Goal: Task Accomplishment & Management: Manage account settings

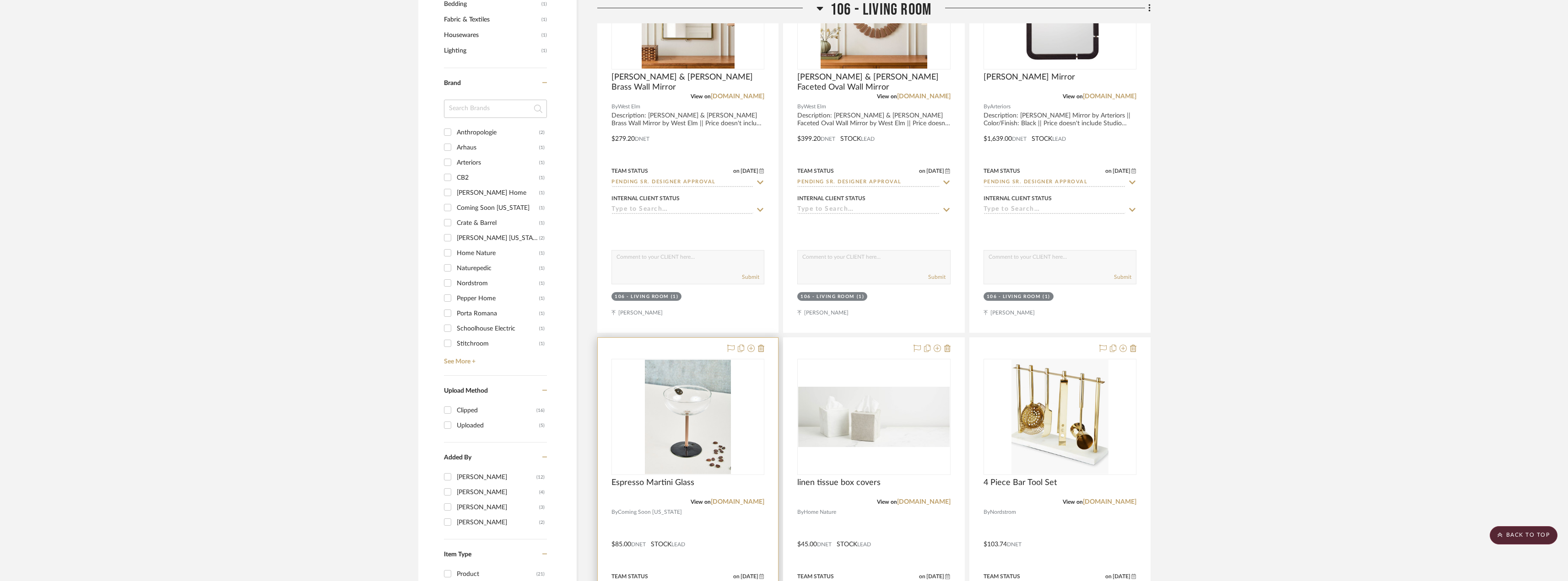
scroll to position [915, 0]
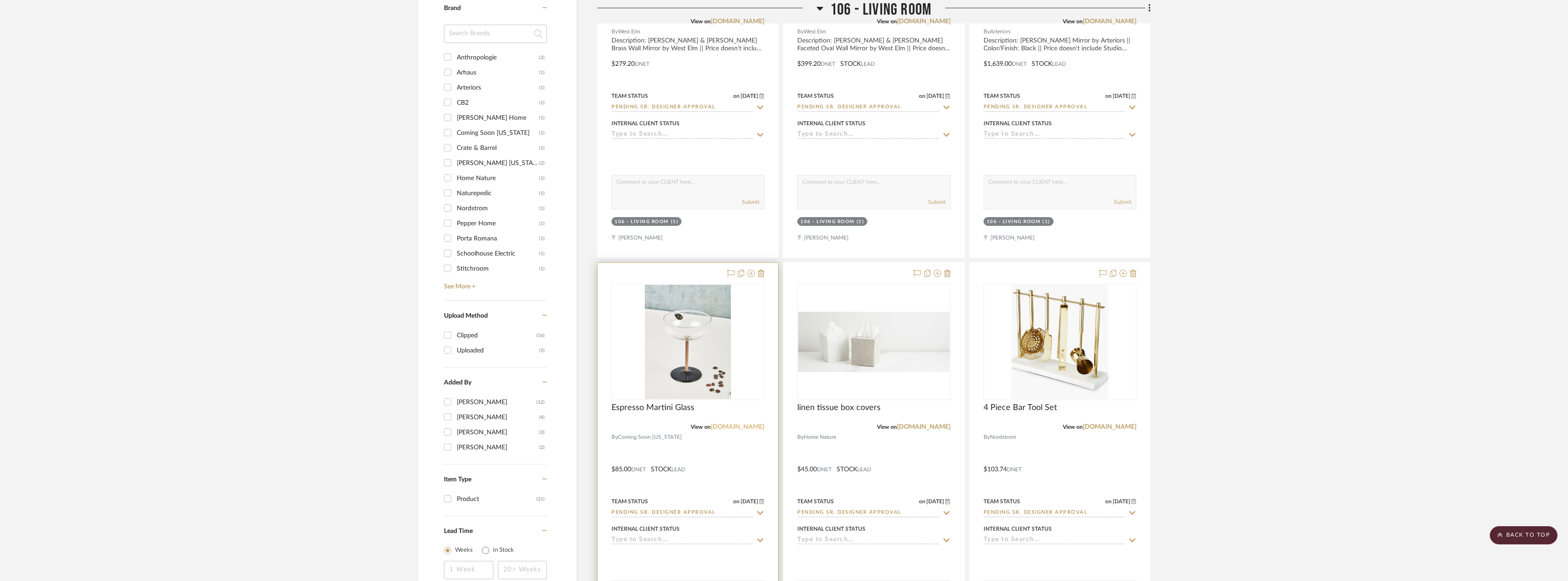
click at [751, 426] on link "[DOMAIN_NAME]" at bounding box center [737, 427] width 53 height 7
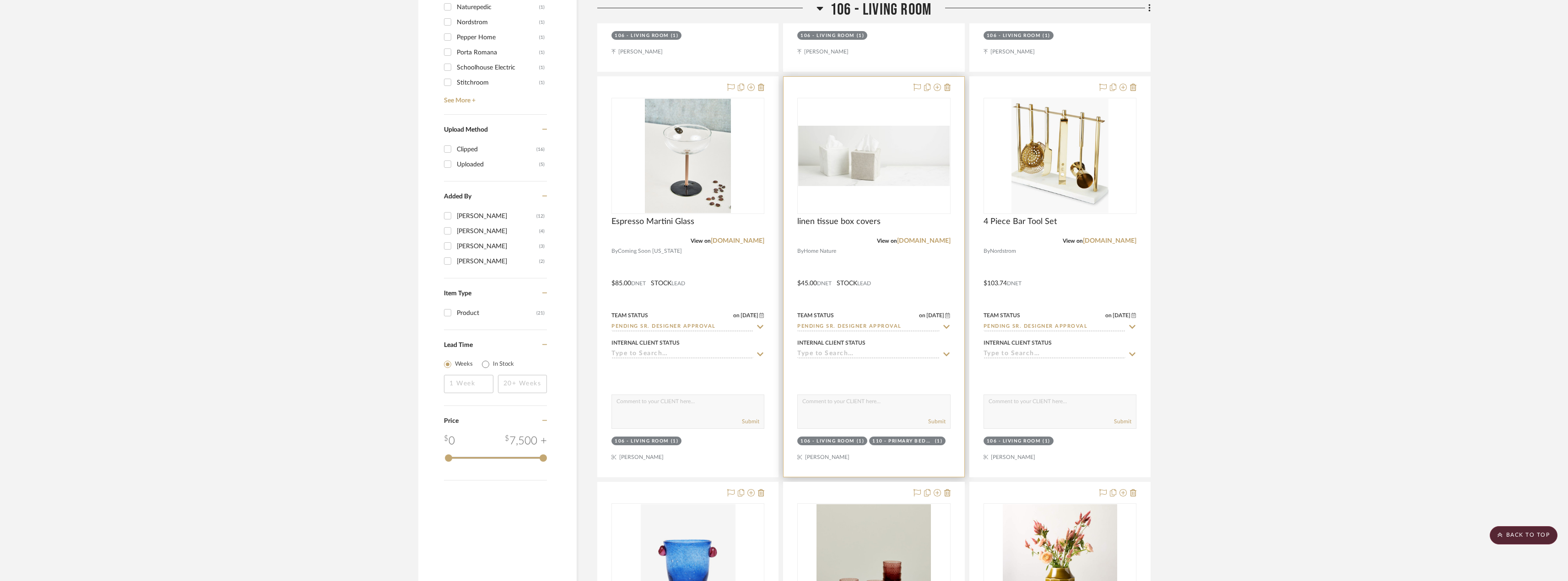
scroll to position [1098, 0]
click at [906, 195] on div "0" at bounding box center [873, 159] width 152 height 115
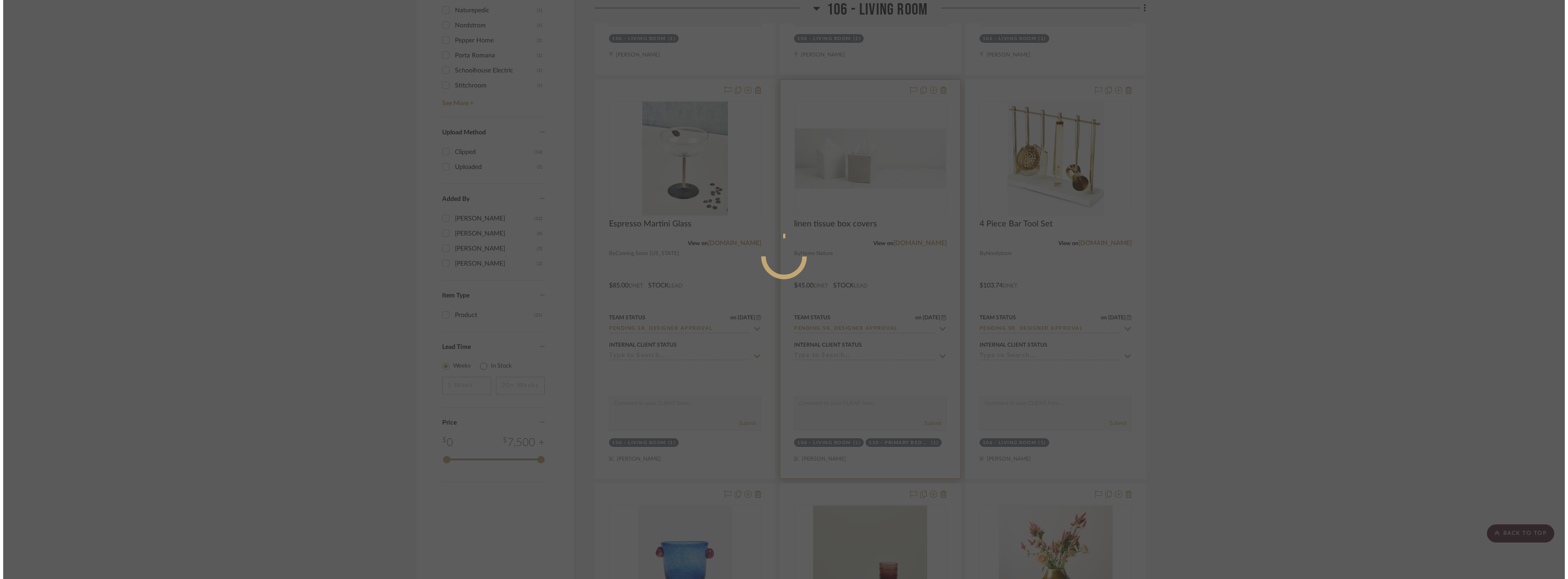
scroll to position [0, 0]
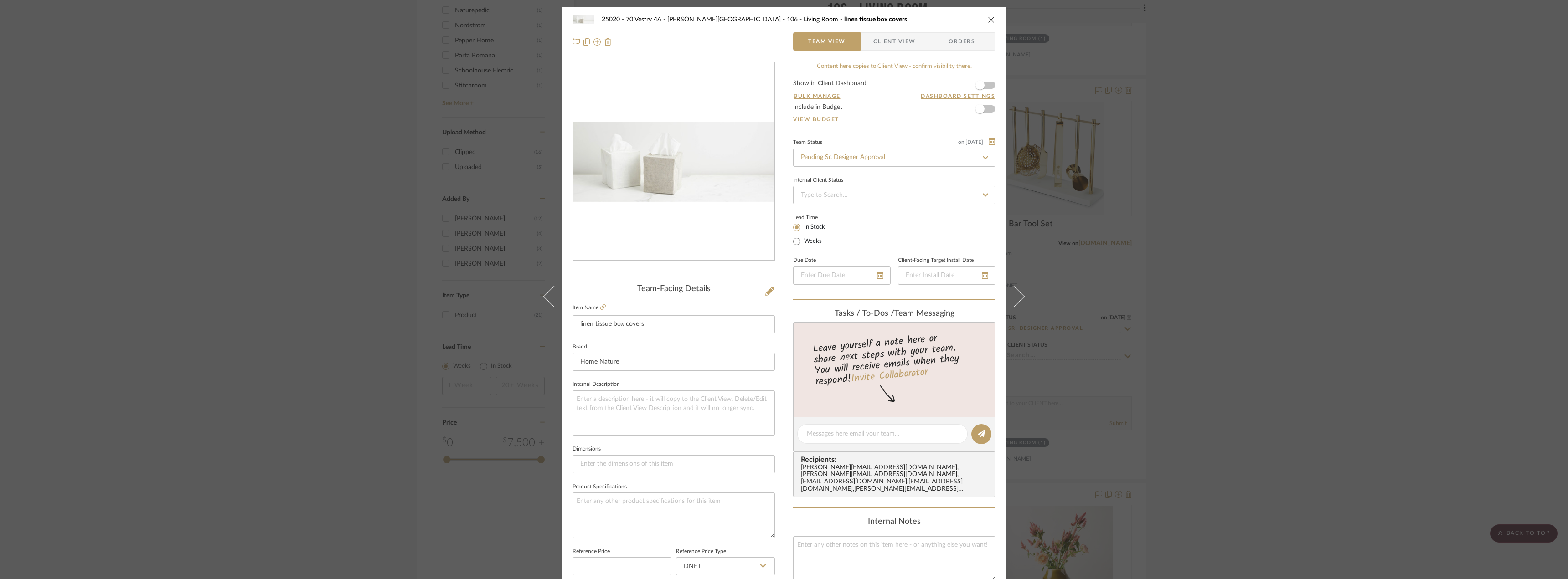
click at [894, 43] on span "Client View" at bounding box center [894, 42] width 42 height 19
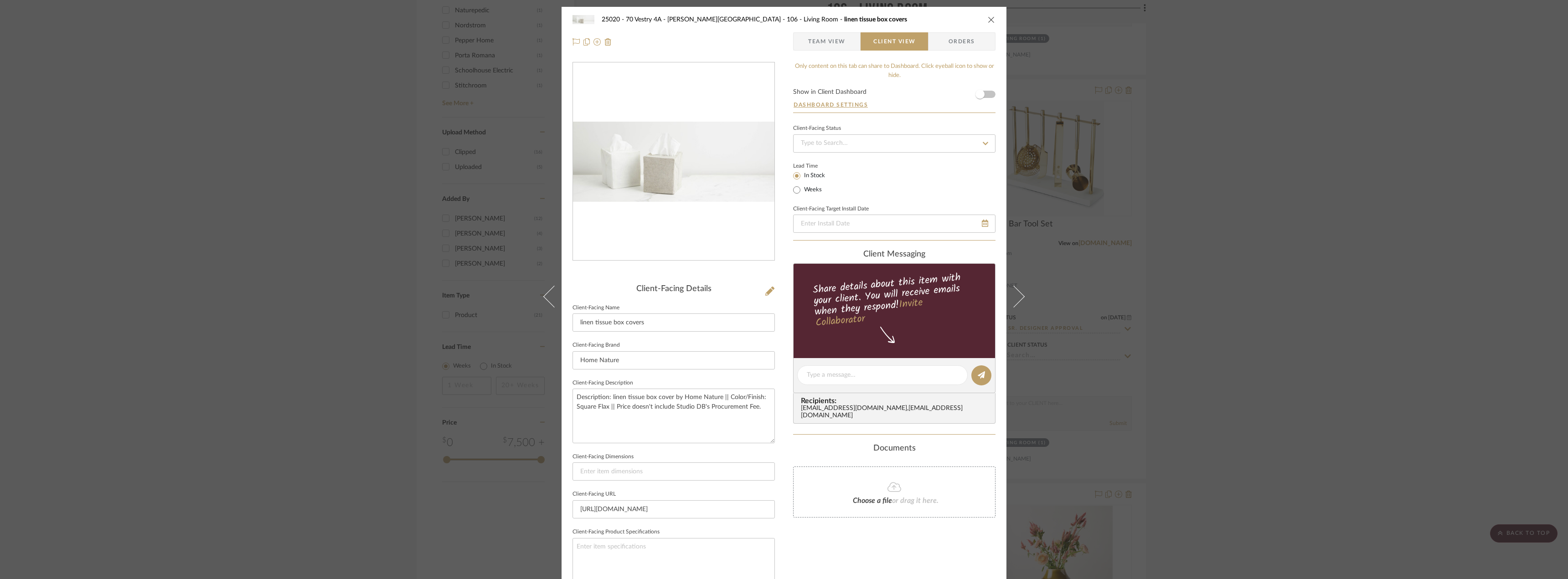
click at [829, 43] on span "Team View" at bounding box center [827, 42] width 37 height 19
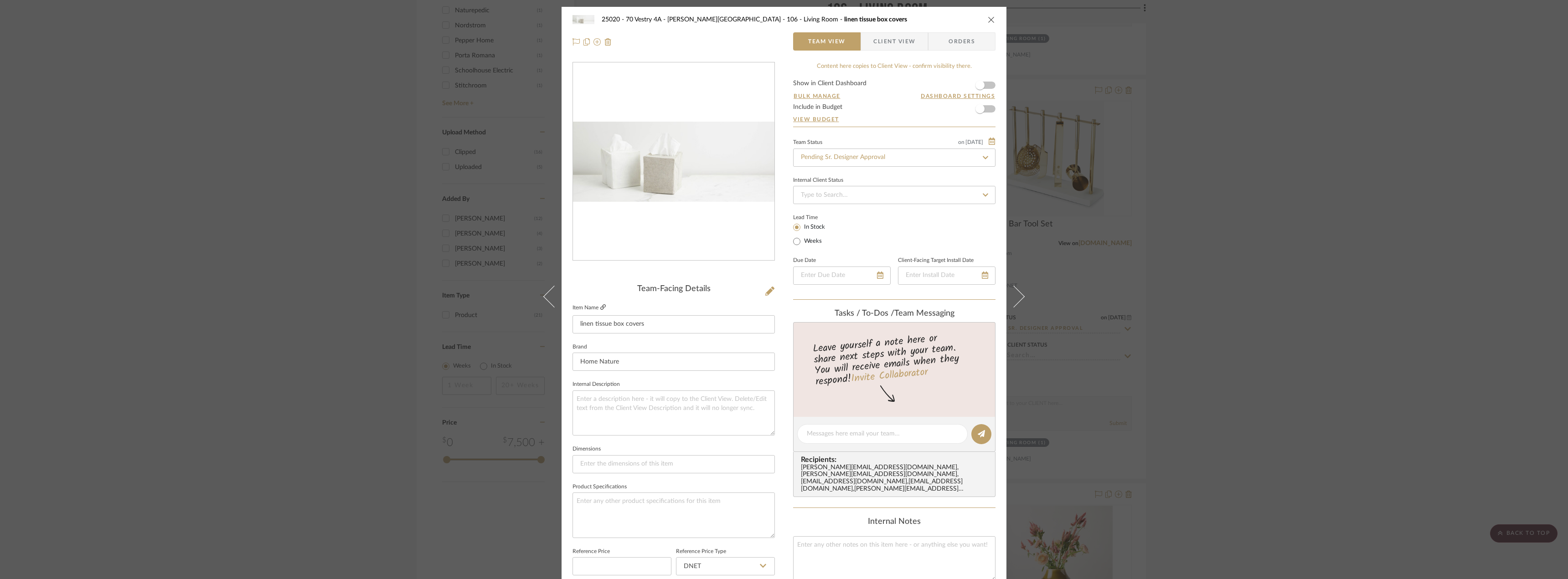
click at [600, 307] on icon at bounding box center [603, 308] width 6 height 6
click at [905, 39] on span "Client View" at bounding box center [894, 42] width 42 height 19
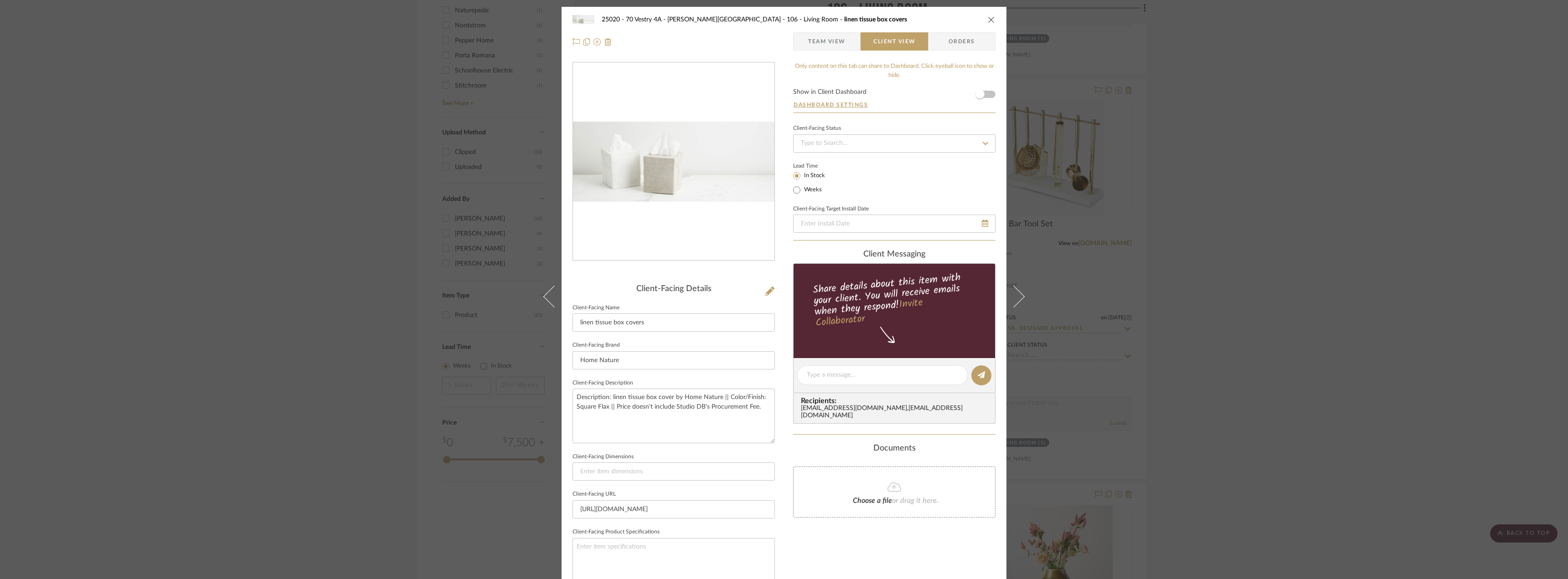
click at [818, 41] on span "Team View" at bounding box center [827, 42] width 37 height 19
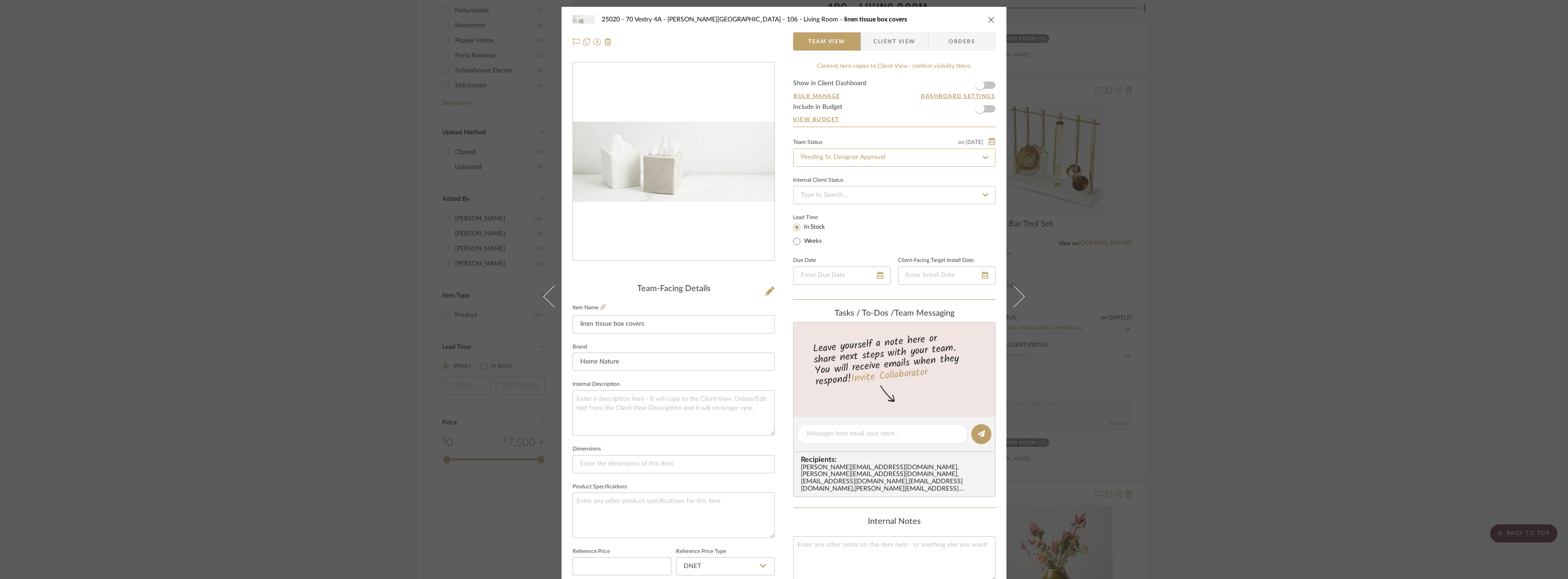
click at [838, 157] on input "Pending Sr. Designer Approval" at bounding box center [894, 158] width 202 height 19
type input "approval"
click at [839, 199] on div "Approval Pending" at bounding box center [891, 205] width 201 height 23
type input "[DATE]"
type input "Approval Pending"
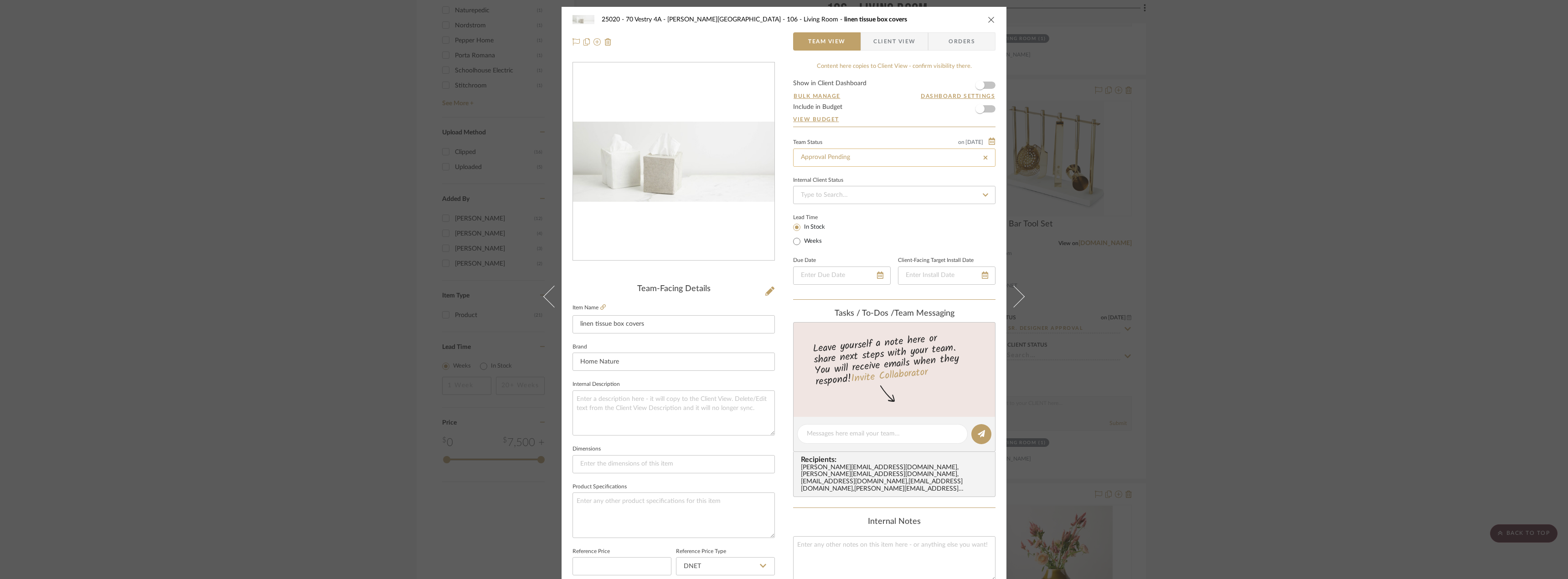
type input "[DATE]"
type input "Approval Pending"
click at [883, 43] on span "Client View" at bounding box center [894, 42] width 42 height 19
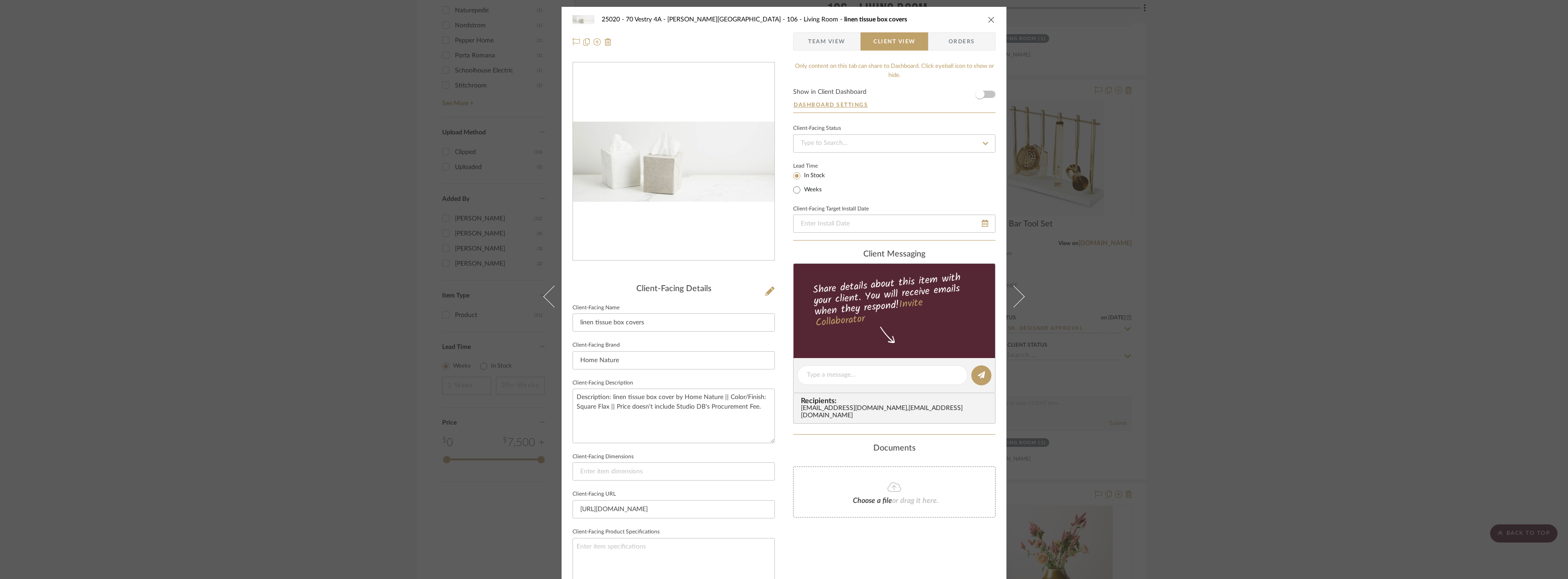
click at [838, 41] on span "Team View" at bounding box center [827, 42] width 37 height 19
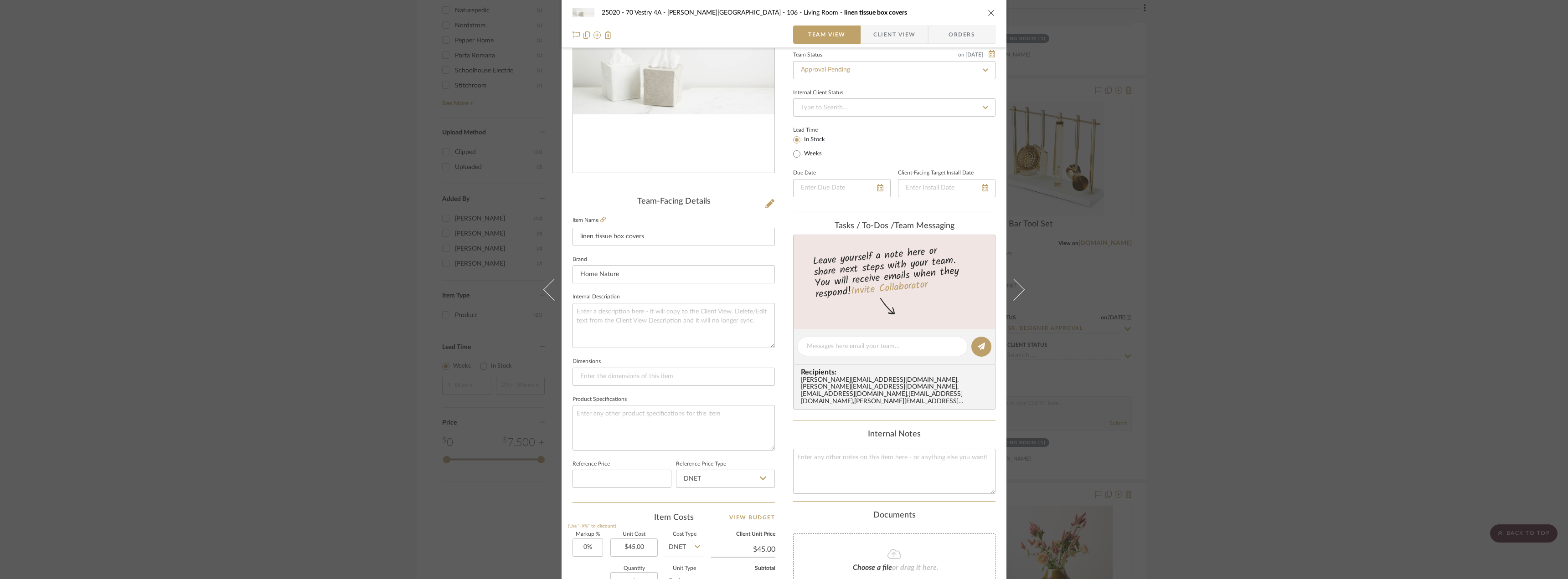
scroll to position [269, 0]
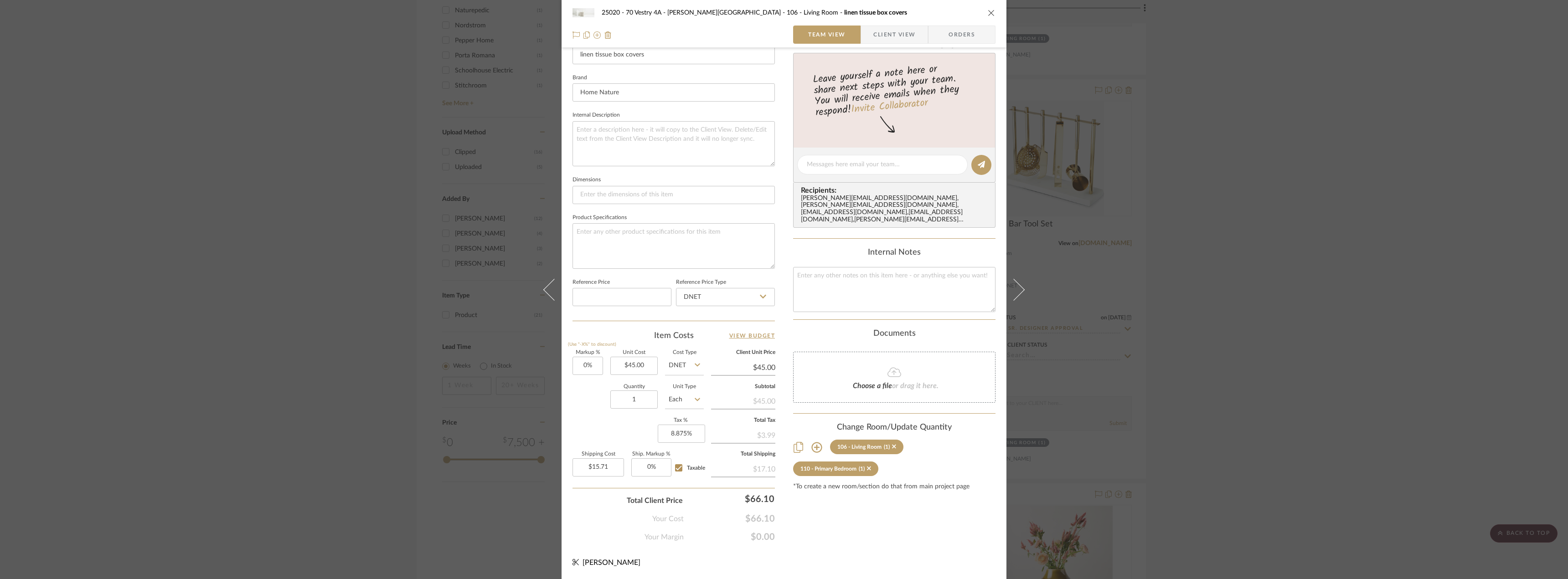
click at [849, 535] on div "Content here copies to Client View - confirm visibility there. Show in Client D…" at bounding box center [894, 168] width 202 height 751
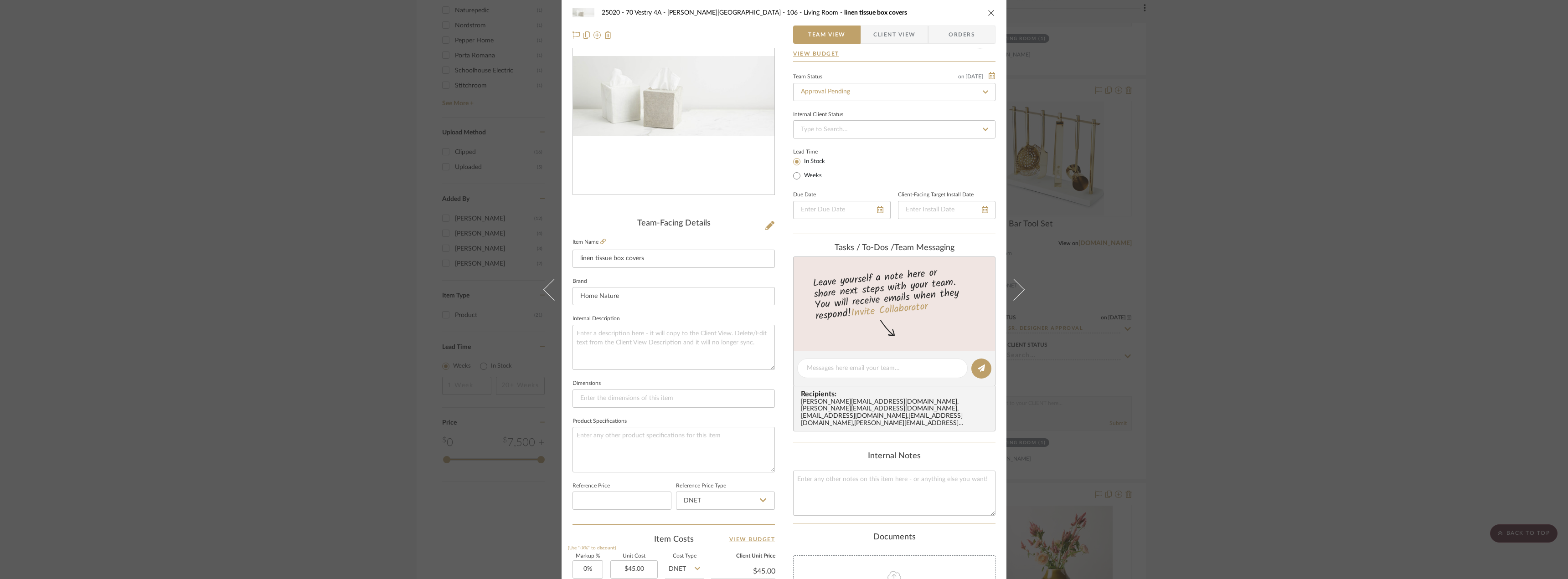
scroll to position [0, 0]
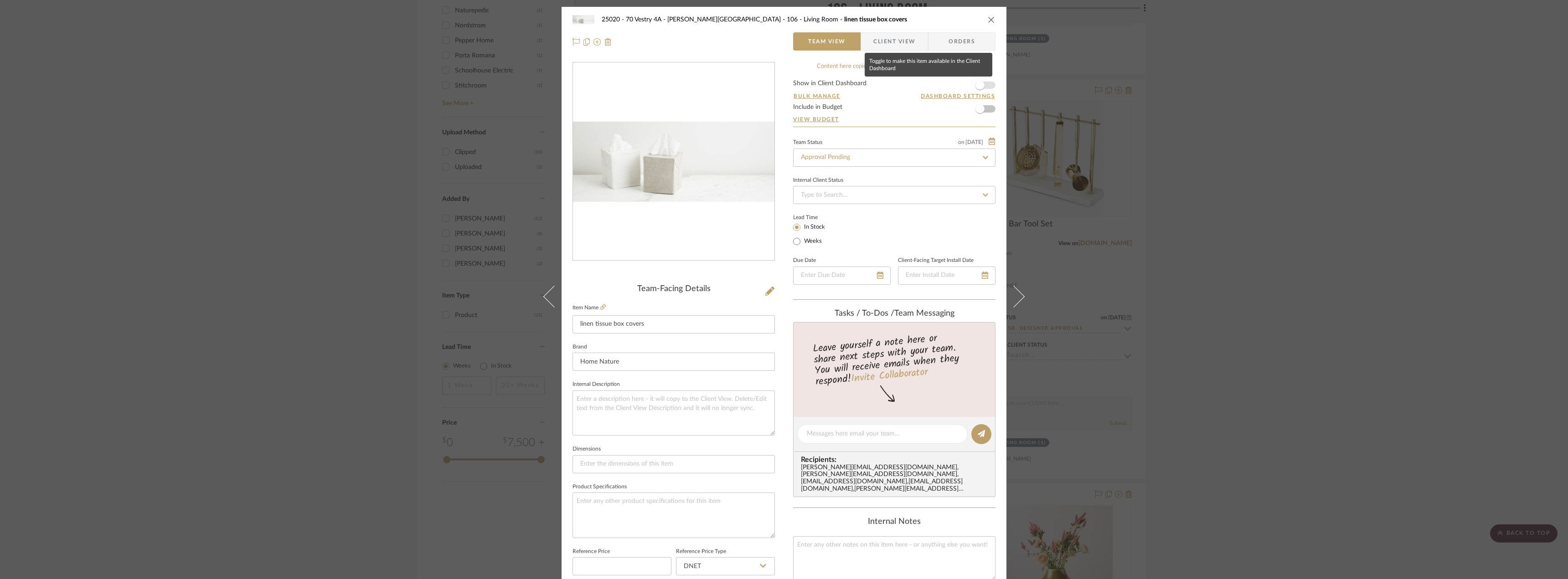
click at [982, 85] on span "button" at bounding box center [981, 86] width 21 height 21
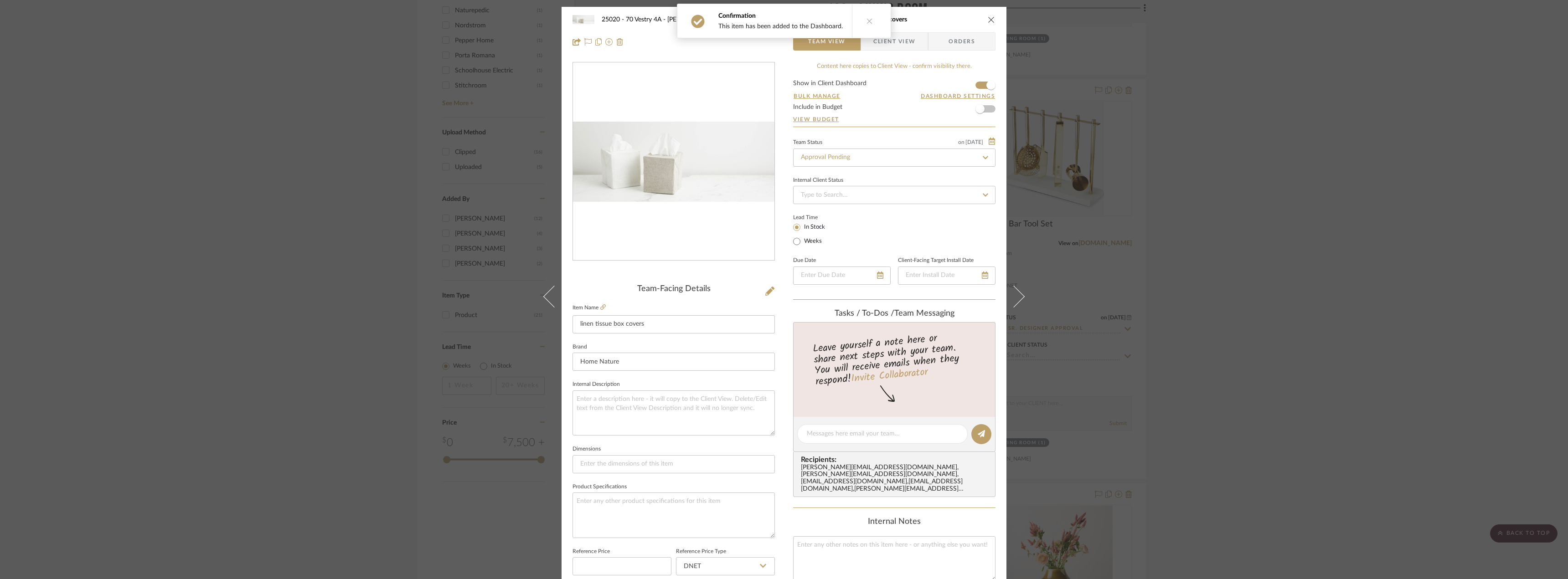
click at [900, 37] on span "Client View" at bounding box center [894, 42] width 42 height 19
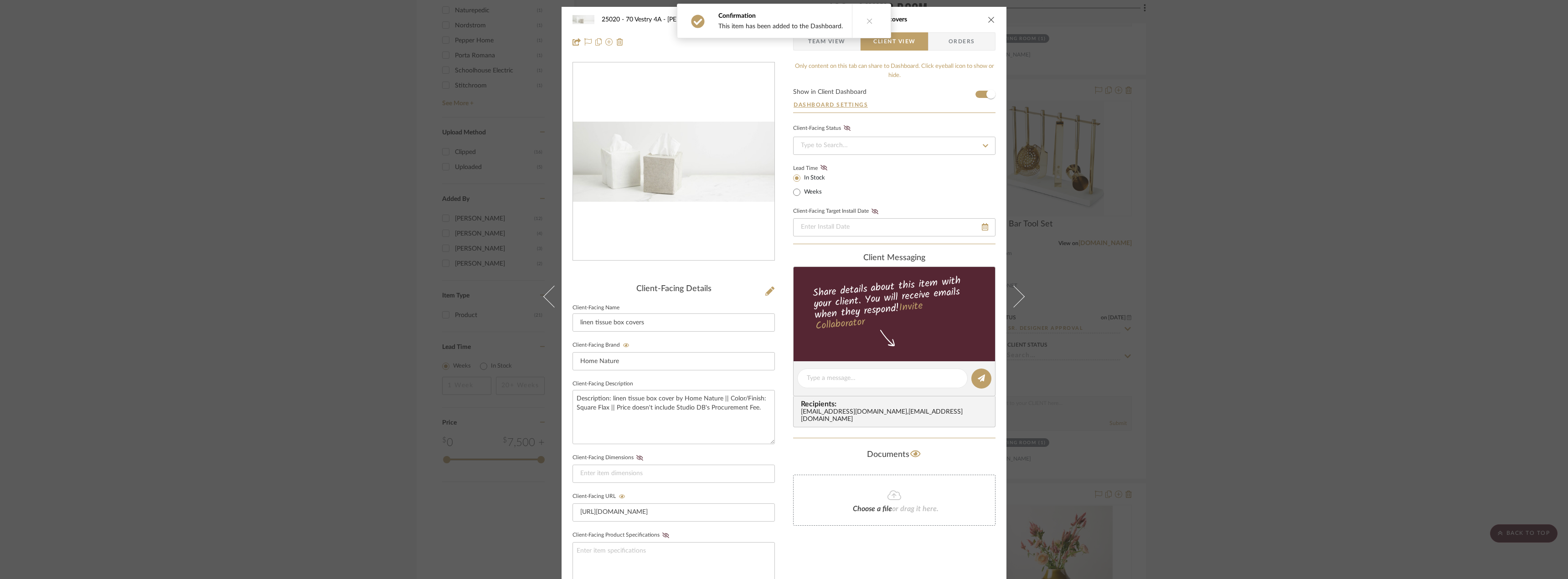
scroll to position [186, 0]
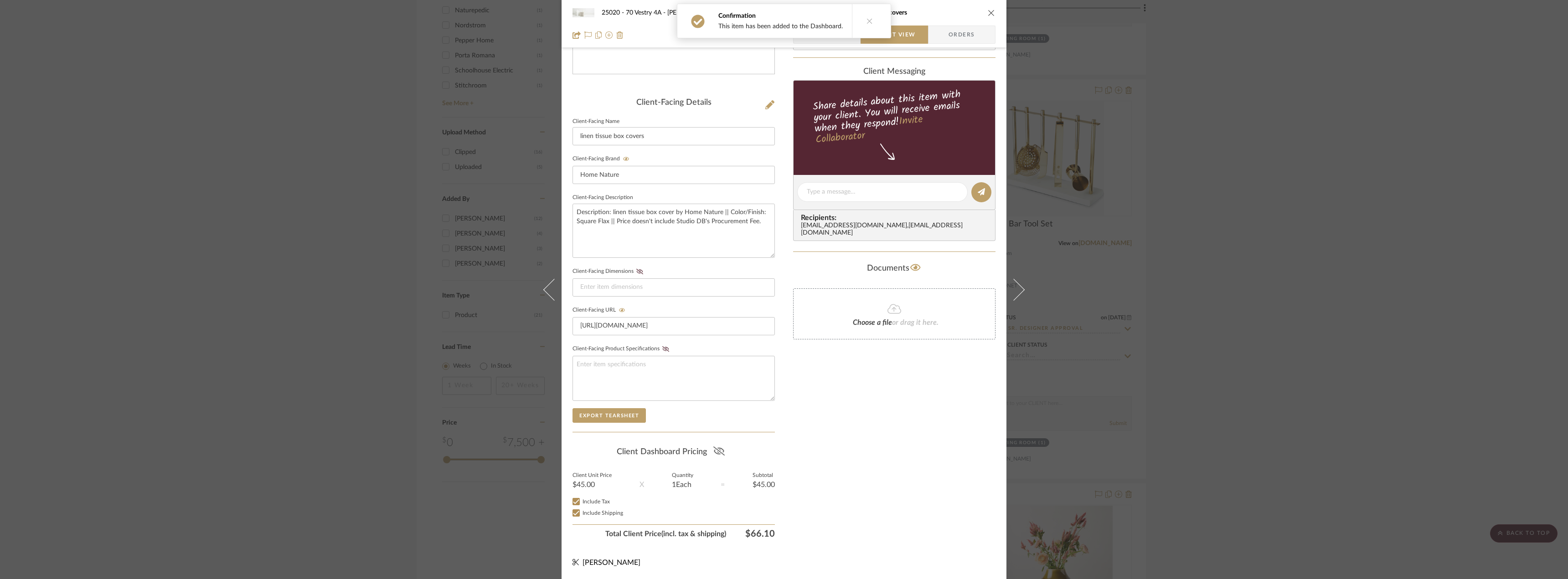
click at [716, 448] on icon at bounding box center [719, 451] width 11 height 9
click at [903, 460] on div "Only content on this tab can share to Dashboard. Click eyeball icon to show or …" at bounding box center [894, 210] width 202 height 668
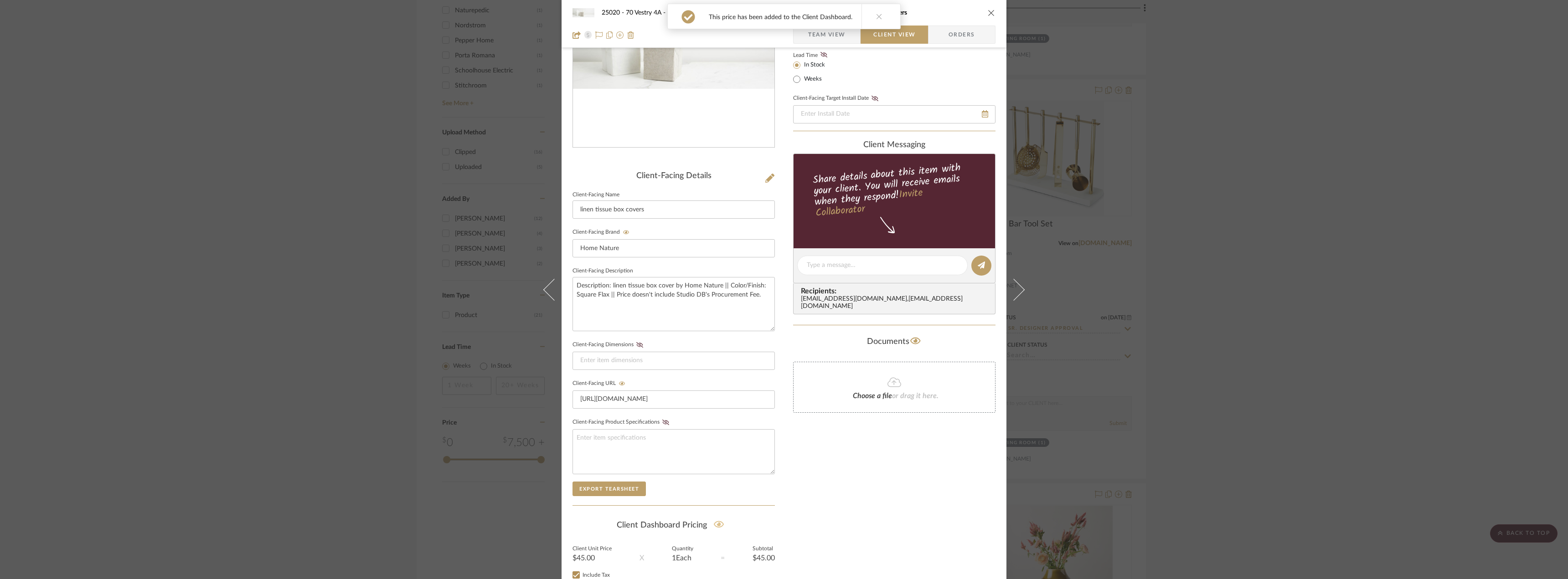
scroll to position [0, 0]
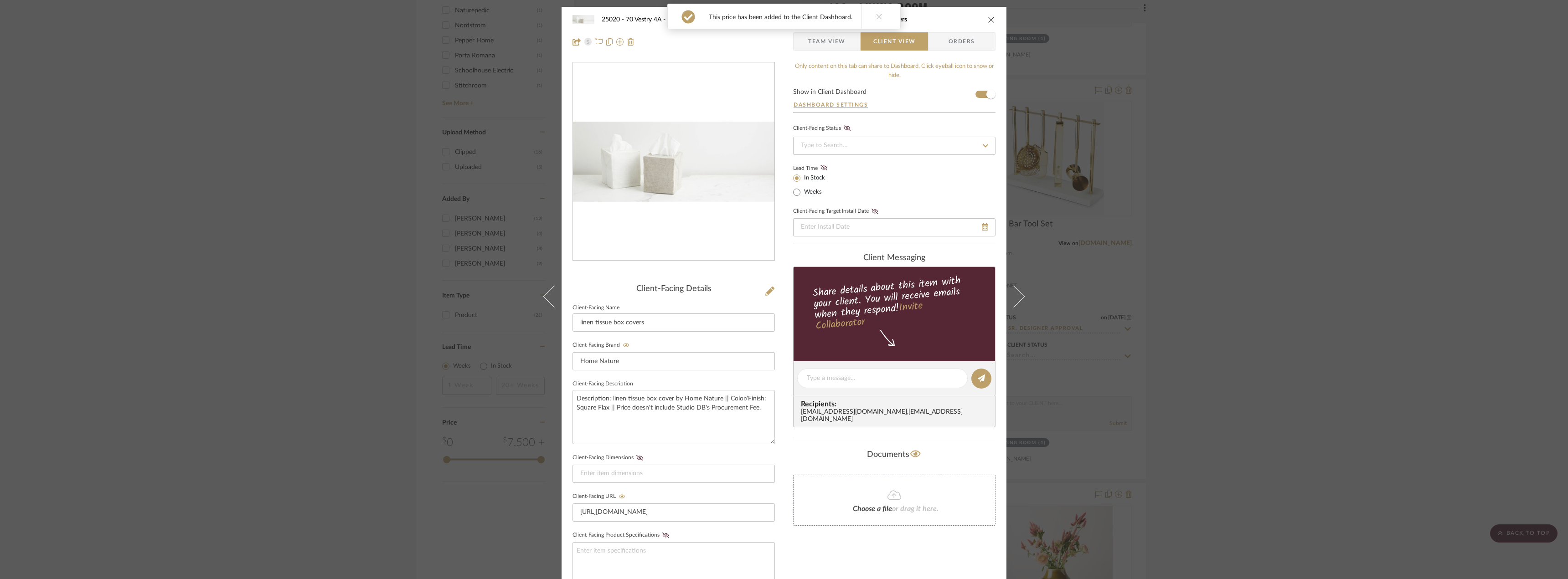
click at [1311, 281] on div "25020 - 70 Vestry 4A - Grant-Stanleigh 106 - Living Room linen tissue box cover…" at bounding box center [784, 289] width 1568 height 579
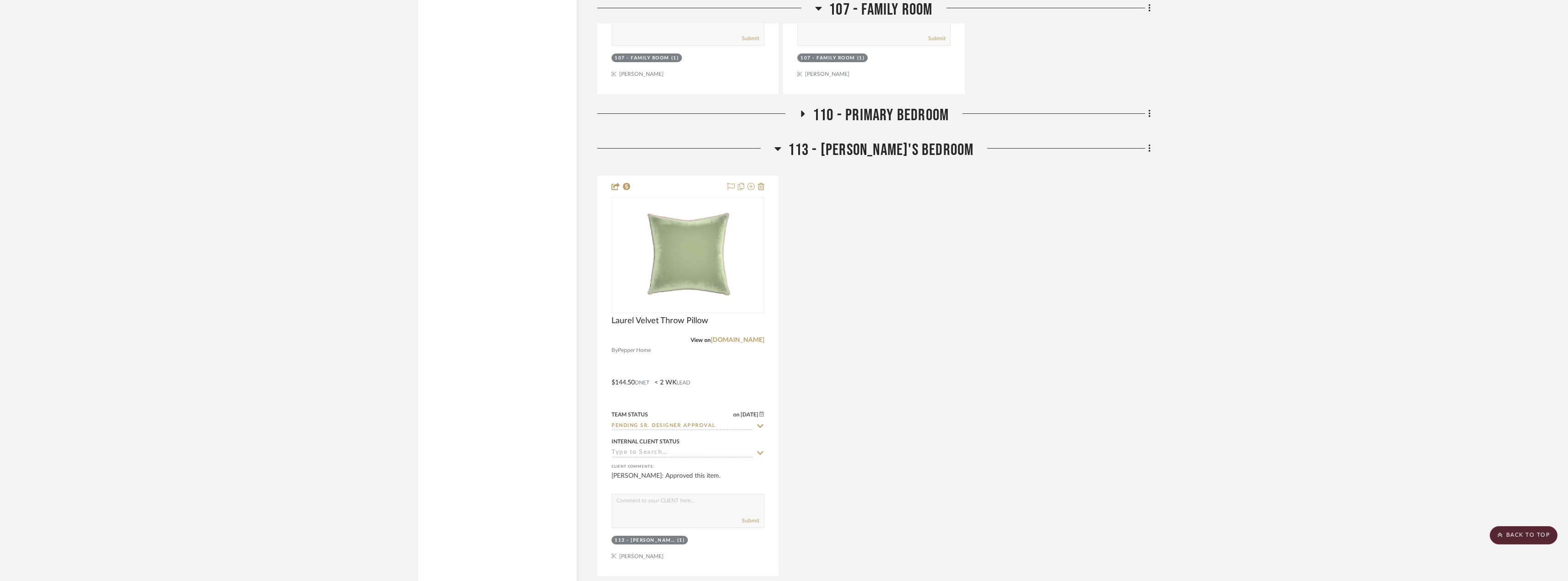
scroll to position [2506, 0]
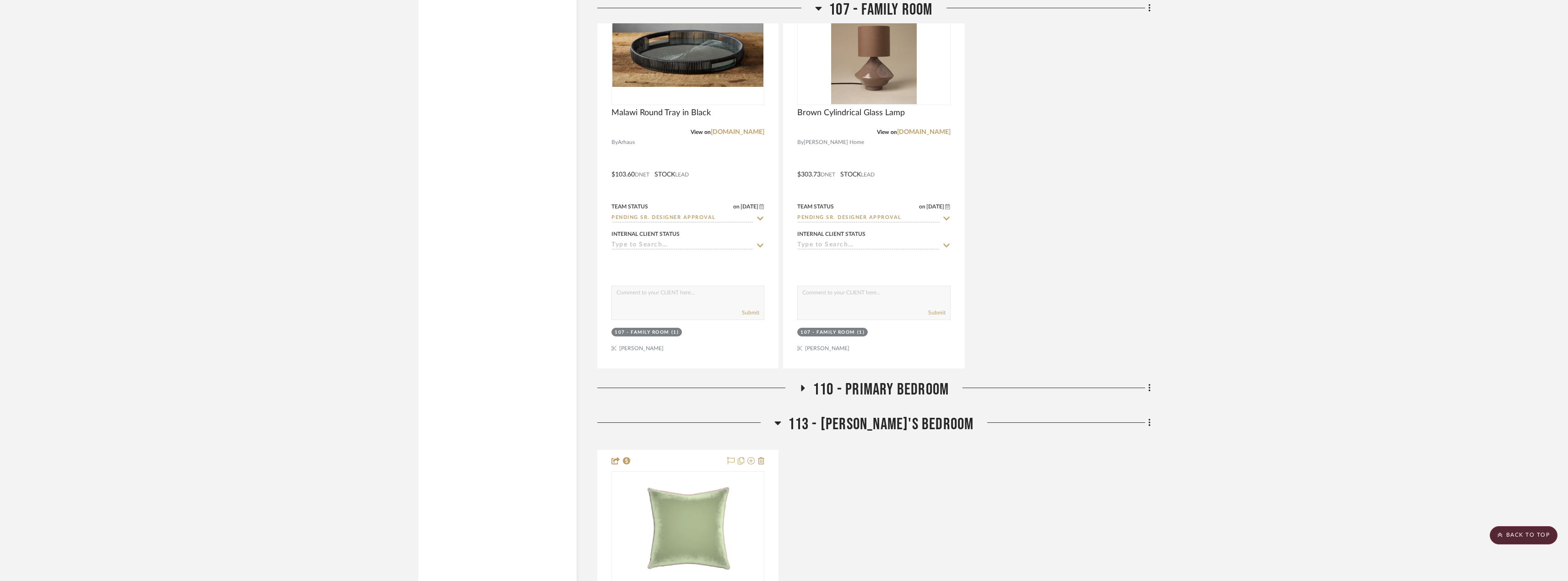
click at [841, 394] on span "110 - Primary Bedroom" at bounding box center [880, 389] width 136 height 20
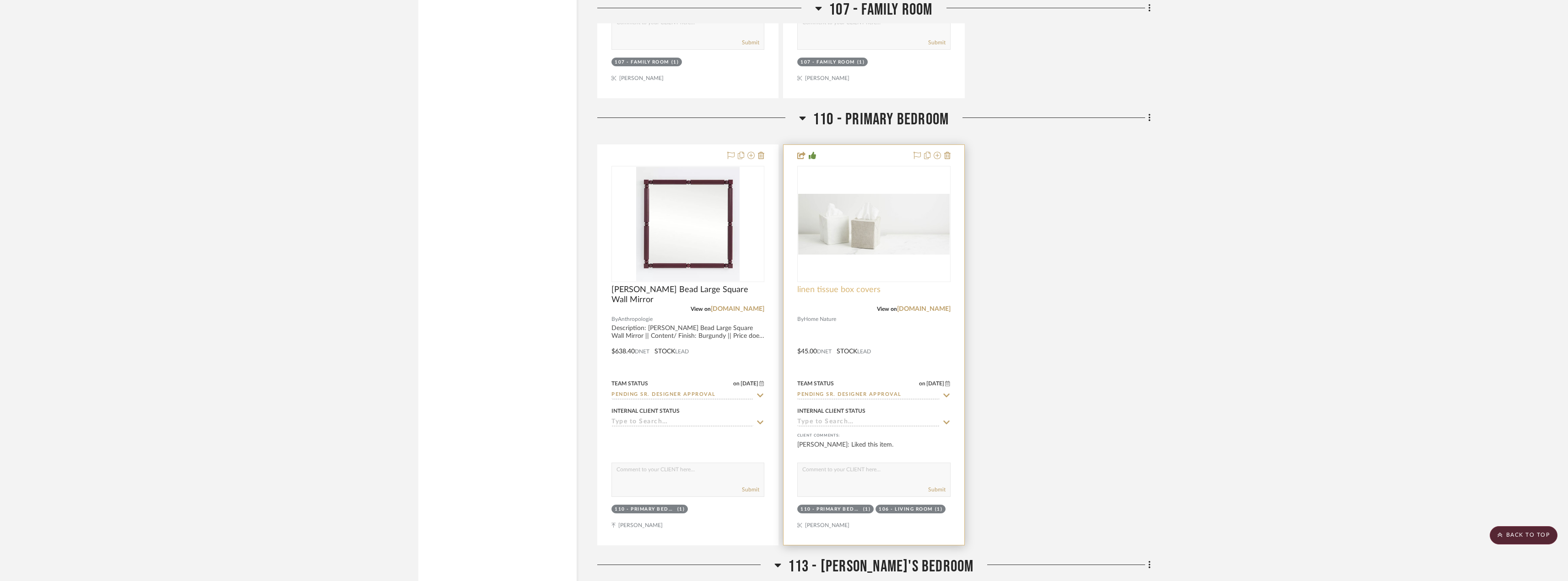
scroll to position [2780, 0]
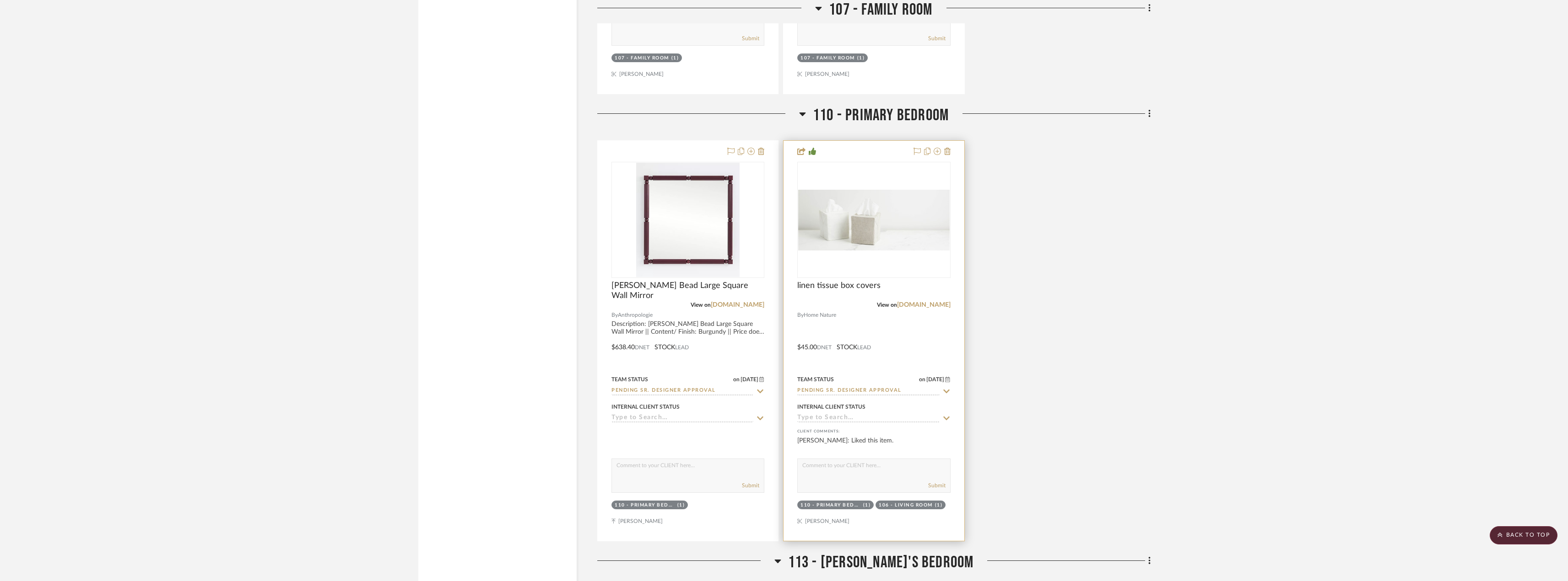
click at [0, 0] on img at bounding box center [0, 0] width 0 height 0
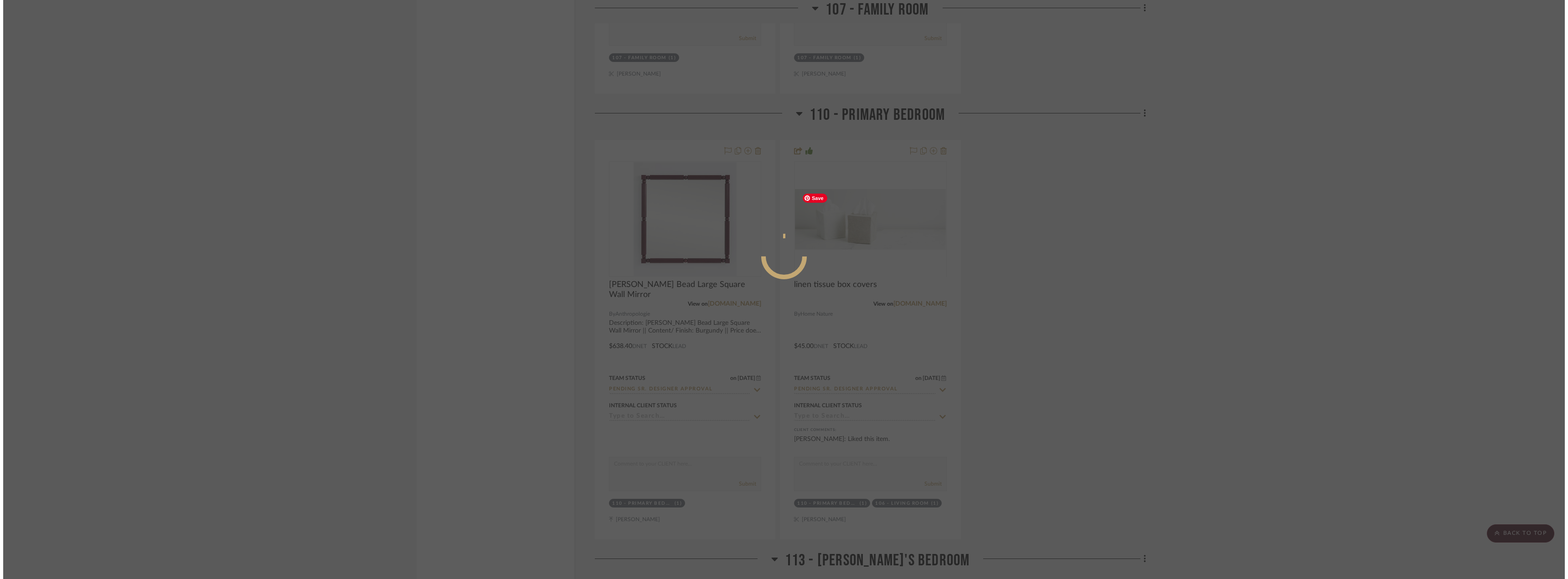
scroll to position [0, 0]
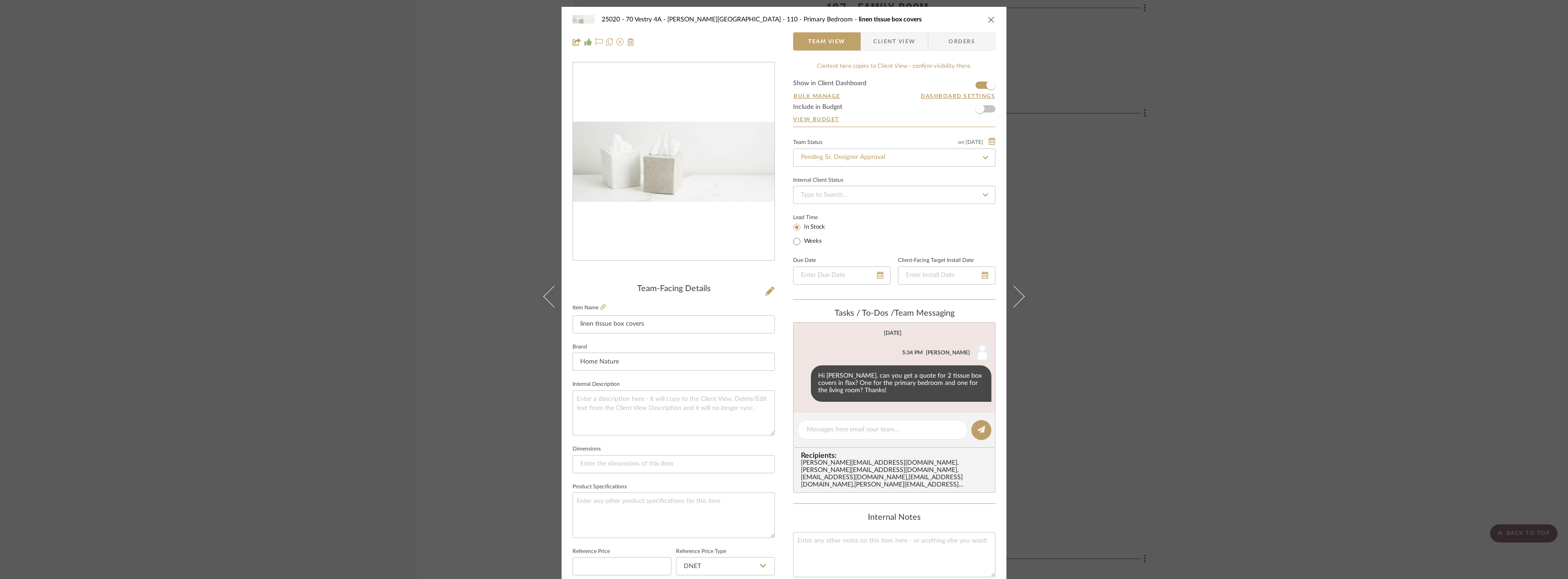
click at [904, 42] on span "Client View" at bounding box center [894, 42] width 42 height 19
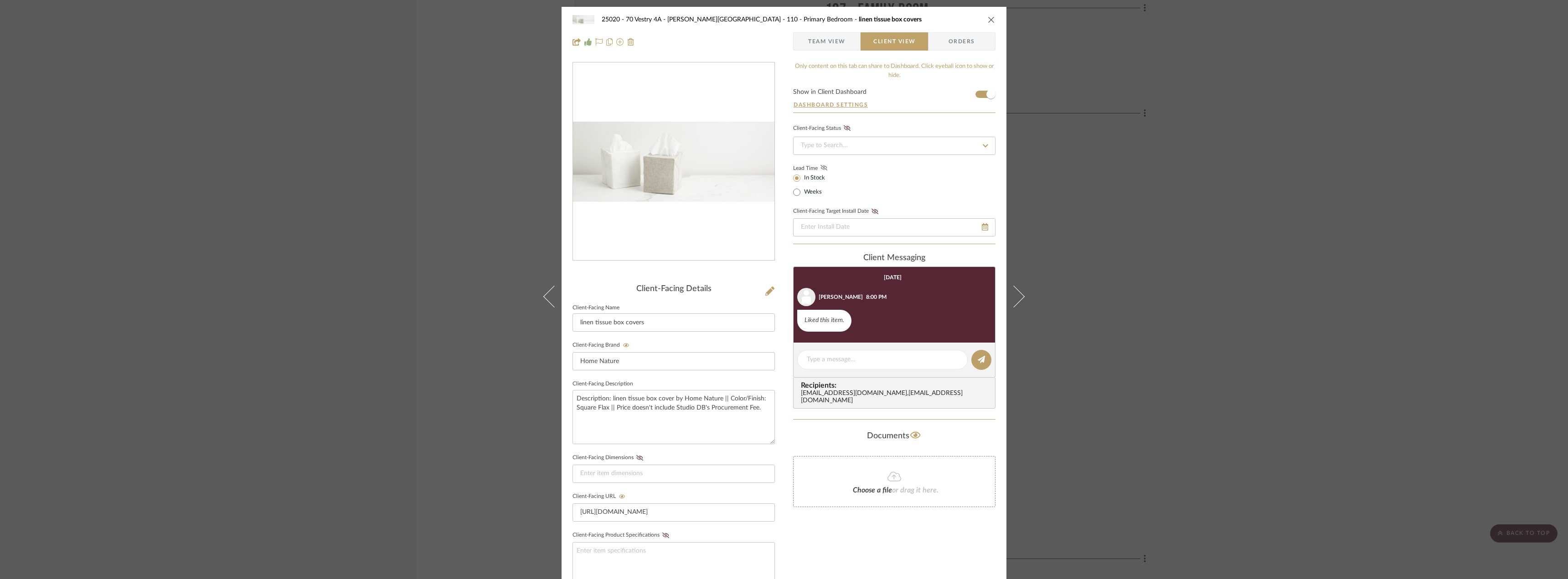
click at [822, 166] on icon at bounding box center [823, 168] width 7 height 6
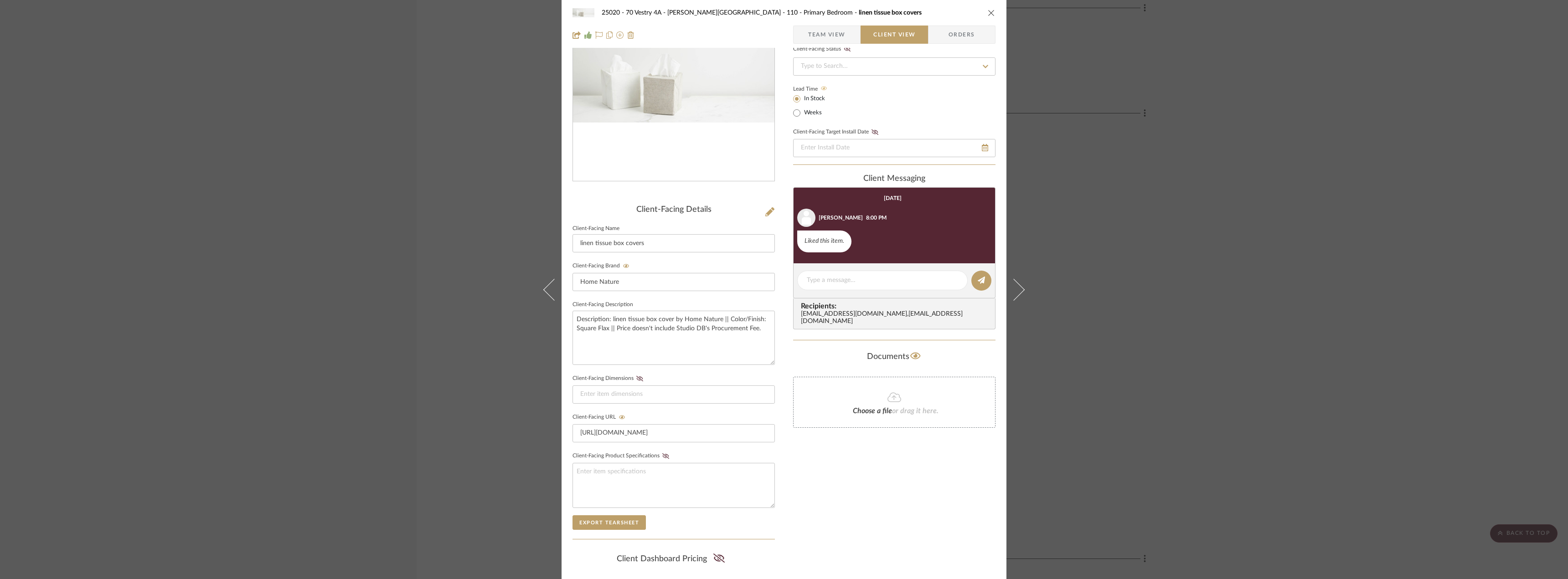
scroll to position [186, 0]
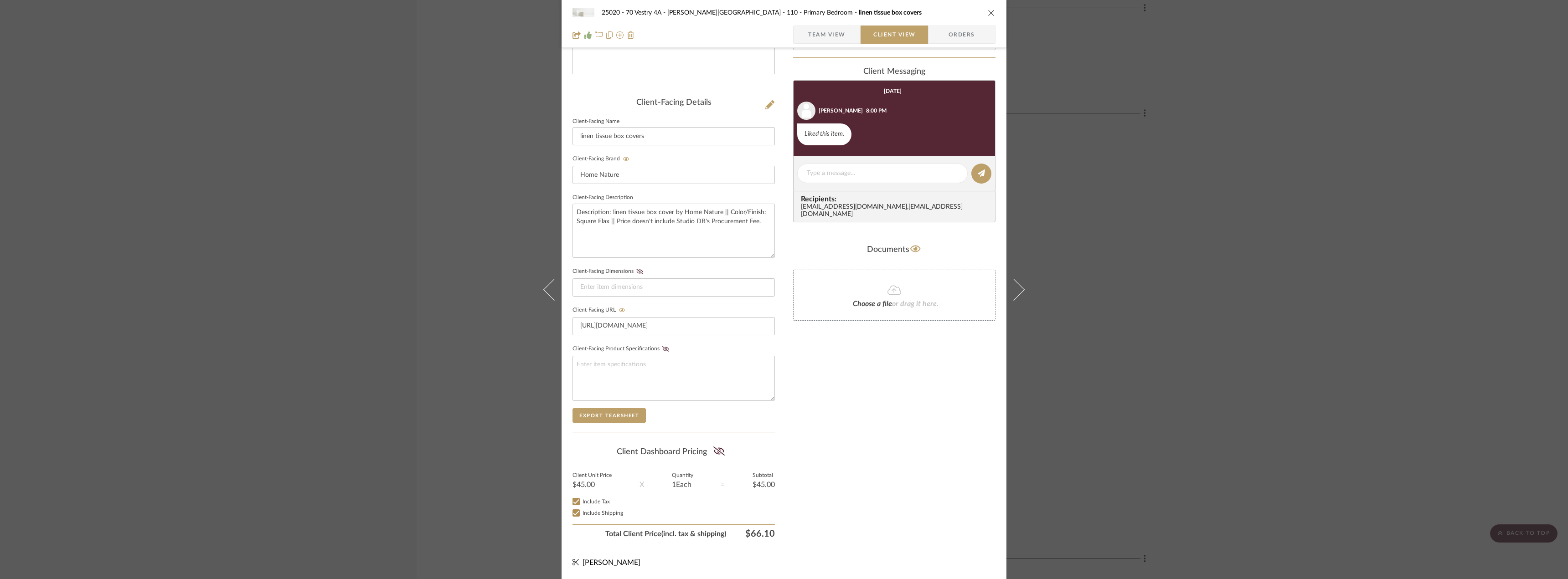
click at [839, 35] on span "Team View" at bounding box center [827, 34] width 37 height 19
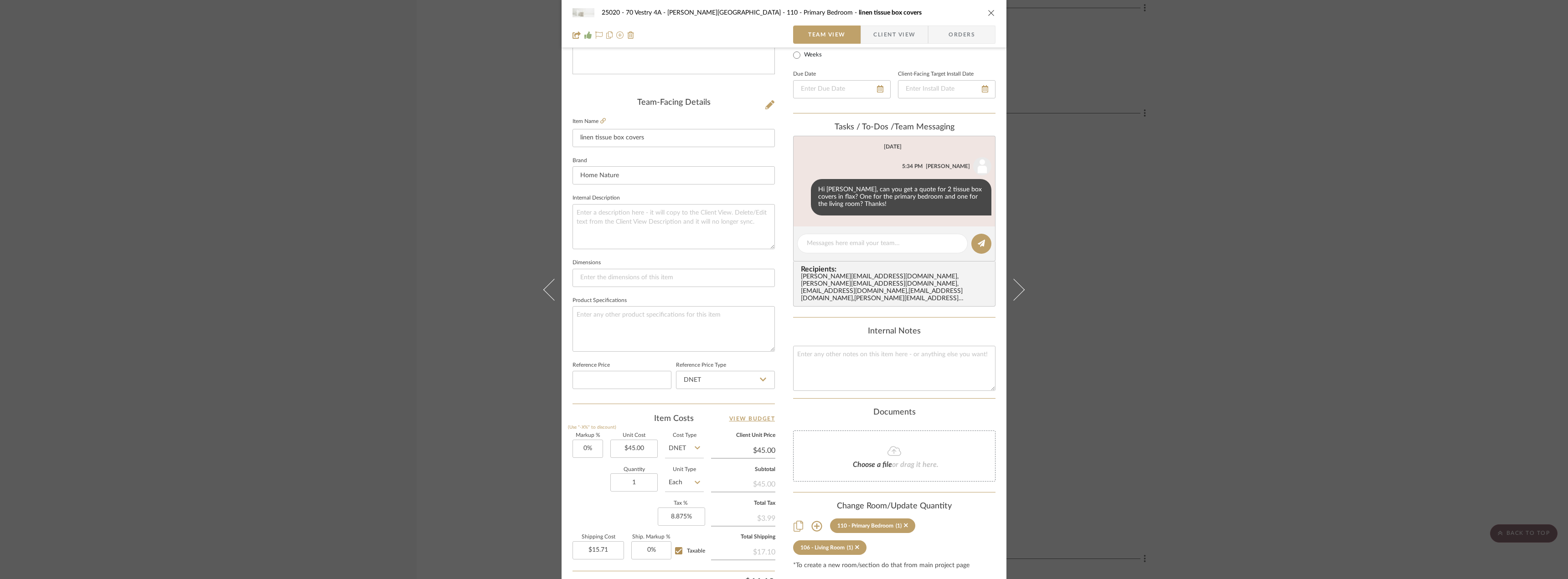
scroll to position [0, 0]
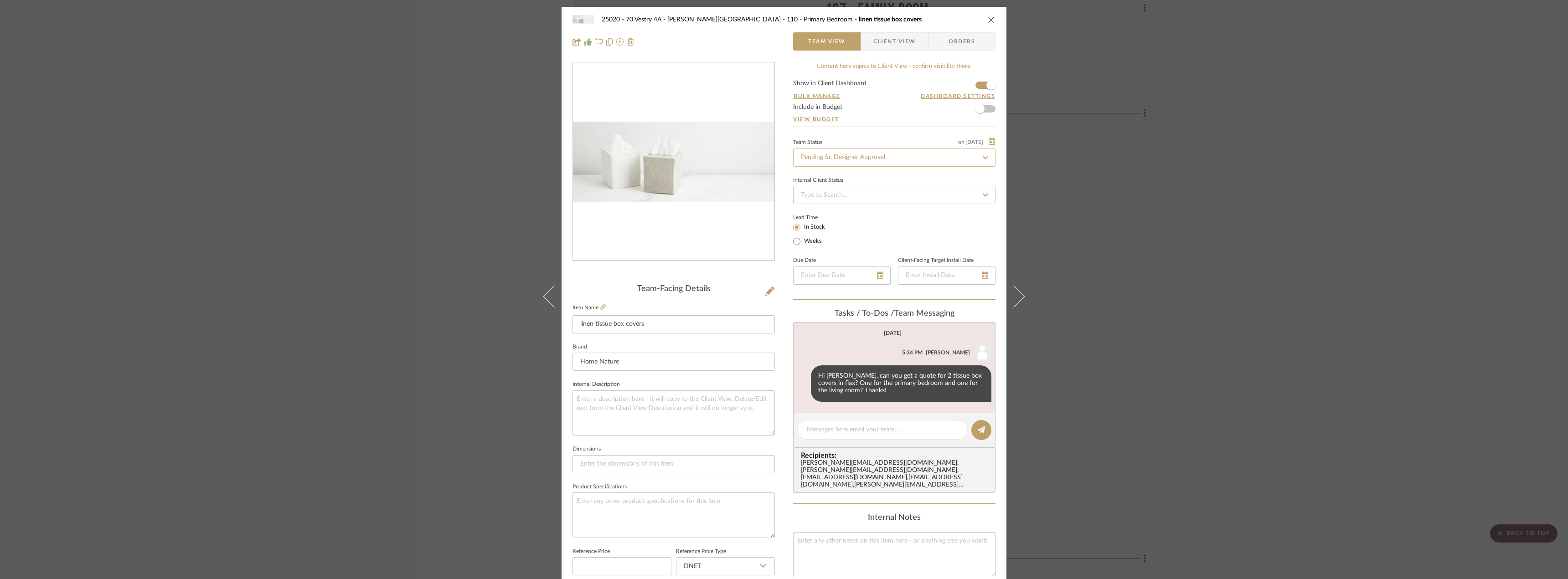
click at [827, 161] on input "Pending Sr. Designer Approval" at bounding box center [894, 158] width 202 height 19
type input "approval"
click at [839, 200] on div "Approval Pending" at bounding box center [891, 205] width 201 height 23
type input "[DATE]"
type input "Approval Pending"
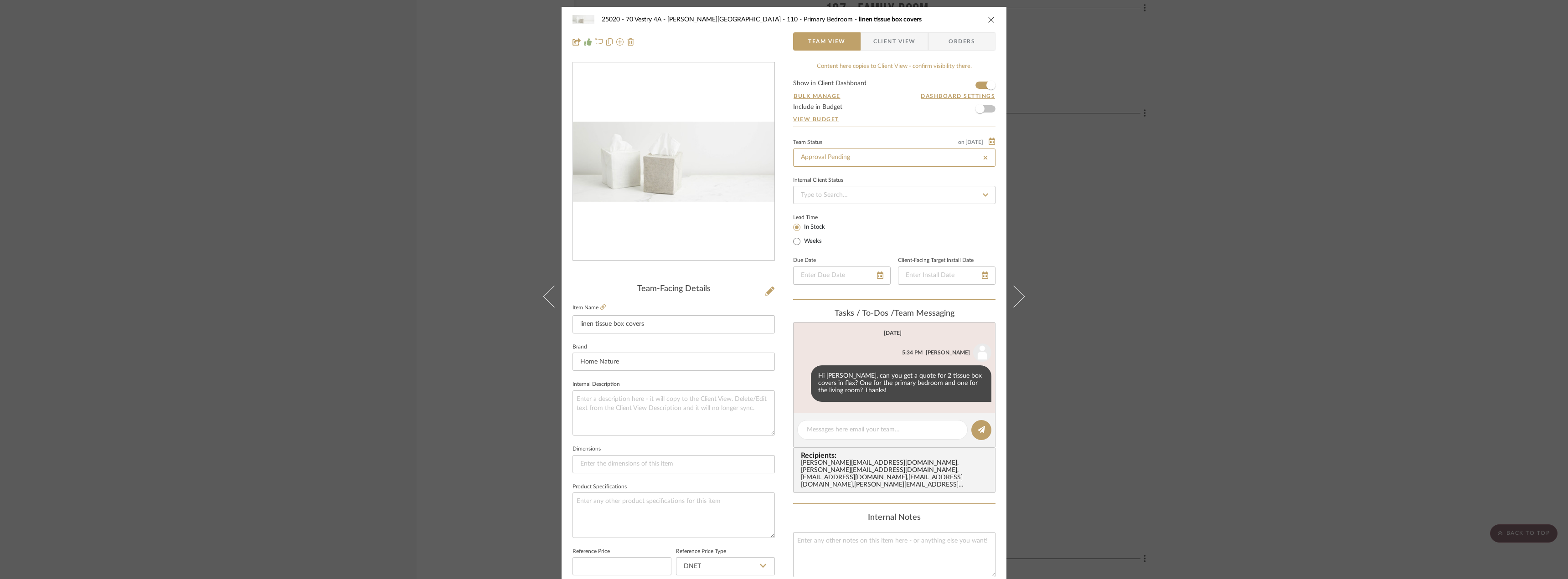
type input "[DATE]"
type input "Approval Pending"
click at [905, 37] on span "Client View" at bounding box center [894, 42] width 42 height 19
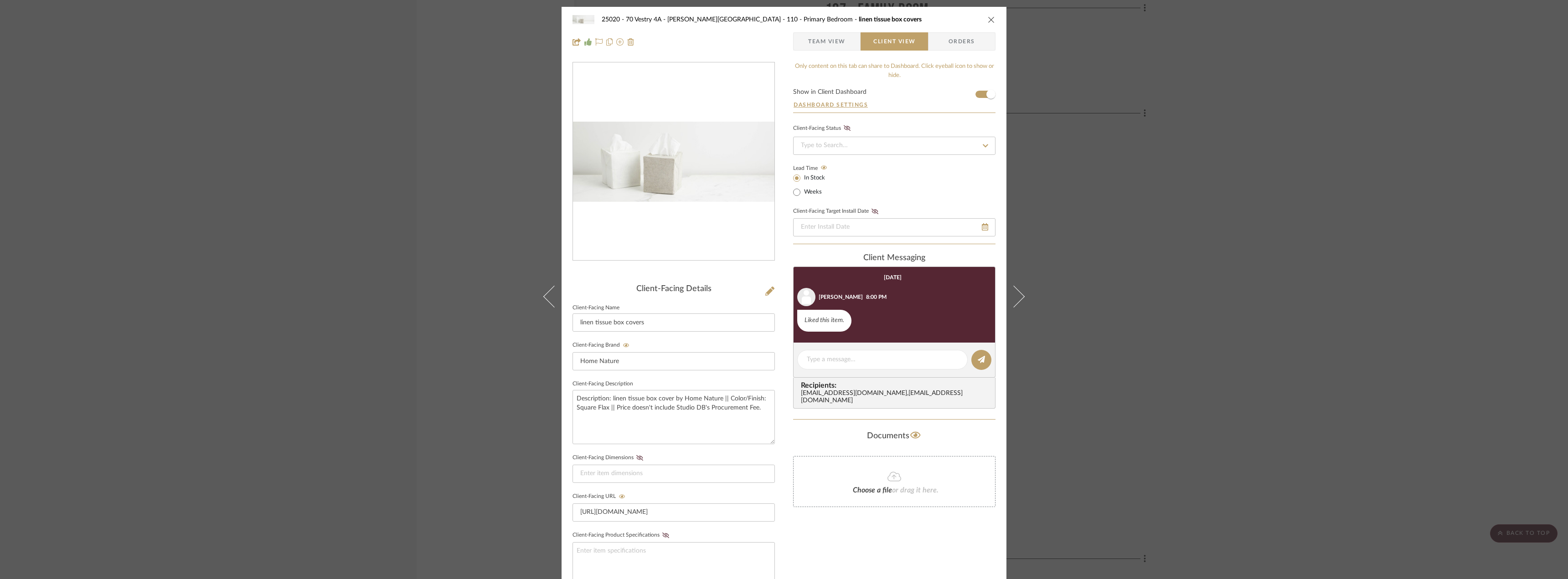
click at [808, 45] on span "Team View" at bounding box center [827, 42] width 37 height 19
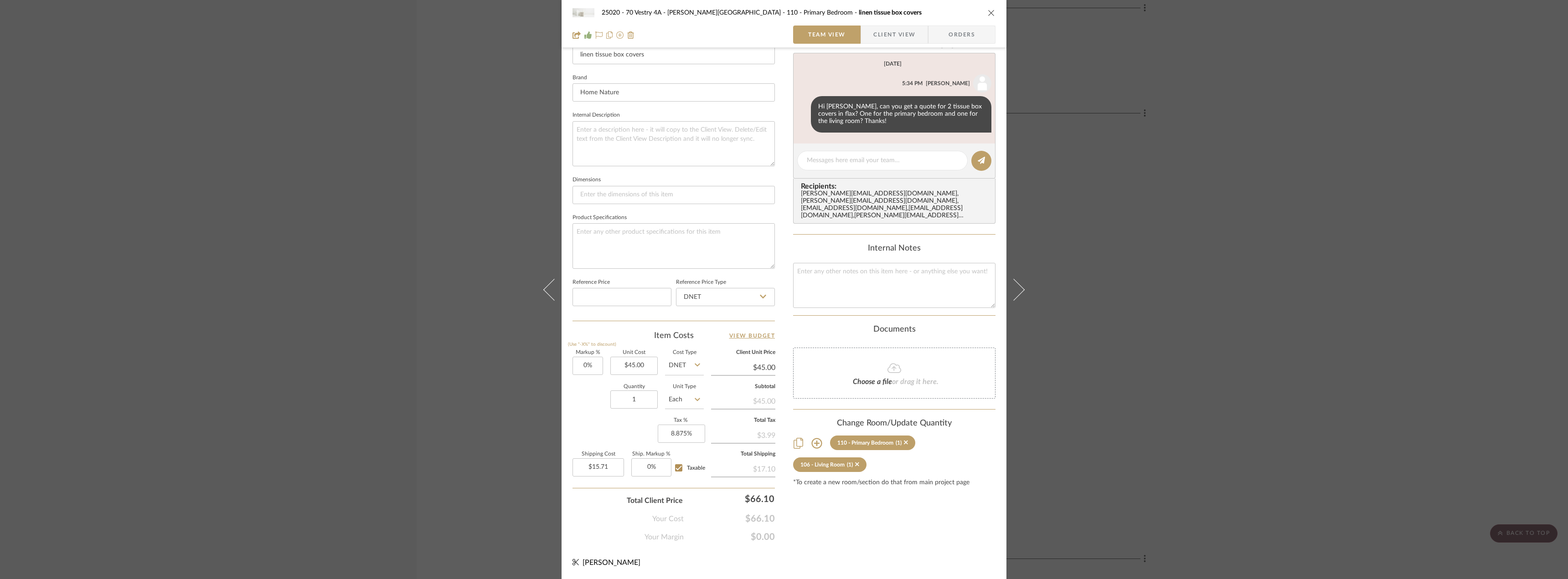
click at [892, 32] on span "Client View" at bounding box center [894, 34] width 42 height 19
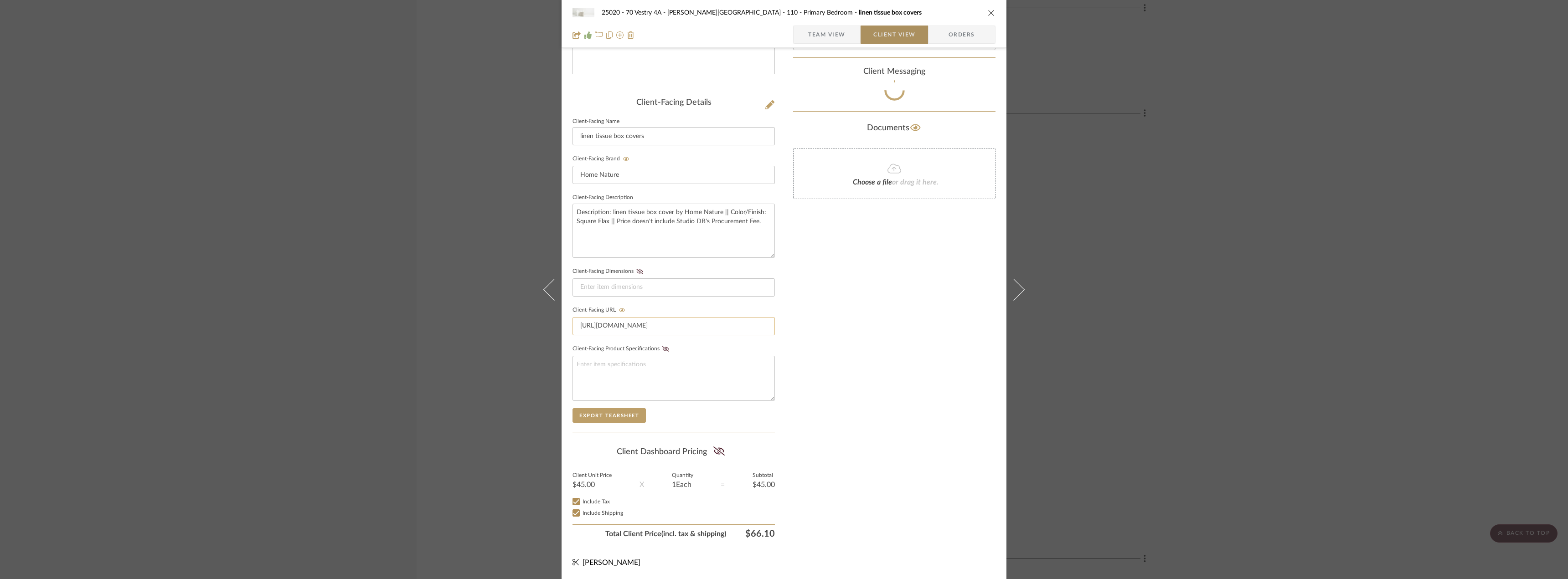
scroll to position [186, 0]
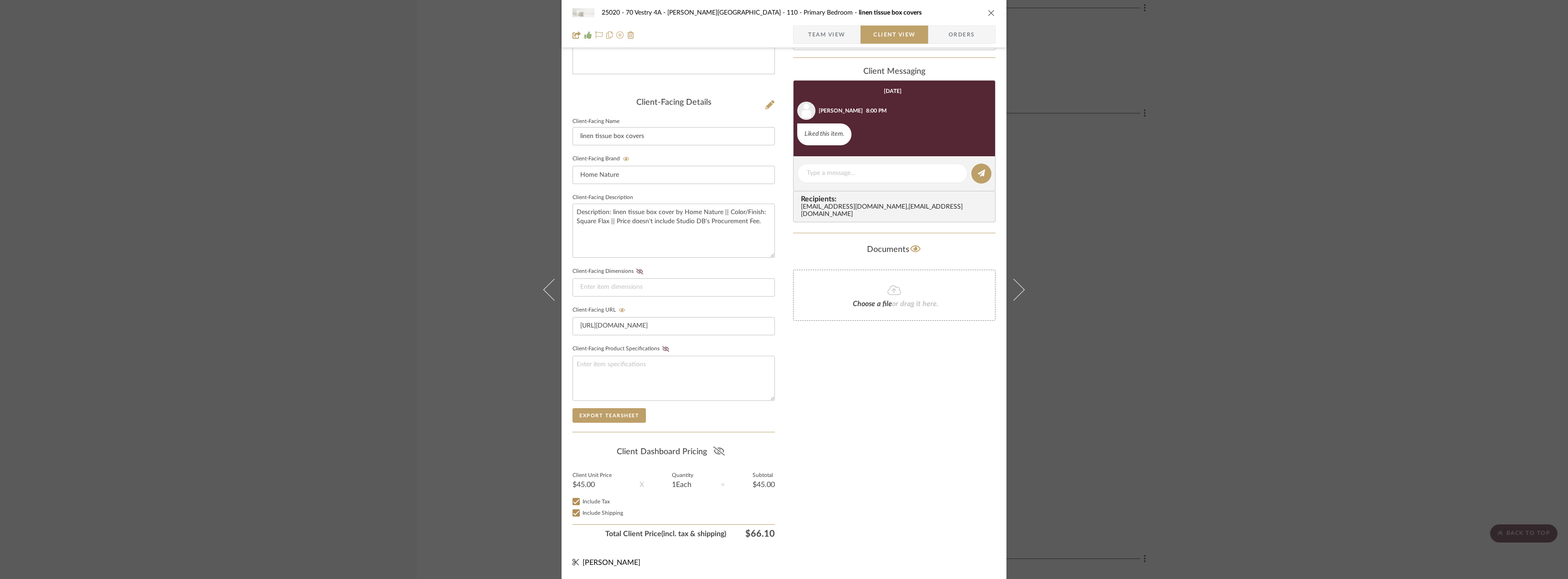
click at [722, 451] on icon at bounding box center [719, 451] width 11 height 9
click at [884, 425] on div "Only content on this tab can share to Dashboard. Click eyeball icon to show or …" at bounding box center [894, 210] width 202 height 668
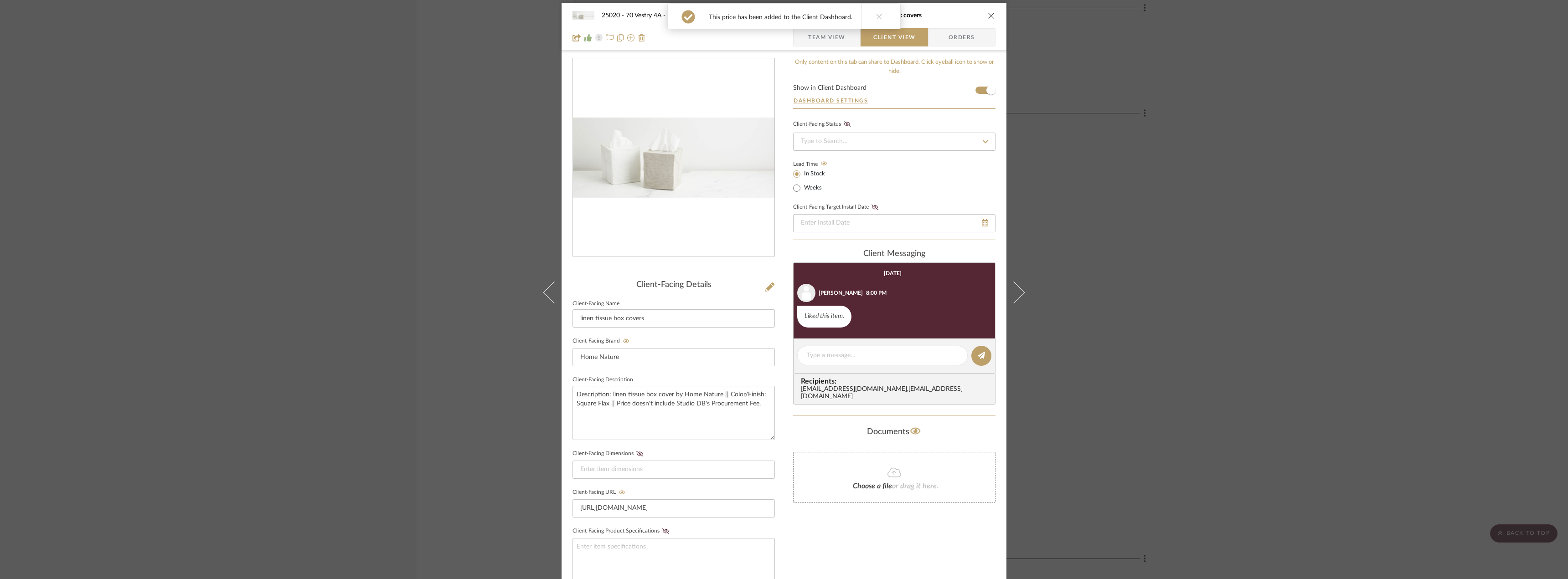
click at [1183, 388] on div "25020 - 70 Vestry 4A - Grant-Stanleigh 110 - Primary Bedroom linen tissue box c…" at bounding box center [784, 289] width 1568 height 579
click at [1182, 390] on div "25020 - 70 Vestry 4A - Grant-Stanleigh 110 - Primary Bedroom linen tissue box c…" at bounding box center [784, 289] width 1568 height 579
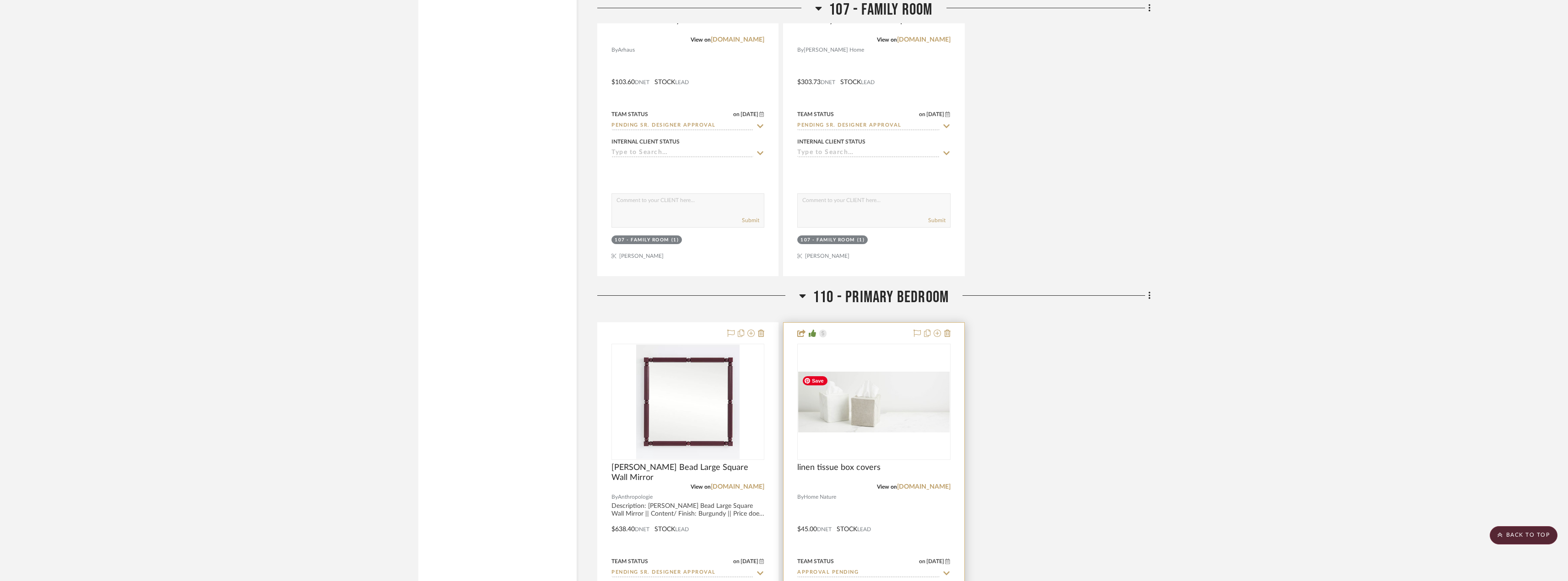
scroll to position [2644, 0]
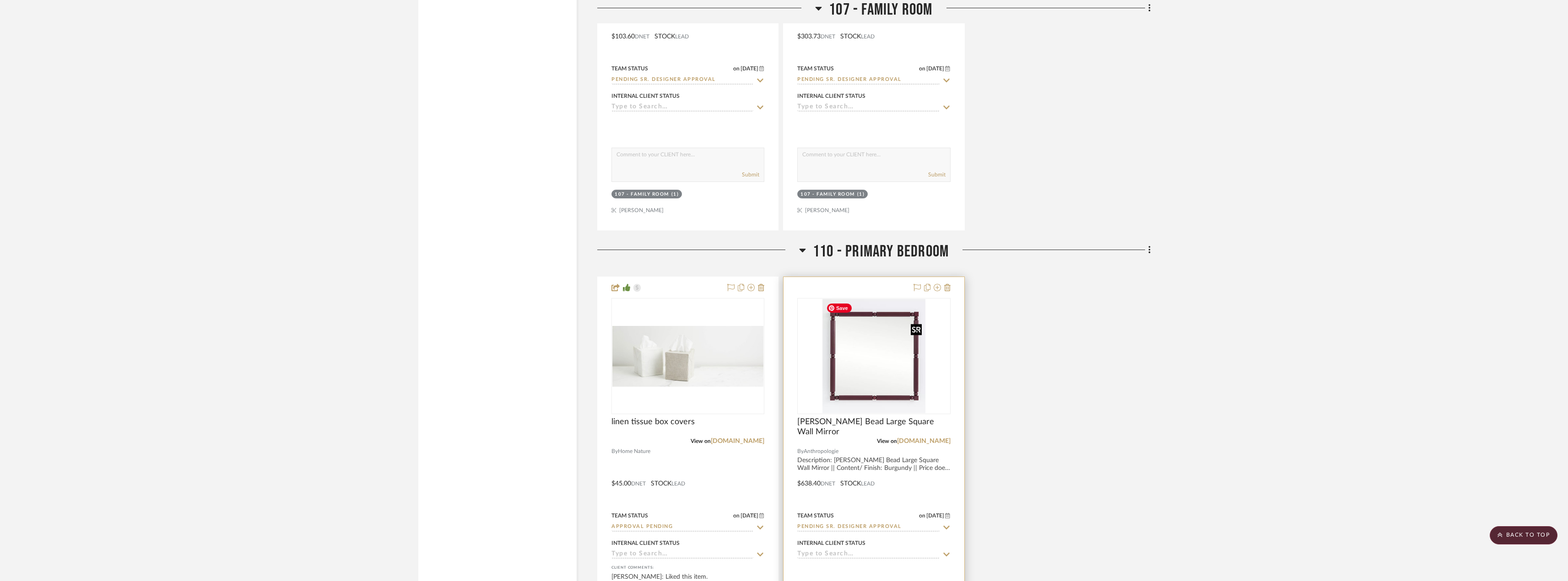
click at [867, 374] on img "0" at bounding box center [874, 356] width 104 height 114
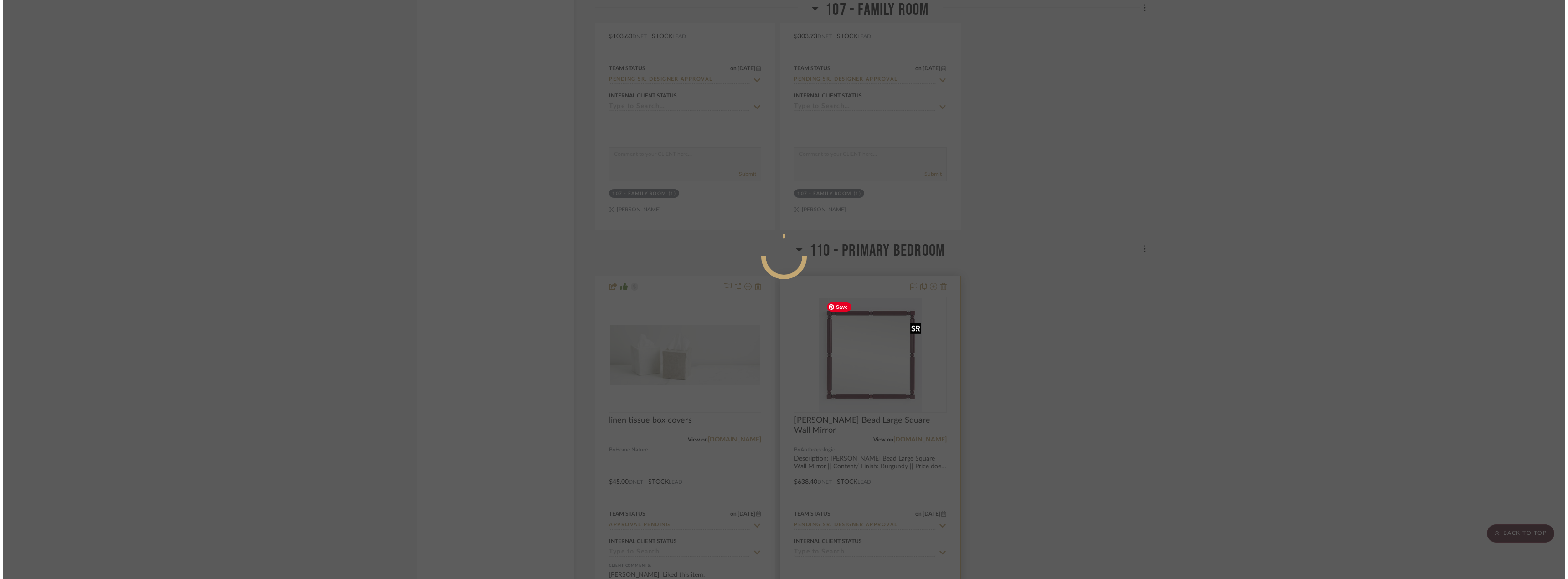
scroll to position [0, 0]
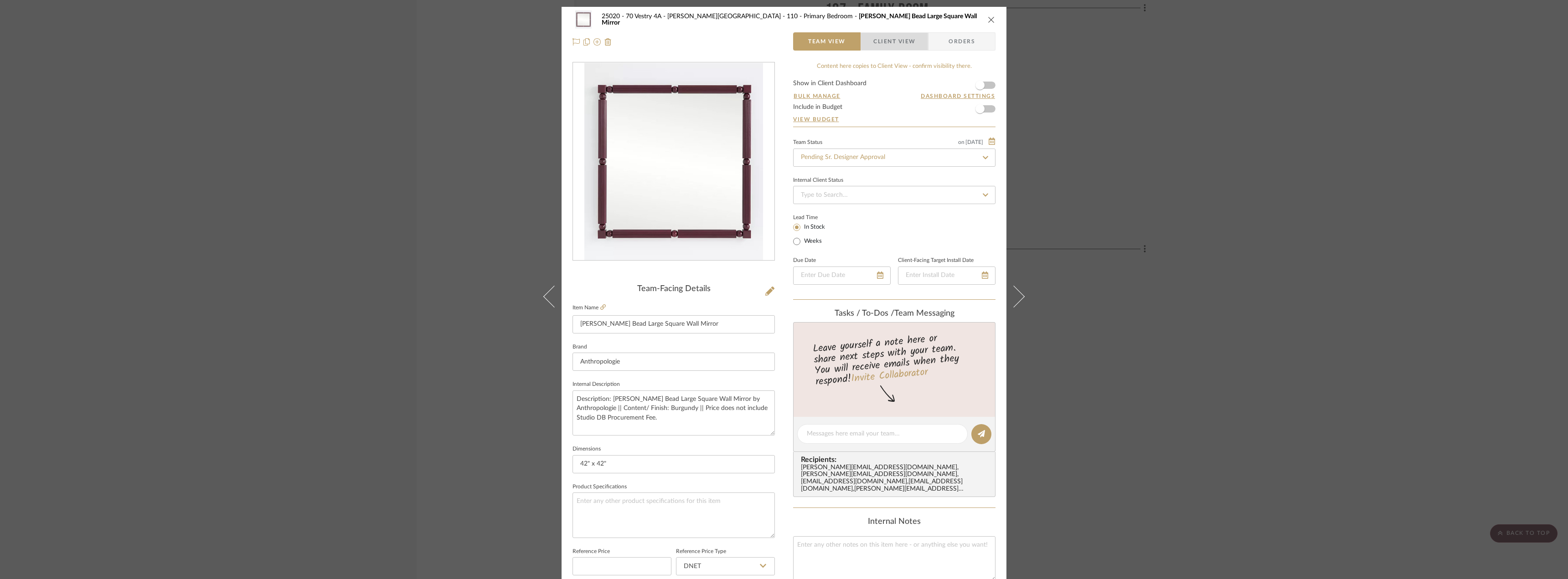
click at [915, 37] on span "Client View" at bounding box center [894, 42] width 66 height 19
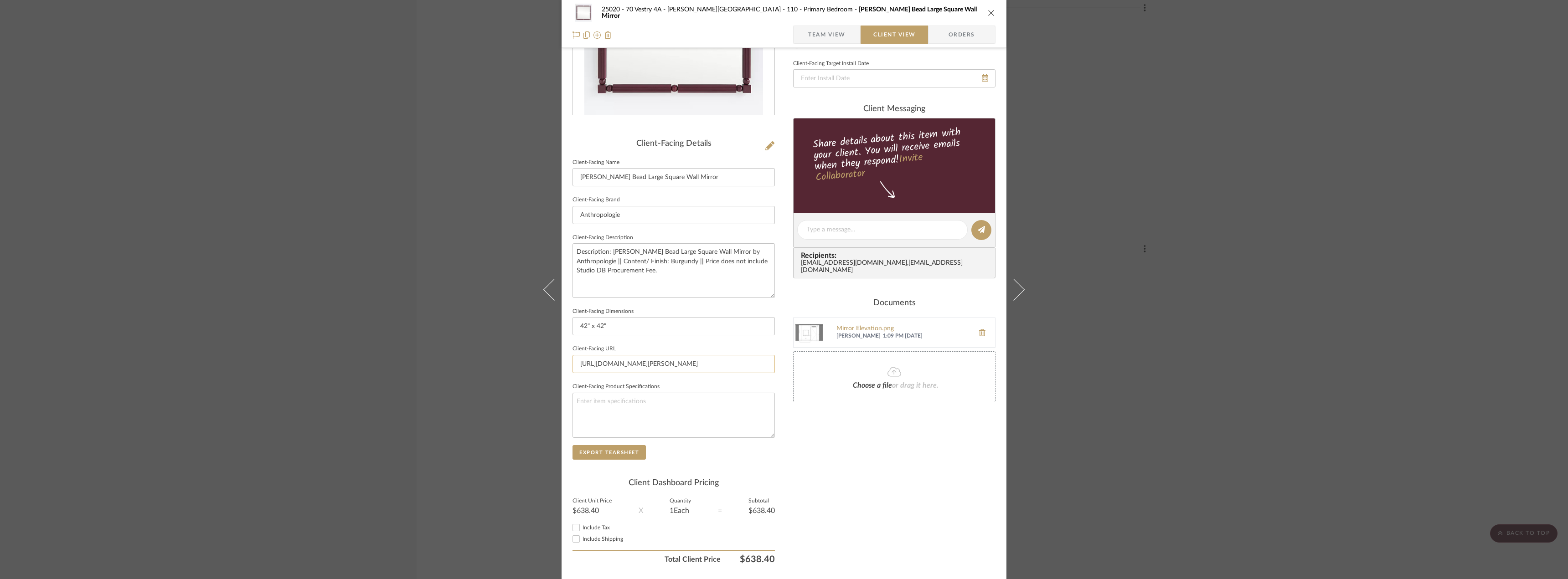
scroll to position [172, 0]
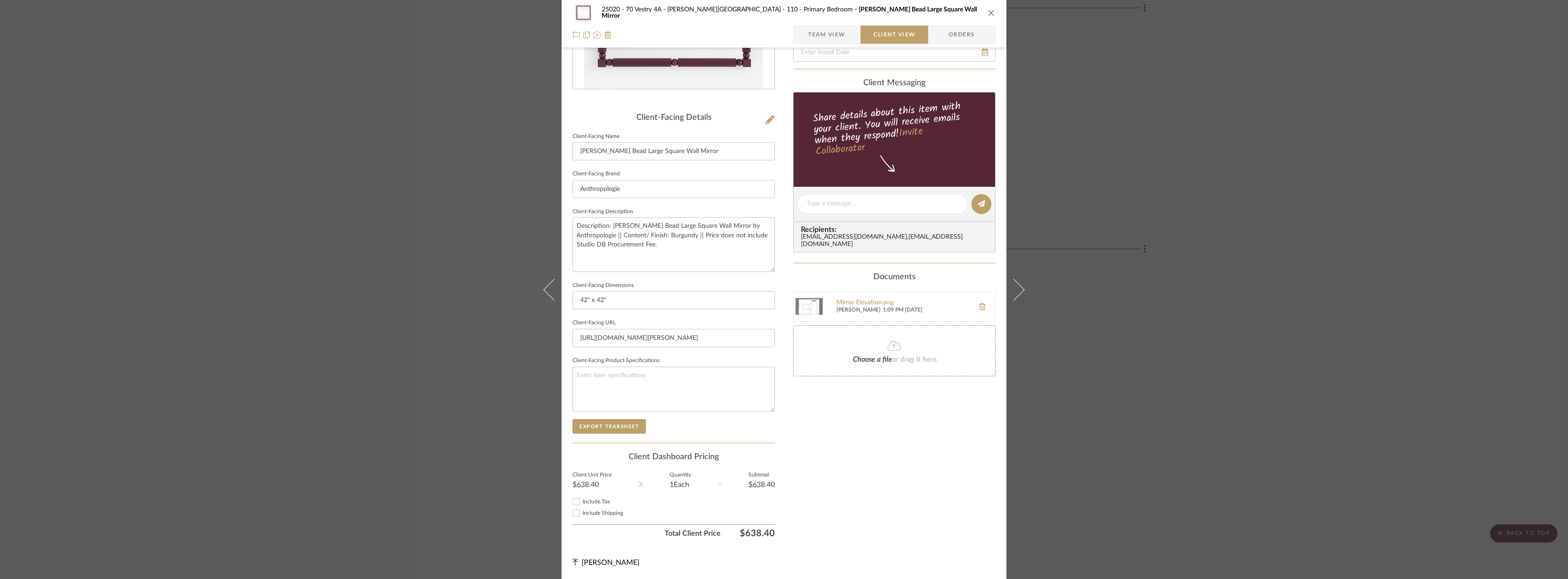
click at [593, 500] on span "Include Tax" at bounding box center [596, 502] width 27 height 6
click at [582, 500] on input "Include Tax" at bounding box center [576, 502] width 11 height 11
checkbox input "true"
click at [595, 511] on span "Include Shipping" at bounding box center [603, 514] width 41 height 6
click at [582, 511] on input "Include Shipping" at bounding box center [576, 514] width 11 height 11
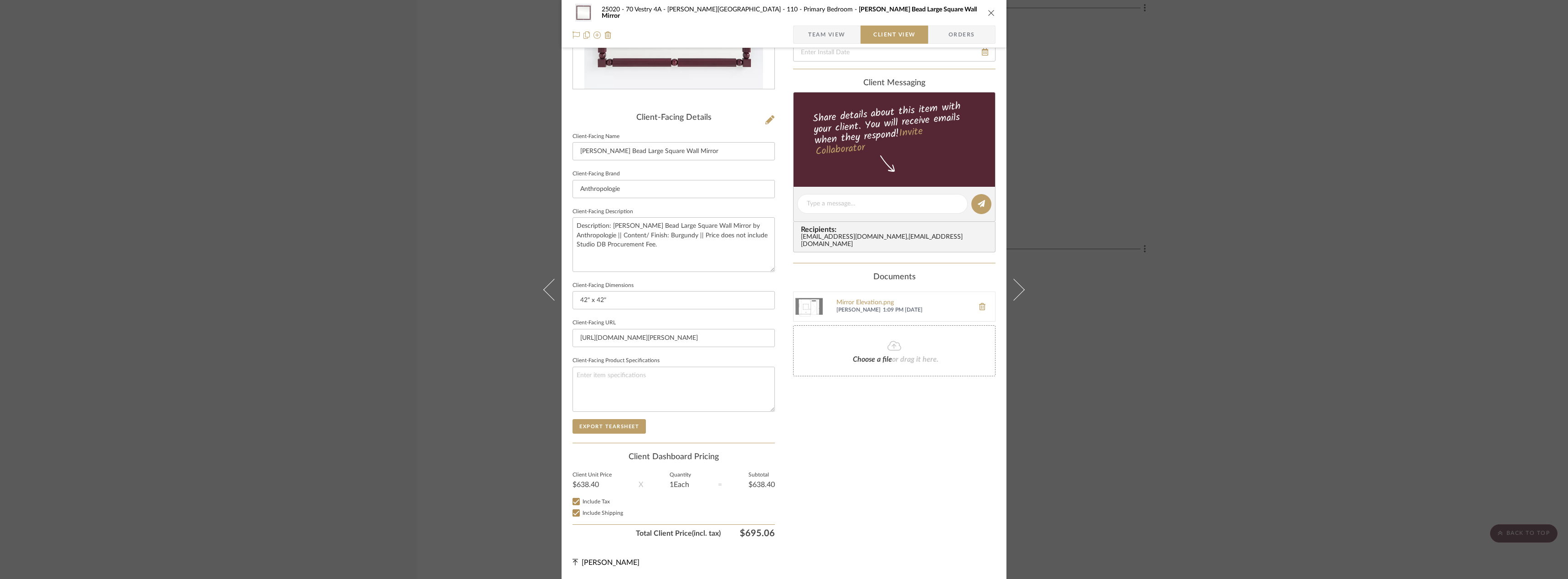
checkbox input "false"
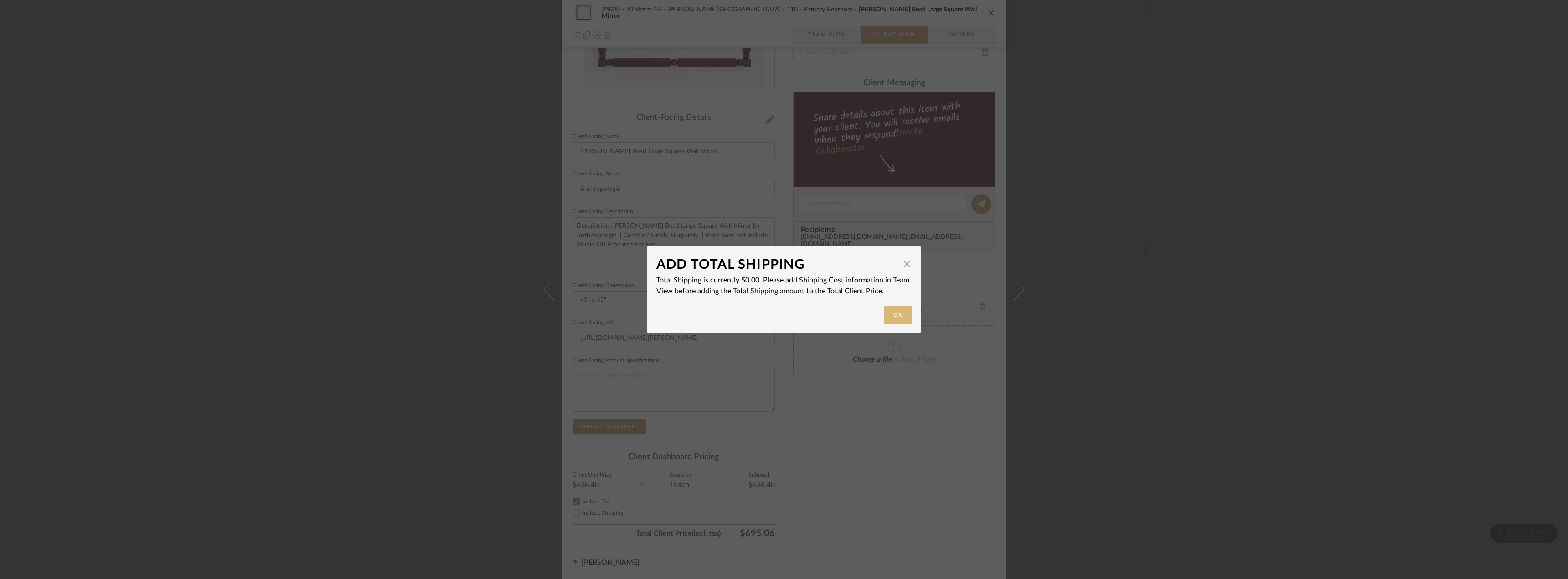
click at [896, 316] on button "Ok" at bounding box center [898, 315] width 27 height 19
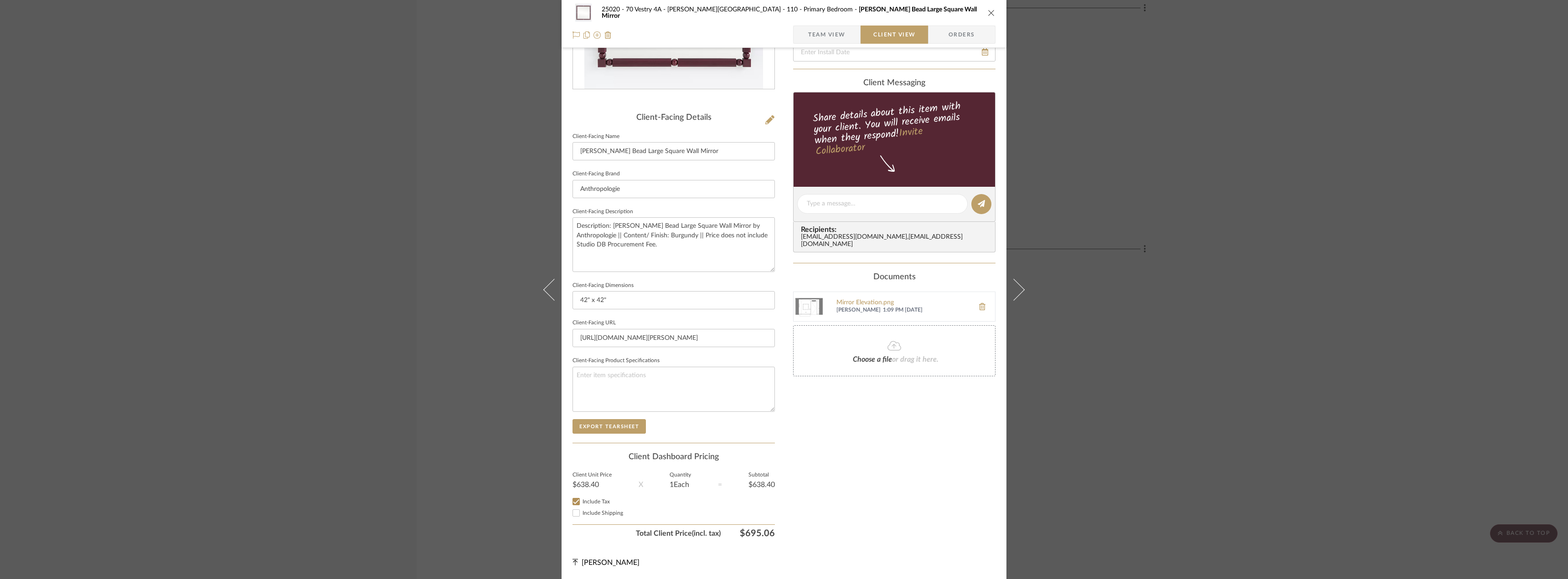
click at [850, 430] on div "Only content on this tab can share to Dashboard. Click eyeball icon to show or …" at bounding box center [894, 217] width 202 height 653
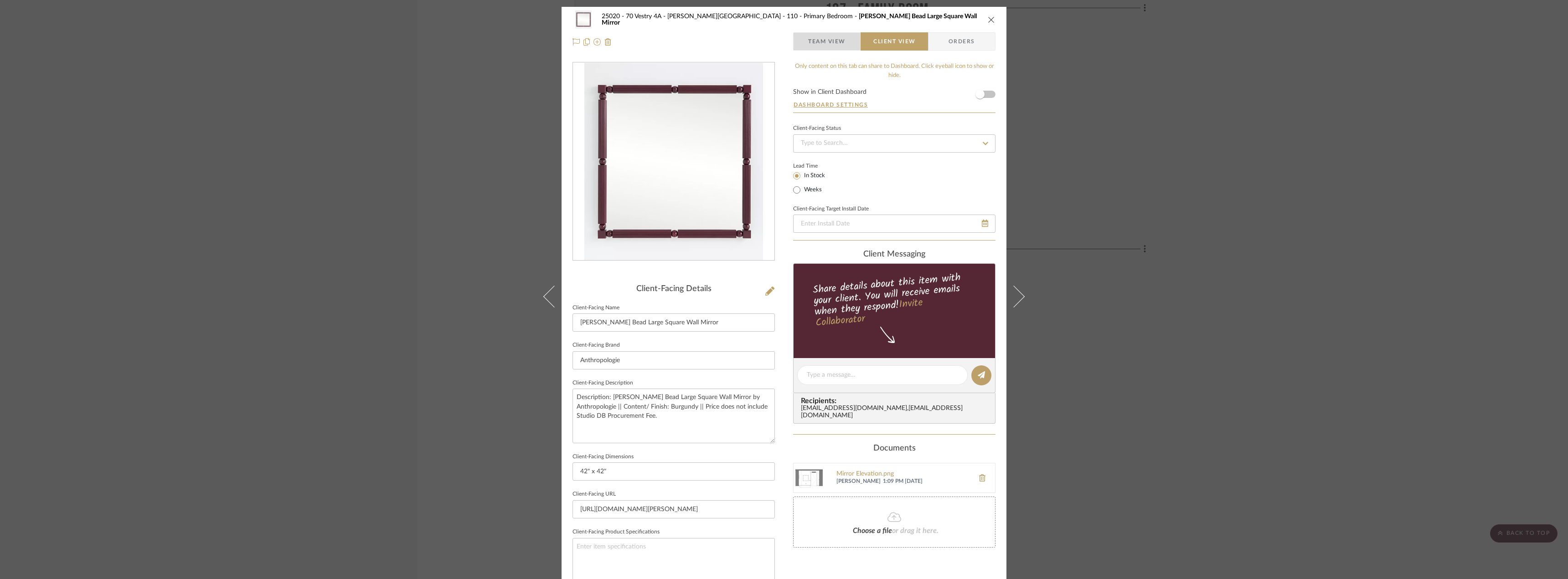
click at [826, 43] on span "Team View" at bounding box center [827, 42] width 37 height 19
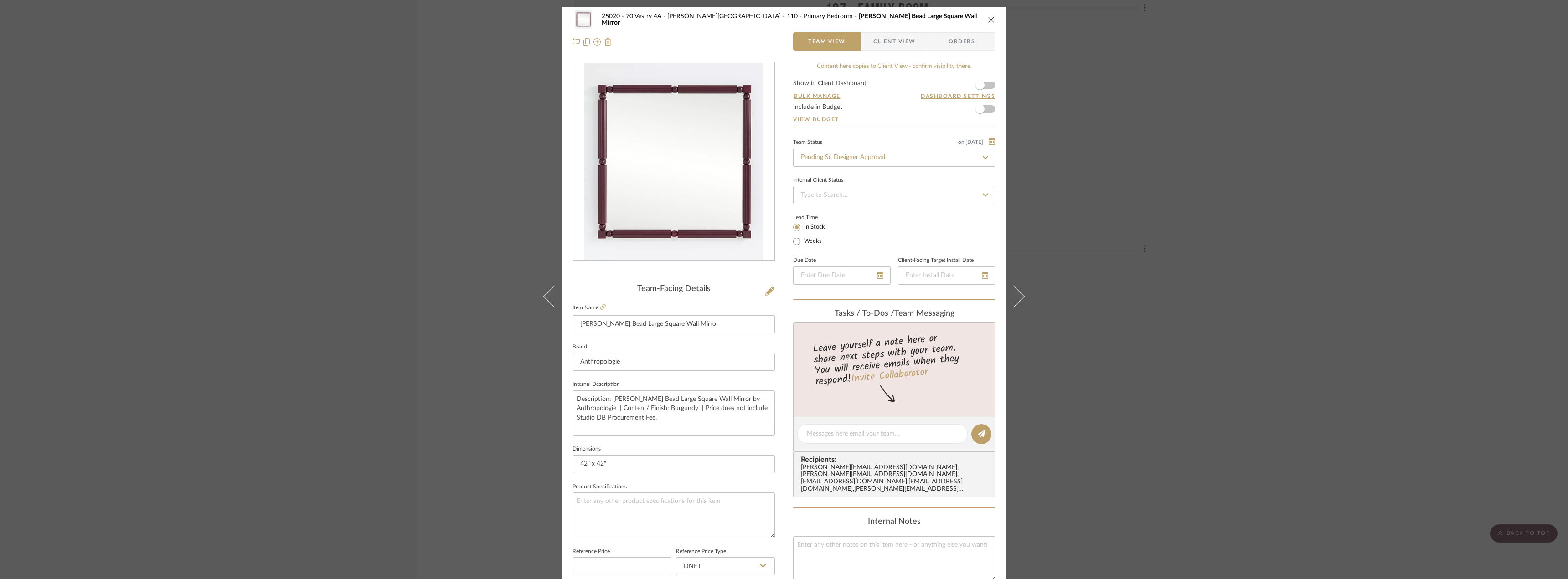
click at [865, 41] on span "button" at bounding box center [867, 42] width 12 height 19
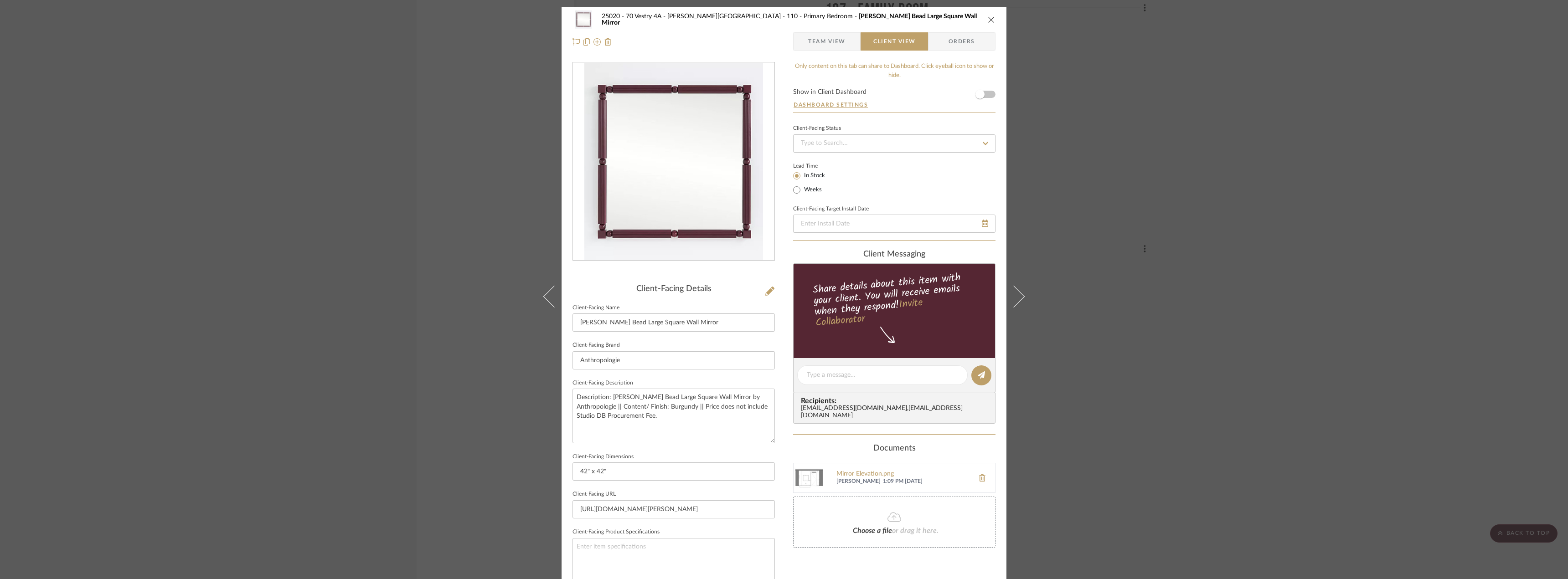
click at [823, 43] on span "Team View" at bounding box center [827, 42] width 37 height 19
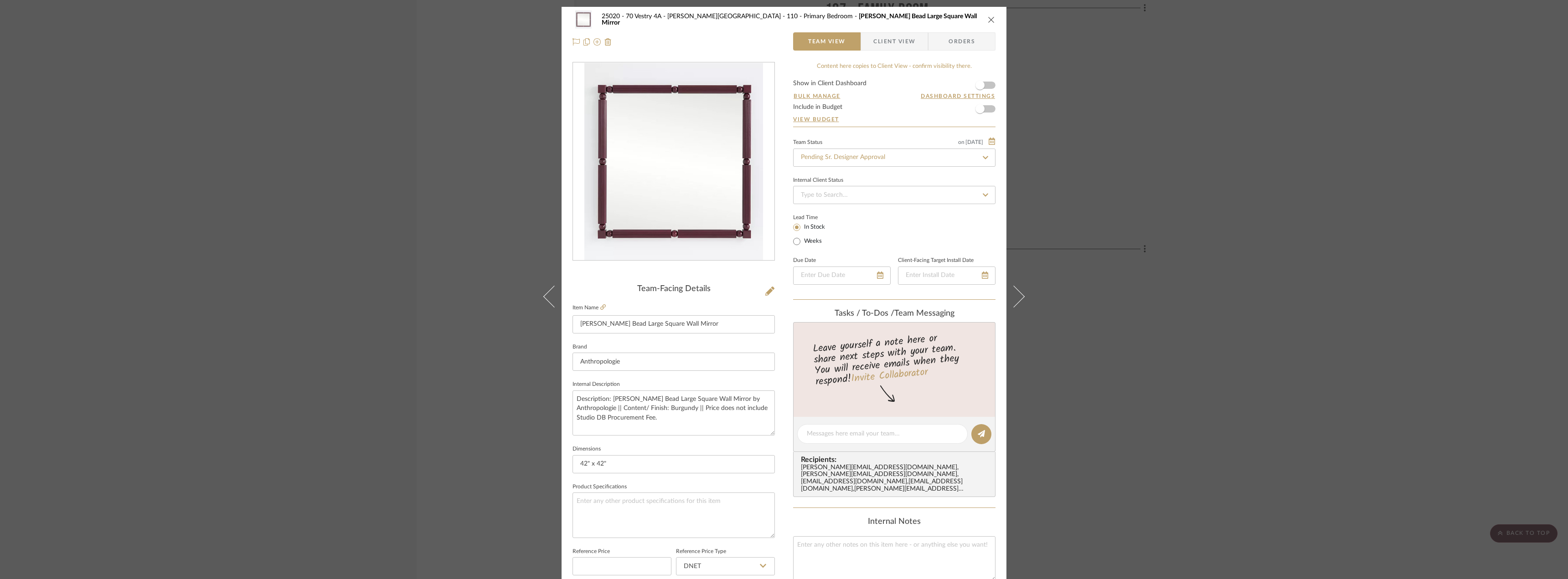
drag, startPoint x: 296, startPoint y: 283, endPoint x: 309, endPoint y: 283, distance: 13.0
click at [296, 283] on div "25020 - 70 Vestry 4A - Grant-Stanleigh 110 - Primary Bedroom Benedicta Wood Bea…" at bounding box center [784, 289] width 1568 height 579
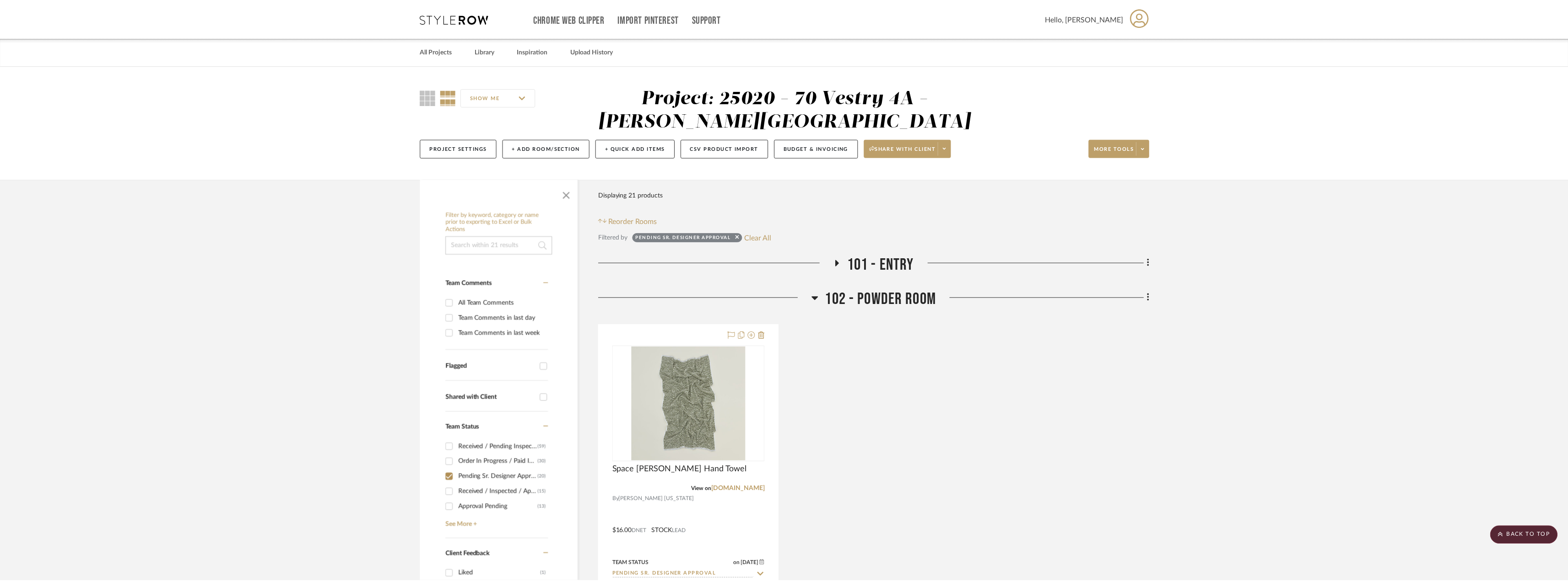
scroll to position [2644, 0]
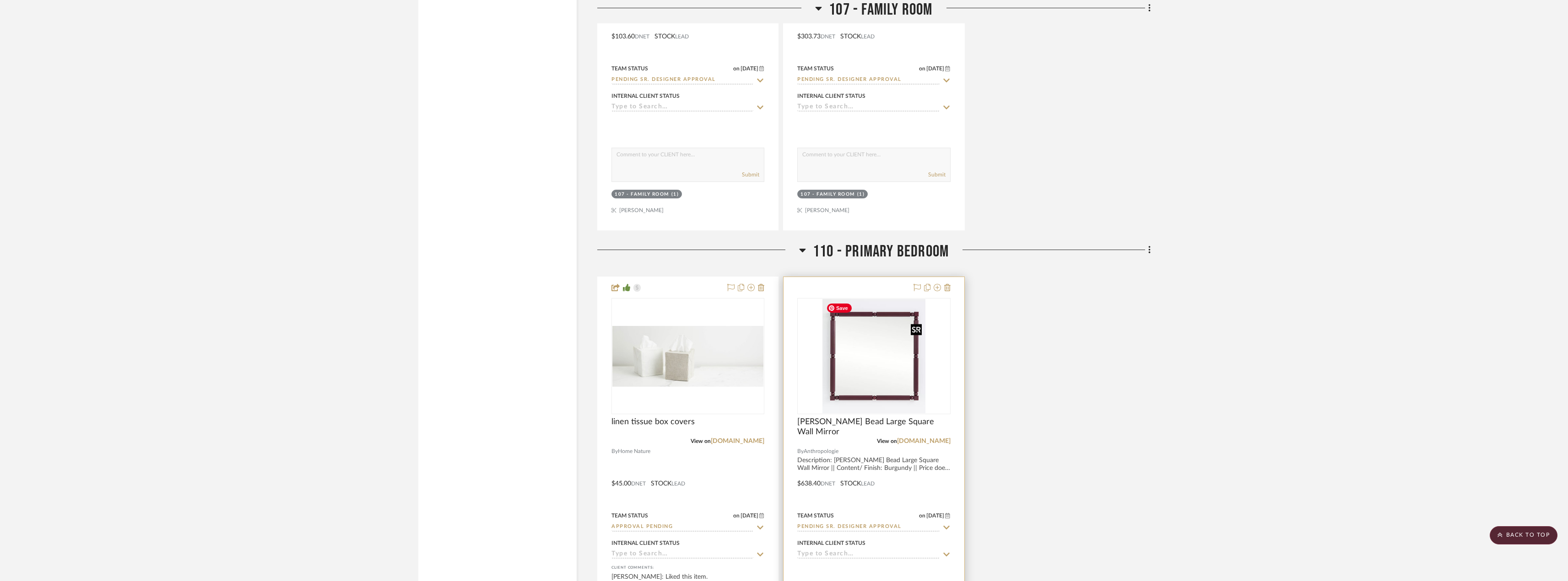
click at [887, 353] on img "0" at bounding box center [874, 356] width 104 height 114
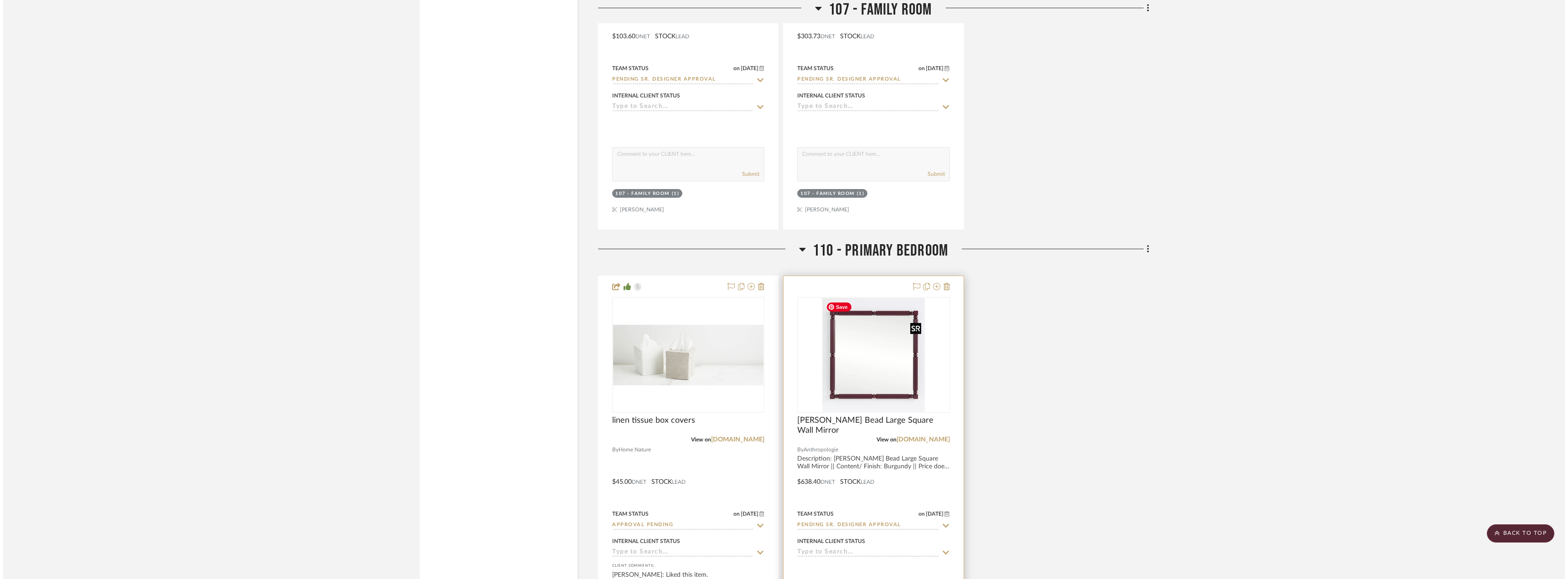
scroll to position [0, 0]
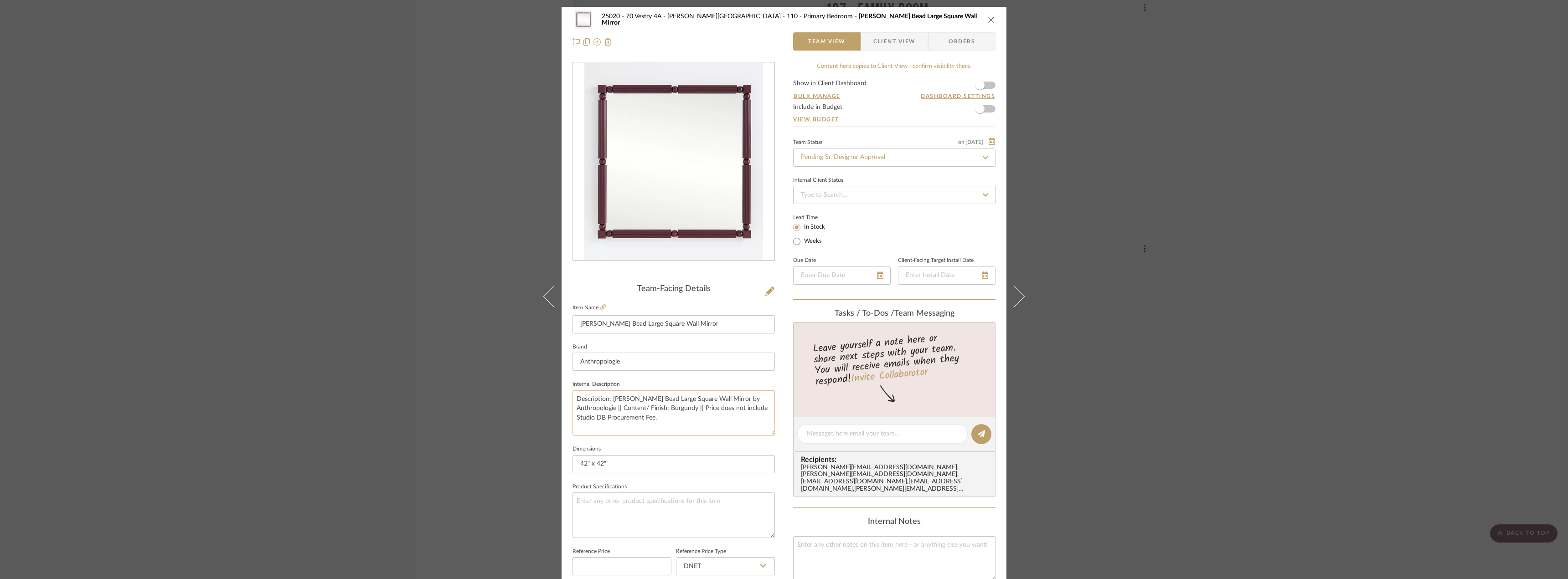
click at [718, 407] on textarea "Description: Benedicta Wood Bead Large Square Wall Mirror by Anthropologie || C…" at bounding box center [673, 413] width 202 height 45
click at [702, 409] on textarea "Description: Benedicta Wood Bead Large Square Wall Mirror by Anthropologie || C…" at bounding box center [673, 413] width 202 height 45
type textarea "Description: Benedicta Wood Bead Large Square Wall Mirror by Anthropologie || C…"
click at [714, 439] on sr-form-field "Internal Description Description: Benedicta Wood Bead Large Square Wall Mirror …" at bounding box center [673, 410] width 202 height 64
click at [981, 84] on span "button" at bounding box center [980, 86] width 9 height 9
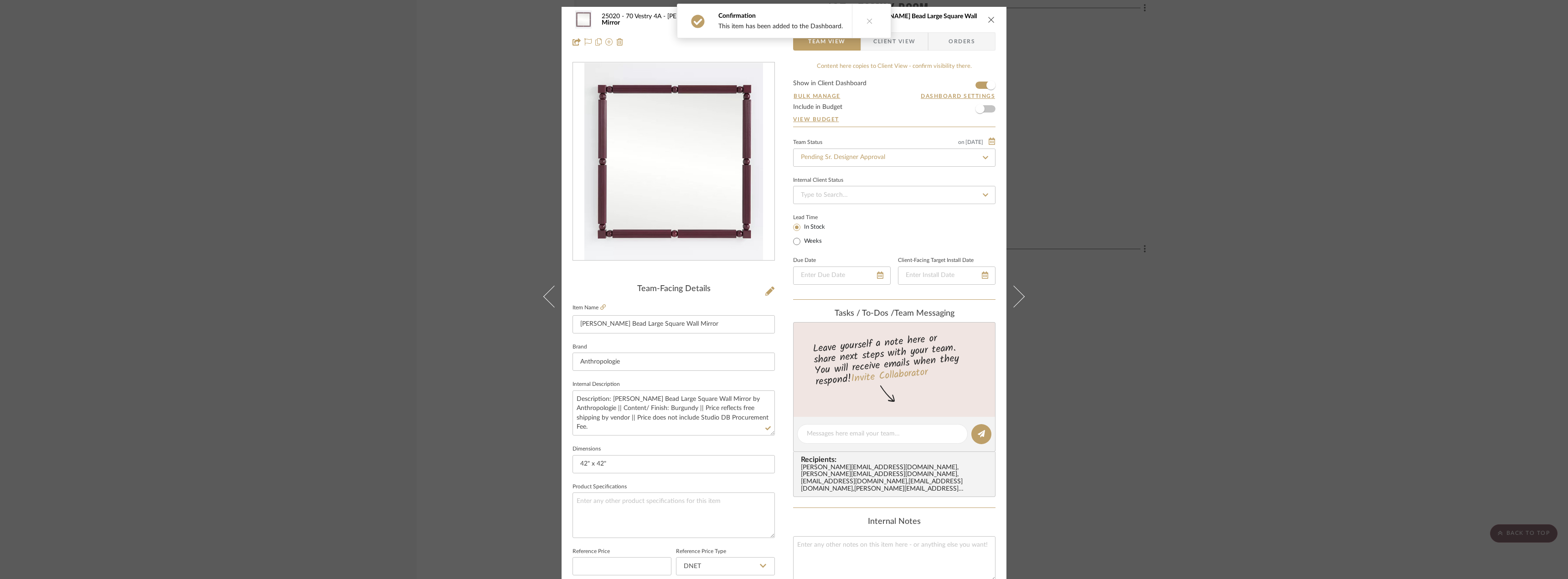
click at [869, 21] on icon at bounding box center [870, 21] width 7 height 7
click at [883, 43] on span "Client View" at bounding box center [894, 42] width 42 height 19
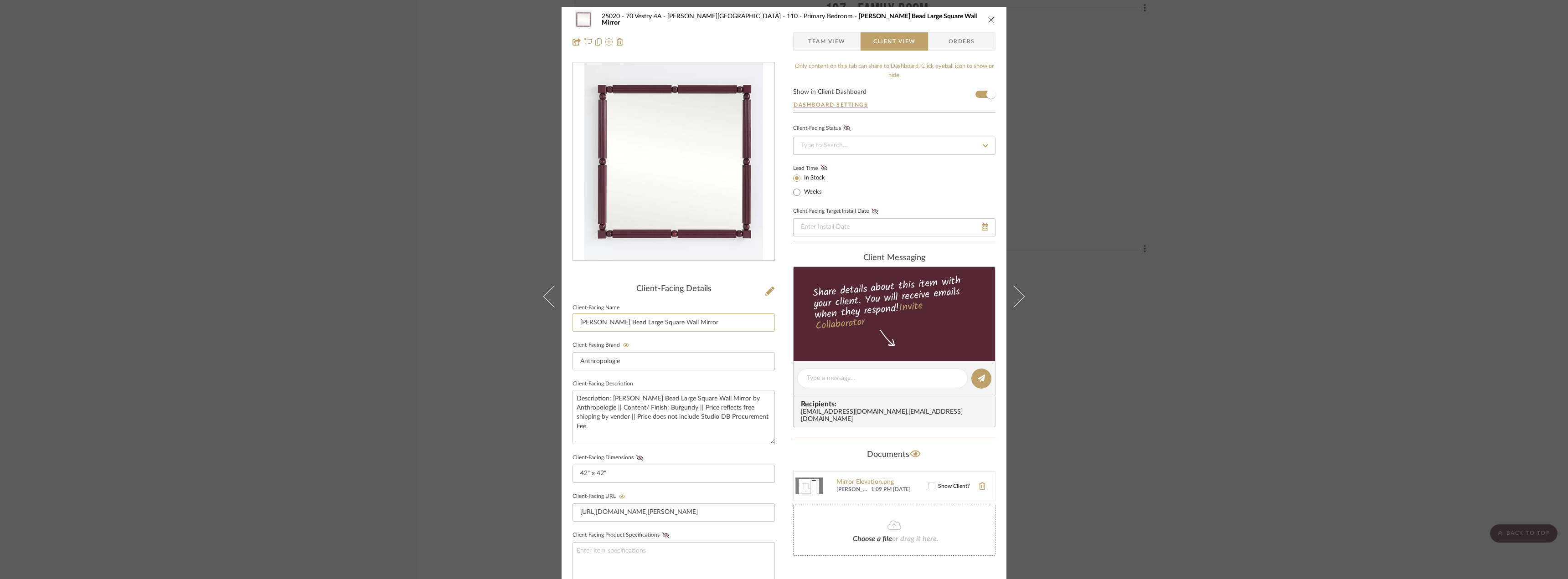
click at [584, 324] on input "[PERSON_NAME] Bead Large Square Wall Mirror" at bounding box center [673, 323] width 202 height 19
click at [577, 323] on input "[PERSON_NAME] Bead Large Square Wall Mirror" at bounding box center [673, 323] width 202 height 19
type input "Mirror Option 1: Benedicta Wood Bead Large Square Wall Mirror"
click at [820, 168] on icon at bounding box center [823, 168] width 7 height 6
click at [820, 167] on icon at bounding box center [823, 168] width 7 height 6
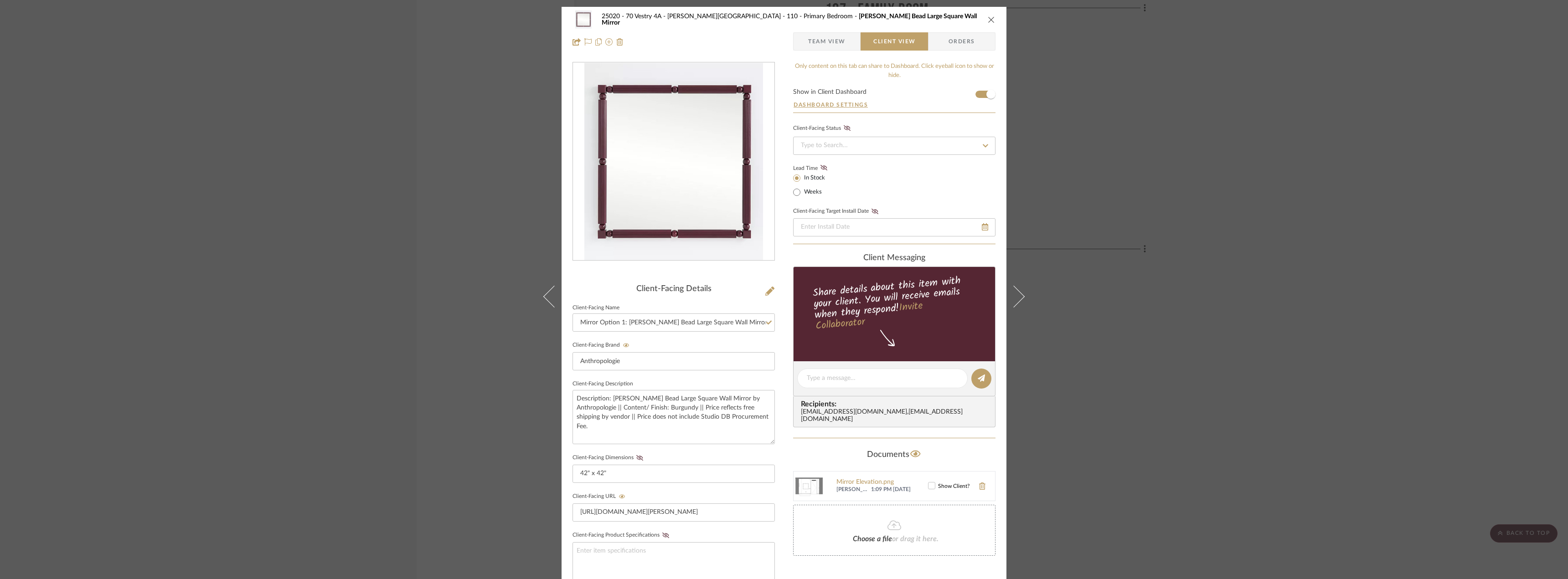
click at [869, 171] on div "Lead Time In Stock Weeks" at bounding box center [894, 180] width 202 height 35
click at [831, 167] on label "Lead Time" at bounding box center [817, 168] width 47 height 8
click at [830, 167] on button "Lead Time" at bounding box center [823, 169] width 12 height 9
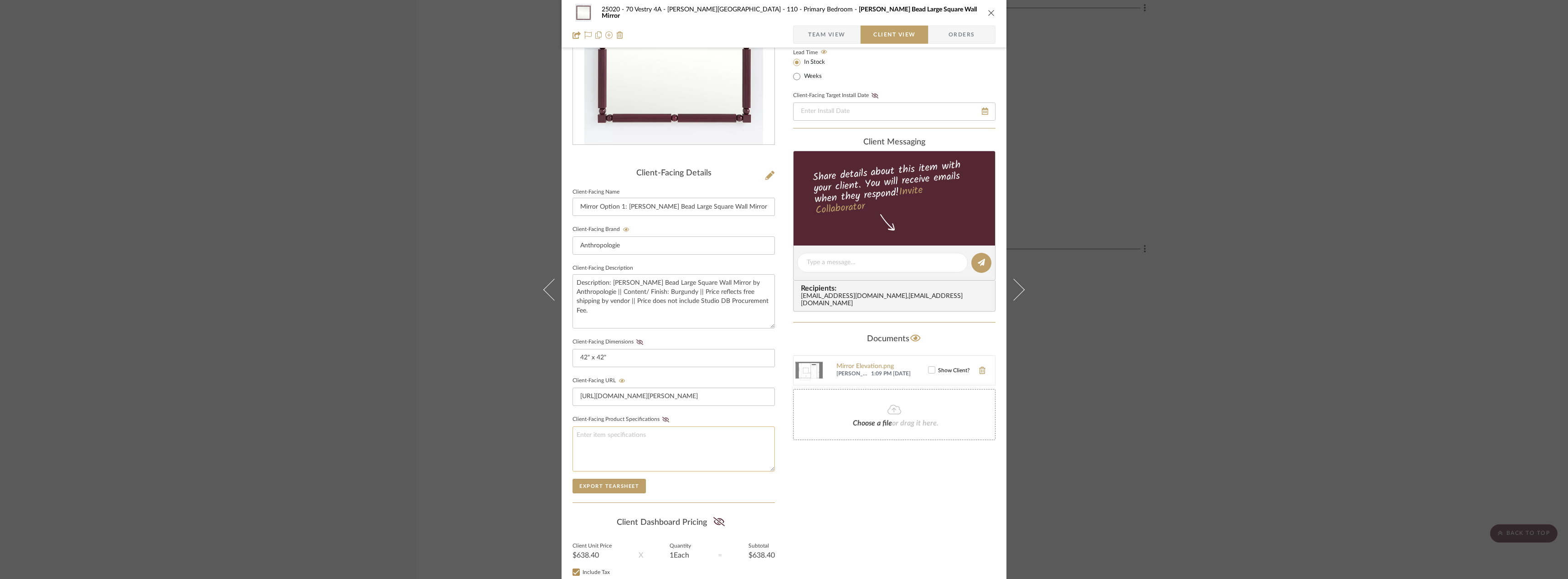
scroll to position [137, 0]
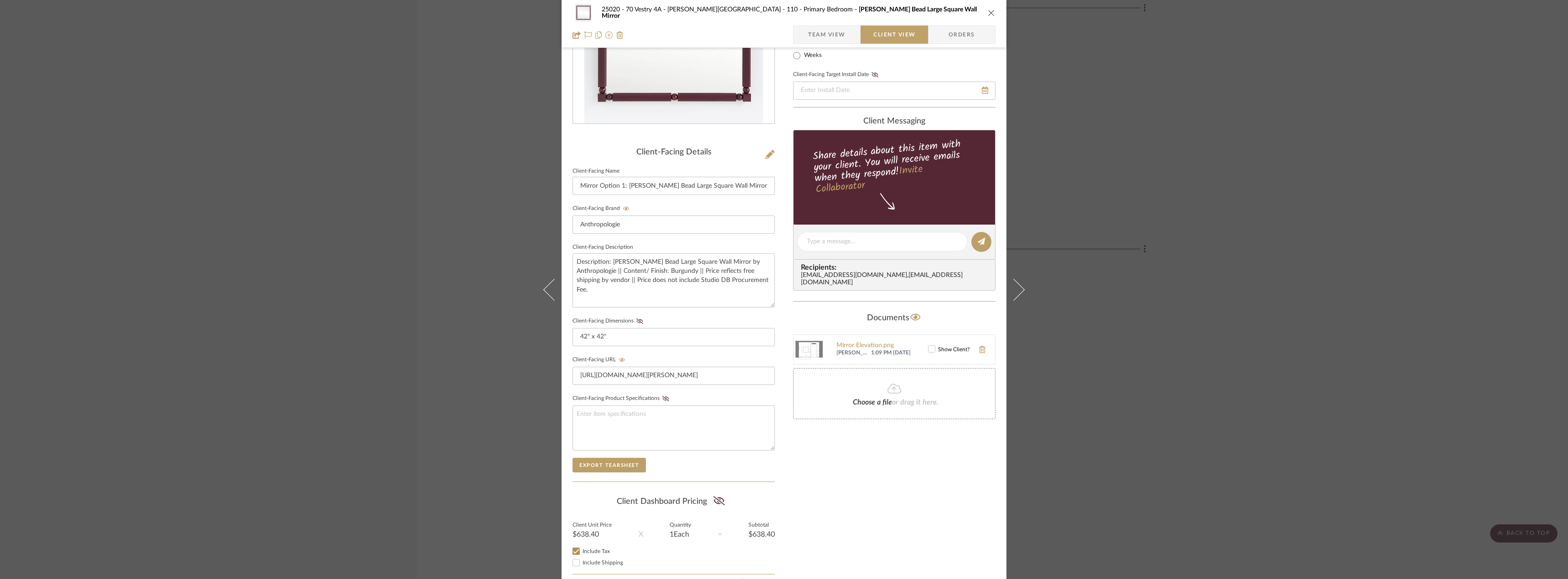
click at [928, 346] on icon at bounding box center [931, 349] width 7 height 7
click at [721, 504] on icon at bounding box center [719, 501] width 11 height 9
click at [886, 488] on div "Only content on this tab can share to Dashboard. Click eyeball icon to show or …" at bounding box center [894, 259] width 202 height 668
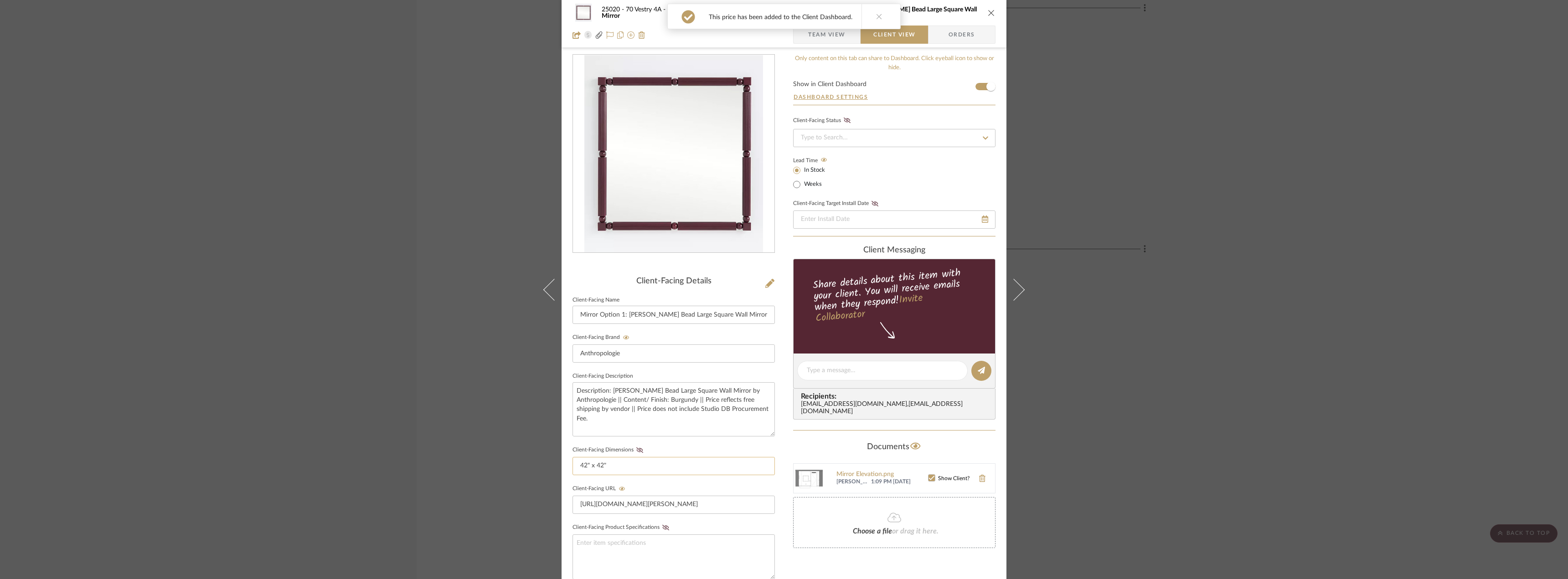
scroll to position [0, 0]
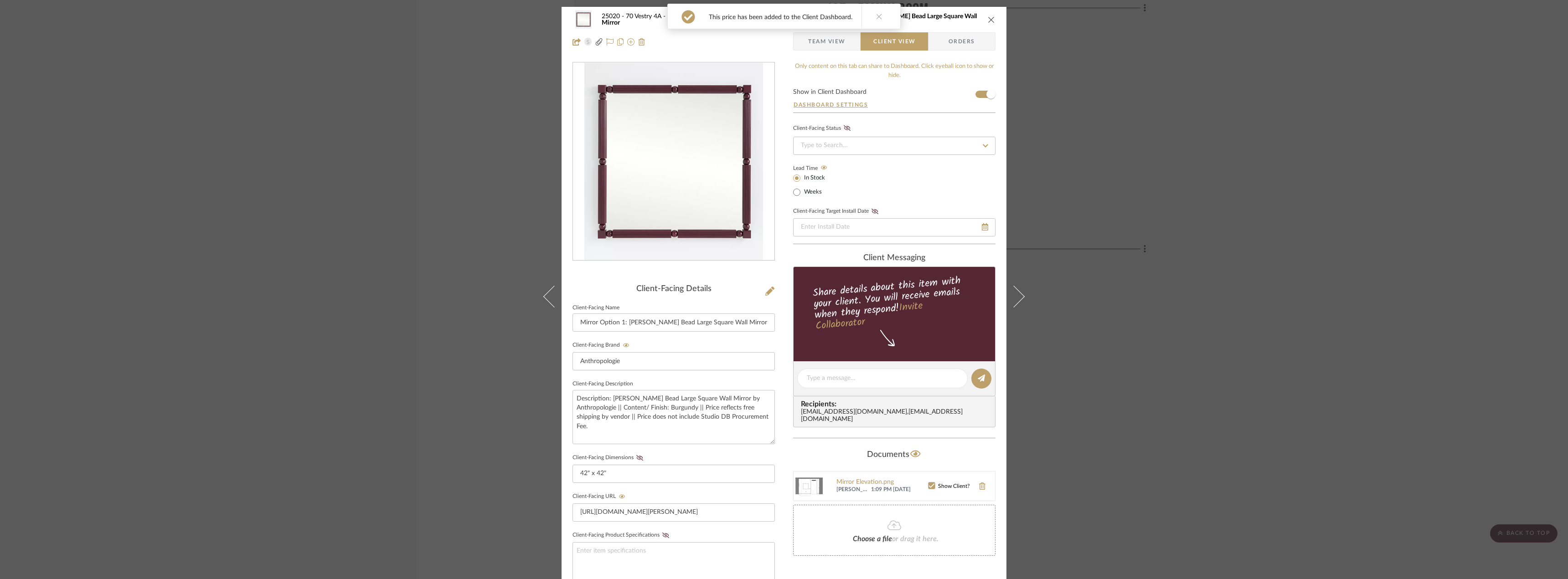
click at [640, 454] on fieldset "Client-Facing Dimensions 42" x 42"" at bounding box center [673, 468] width 202 height 32
click at [636, 463] on fieldset "Client-Facing Dimensions 42" x 42"" at bounding box center [673, 468] width 202 height 32
click at [640, 458] on icon at bounding box center [640, 458] width 7 height 6
click at [878, 18] on icon at bounding box center [879, 16] width 7 height 7
click at [829, 48] on span "Team View" at bounding box center [827, 42] width 37 height 19
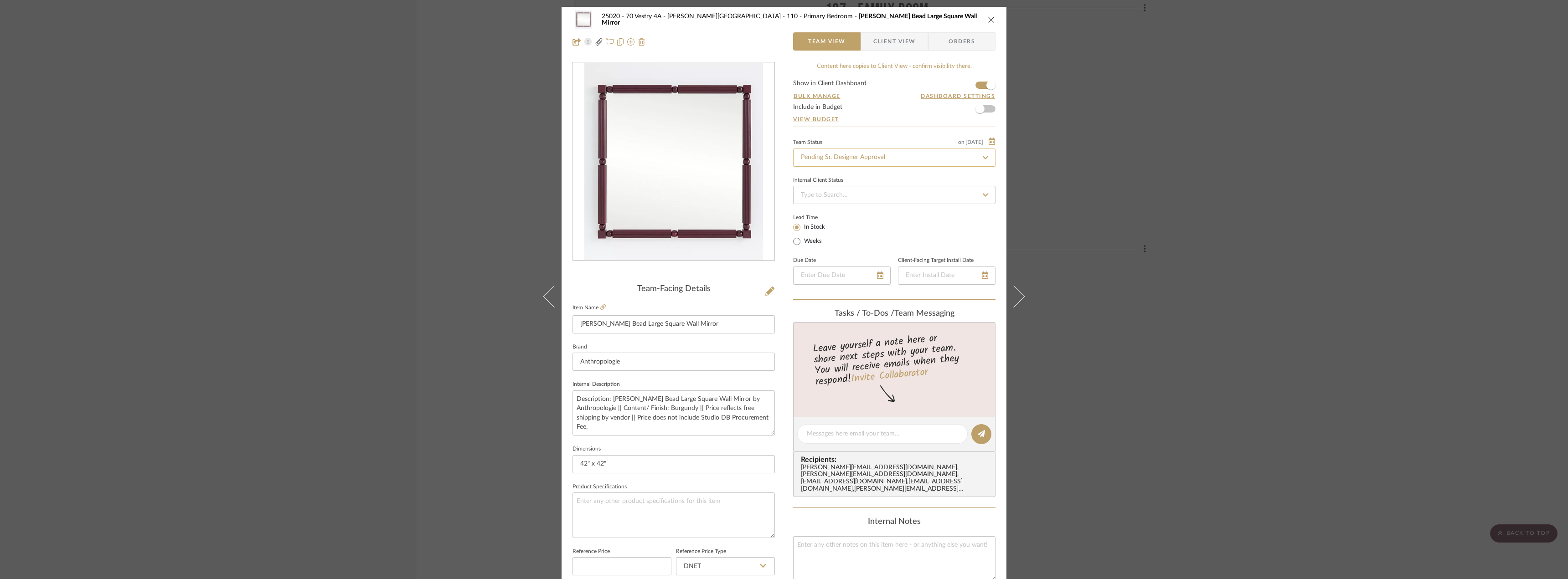
click at [832, 152] on input "Pending Sr. Designer Approval" at bounding box center [894, 158] width 202 height 19
click at [829, 210] on div "Approval Pending" at bounding box center [891, 205] width 201 height 23
type input "Approval Pending"
click at [903, 30] on div "25020 - 70 Vestry 4A - Grant-Stanleigh 110 - Primary Bedroom Benedicta Wood Bea…" at bounding box center [783, 30] width 445 height 48
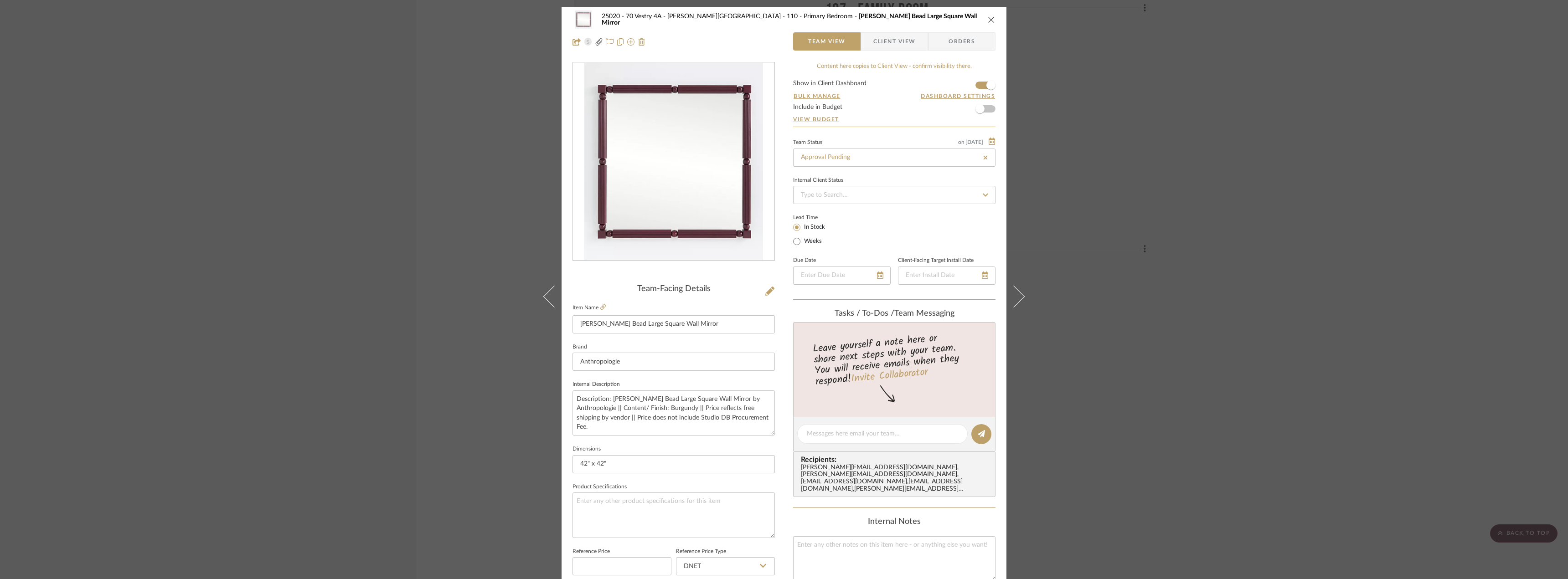
click at [899, 47] on span "Client View" at bounding box center [894, 42] width 42 height 19
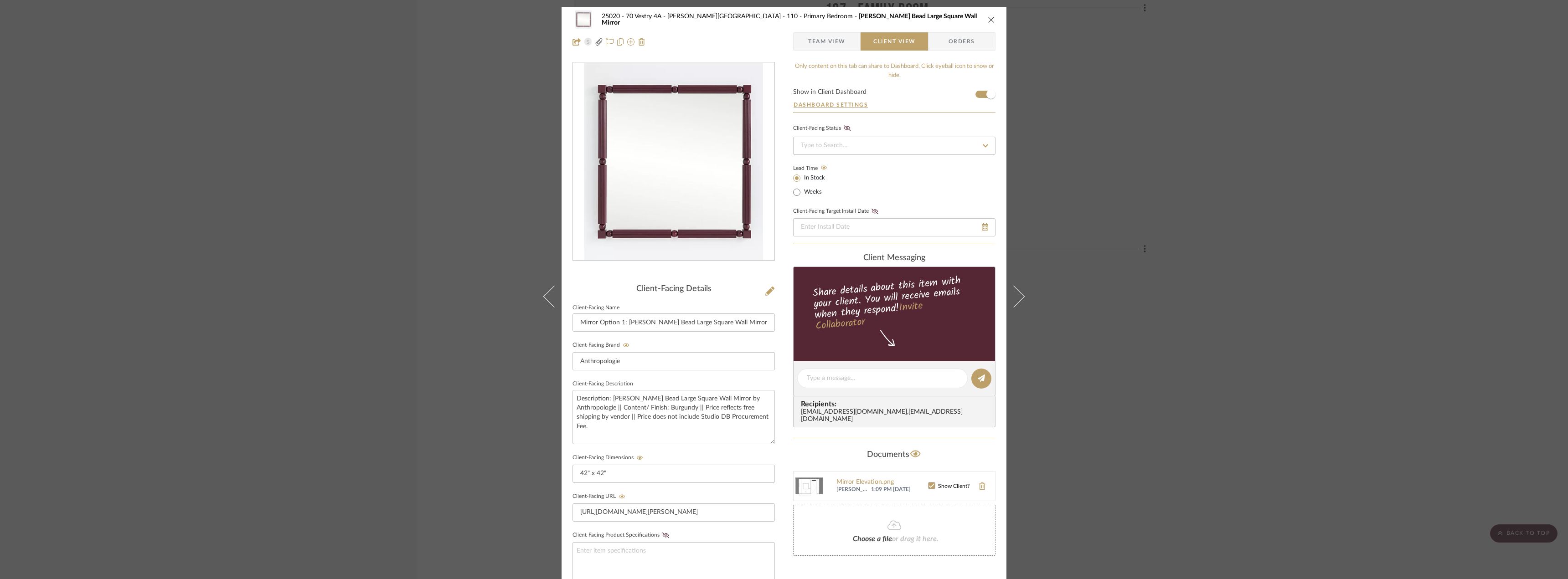
click at [991, 17] on icon "close" at bounding box center [992, 20] width 7 height 7
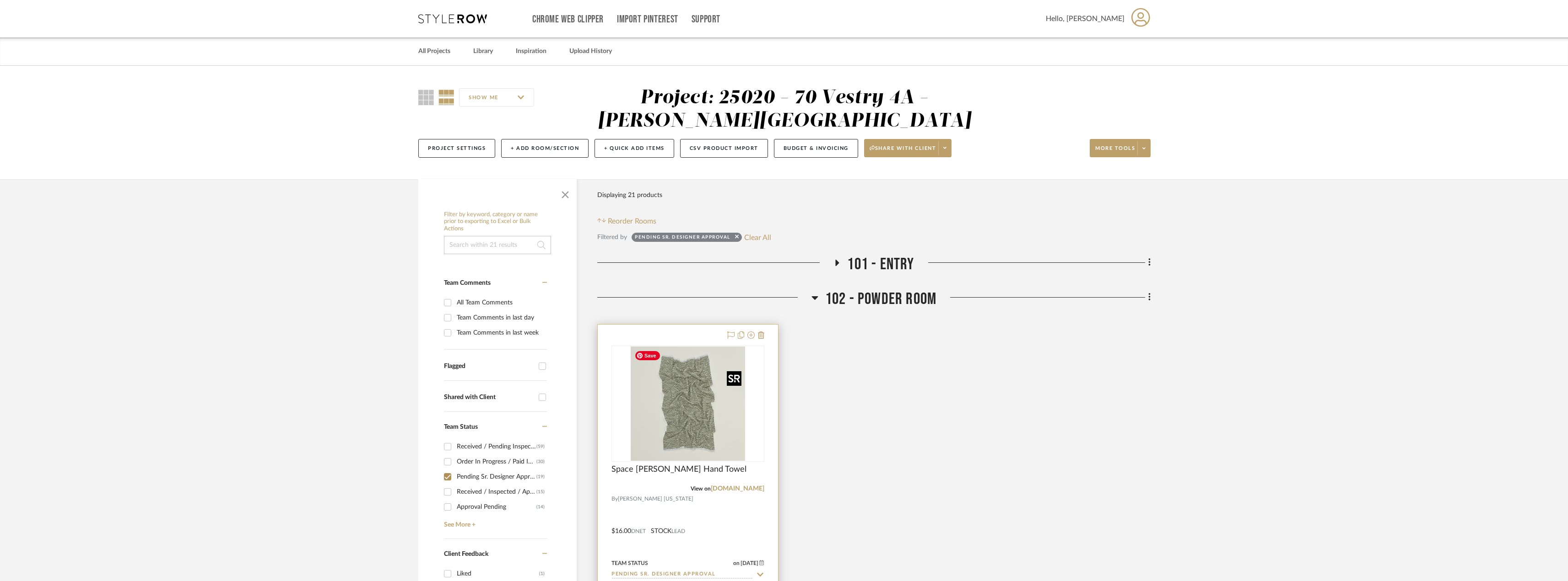
click at [0, 0] on img at bounding box center [0, 0] width 0 height 0
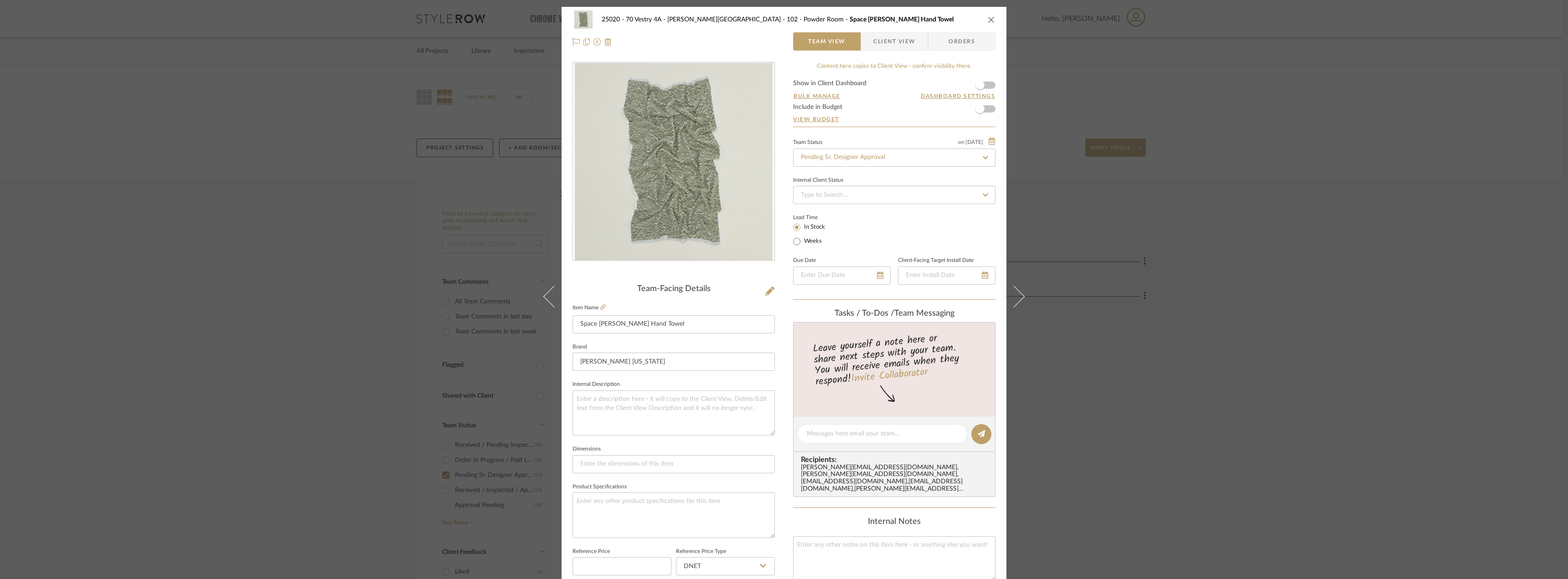
click at [898, 45] on span "Client View" at bounding box center [894, 42] width 42 height 19
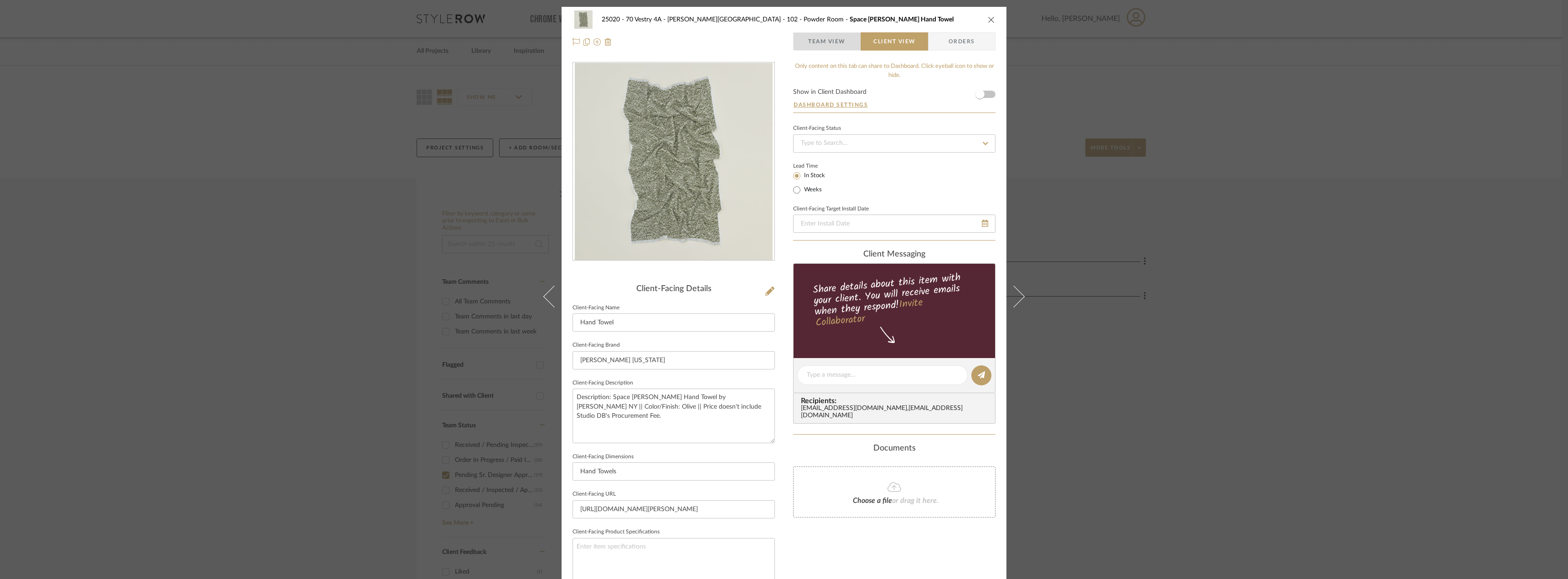
click at [835, 38] on span "Team View" at bounding box center [827, 42] width 37 height 19
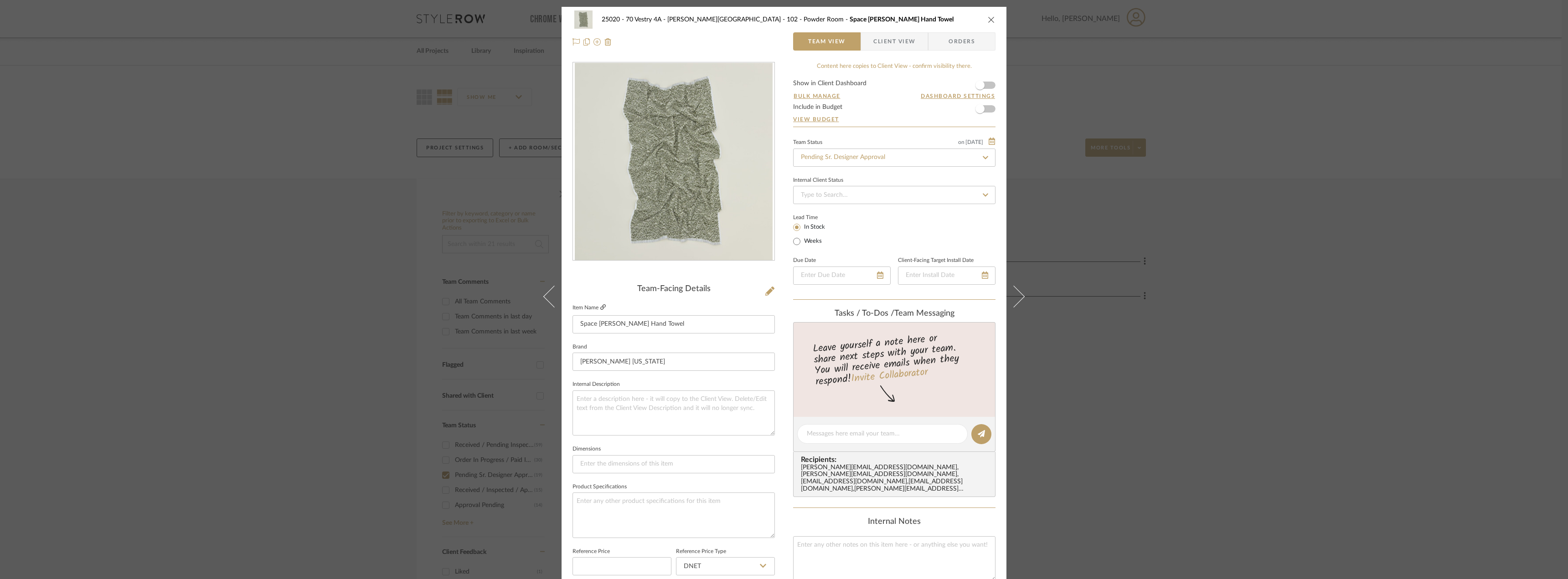
click at [600, 304] on link at bounding box center [603, 308] width 6 height 7
click at [977, 87] on span "button" at bounding box center [980, 86] width 9 height 9
click at [871, 151] on input "Pending Sr. Designer Approval" at bounding box center [894, 158] width 202 height 19
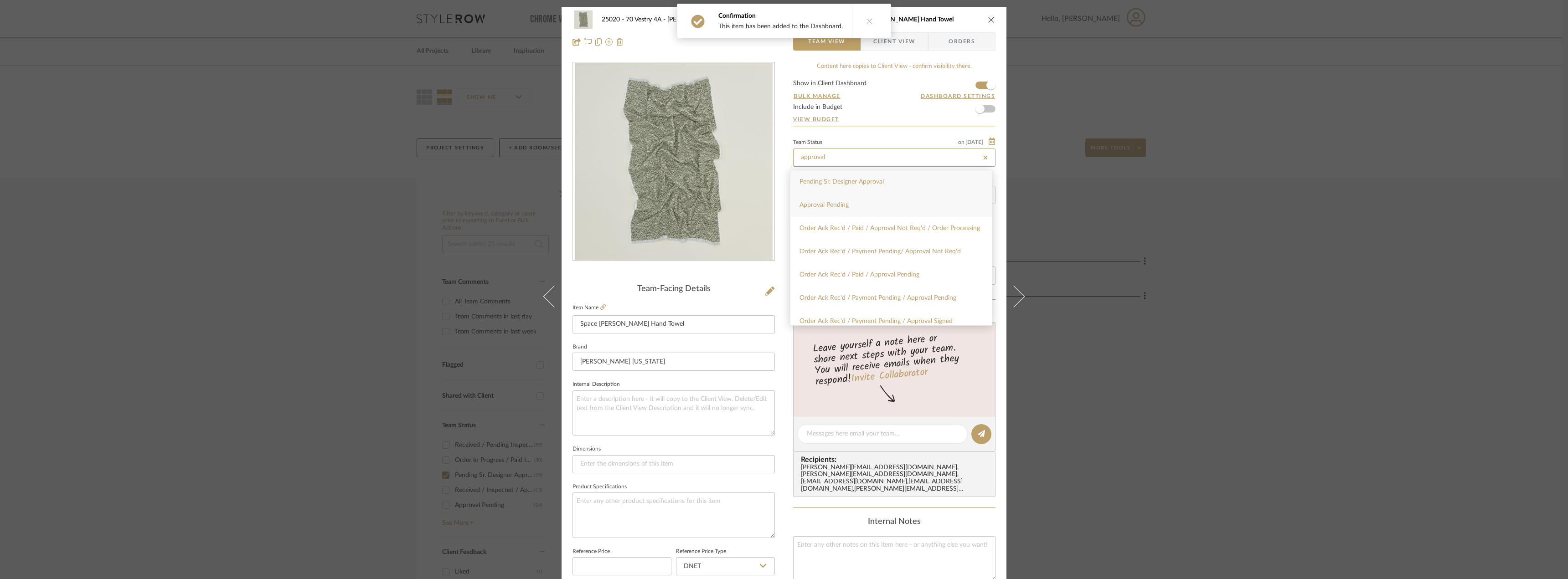
type input "approval"
click at [843, 207] on span "Approval Pending" at bounding box center [824, 205] width 49 height 7
type input "[DATE]"
type input "Approval Pending"
type input "[DATE]"
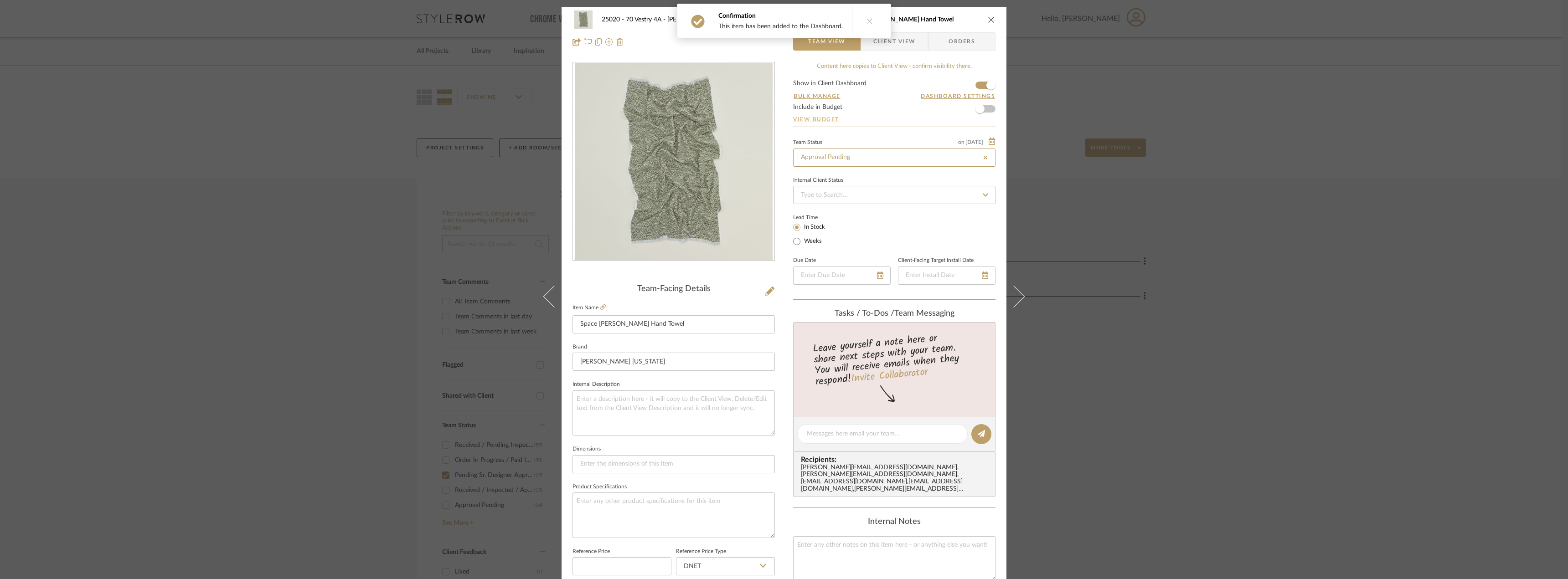
type input "Approval Pending"
click at [867, 27] on button at bounding box center [870, 21] width 35 height 34
click at [884, 37] on span "Client View" at bounding box center [894, 42] width 42 height 19
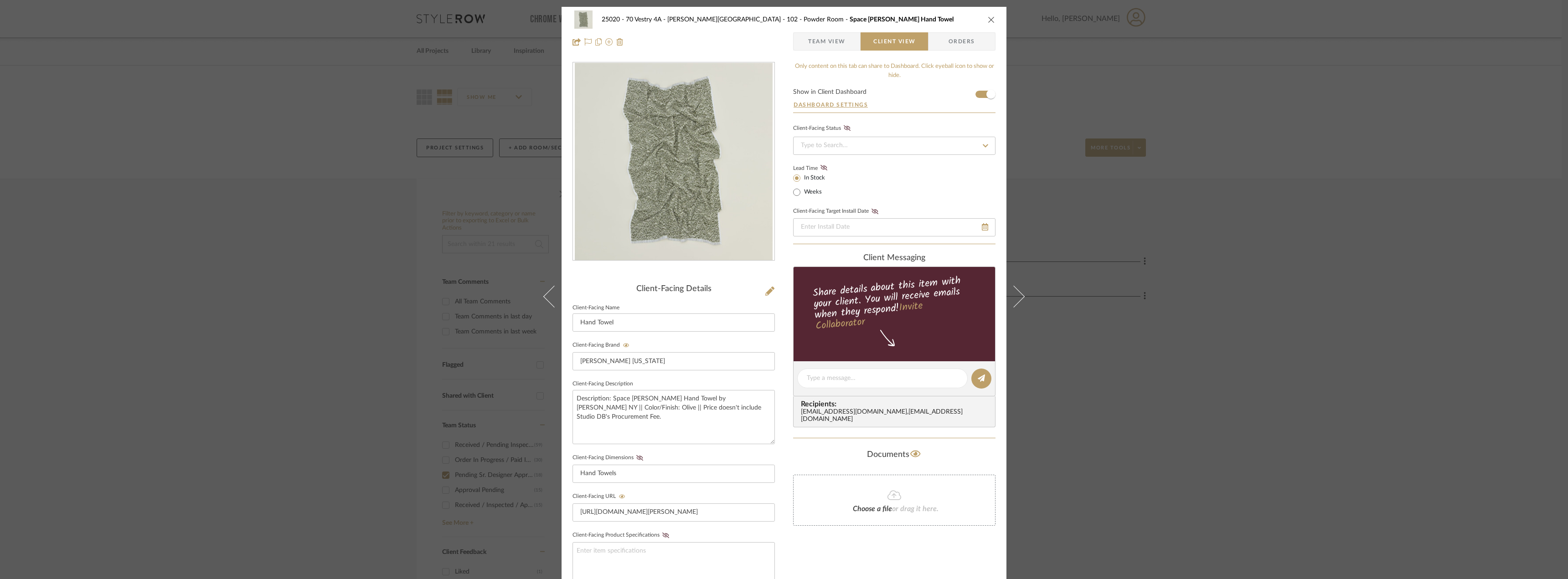
click at [808, 37] on span "Team View" at bounding box center [827, 42] width 37 height 19
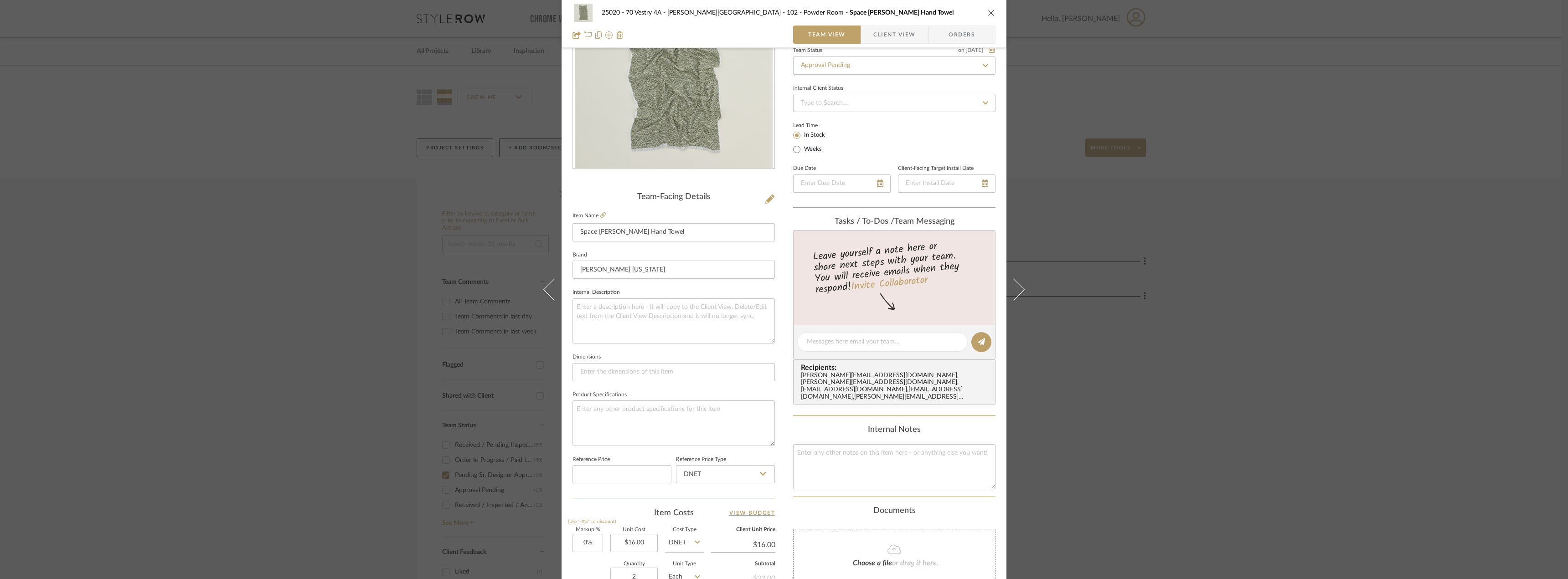
scroll to position [87, 0]
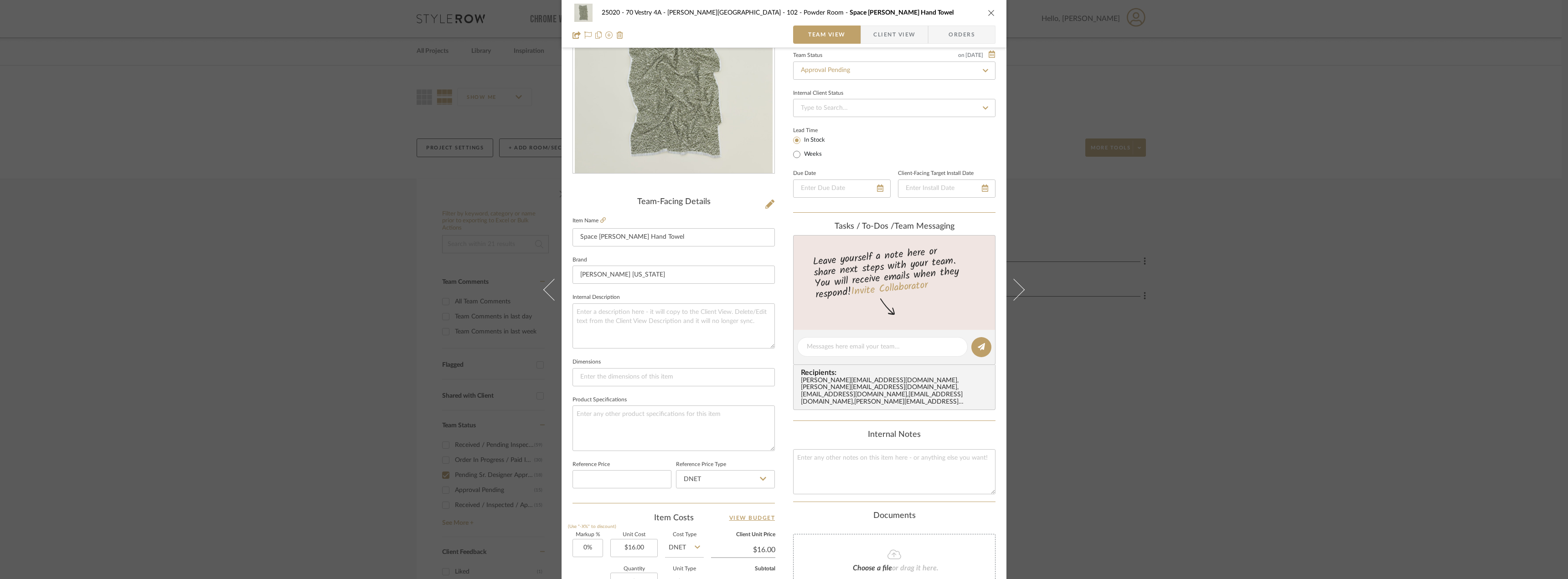
click at [882, 41] on span "Client View" at bounding box center [894, 34] width 42 height 19
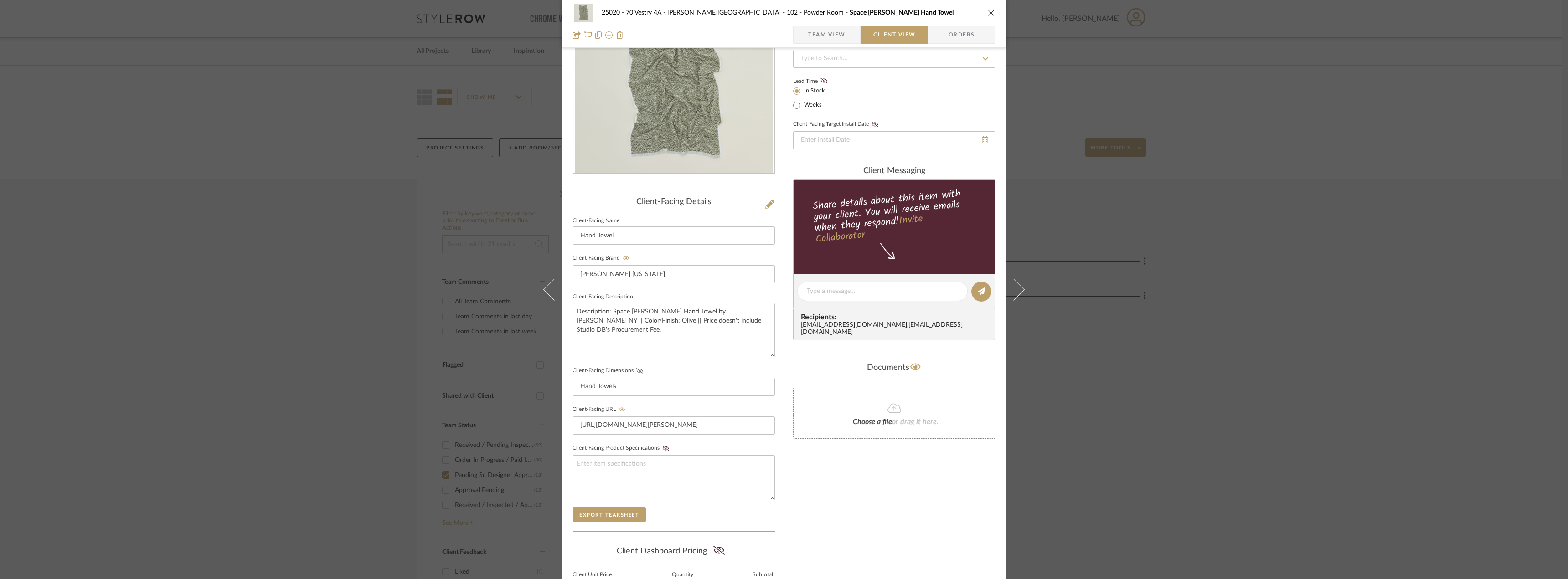
click at [637, 371] on icon at bounding box center [640, 371] width 7 height 6
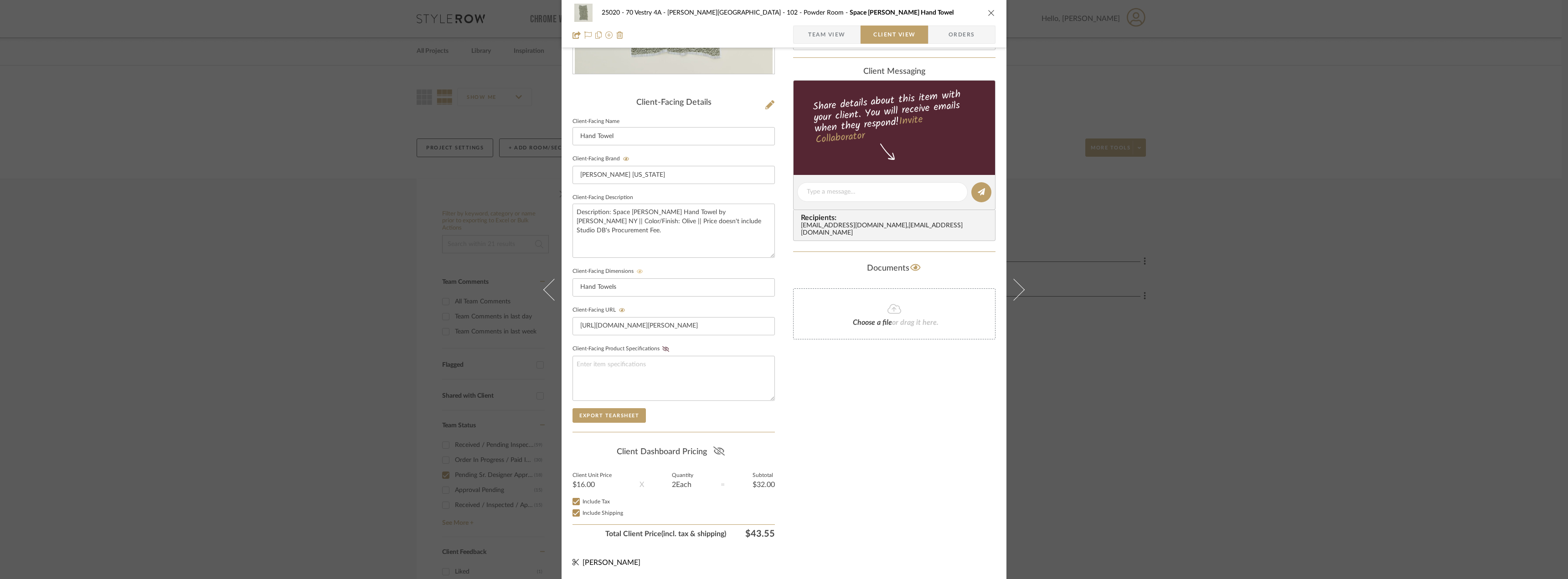
click at [713, 450] on icon at bounding box center [719, 451] width 11 height 9
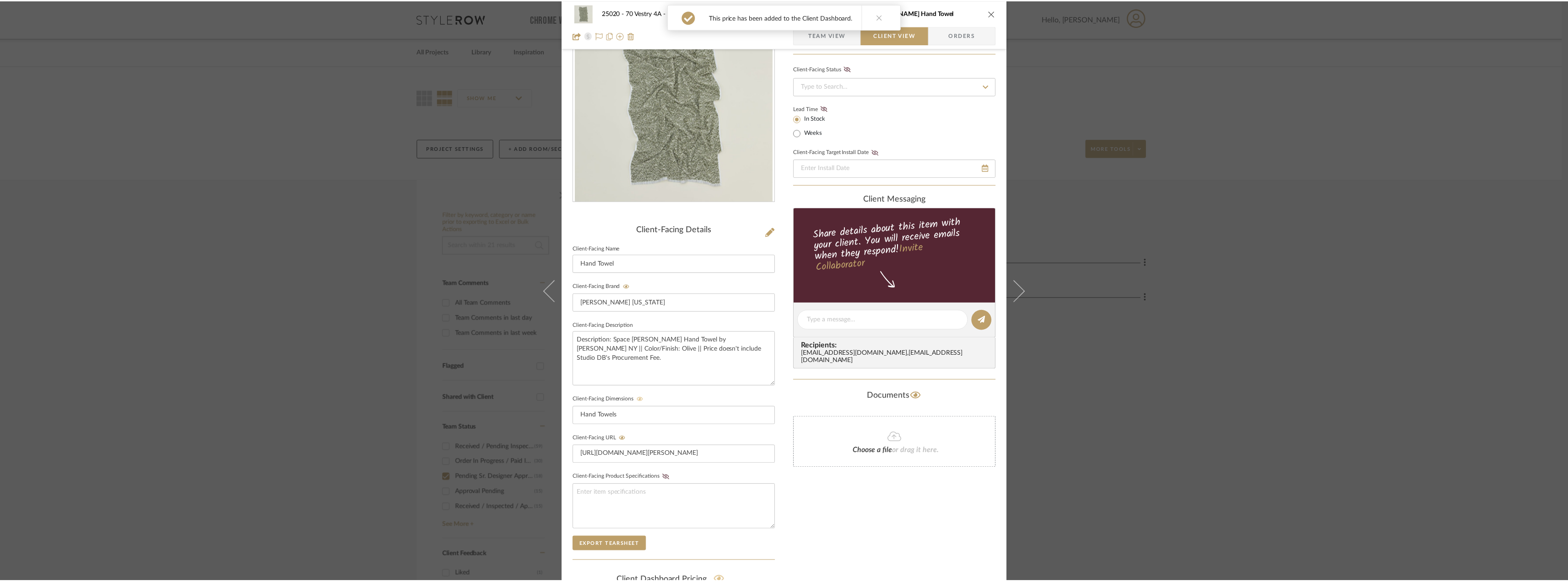
scroll to position [0, 0]
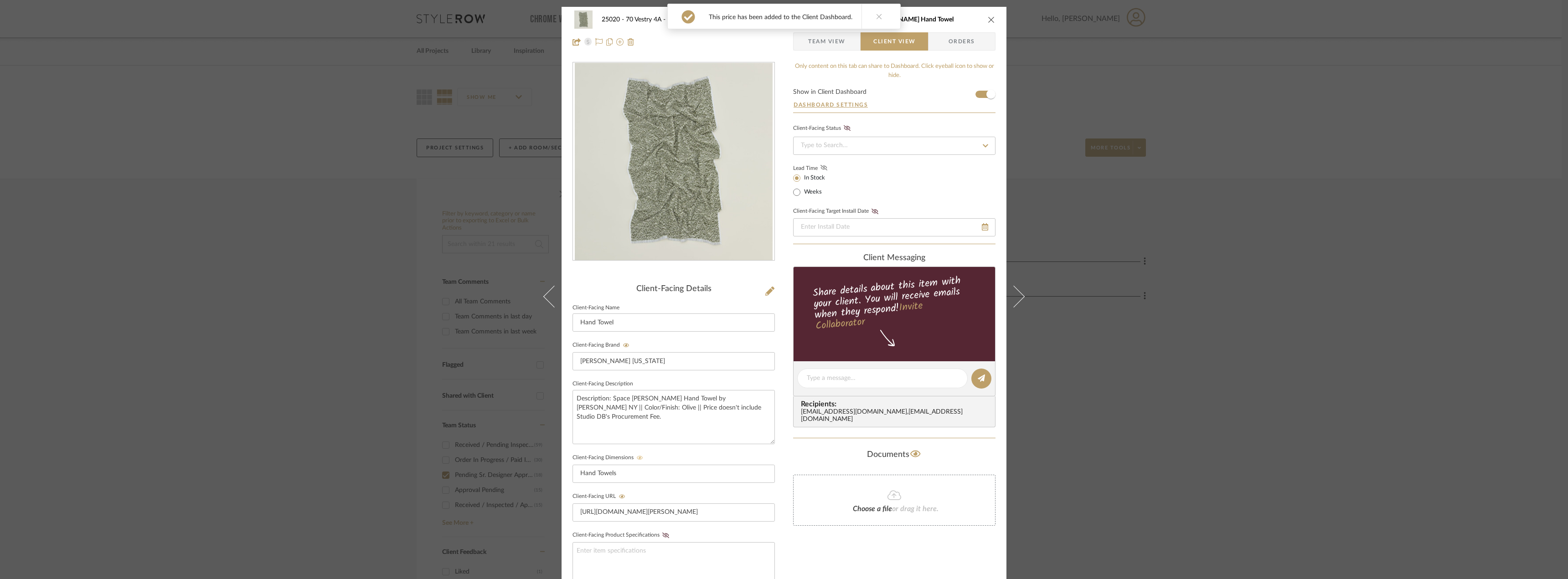
click at [822, 166] on icon at bounding box center [823, 168] width 7 height 6
click at [871, 19] on button at bounding box center [879, 16] width 35 height 24
click at [805, 53] on div "25020 - 70 Vestry 4A - Grant-Stanleigh 102 - Powder Room Space Dye Terry Hand T…" at bounding box center [783, 30] width 445 height 48
click at [808, 41] on span "Team View" at bounding box center [827, 42] width 37 height 19
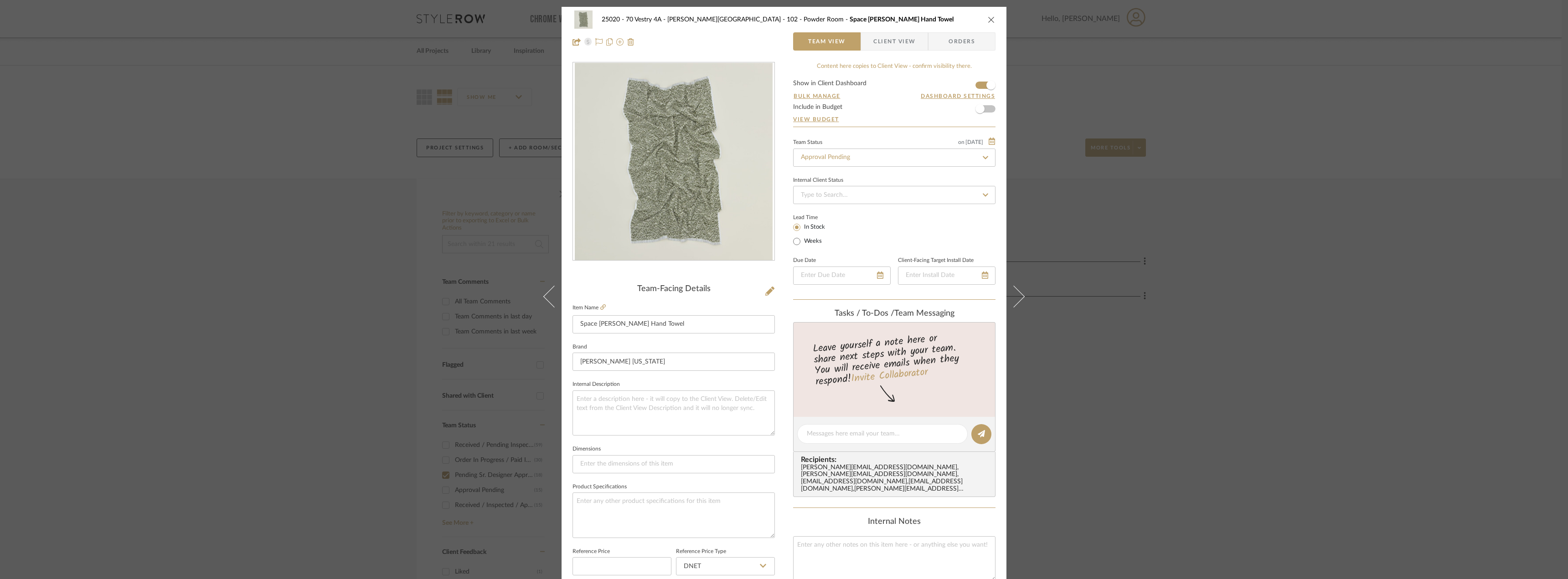
click at [1233, 280] on div "25020 - 70 Vestry 4A - Grant-Stanleigh 102 - Powder Room Space Dye Terry Hand T…" at bounding box center [784, 289] width 1568 height 579
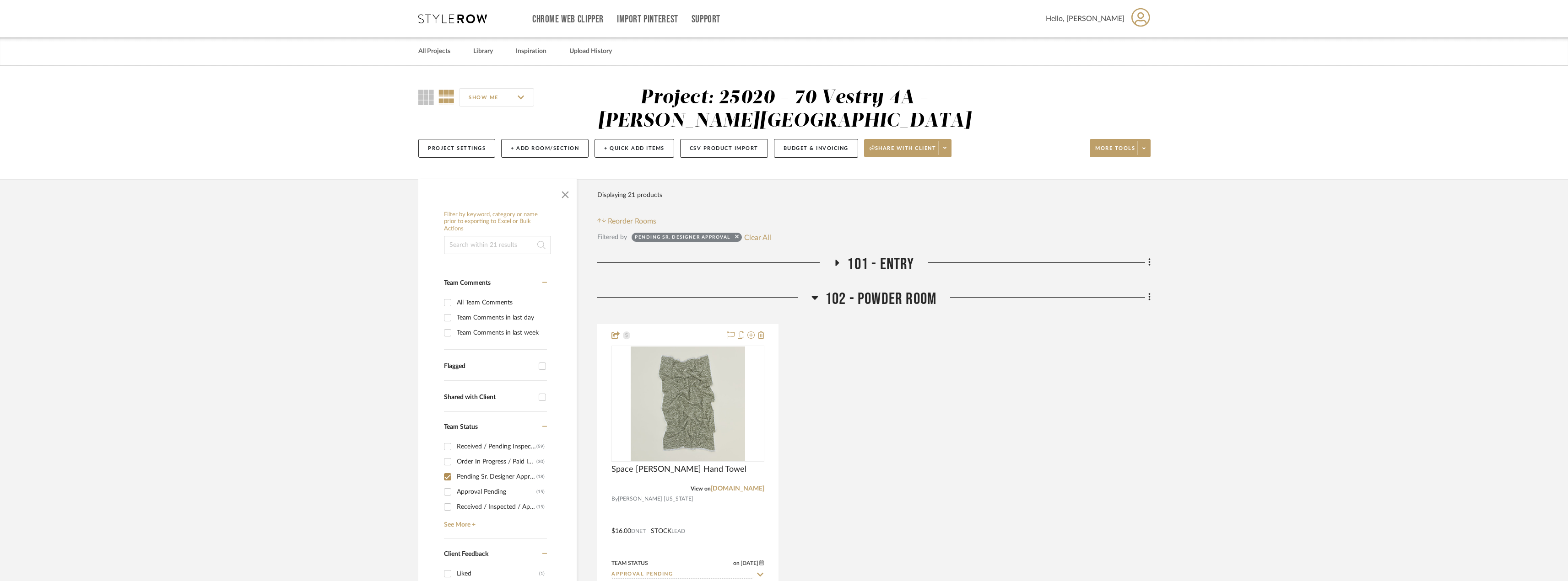
click at [850, 263] on span "101 - Entry" at bounding box center [880, 264] width 66 height 20
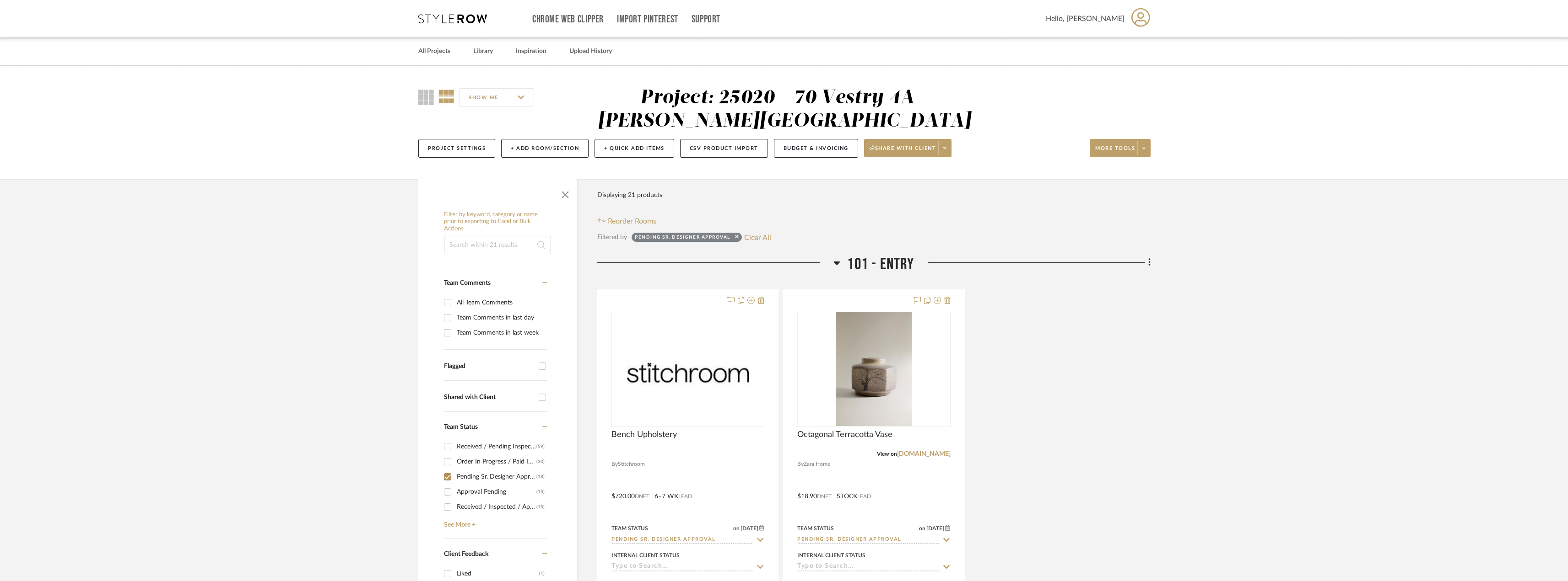
click at [844, 262] on h3 "101 - Entry" at bounding box center [873, 264] width 81 height 20
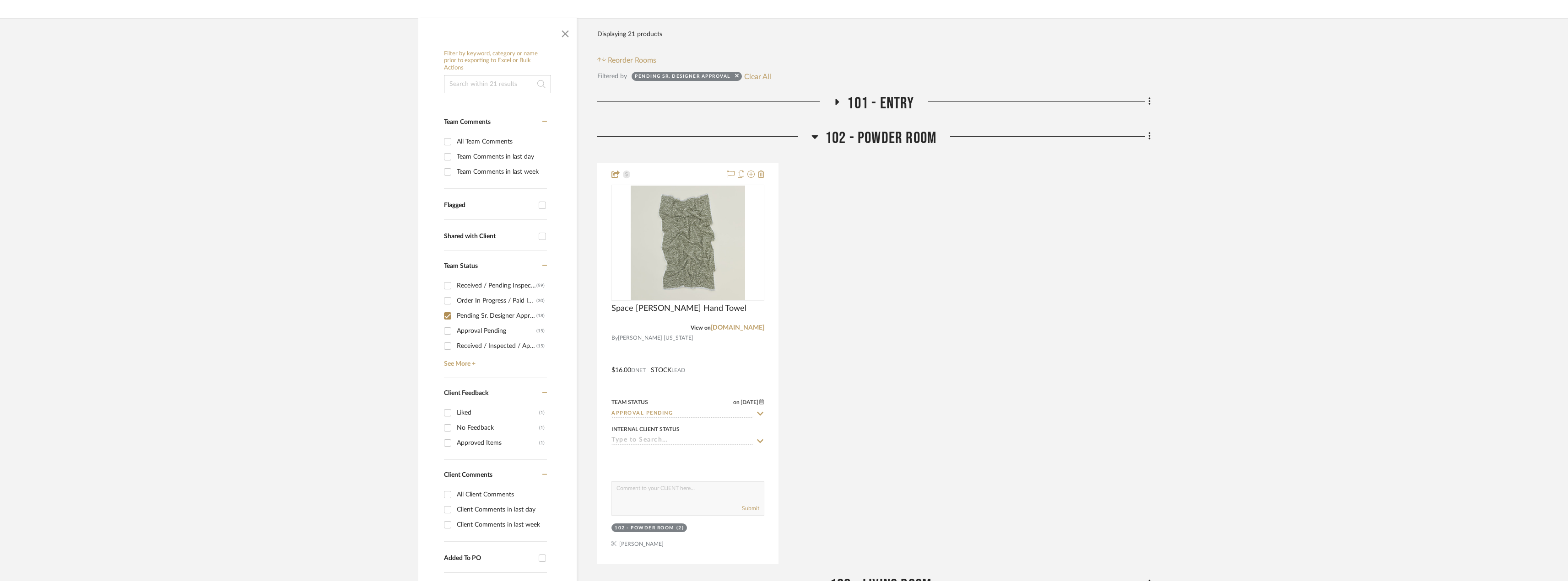
scroll to position [320, 0]
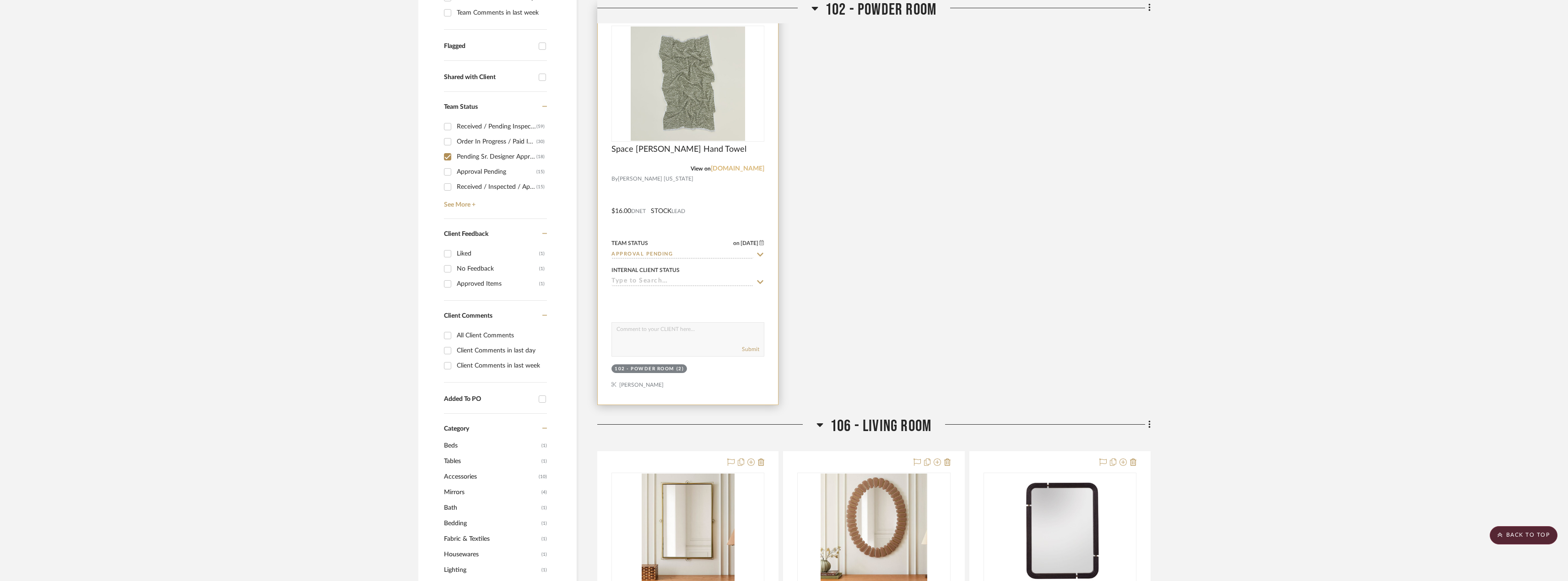
click at [733, 166] on link "[DOMAIN_NAME]" at bounding box center [737, 168] width 53 height 7
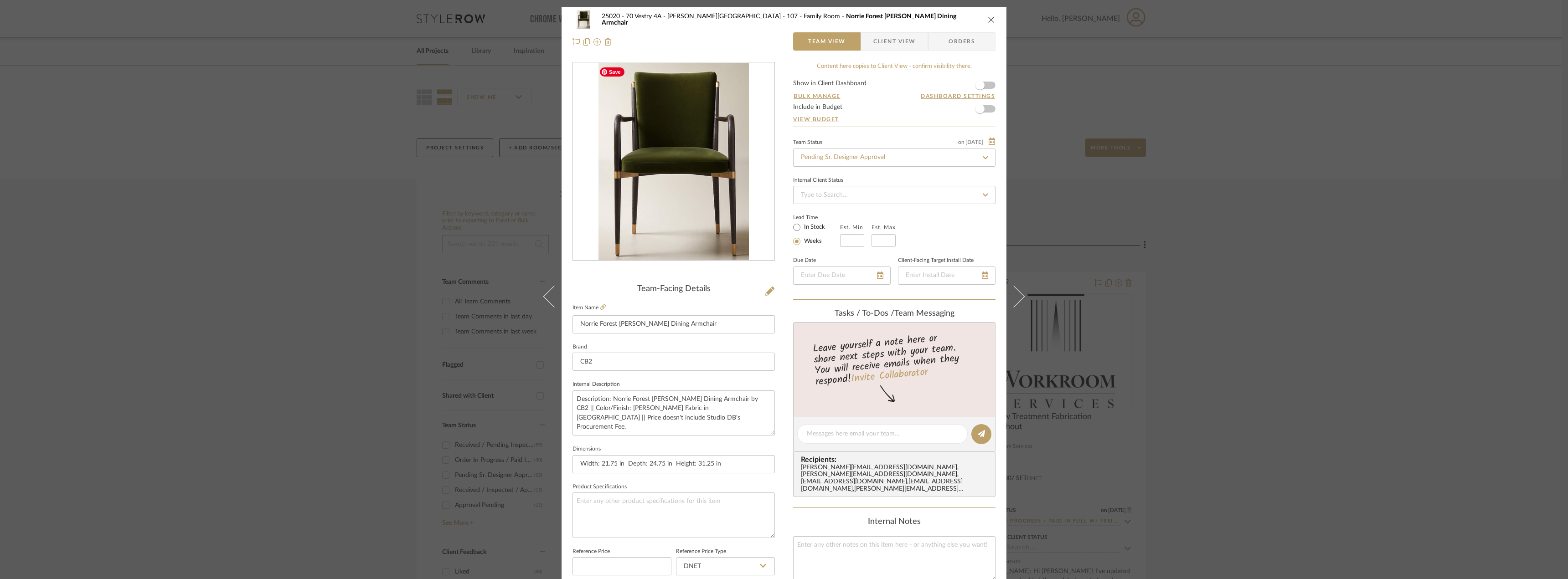
click at [1230, 235] on div "25020 - 70 Vestry 4A - Grant-Stanleigh 107 - Family Room Norrie Forest Green Ve…" at bounding box center [784, 289] width 1568 height 579
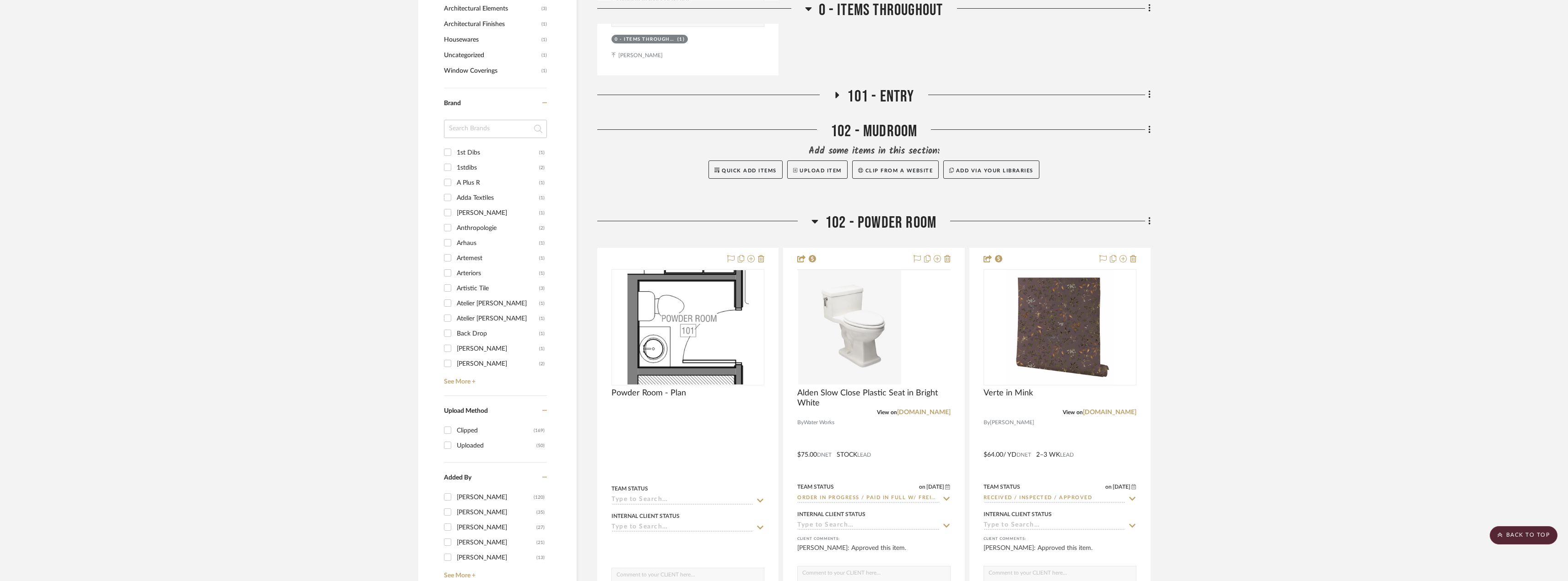
scroll to position [869, 0]
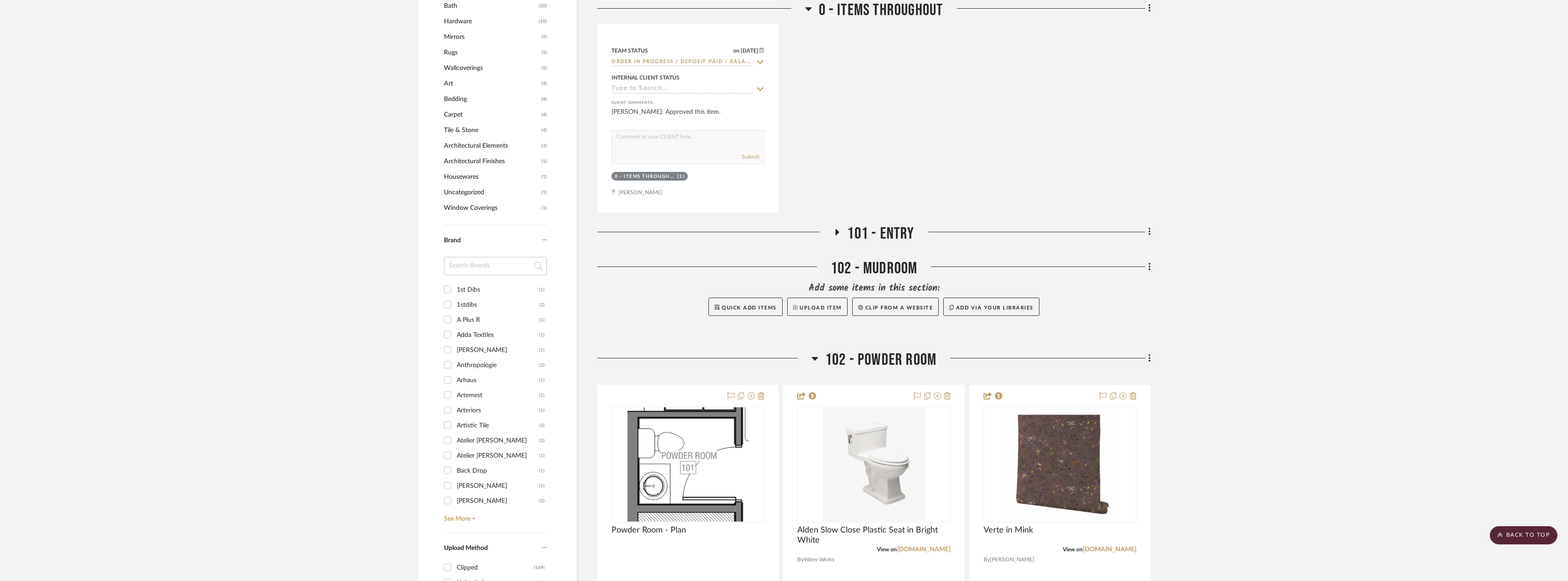
click at [839, 237] on fa-icon at bounding box center [836, 235] width 7 height 13
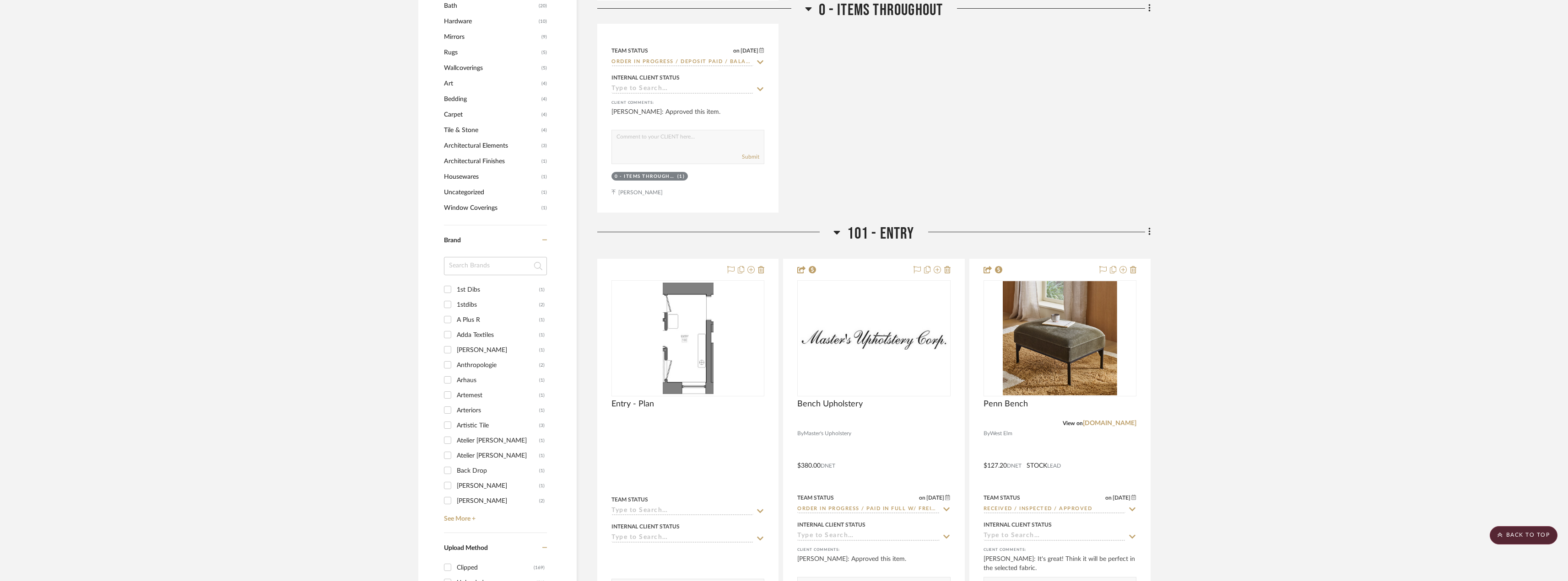
click at [839, 234] on icon at bounding box center [836, 233] width 7 height 11
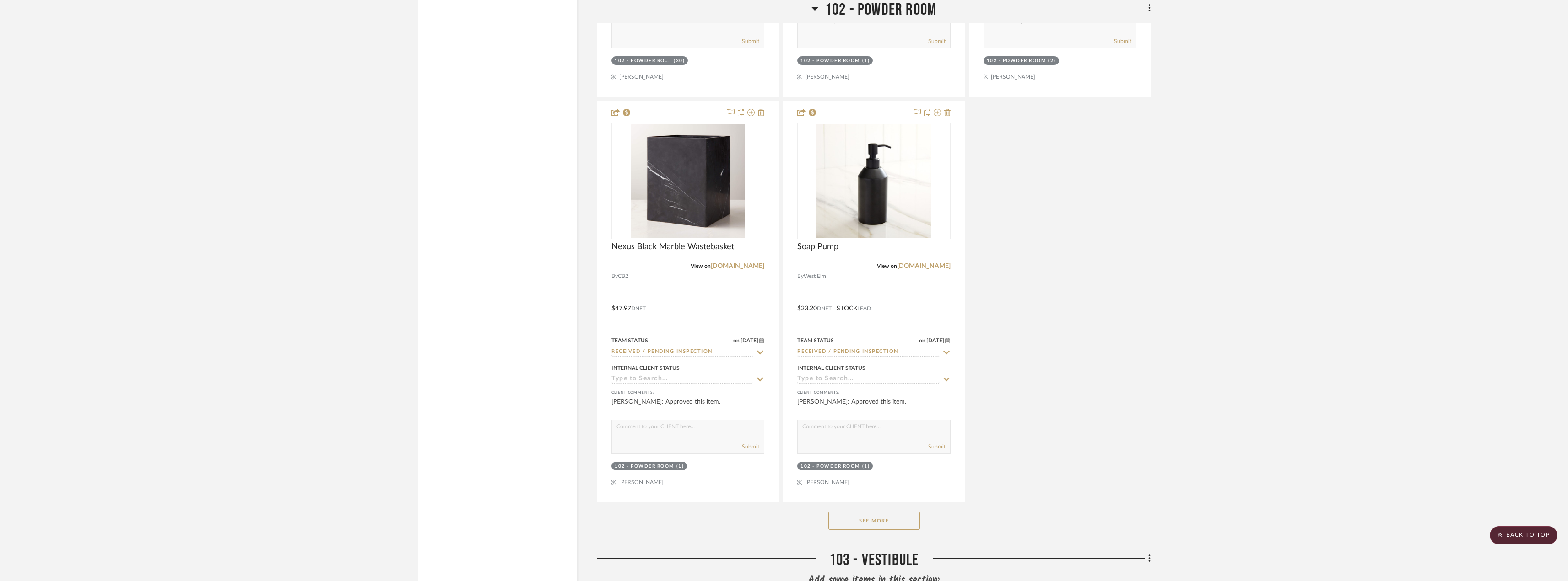
scroll to position [2012, 0]
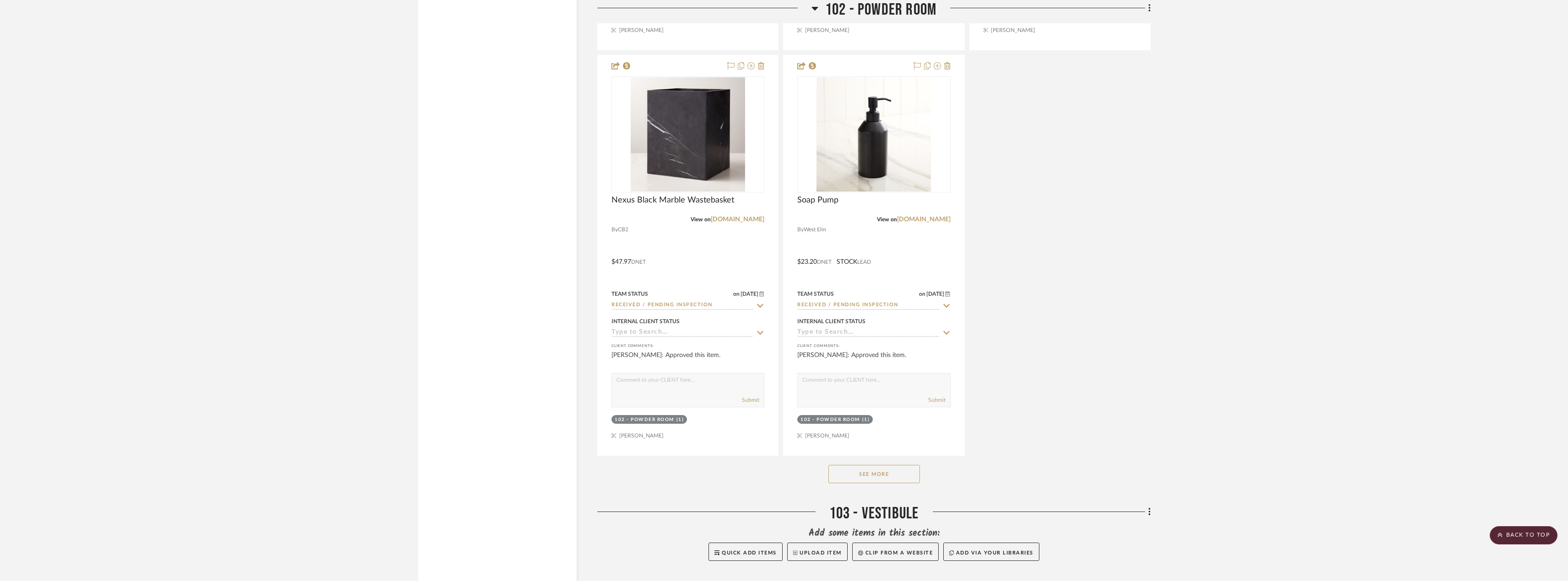
click at [869, 472] on button "See More" at bounding box center [874, 474] width 92 height 19
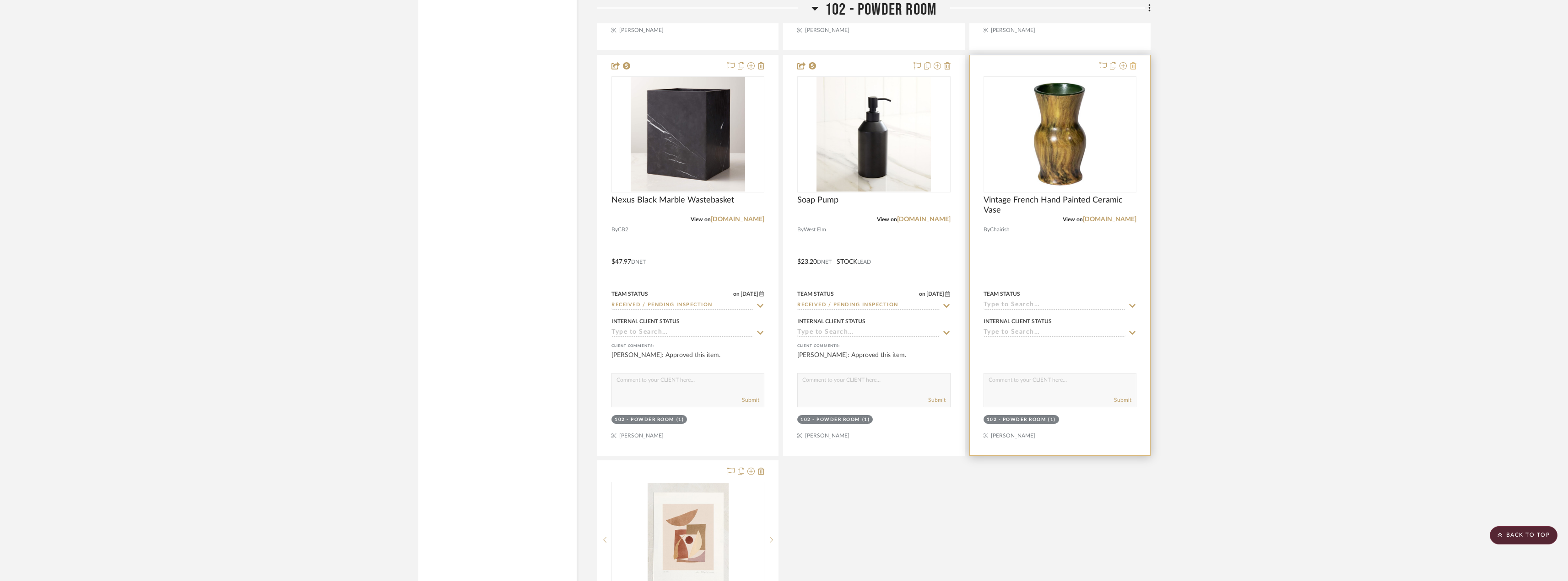
click at [1136, 67] on icon at bounding box center [1133, 65] width 7 height 7
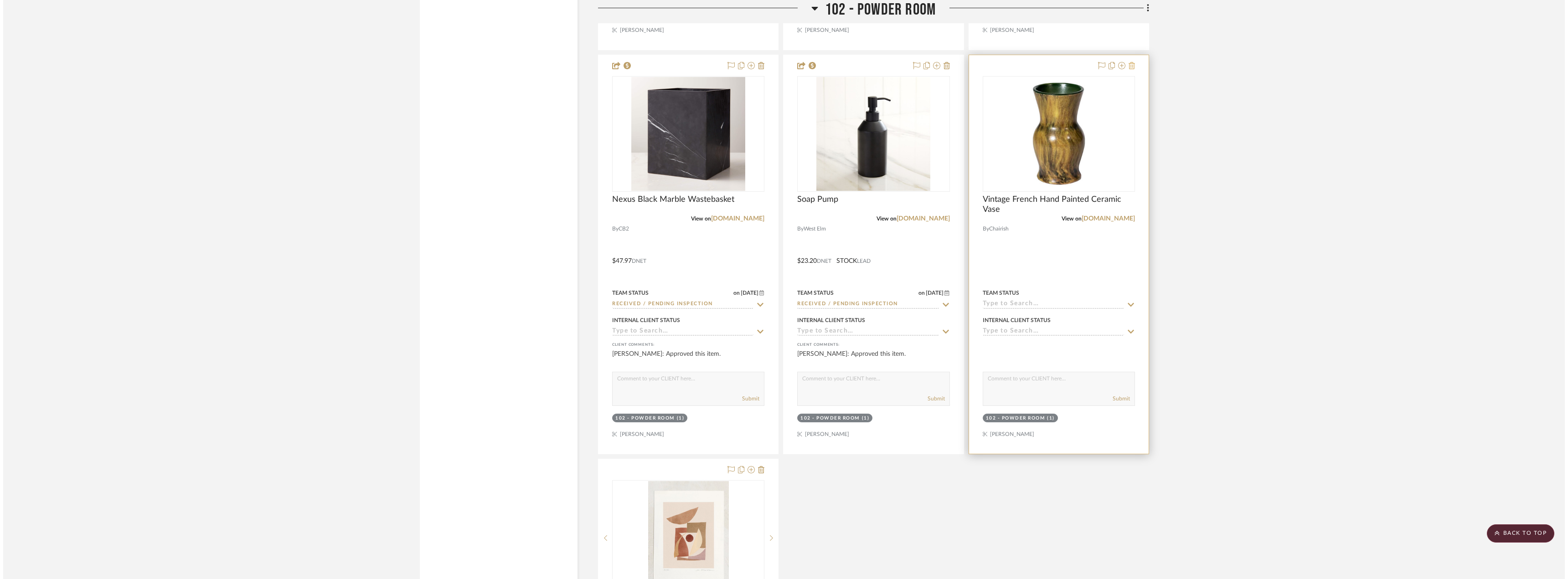
scroll to position [0, 0]
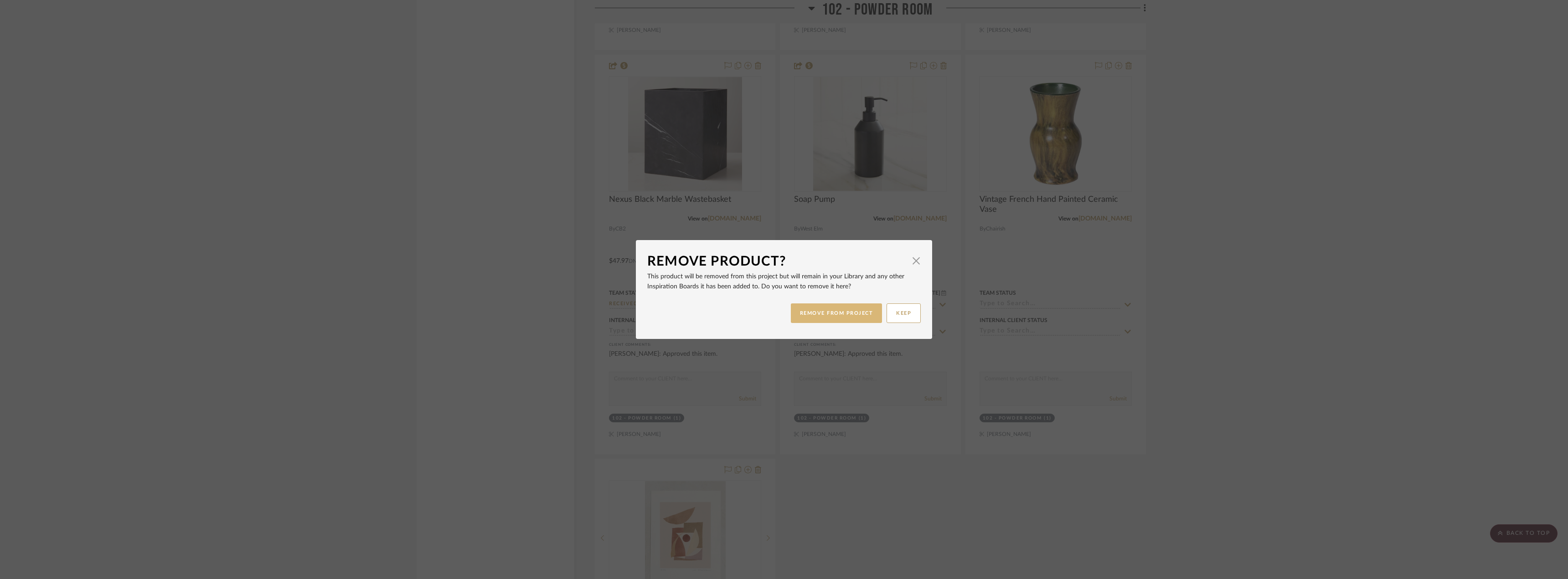
click at [846, 316] on button "REMOVE FROM PROJECT" at bounding box center [836, 313] width 91 height 20
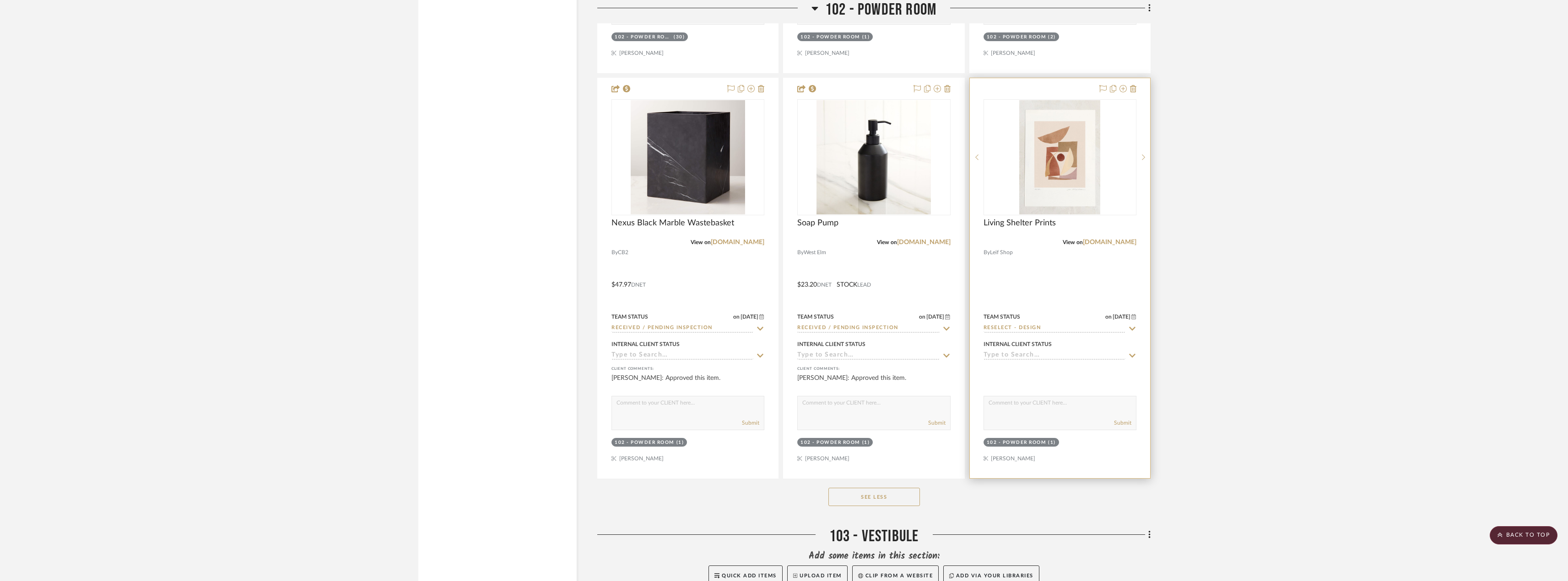
scroll to position [1968, 0]
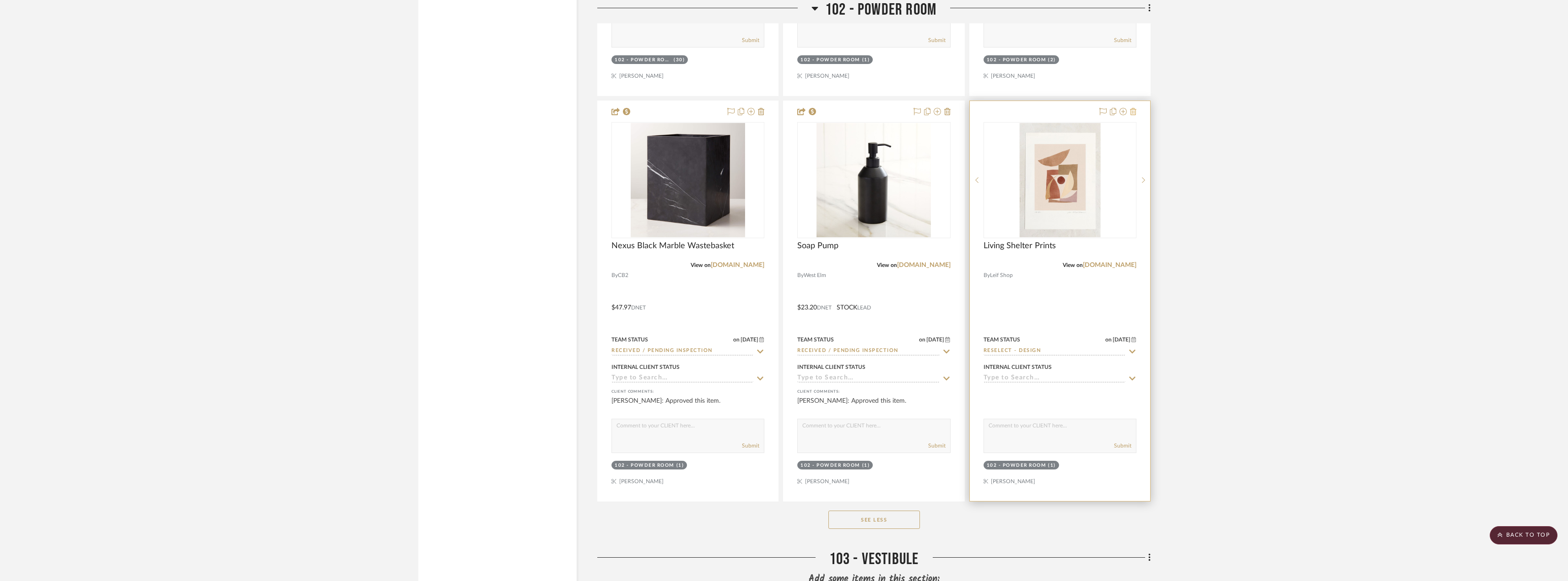
click at [1134, 111] on icon at bounding box center [1133, 111] width 7 height 7
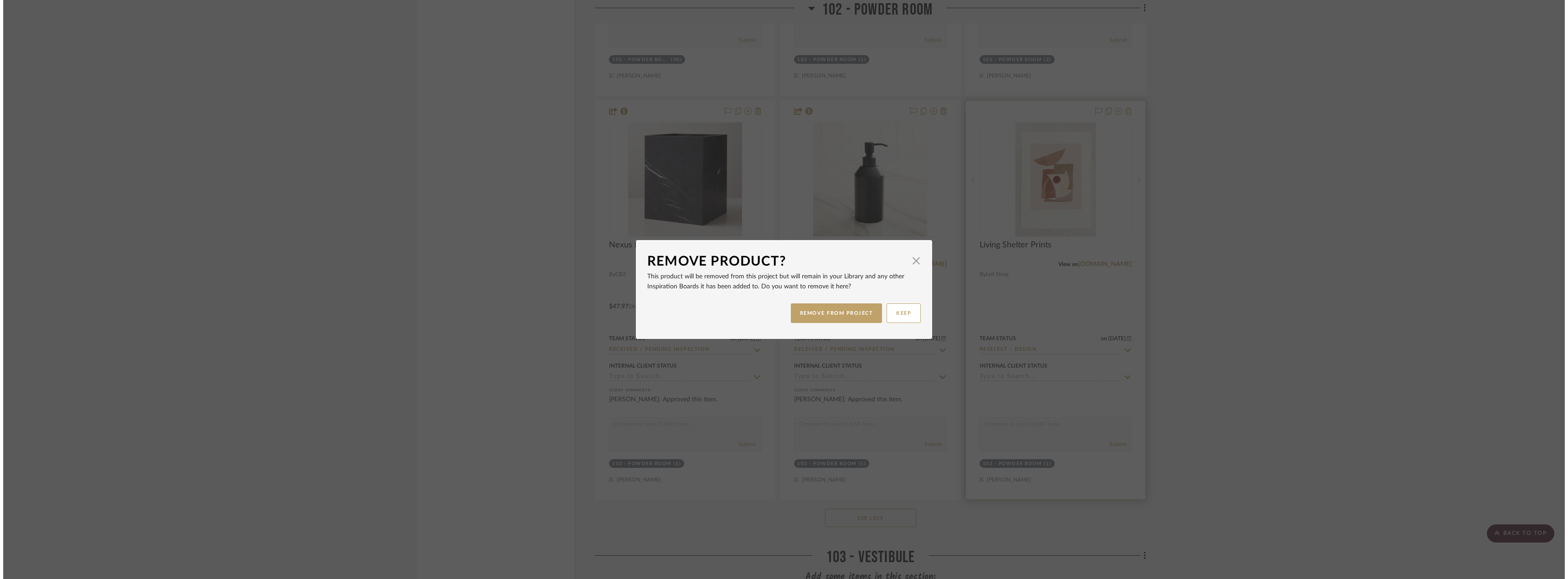
scroll to position [0, 0]
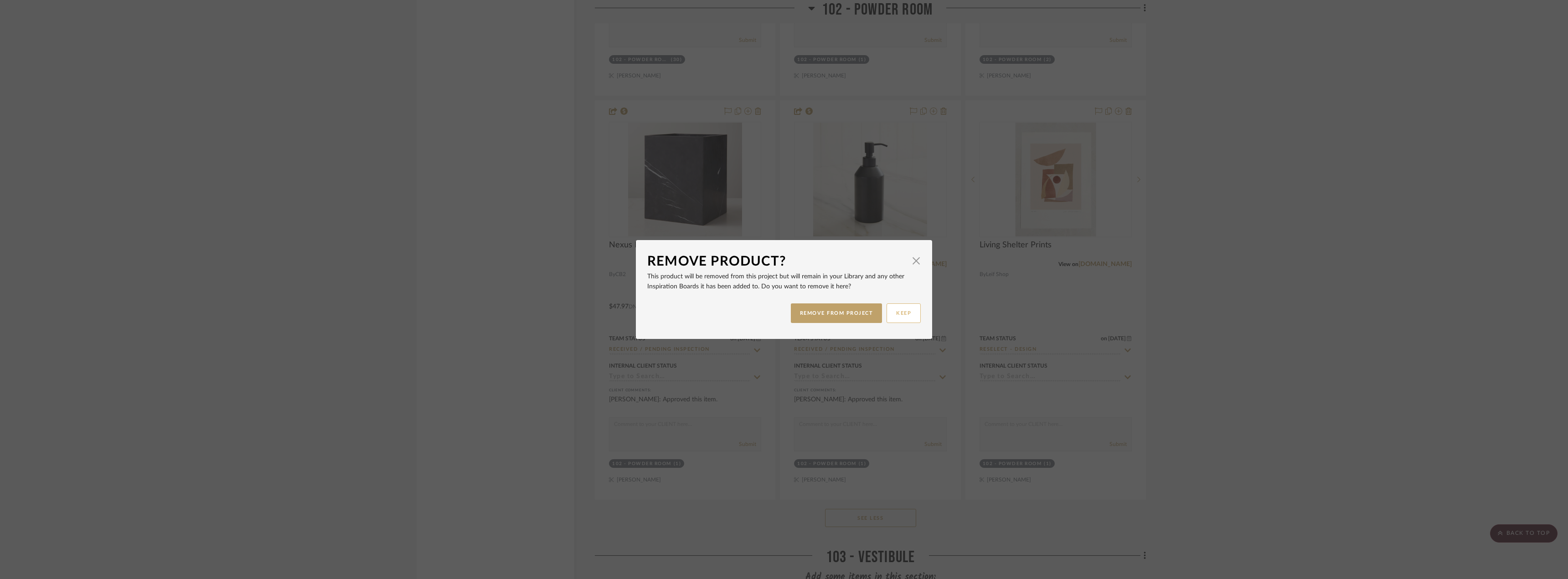
click at [891, 314] on button "KEEP" at bounding box center [903, 313] width 34 height 20
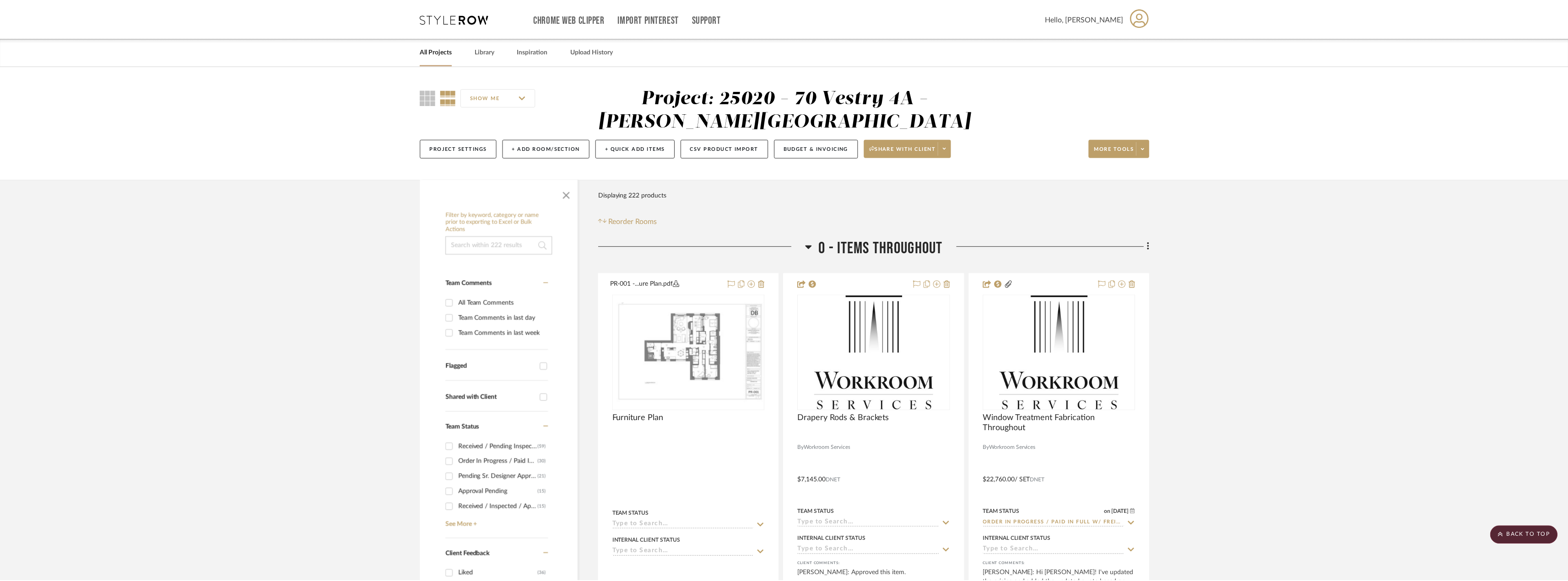
scroll to position [1968, 0]
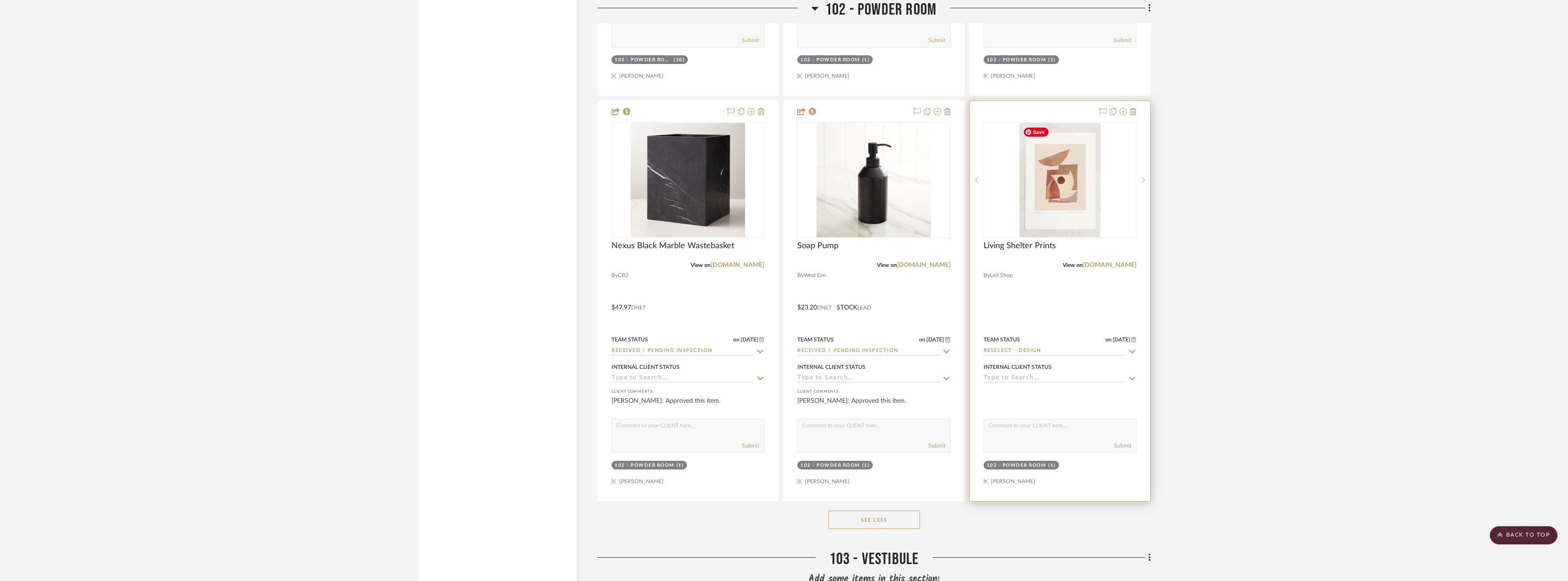
click at [1137, 109] on div at bounding box center [1060, 301] width 181 height 400
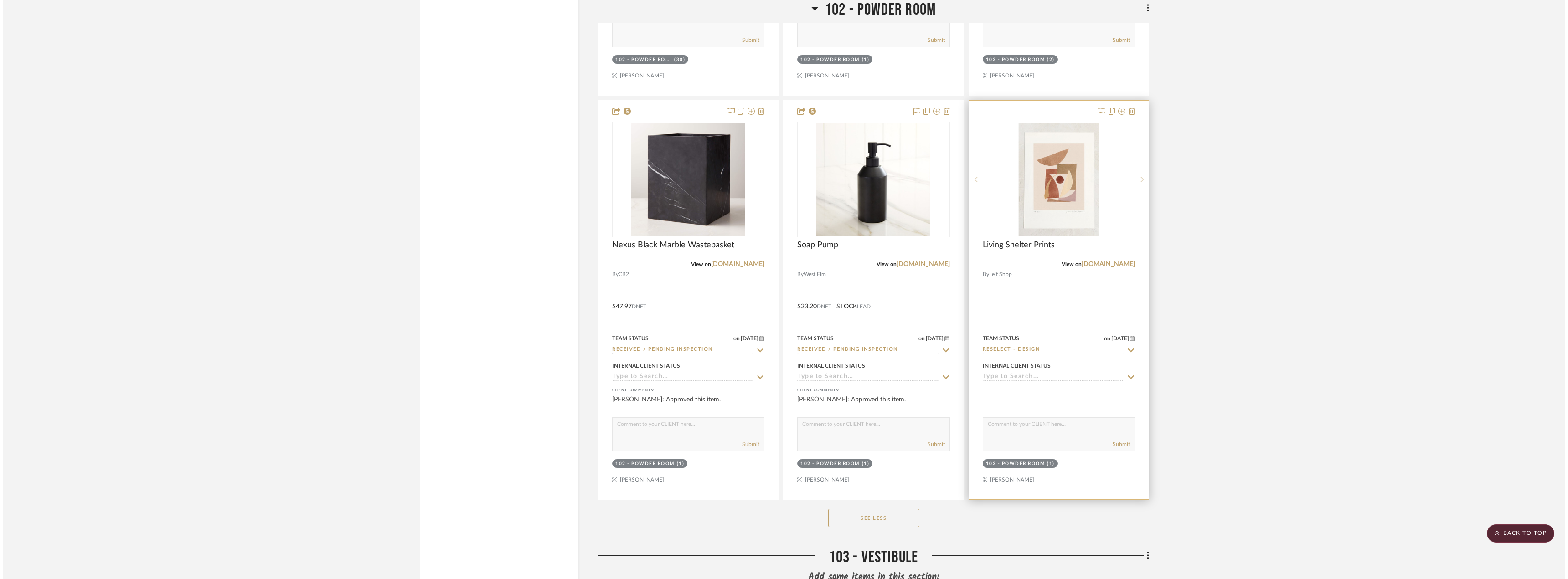
scroll to position [0, 0]
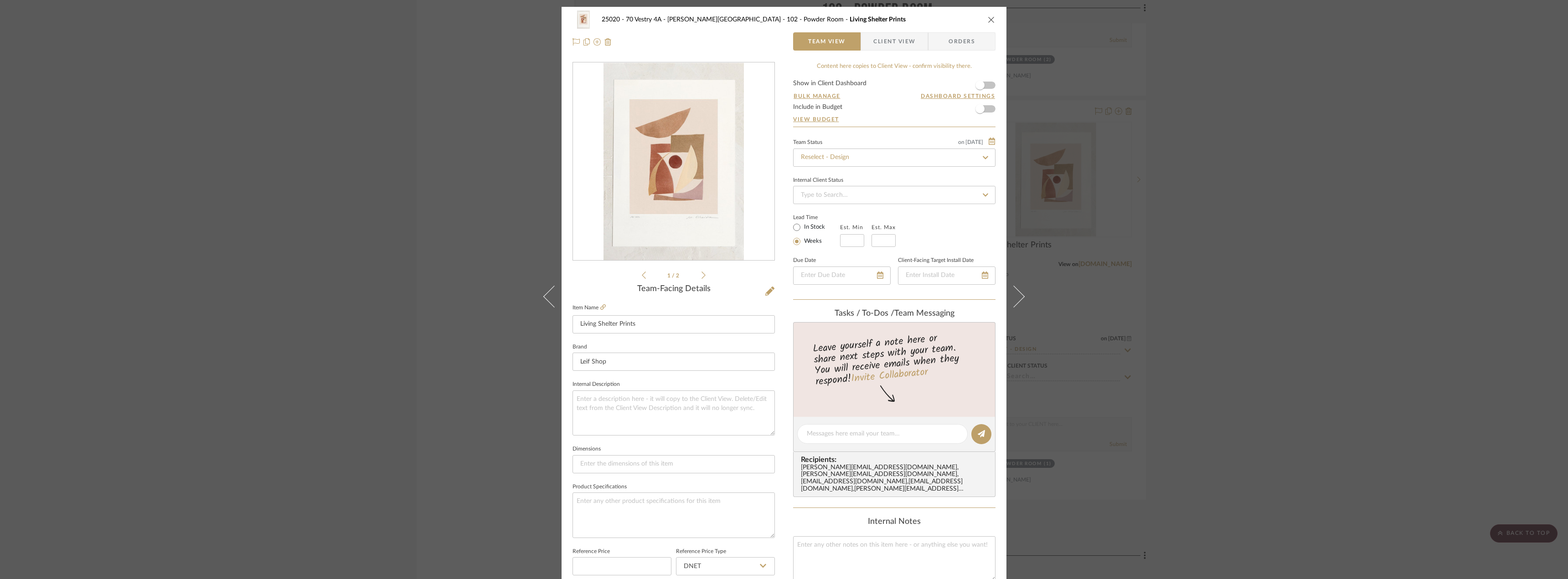
click at [988, 21] on icon "close" at bounding box center [992, 20] width 7 height 7
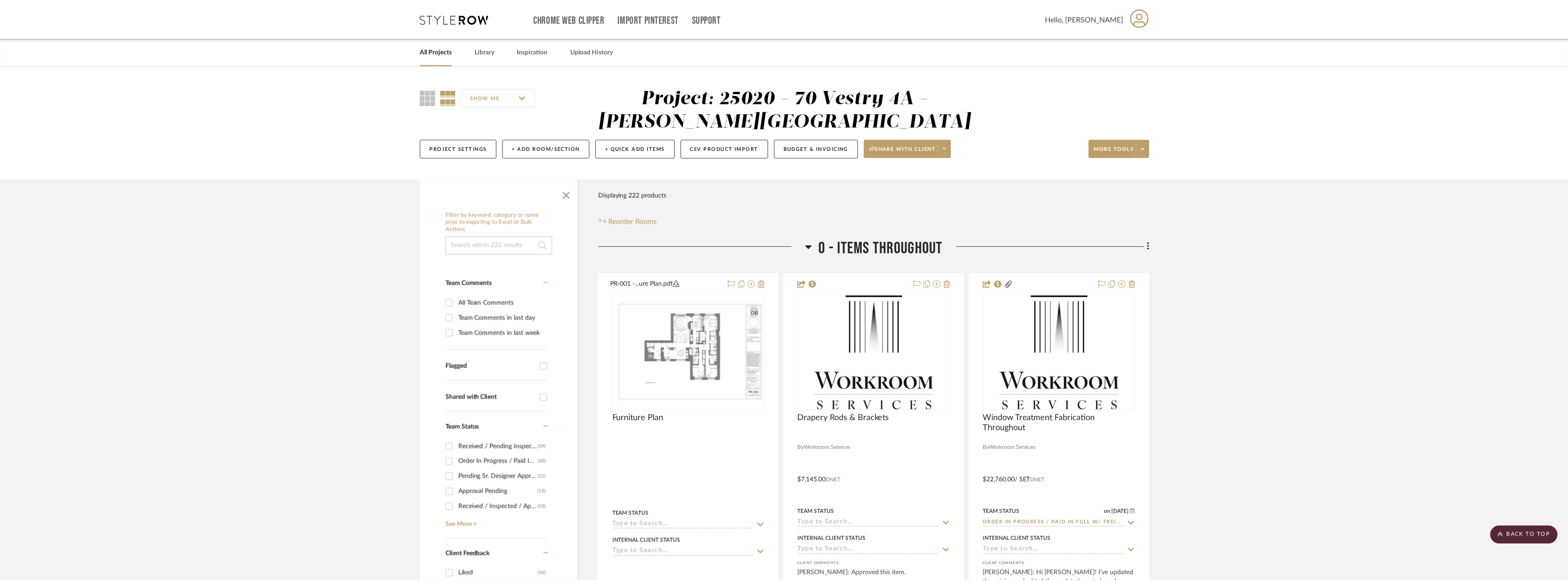
scroll to position [1968, 0]
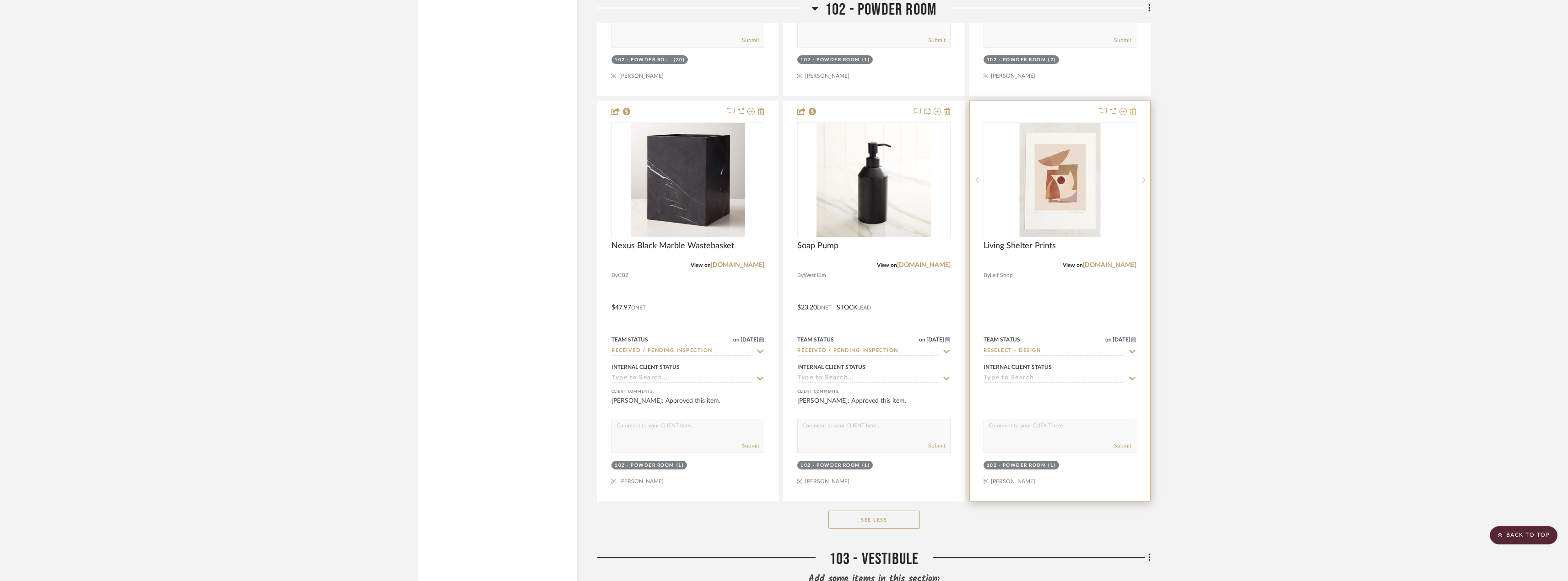
click at [1133, 111] on icon at bounding box center [1133, 111] width 7 height 7
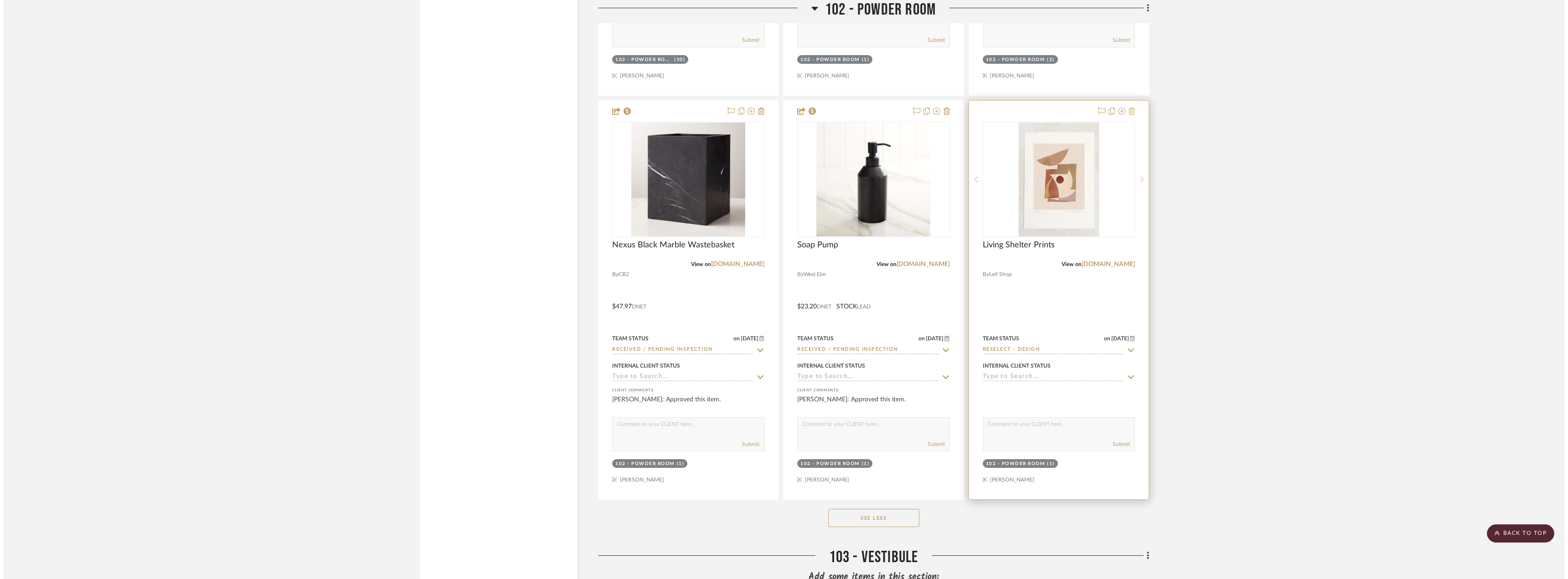
scroll to position [0, 0]
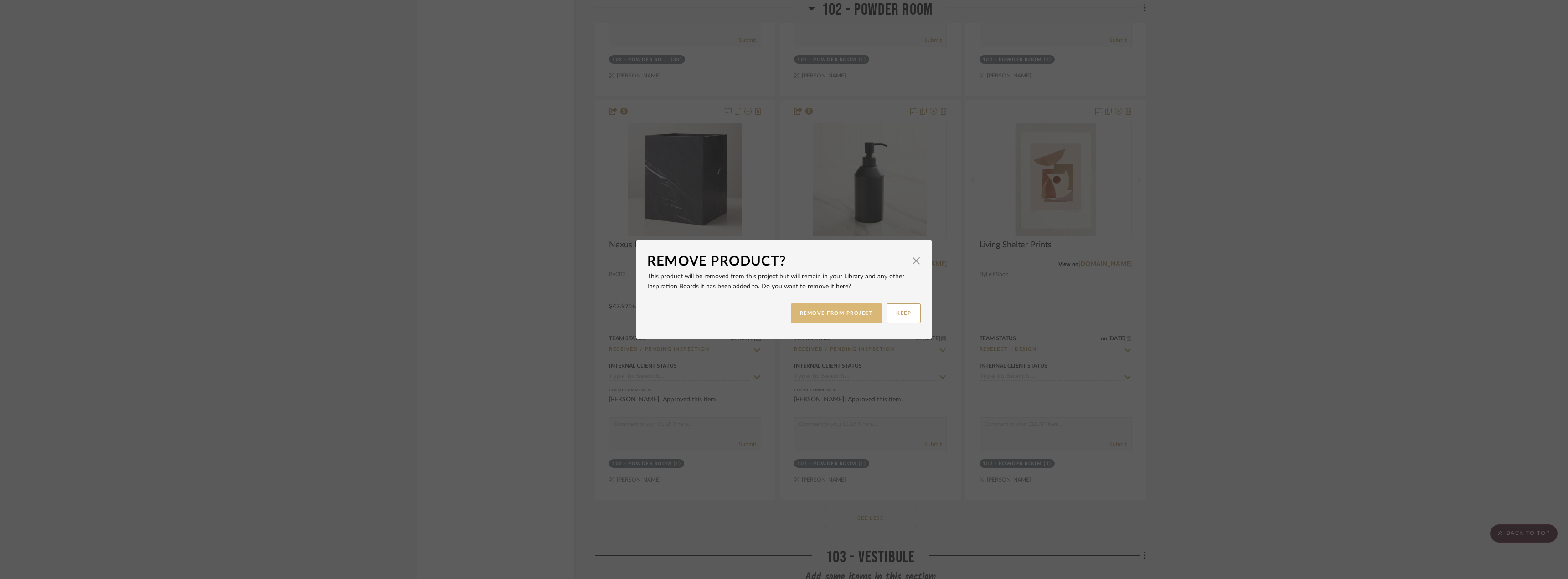
click at [843, 321] on button "REMOVE FROM PROJECT" at bounding box center [836, 313] width 91 height 20
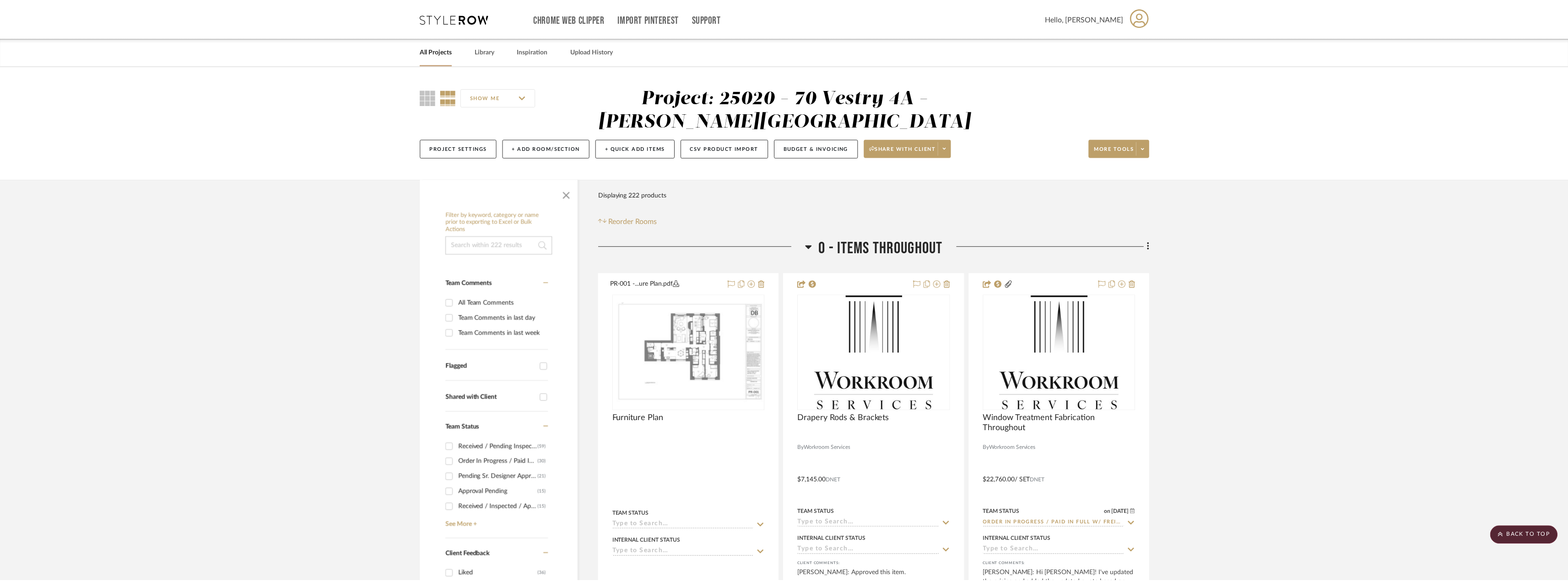
scroll to position [1968, 0]
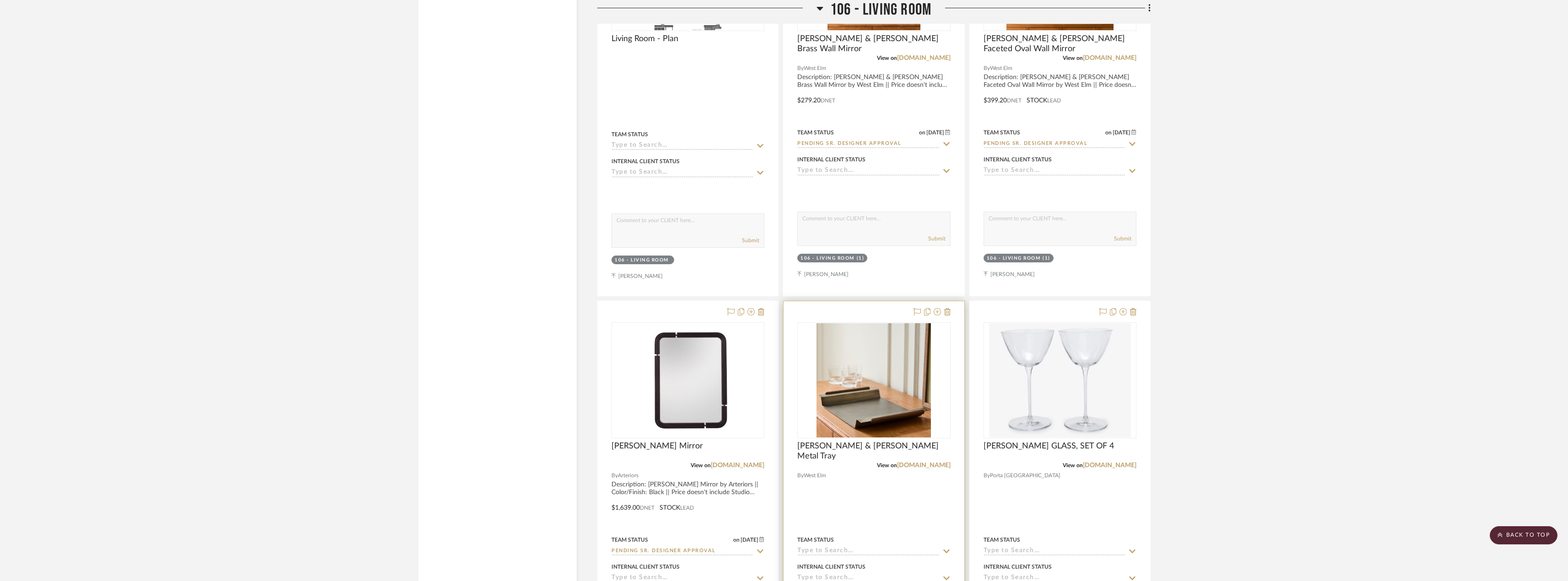
scroll to position [2837, 0]
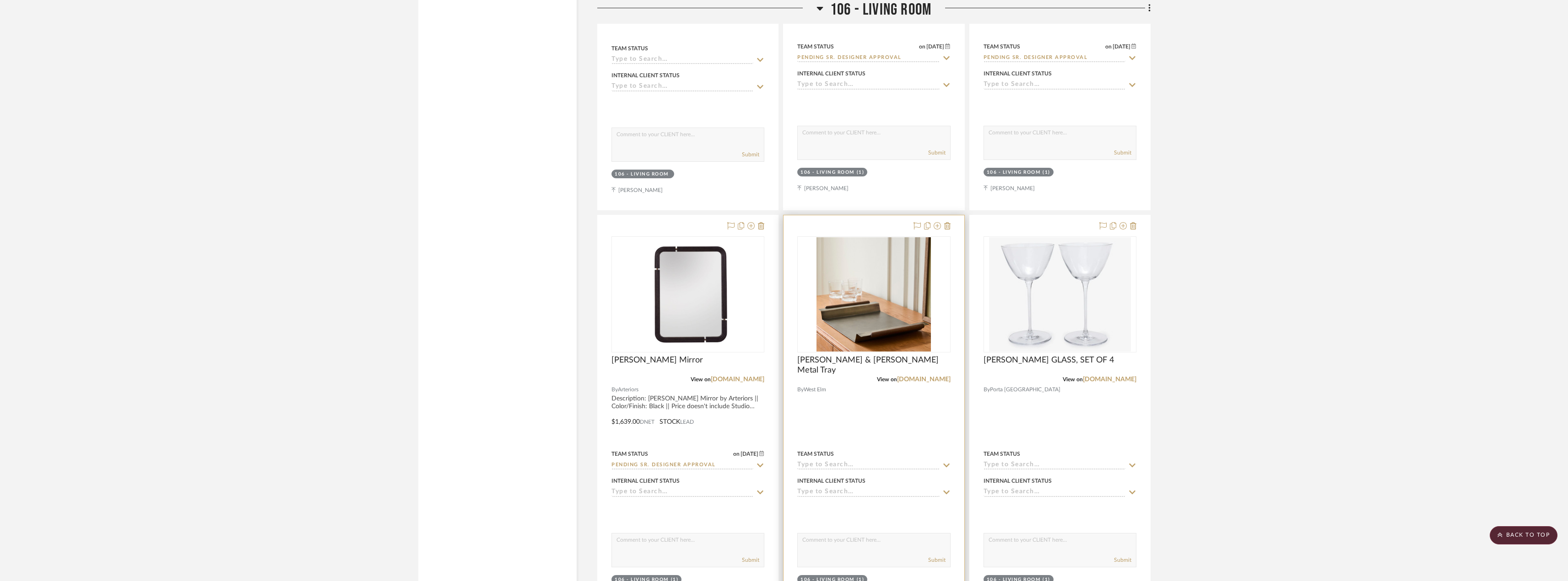
click at [838, 465] on input at bounding box center [869, 465] width 142 height 8
type input "quot"
click at [827, 390] on span "Quote Needed" at bounding box center [831, 389] width 50 height 7
type input "[DATE]"
type input "Quote Needed"
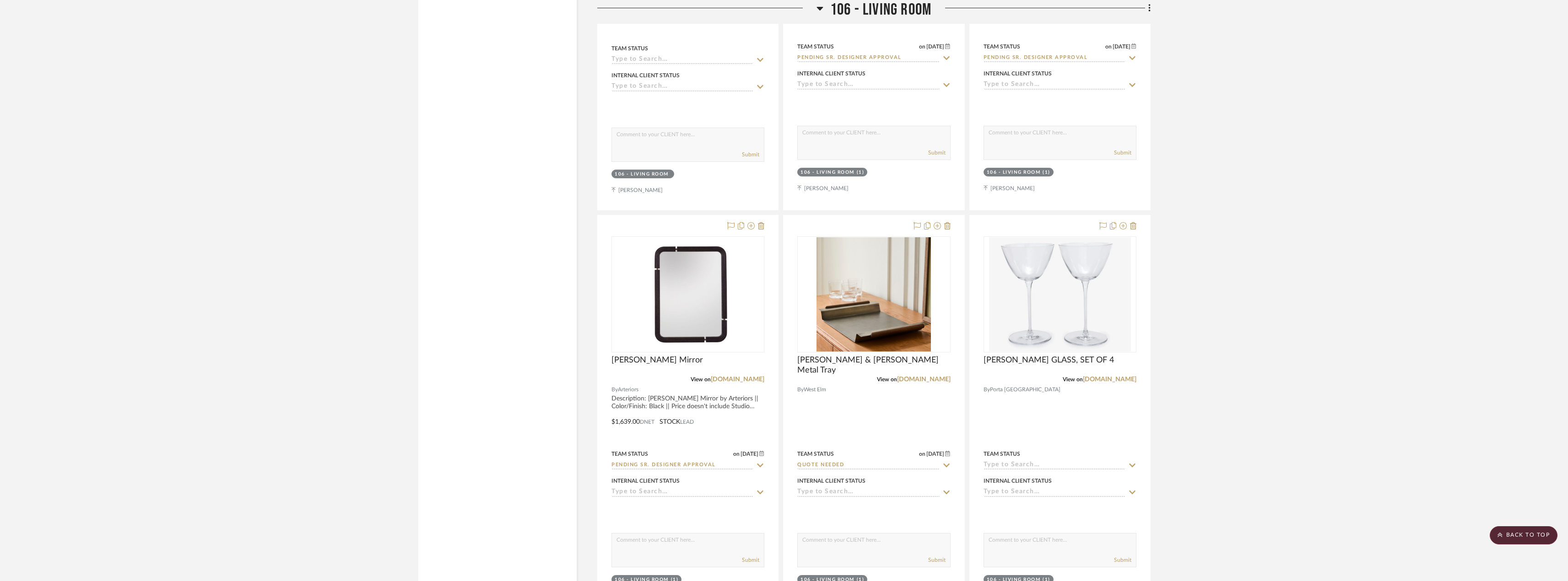
click at [1262, 333] on project-details-page "SHOW ME Project: 25020 - 70 Vestry 4A - Grant-Stanleigh Project Settings + Add …" at bounding box center [784, 265] width 1568 height 6071
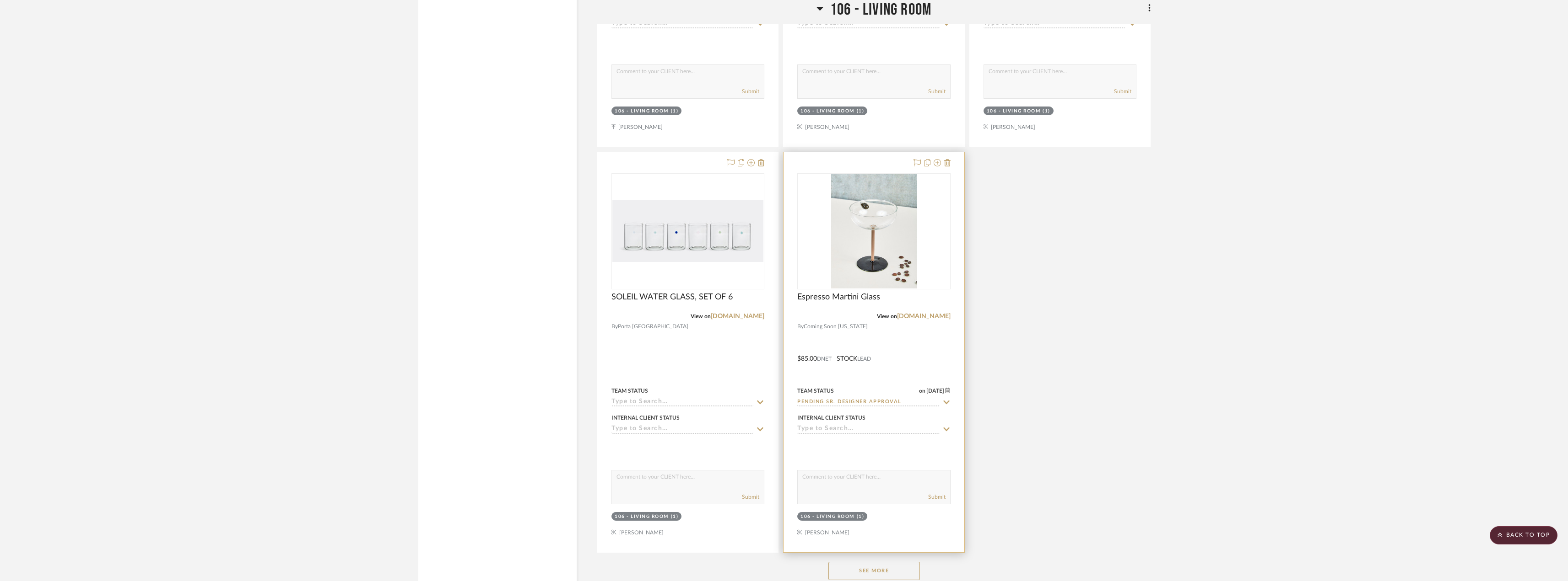
scroll to position [3431, 0]
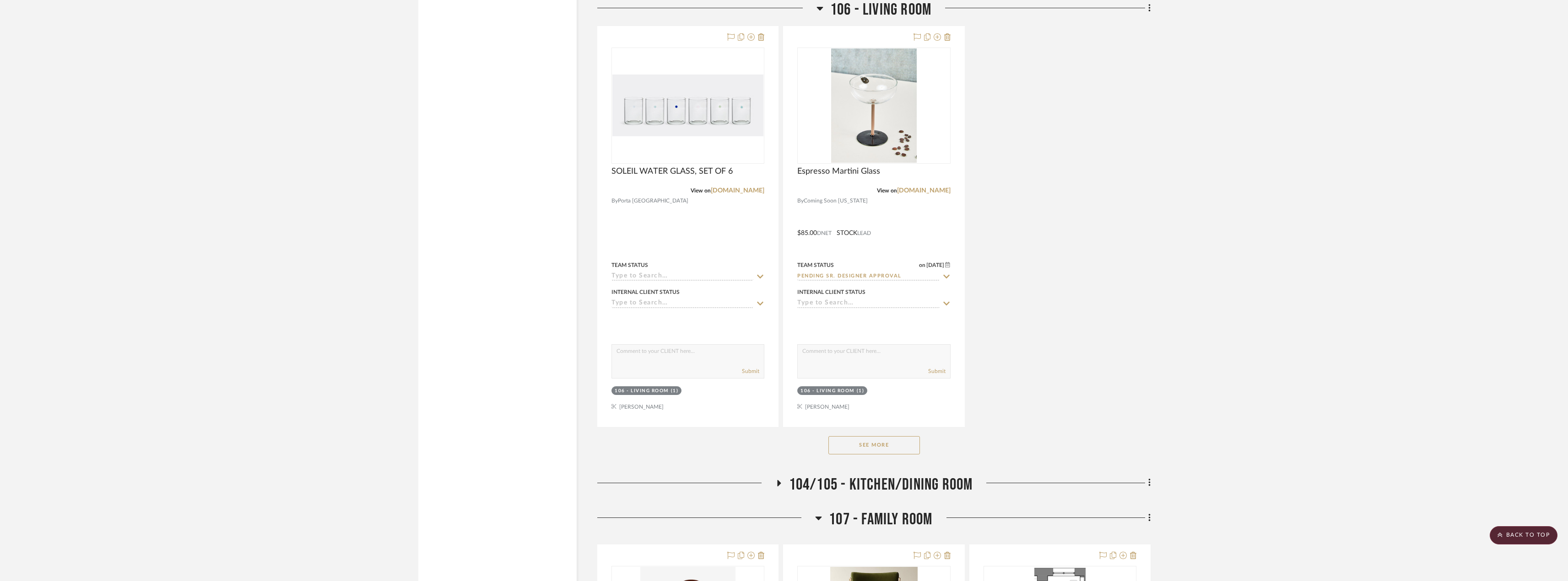
click at [881, 451] on button "See More" at bounding box center [874, 445] width 92 height 19
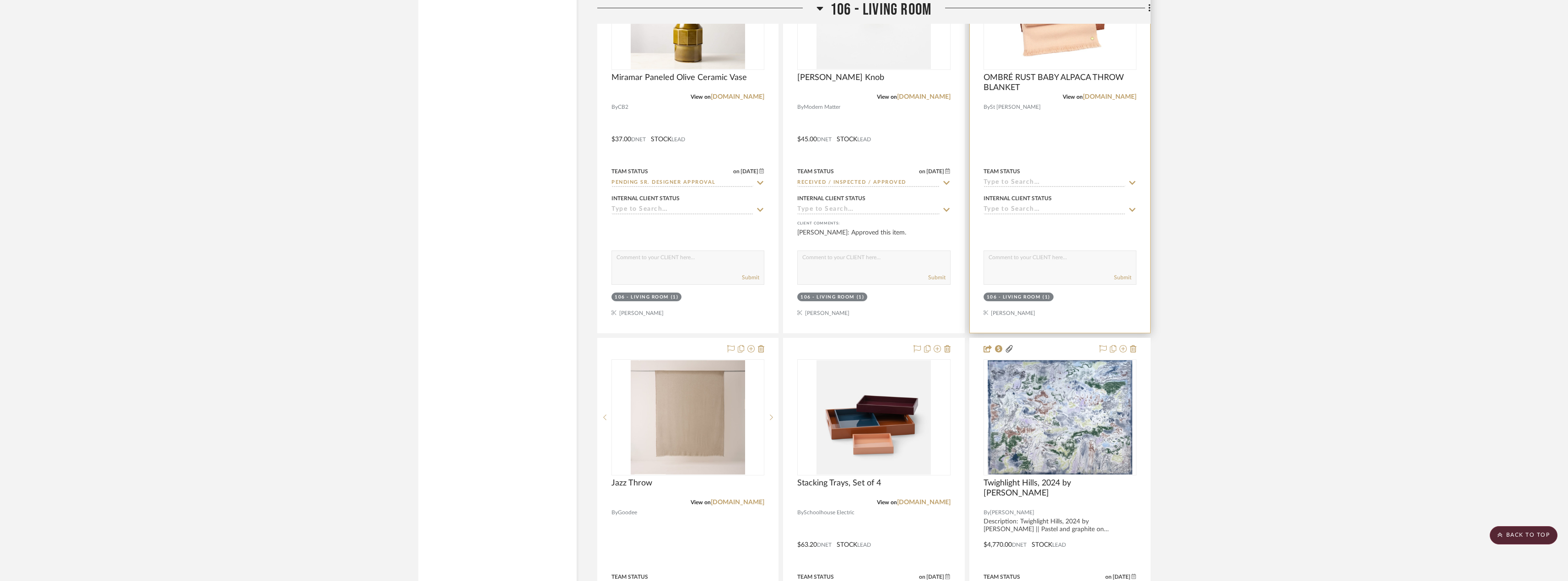
scroll to position [4346, 0]
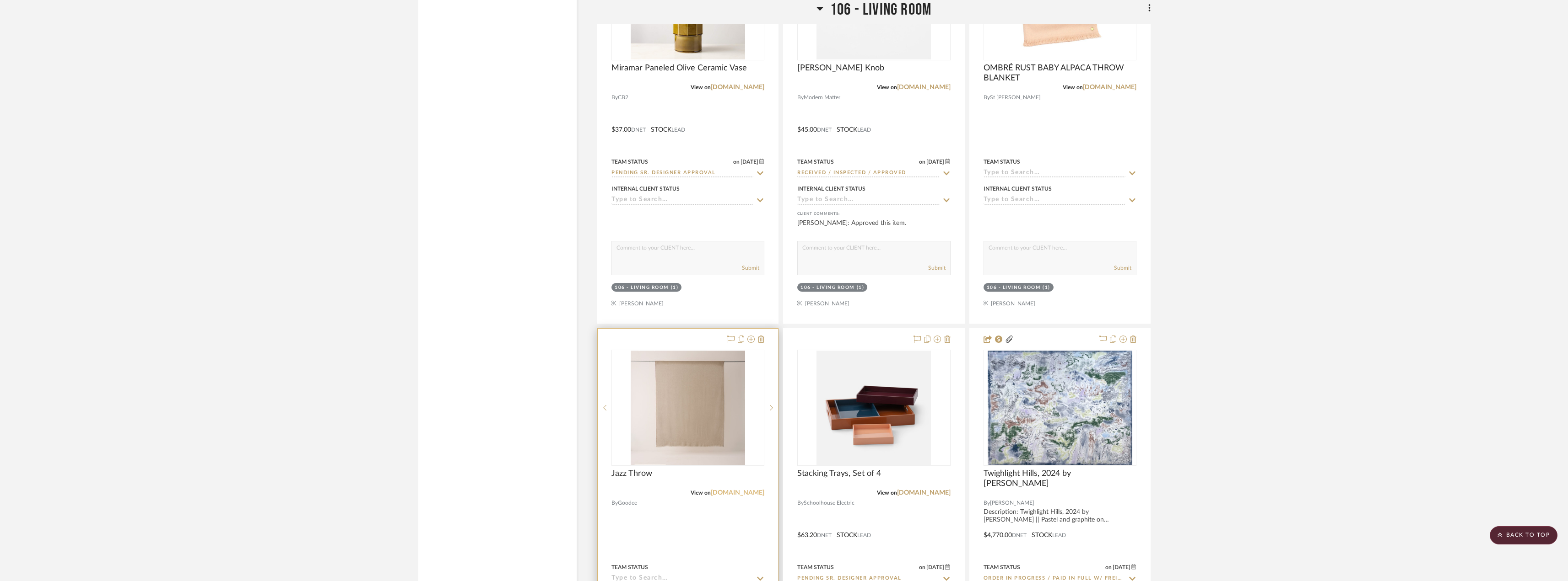
click at [748, 496] on link "[DOMAIN_NAME]" at bounding box center [737, 493] width 53 height 7
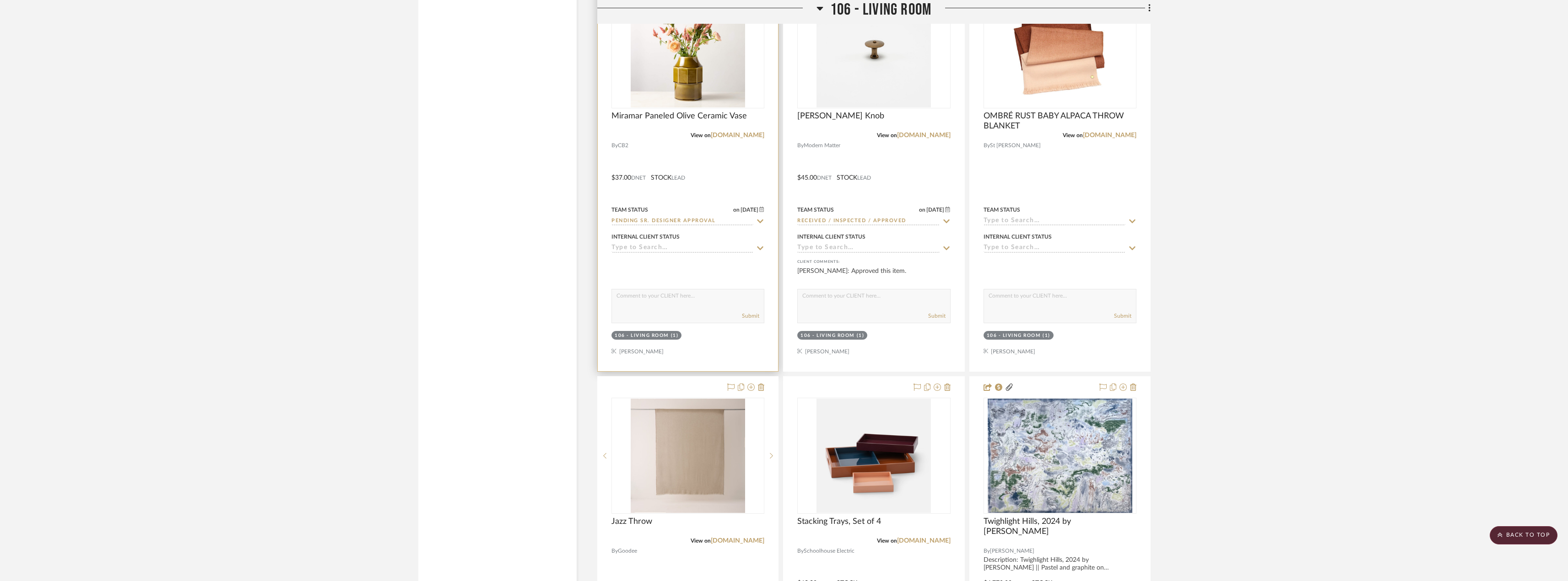
scroll to position [4300, 0]
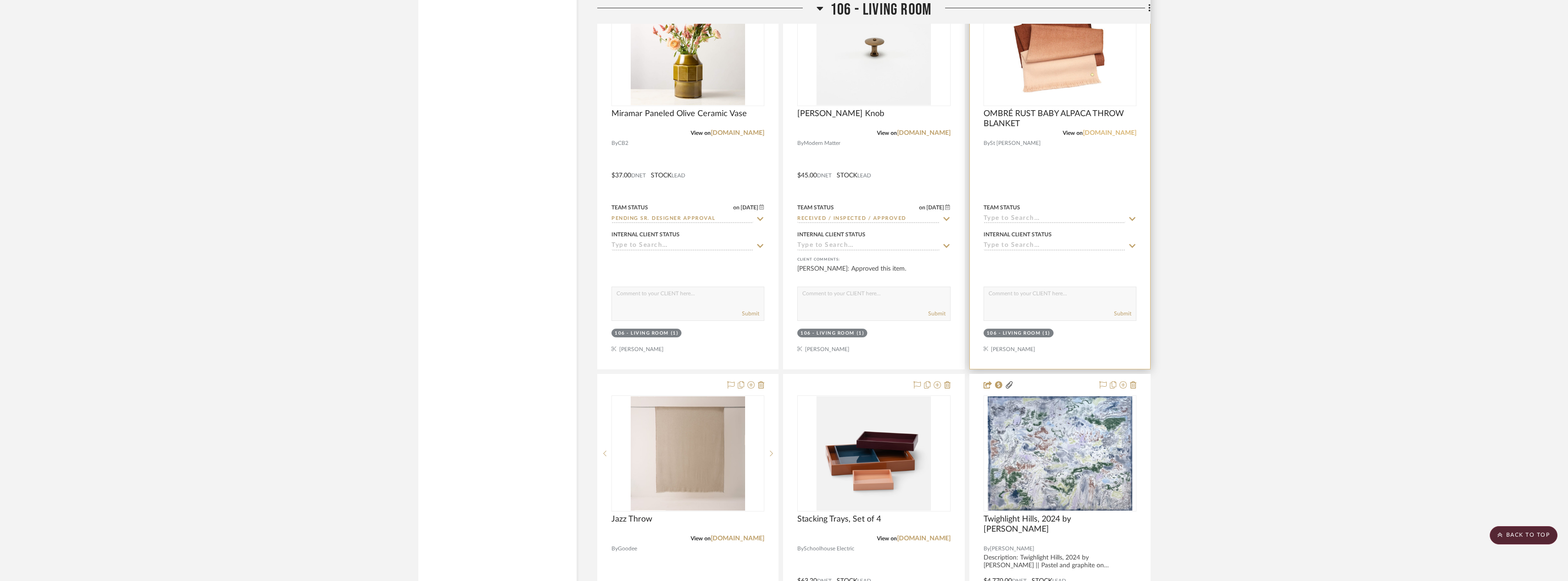
click at [1117, 134] on link "[DOMAIN_NAME]" at bounding box center [1109, 133] width 53 height 7
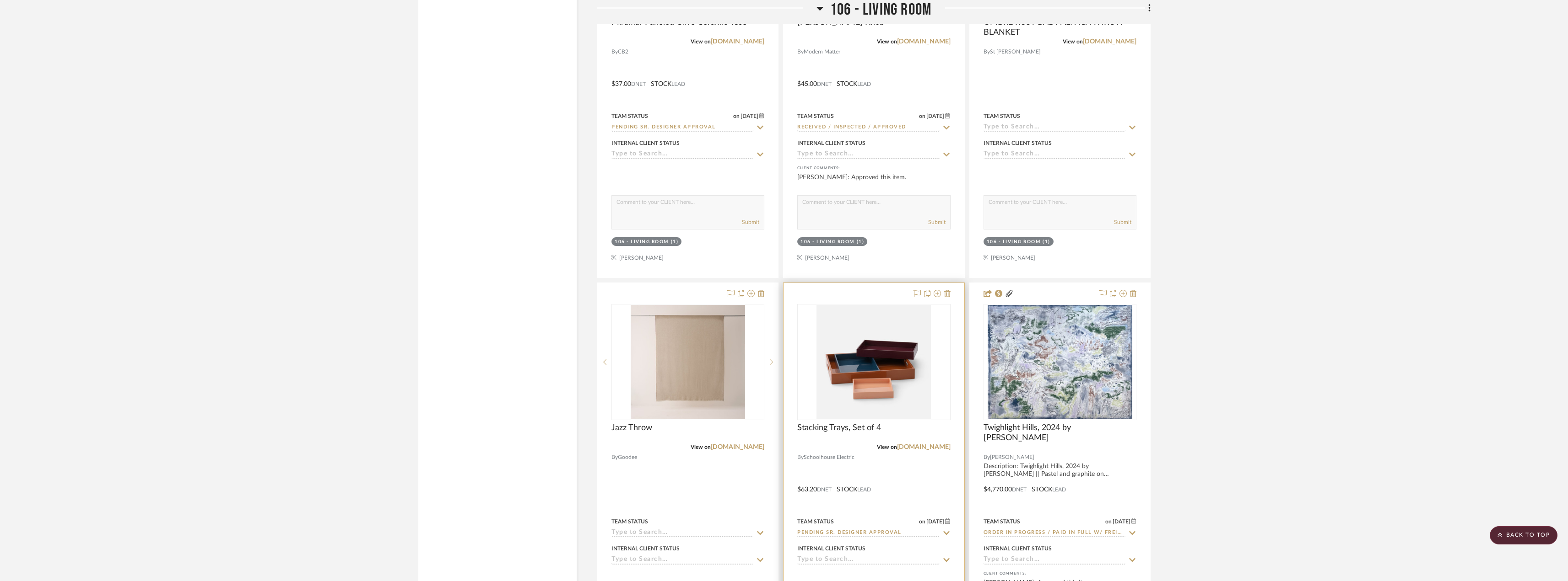
scroll to position [4529, 0]
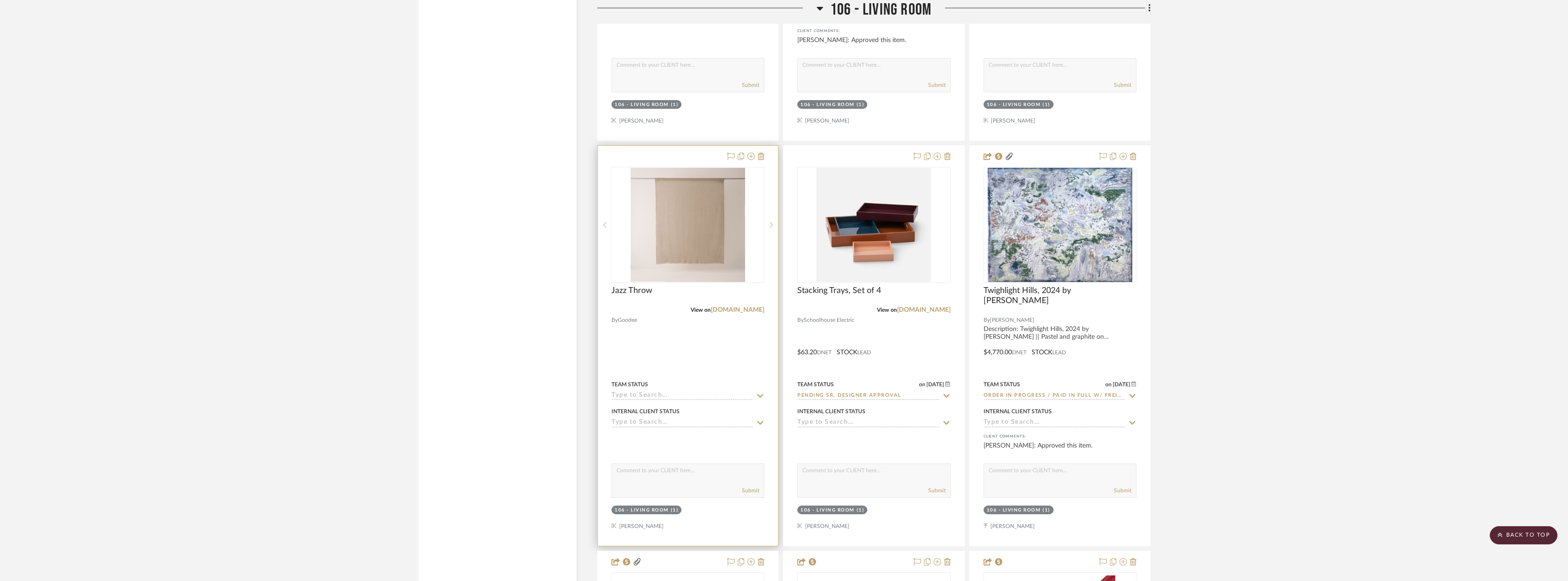
click at [668, 396] on input at bounding box center [682, 396] width 142 height 8
type input "quo"
click at [667, 412] on div "Quote Needed" at bounding box center [688, 415] width 152 height 23
type input "[DATE]"
type input "Quote Needed"
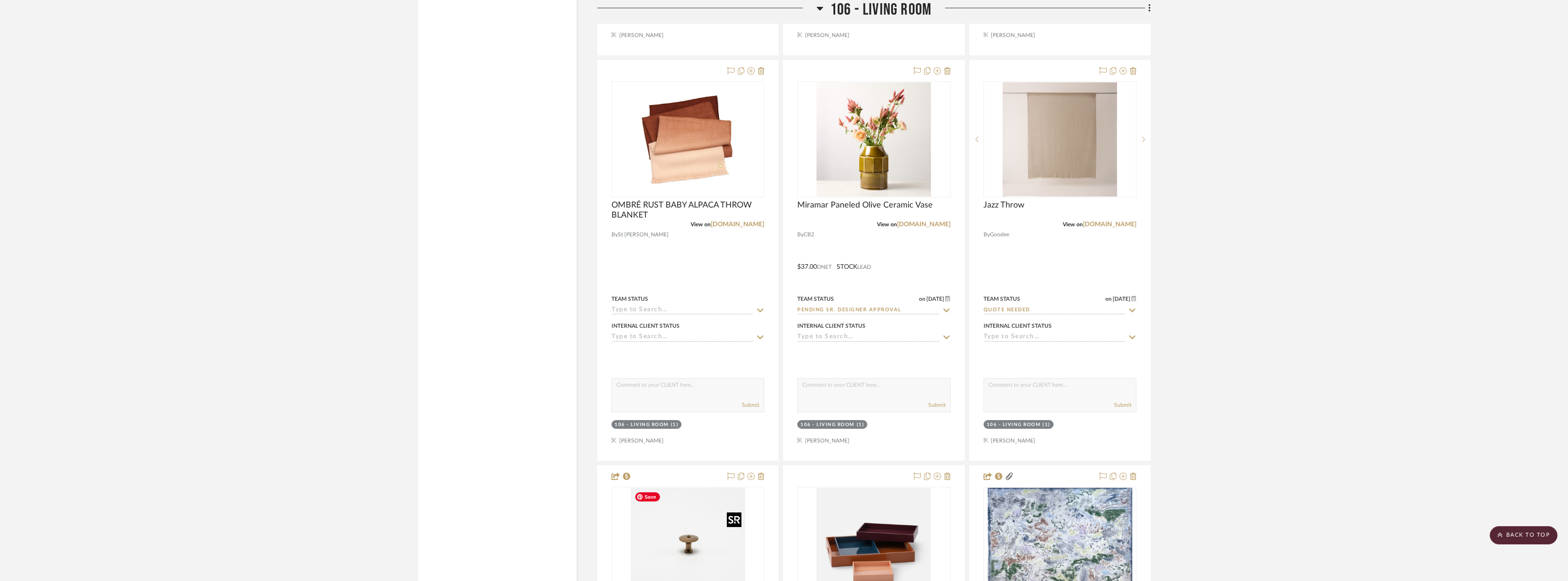
scroll to position [4213, 0]
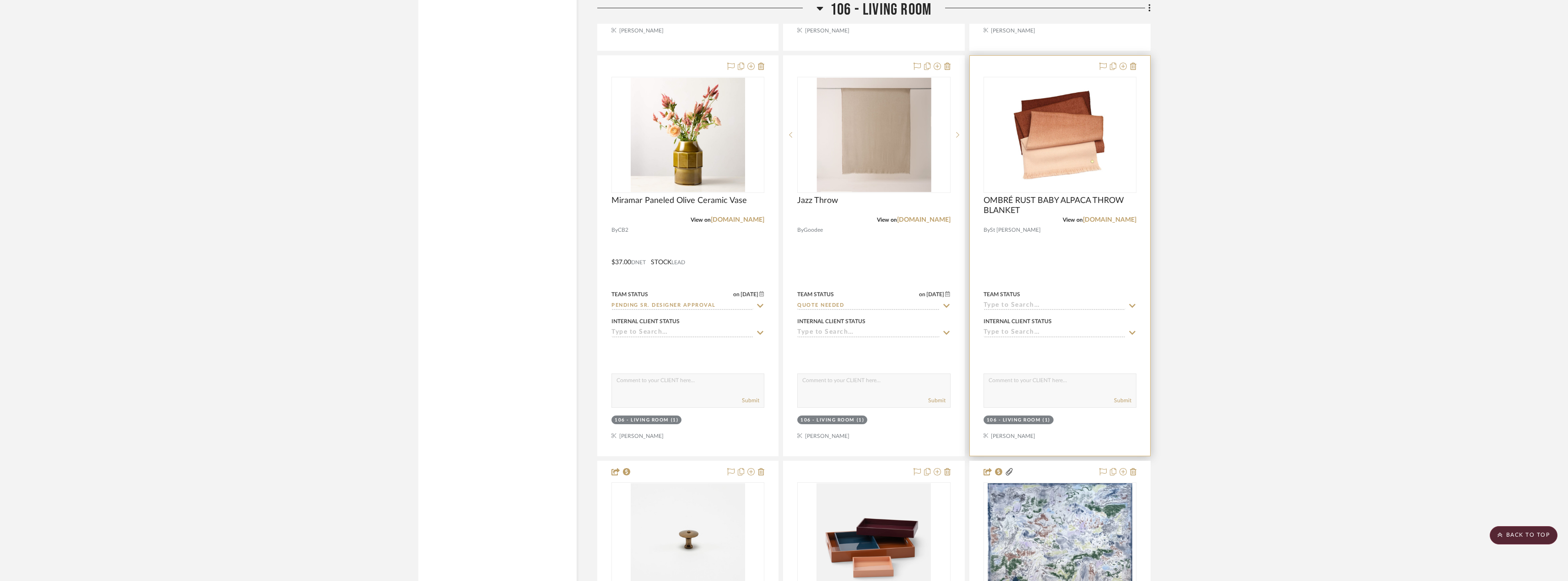
click at [1015, 308] on input at bounding box center [1055, 306] width 142 height 8
type input "quote"
click at [1015, 329] on div "Quote Needed" at bounding box center [1060, 325] width 152 height 23
type input "[DATE]"
type input "Quote Needed"
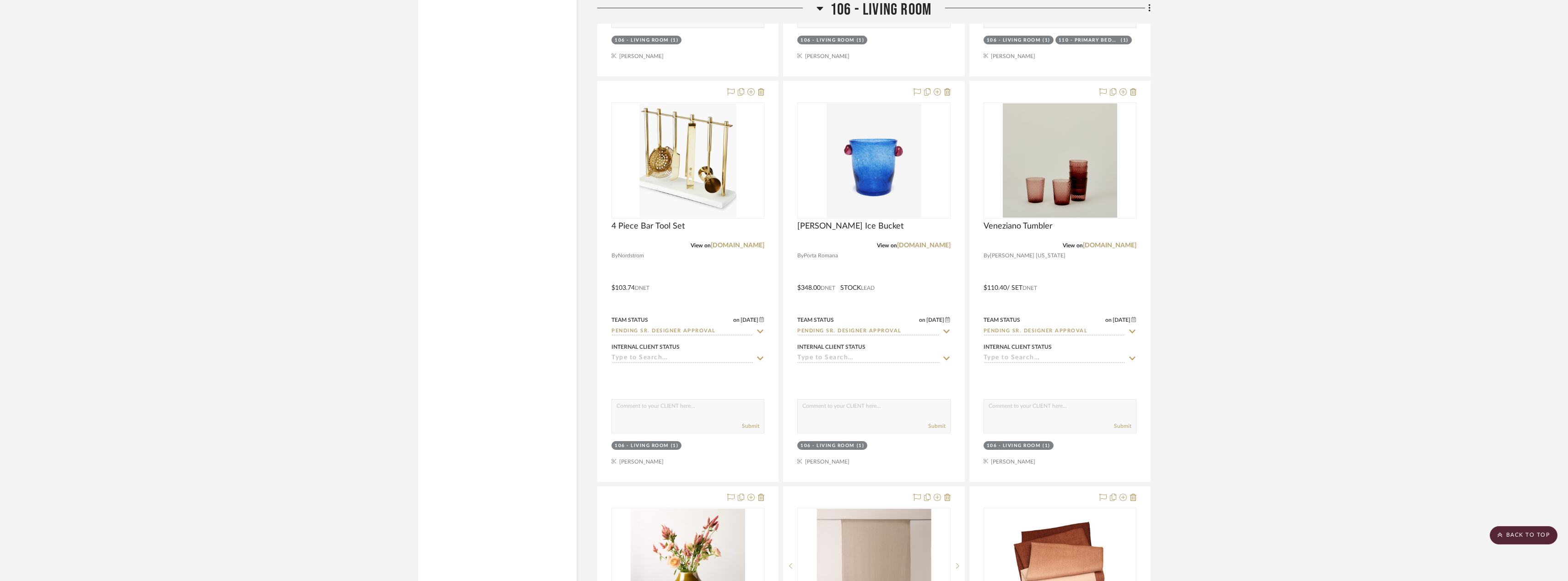
scroll to position [3665, 0]
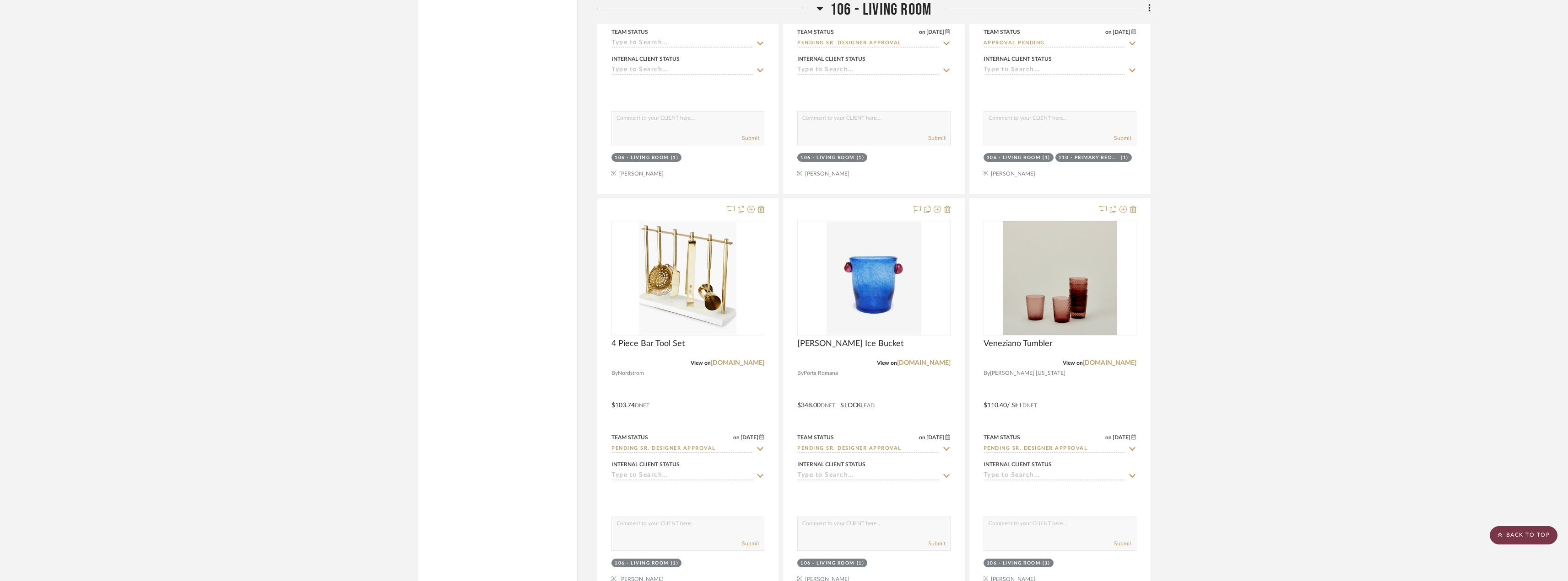
click at [1512, 540] on scroll-to-top-button "BACK TO TOP" at bounding box center [1524, 536] width 67 height 19
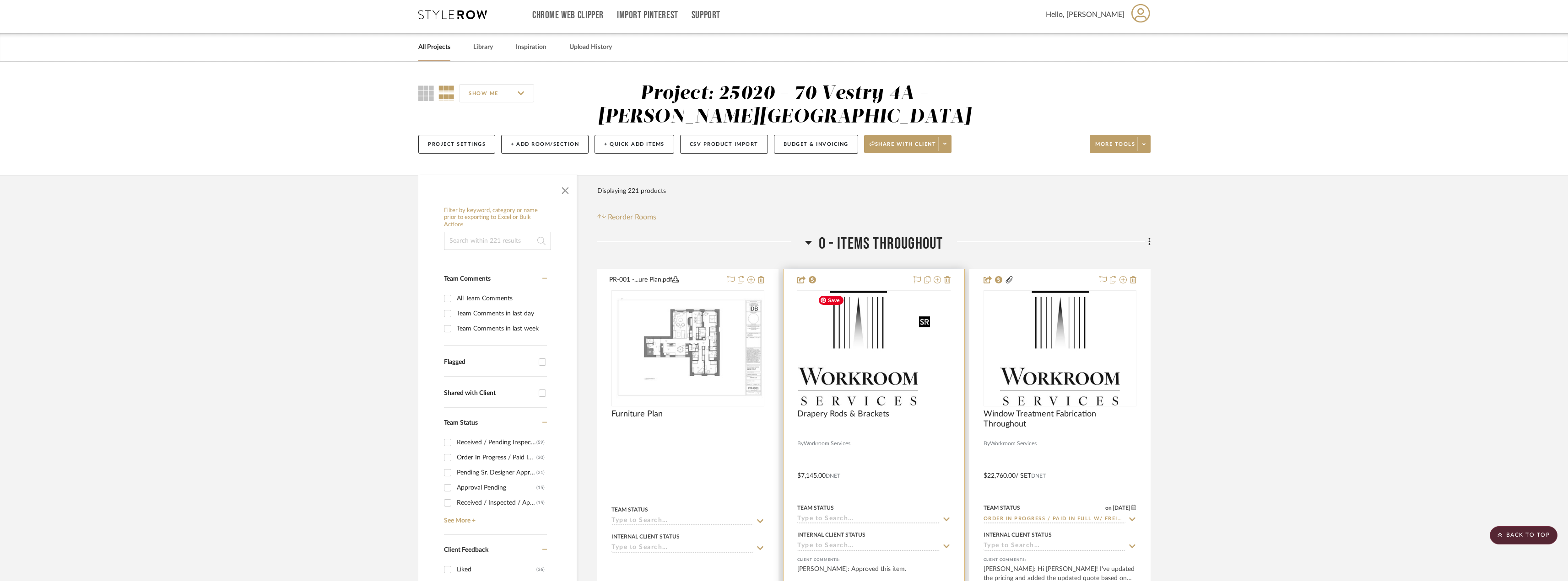
scroll to position [0, 0]
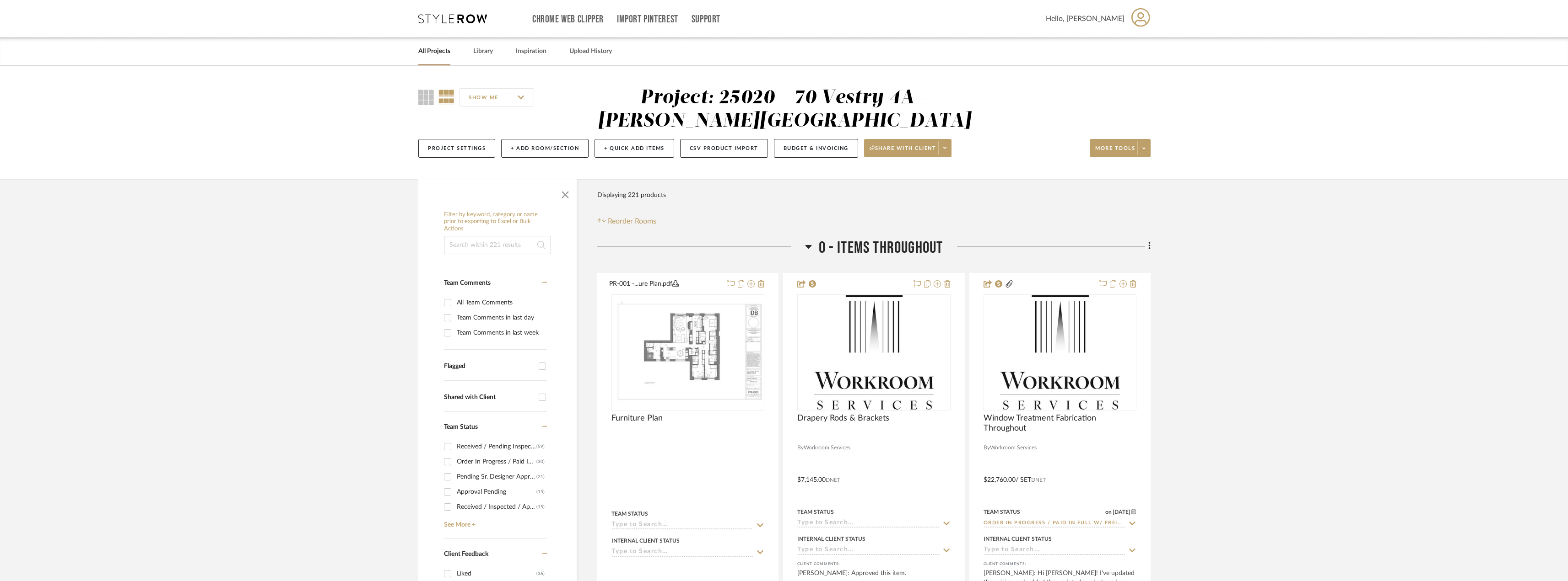
click at [489, 484] on div "Pending Sr. Designer Approval" at bounding box center [496, 477] width 80 height 15
click at [455, 484] on input "Pending Sr. Designer Approval (21)" at bounding box center [447, 477] width 15 height 15
checkbox input "true"
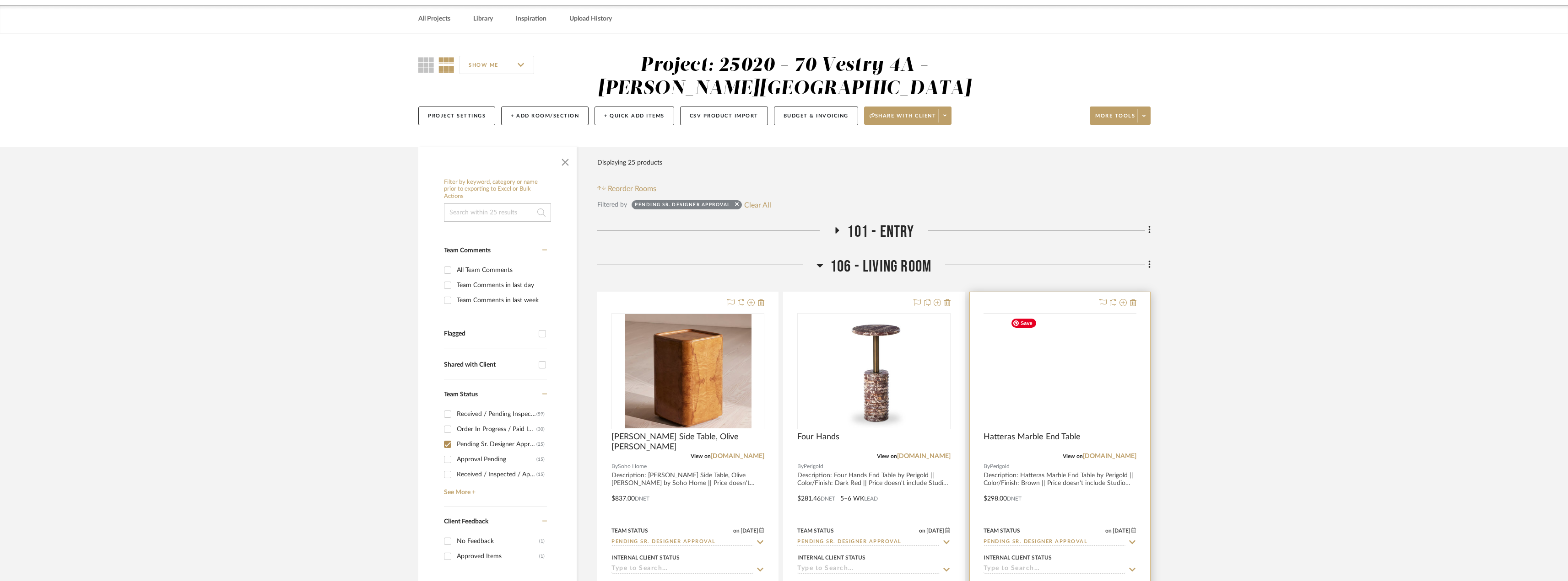
scroll to position [138, 0]
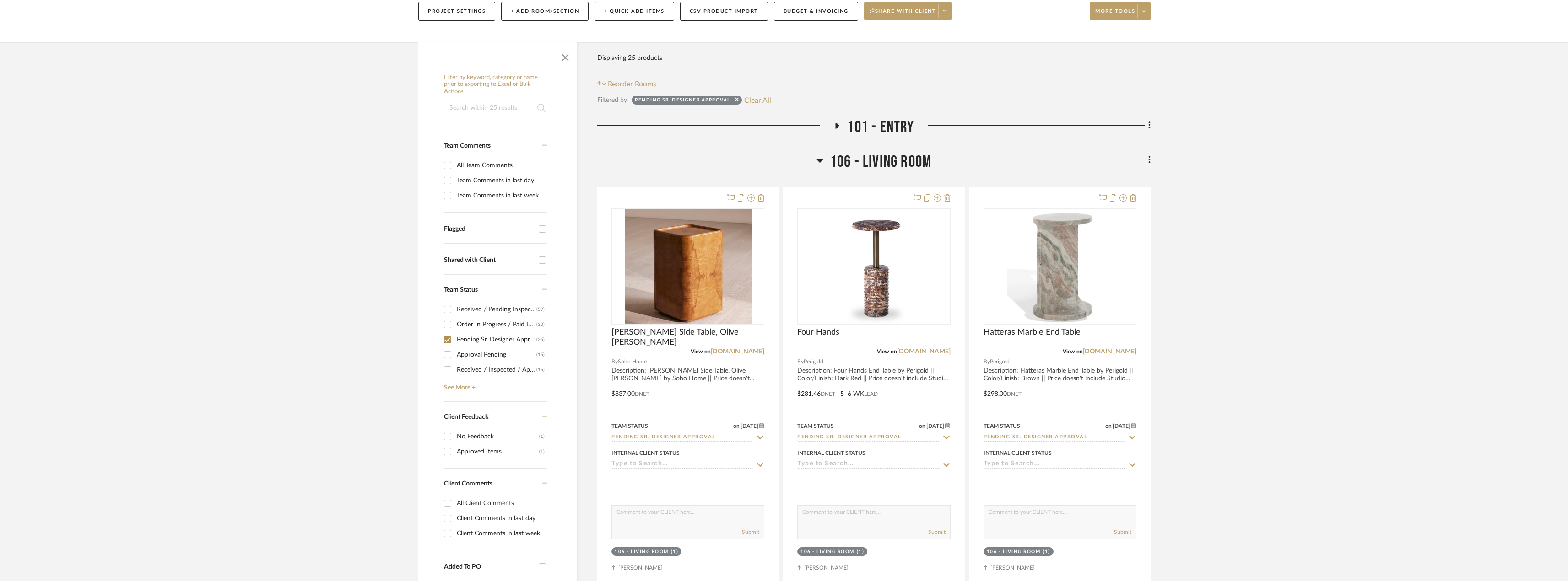
click at [866, 124] on span "101 - Entry" at bounding box center [880, 127] width 66 height 20
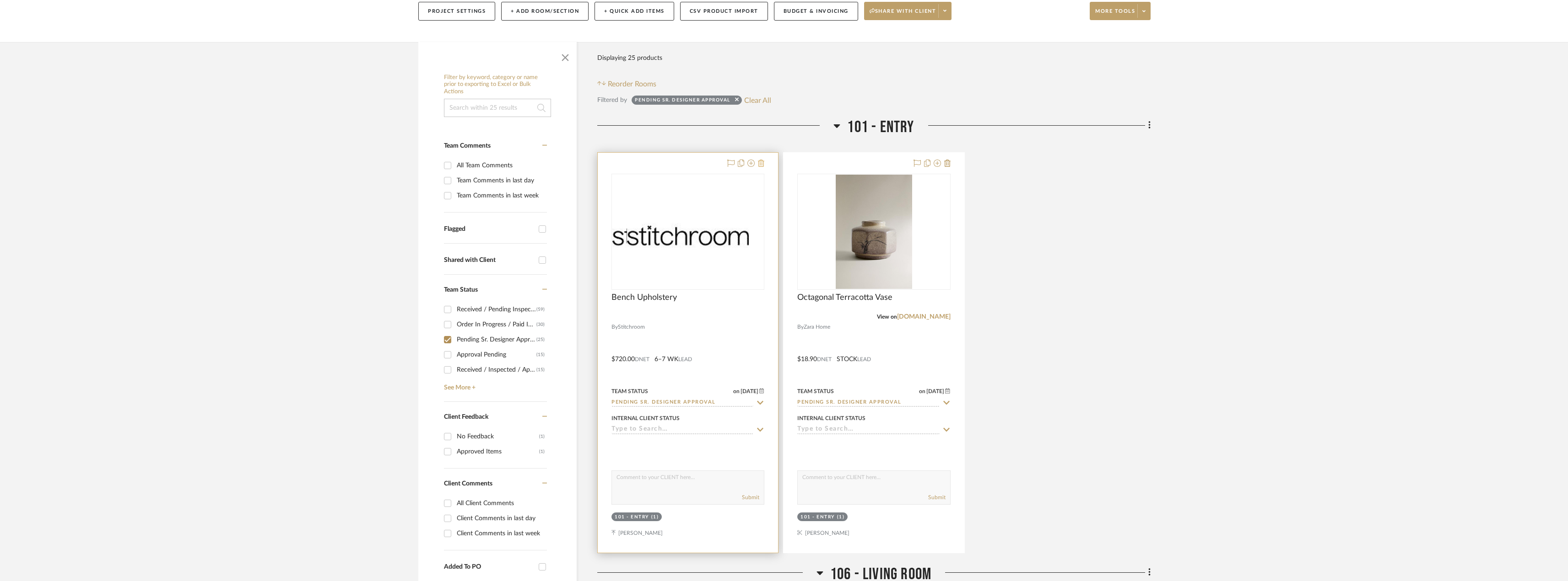
click at [762, 165] on icon at bounding box center [761, 164] width 7 height 7
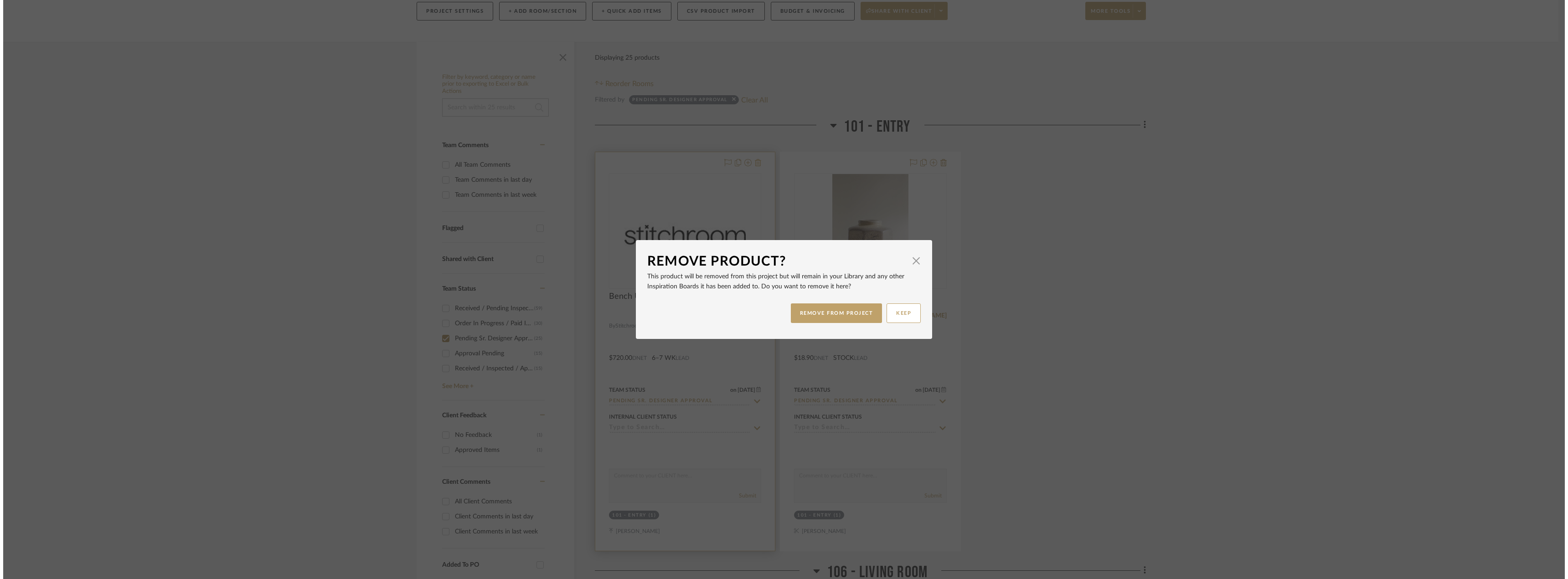
scroll to position [0, 0]
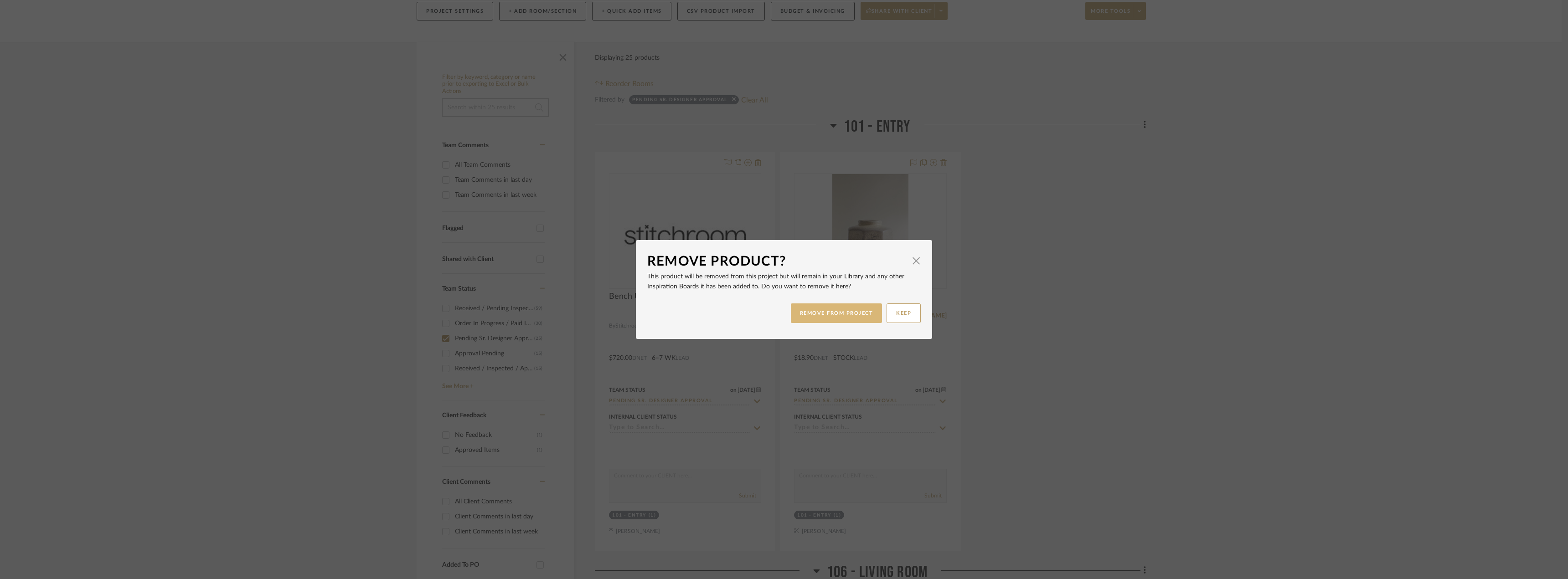
click at [823, 310] on button "REMOVE FROM PROJECT" at bounding box center [836, 313] width 91 height 20
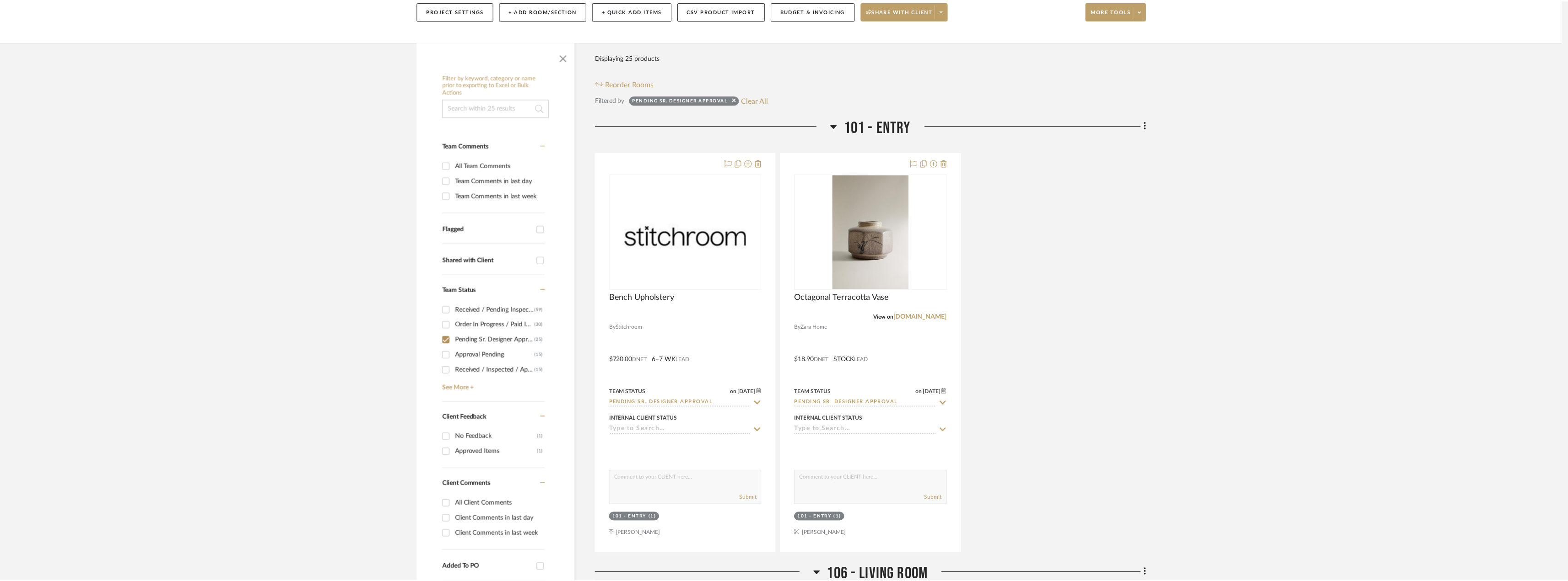
scroll to position [138, 0]
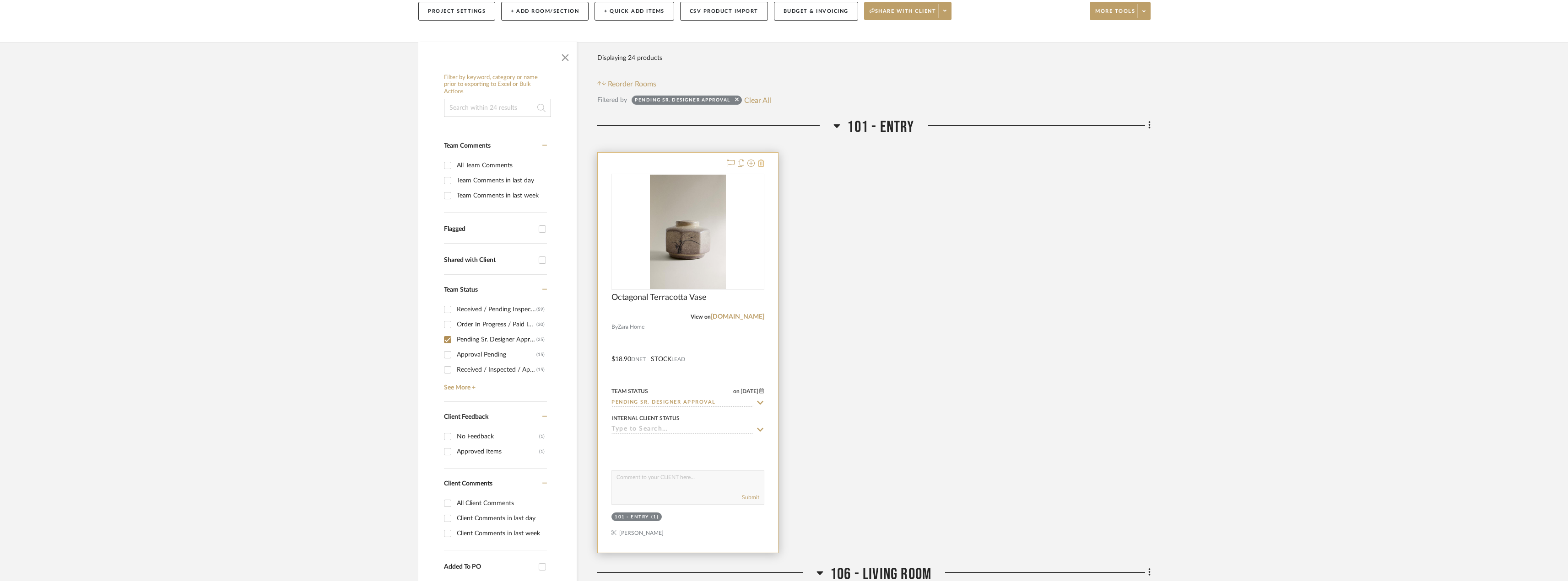
click at [762, 166] on icon at bounding box center [761, 164] width 7 height 7
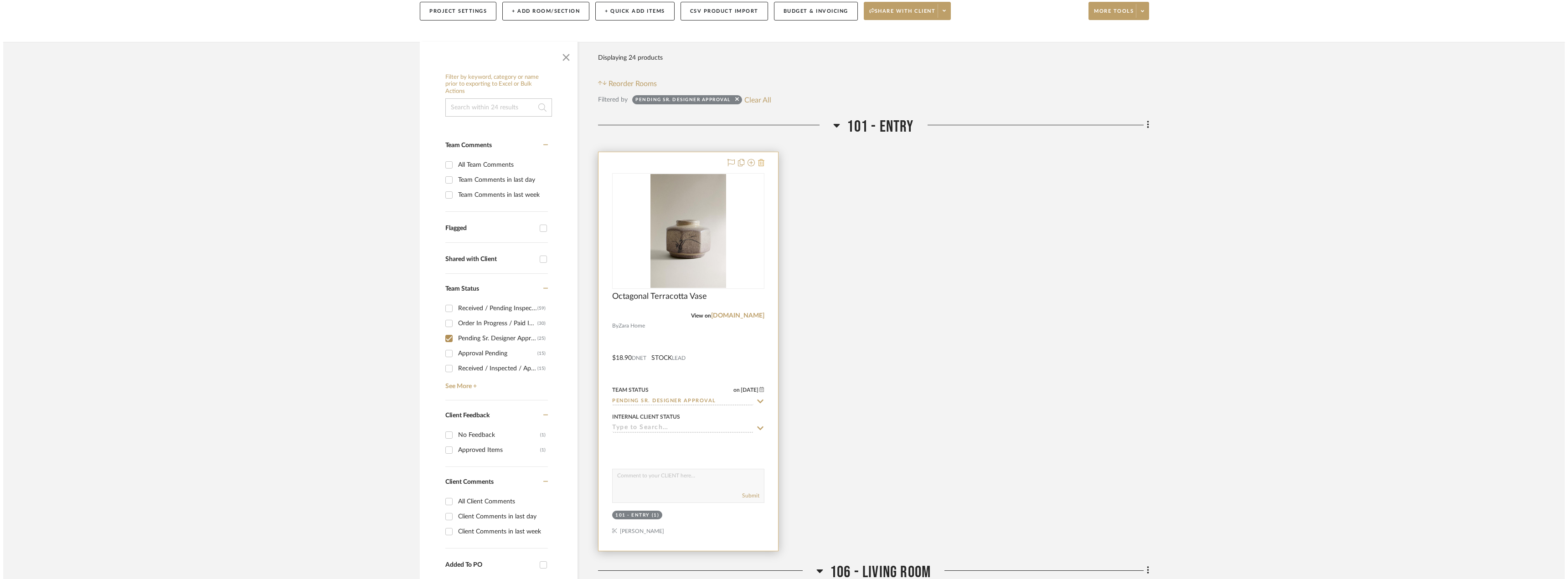
scroll to position [0, 0]
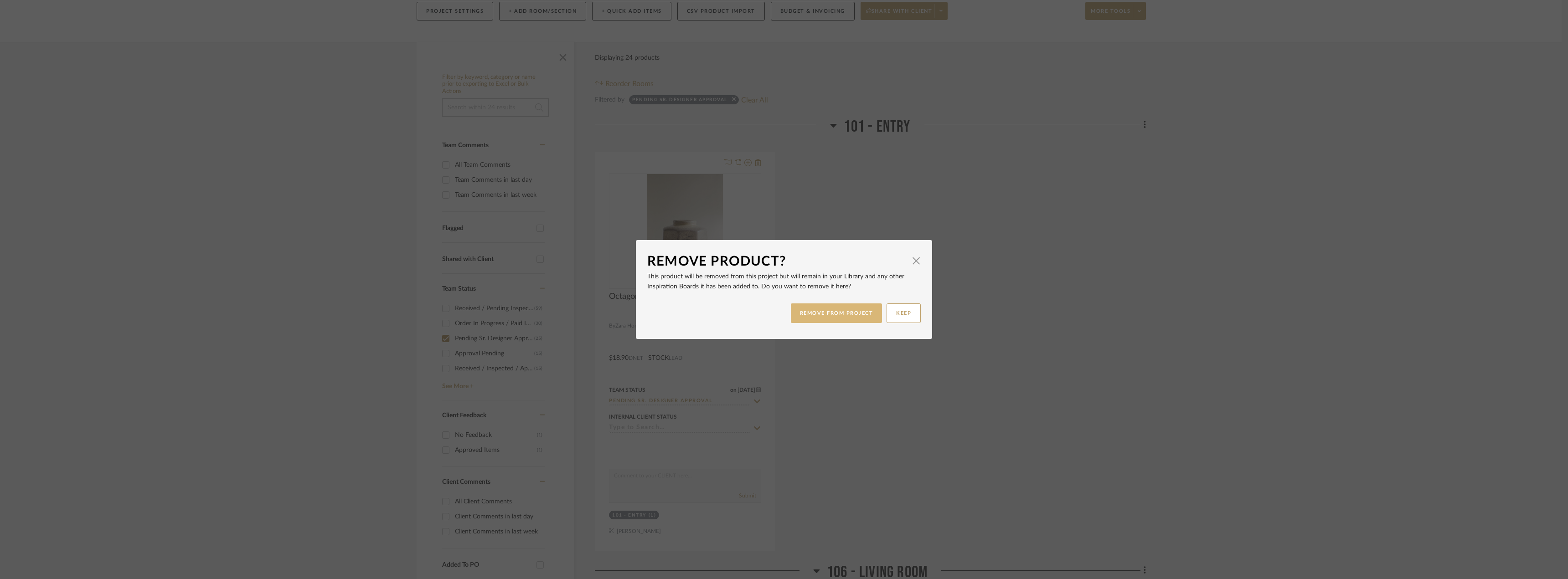
click at [835, 314] on button "REMOVE FROM PROJECT" at bounding box center [836, 313] width 91 height 20
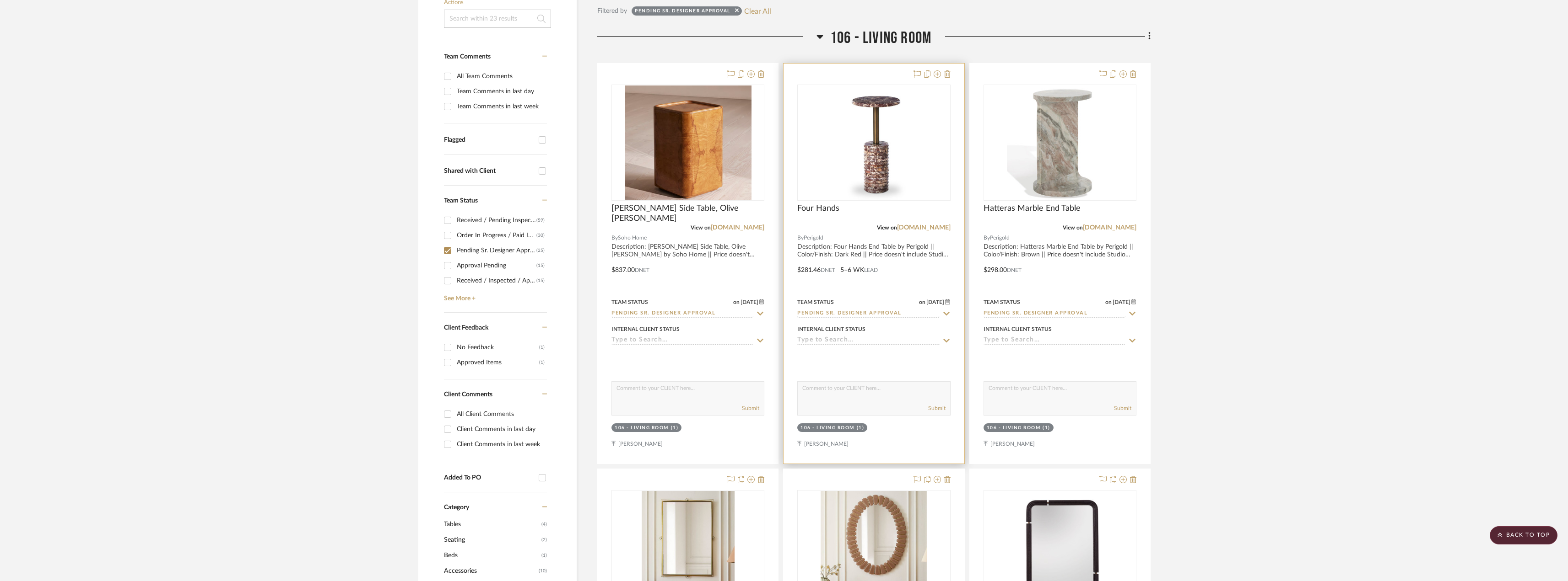
scroll to position [228, 0]
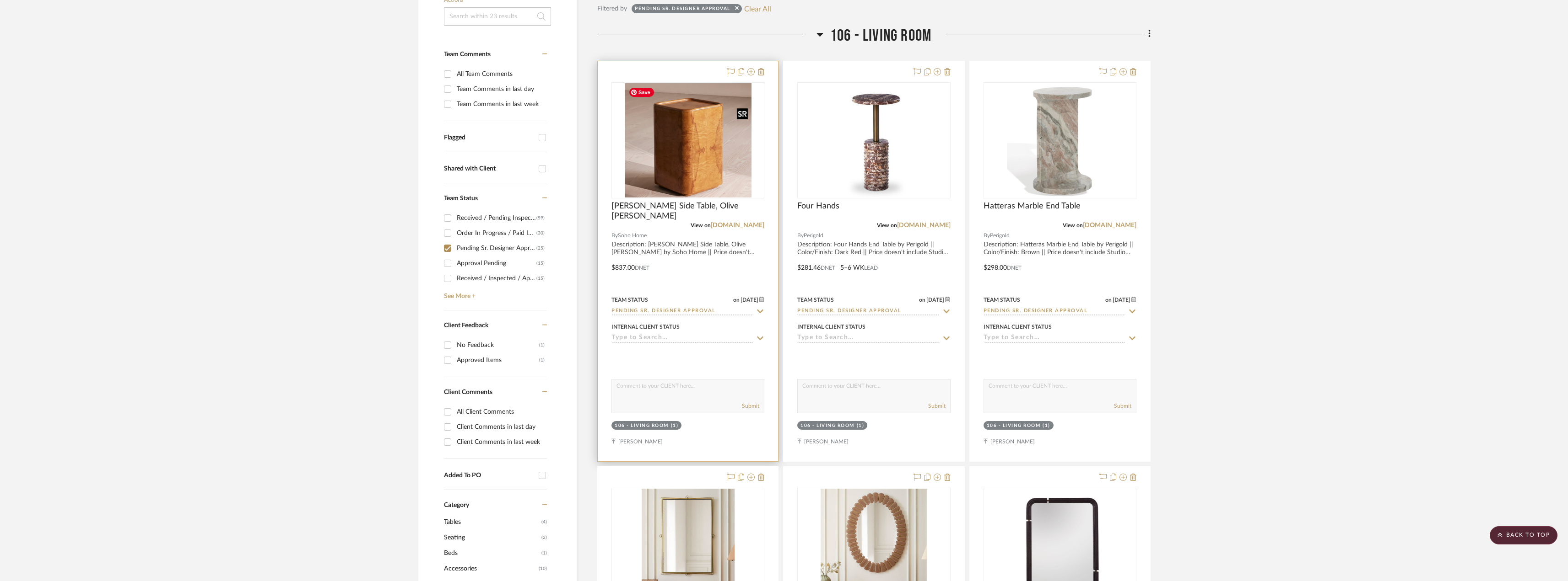
click at [0, 0] on img at bounding box center [0, 0] width 0 height 0
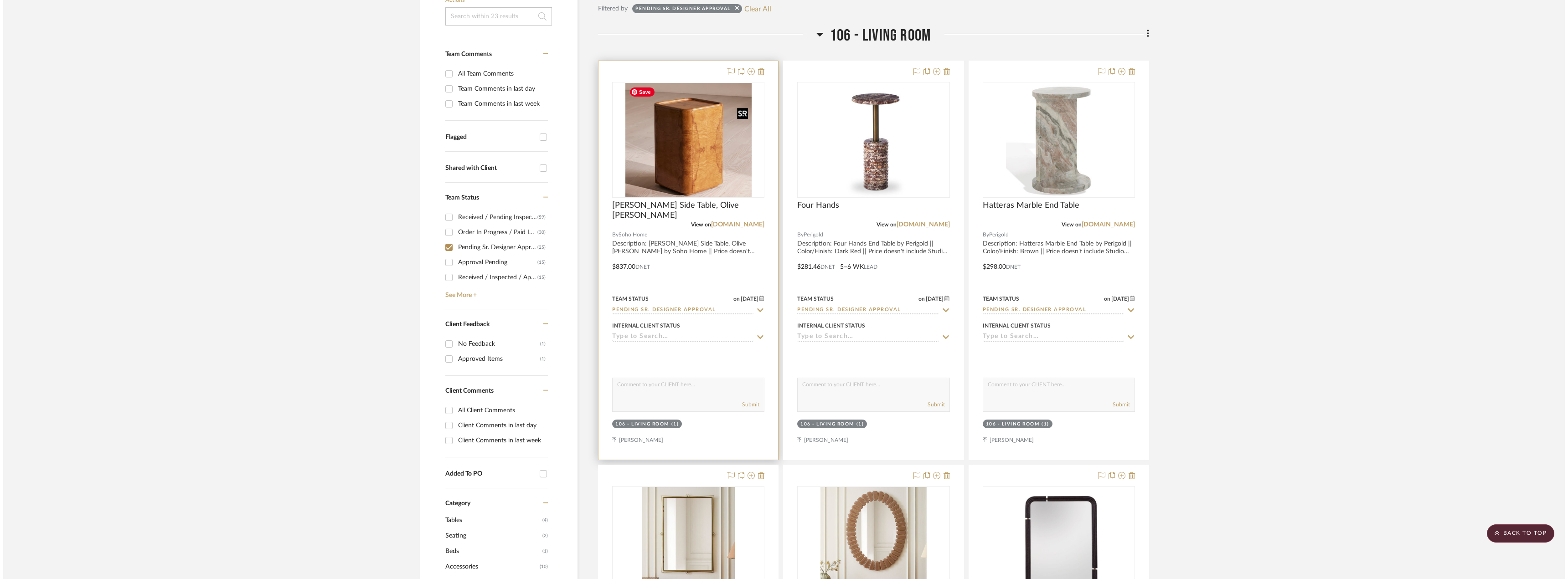
scroll to position [0, 0]
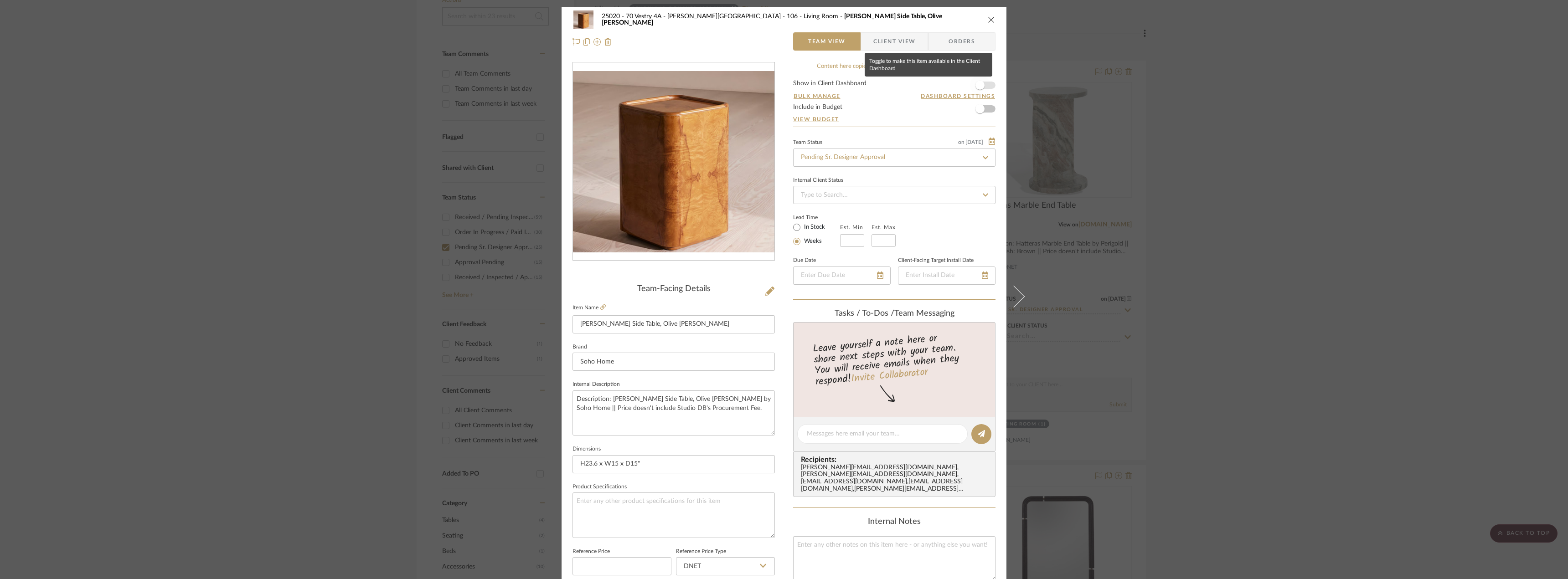
click at [983, 83] on span "button" at bounding box center [981, 86] width 21 height 21
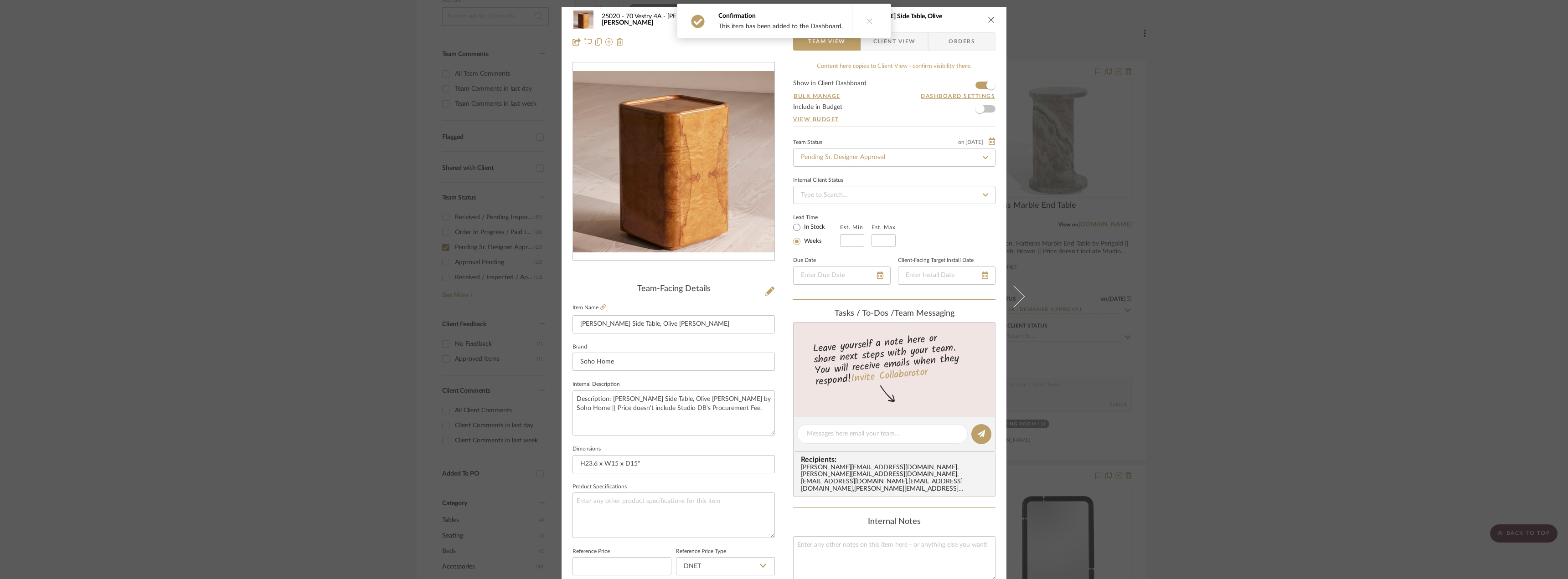
click at [900, 44] on span "Client View" at bounding box center [894, 42] width 42 height 19
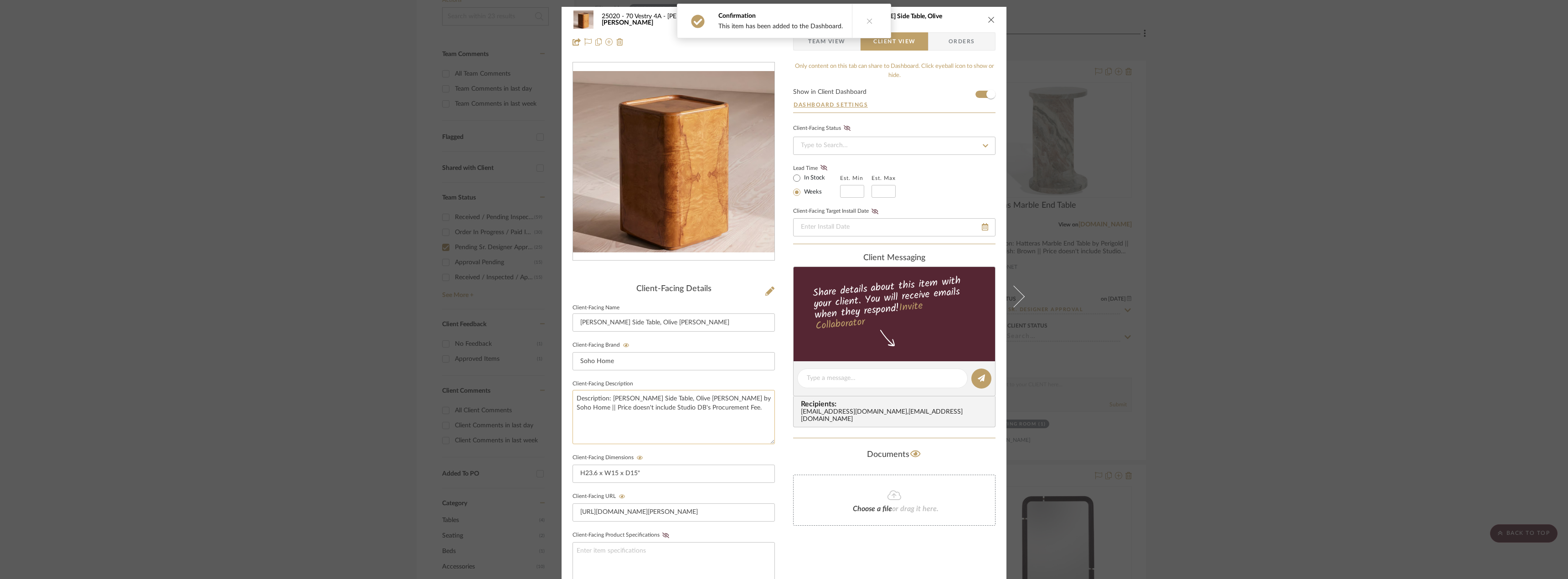
click at [735, 410] on textarea "Description: [PERSON_NAME] Side Table, Olive [PERSON_NAME] by Soho Home || Pric…" at bounding box center [673, 418] width 202 height 54
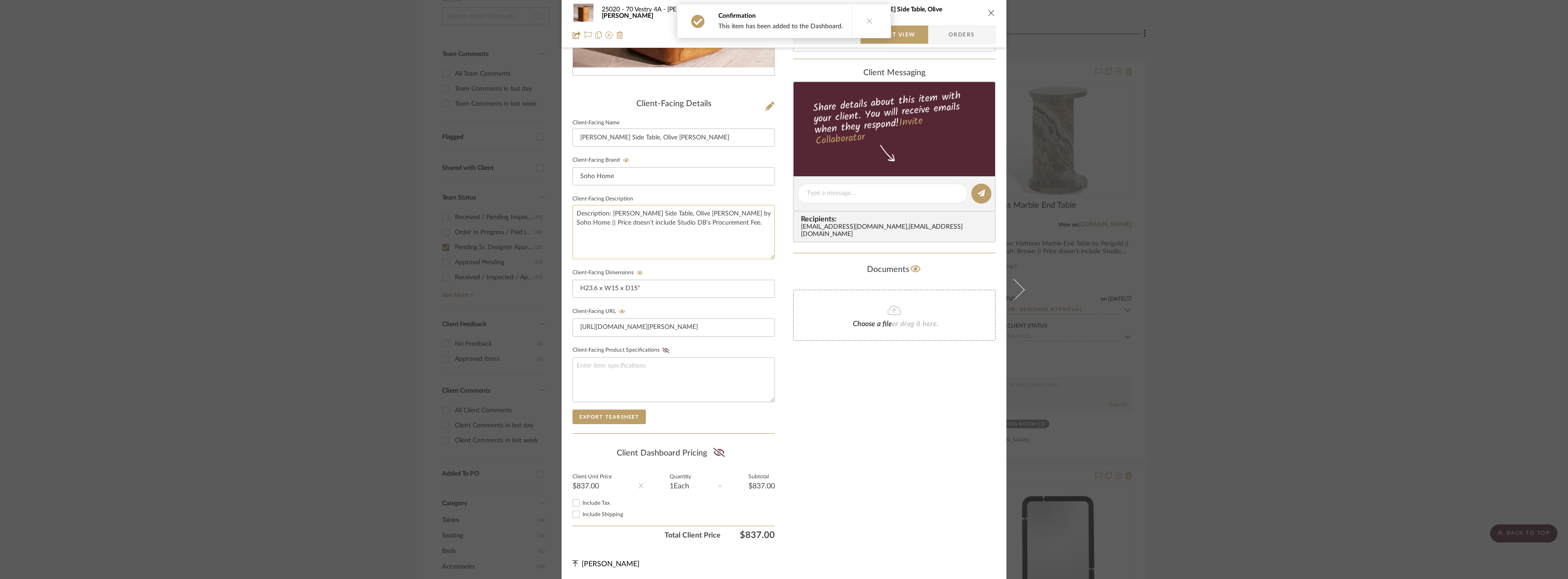
scroll to position [186, 0]
click at [602, 503] on span "Include Tax" at bounding box center [596, 502] width 27 height 6
click at [582, 503] on input "Include Tax" at bounding box center [576, 502] width 11 height 11
checkbox input "true"
click at [599, 511] on span "Include Shipping" at bounding box center [603, 514] width 41 height 6
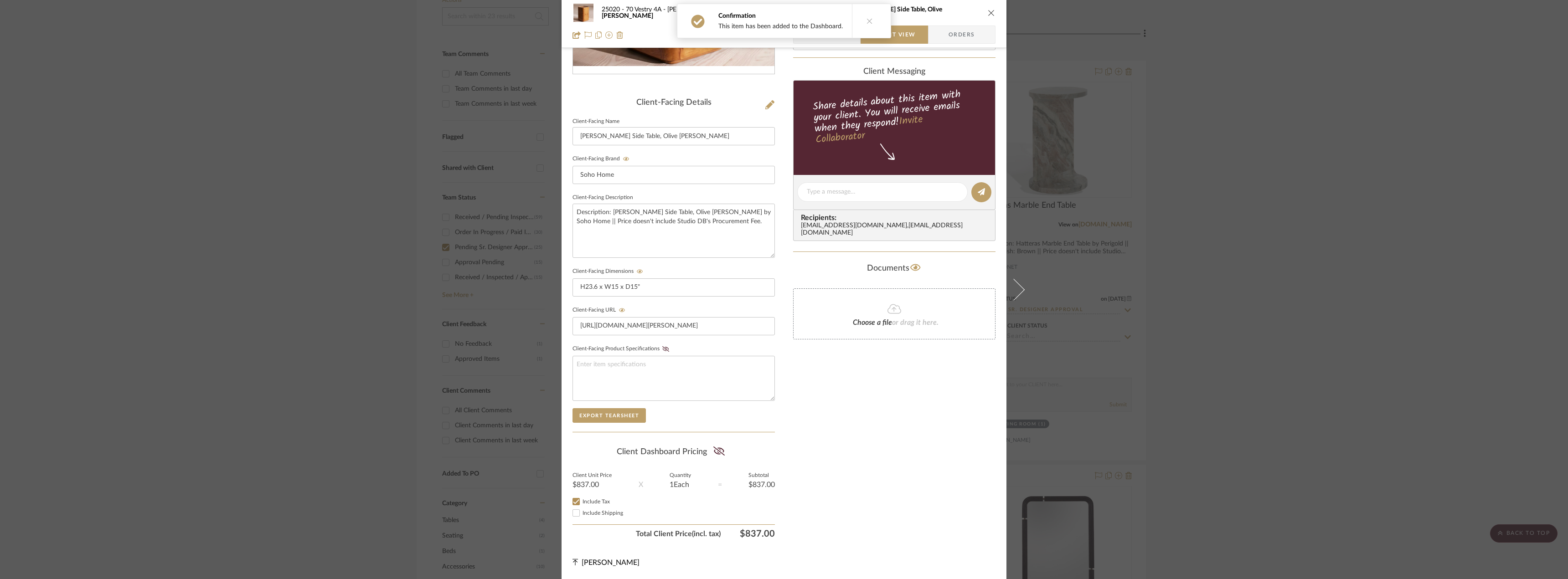
click at [582, 510] on input "Include Shipping" at bounding box center [576, 514] width 11 height 11
checkbox input "true"
click at [722, 451] on button at bounding box center [719, 452] width 12 height 15
click at [903, 453] on div "Only content on this tab can share to Dashboard. Click eyeball icon to show or …" at bounding box center [894, 210] width 202 height 668
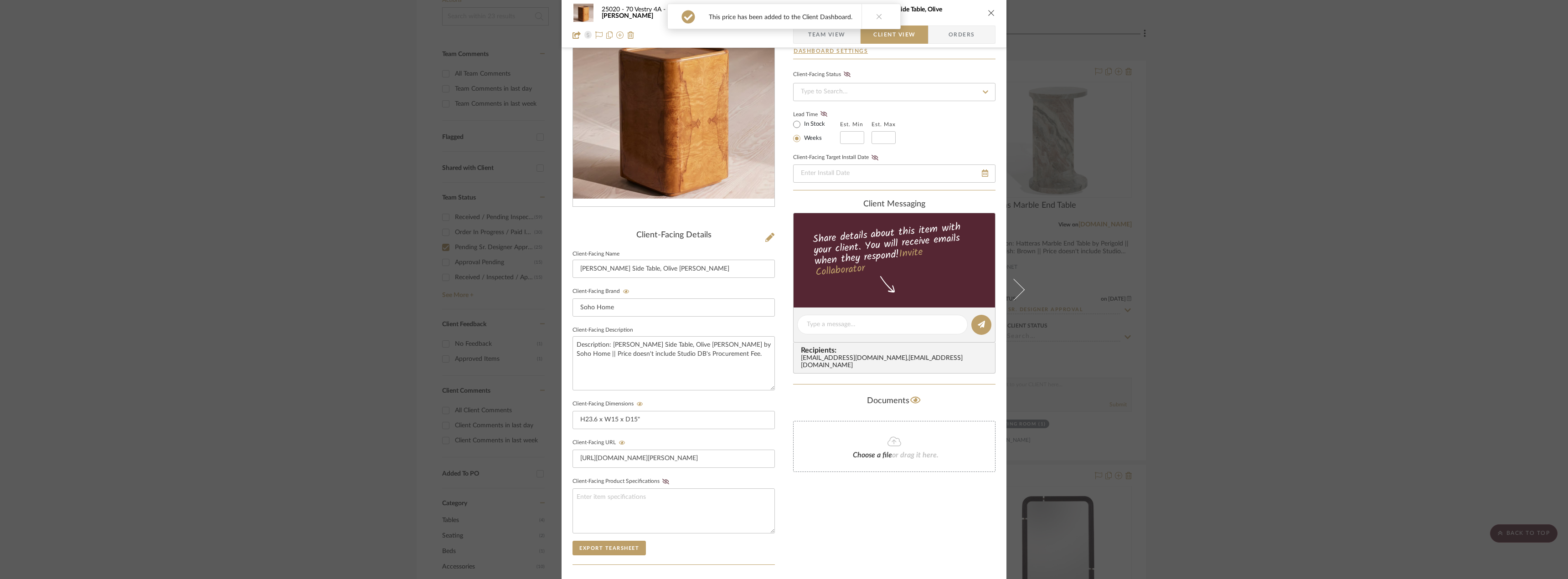
scroll to position [0, 0]
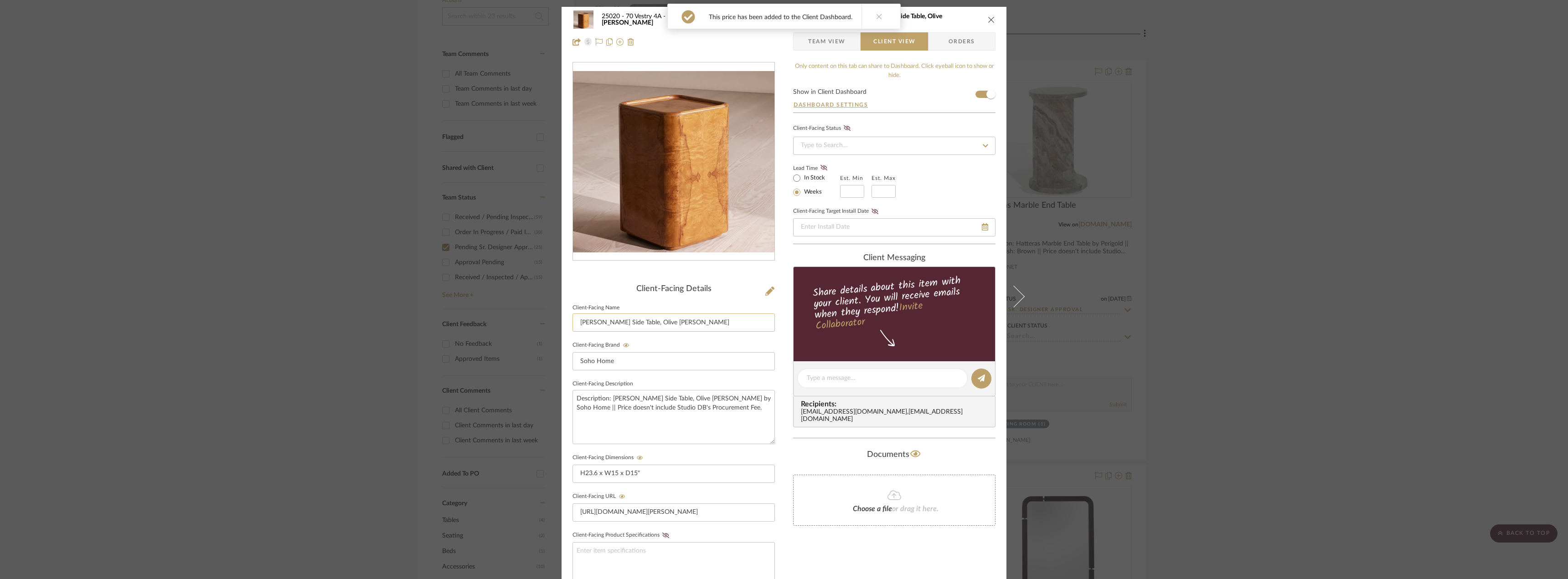
click at [575, 324] on input "[PERSON_NAME] Side Table, Olive [PERSON_NAME]" at bounding box center [673, 323] width 202 height 19
click at [703, 322] on input "[PERSON_NAME] Side Table, Olive [PERSON_NAME]" at bounding box center [673, 323] width 202 height 19
click at [575, 324] on input "[PERSON_NAME] Side Table, Olive [PERSON_NAME]" at bounding box center [673, 323] width 202 height 19
type input "Side Table (Next to Sofa) Dawson Side Table, Olive Ash Burl"
click at [658, 340] on fieldset "Client-Facing Brand Soho Home" at bounding box center [673, 355] width 202 height 32
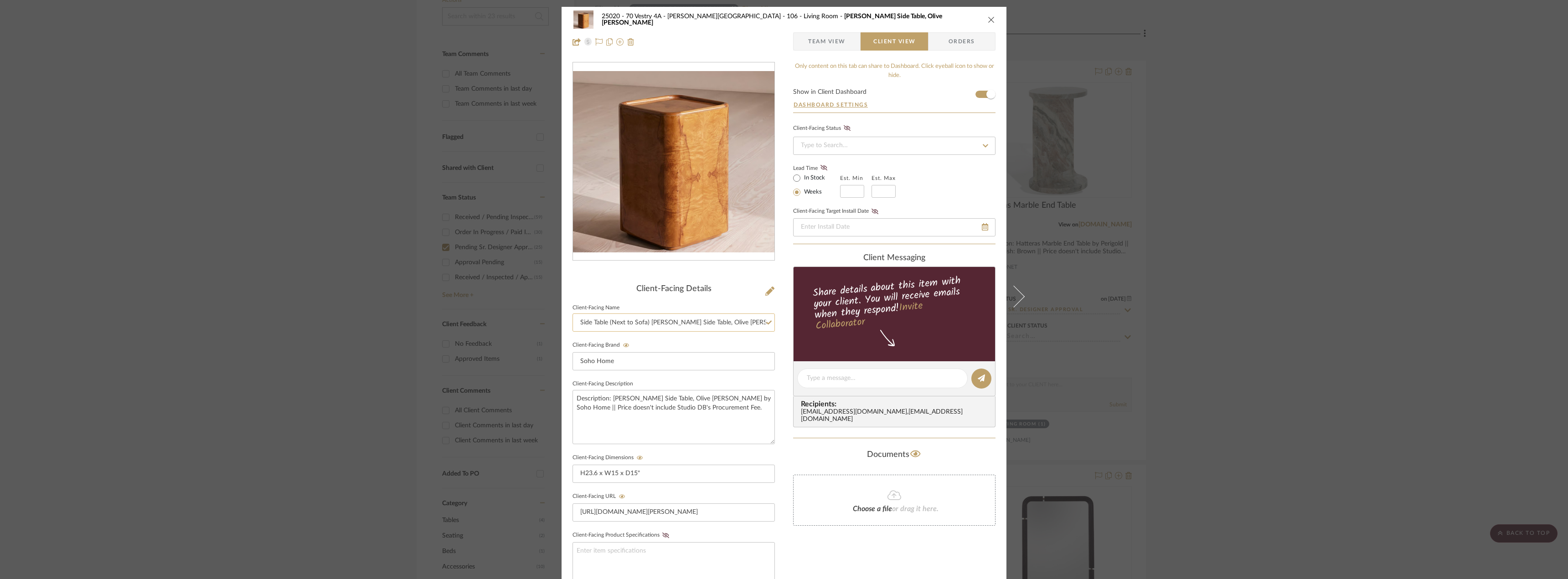
click at [645, 322] on input "Side Table (Next to Sofa) Dawson Side Table, Olive Ash Burl" at bounding box center [673, 323] width 202 height 19
type input "Side Table (Next to Sofa): Dawson Side Table, Olive Ash Burl"
click at [674, 343] on fieldset "Client-Facing Brand Soho Home" at bounding box center [673, 355] width 202 height 32
click at [702, 407] on textarea "Description: [PERSON_NAME] Side Table, Olive [PERSON_NAME] by Soho Home || Pric…" at bounding box center [673, 418] width 202 height 54
click at [815, 179] on label "In Stock" at bounding box center [814, 178] width 22 height 8
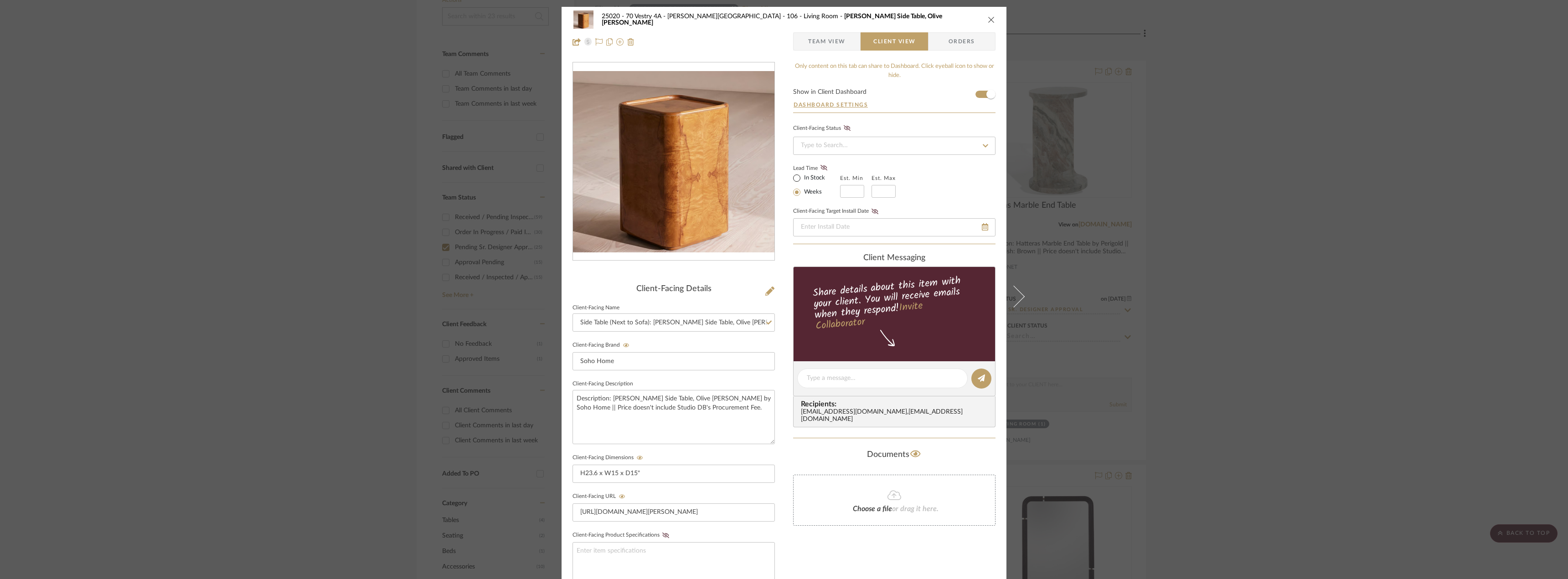
click at [803, 179] on input "In Stock" at bounding box center [797, 178] width 11 height 11
radio input "true"
click at [821, 168] on icon at bounding box center [823, 168] width 7 height 6
click at [834, 45] on span "Team View" at bounding box center [827, 42] width 37 height 19
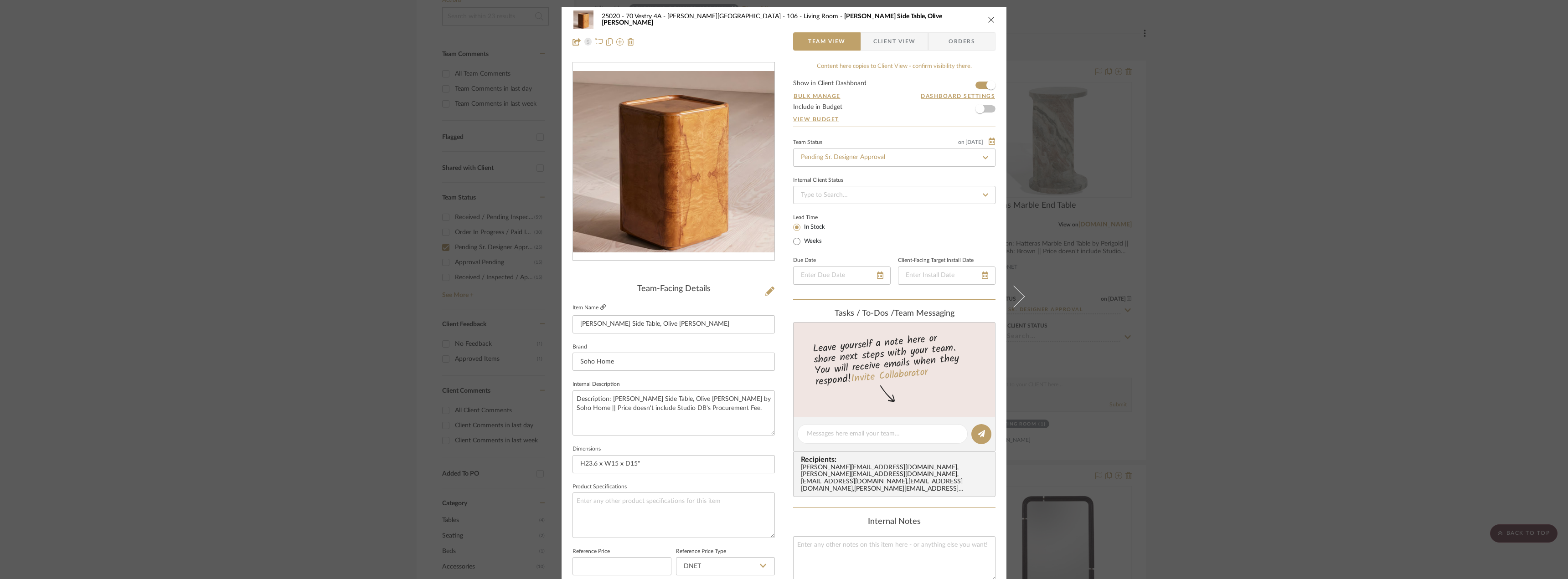
click at [600, 305] on icon at bounding box center [603, 308] width 6 height 6
click at [814, 243] on label "Weeks" at bounding box center [812, 241] width 20 height 8
click at [803, 243] on input "Weeks" at bounding box center [797, 241] width 11 height 11
radio input "true"
click at [872, 241] on input "text" at bounding box center [884, 241] width 24 height 13
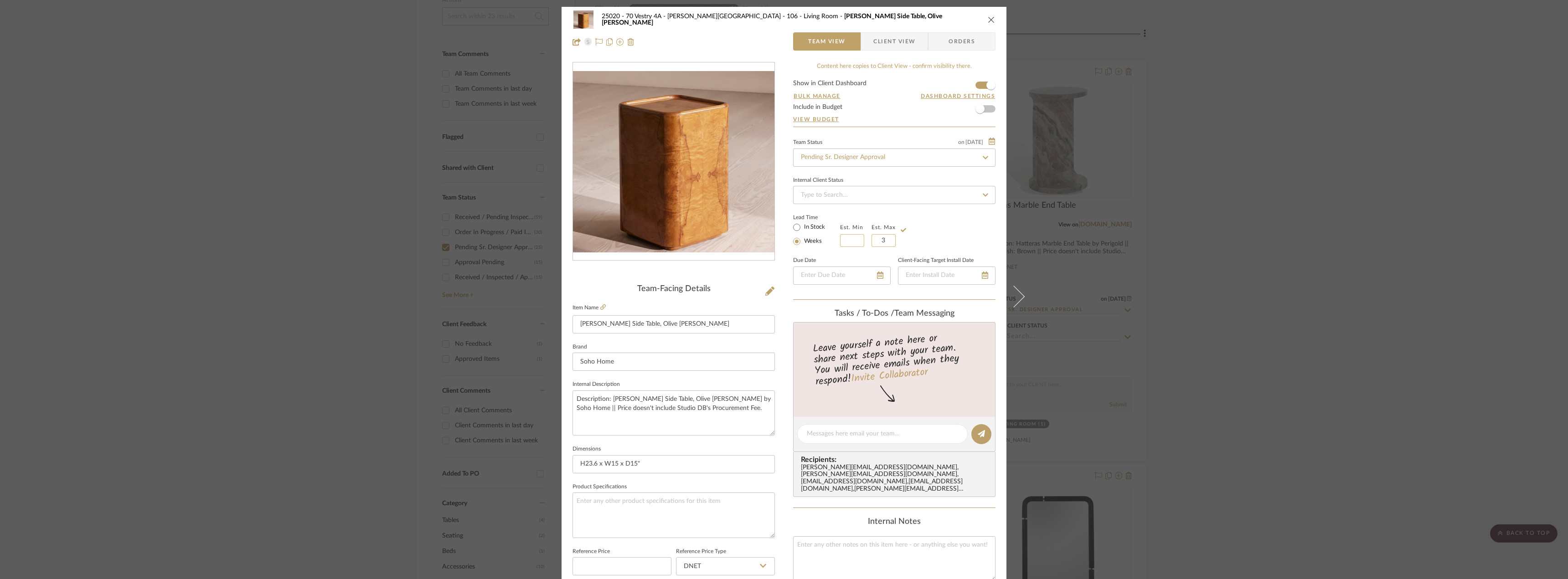
type input "3"
click at [849, 241] on input "text" at bounding box center [852, 241] width 24 height 13
type input "3"
click at [958, 229] on div "Lead Time In Stock Weeks Est. Min 3 Est. Max 3" at bounding box center [894, 229] width 202 height 35
click at [918, 39] on span "Client View" at bounding box center [894, 42] width 66 height 19
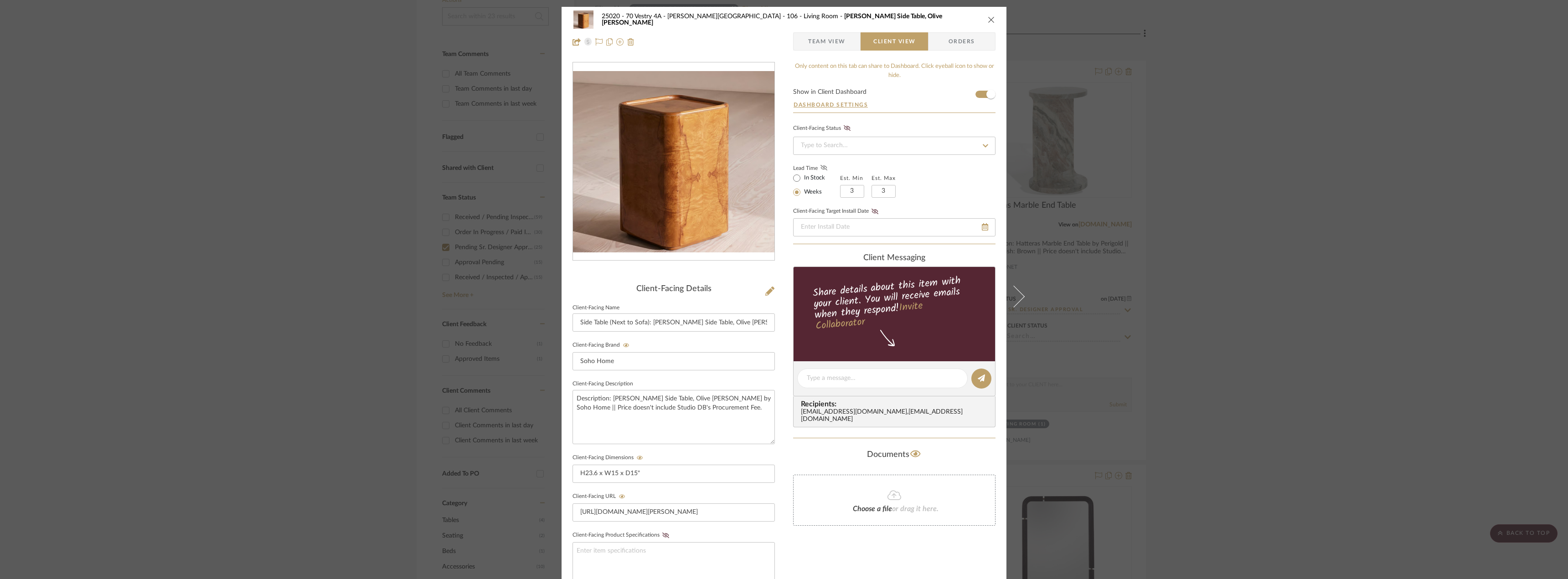
click at [823, 166] on icon at bounding box center [823, 168] width 7 height 6
click at [854, 191] on input "3" at bounding box center [852, 192] width 24 height 13
type input "0"
click at [916, 170] on div "Lead Time In Stock Weeks Est. Min 0 Est. Max 3" at bounding box center [894, 180] width 202 height 35
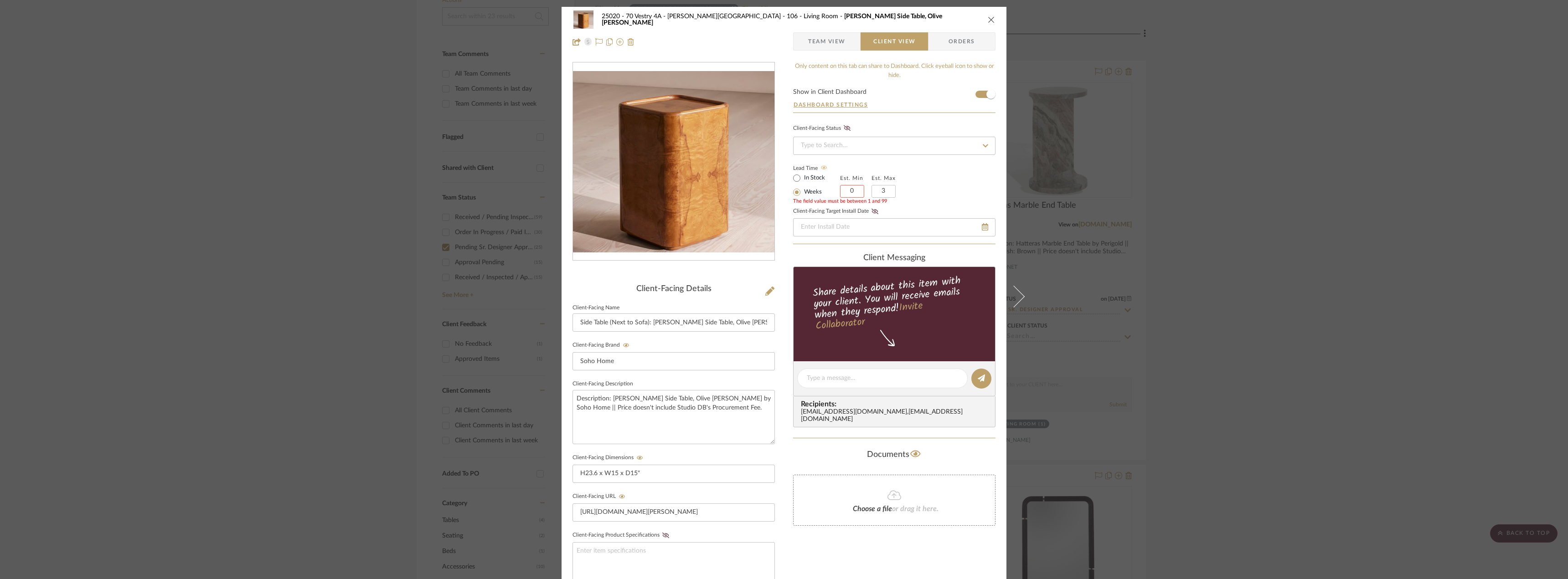
click at [851, 192] on input "0" at bounding box center [852, 192] width 24 height 13
click at [941, 185] on div "Lead Time In Stock Weeks Est. Min Est. Max 3" at bounding box center [894, 180] width 202 height 35
click at [826, 48] on span "Team View" at bounding box center [827, 42] width 37 height 19
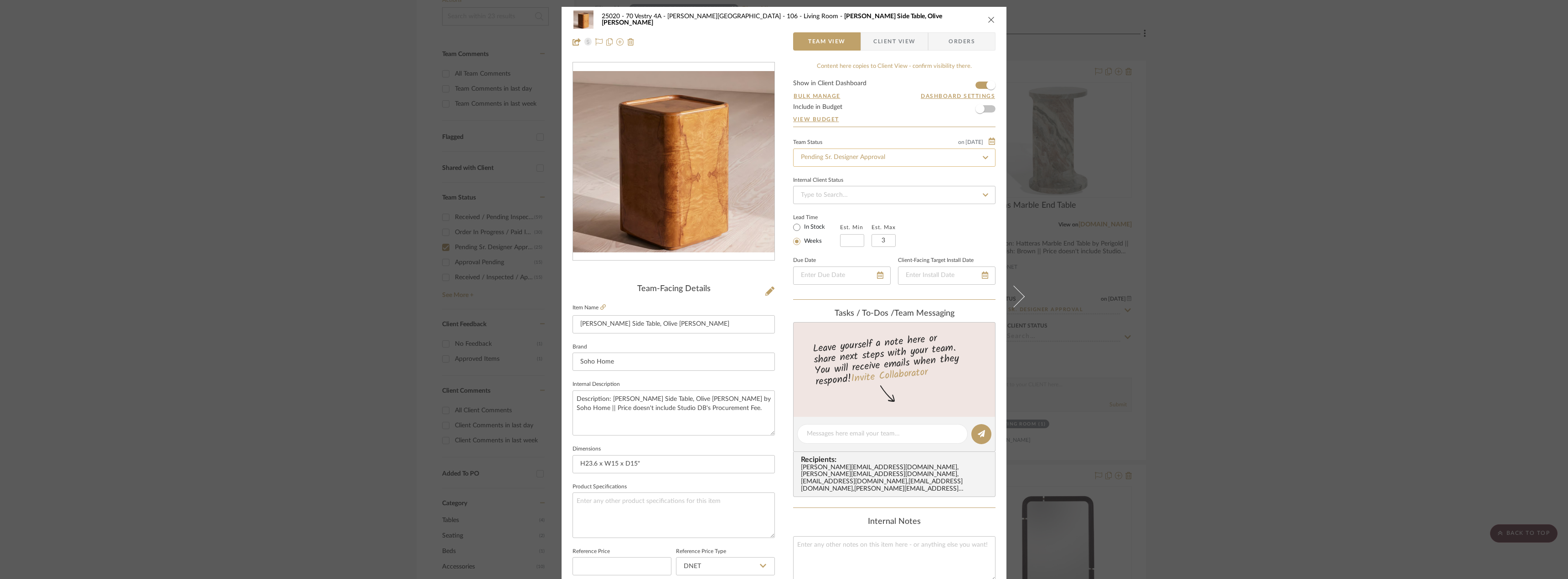
click at [820, 157] on input "Pending Sr. Designer Approval" at bounding box center [894, 158] width 202 height 19
click at [843, 209] on div "Approval Pending" at bounding box center [891, 205] width 201 height 23
type input "Approval Pending"
click at [1256, 157] on div "25020 - 70 Vestry 4A - Grant-Stanleigh 106 - Living Room Dawson Side Table, Oli…" at bounding box center [784, 289] width 1568 height 579
type input "Approval Pending"
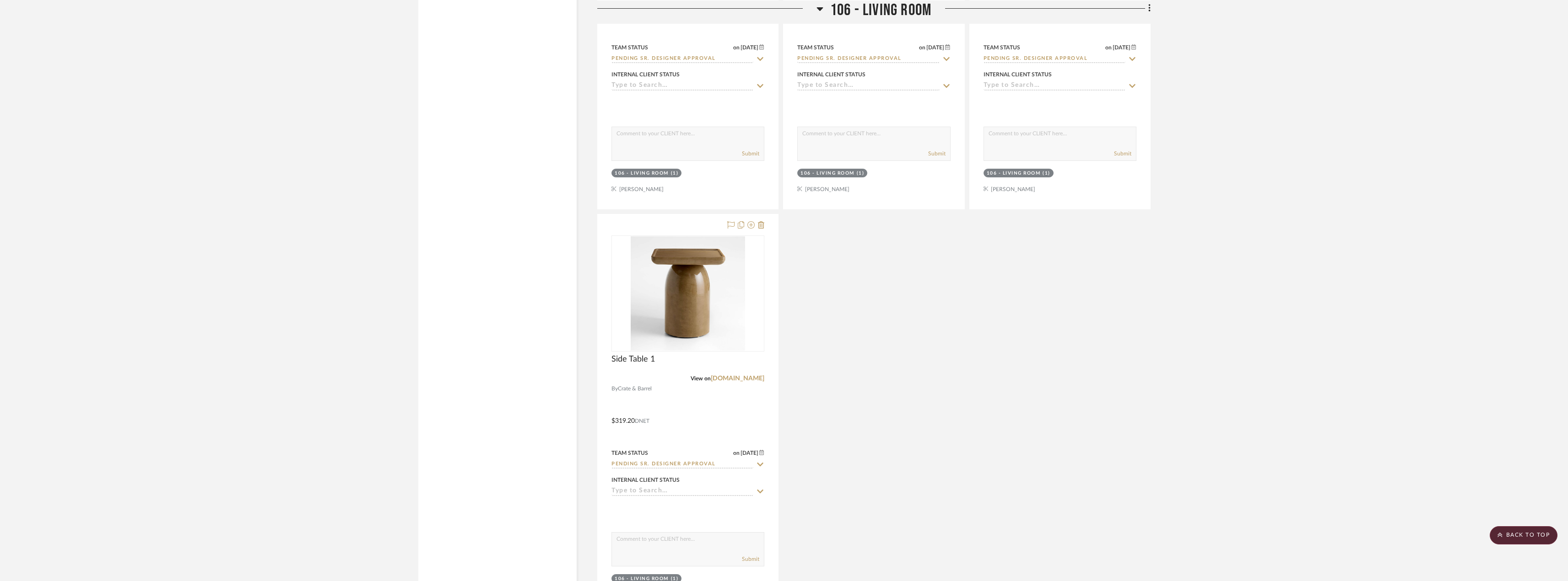
scroll to position [1830, 0]
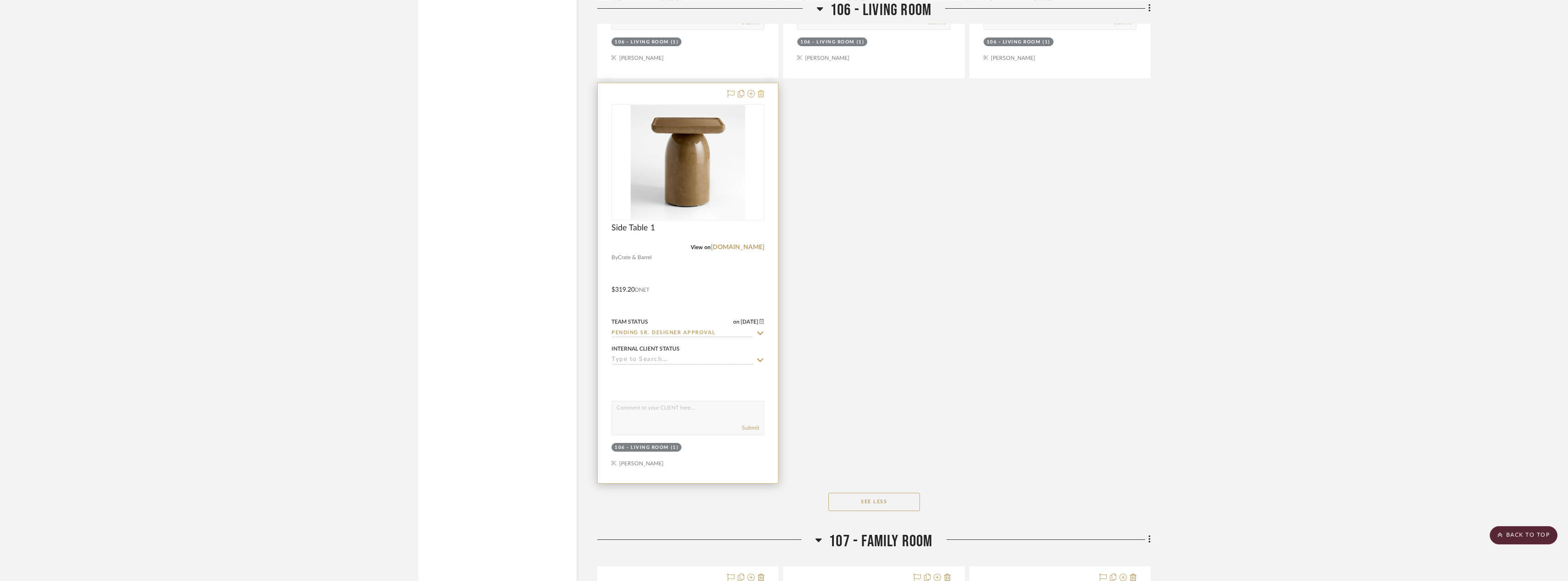
click at [759, 94] on icon at bounding box center [761, 94] width 7 height 7
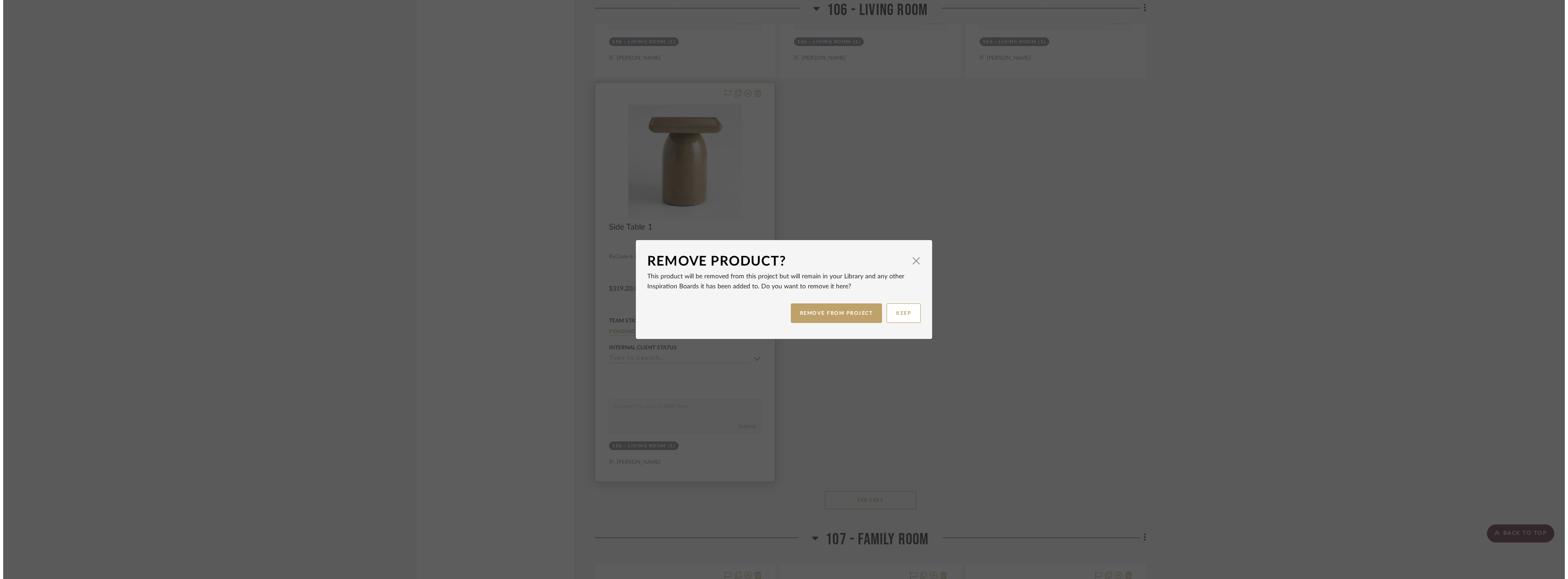
scroll to position [0, 0]
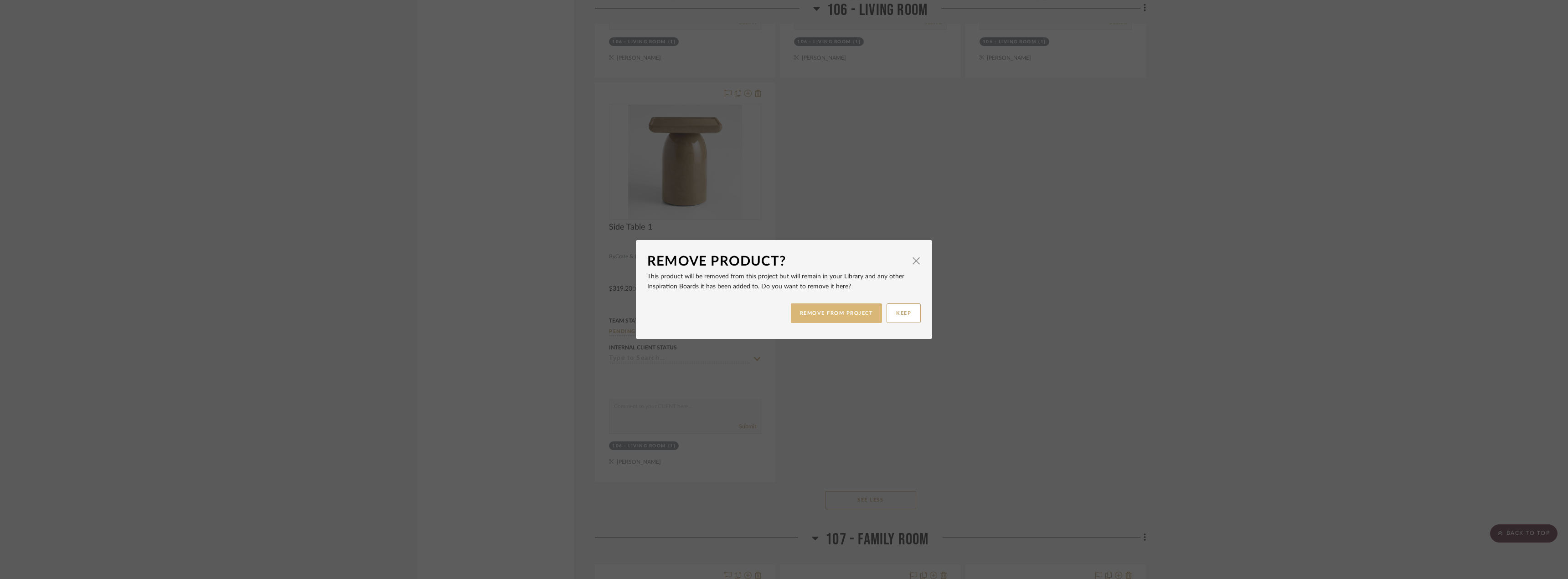
click at [840, 314] on button "REMOVE FROM PROJECT" at bounding box center [836, 313] width 91 height 20
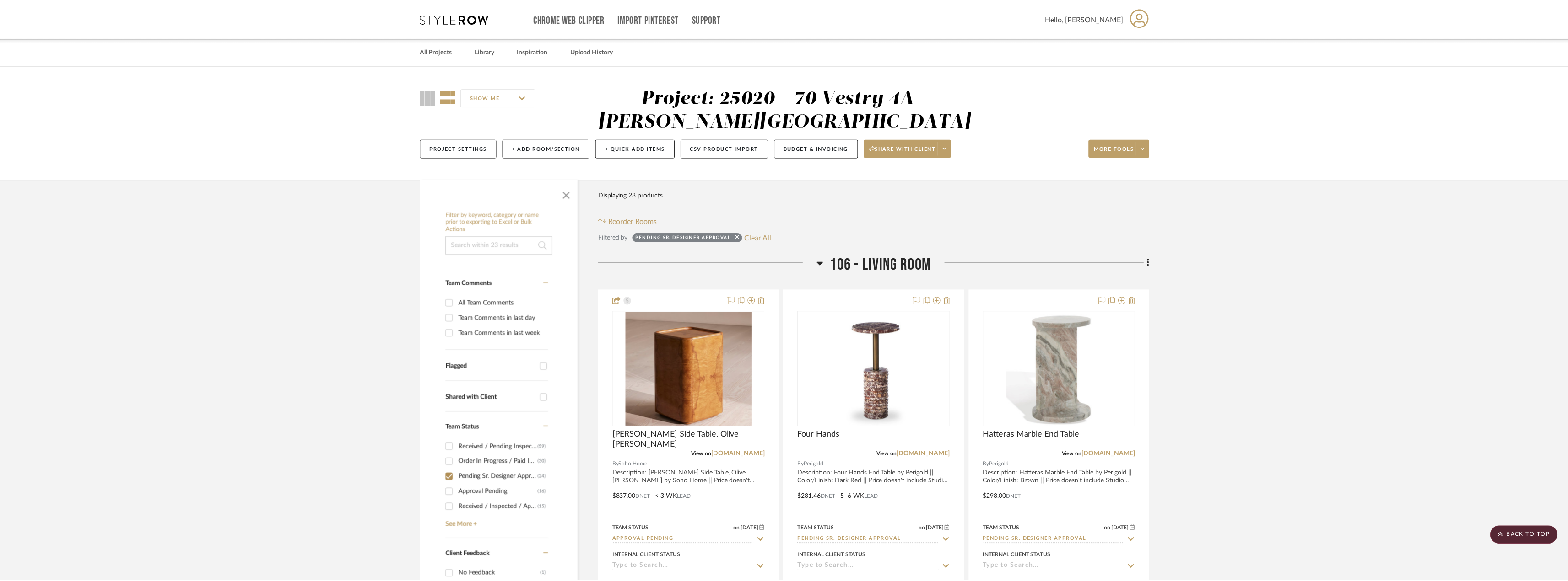
scroll to position [1830, 0]
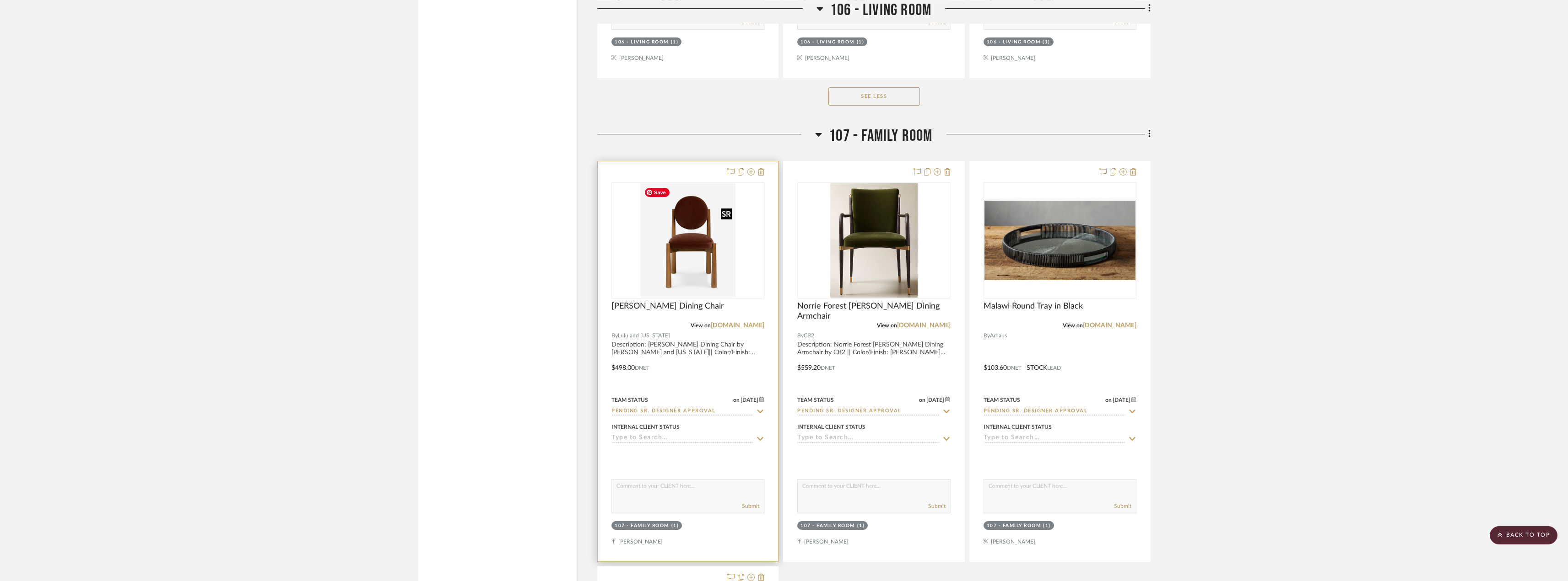
click at [673, 228] on img "0" at bounding box center [688, 240] width 95 height 114
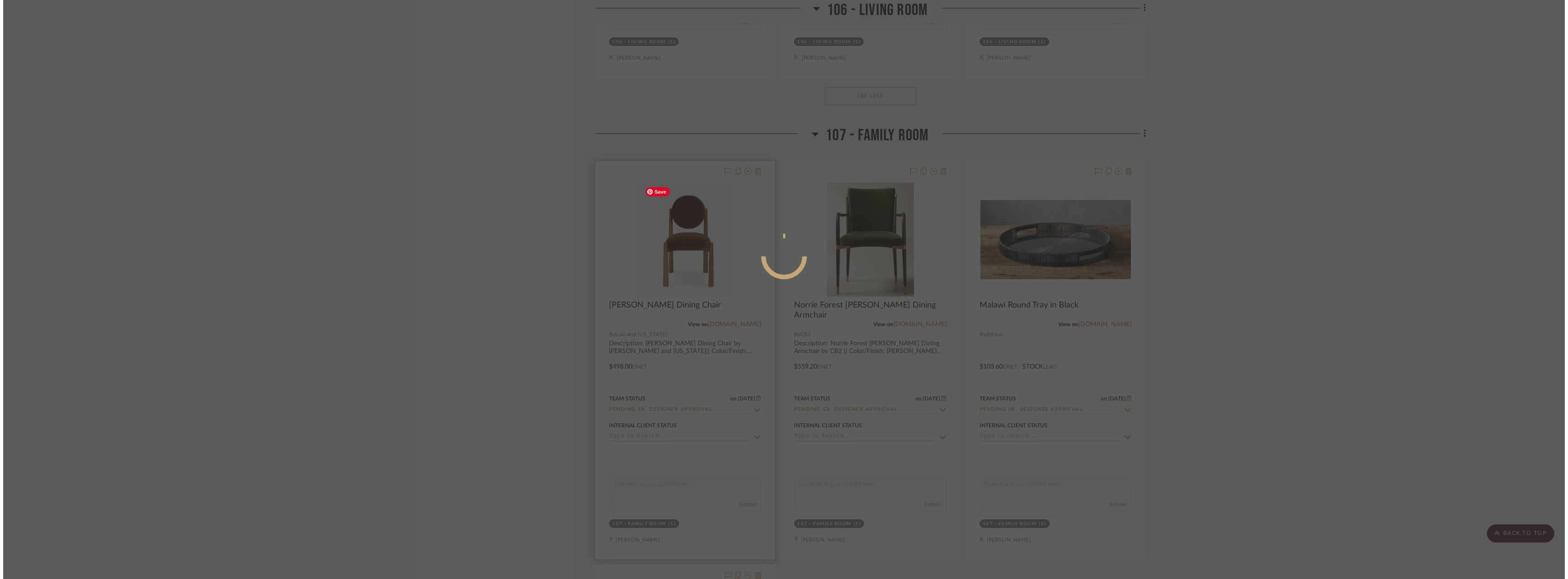
scroll to position [0, 0]
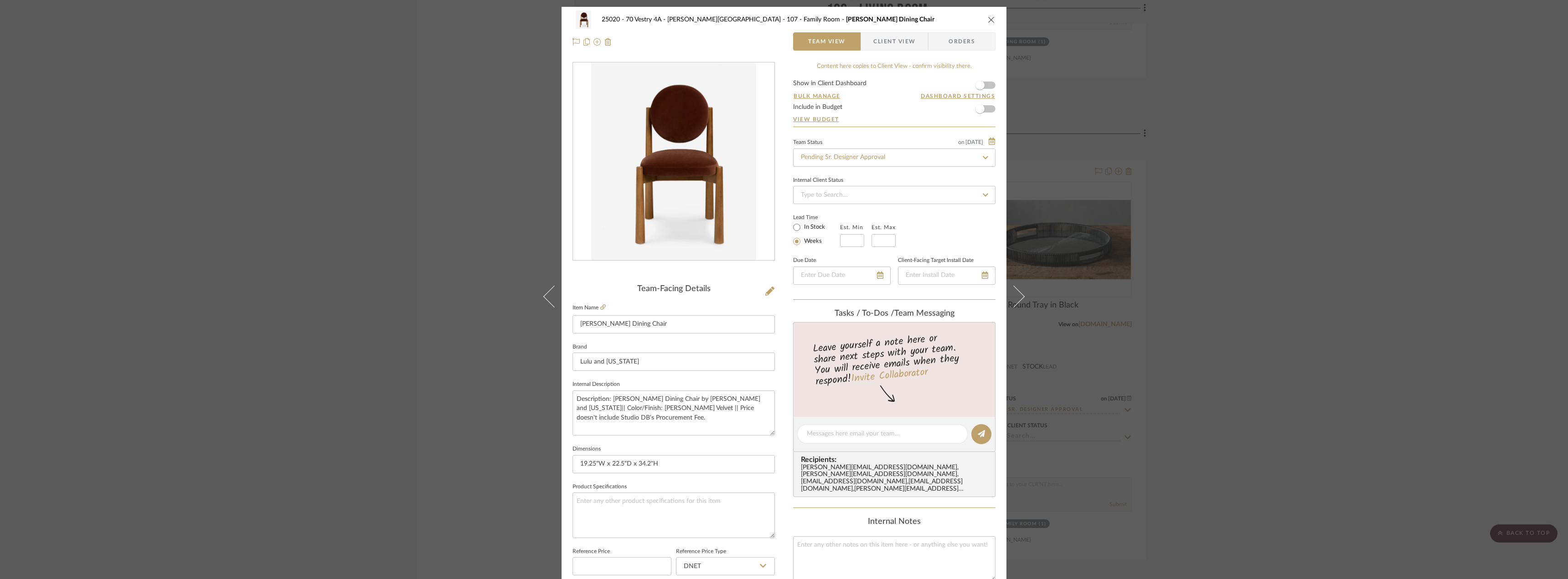
click at [897, 44] on span "Client View" at bounding box center [894, 42] width 42 height 19
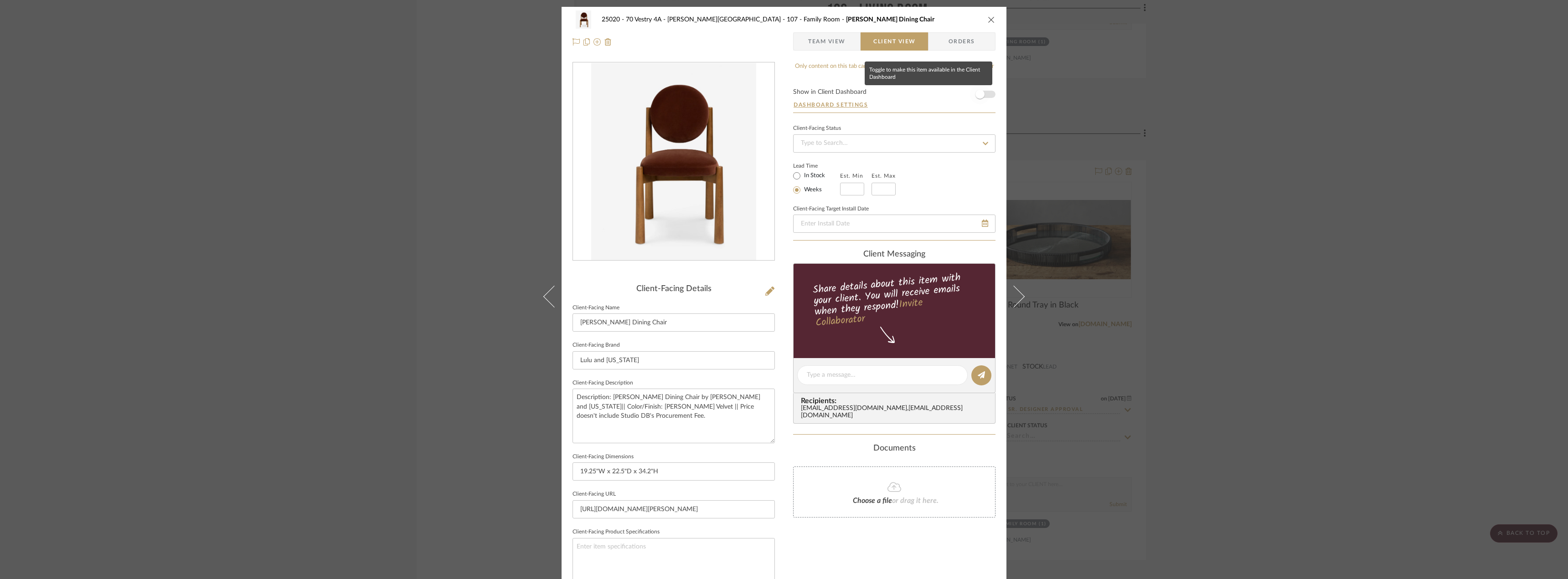
click at [984, 92] on span "button" at bounding box center [981, 94] width 21 height 21
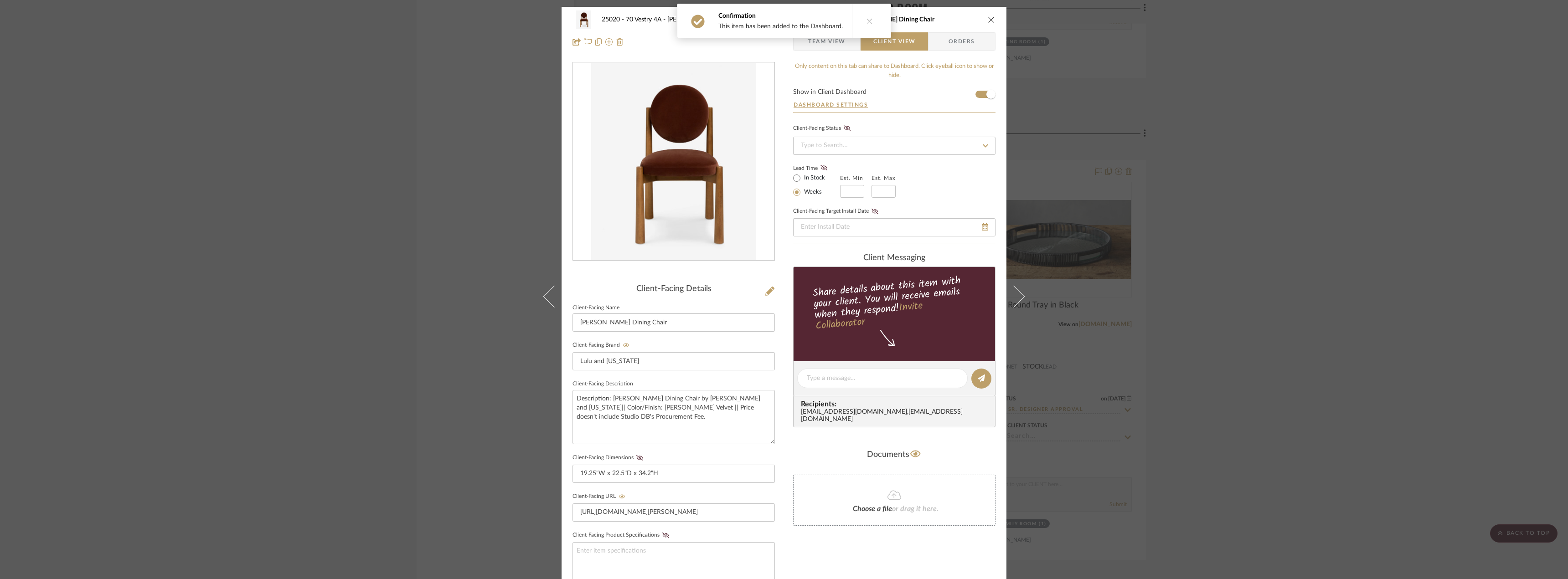
click at [816, 175] on label "In Stock" at bounding box center [814, 178] width 22 height 8
click at [803, 175] on input "In Stock" at bounding box center [797, 178] width 11 height 11
radio input "true"
click at [824, 165] on fa-icon at bounding box center [824, 168] width 11 height 8
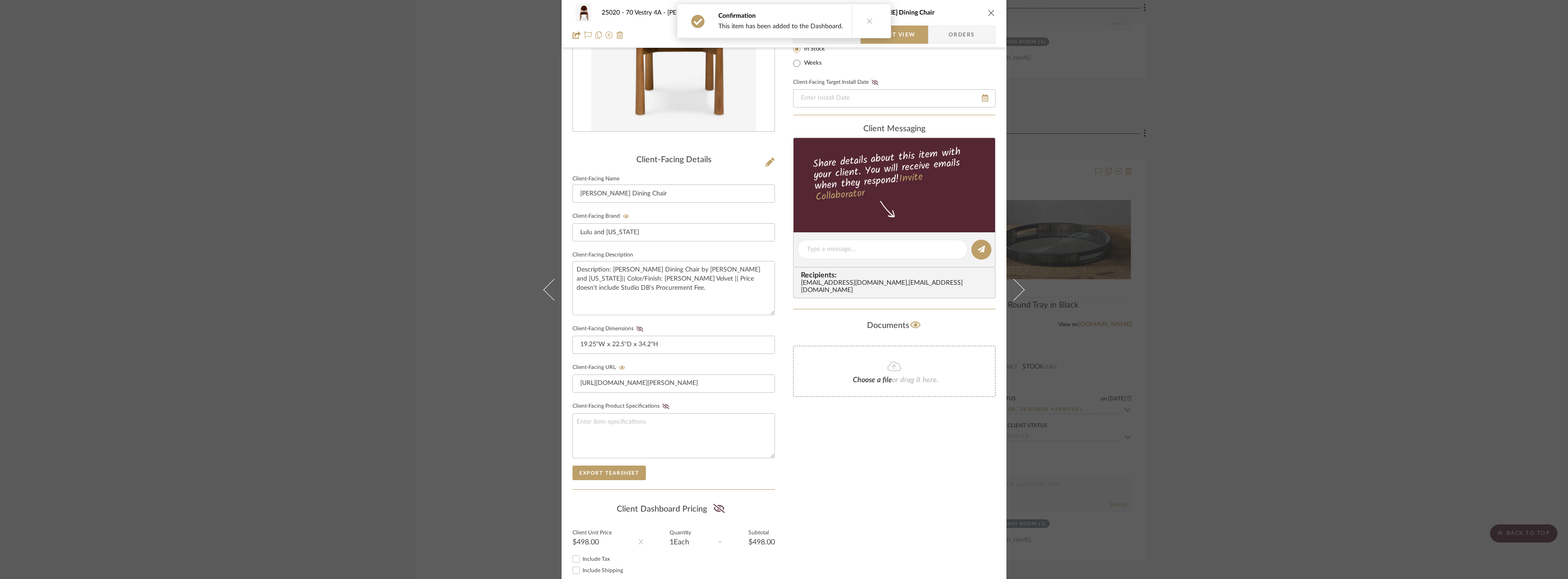
scroll to position [137, 0]
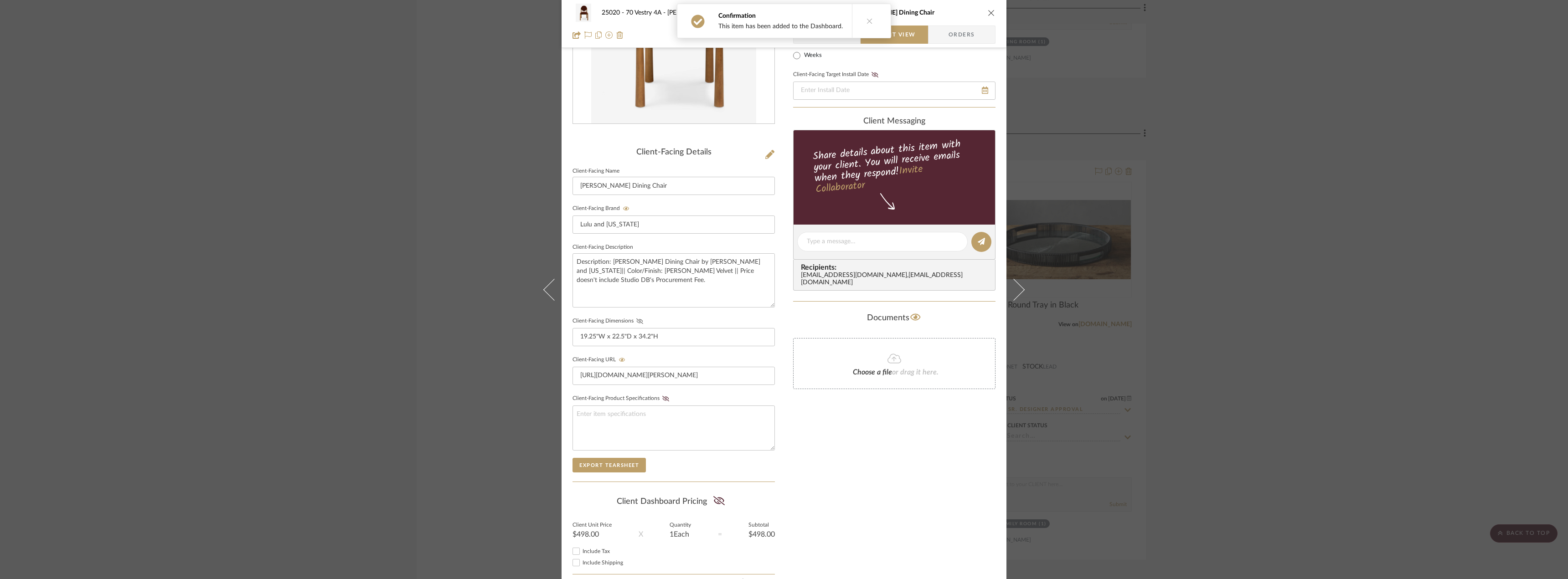
click at [638, 322] on icon at bounding box center [640, 322] width 7 height 6
click at [718, 500] on icon at bounding box center [719, 501] width 11 height 9
click at [585, 554] on span "Include Tax" at bounding box center [596, 552] width 27 height 6
click at [582, 554] on input "Include Tax" at bounding box center [576, 552] width 11 height 11
checkbox input "true"
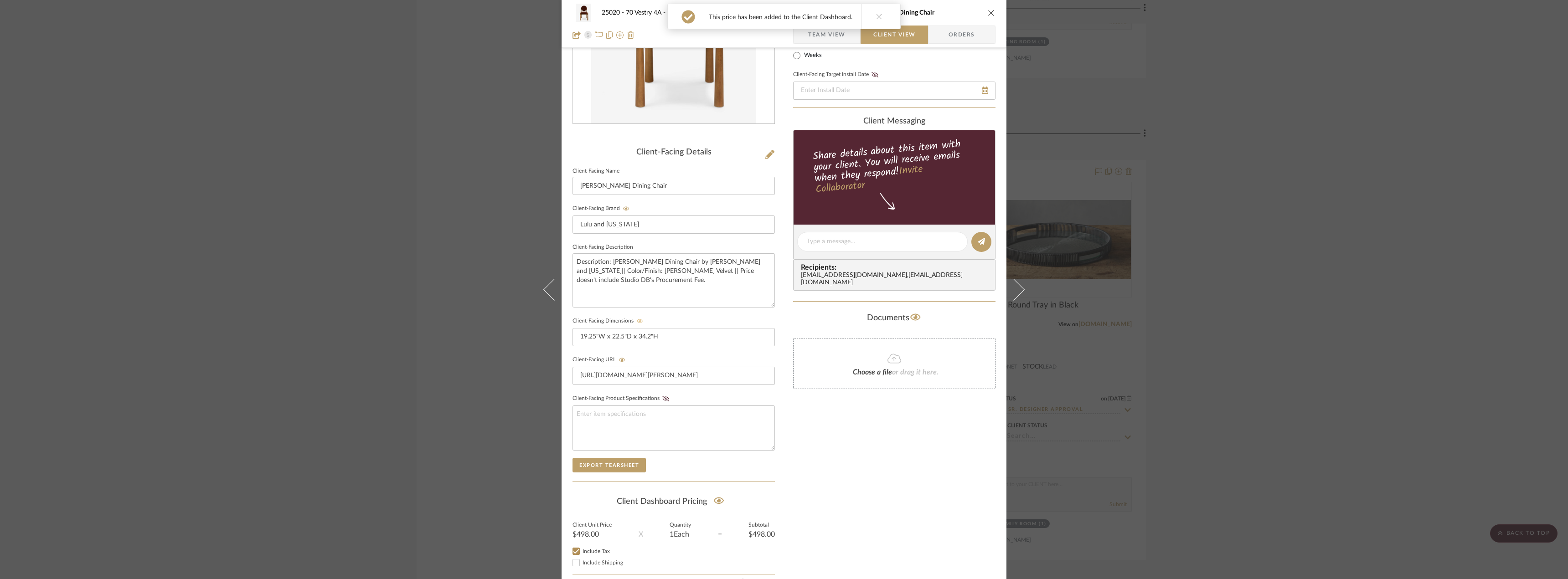
click at [590, 559] on label "Include Shipping" at bounding box center [679, 562] width 192 height 7
click at [582, 559] on input "Include Shipping" at bounding box center [576, 563] width 11 height 11
checkbox input "true"
click at [856, 469] on div "Only content on this tab can share to Dashboard. Click eyeball icon to show or …" at bounding box center [894, 259] width 202 height 668
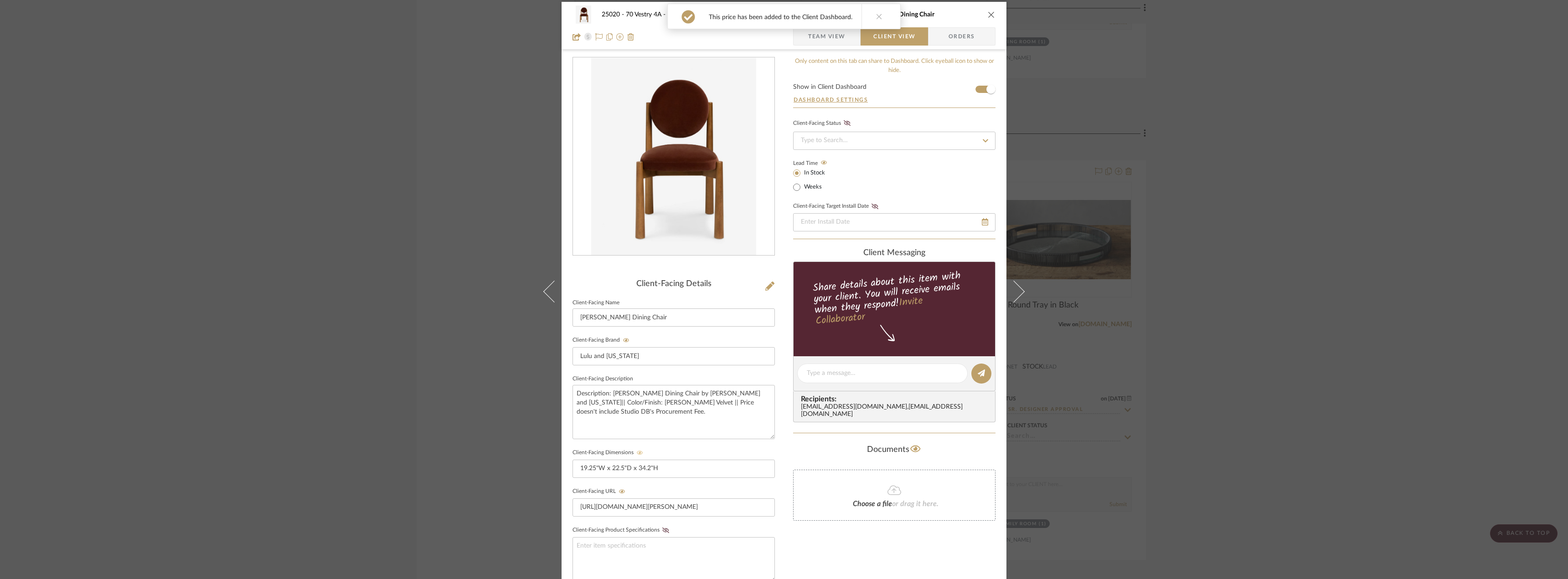
scroll to position [0, 0]
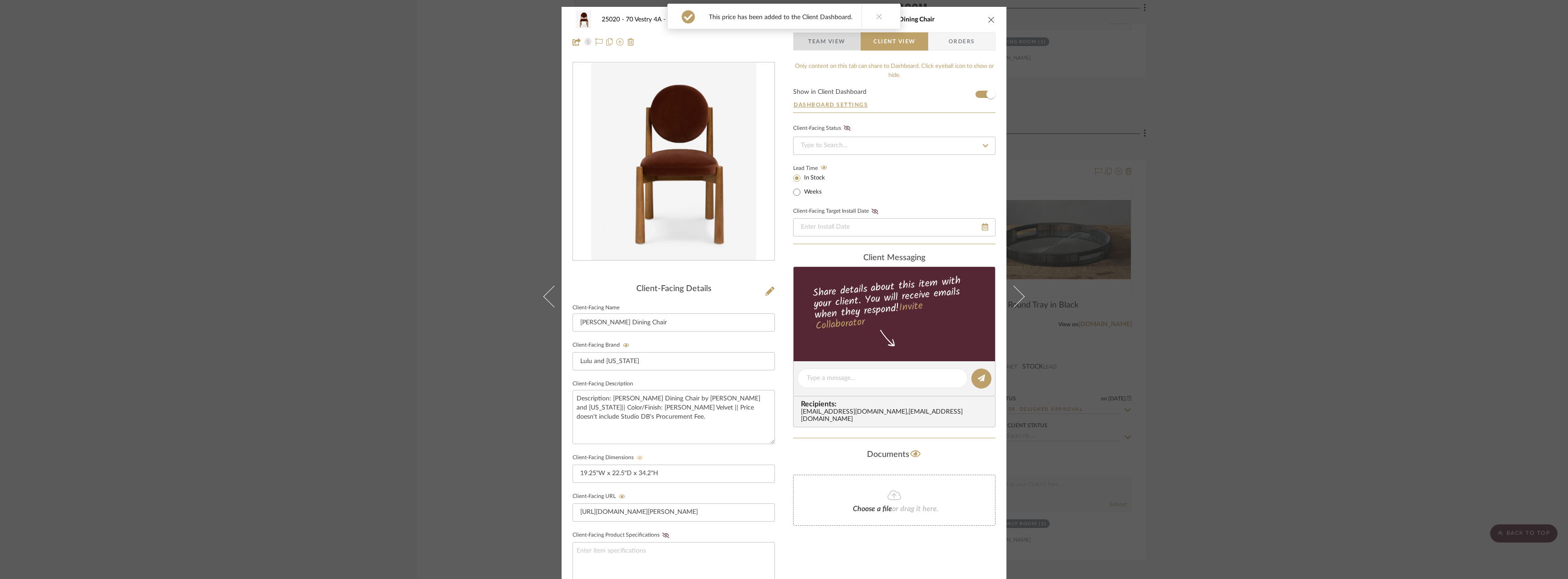
click at [834, 41] on span "Team View" at bounding box center [827, 42] width 37 height 19
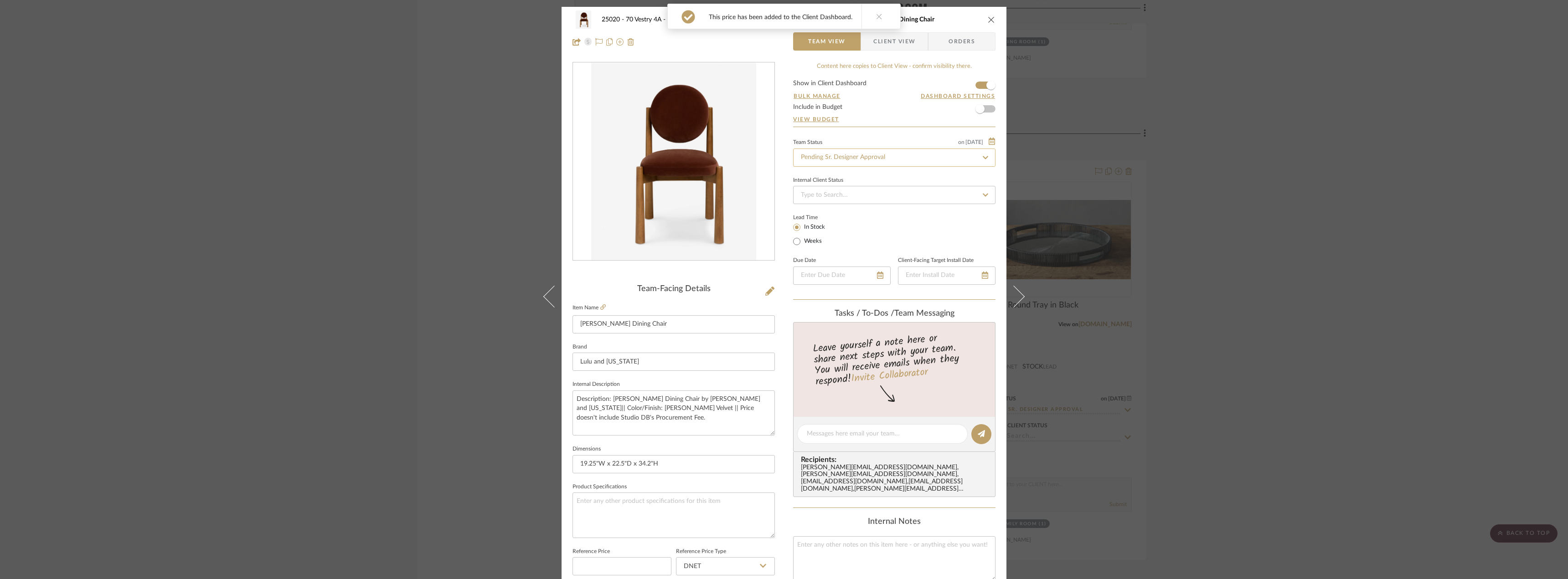
click at [851, 159] on input "Pending Sr. Designer Approval" at bounding box center [894, 158] width 202 height 19
click at [851, 207] on div "Approval Pending" at bounding box center [891, 205] width 201 height 23
type input "Approval Pending"
click at [576, 324] on input "Truett Dining Chair" at bounding box center [673, 324] width 202 height 19
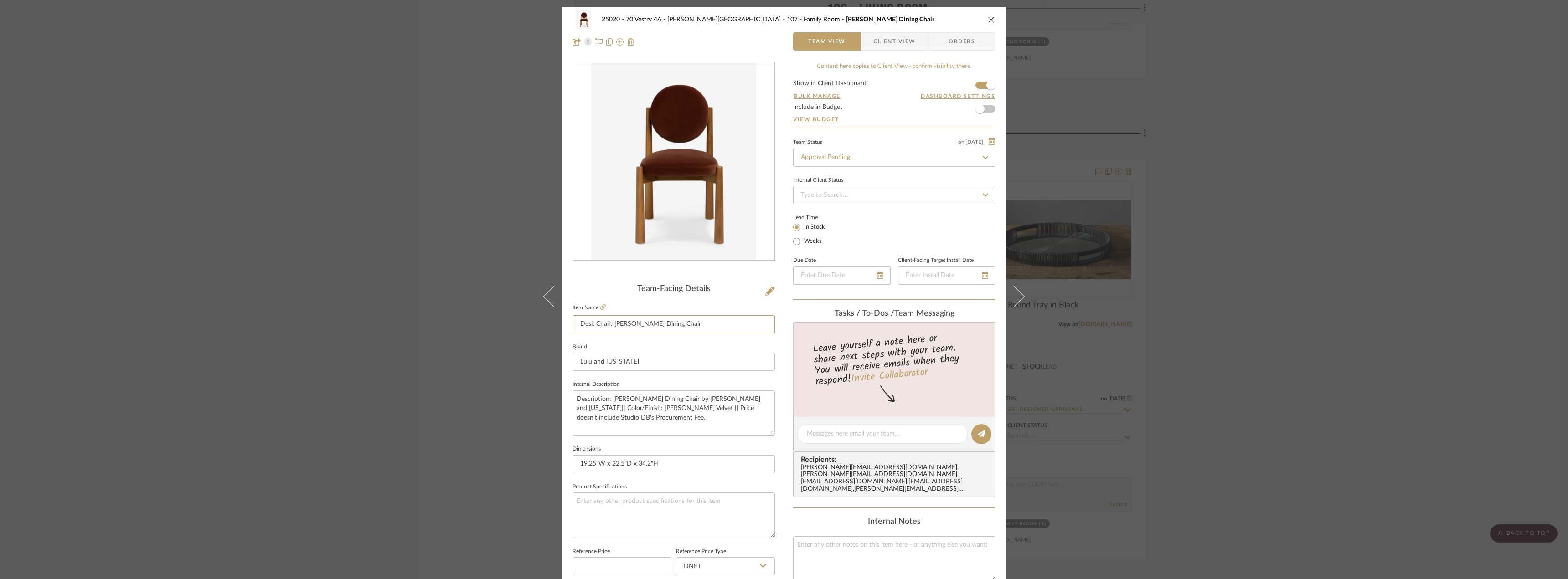
type input "Desk Chair: Truett Dining Chair"
click at [640, 348] on fieldset "Brand Lulu and Georgia" at bounding box center [673, 356] width 202 height 31
click at [607, 325] on input "Desk Chair: Truett Dining Chair" at bounding box center [673, 324] width 202 height 19
type input "Desk Chair Option 1: [PERSON_NAME] Dining Chair"
click at [735, 338] on sr-form-field "Item Name Desk Chair Option 1: Truett Dining Chair" at bounding box center [673, 322] width 202 height 39
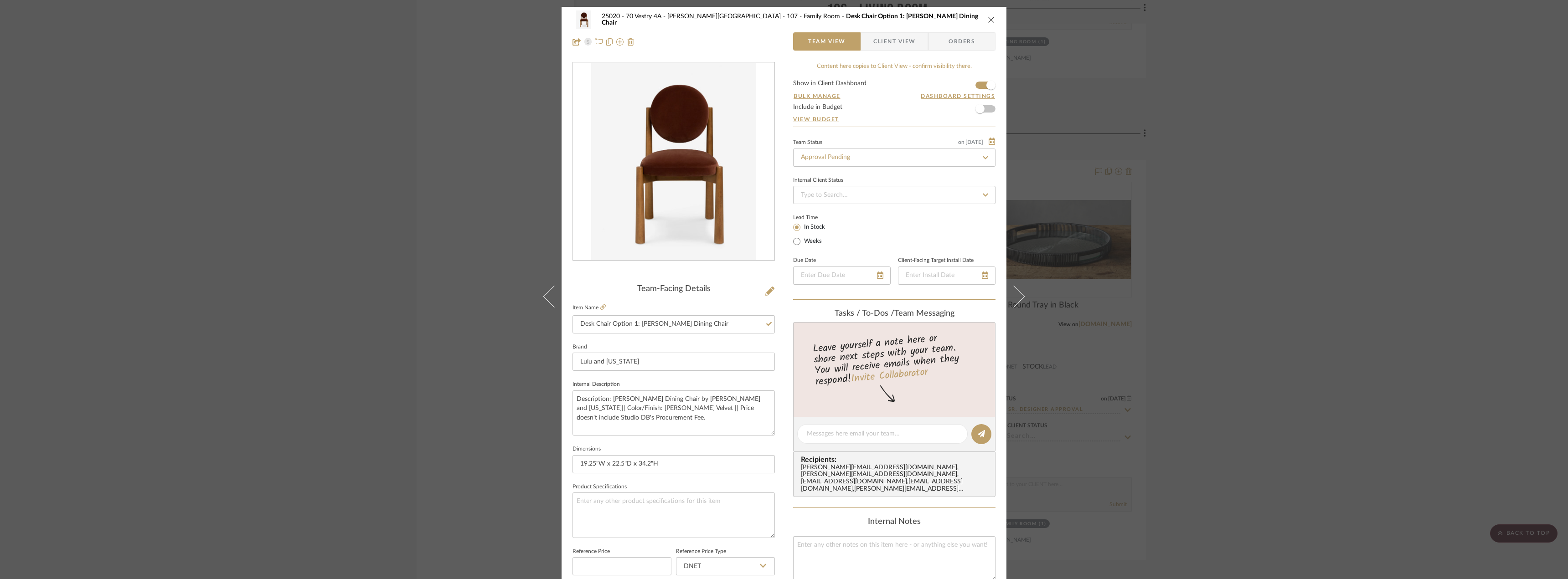
click at [988, 21] on icon "close" at bounding box center [992, 20] width 7 height 7
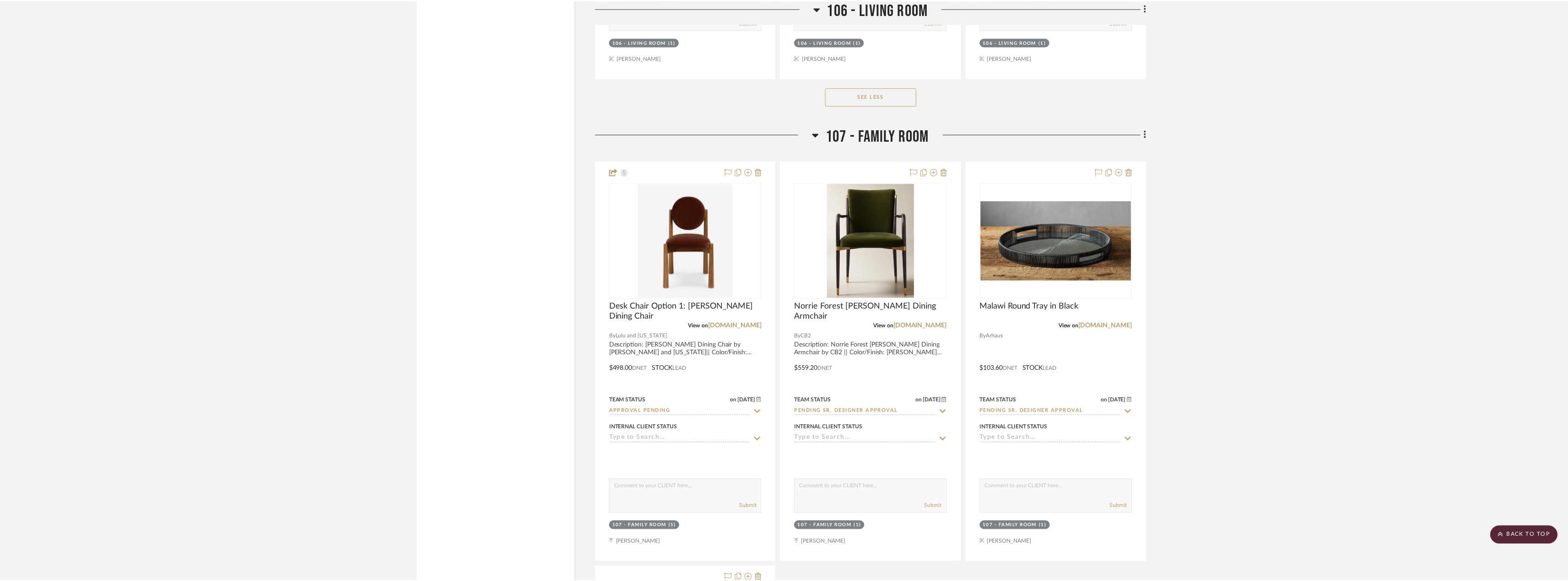
scroll to position [1830, 0]
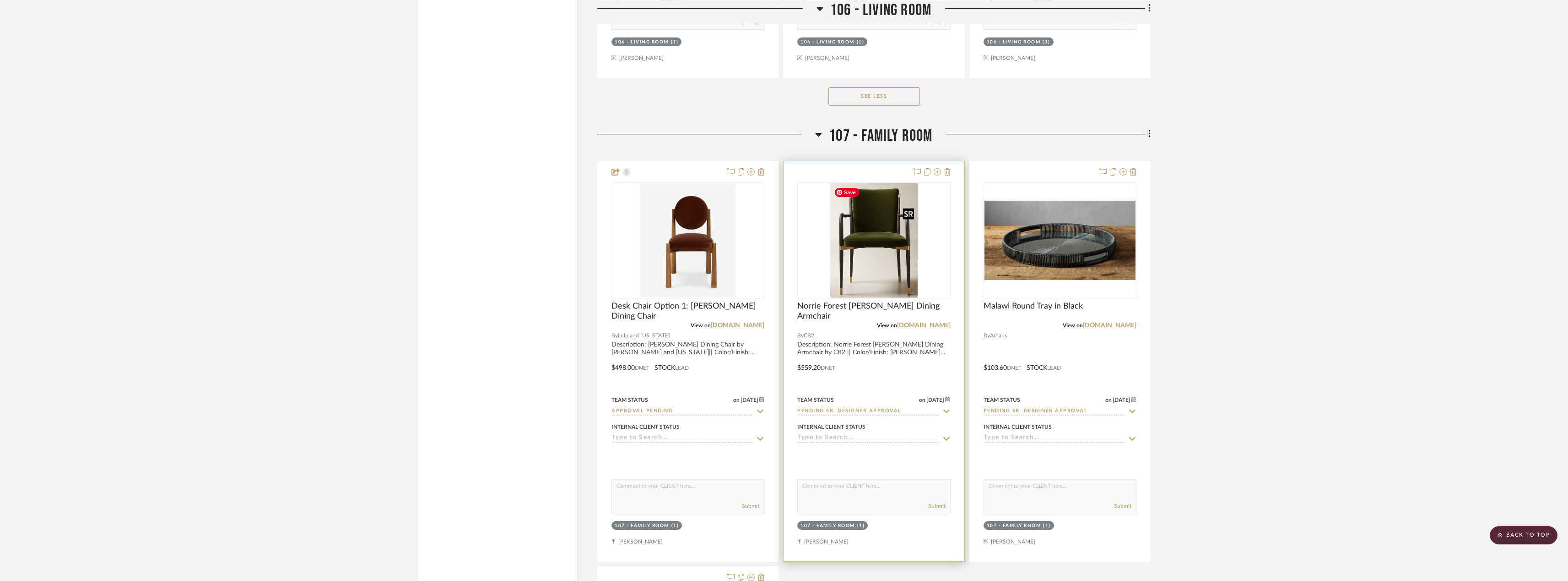
click at [0, 0] on img at bounding box center [0, 0] width 0 height 0
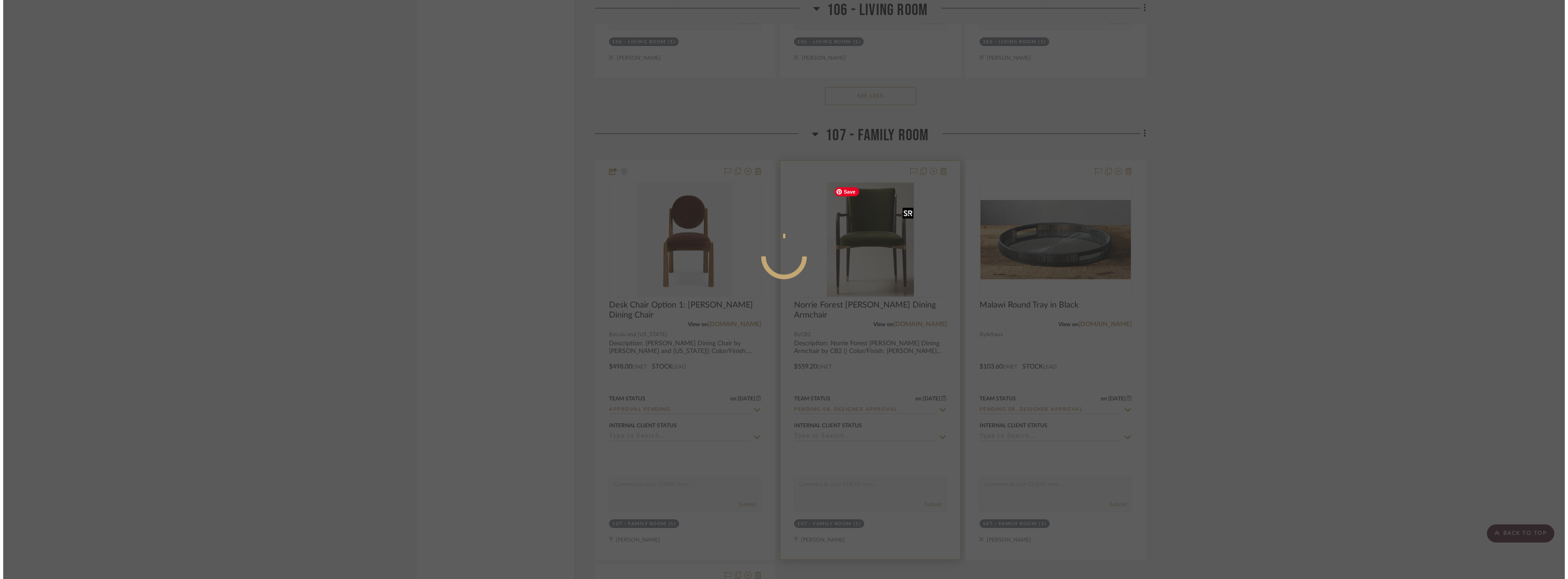
scroll to position [0, 0]
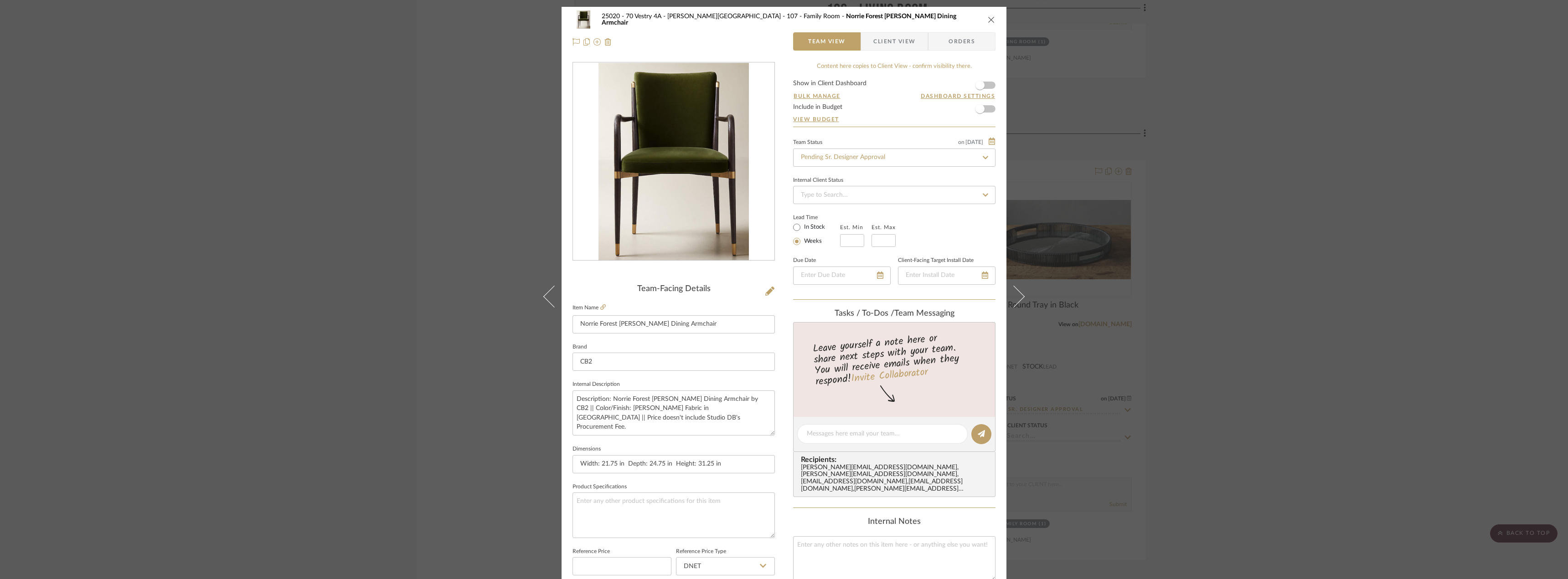
click at [990, 86] on form "Show in Client Dashboard Bulk Manage Dashboard Settings Include in Budget View …" at bounding box center [894, 103] width 202 height 47
click at [983, 86] on span "button" at bounding box center [981, 86] width 21 height 21
click at [893, 42] on span "Client View" at bounding box center [894, 42] width 42 height 19
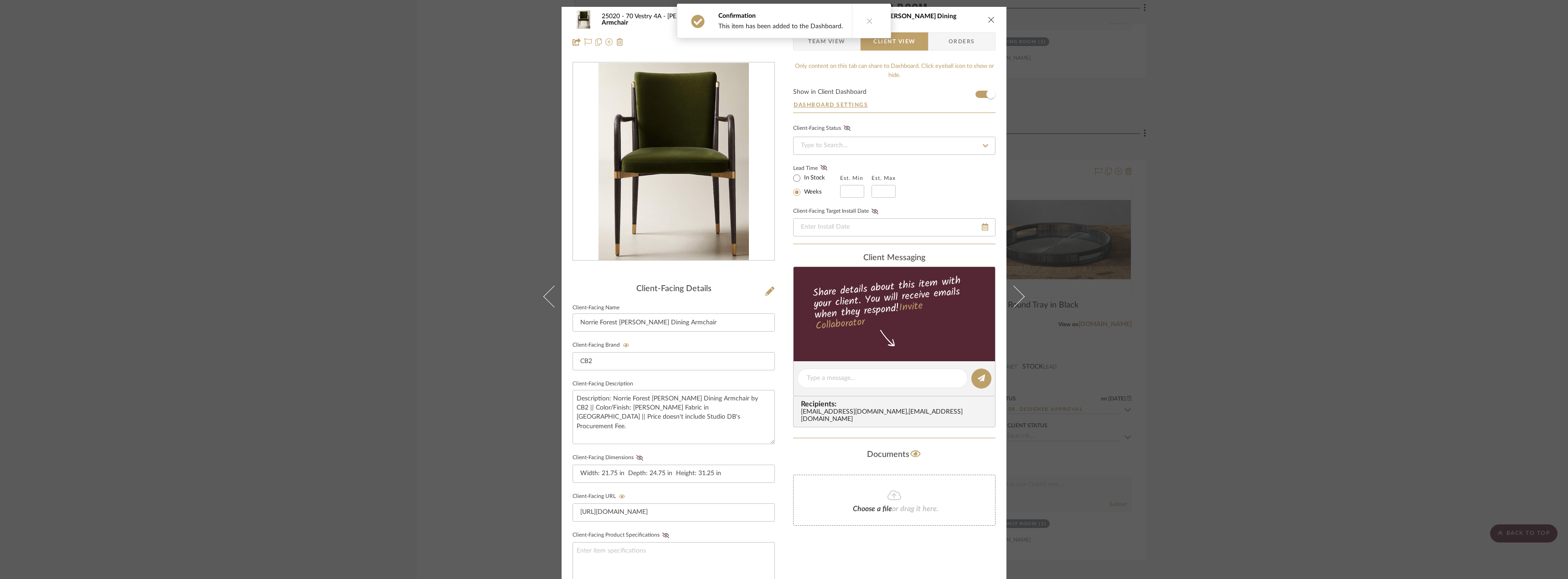
click at [816, 177] on label "In Stock" at bounding box center [814, 178] width 22 height 8
click at [803, 177] on input "In Stock" at bounding box center [797, 178] width 11 height 11
radio input "true"
click at [820, 170] on icon at bounding box center [823, 168] width 7 height 6
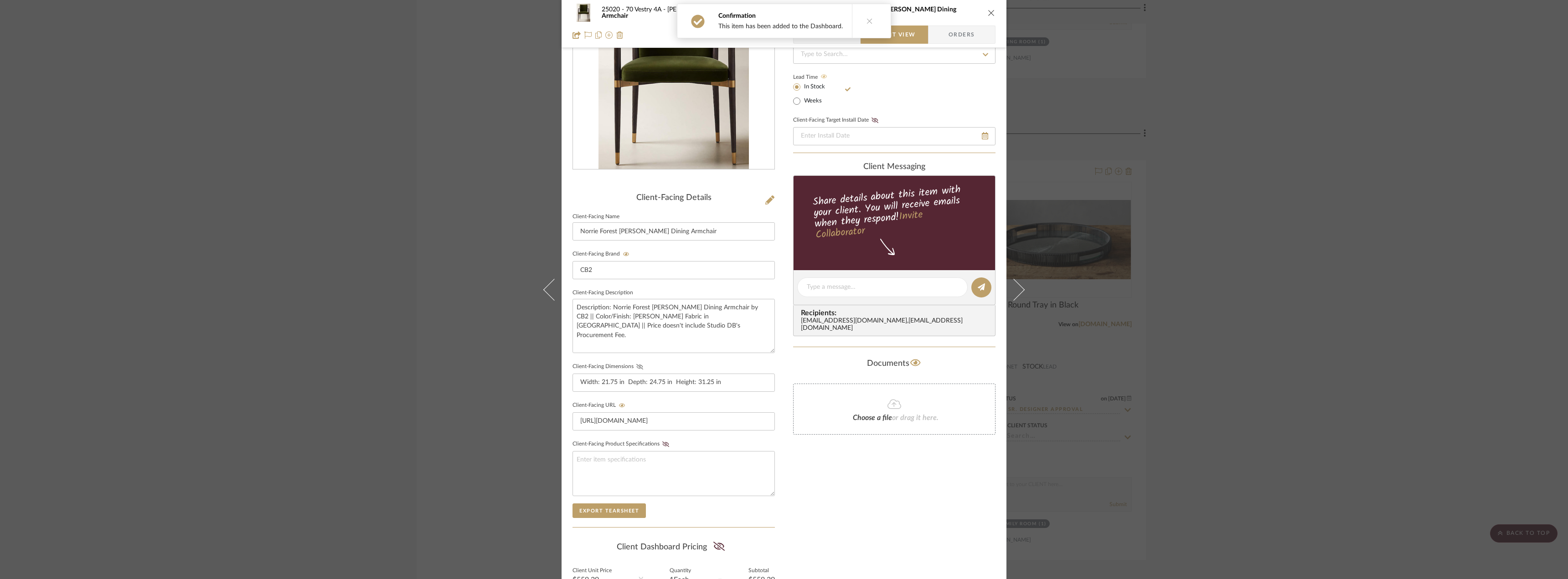
click at [637, 365] on icon at bounding box center [640, 367] width 7 height 6
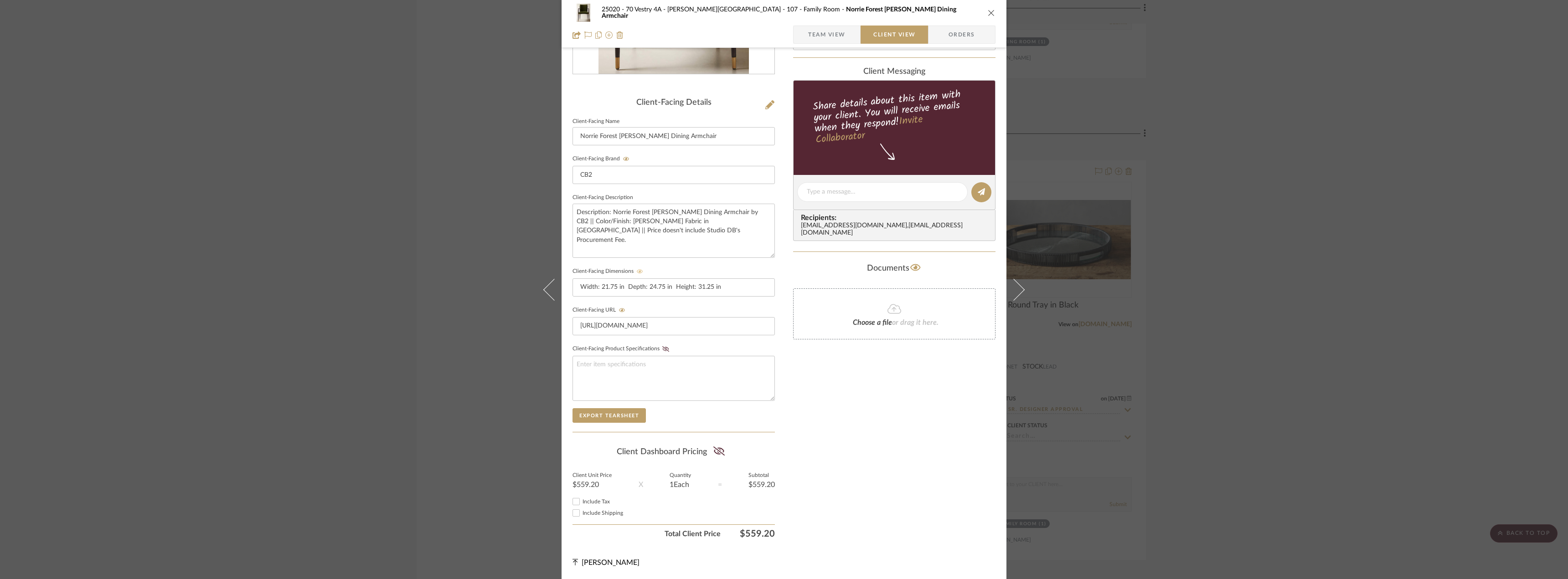
click at [586, 502] on span "Include Tax" at bounding box center [596, 502] width 27 height 6
click at [582, 502] on input "Include Tax" at bounding box center [576, 502] width 11 height 11
checkbox input "true"
click at [594, 513] on span "Include Shipping" at bounding box center [603, 514] width 41 height 6
click at [582, 513] on input "Include Shipping" at bounding box center [576, 514] width 11 height 11
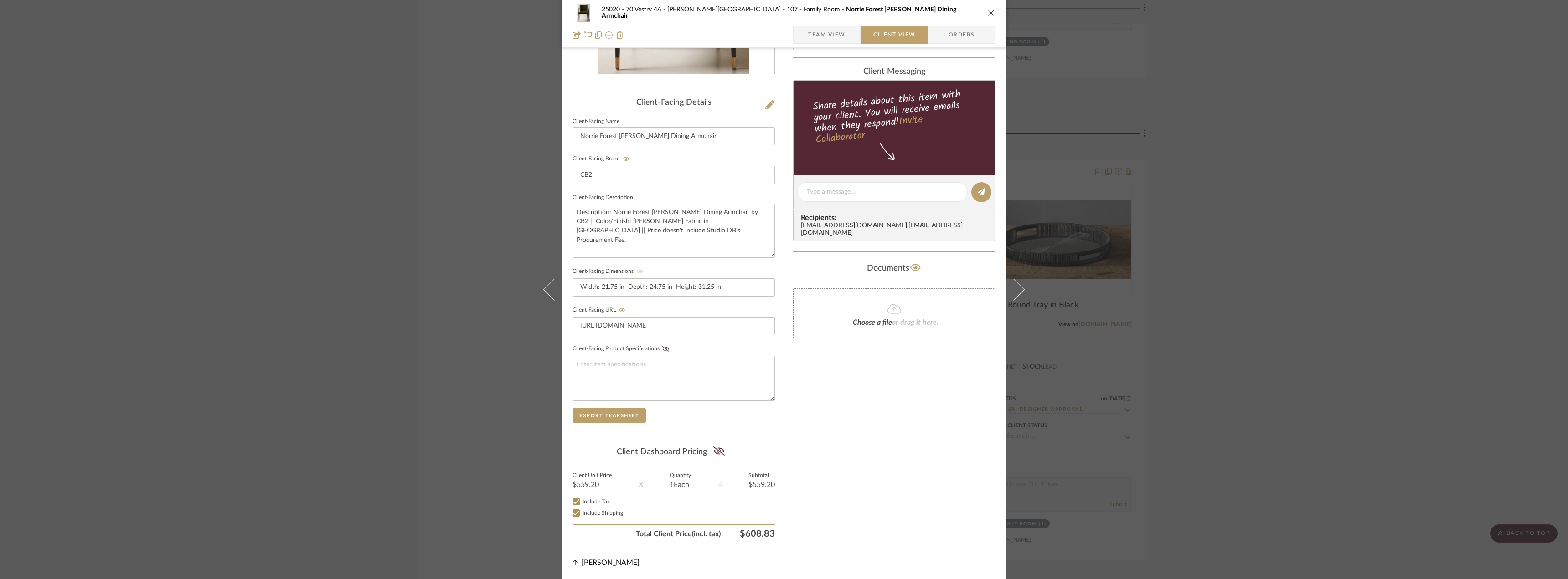
checkbox input "true"
click at [716, 445] on button at bounding box center [719, 452] width 12 height 15
click at [843, 441] on div "Only content on this tab can share to Dashboard. Click eyeball icon to show or …" at bounding box center [894, 210] width 202 height 668
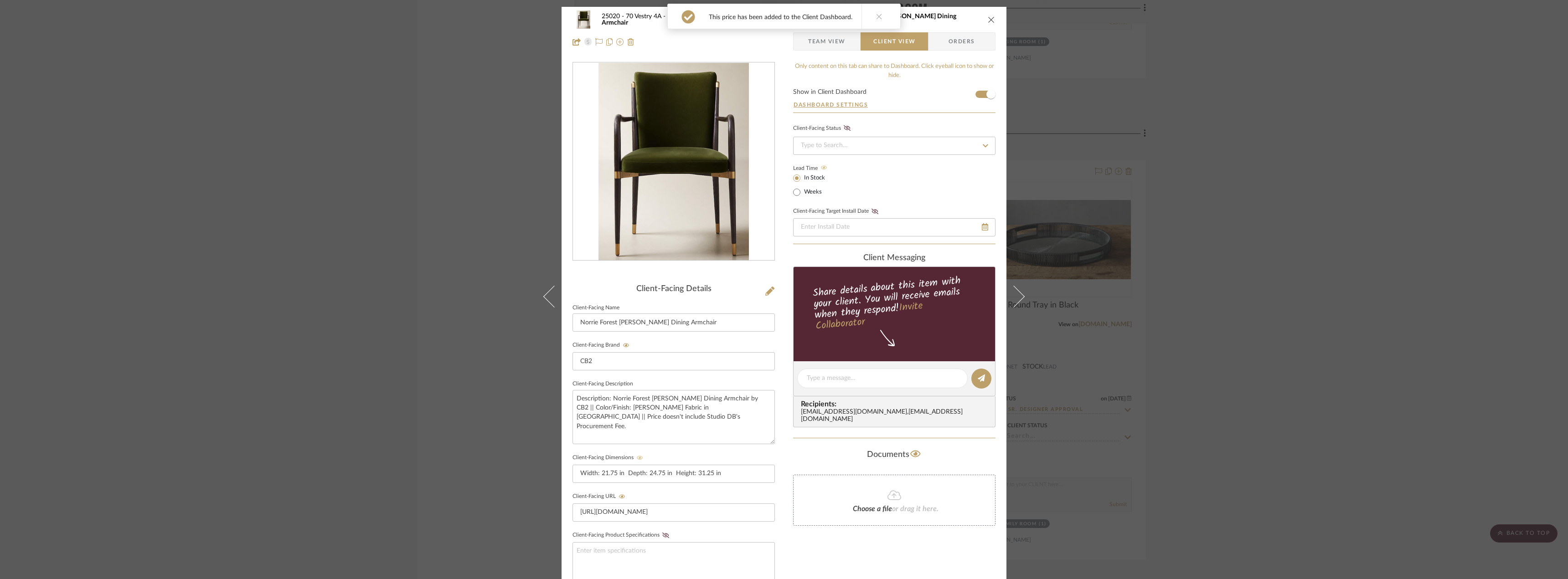
click at [840, 42] on span "Team View" at bounding box center [827, 42] width 37 height 19
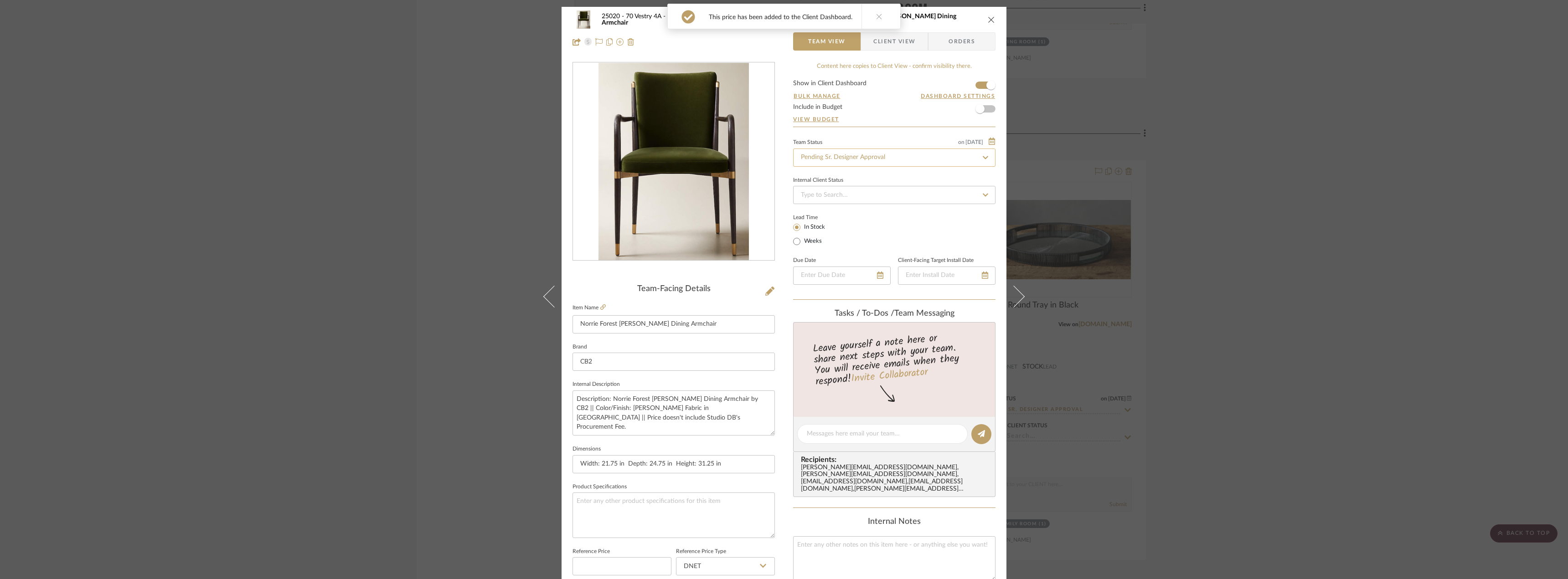
click at [846, 157] on input "Pending Sr. Designer Approval" at bounding box center [894, 158] width 202 height 19
type input "D"
click at [834, 222] on div "Approval Pending" at bounding box center [891, 228] width 201 height 23
type input "Approval Pending"
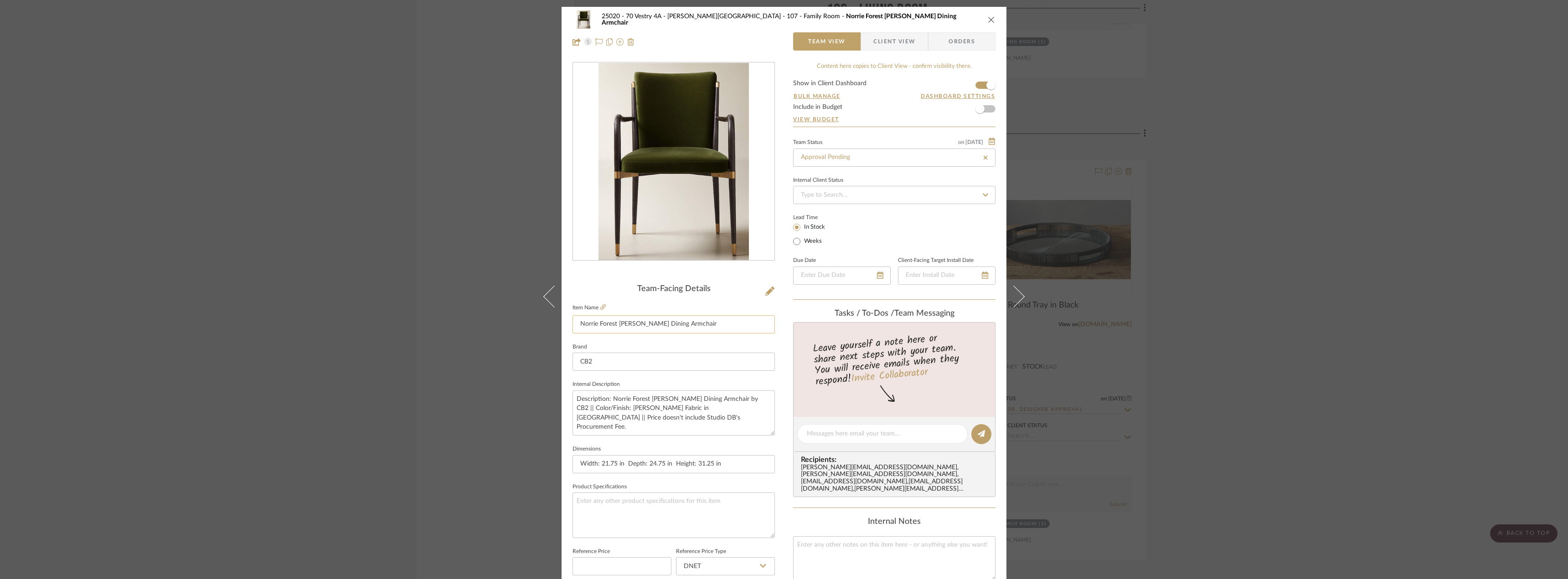
click at [576, 327] on input "Norrie Forest Green Velvet Dining Armchair" at bounding box center [673, 324] width 202 height 19
type input "Desk Chair Option 2: Norrie Forest [PERSON_NAME] Dining Armchair"
click at [653, 346] on fieldset "Brand CB2" at bounding box center [673, 356] width 202 height 31
click at [890, 42] on span "Client View" at bounding box center [894, 42] width 42 height 19
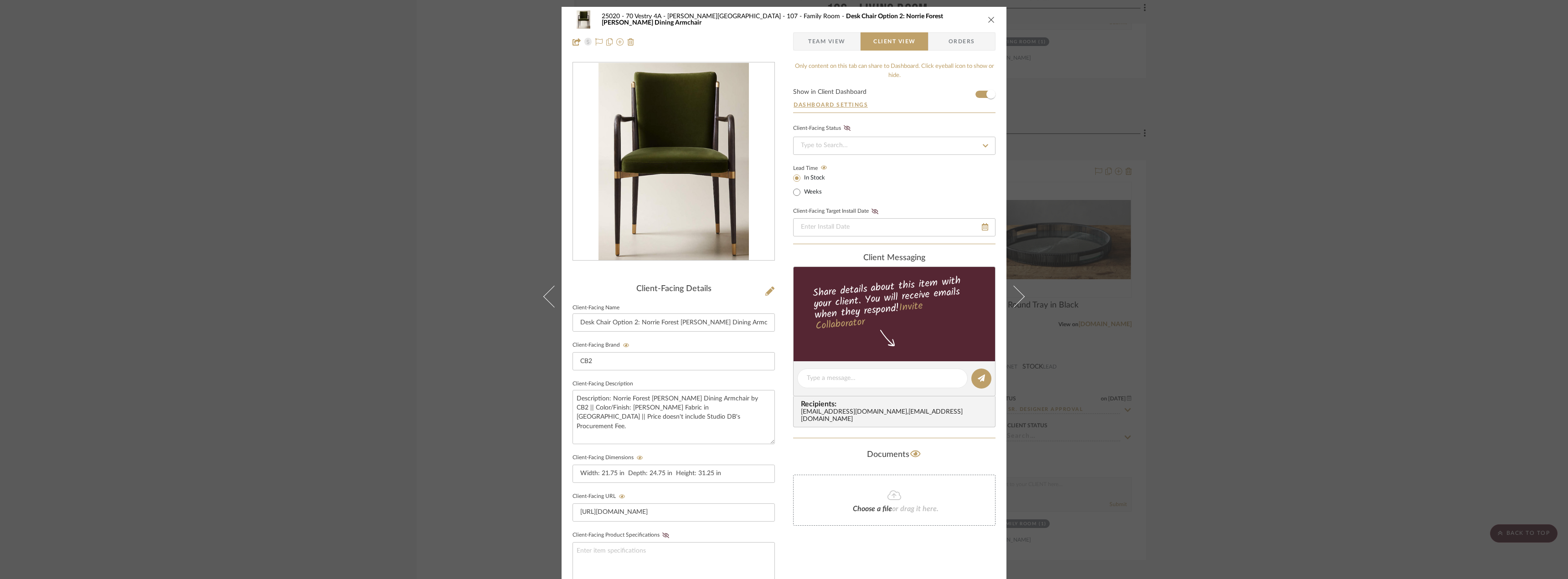
click at [988, 19] on icon "close" at bounding box center [992, 20] width 7 height 7
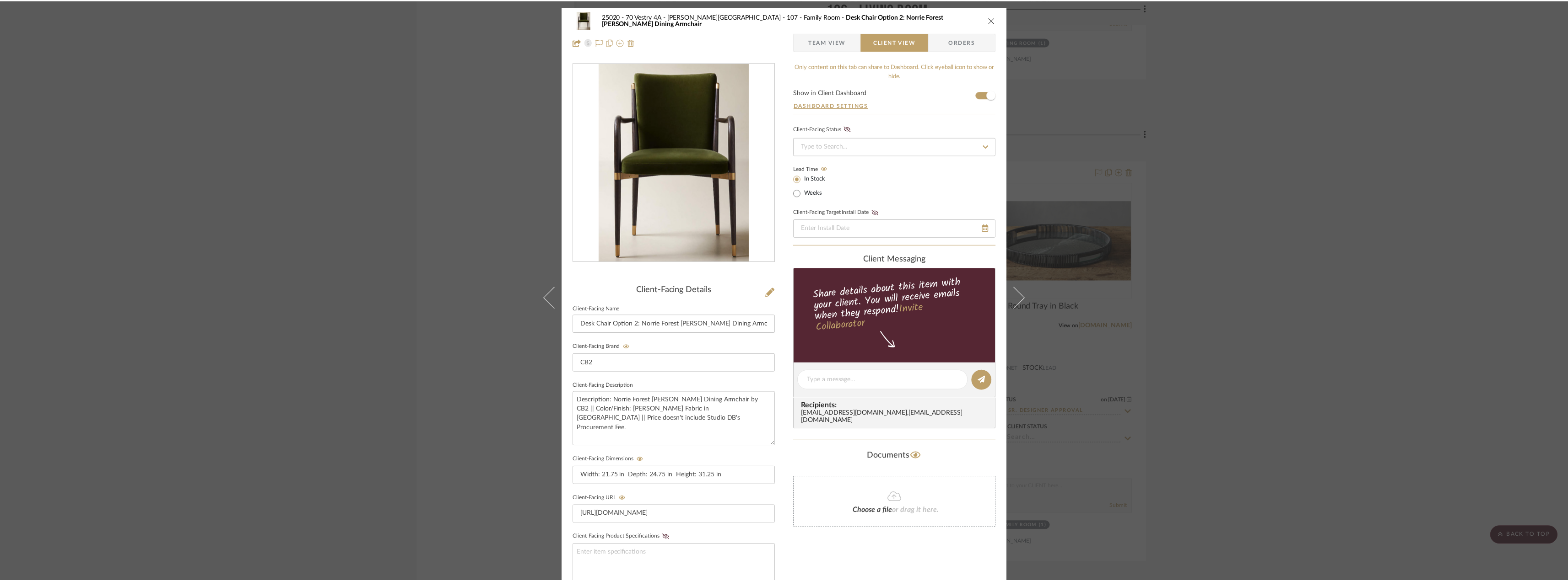
scroll to position [1830, 0]
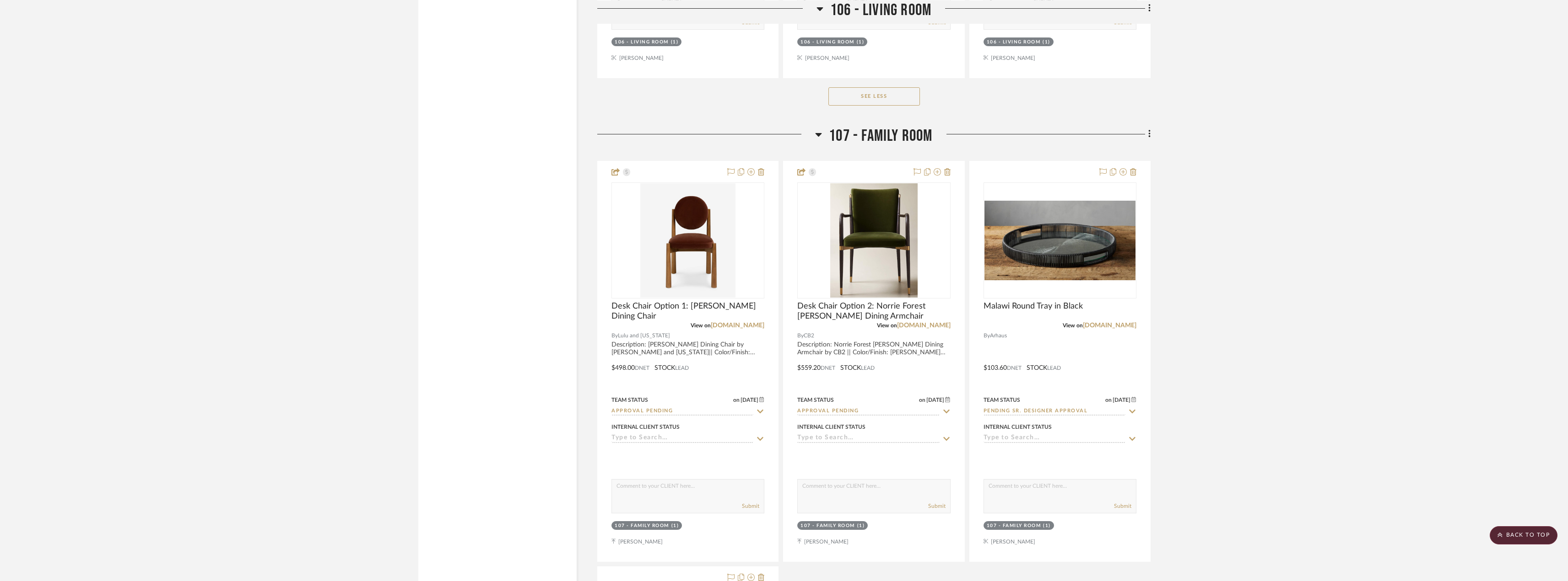
click at [1333, 233] on project-details-page "SHOW ME Project: 25020 - 70 Vestry 4A - Grant-Stanleigh Project Settings + Add …" at bounding box center [784, 48] width 1568 height 3624
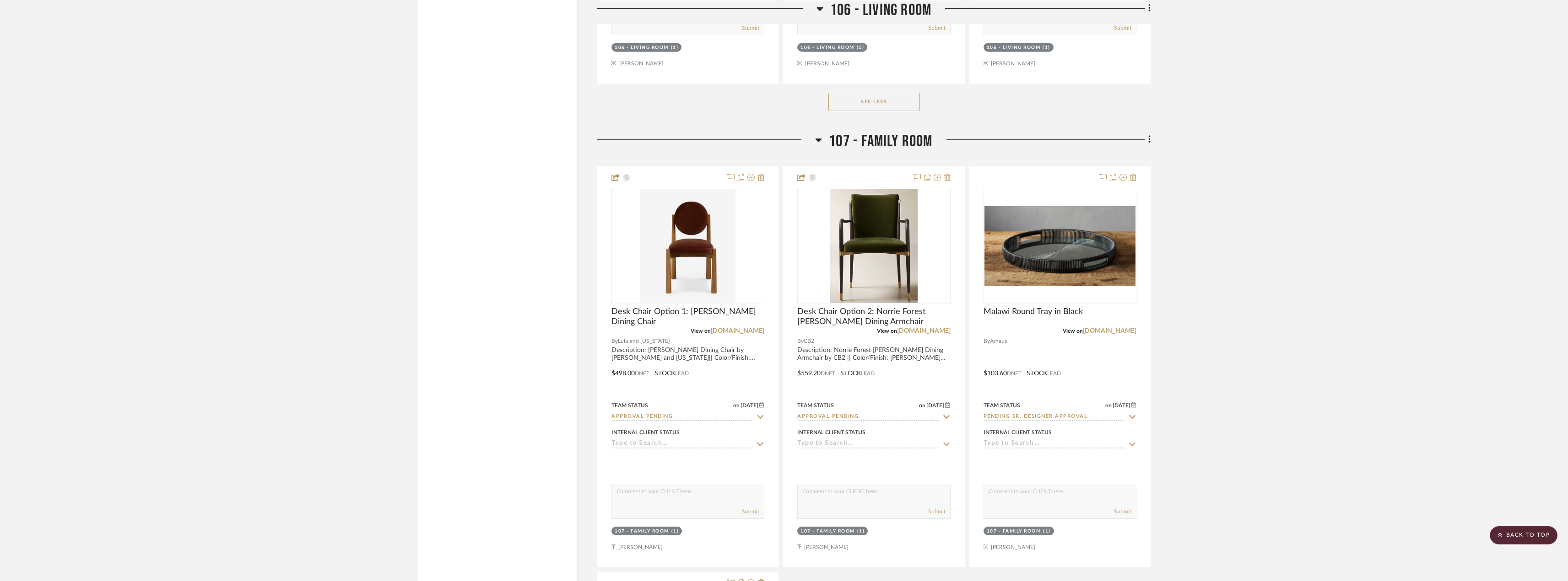
scroll to position [1738, 0]
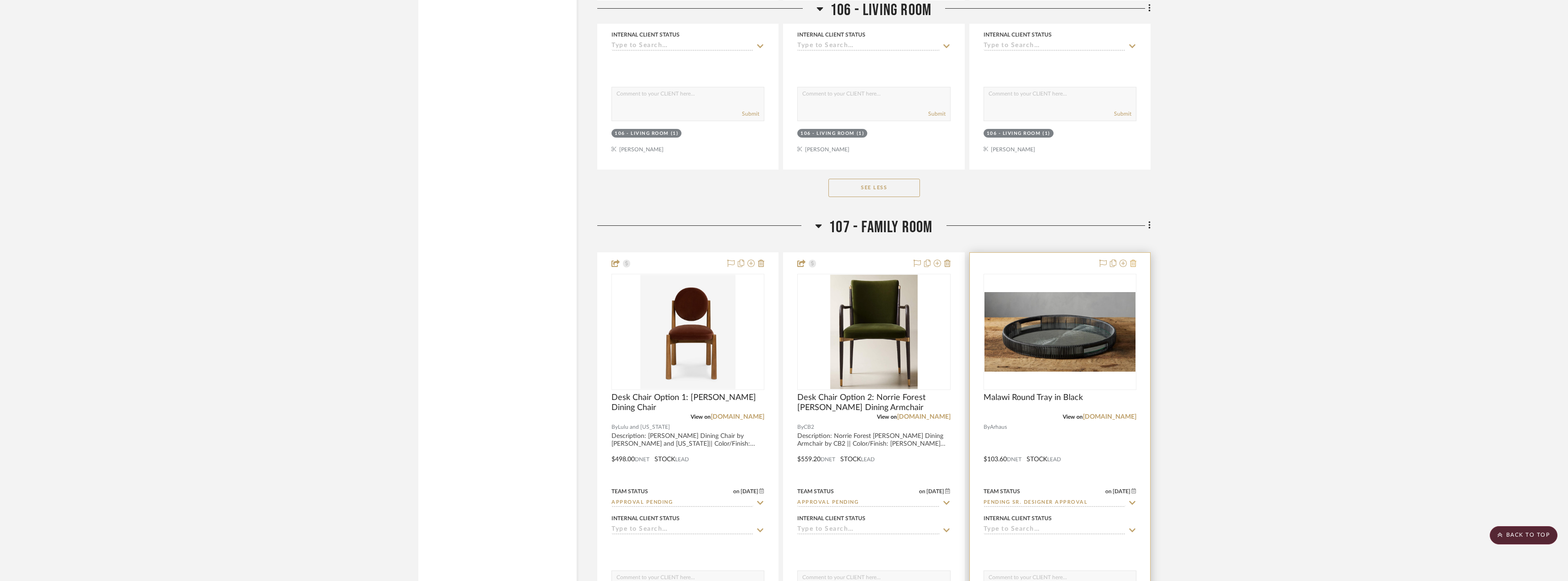
click at [1136, 265] on icon at bounding box center [1133, 264] width 7 height 7
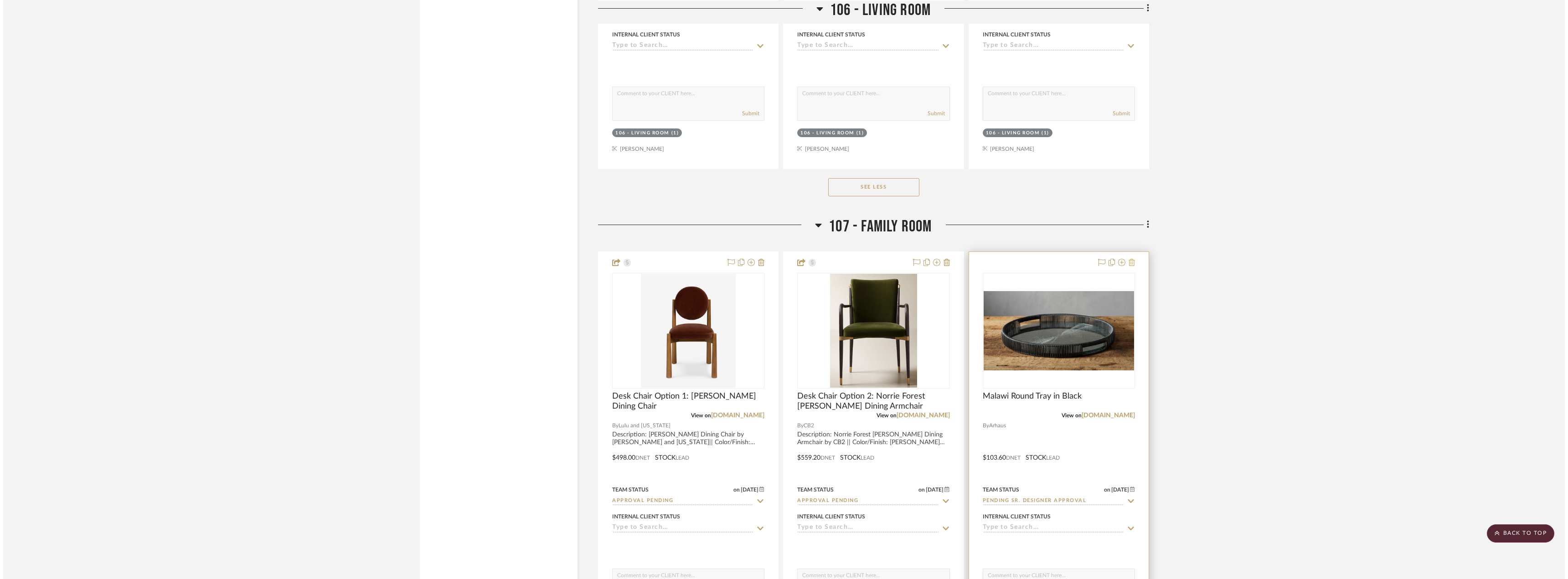
scroll to position [0, 0]
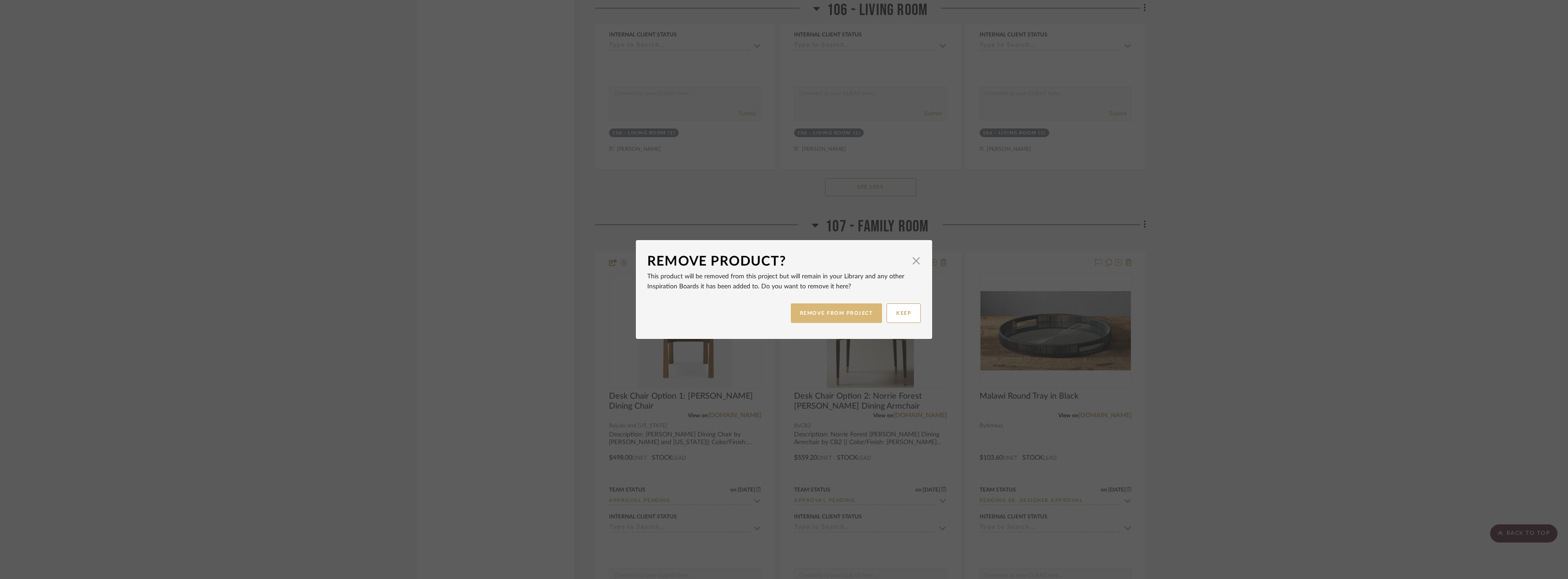
click at [846, 316] on button "REMOVE FROM PROJECT" at bounding box center [836, 313] width 91 height 20
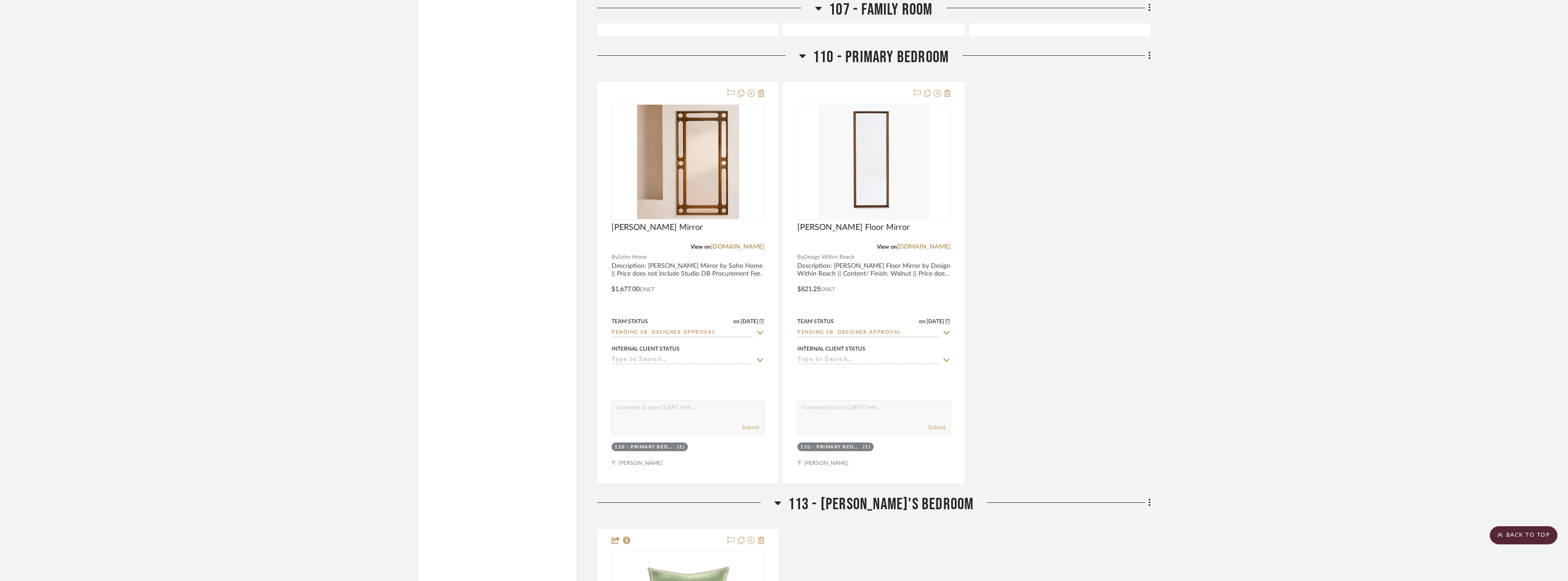
scroll to position [2288, 0]
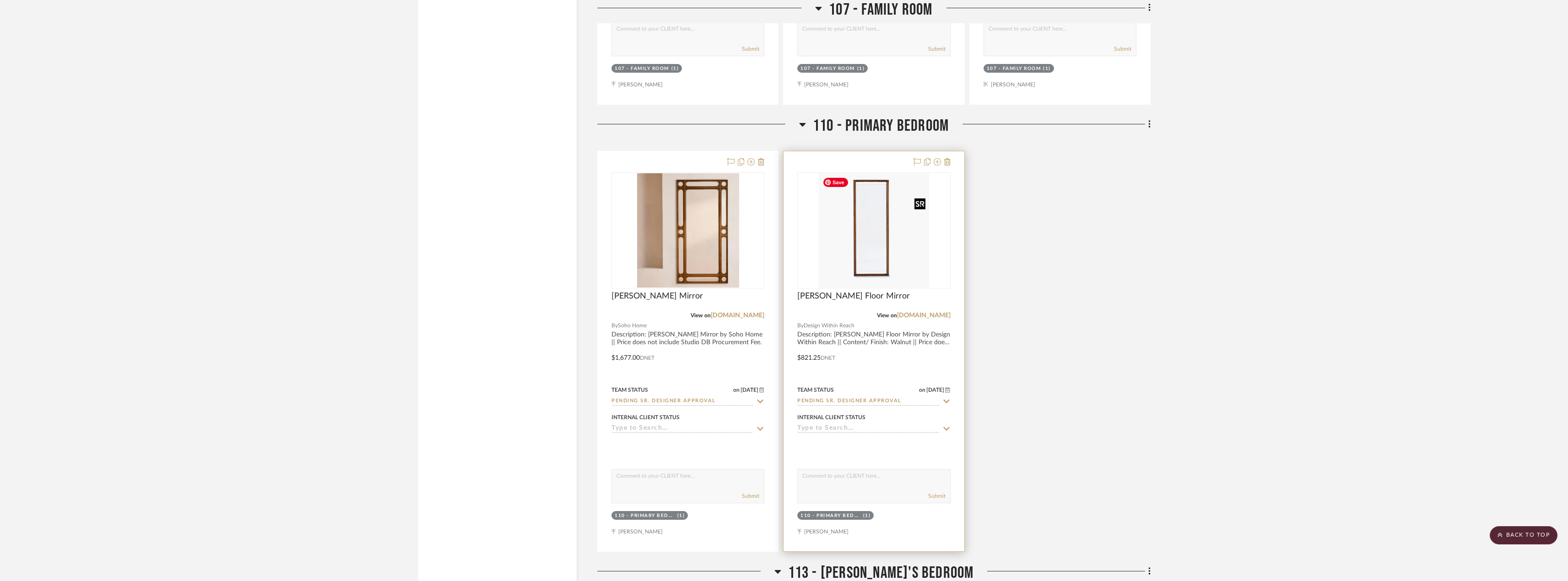
click at [886, 253] on img "0" at bounding box center [874, 230] width 110 height 114
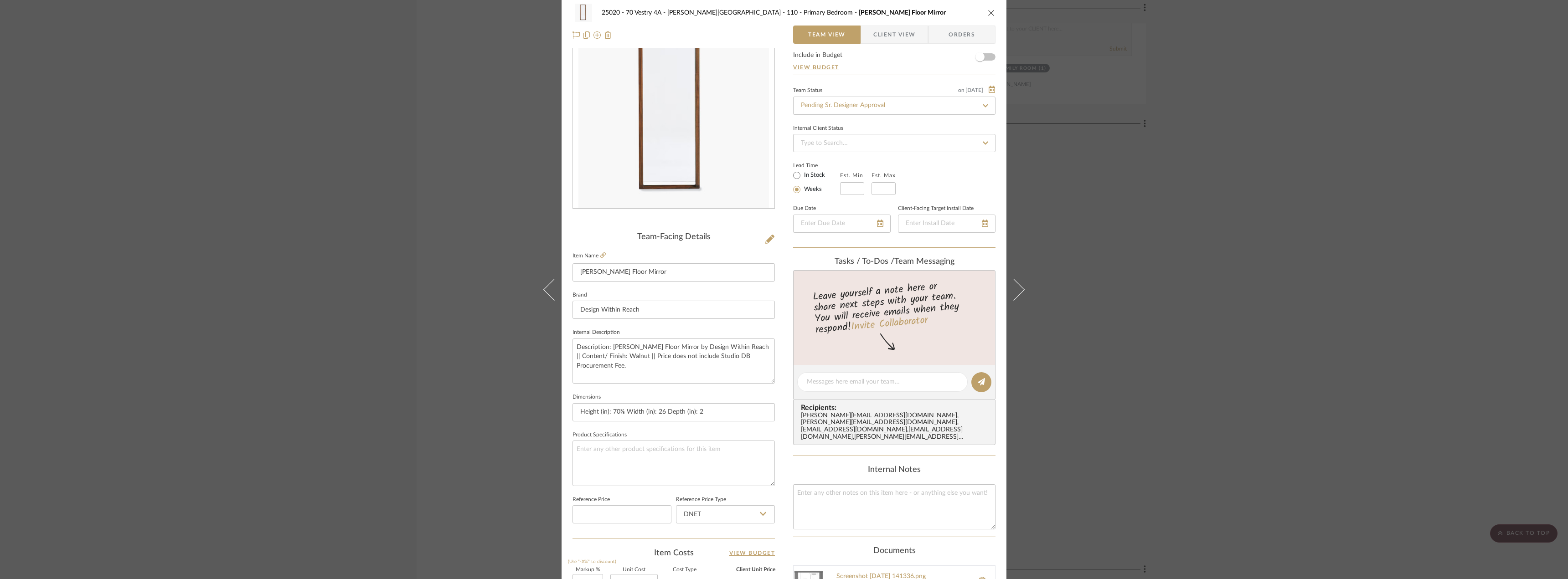
scroll to position [269, 0]
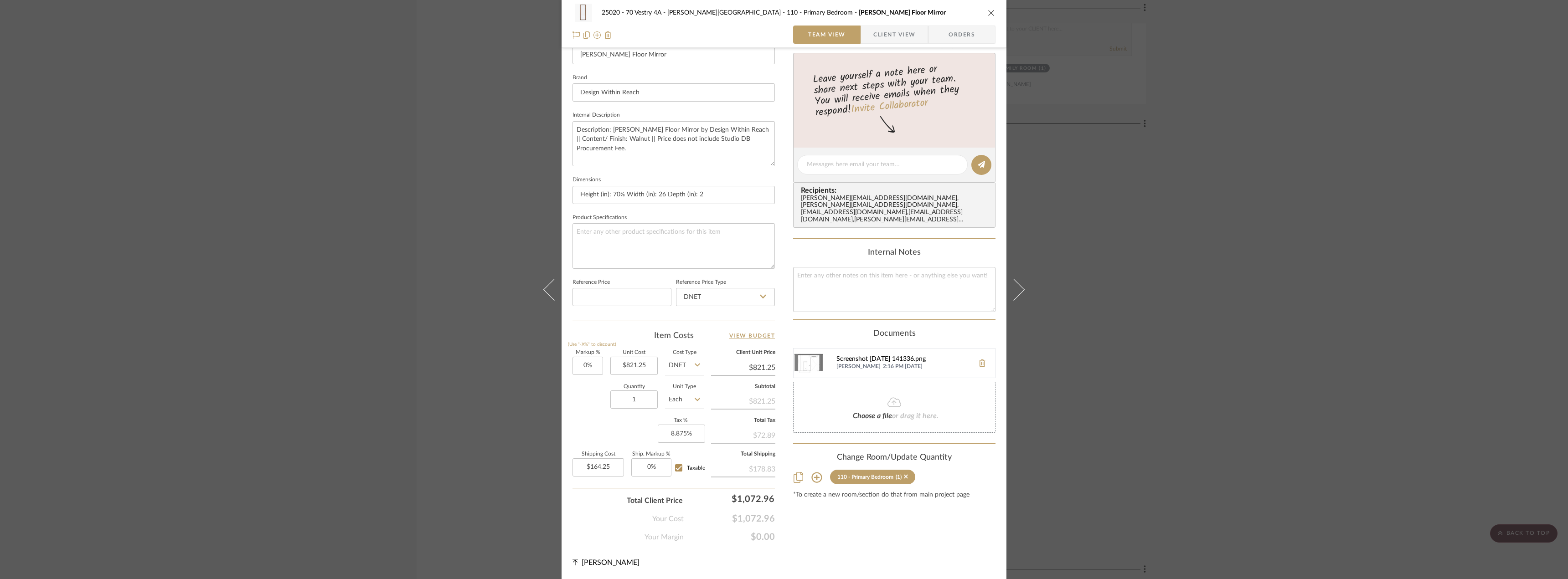
click at [846, 356] on div "Screenshot 2025-08-21 141336.png" at bounding box center [902, 360] width 133 height 7
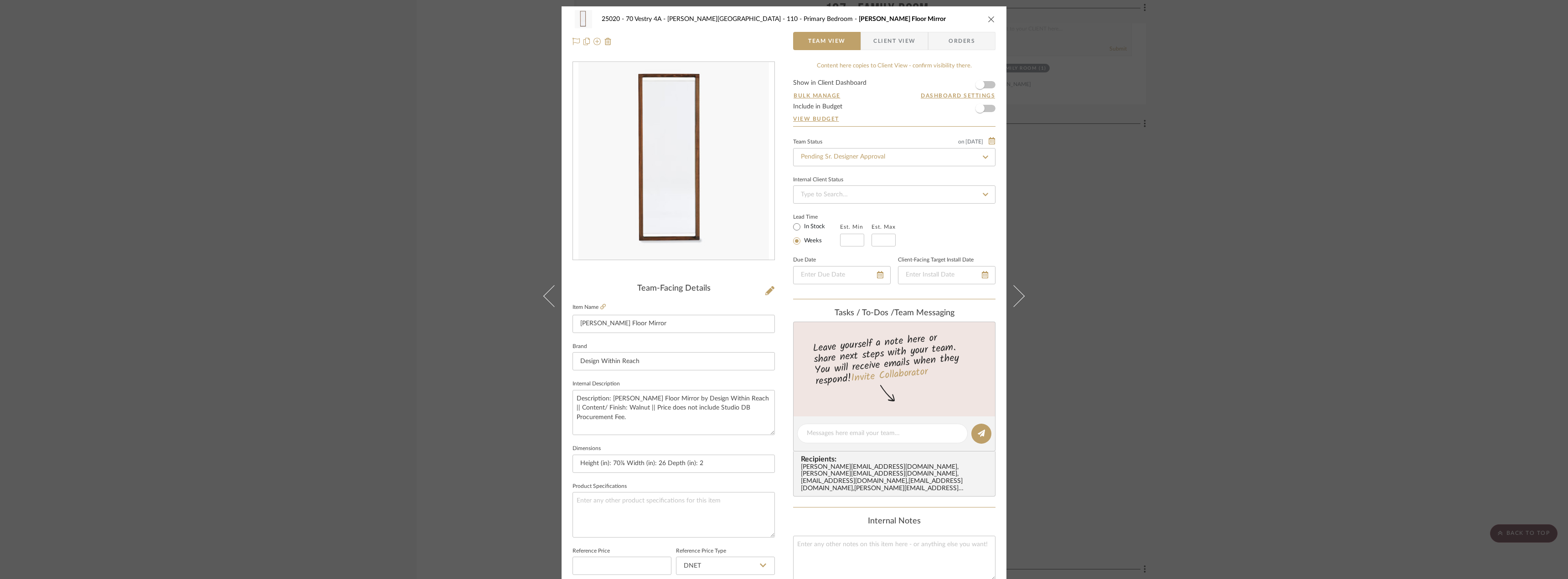
scroll to position [0, 0]
click at [978, 87] on span "button" at bounding box center [980, 86] width 9 height 9
click at [887, 157] on input "Pending Sr. Designer Approval" at bounding box center [894, 158] width 202 height 19
click at [870, 199] on div "Approval Pending" at bounding box center [891, 205] width 201 height 23
type input "Approval Pending"
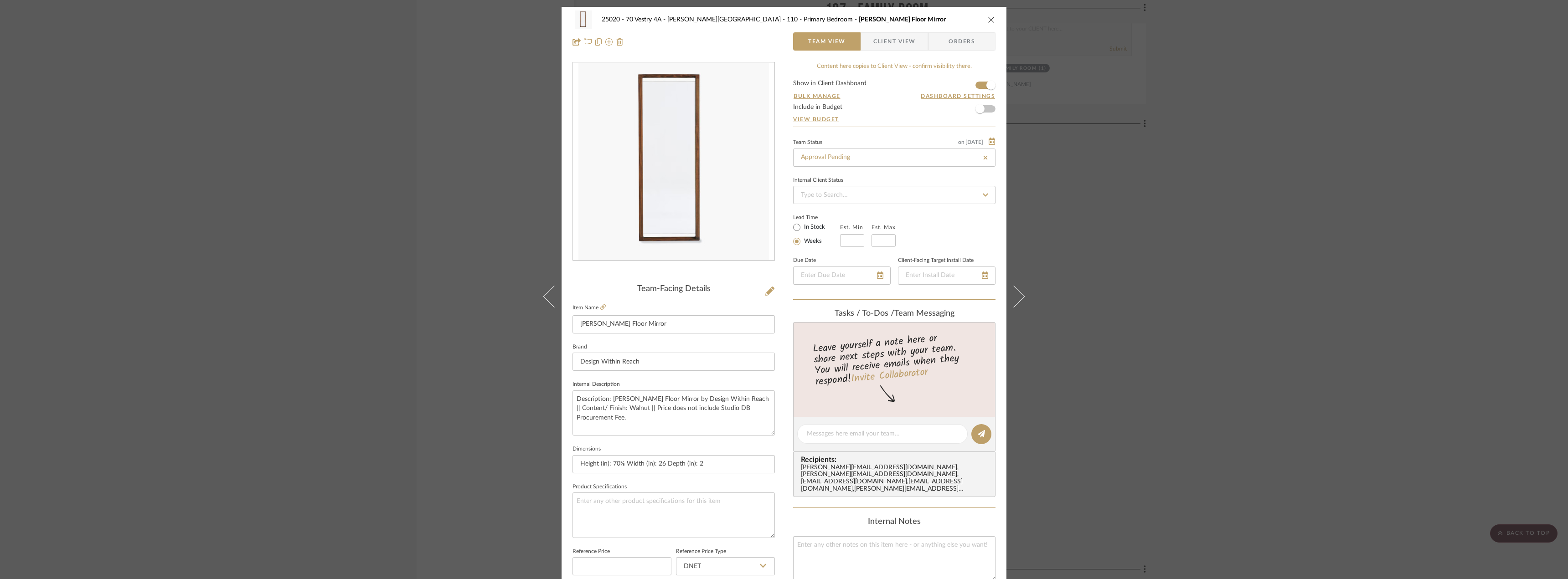
click at [901, 33] on span "Client View" at bounding box center [894, 42] width 42 height 19
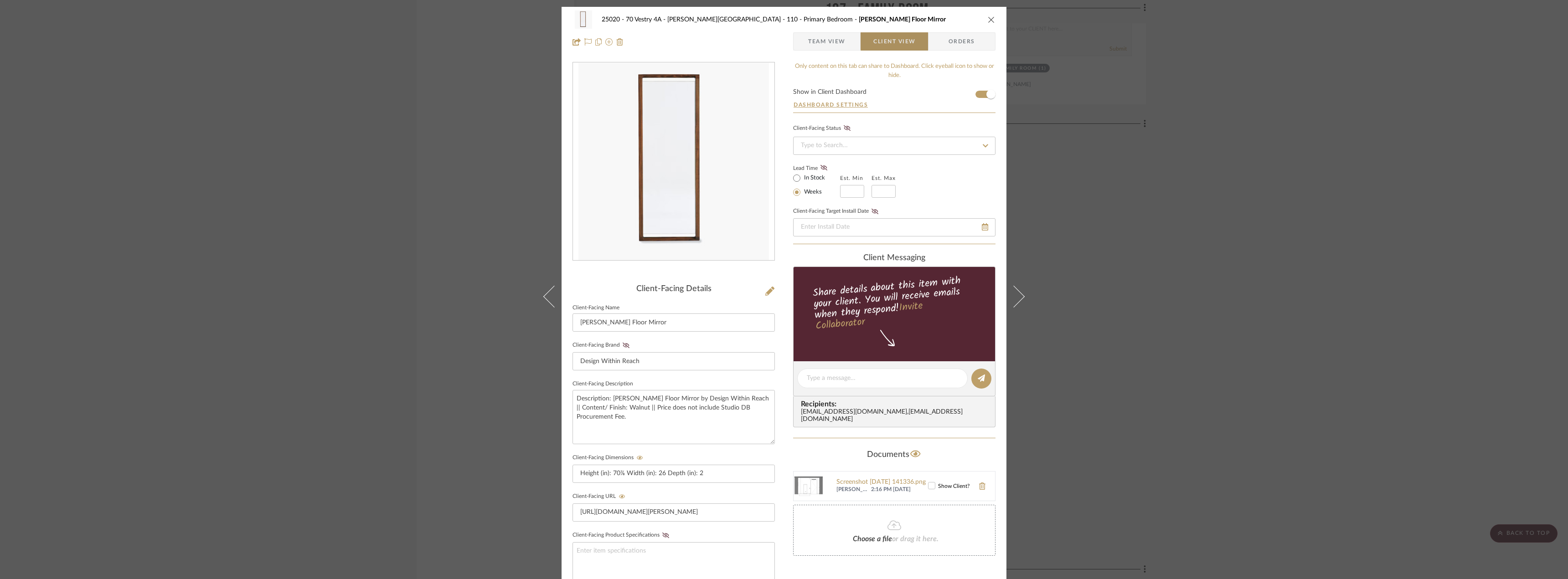
type input "Approval Pending"
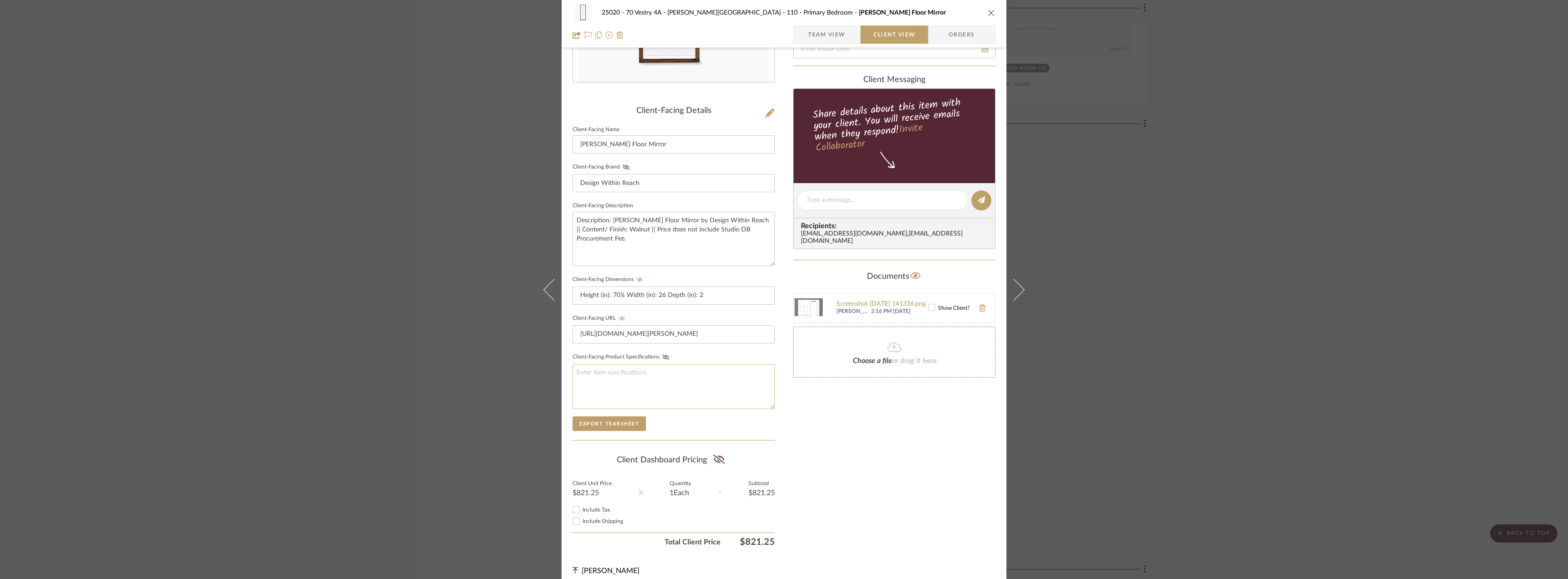
scroll to position [186, 0]
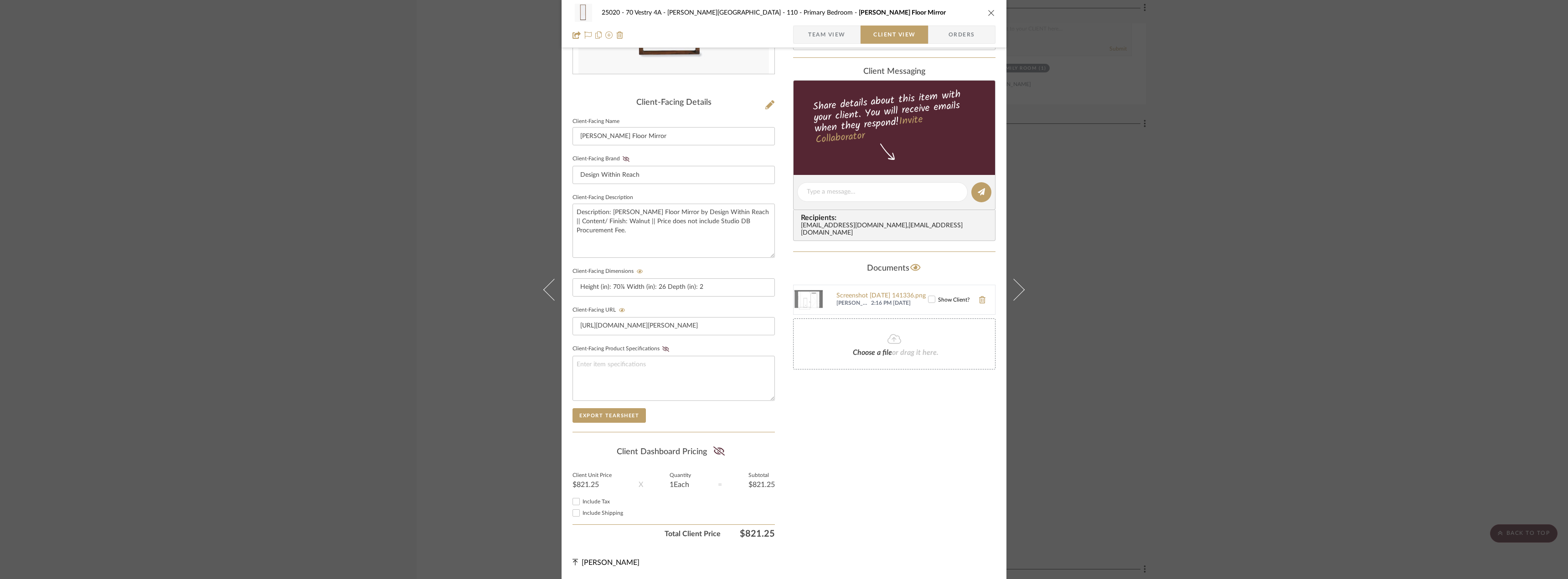
click at [581, 498] on div "Include Tax" at bounding box center [673, 502] width 202 height 11
click at [596, 503] on span "Include Tax" at bounding box center [596, 502] width 27 height 6
click at [582, 503] on input "Include Tax" at bounding box center [576, 502] width 11 height 11
checkbox input "true"
click at [598, 512] on span "Include Shipping" at bounding box center [603, 514] width 41 height 6
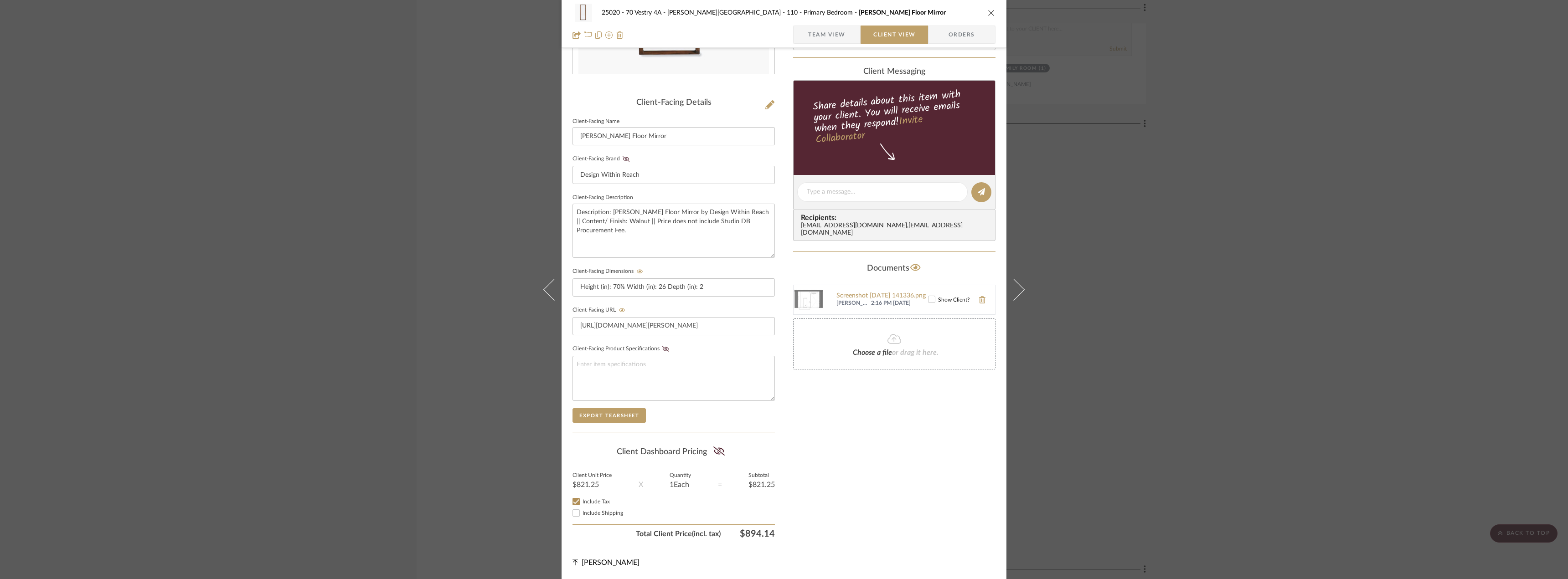
click at [582, 512] on input "Include Shipping" at bounding box center [576, 514] width 11 height 11
checkbox input "true"
click at [714, 450] on icon at bounding box center [719, 451] width 11 height 9
click at [870, 450] on div "Only content on this tab can share to Dashboard. Click eyeball icon to show or …" at bounding box center [894, 210] width 202 height 668
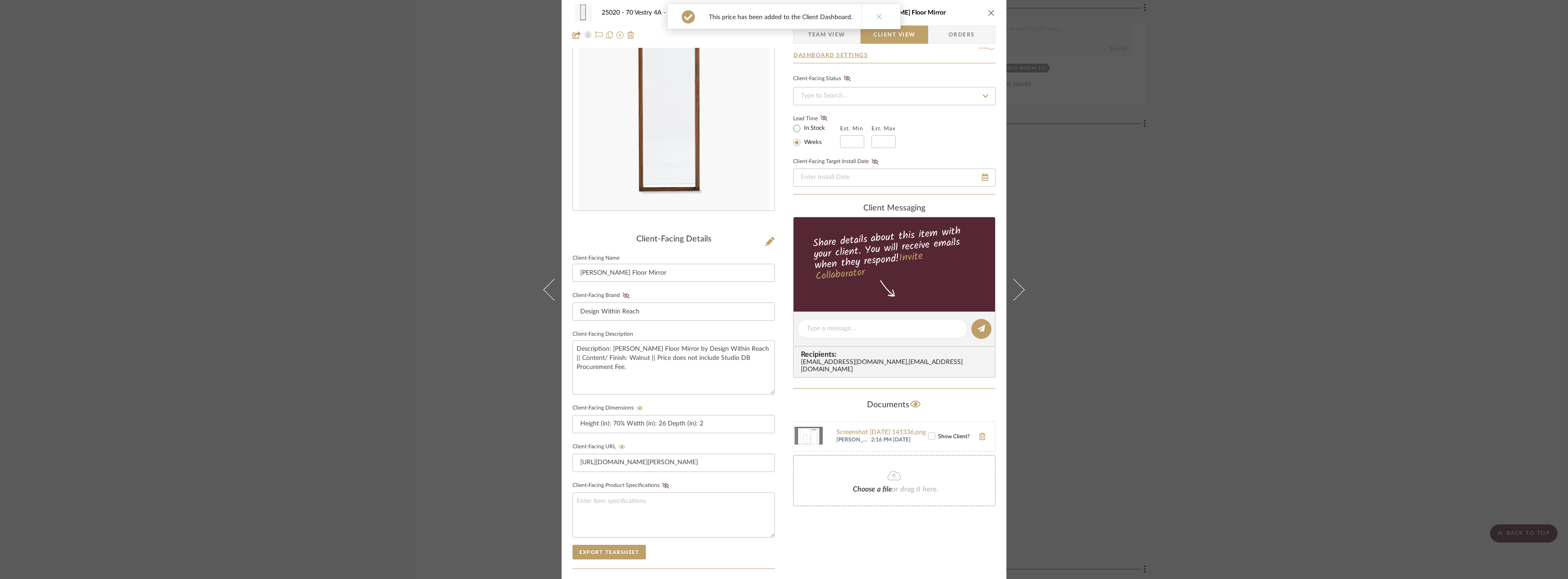
scroll to position [0, 0]
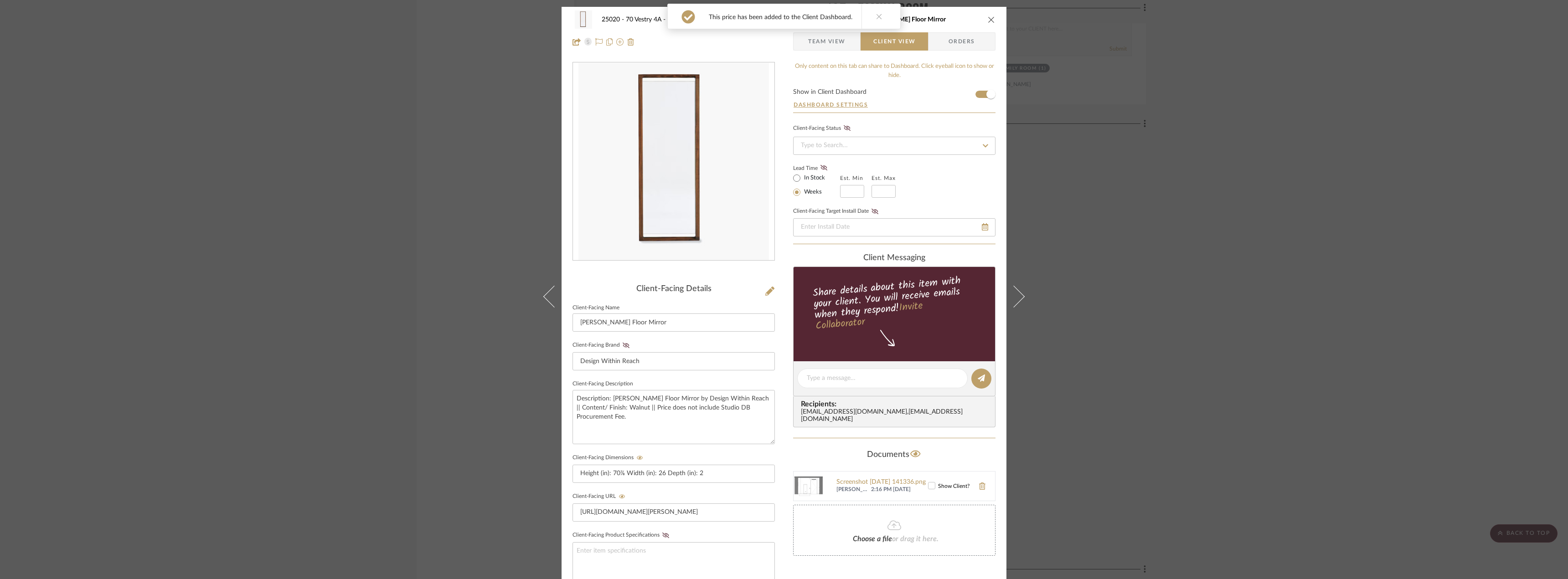
click at [832, 43] on span "Team View" at bounding box center [827, 42] width 37 height 19
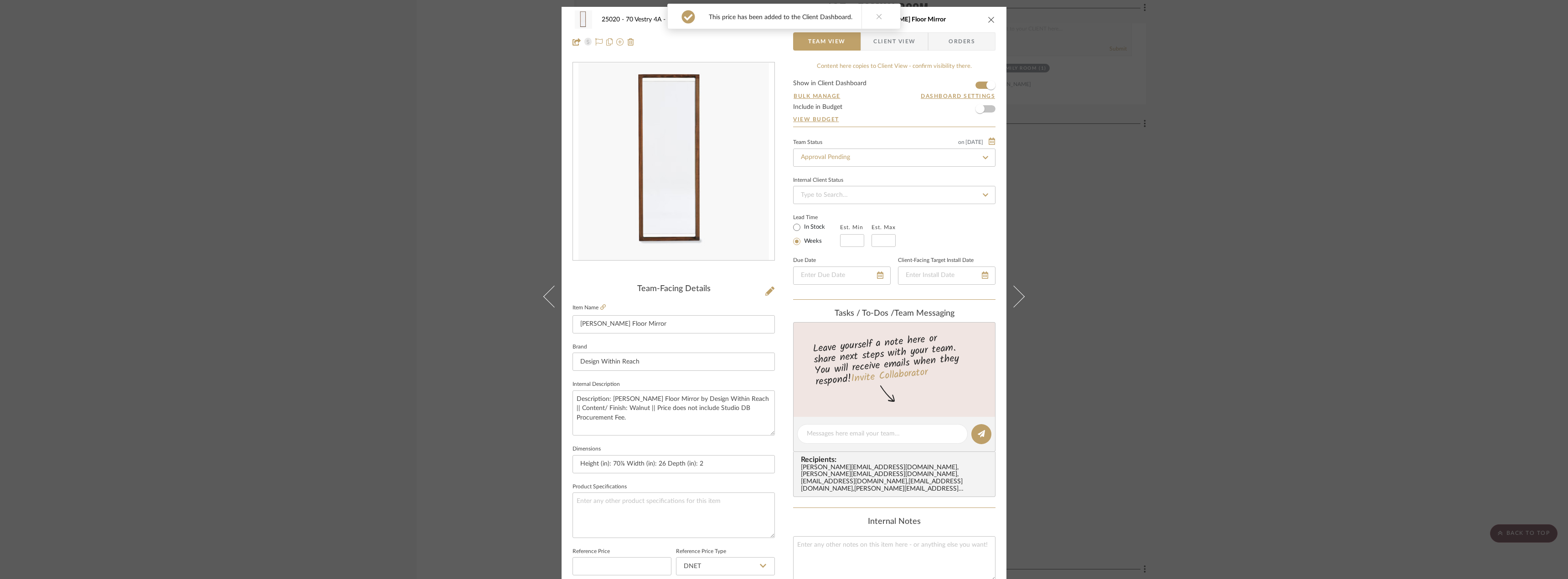
click at [989, 19] on icon "close" at bounding box center [992, 20] width 7 height 7
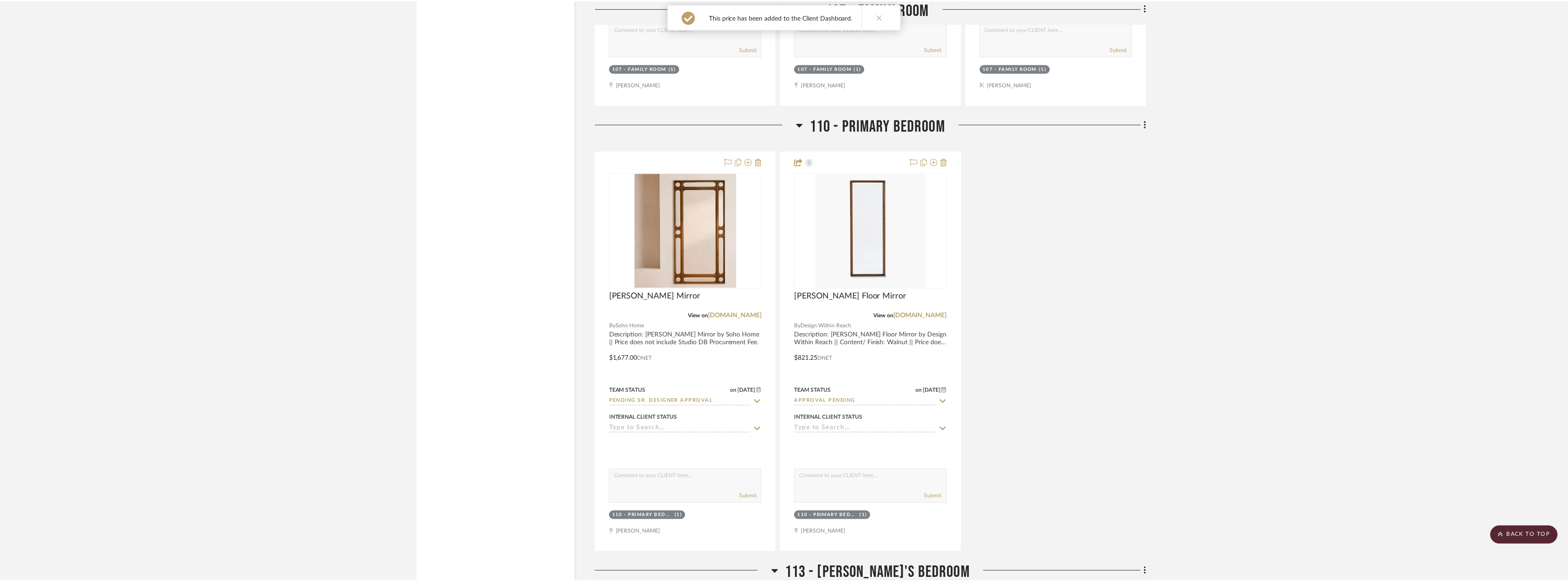
scroll to position [2288, 0]
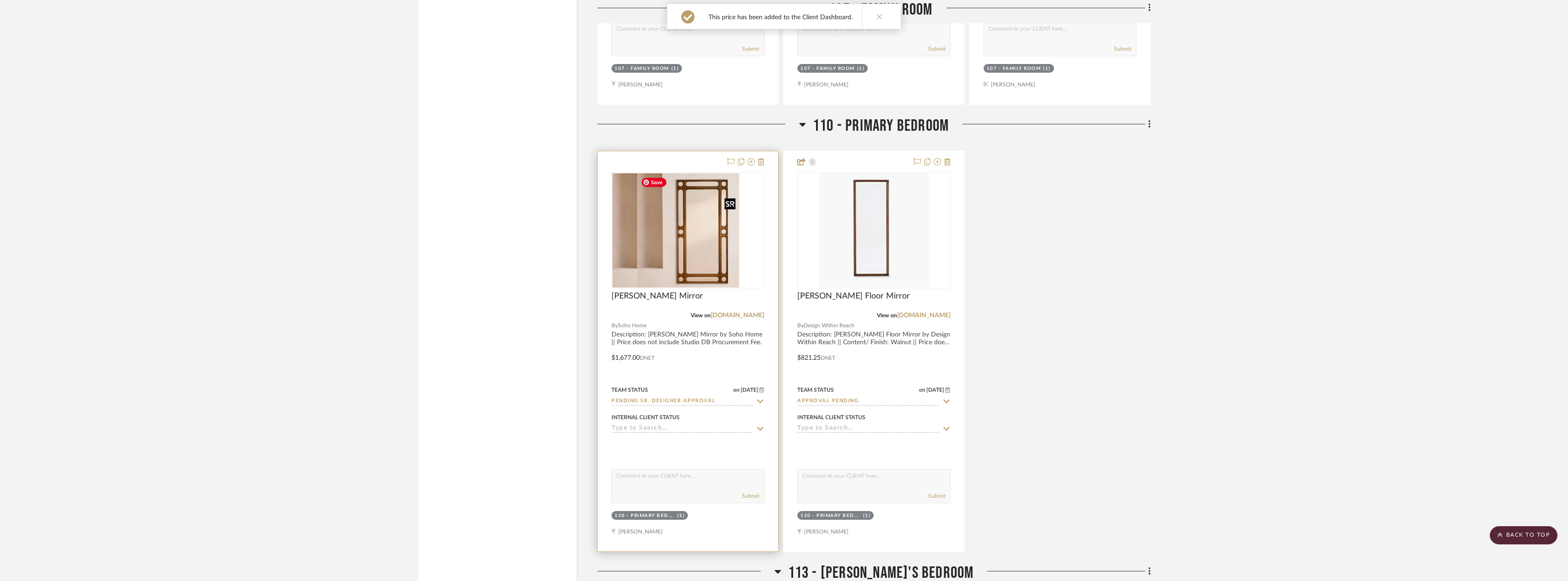
click at [696, 250] on div at bounding box center [687, 230] width 153 height 116
click at [668, 263] on img "0" at bounding box center [688, 230] width 102 height 114
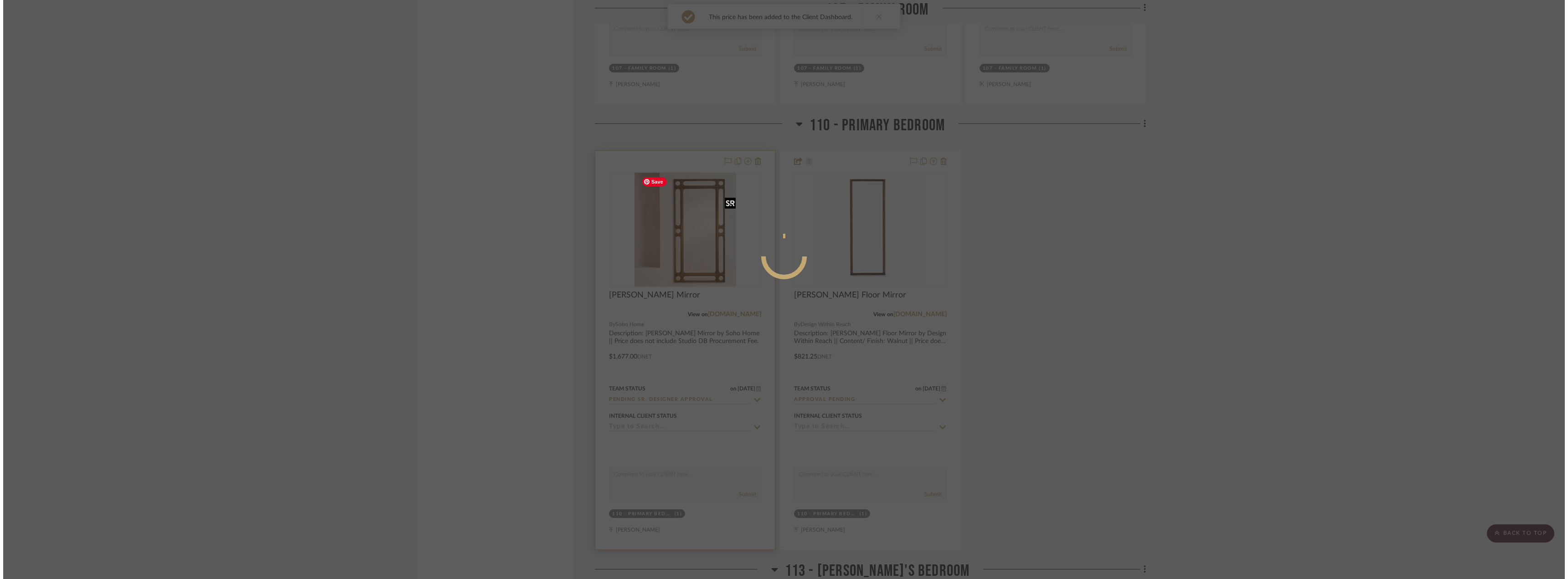
scroll to position [0, 0]
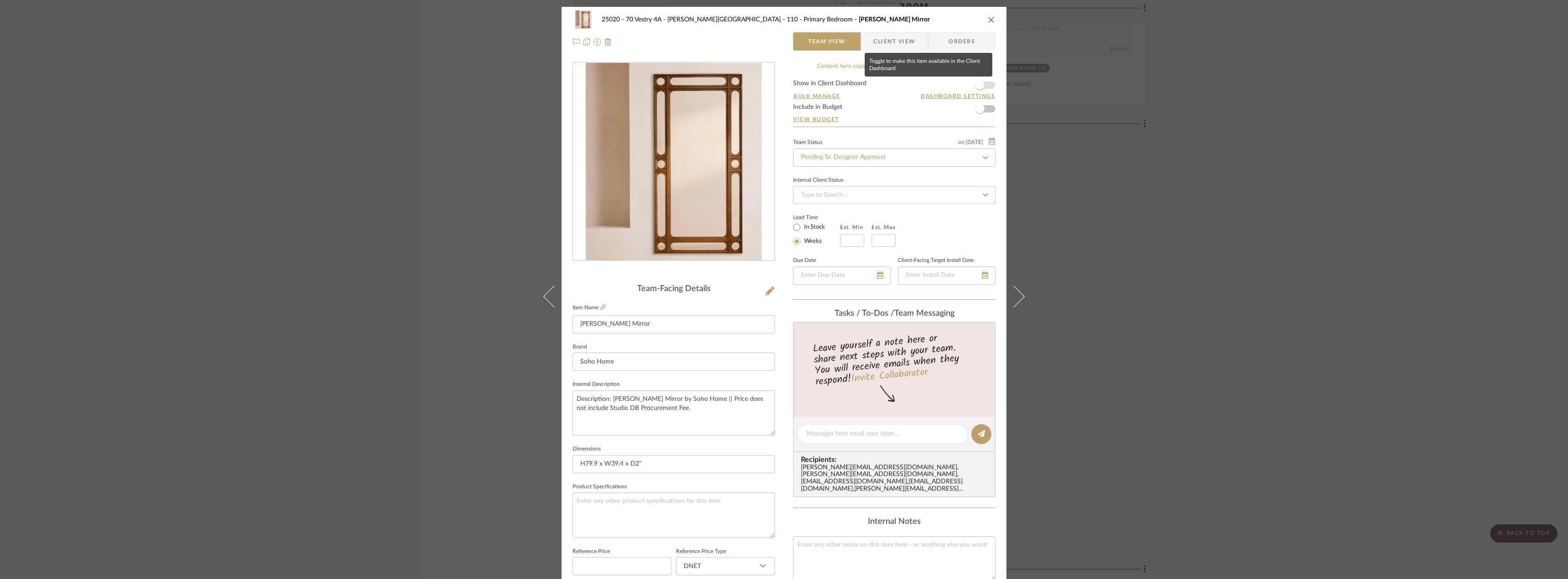
click at [981, 83] on span "button" at bounding box center [980, 86] width 9 height 9
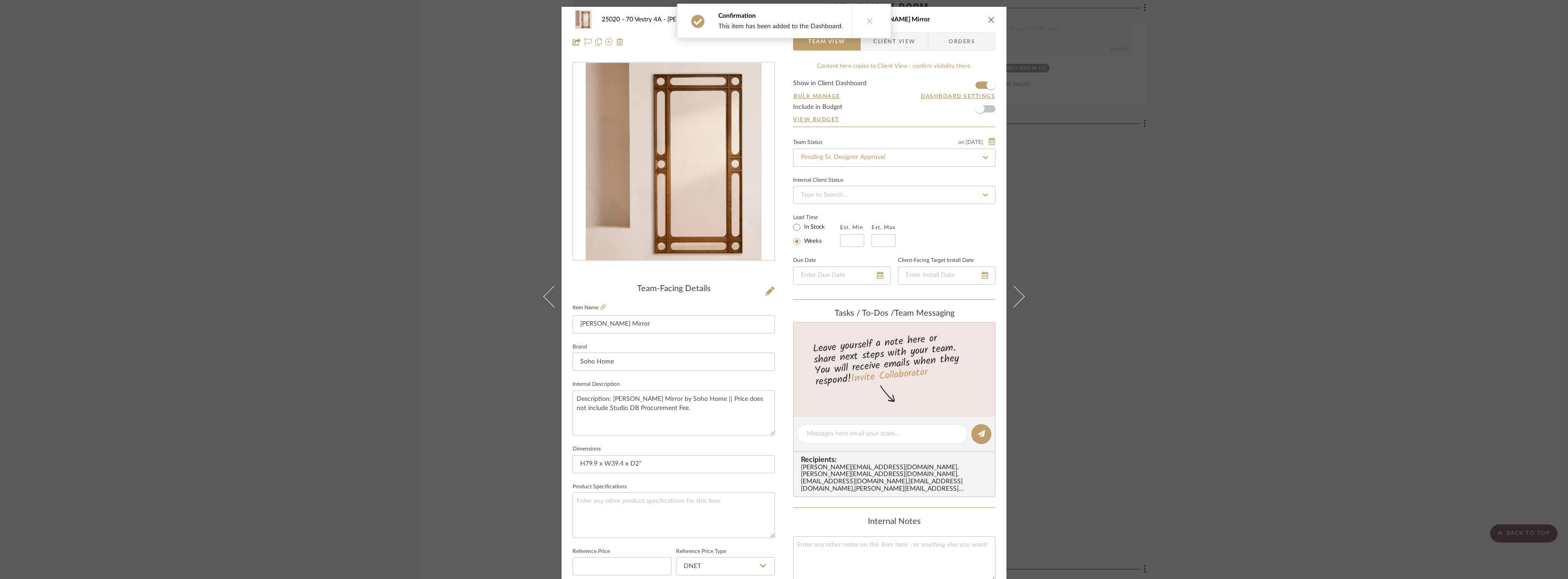
click at [874, 26] on button at bounding box center [870, 21] width 35 height 34
click at [868, 153] on input "Pending Sr. Designer Approval" at bounding box center [894, 158] width 202 height 19
click at [843, 229] on span "Approval Pending" at bounding box center [824, 228] width 49 height 7
type input "Approval Pending"
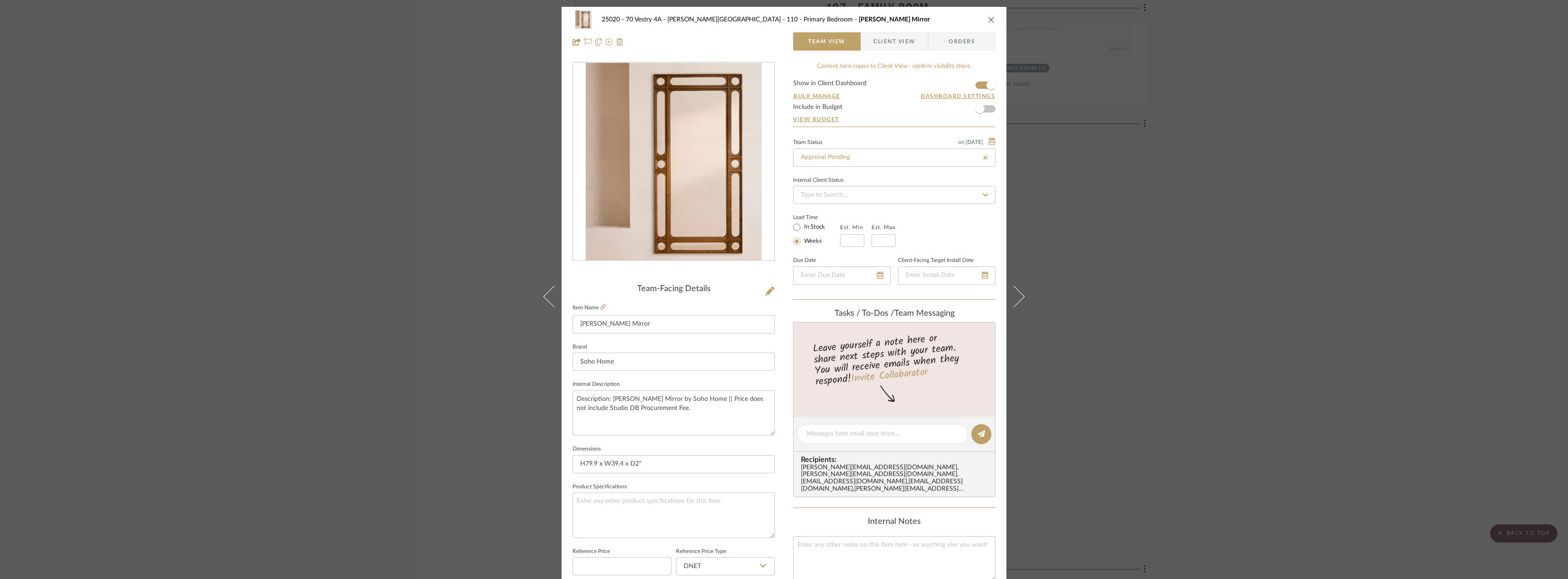
click at [901, 46] on span "Client View" at bounding box center [894, 42] width 42 height 19
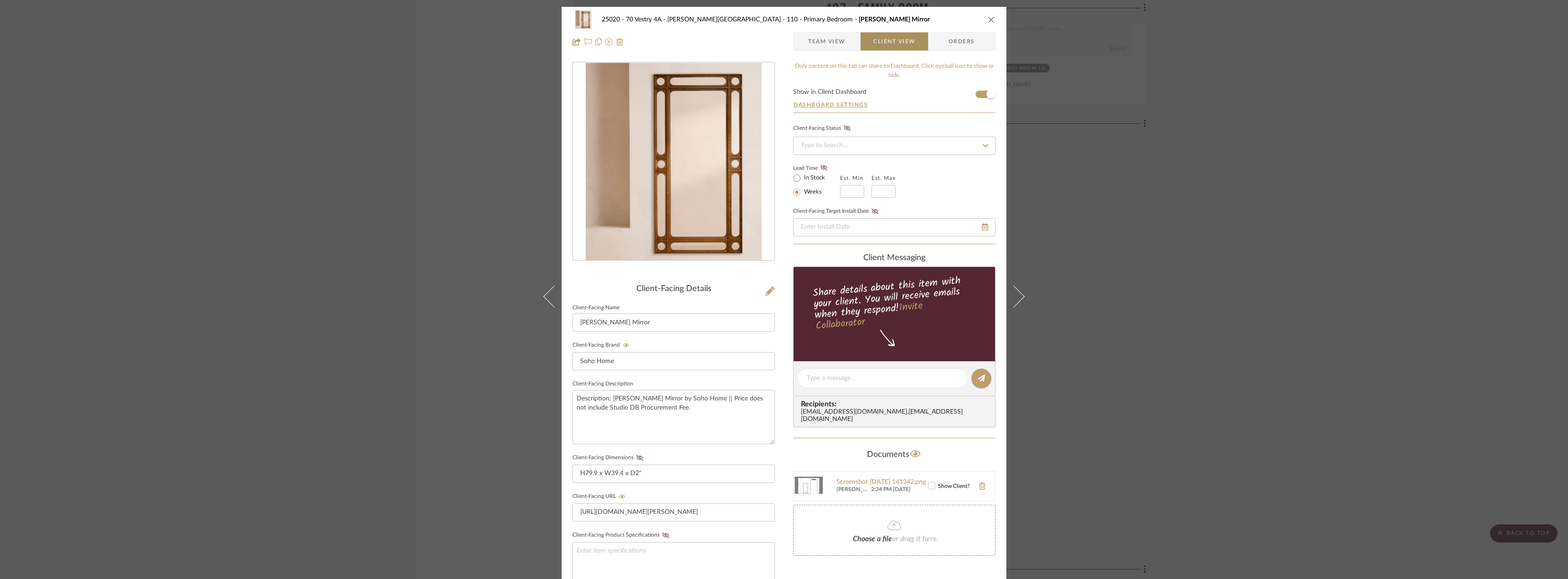
click at [825, 43] on span "Team View" at bounding box center [827, 42] width 37 height 19
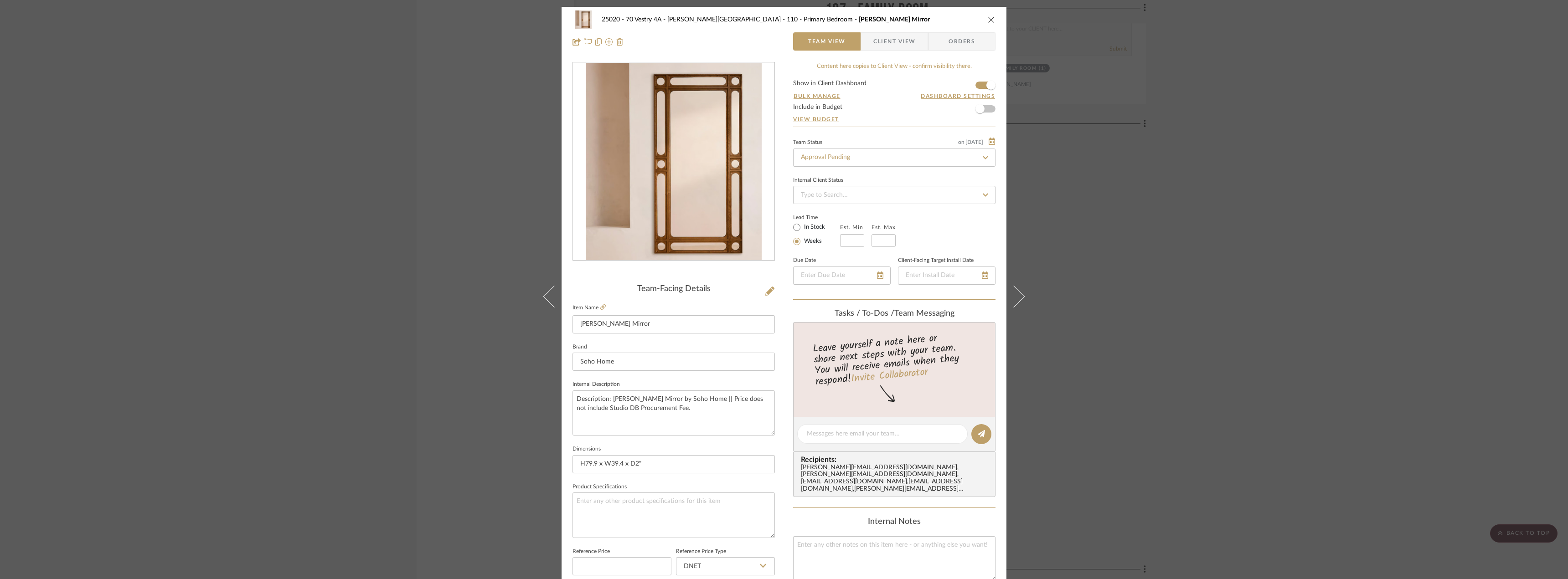
scroll to position [269, 0]
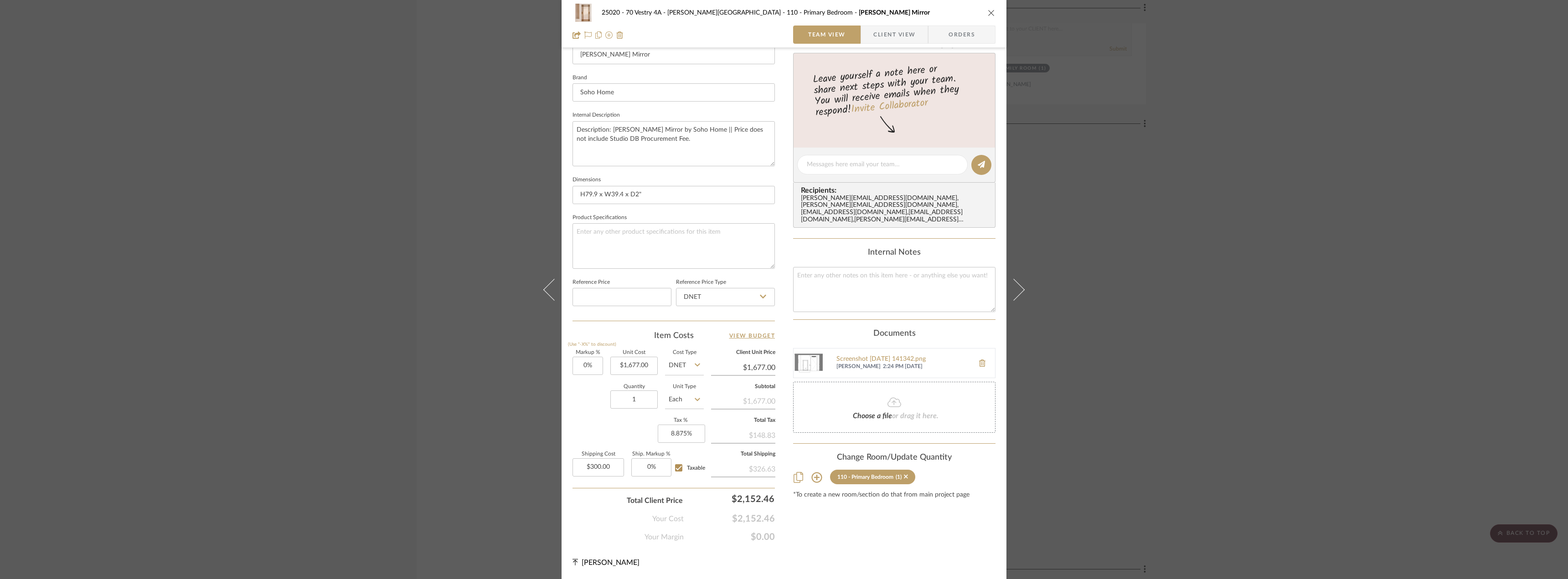
click at [873, 26] on span "Client View" at bounding box center [894, 34] width 42 height 19
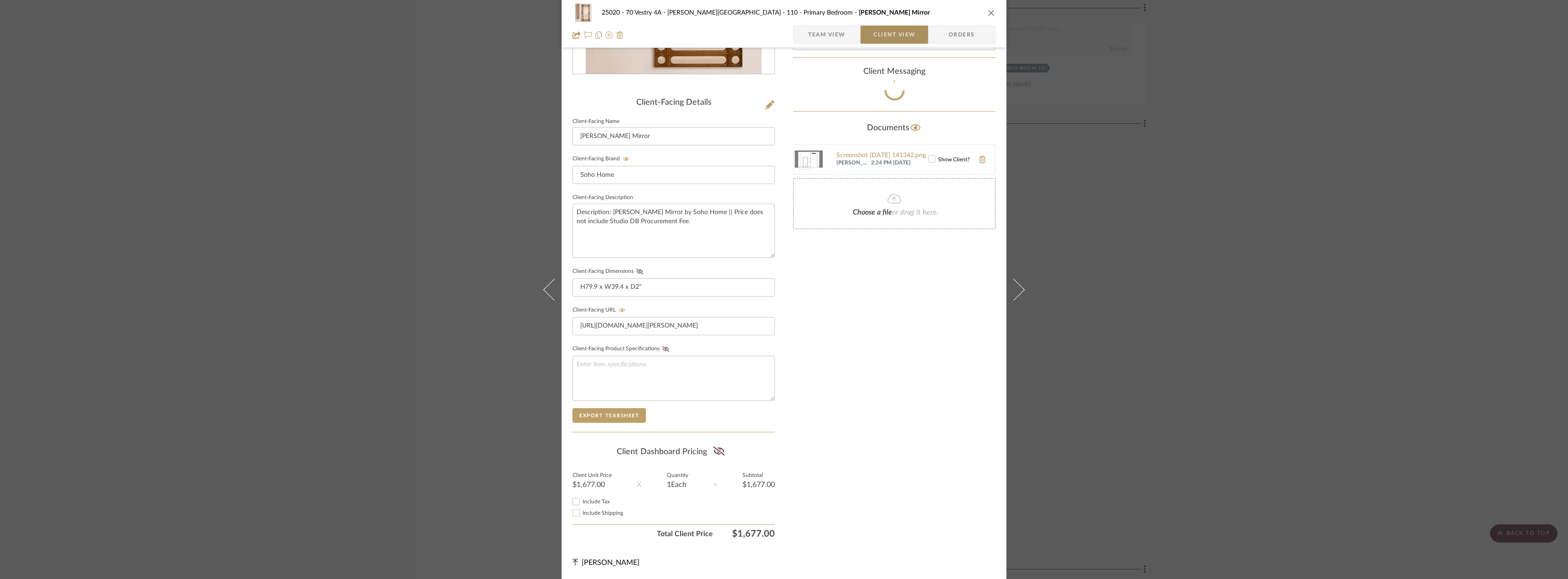
scroll to position [186, 0]
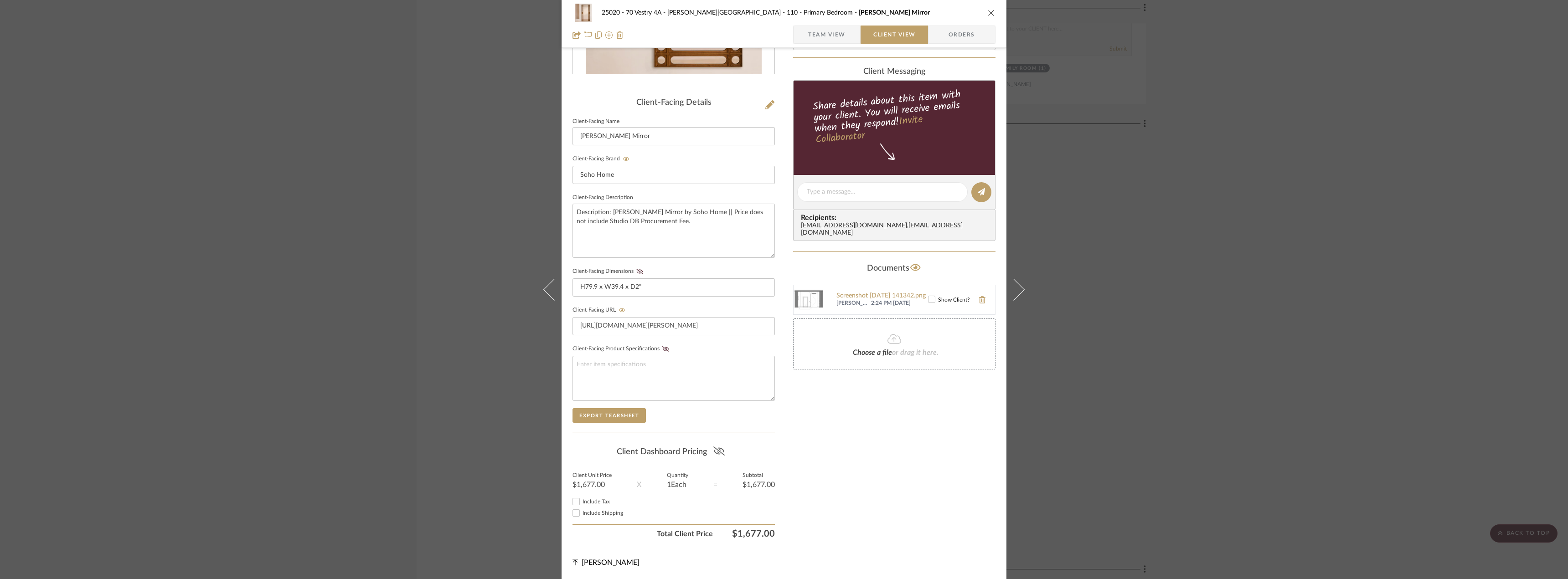
click at [722, 452] on icon at bounding box center [719, 451] width 11 height 9
click at [590, 502] on span "Include Tax" at bounding box center [596, 502] width 27 height 6
click at [582, 502] on input "Include Tax" at bounding box center [576, 502] width 11 height 11
checkbox input "true"
click at [585, 511] on span "Include Shipping" at bounding box center [603, 514] width 41 height 6
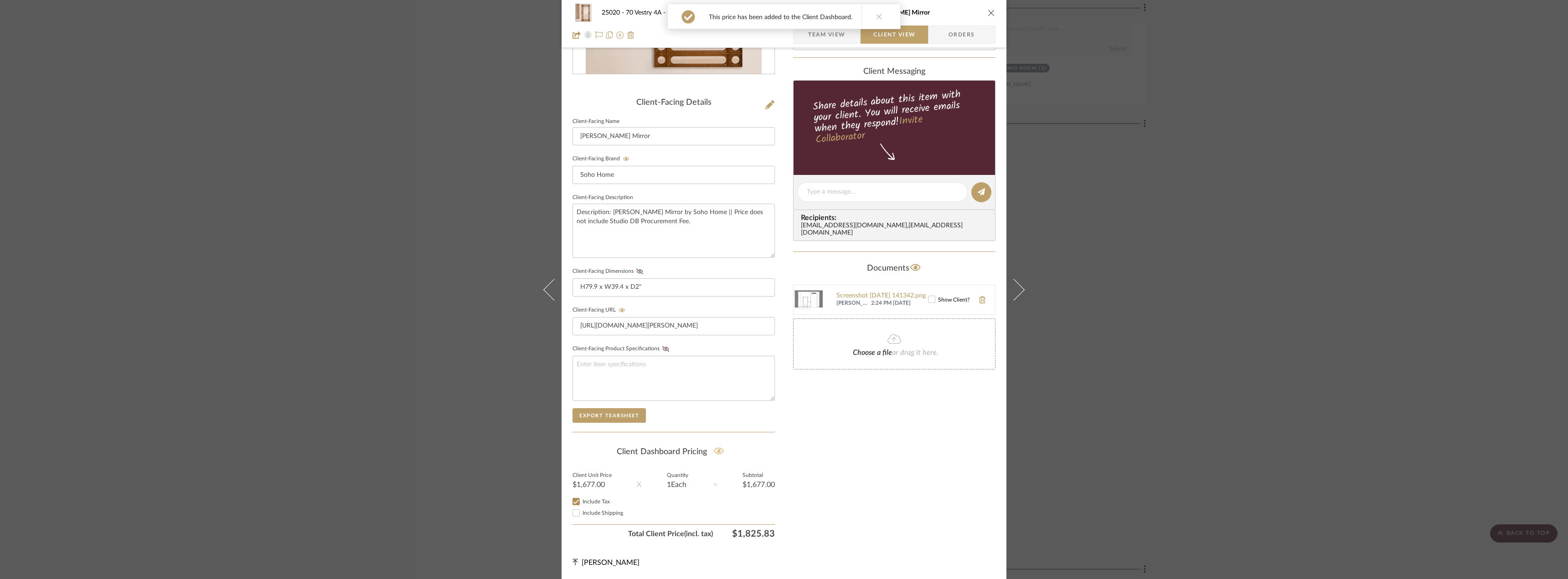
click at [582, 510] on input "Include Shipping" at bounding box center [576, 514] width 11 height 11
checkbox input "true"
click at [831, 471] on div "Only content on this tab can share to Dashboard. Click eyeball icon to show or …" at bounding box center [894, 210] width 202 height 668
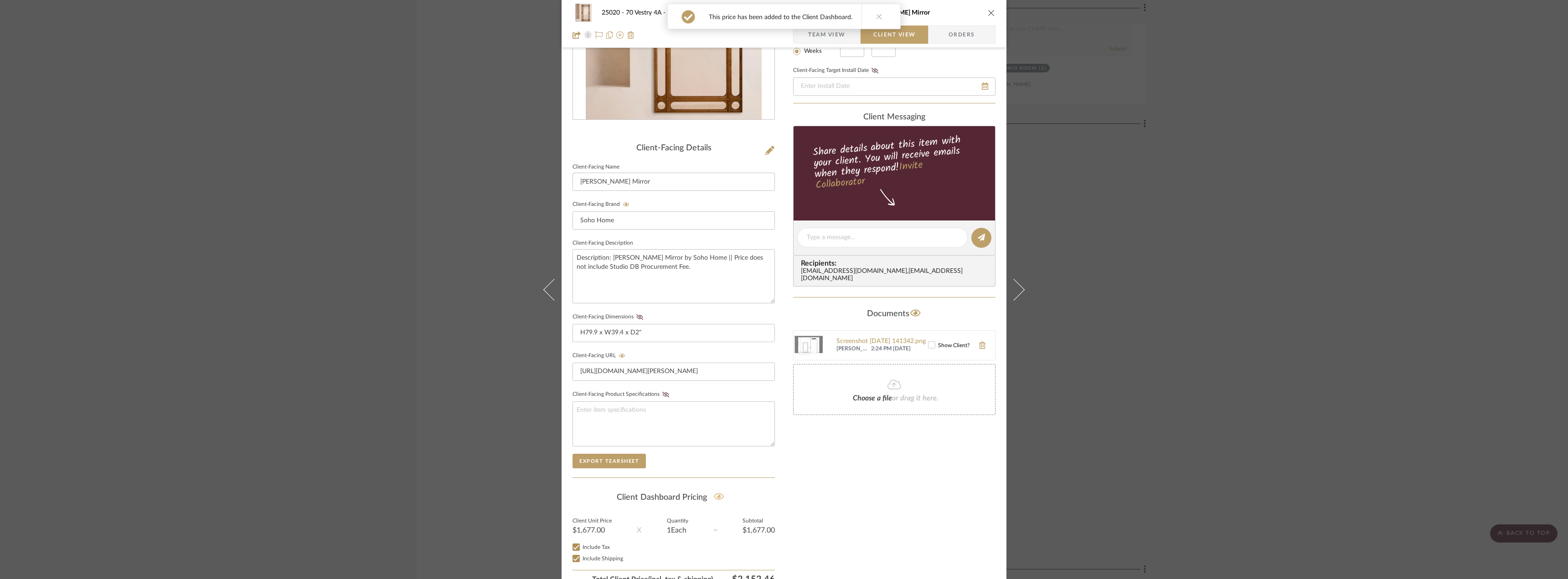
scroll to position [0, 0]
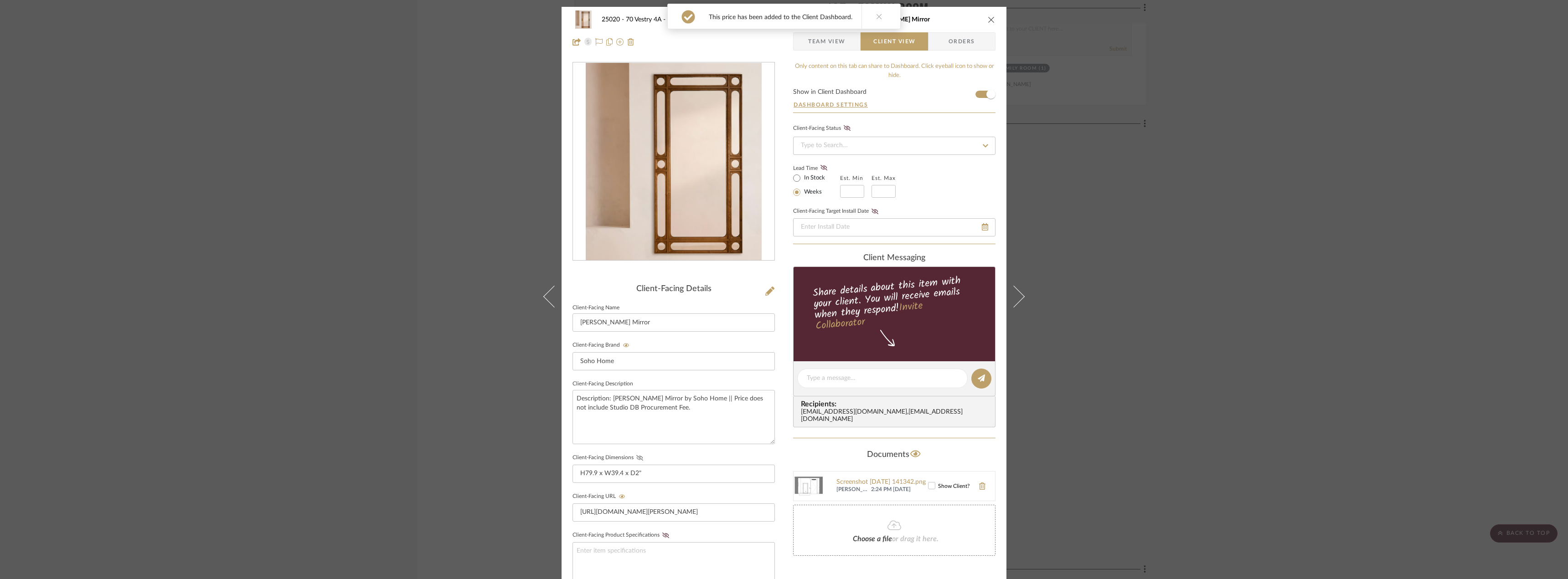
click at [638, 459] on icon at bounding box center [640, 458] width 7 height 6
click at [834, 43] on span "Team View" at bounding box center [827, 42] width 37 height 19
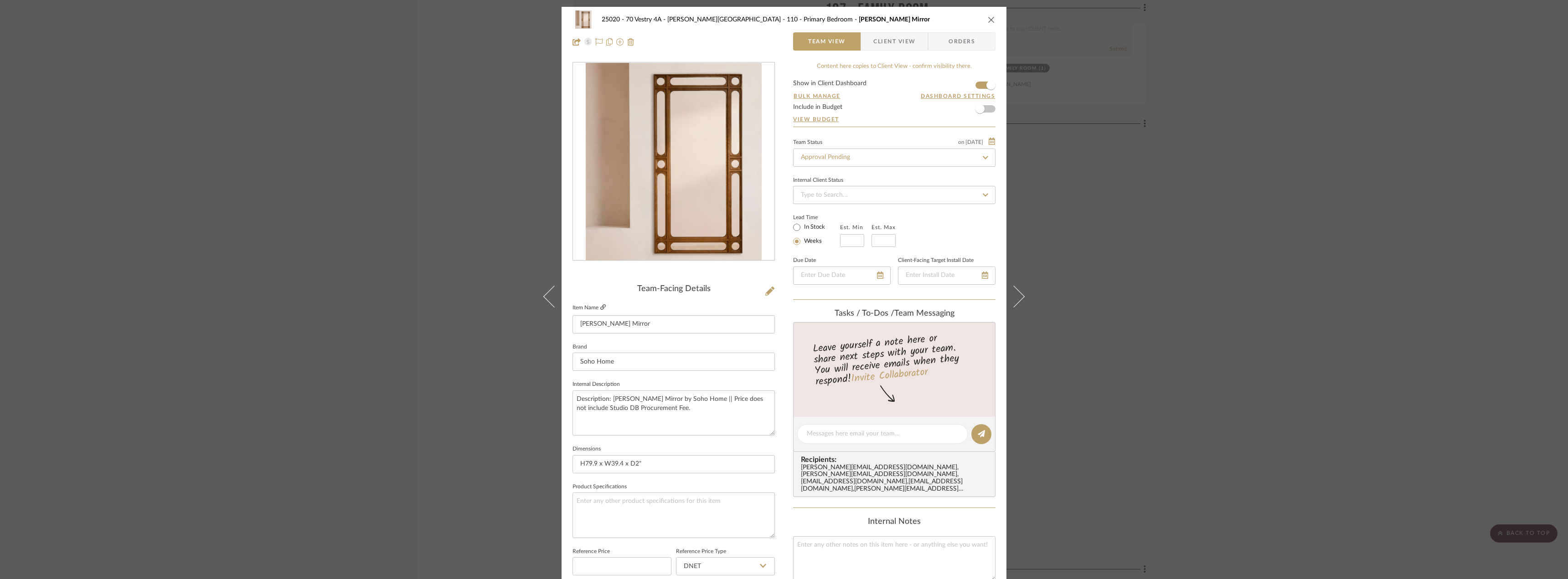
click at [600, 307] on icon at bounding box center [603, 308] width 6 height 6
click at [841, 239] on input at bounding box center [852, 241] width 24 height 13
type input "0"
drag, startPoint x: 892, startPoint y: 246, endPoint x: 883, endPoint y: 243, distance: 9.5
click at [890, 245] on input at bounding box center [884, 241] width 24 height 13
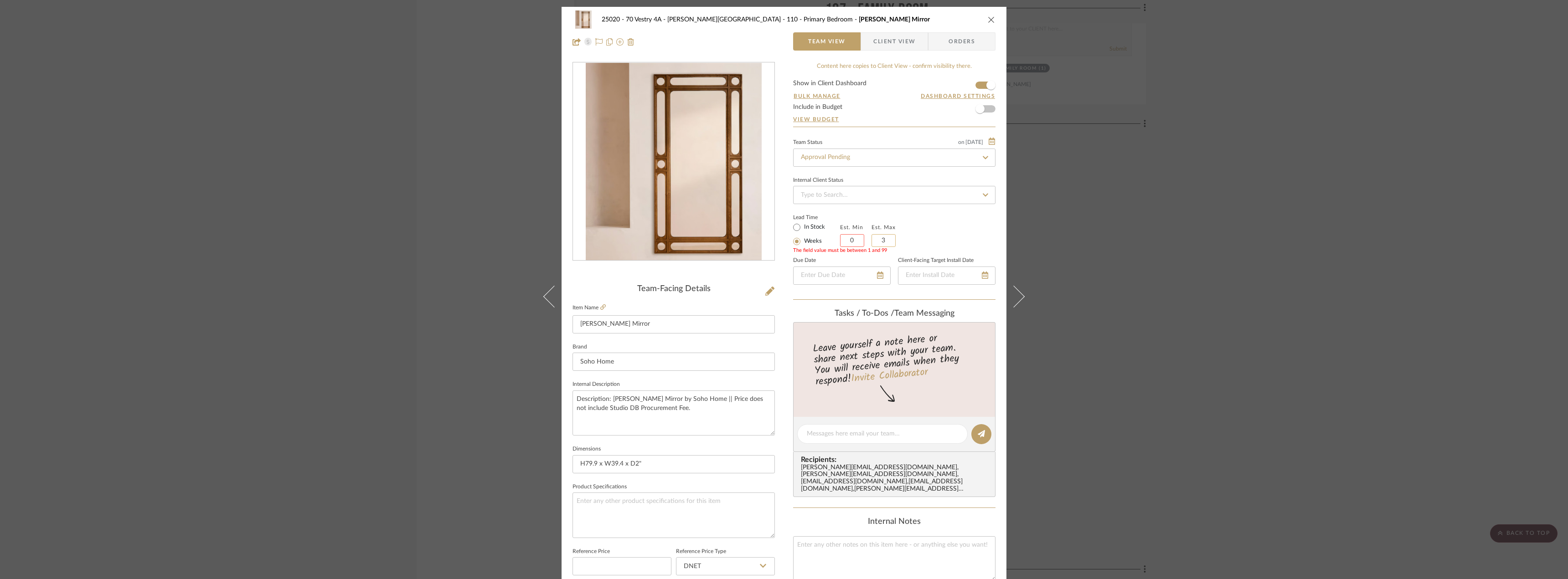
type input "3"
click at [945, 227] on div "Lead Time In Stock Weeks Est. Min 0 Est. Max 3 The field value must be between …" at bounding box center [894, 229] width 202 height 35
click at [850, 244] on input "0" at bounding box center [852, 241] width 24 height 13
click at [953, 225] on div "Lead Time In Stock Weeks Est. Min Est. Max 3" at bounding box center [894, 229] width 202 height 35
click at [883, 35] on span "Client View" at bounding box center [894, 42] width 42 height 19
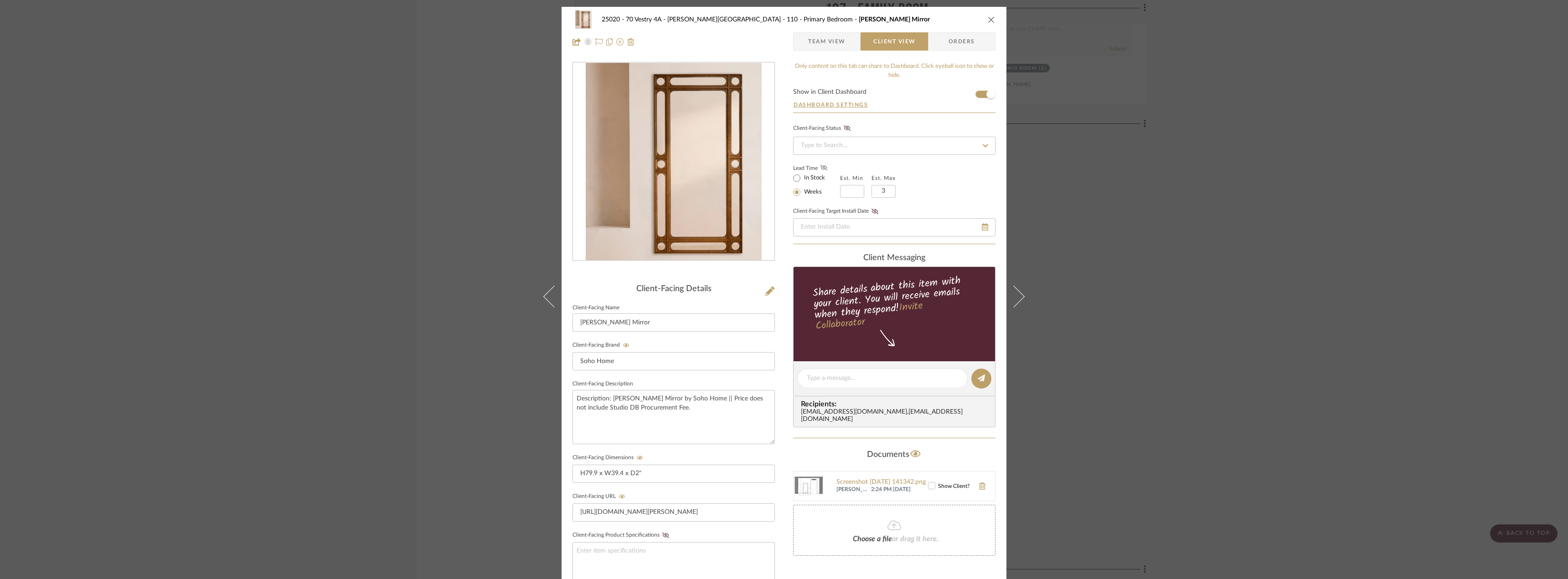
click at [822, 165] on icon at bounding box center [823, 168] width 7 height 6
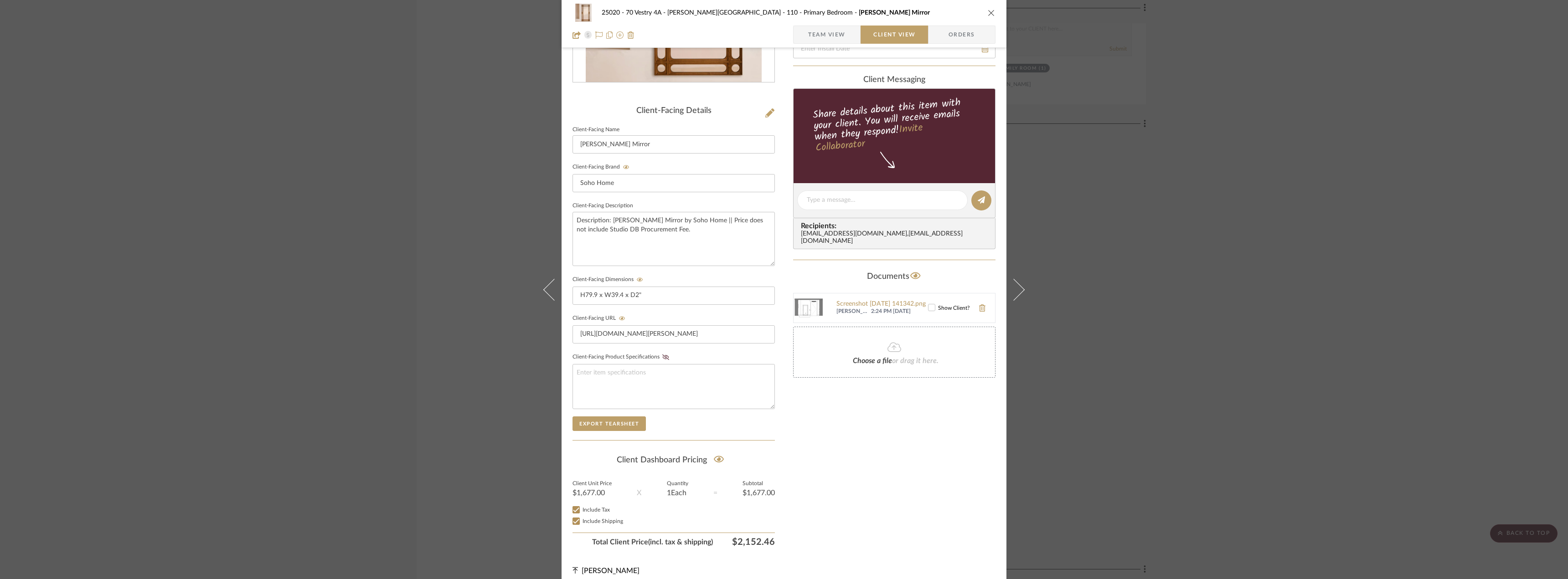
scroll to position [186, 0]
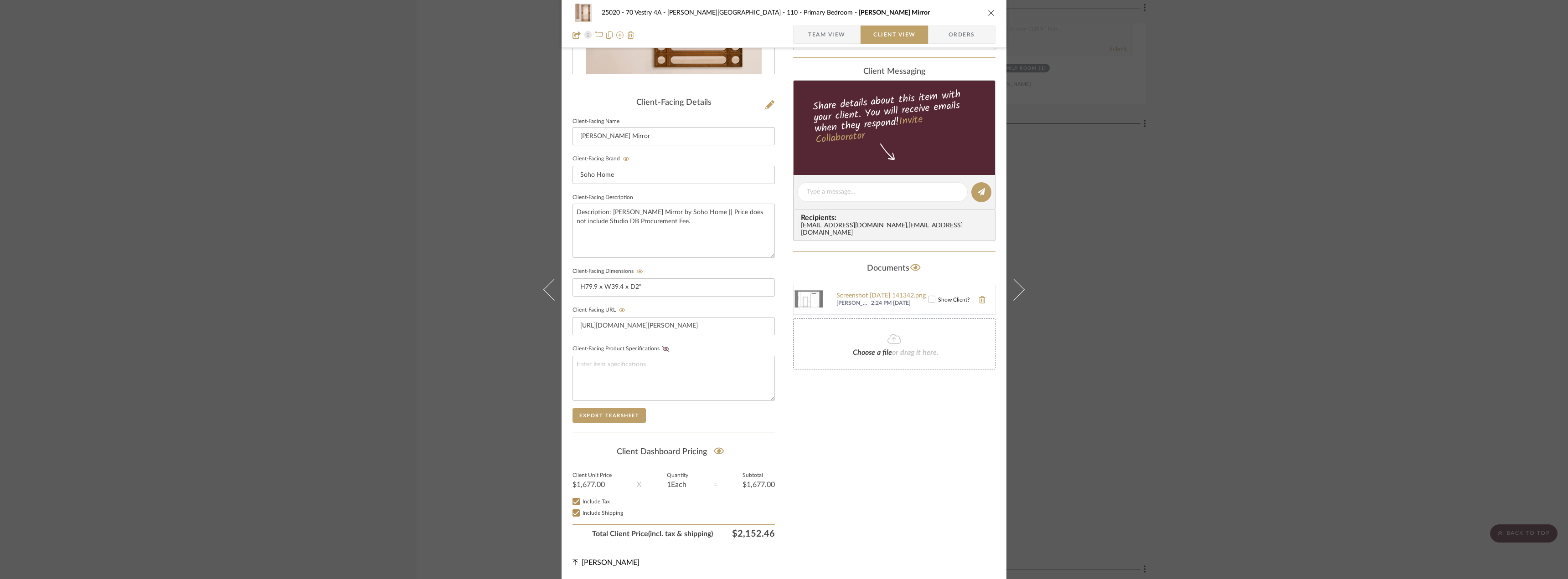
click at [853, 408] on div "Only content on this tab can share to Dashboard. Click eyeball icon to show or …" at bounding box center [894, 210] width 202 height 668
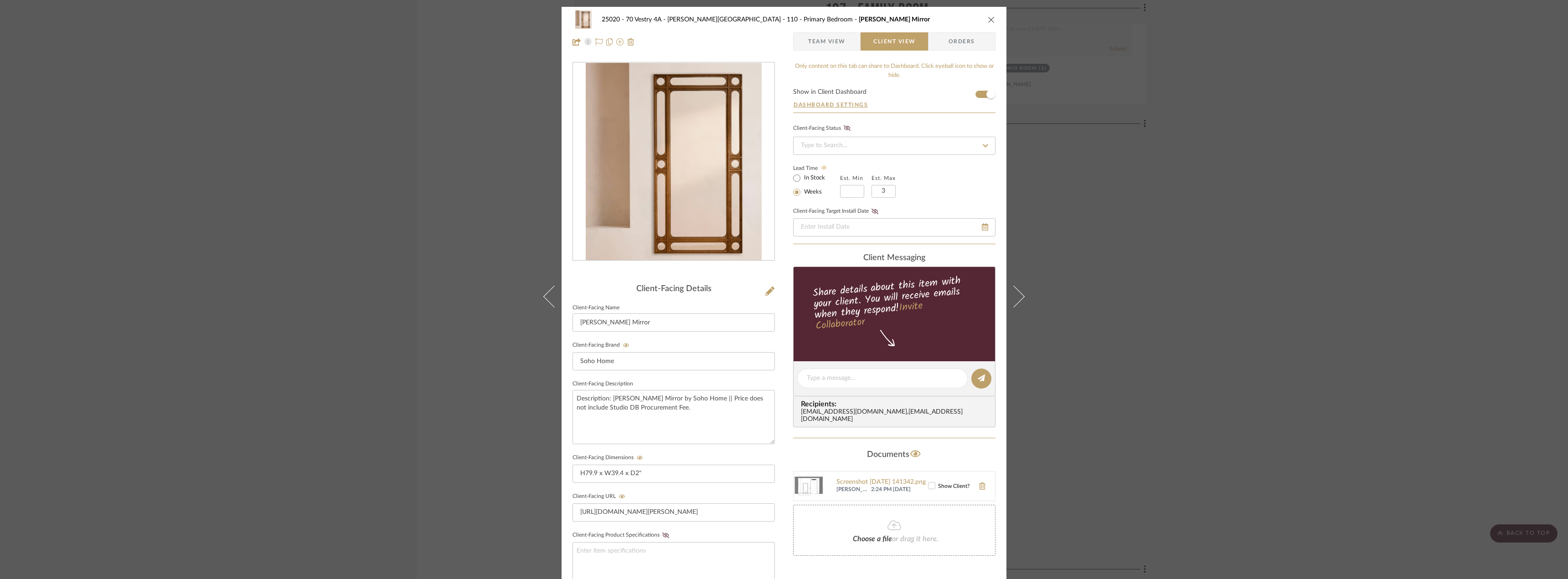
click at [989, 20] on icon "close" at bounding box center [992, 20] width 7 height 7
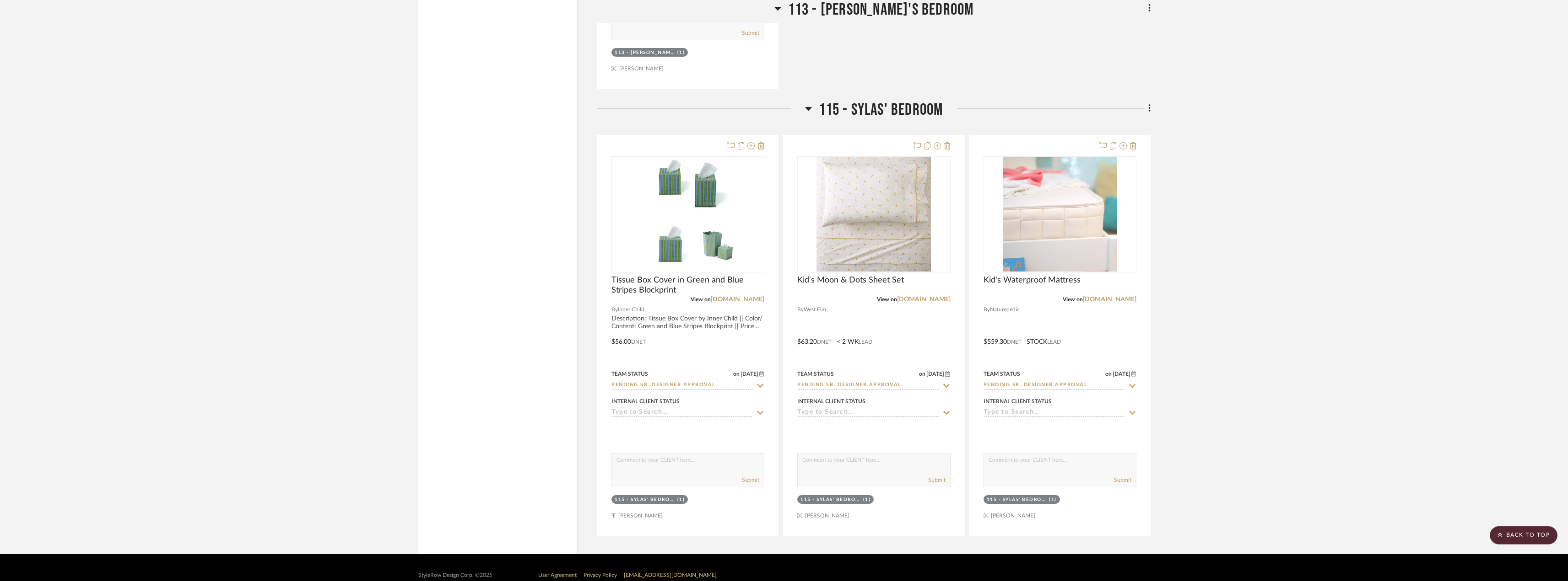
scroll to position [3203, 0]
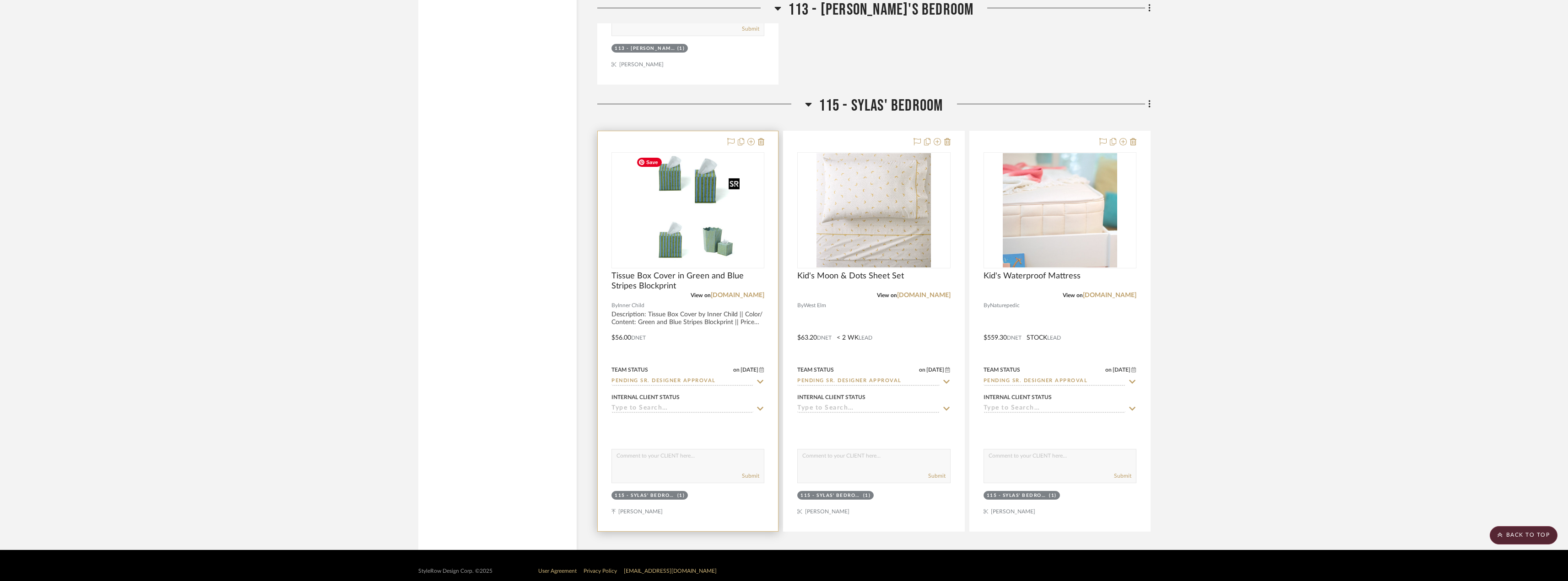
click at [721, 221] on img "0" at bounding box center [688, 211] width 110 height 114
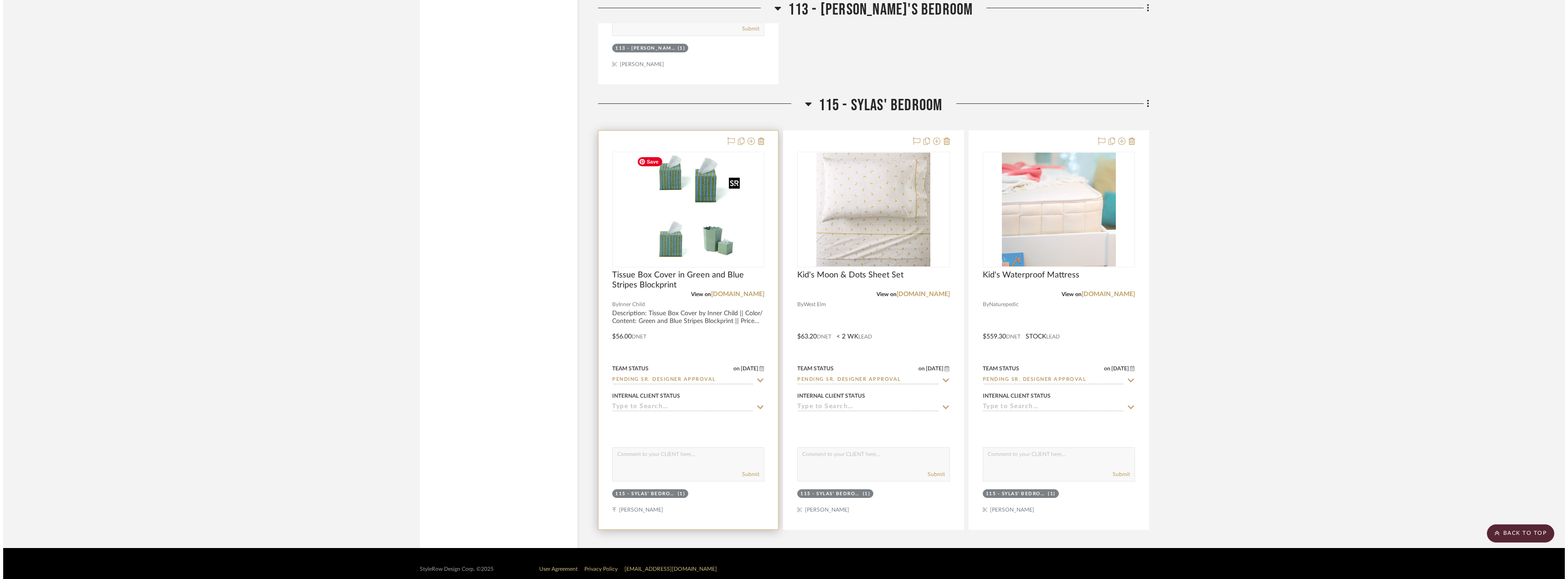
scroll to position [0, 0]
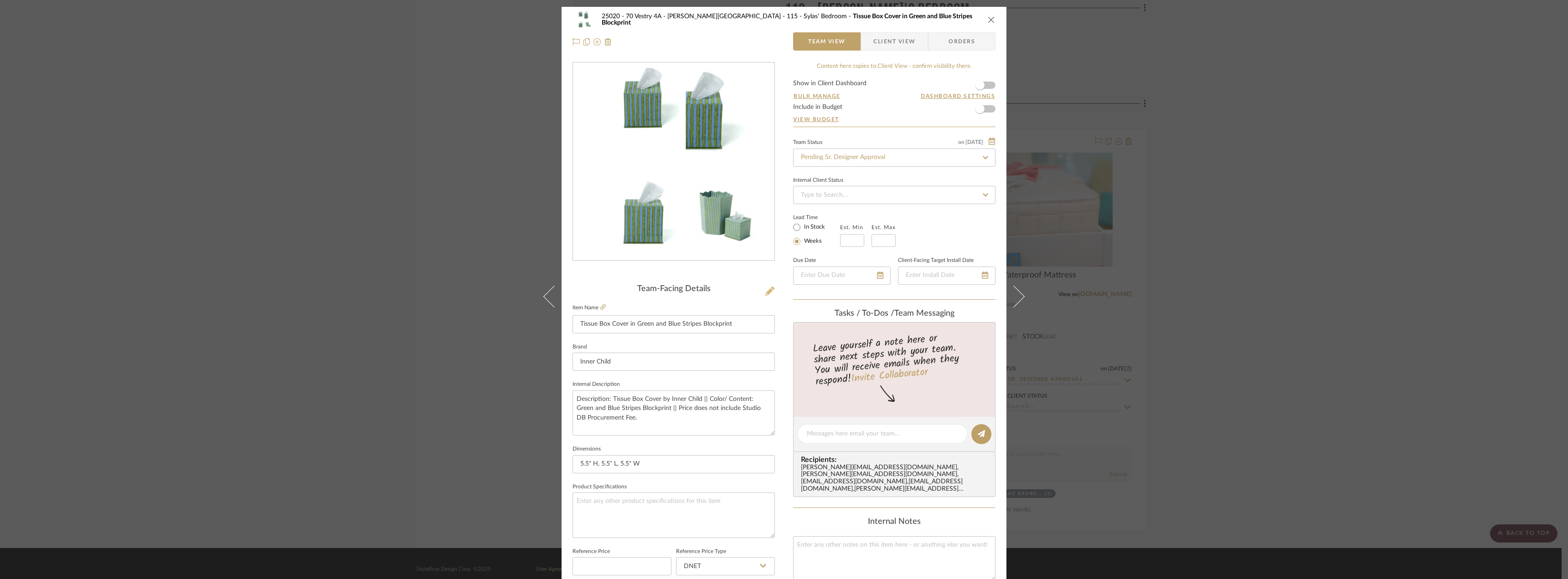
click at [765, 289] on icon at bounding box center [770, 292] width 9 height 9
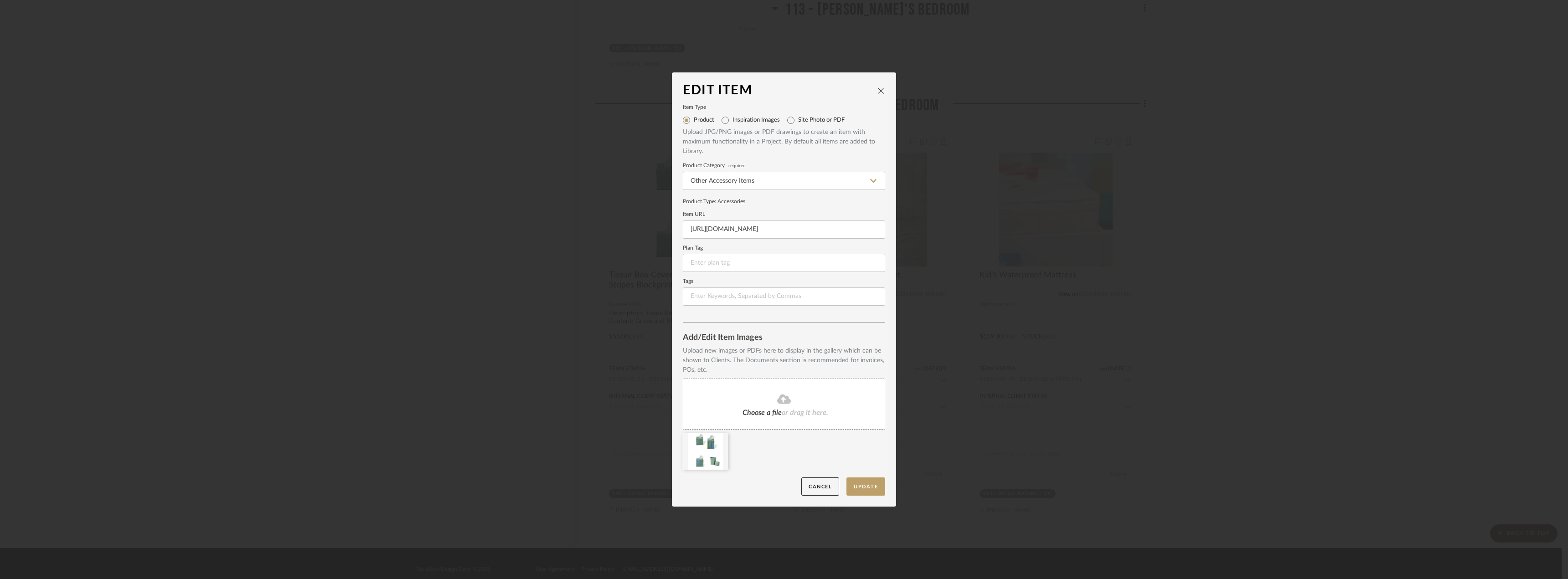
click at [883, 89] on dialog-content "Edit Item Item Type Product Inspiration Images Site Photo or PDF Upload JPG/PNG…" at bounding box center [784, 290] width 225 height 434
click at [877, 90] on icon "close" at bounding box center [881, 90] width 7 height 7
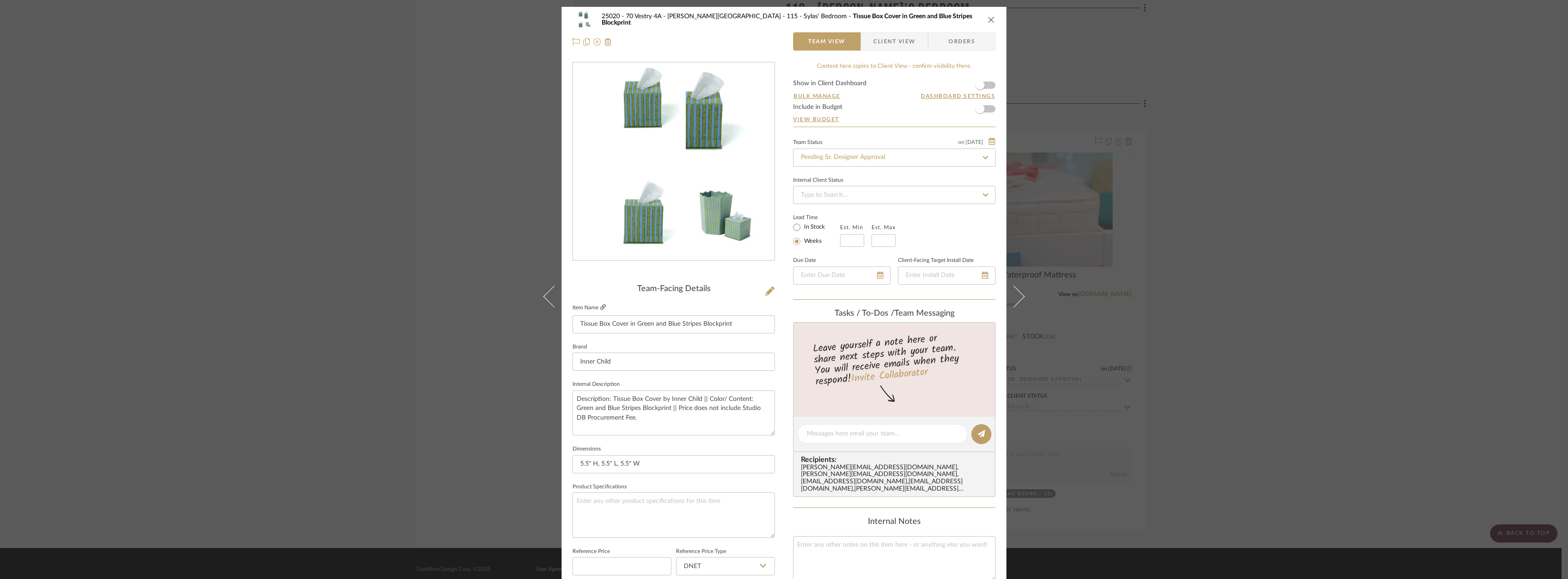
click at [602, 306] on icon at bounding box center [603, 308] width 6 height 6
click at [771, 294] on button at bounding box center [769, 292] width 10 height 15
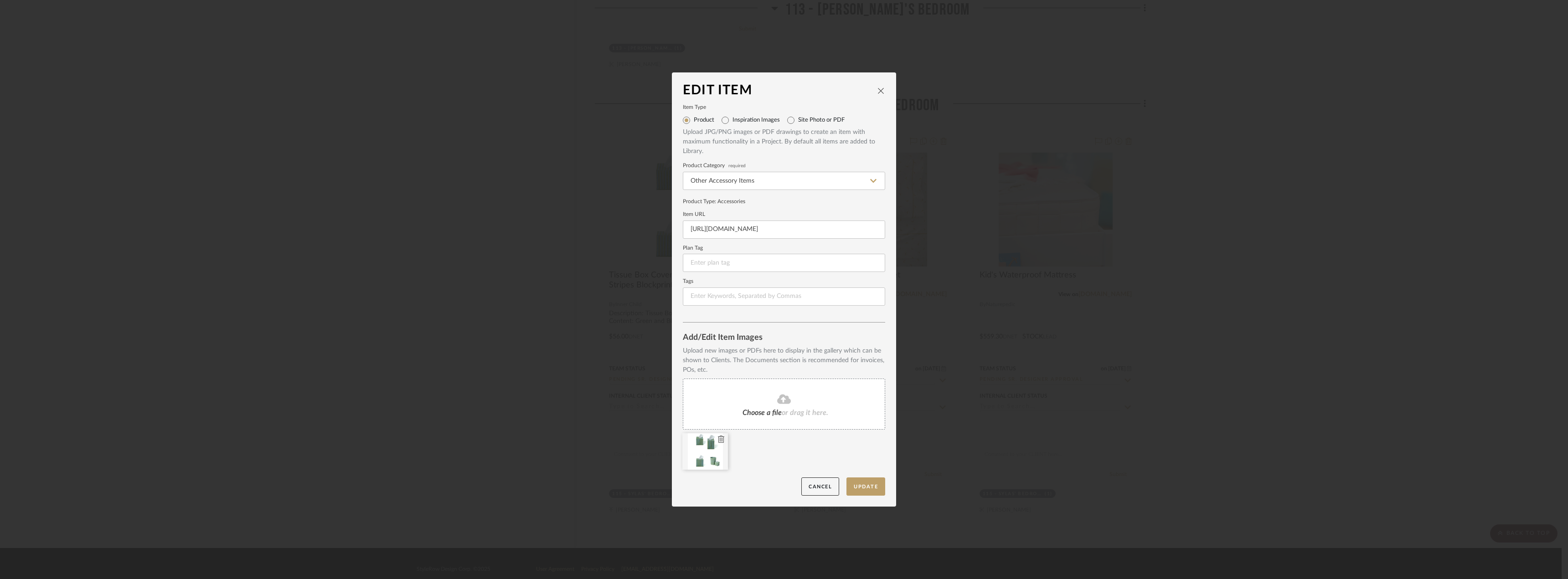
click at [718, 441] on icon at bounding box center [721, 439] width 7 height 7
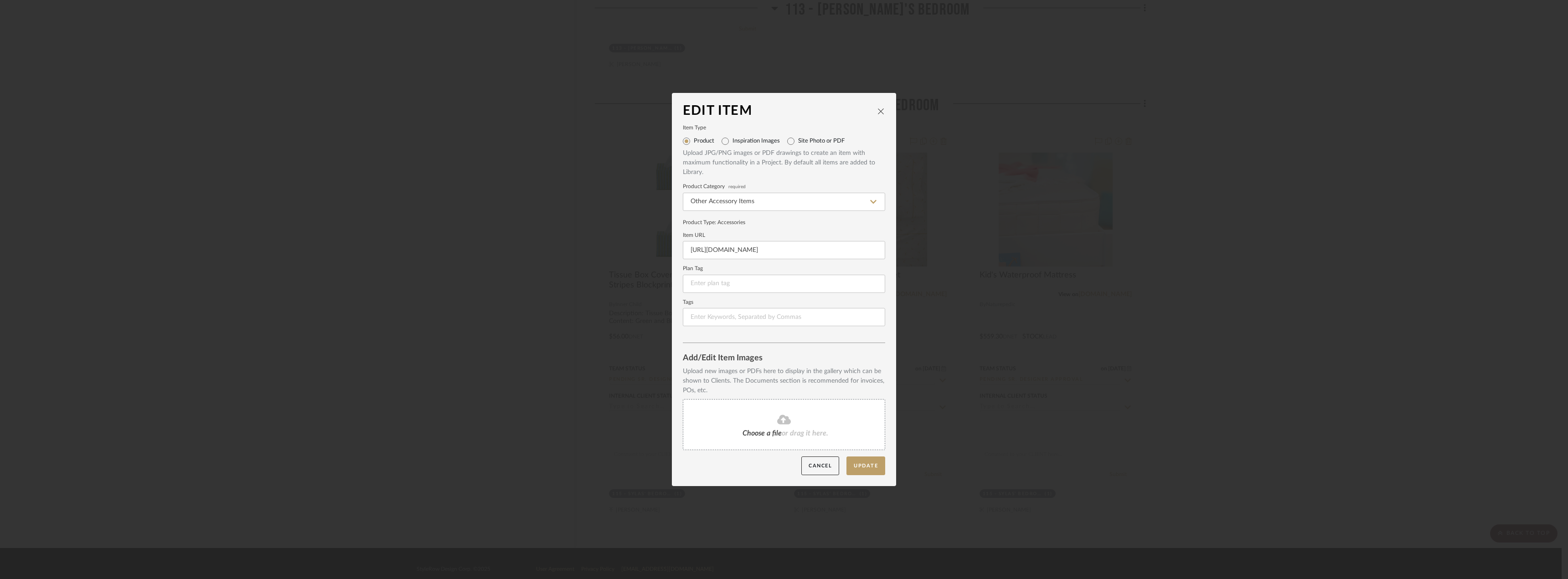
click at [751, 442] on div "Choose a file or drag it here." at bounding box center [783, 424] width 202 height 51
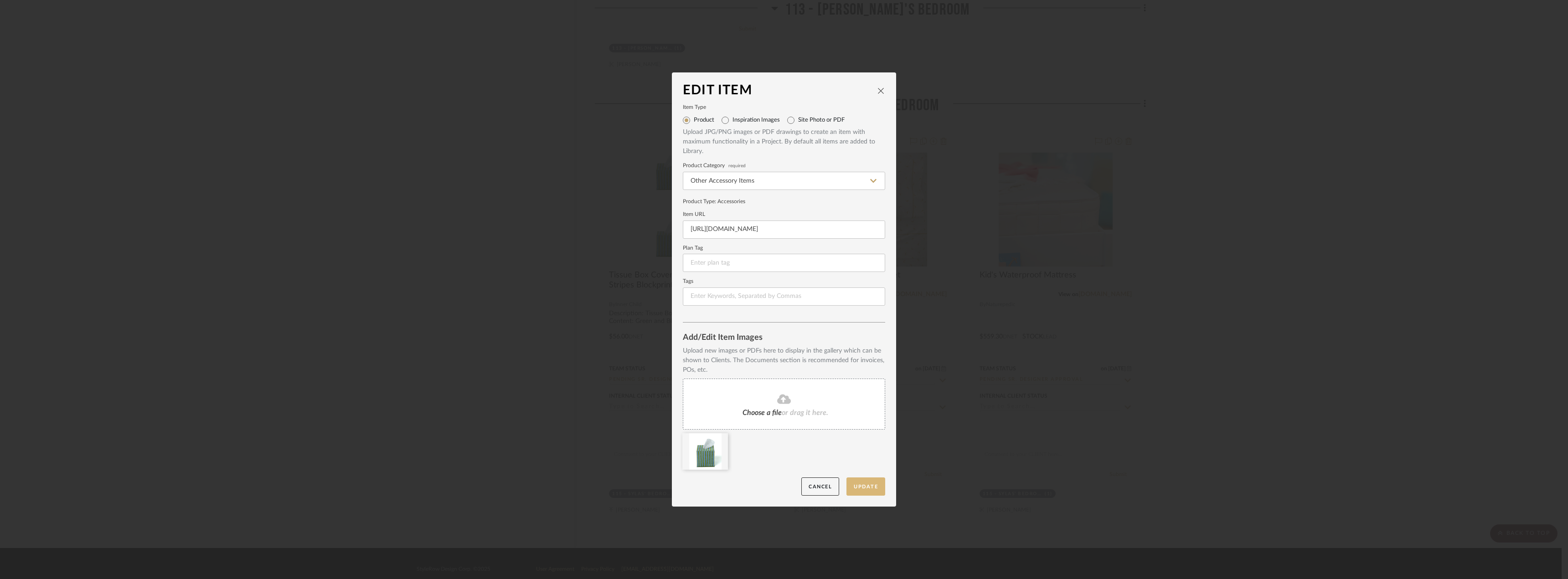
click at [864, 492] on button "Update" at bounding box center [866, 487] width 39 height 19
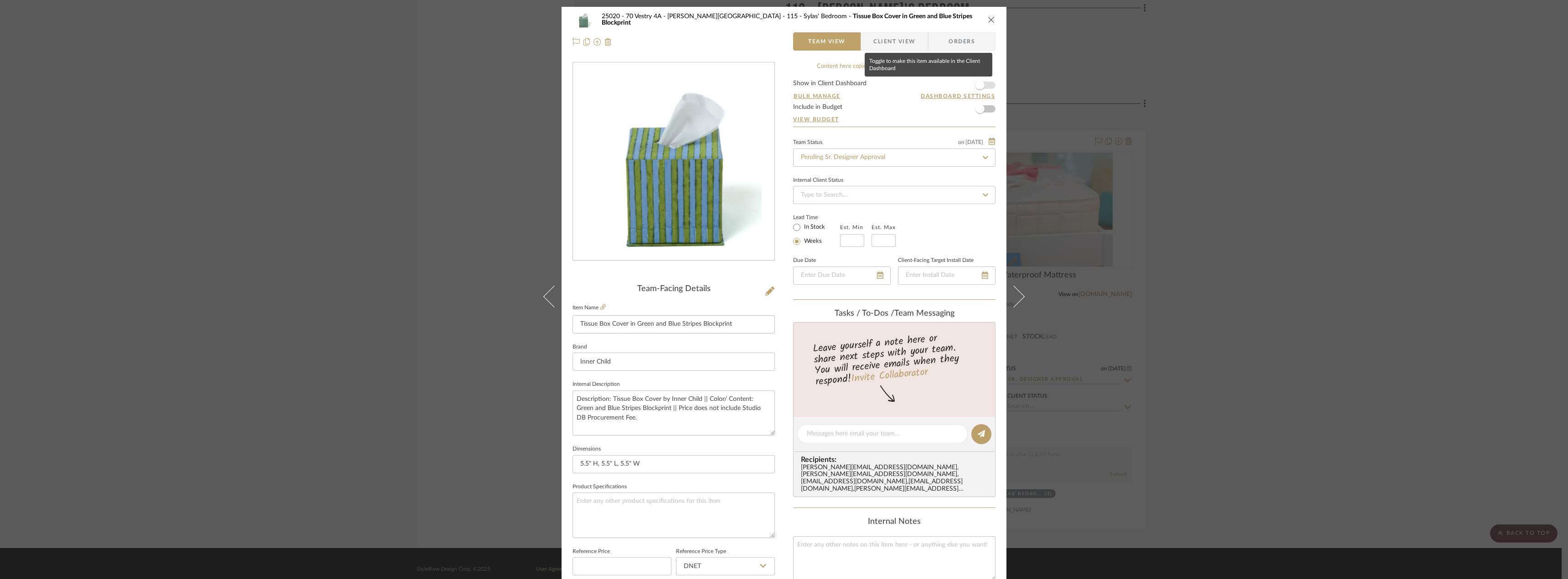
click at [983, 83] on span "button" at bounding box center [981, 86] width 21 height 21
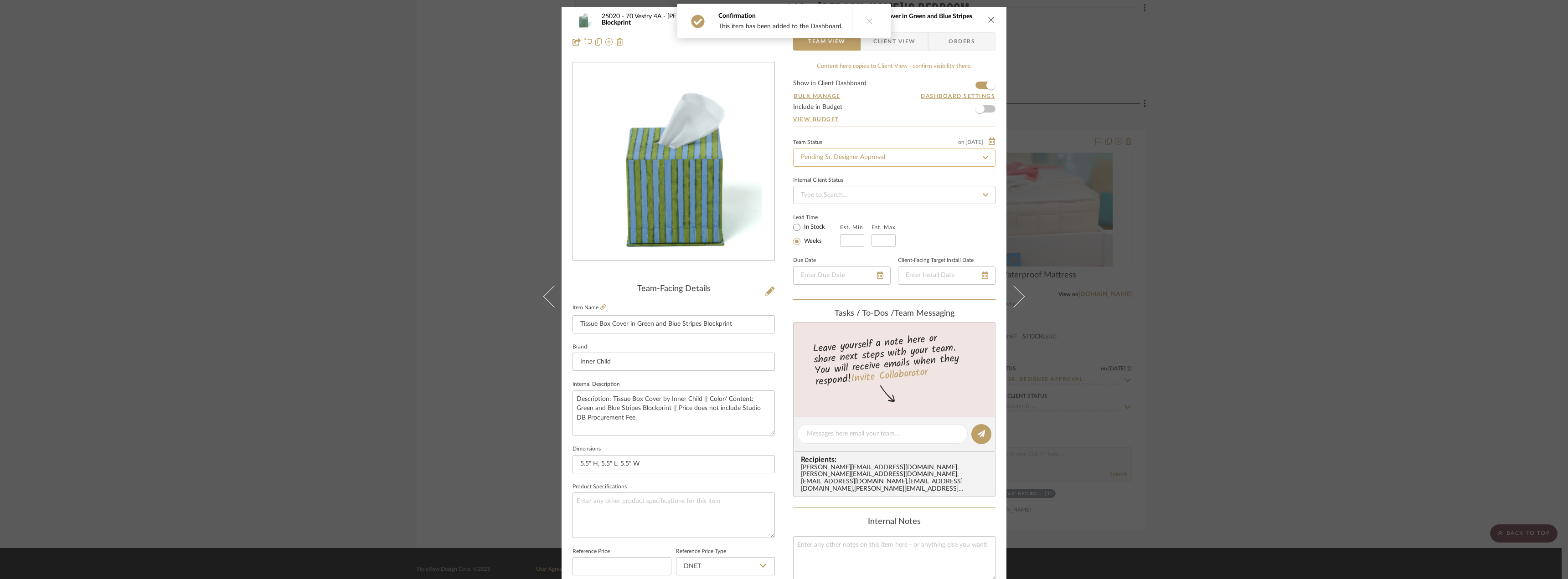
click at [893, 149] on input "Pending Sr. Designer Approval" at bounding box center [894, 158] width 202 height 19
click at [852, 227] on div "Approval Pending" at bounding box center [891, 228] width 201 height 23
type input "Approval Pending"
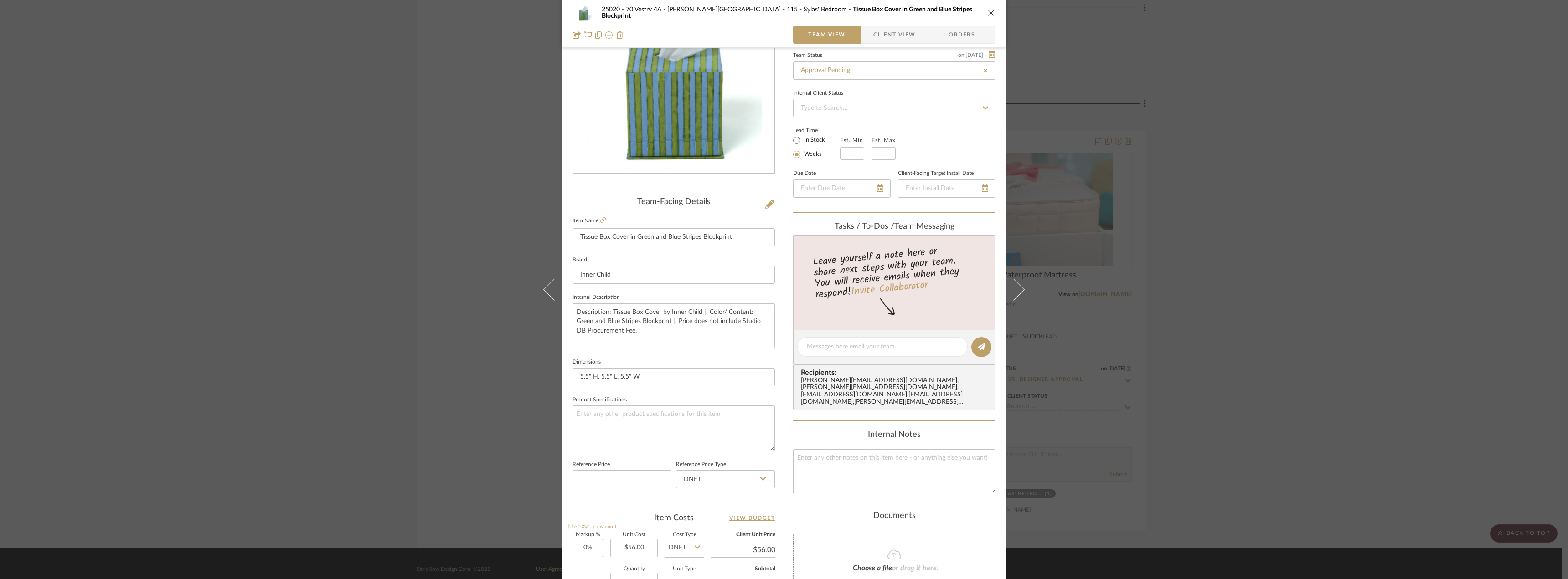
click at [878, 36] on span "Client View" at bounding box center [894, 34] width 42 height 19
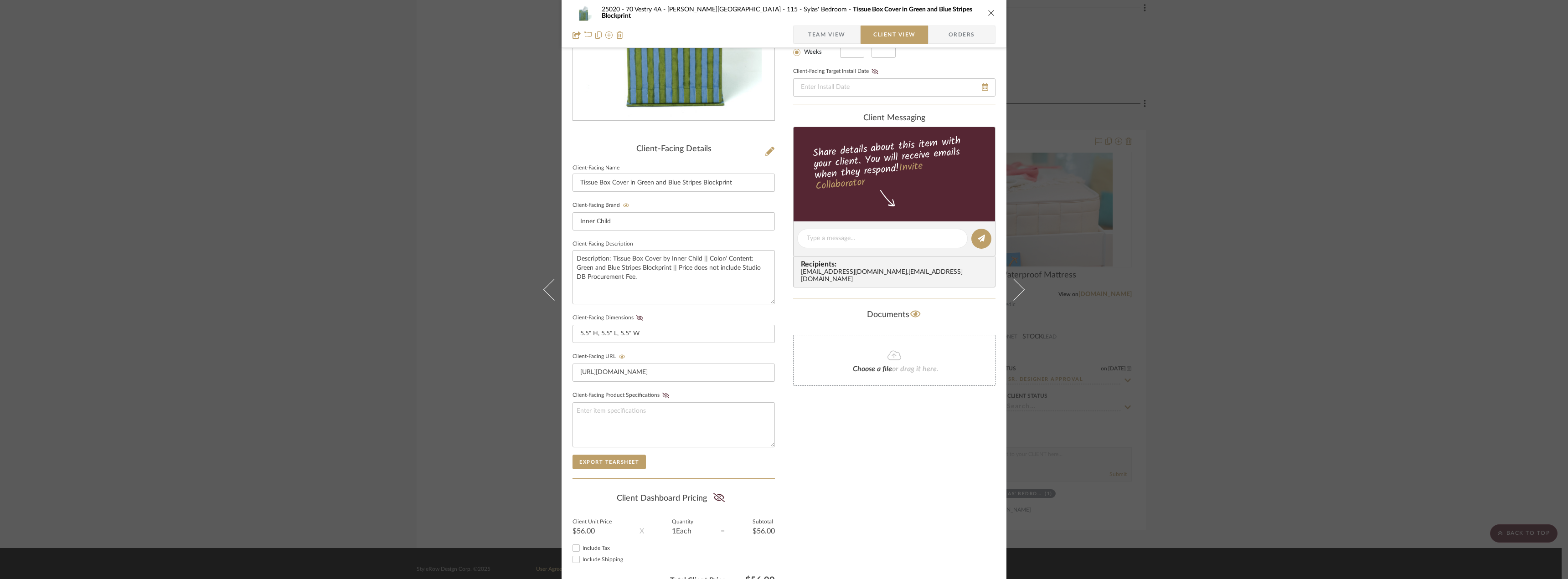
scroll to position [186, 0]
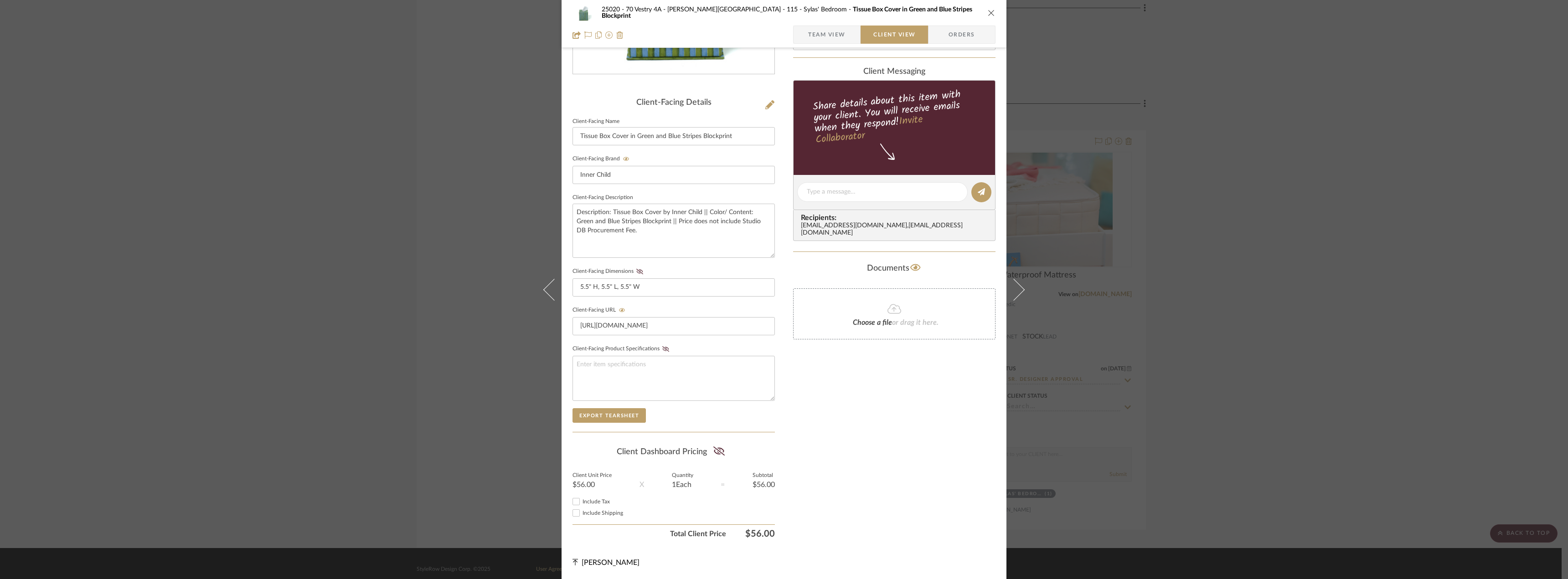
drag, startPoint x: 713, startPoint y: 448, endPoint x: 691, endPoint y: 469, distance: 30.4
click at [713, 448] on icon at bounding box center [719, 451] width 11 height 9
click at [589, 507] on div "Include Tax" at bounding box center [673, 502] width 202 height 11
click at [591, 502] on span "Include Tax" at bounding box center [596, 502] width 27 height 6
click at [582, 502] on input "Include Tax" at bounding box center [576, 502] width 11 height 11
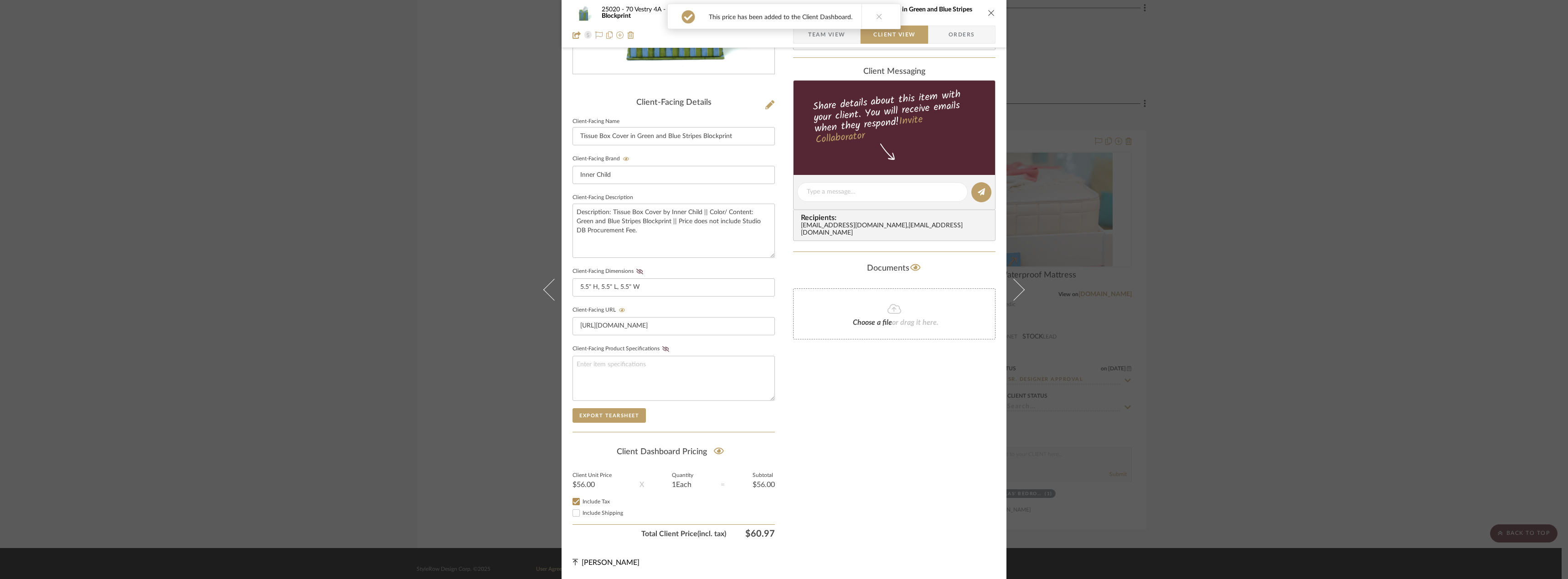
click at [591, 512] on span "Include Shipping" at bounding box center [603, 514] width 41 height 6
click at [582, 512] on input "Include Shipping" at bounding box center [576, 514] width 11 height 11
click at [904, 437] on div "Only content on this tab can share to Dashboard. Click eyeball icon to show or …" at bounding box center [894, 210] width 202 height 668
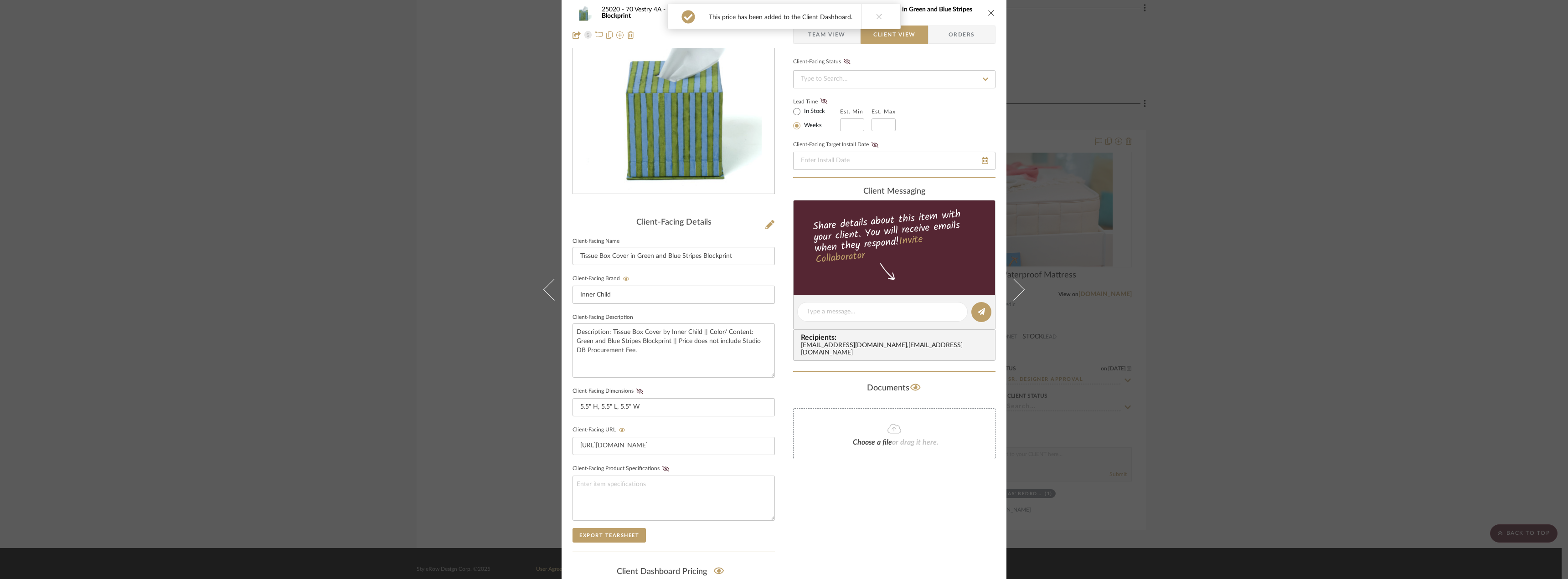
scroll to position [0, 0]
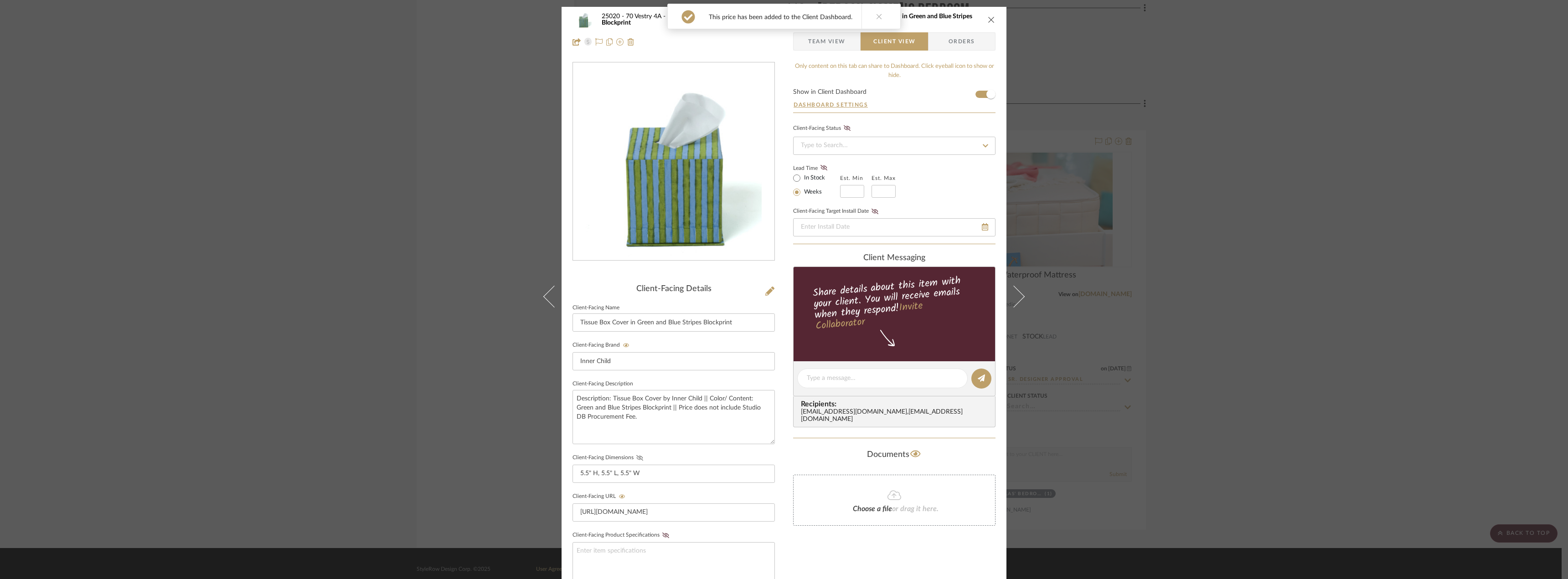
click at [637, 459] on icon at bounding box center [640, 458] width 7 height 6
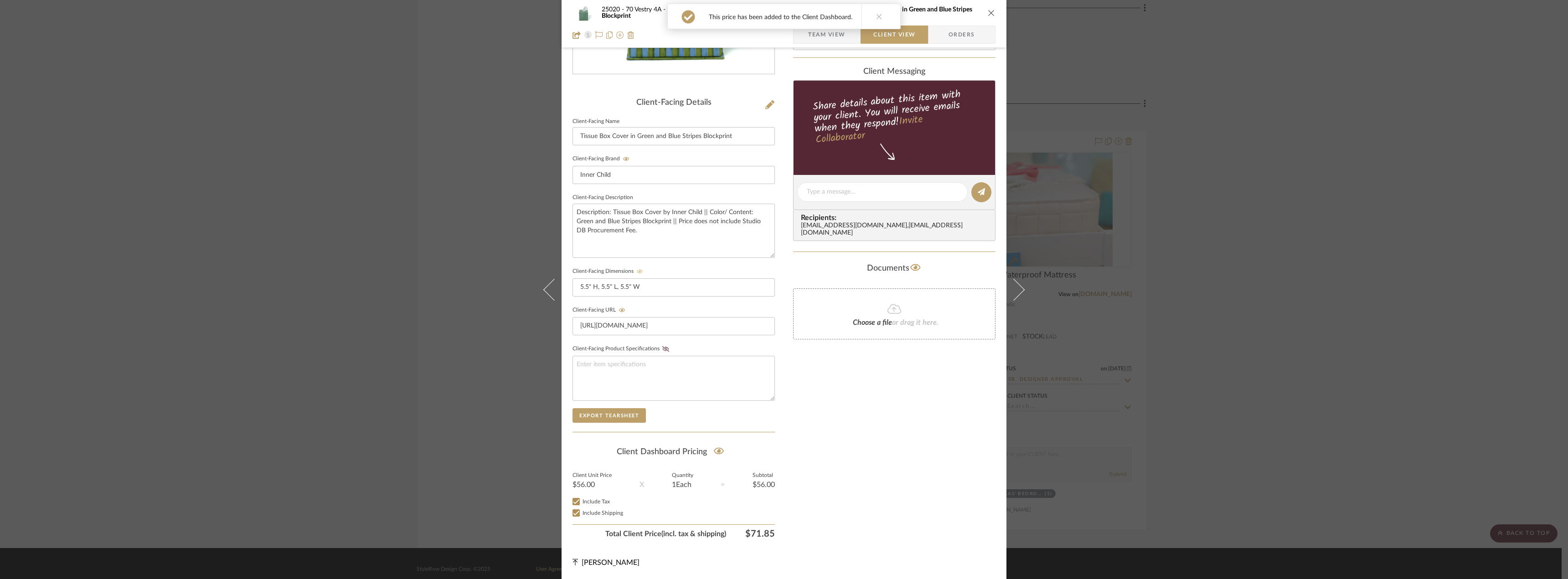
click at [884, 459] on div "Only content on this tab can share to Dashboard. Click eyeball icon to show or …" at bounding box center [894, 210] width 202 height 668
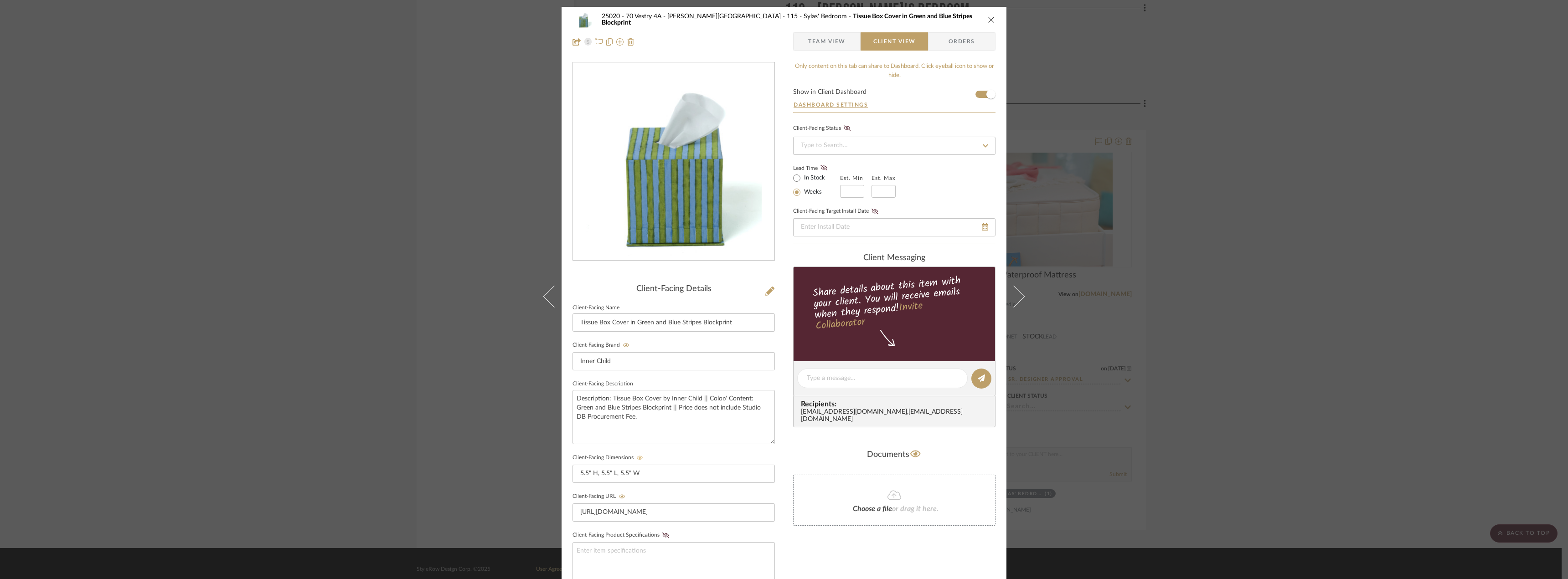
click at [812, 176] on label "In Stock" at bounding box center [814, 178] width 22 height 8
click at [803, 176] on input "In Stock" at bounding box center [797, 178] width 11 height 11
click at [824, 167] on icon at bounding box center [823, 168] width 7 height 6
click at [825, 42] on span "Team View" at bounding box center [827, 42] width 37 height 19
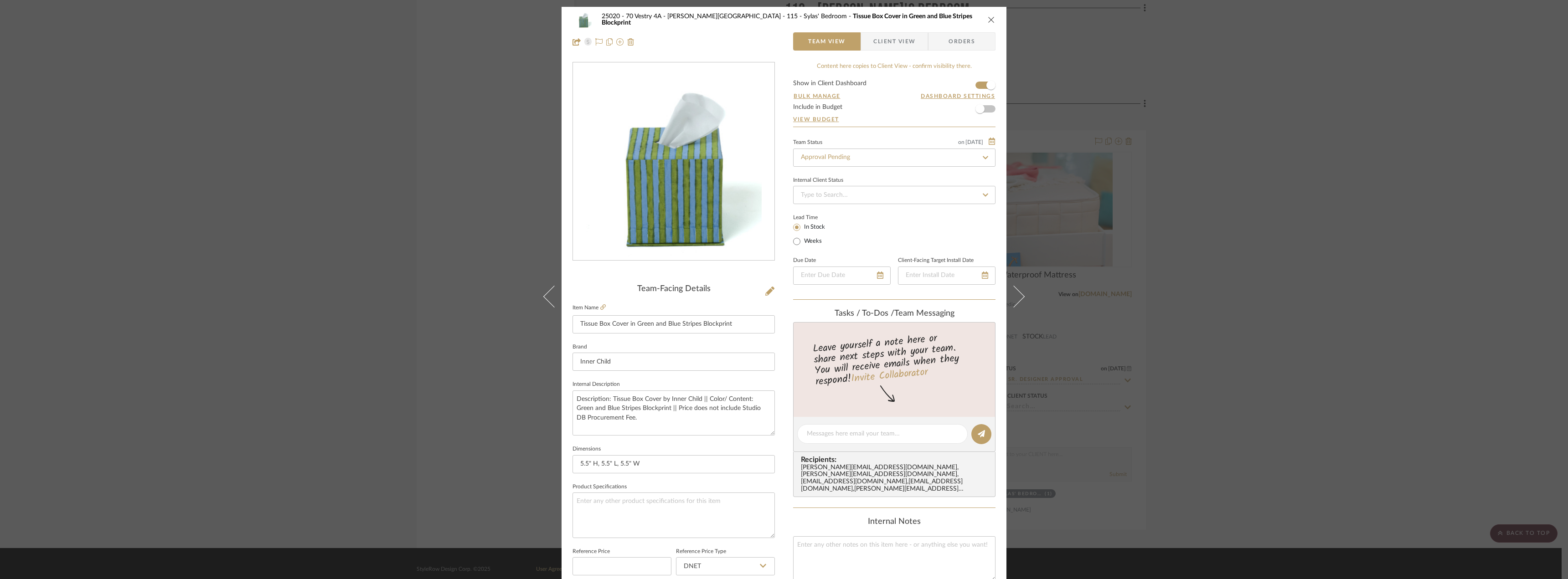
click at [988, 15] on div "25020 - 70 Vestry 4A - Grant-Stanleigh 115 - Sylas' Bedroom Tissue Box Cover in…" at bounding box center [784, 20] width 423 height 19
click at [988, 18] on icon "close" at bounding box center [992, 20] width 7 height 7
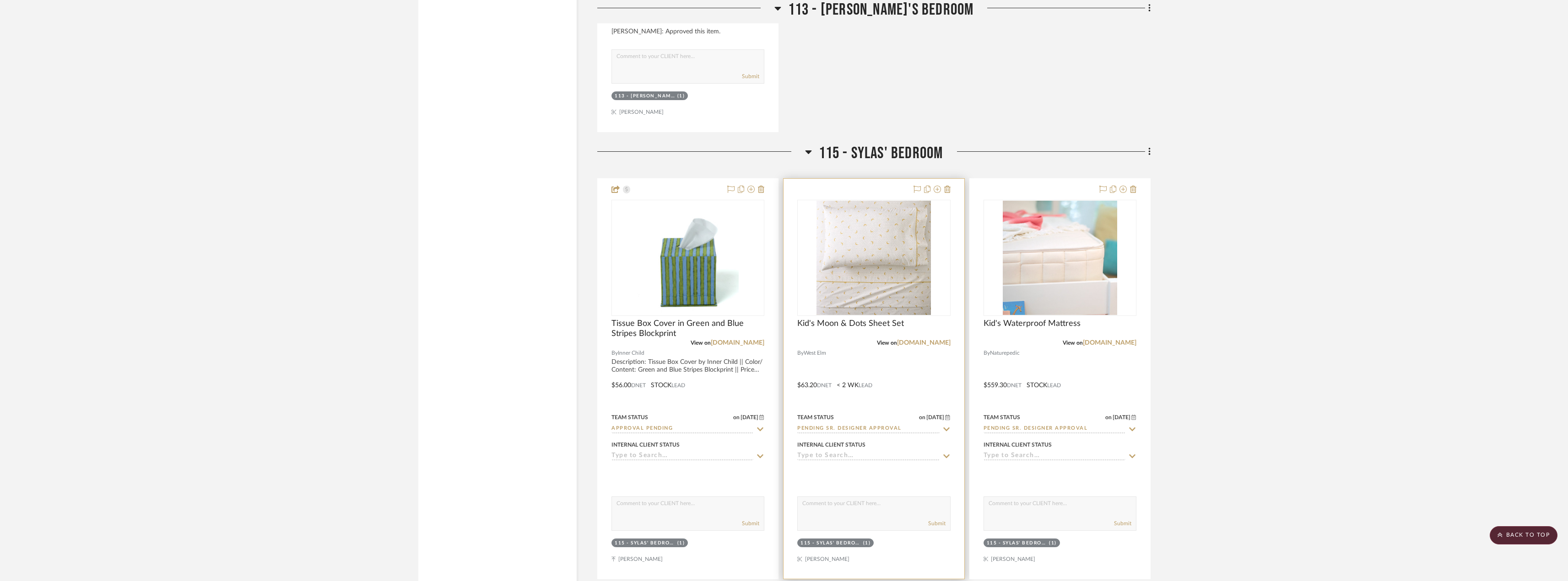
scroll to position [3111, 0]
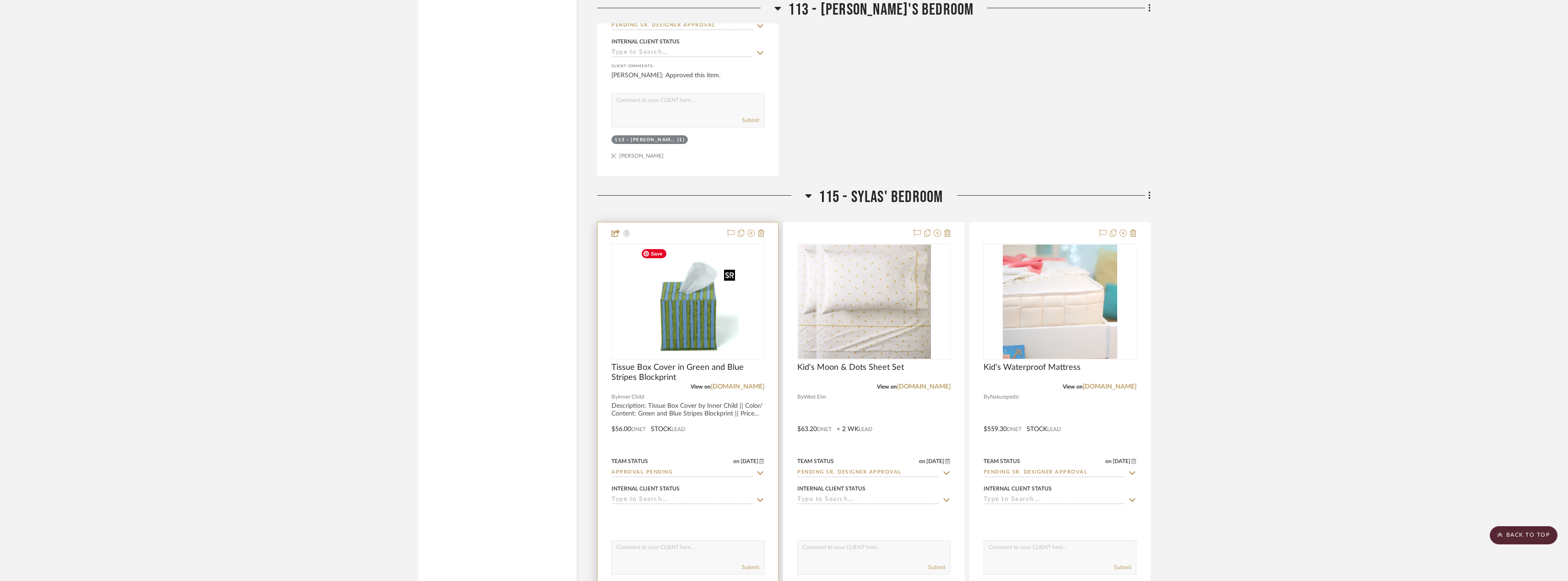
click at [689, 327] on img "0" at bounding box center [688, 302] width 102 height 114
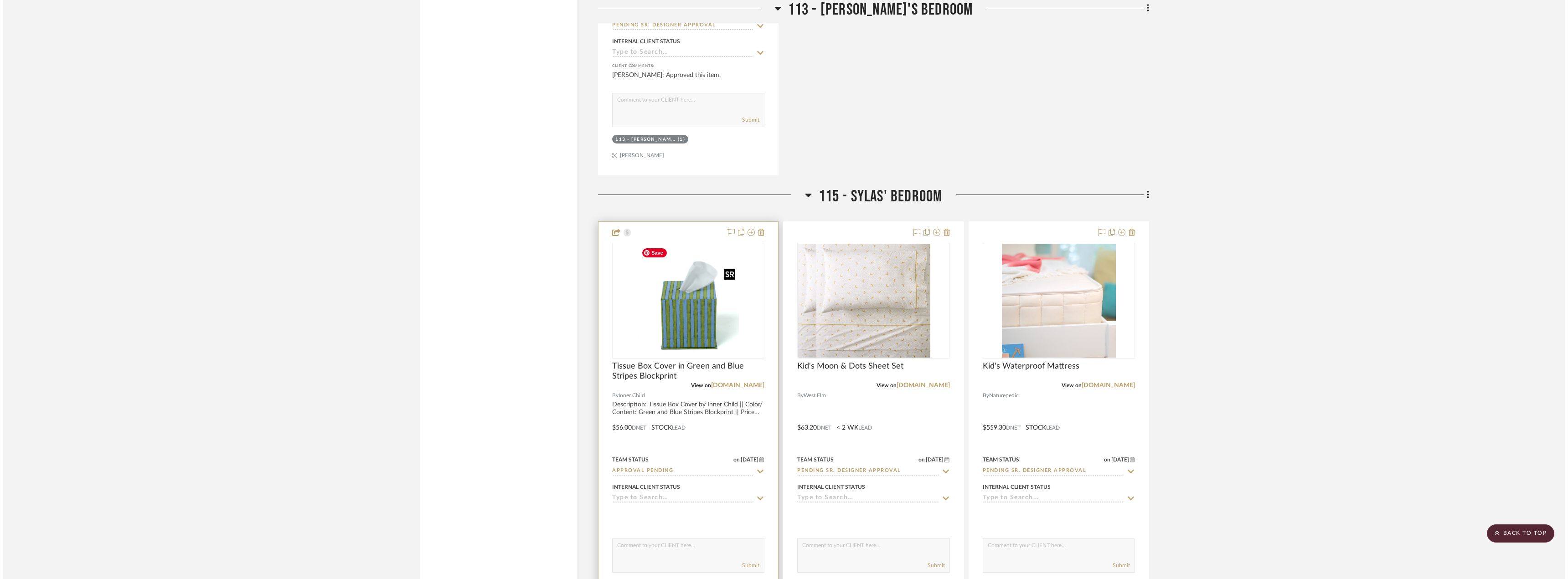
scroll to position [0, 0]
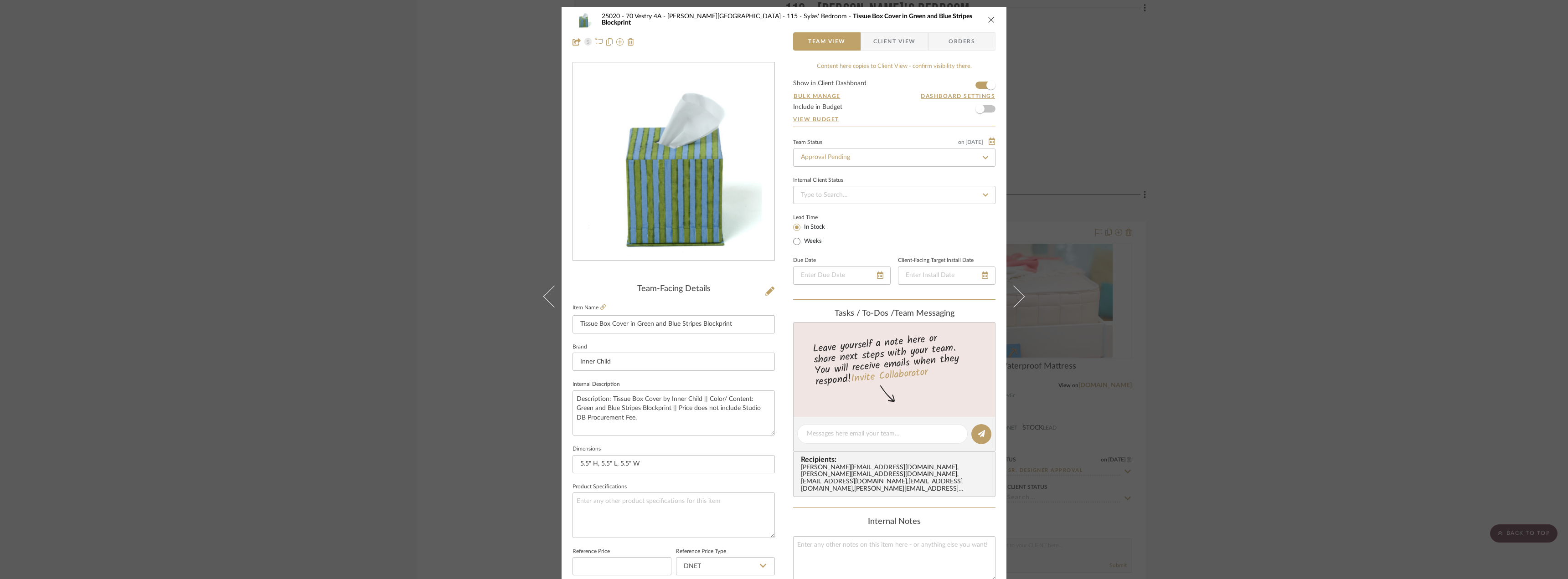
click at [1301, 218] on div "25020 - 70 Vestry 4A - Grant-Stanleigh 115 - Sylas' Bedroom Tissue Box Cover in…" at bounding box center [784, 289] width 1568 height 579
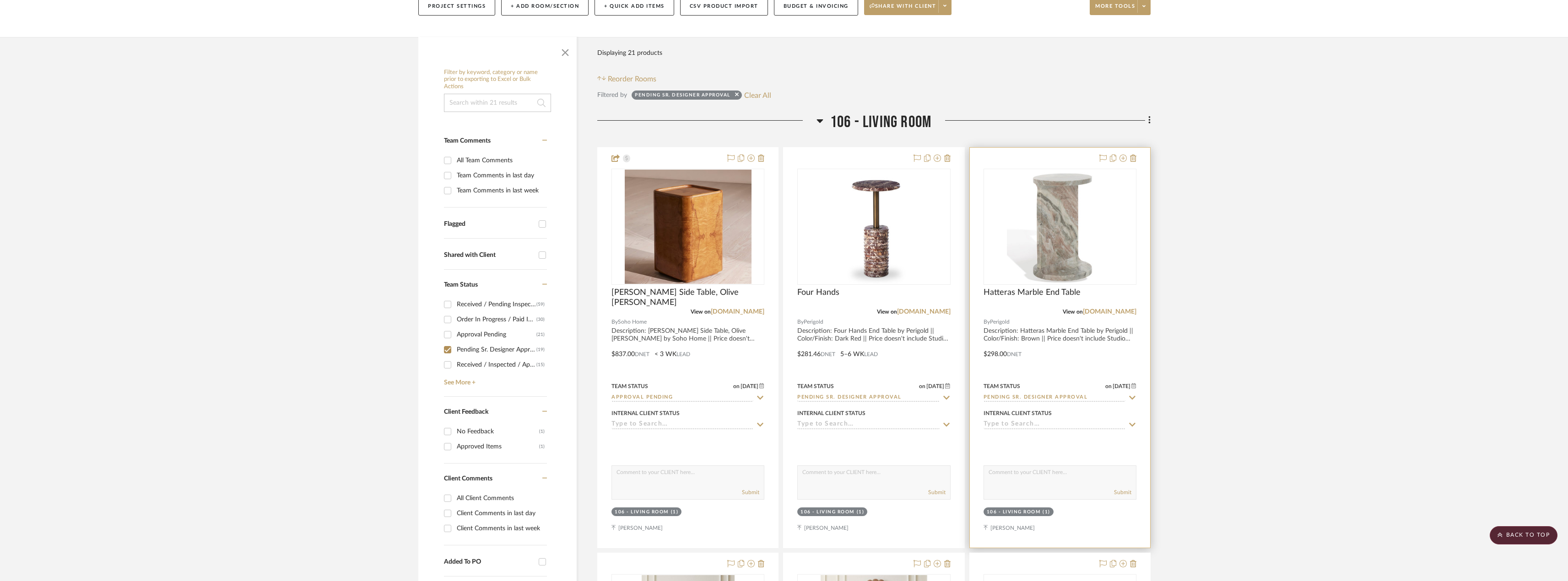
scroll to position [46, 0]
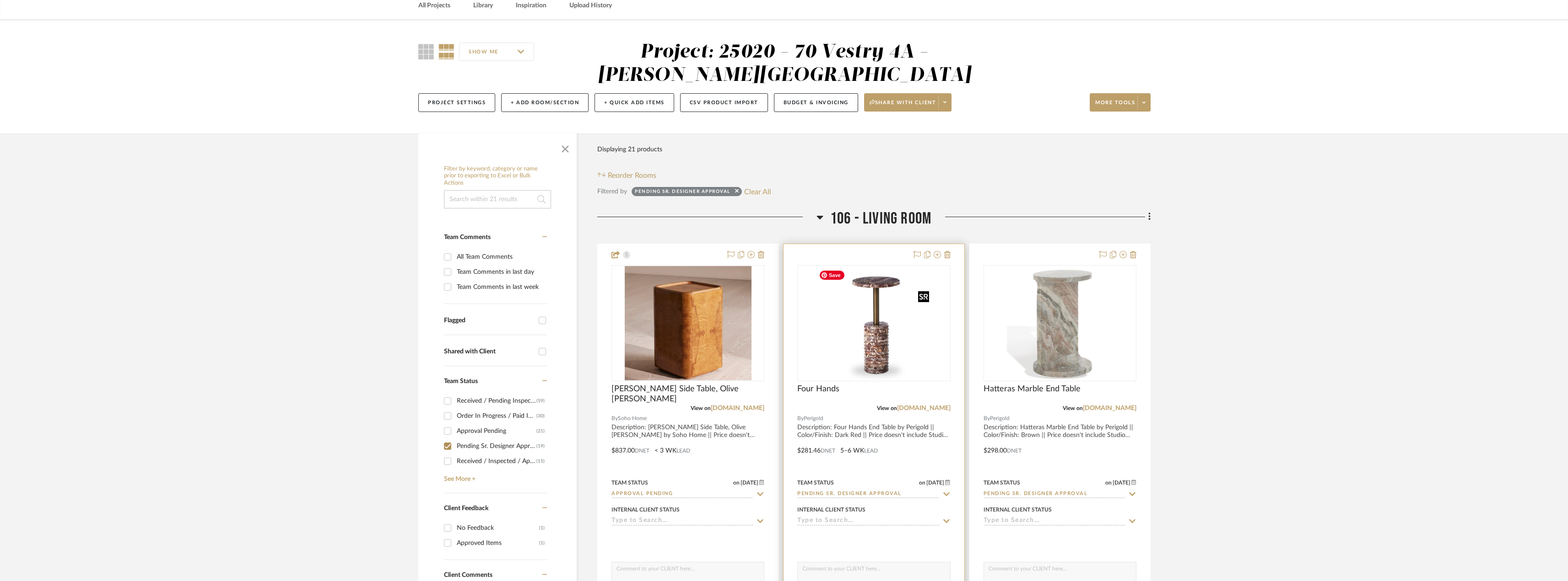
click at [907, 335] on img "0" at bounding box center [874, 324] width 118 height 114
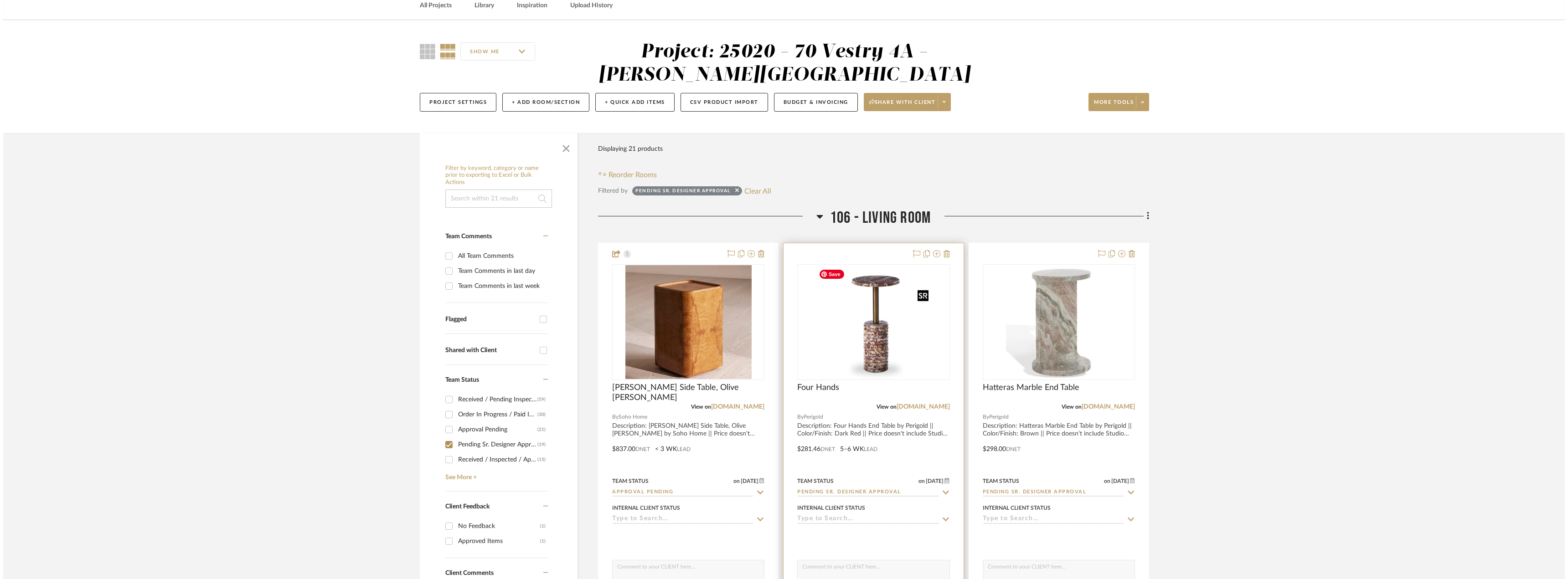
scroll to position [0, 0]
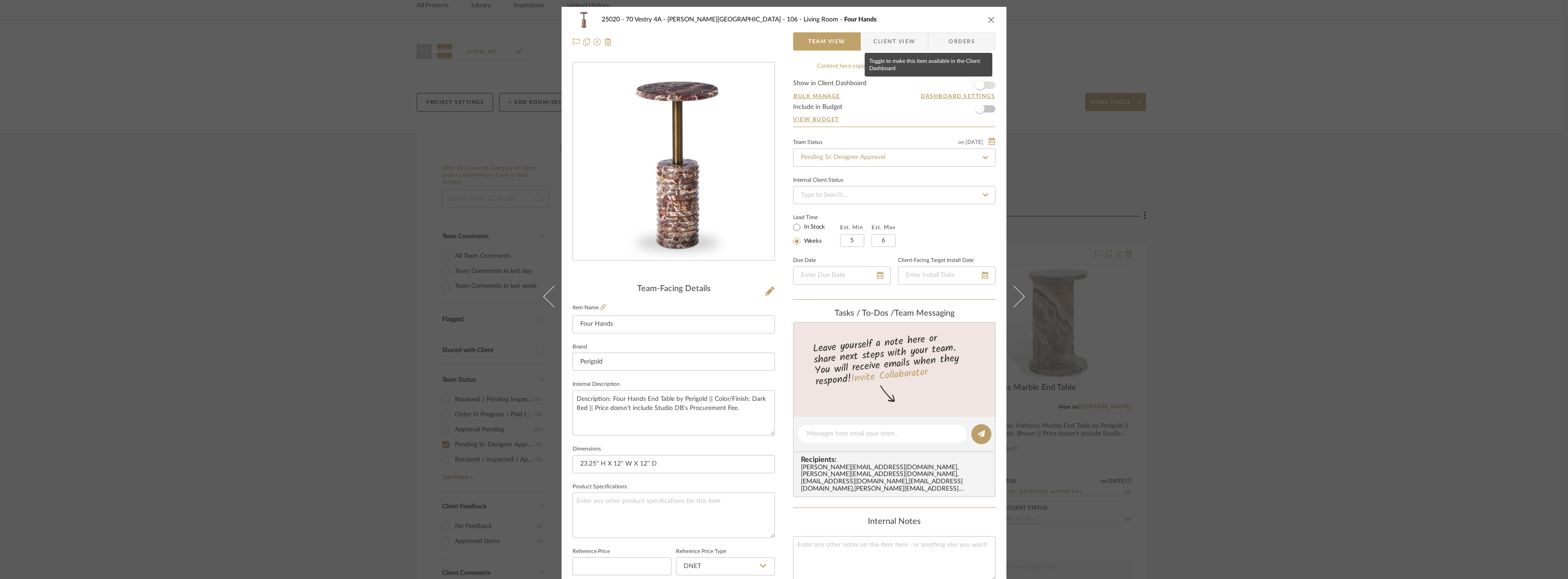
click at [975, 89] on span "button" at bounding box center [980, 86] width 9 height 9
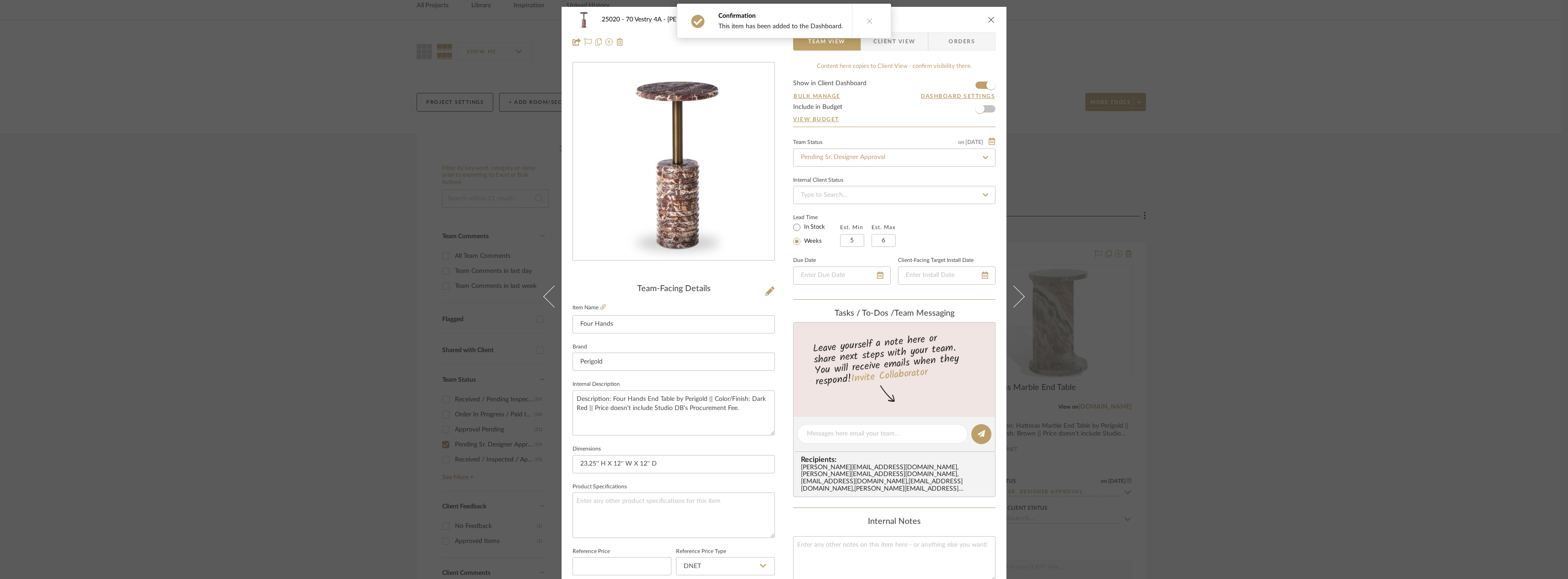
click at [872, 24] on button at bounding box center [870, 21] width 35 height 34
click at [889, 34] on span "Client View" at bounding box center [894, 42] width 42 height 19
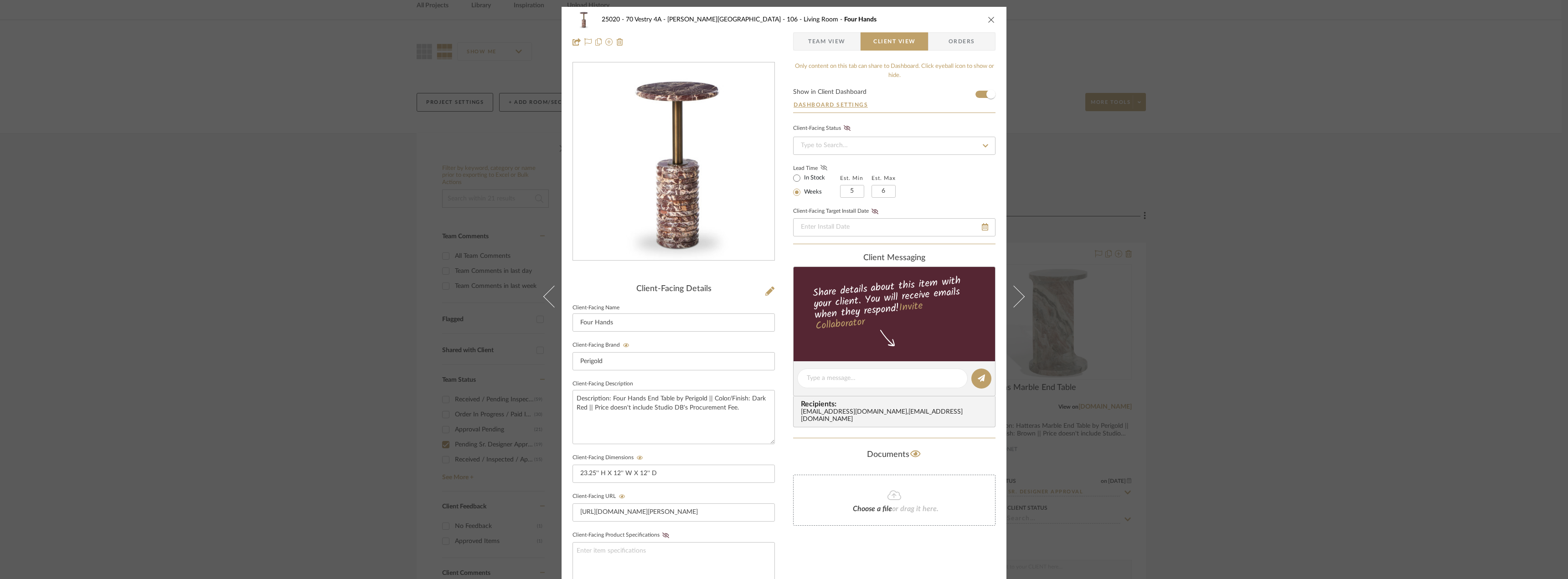
click at [820, 167] on icon at bounding box center [823, 168] width 7 height 6
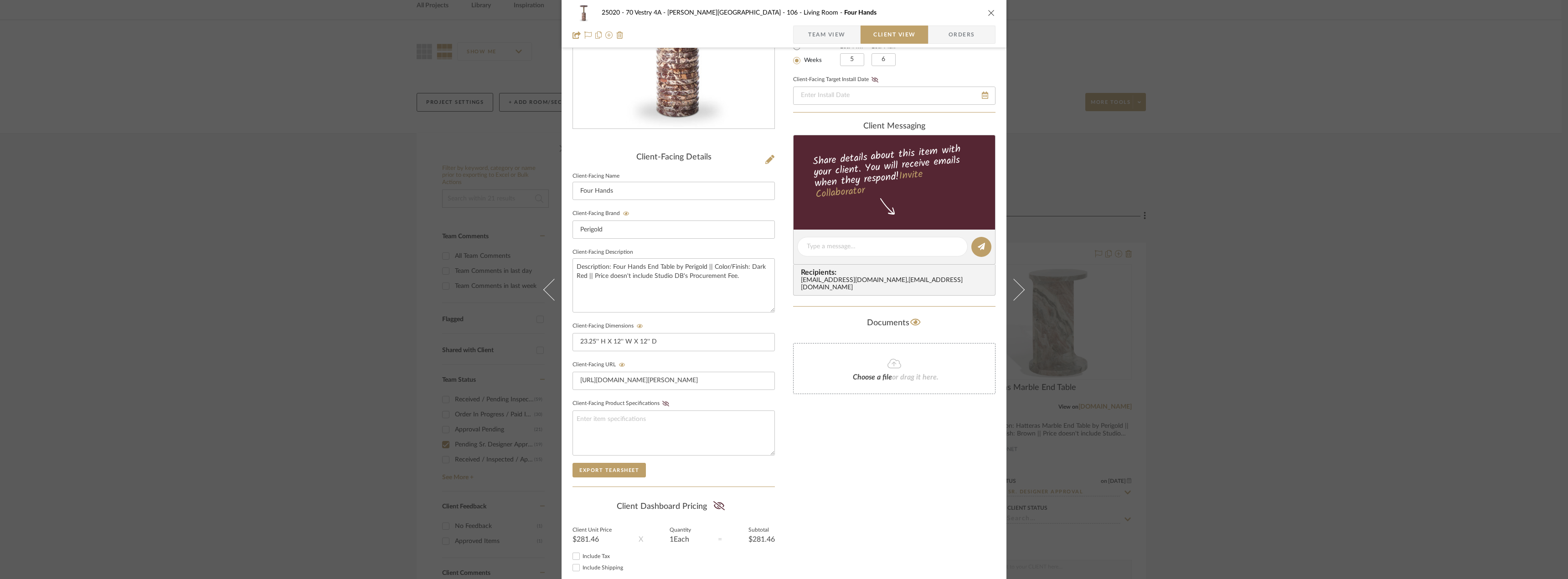
scroll to position [186, 0]
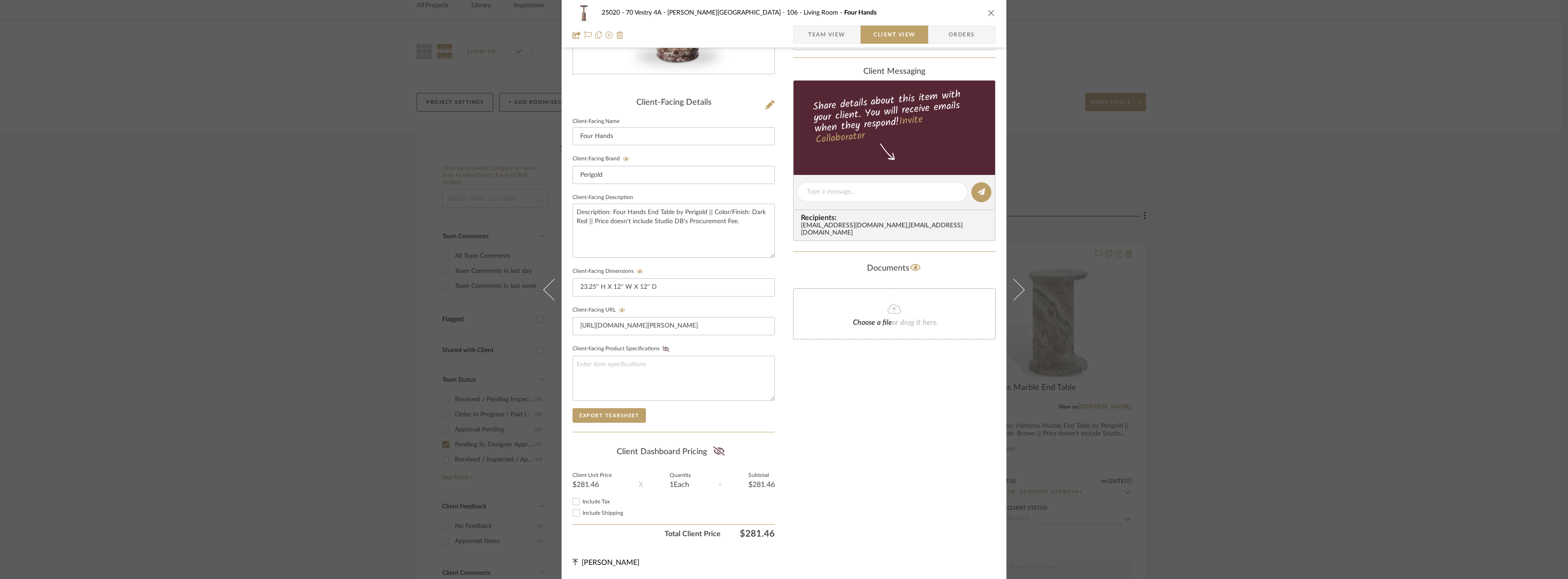
click at [598, 497] on div "Include Tax" at bounding box center [673, 502] width 202 height 11
click at [595, 503] on span "Include Tax" at bounding box center [596, 502] width 27 height 6
click at [582, 503] on input "Include Tax" at bounding box center [576, 502] width 11 height 11
click at [595, 512] on span "Include Shipping" at bounding box center [603, 514] width 41 height 6
click at [582, 512] on input "Include Shipping" at bounding box center [576, 514] width 11 height 11
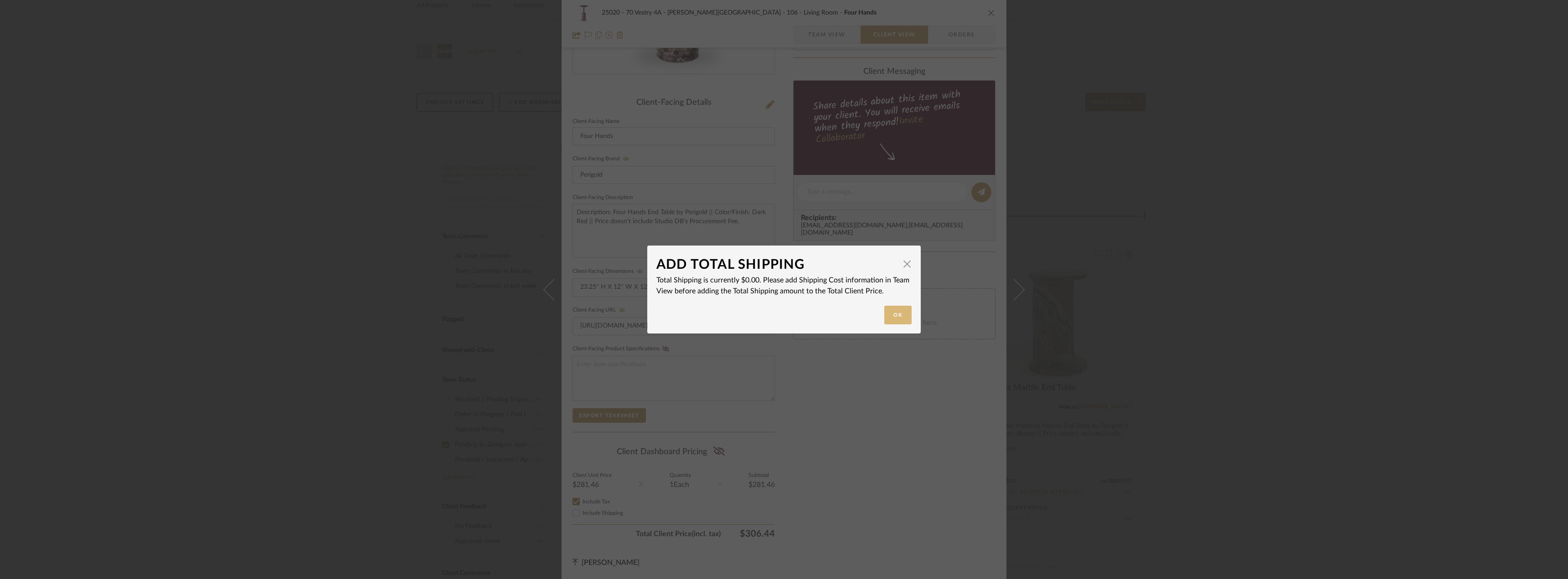
click at [894, 316] on button "Ok" at bounding box center [898, 315] width 27 height 19
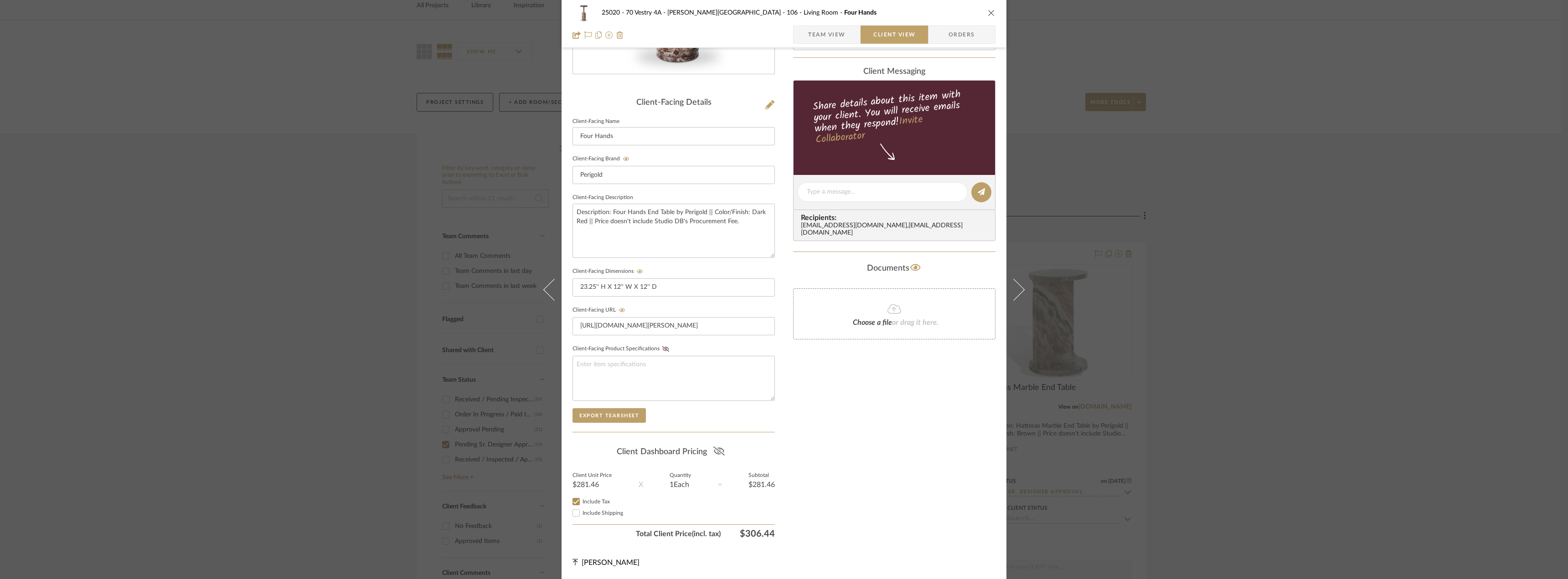
click at [713, 449] on icon at bounding box center [719, 451] width 11 height 9
drag, startPoint x: 585, startPoint y: 97, endPoint x: 605, endPoint y: 182, distance: 87.3
click at [585, 97] on div "Client-Facing Details Client-Facing Name Four Hands Client-Facing Brand Perigol…" at bounding box center [673, 210] width 202 height 668
click at [590, 223] on textarea "Description: Four Hands End Table by Perigold || Color/Finish: Dark Red || Pric…" at bounding box center [673, 231] width 202 height 54
click at [887, 441] on div "Only content on this tab can share to Dashboard. Click eyeball icon to show or …" at bounding box center [894, 210] width 202 height 668
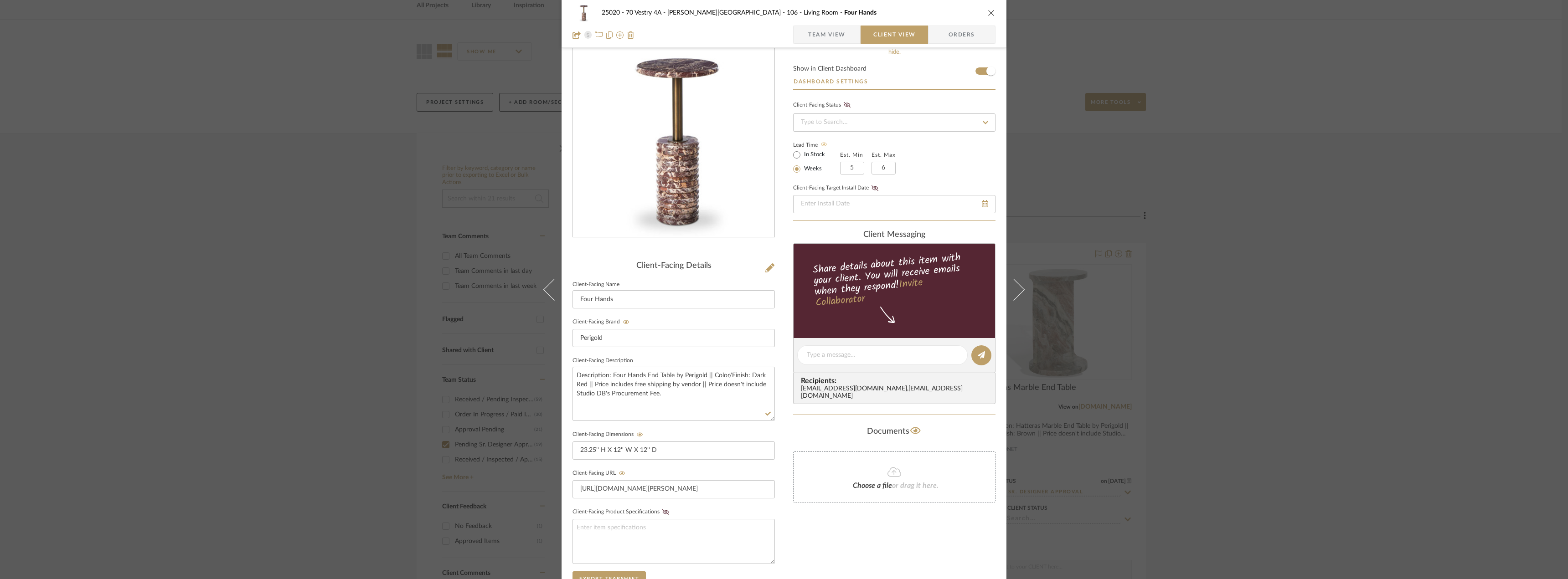
scroll to position [0, 0]
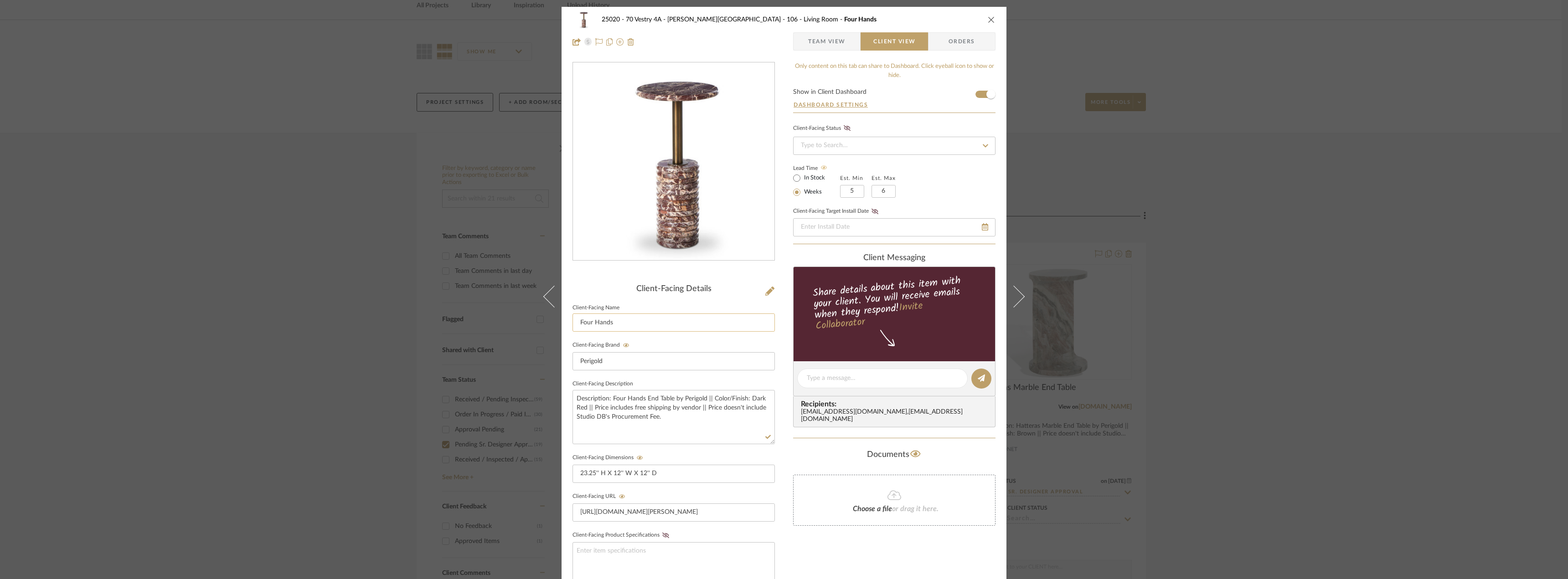
click at [580, 328] on input "Four Hands" at bounding box center [673, 323] width 202 height 19
click at [579, 324] on input "Four Hands" at bounding box center [673, 323] width 202 height 19
click at [576, 324] on input "Four Hands" at bounding box center [673, 323] width 202 height 19
click at [687, 337] on sr-form-field "Client-Facing Name Side Table Between Lounge Chairs Option 1: Four Hands" at bounding box center [673, 321] width 202 height 38
click at [851, 34] on span "Team View" at bounding box center [826, 42] width 66 height 19
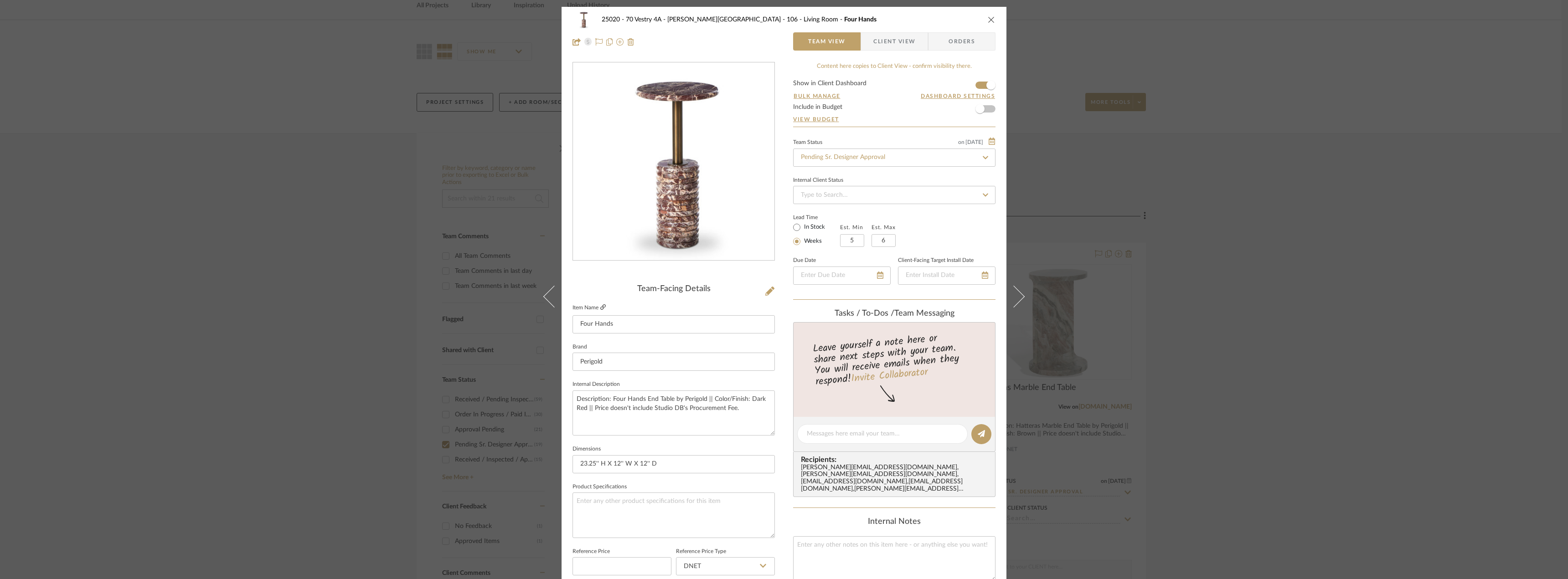
click at [600, 305] on icon at bounding box center [603, 308] width 6 height 6
click at [889, 42] on span "Client View" at bounding box center [894, 42] width 42 height 19
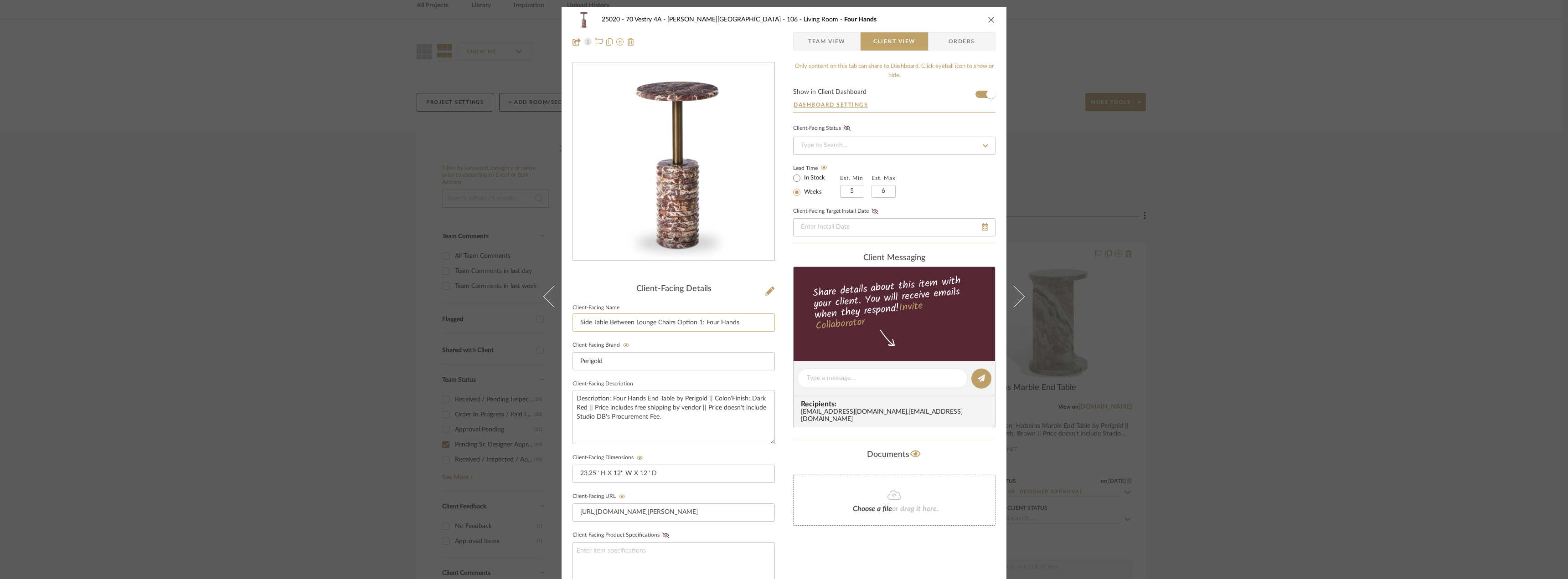
click at [653, 322] on input "Side Table Between Lounge Chairs Option 1: Four Hands" at bounding box center [673, 323] width 202 height 19
drag, startPoint x: 745, startPoint y: 325, endPoint x: 702, endPoint y: 324, distance: 43.0
click at [702, 324] on input "Side Table Between Lounge Chairs Option 1: Four Hands" at bounding box center [673, 323] width 202 height 19
click at [866, 538] on div "Only content on this tab can share to Dashboard. Click eyeball icon to show or …" at bounding box center [894, 395] width 202 height 668
click at [627, 402] on textarea "Description: Four Hands End Table by Perigold || Color/Finish: Dark Red || Pric…" at bounding box center [673, 418] width 202 height 54
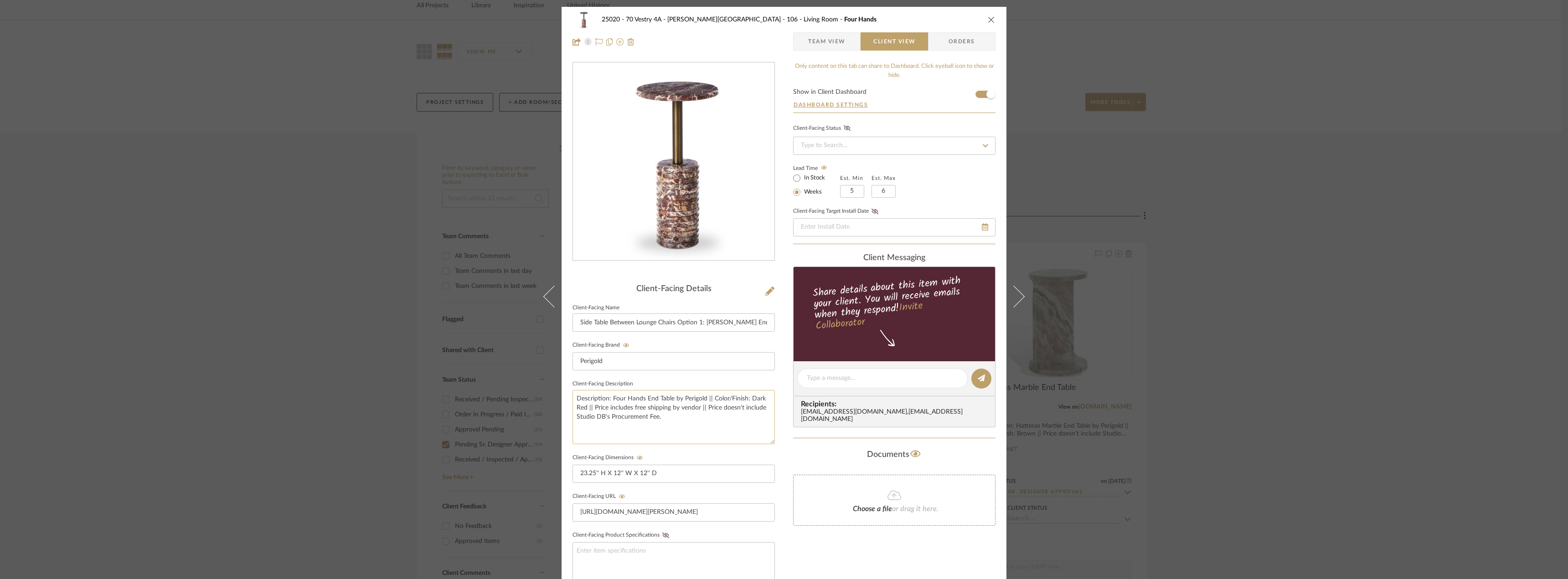
click at [612, 400] on textarea "Description: Four Hands End Table by Perigold || Color/Finish: Dark Red || Pric…" at bounding box center [673, 418] width 202 height 54
drag, startPoint x: 641, startPoint y: 400, endPoint x: 609, endPoint y: 400, distance: 32.0
click at [609, 400] on textarea "Description: Four Hands End Table by Perigold || Color/Finish: Dark Red || Pric…" at bounding box center [673, 418] width 202 height 54
click at [698, 322] on input "Side Table Between Lounge Chairs Option 1: Reeves End Table" at bounding box center [673, 323] width 202 height 19
click at [691, 377] on sr-form-field "Client-Facing Brand Perigold" at bounding box center [673, 359] width 202 height 39
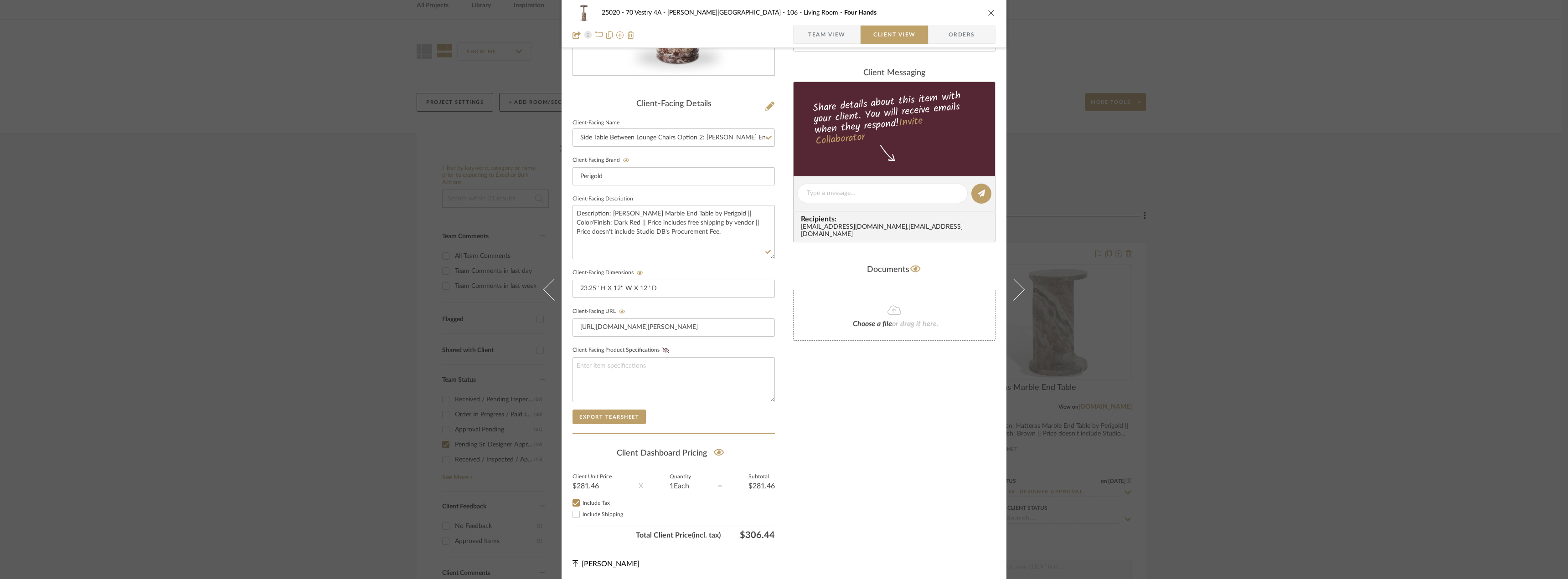
scroll to position [186, 0]
click at [860, 443] on div "Only content on this tab can share to Dashboard. Click eyeball icon to show or …" at bounding box center [894, 210] width 202 height 668
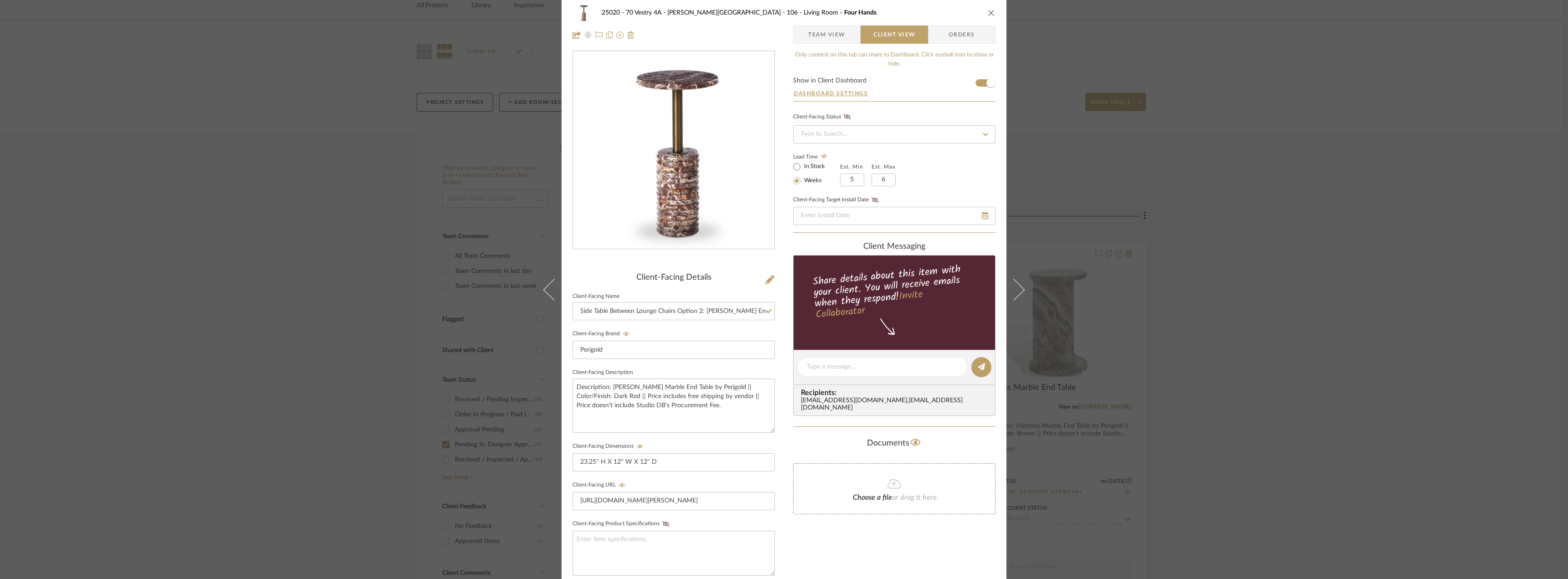
scroll to position [0, 0]
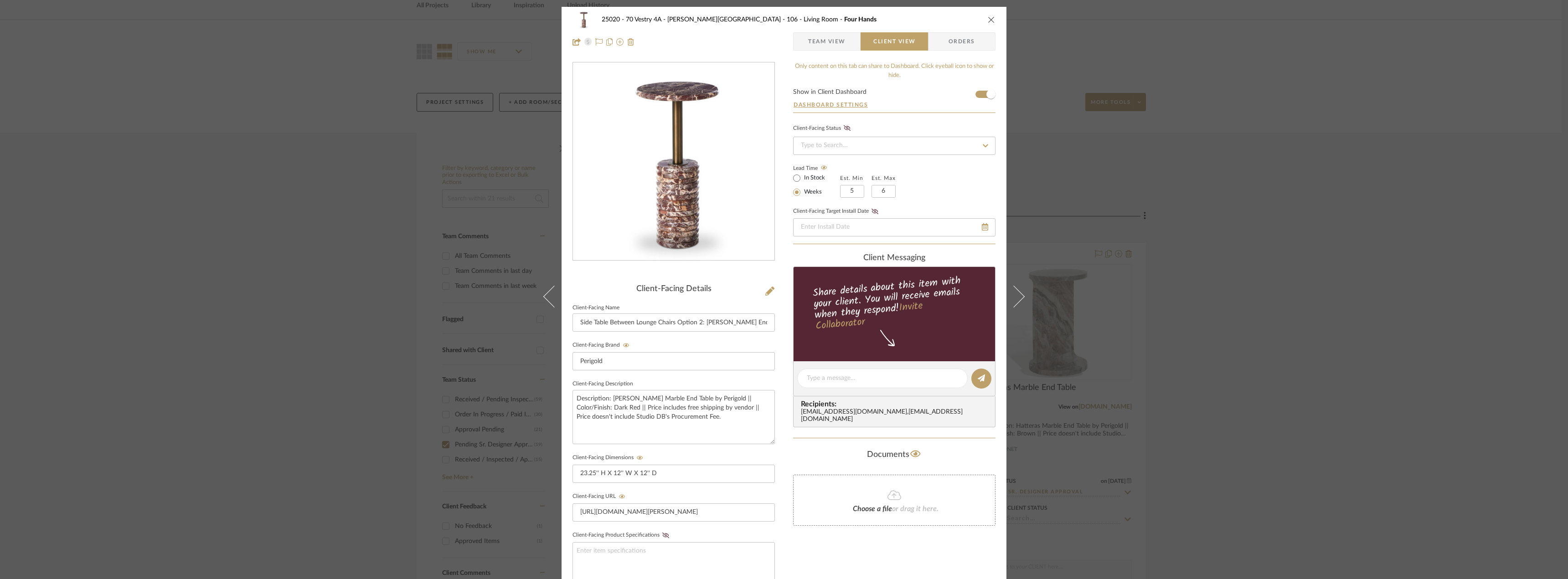
click at [828, 36] on span "Team View" at bounding box center [827, 42] width 37 height 19
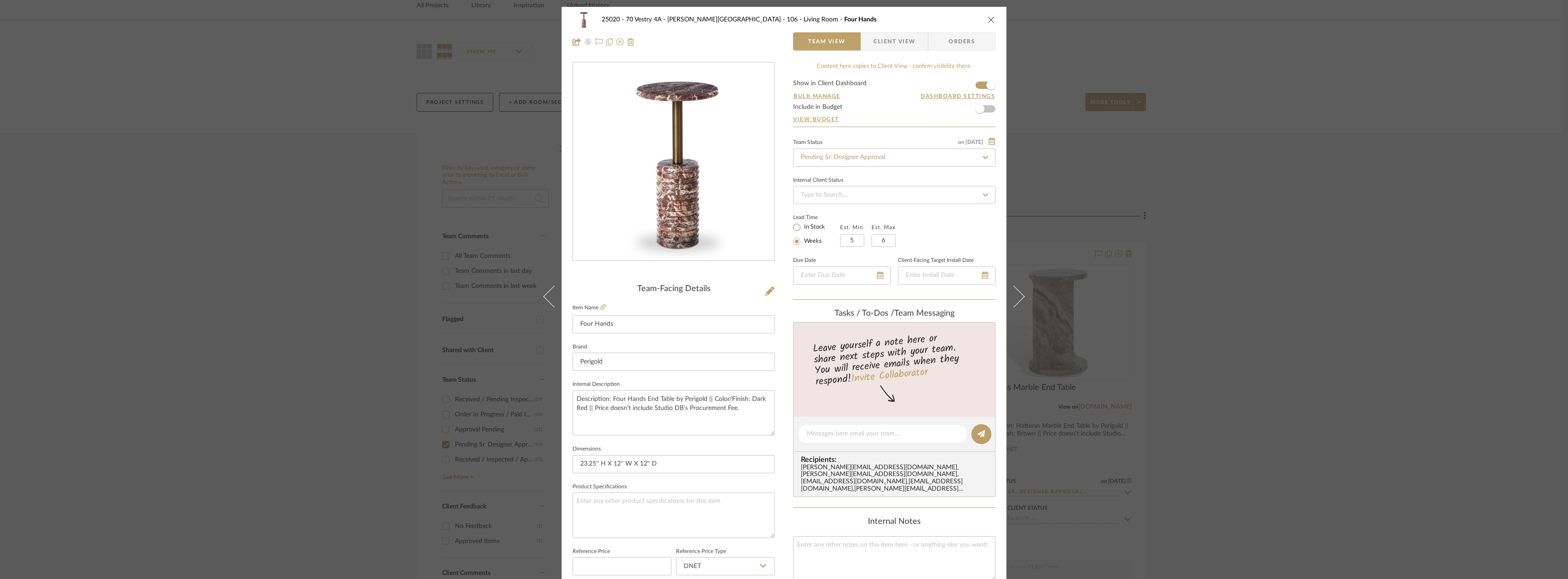
click at [988, 21] on icon "close" at bounding box center [992, 20] width 7 height 7
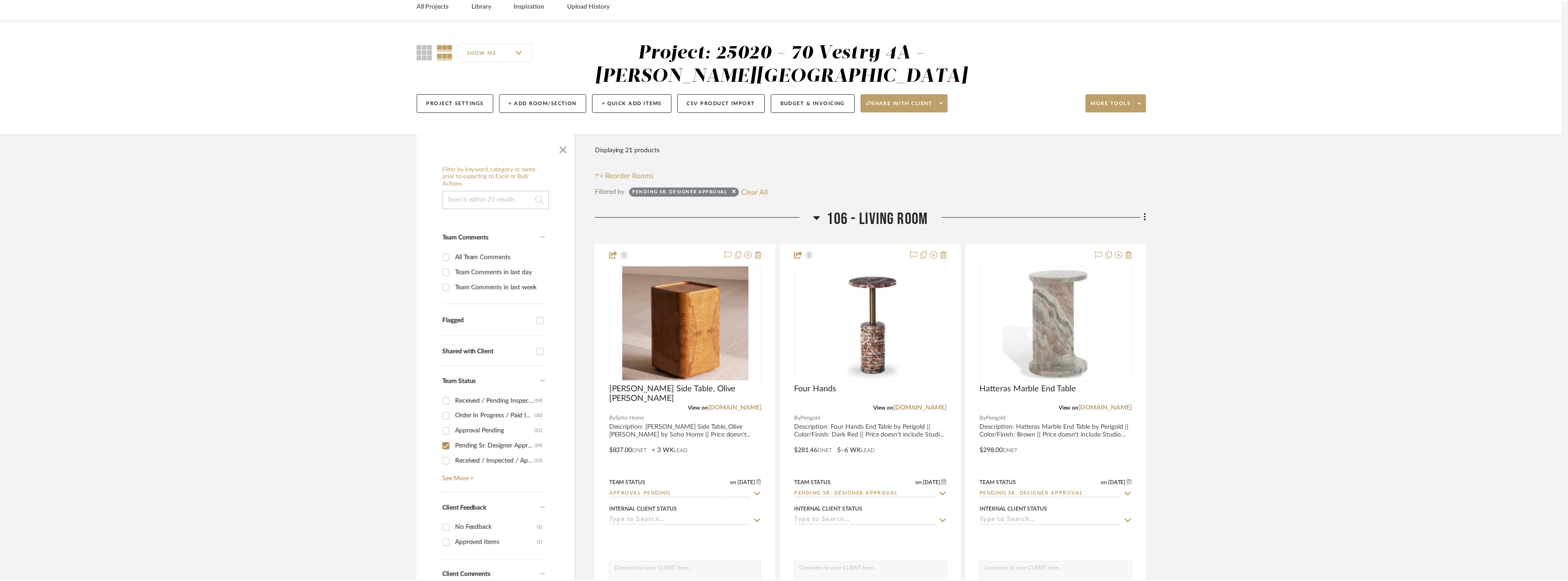
scroll to position [46, 0]
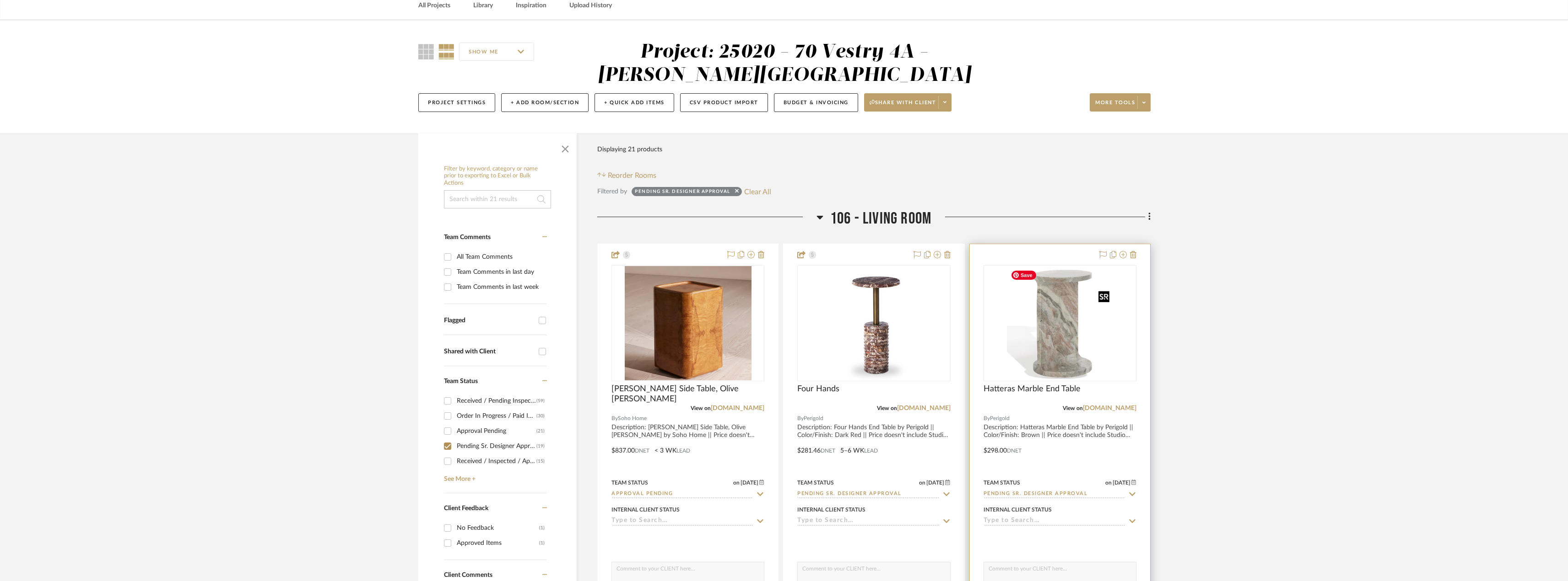
click at [1058, 330] on img "0" at bounding box center [1060, 324] width 106 height 114
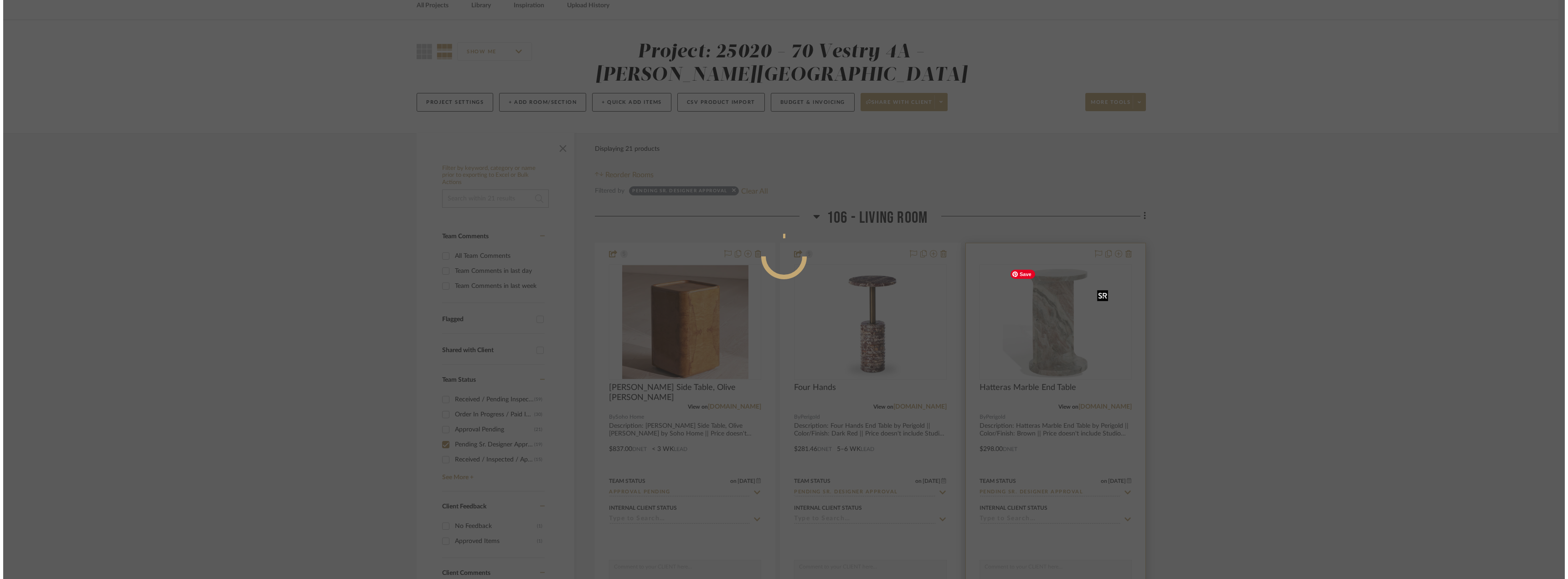
scroll to position [0, 0]
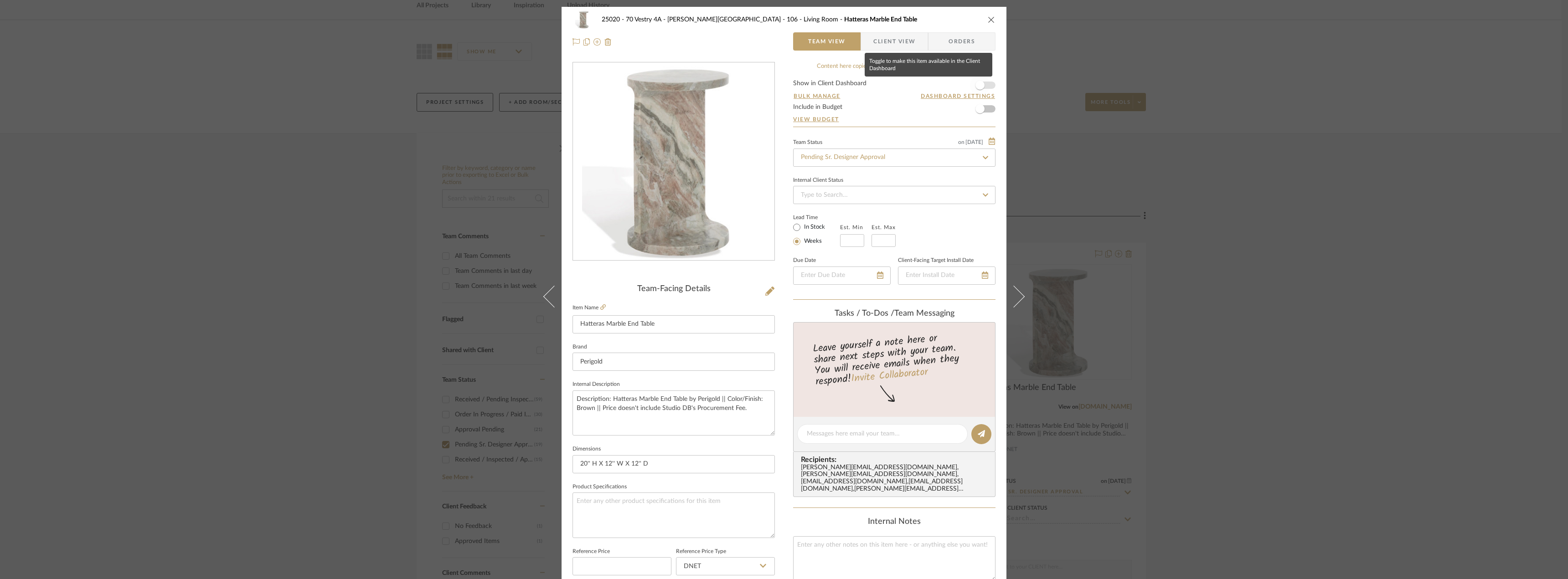
click at [983, 84] on span "button" at bounding box center [981, 86] width 21 height 21
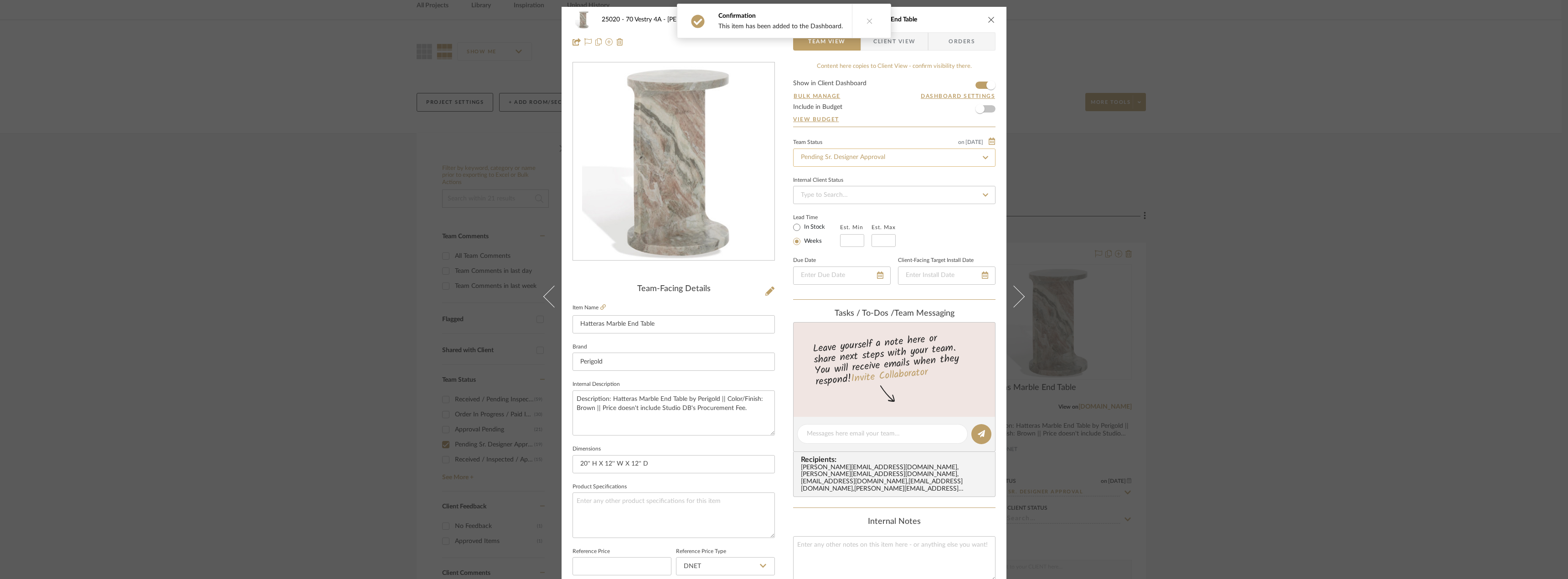
click at [876, 162] on input "Pending Sr. Designer Approval" at bounding box center [894, 158] width 202 height 19
click at [842, 202] on span "Approval Pending" at bounding box center [824, 205] width 49 height 7
click at [909, 45] on span "Client View" at bounding box center [894, 42] width 42 height 19
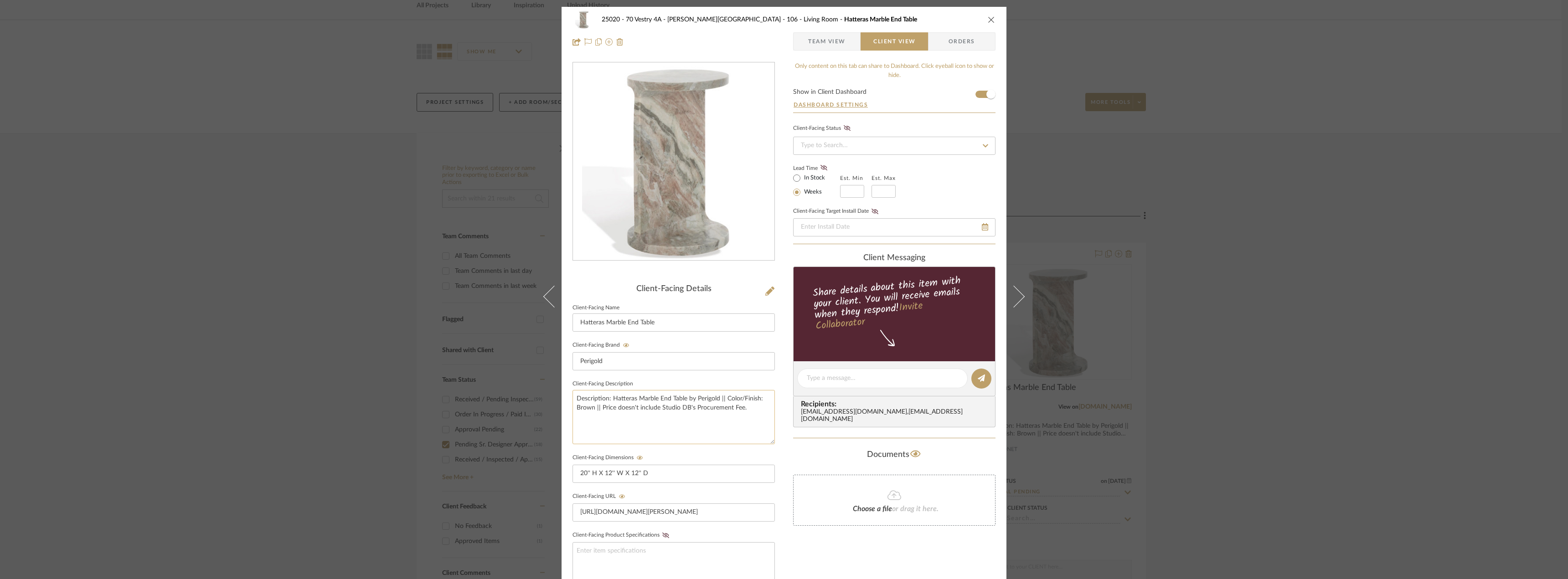
click at [650, 397] on textarea "Description: Hatteras Marble End Table by Perigold || Color/Finish: Brown || Pr…" at bounding box center [673, 418] width 202 height 54
click at [599, 407] on textarea "Description: Hatteras Marble End Table by Perigold || Color/Finish: Brown || Pr…" at bounding box center [673, 418] width 202 height 54
click at [714, 455] on fieldset "Client-Facing Dimensions 20'' H X 12'' W X 12'' D" at bounding box center [673, 468] width 202 height 32
click at [813, 174] on label "In Stock" at bounding box center [814, 178] width 22 height 8
click at [803, 173] on input "In Stock" at bounding box center [797, 178] width 11 height 11
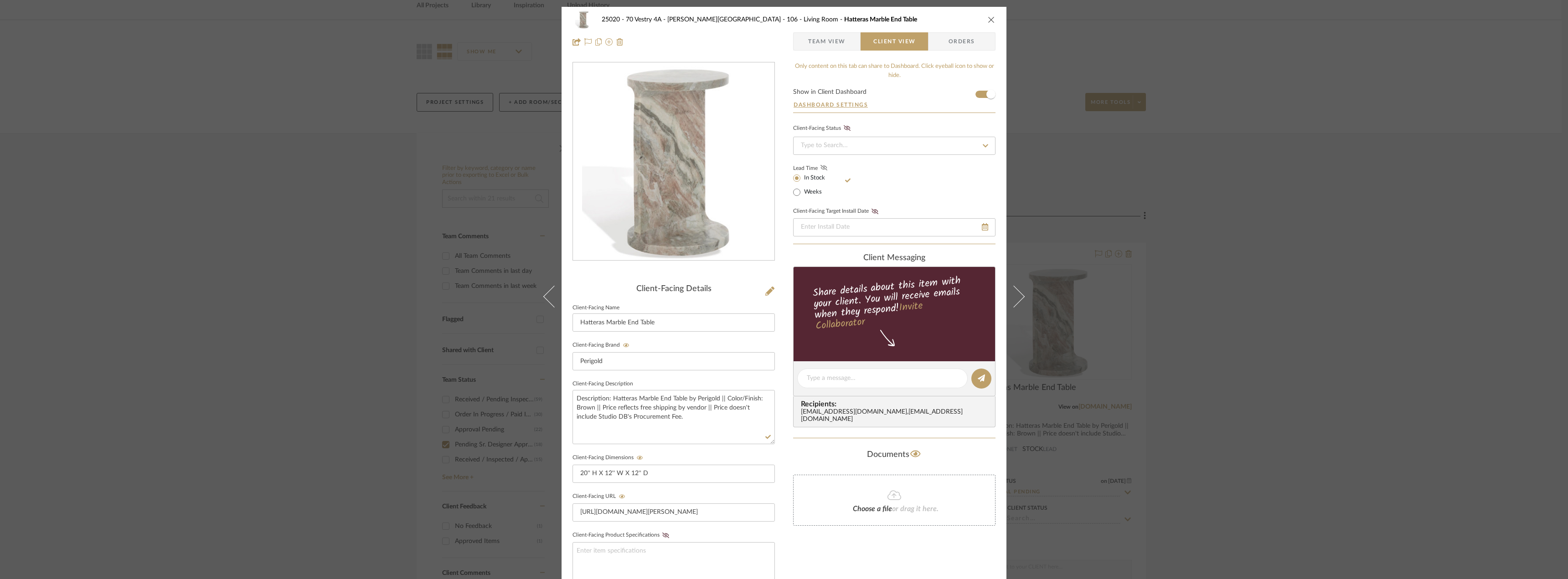
click at [820, 169] on icon at bounding box center [823, 168] width 7 height 6
drag, startPoint x: 812, startPoint y: 46, endPoint x: 729, endPoint y: 210, distance: 183.8
click at [812, 47] on span "Team View" at bounding box center [827, 42] width 37 height 19
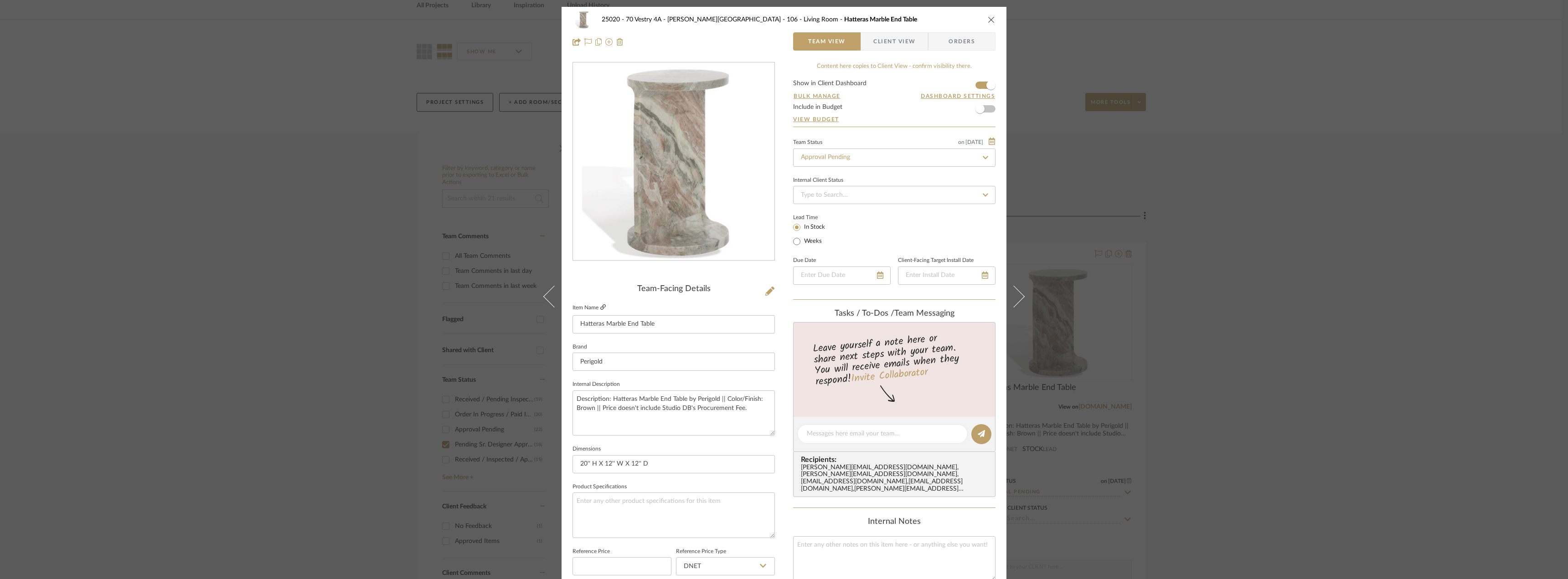
click at [602, 309] on icon at bounding box center [603, 308] width 6 height 6
click at [885, 37] on span "Client View" at bounding box center [894, 42] width 42 height 19
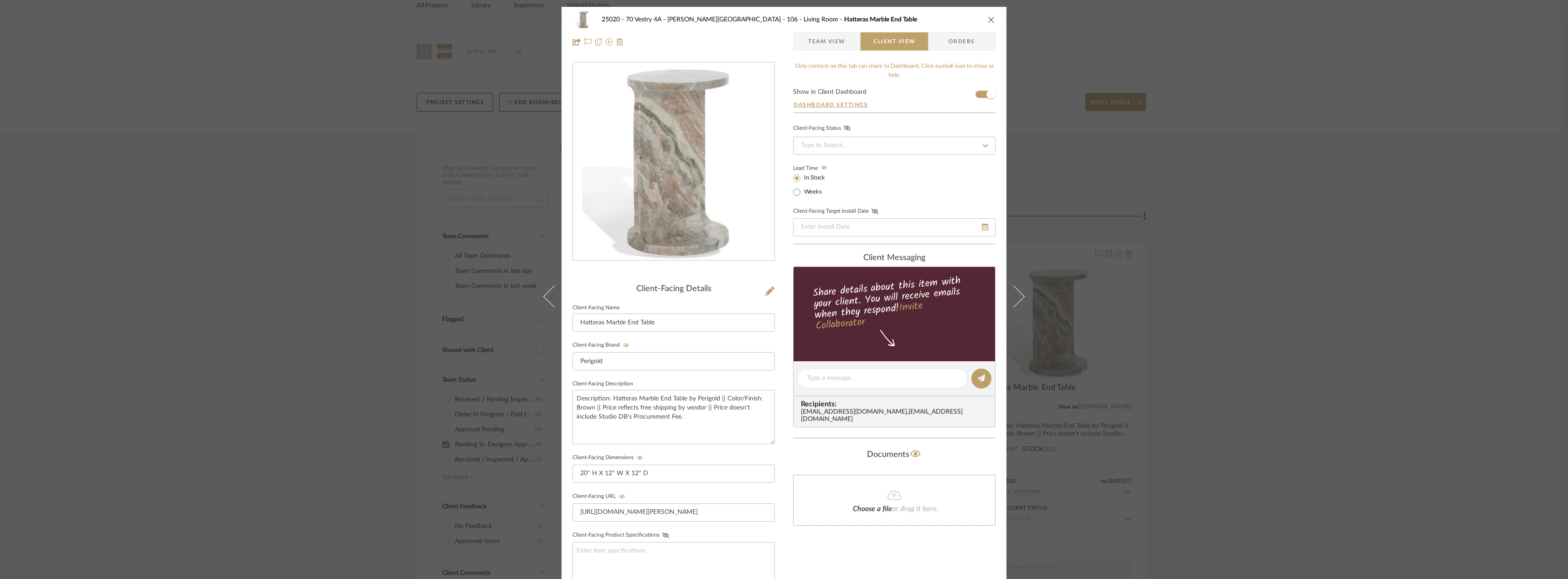
click at [835, 39] on span "Team View" at bounding box center [827, 42] width 37 height 19
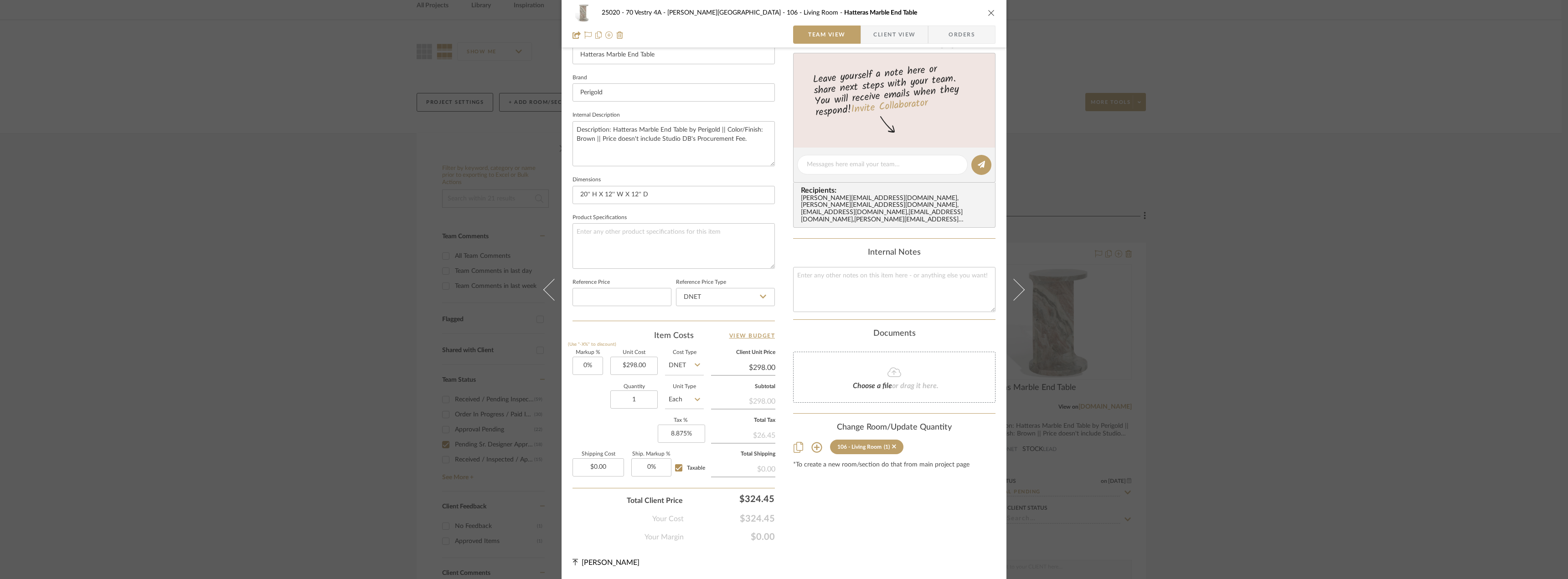
click at [874, 28] on span "Client View" at bounding box center [894, 34] width 42 height 19
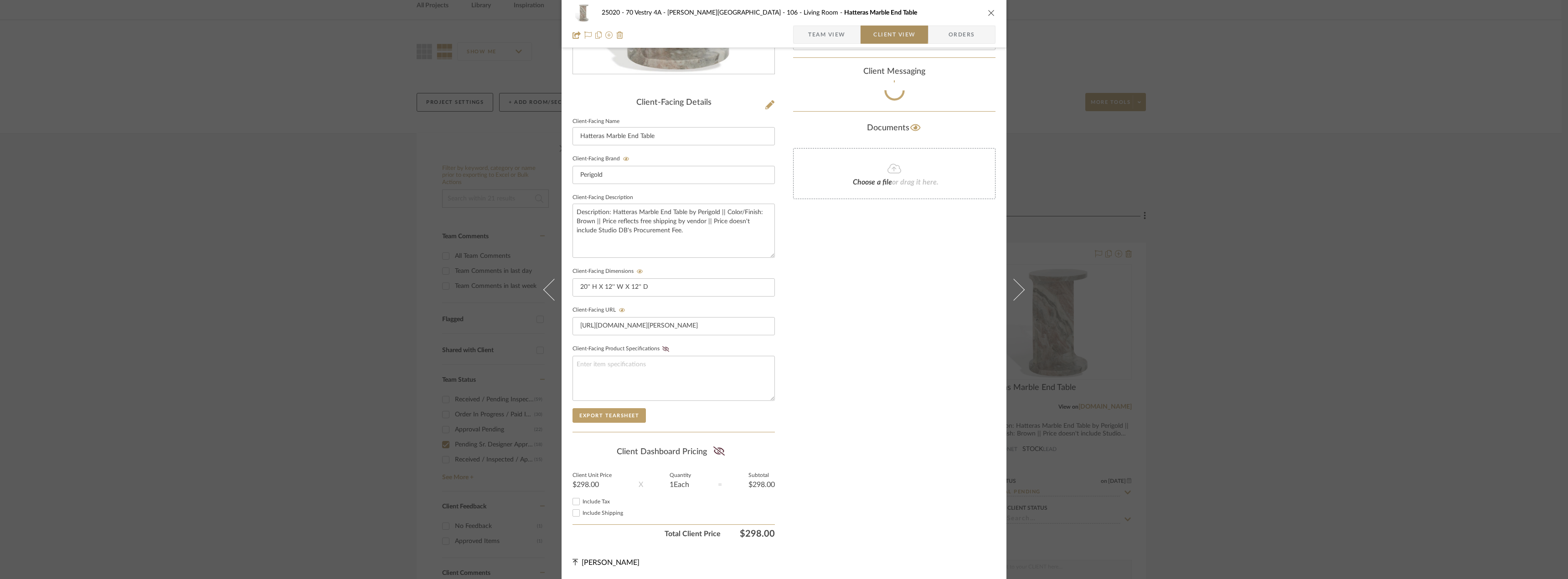
scroll to position [186, 0]
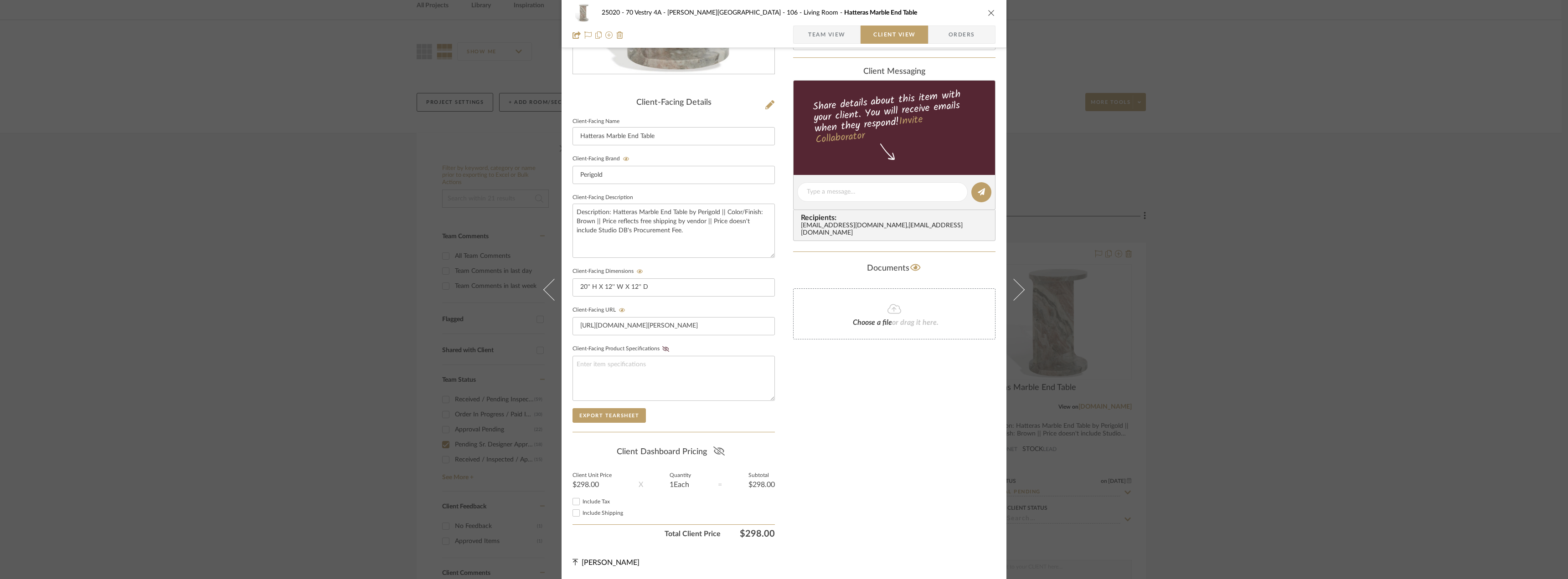
click at [713, 454] on icon at bounding box center [719, 451] width 11 height 9
click at [589, 505] on div "Include Tax" at bounding box center [673, 502] width 202 height 11
click at [589, 503] on span "Include Tax" at bounding box center [596, 502] width 27 height 6
click at [582, 503] on input "Include Tax" at bounding box center [576, 502] width 11 height 11
click at [593, 513] on span "Include Shipping" at bounding box center [603, 514] width 41 height 6
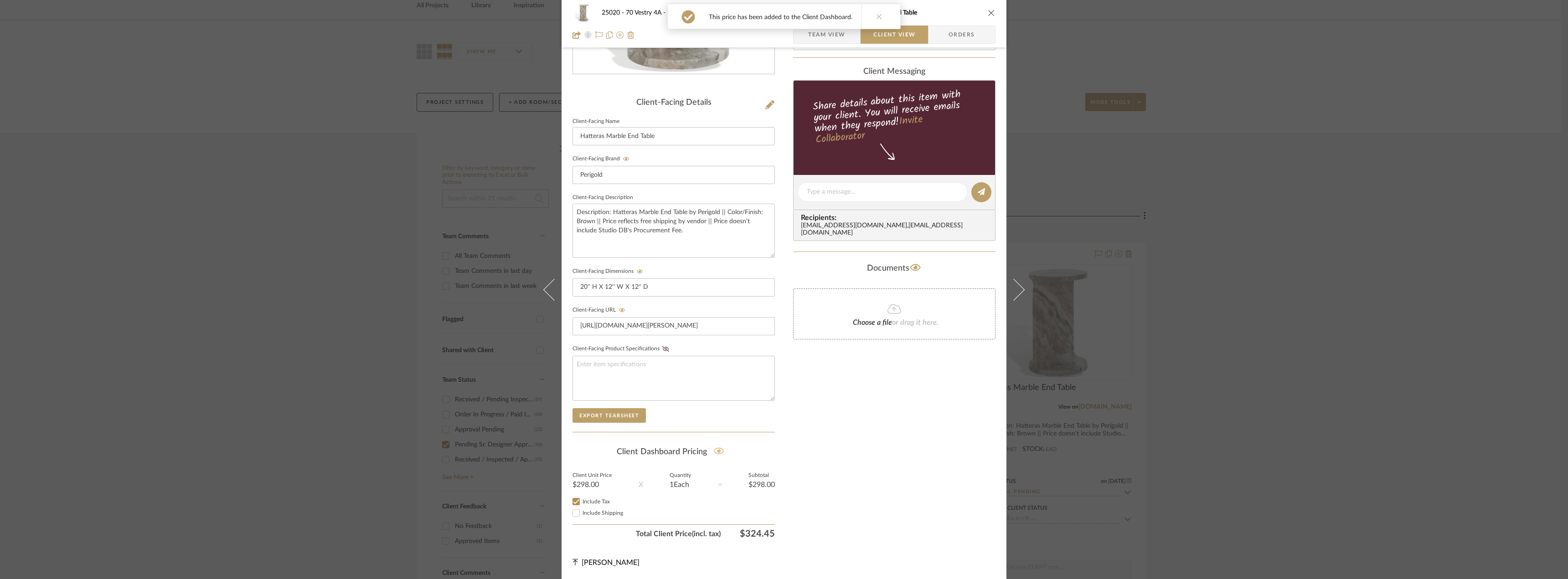
click at [582, 513] on input "Include Shipping" at bounding box center [576, 514] width 11 height 11
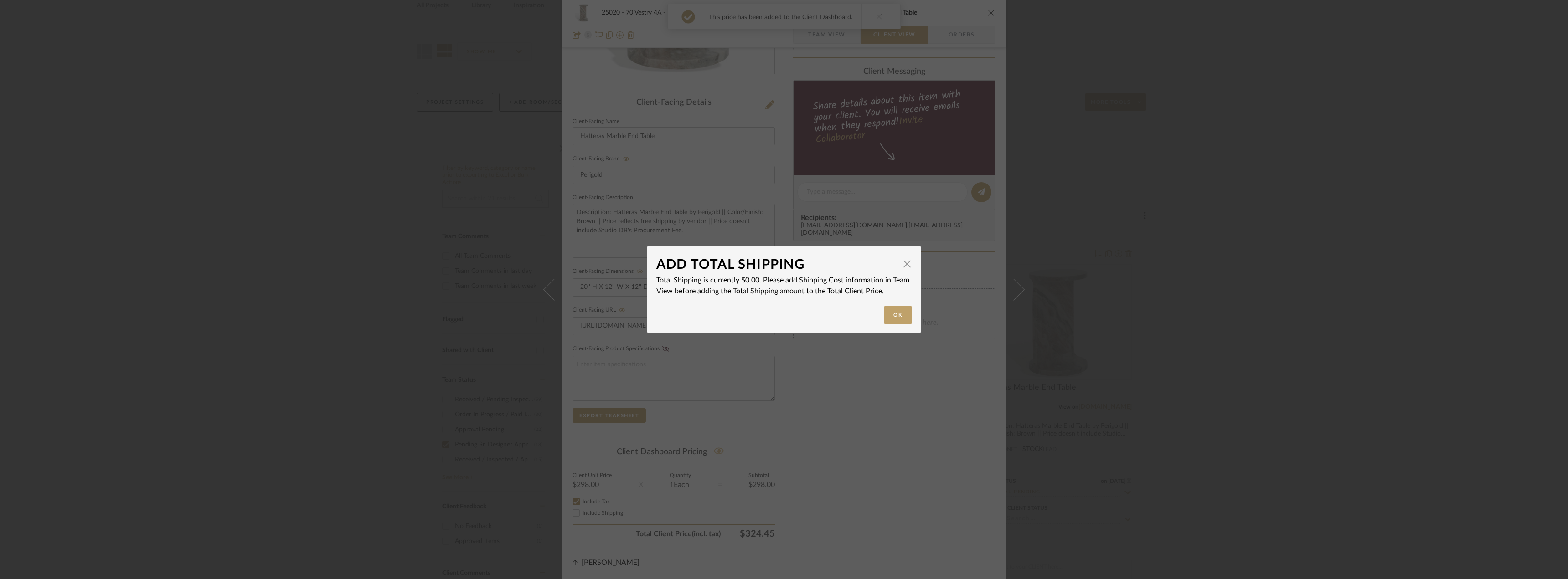
click at [903, 431] on div "ADD TOTAL SHIPPING × Total Shipping is currently $0.00. Please add Shipping Cos…" at bounding box center [784, 289] width 1568 height 579
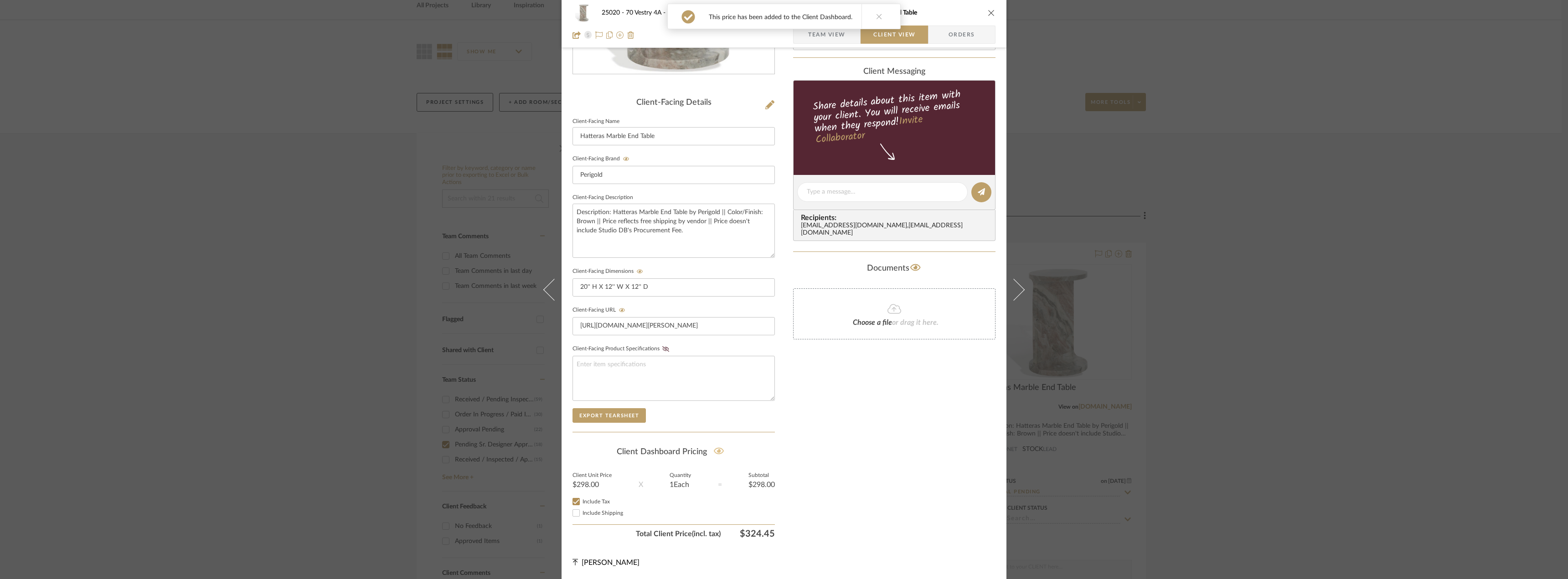
scroll to position [0, 0]
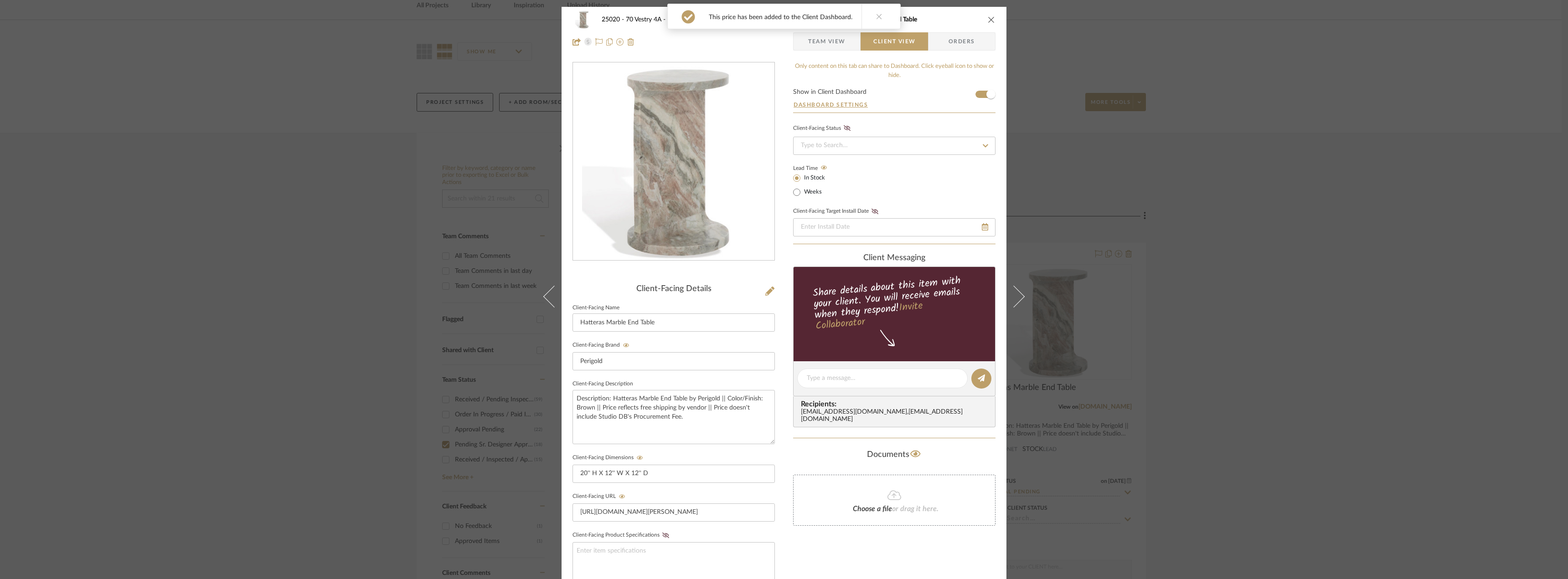
click at [881, 13] on button at bounding box center [879, 16] width 35 height 24
click at [1361, 352] on div "25020 - 70 Vestry 4A - Grant-Stanleigh 106 - Living Room Hatteras Marble End Ta…" at bounding box center [784, 289] width 1568 height 579
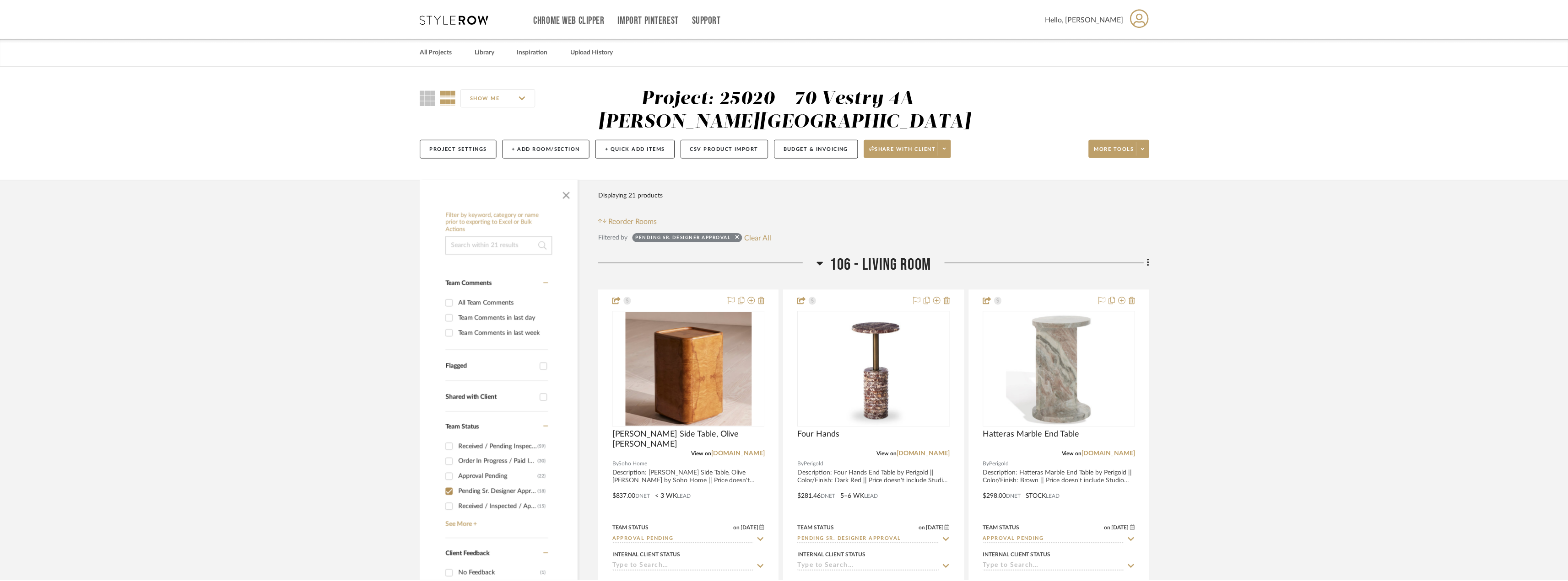
scroll to position [46, 0]
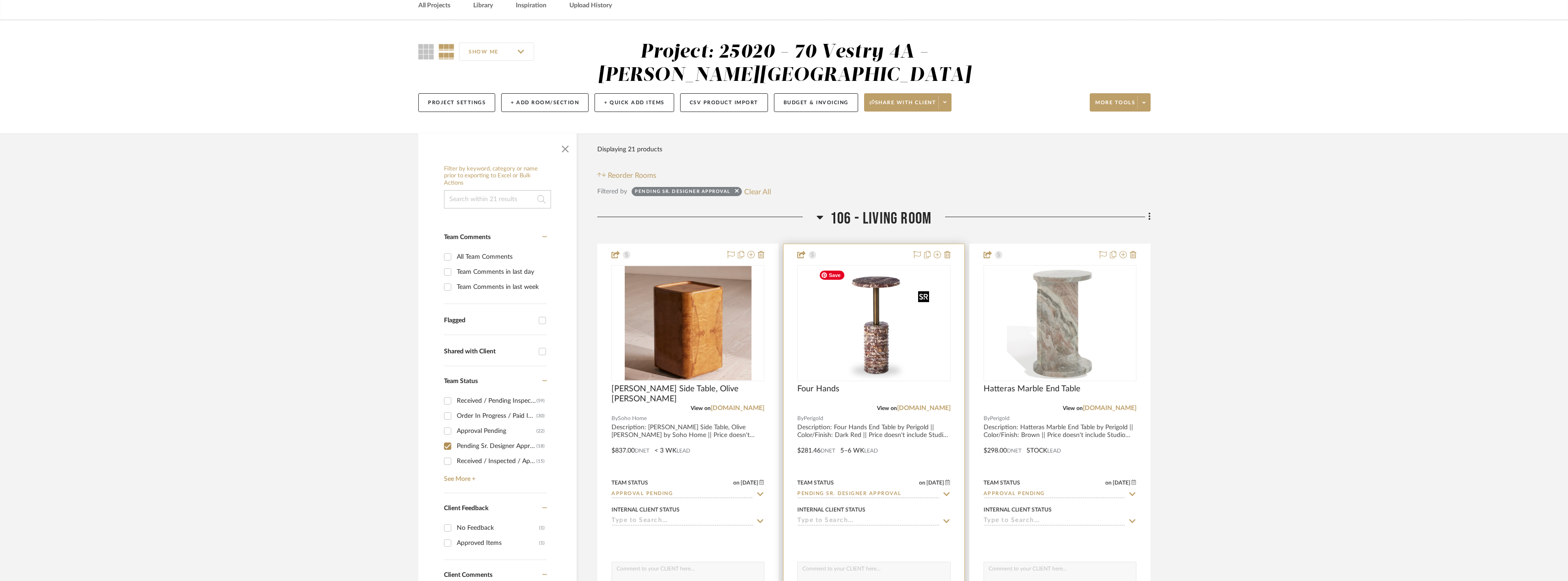
click at [870, 342] on img "0" at bounding box center [874, 324] width 118 height 114
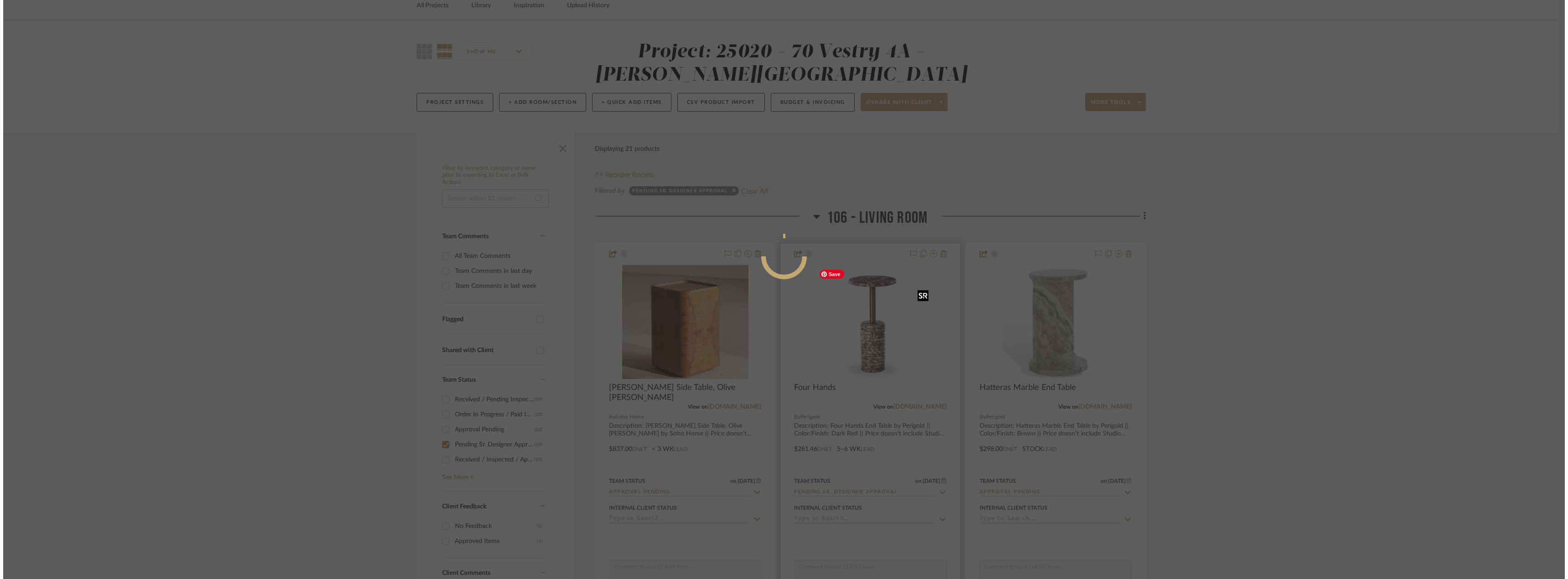
scroll to position [0, 0]
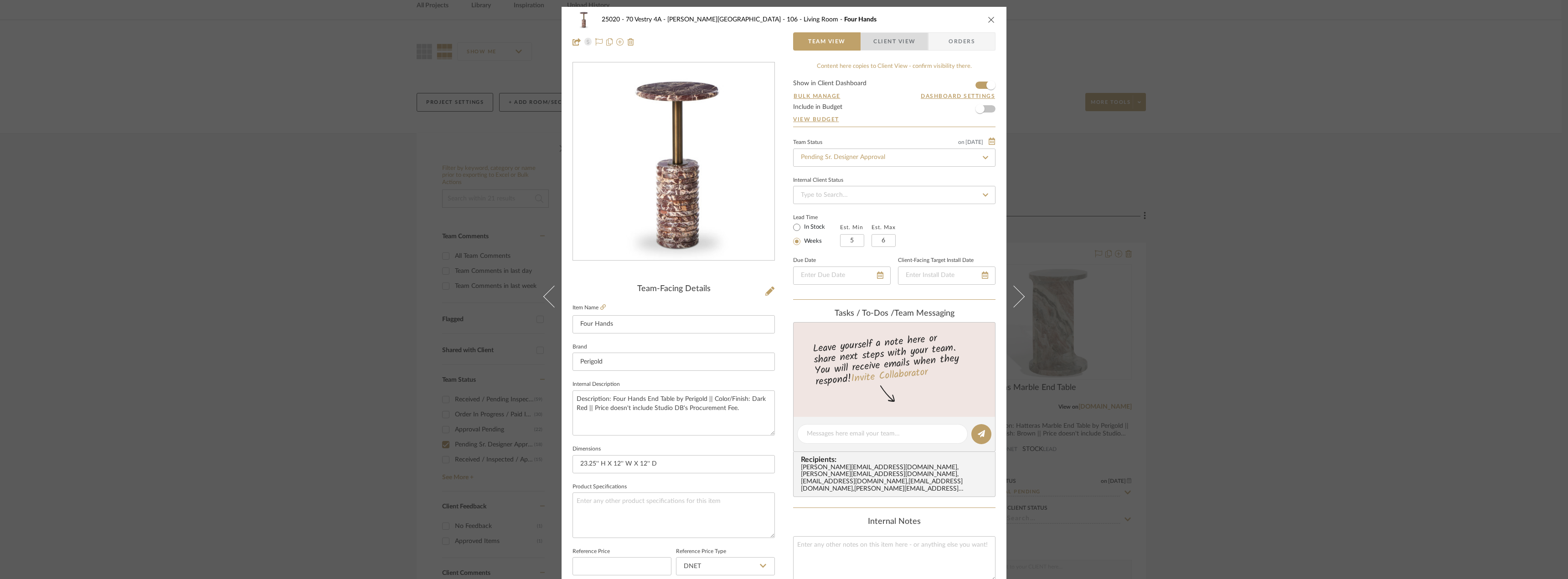
click at [902, 45] on span "Client View" at bounding box center [894, 42] width 42 height 19
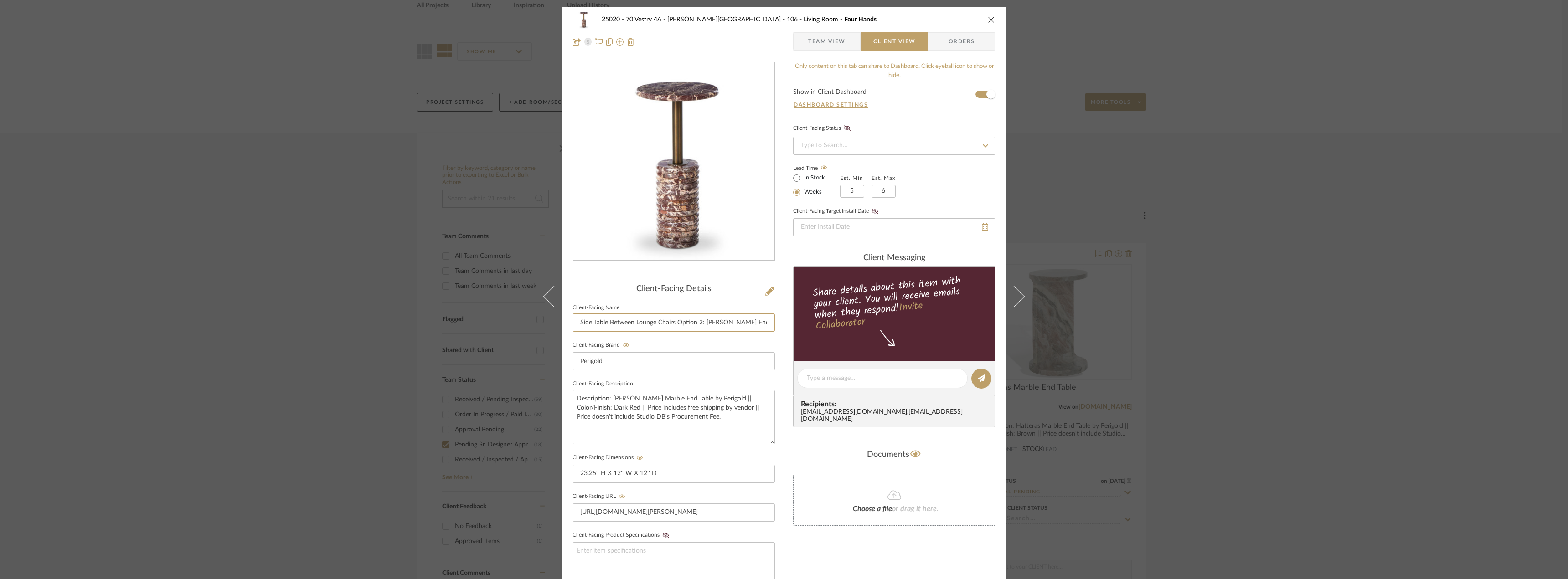
drag, startPoint x: 700, startPoint y: 321, endPoint x: 563, endPoint y: 318, distance: 137.0
click at [563, 318] on div "25020 - 70 Vestry 4A - Grant-Stanleigh 106 - Living Room Four Hands Team View C…" at bounding box center [783, 386] width 445 height 759
click at [1269, 303] on div "25020 - 70 Vestry 4A - Grant-Stanleigh 106 - Living Room Four Hands Team View C…" at bounding box center [784, 289] width 1568 height 579
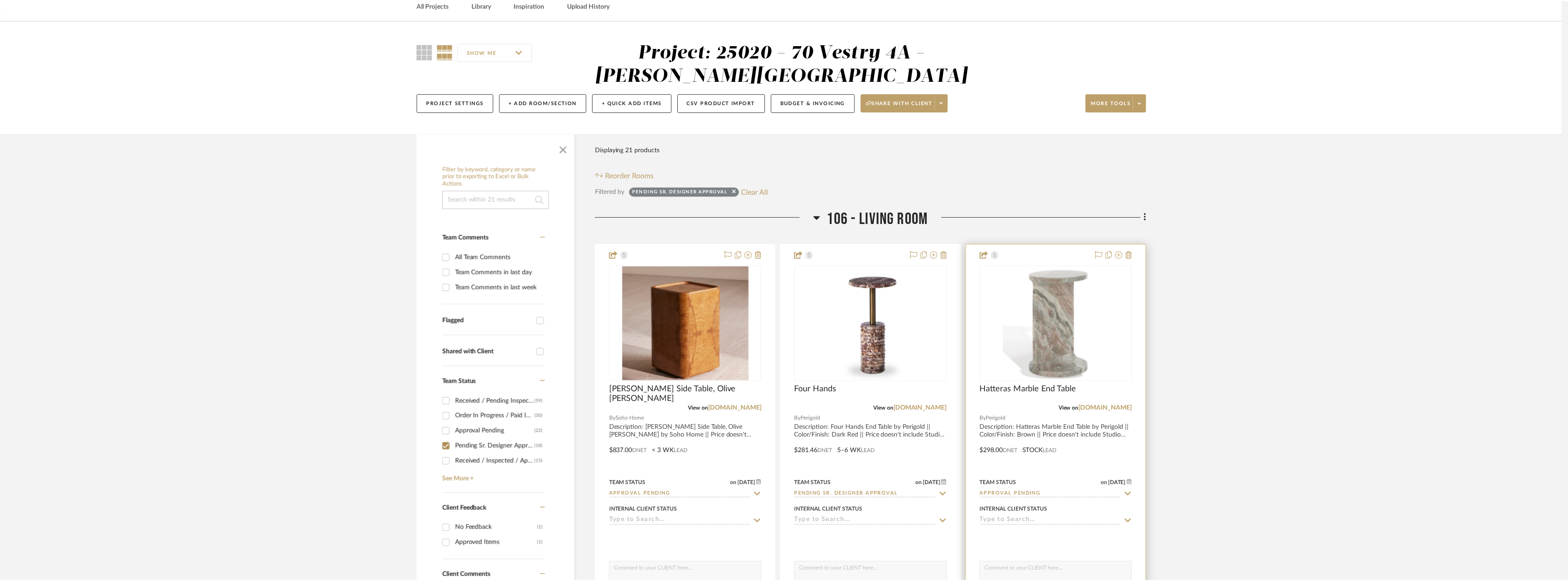
scroll to position [46, 0]
click at [1058, 330] on img "0" at bounding box center [1056, 324] width 106 height 114
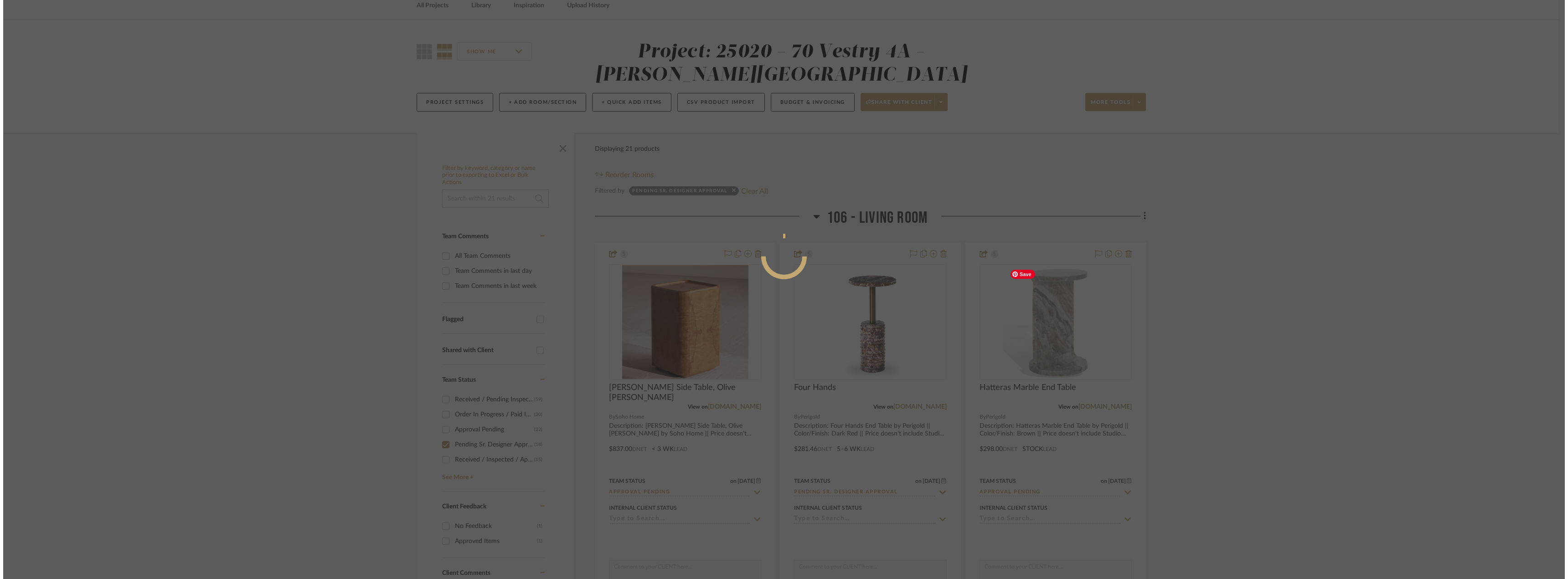
scroll to position [0, 0]
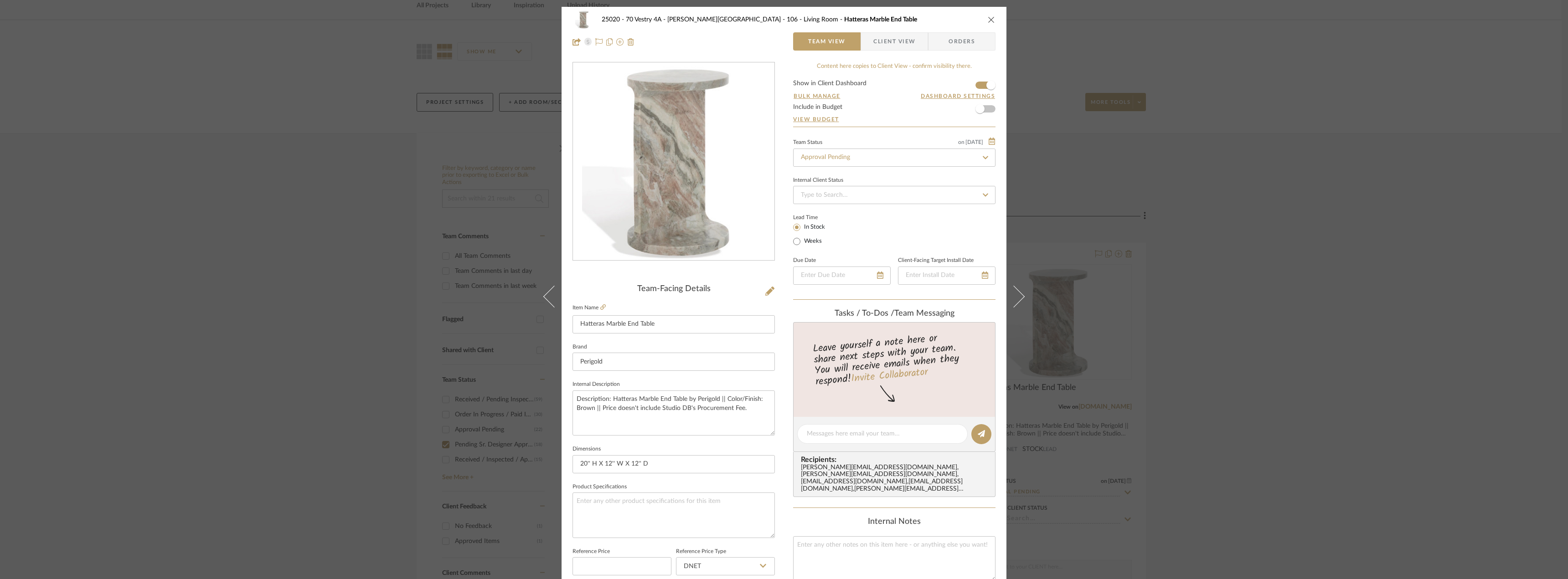
click at [897, 38] on span "Client View" at bounding box center [894, 42] width 42 height 19
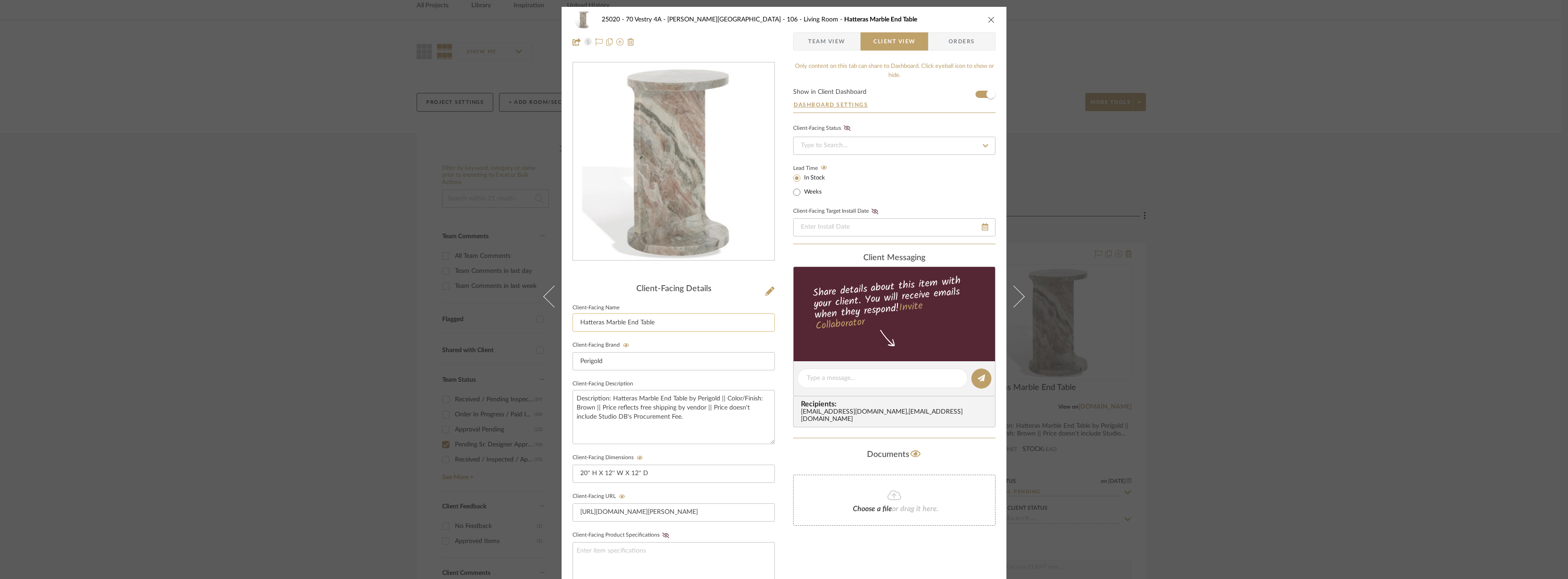
click at [572, 326] on input "Hatteras Marble End Table" at bounding box center [673, 323] width 202 height 19
paste input "Side Table Between Lounge Chairs Option 2"
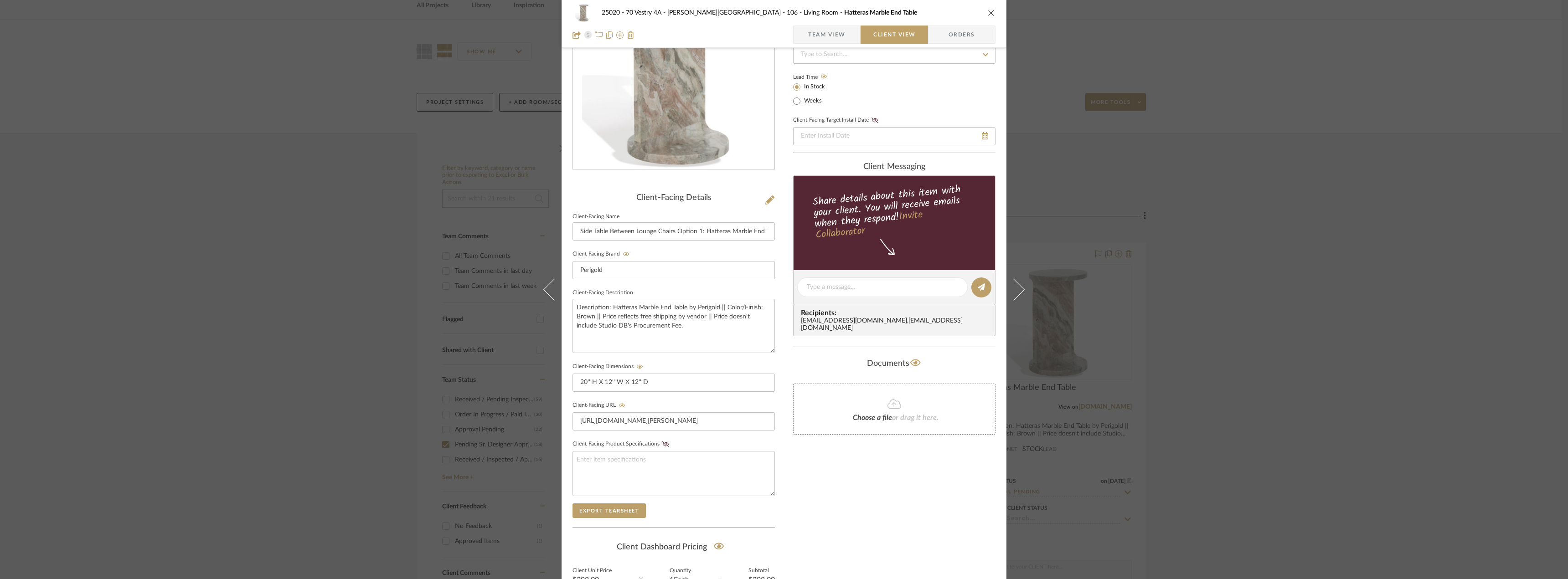
click at [928, 546] on div "Only content on this tab can share to Dashboard. Click eyeball icon to show or …" at bounding box center [894, 305] width 202 height 668
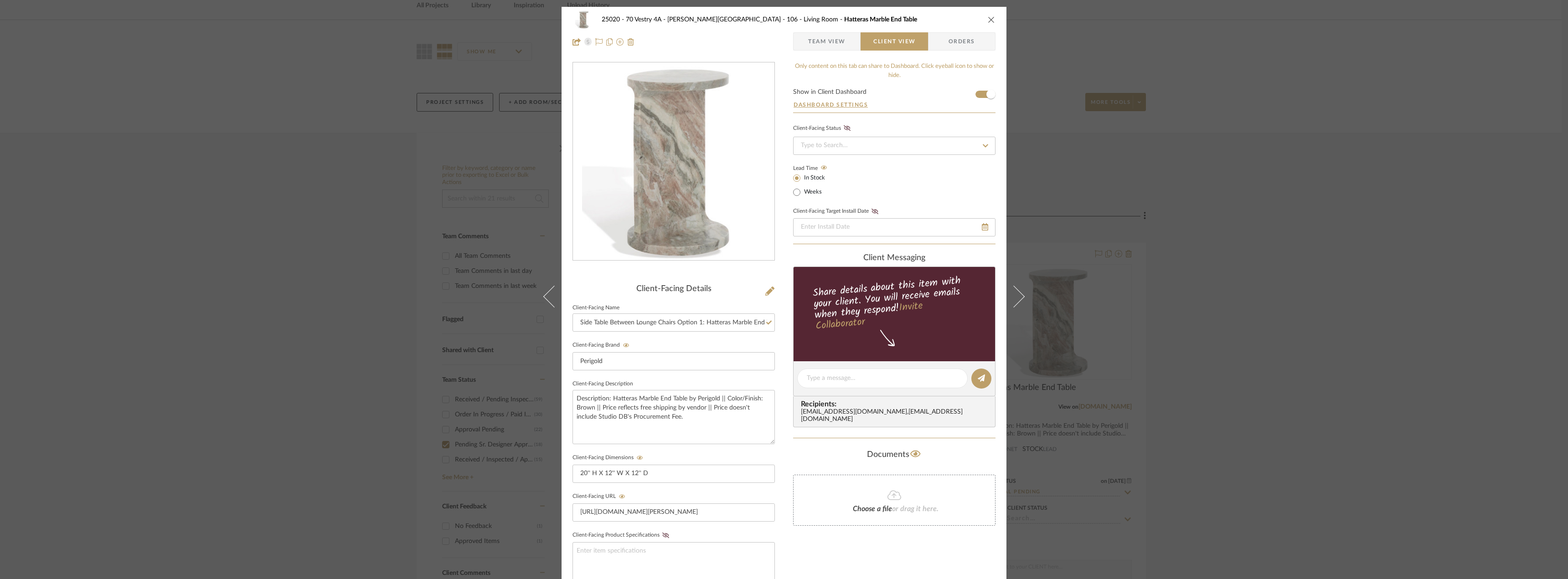
click at [988, 19] on icon "close" at bounding box center [992, 20] width 7 height 7
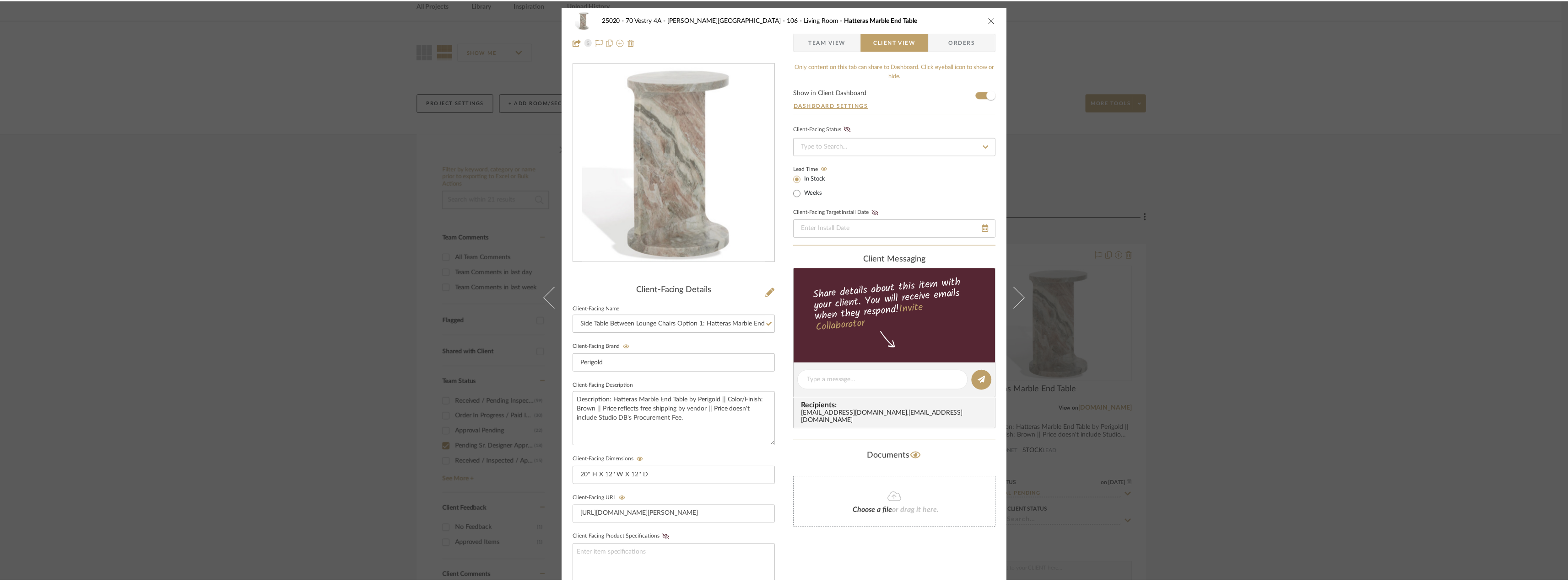
scroll to position [46, 0]
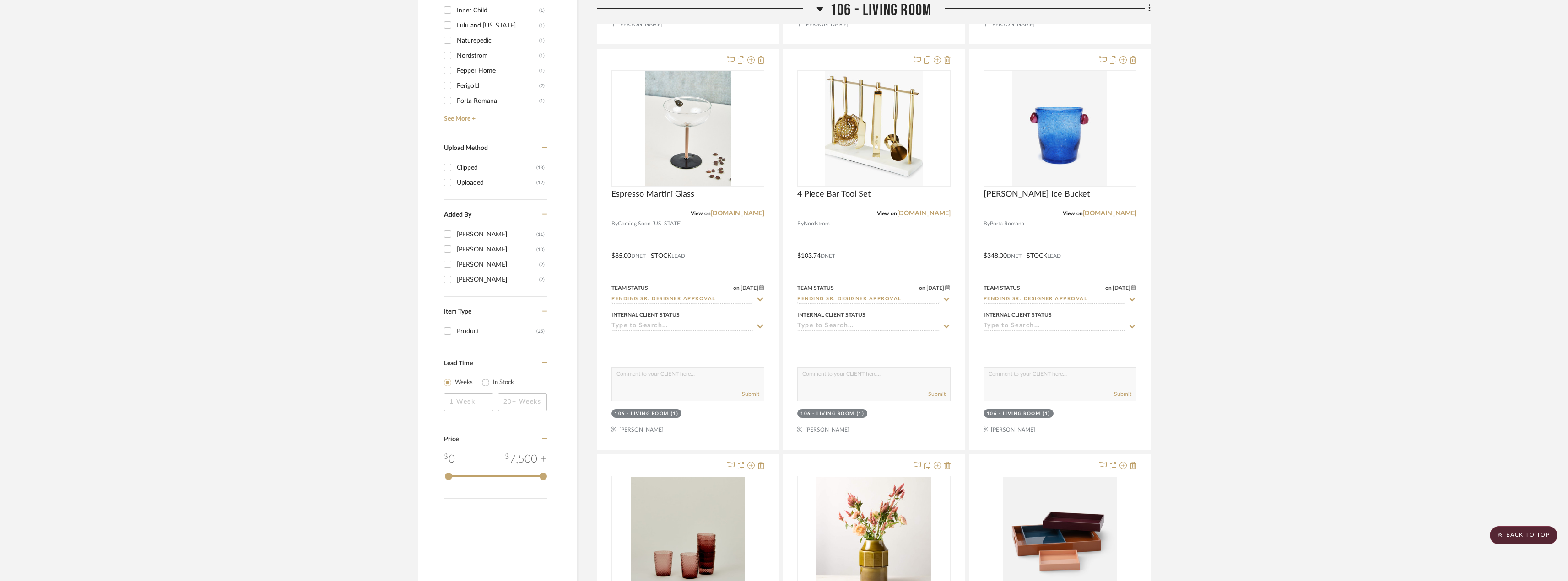
scroll to position [732, 0]
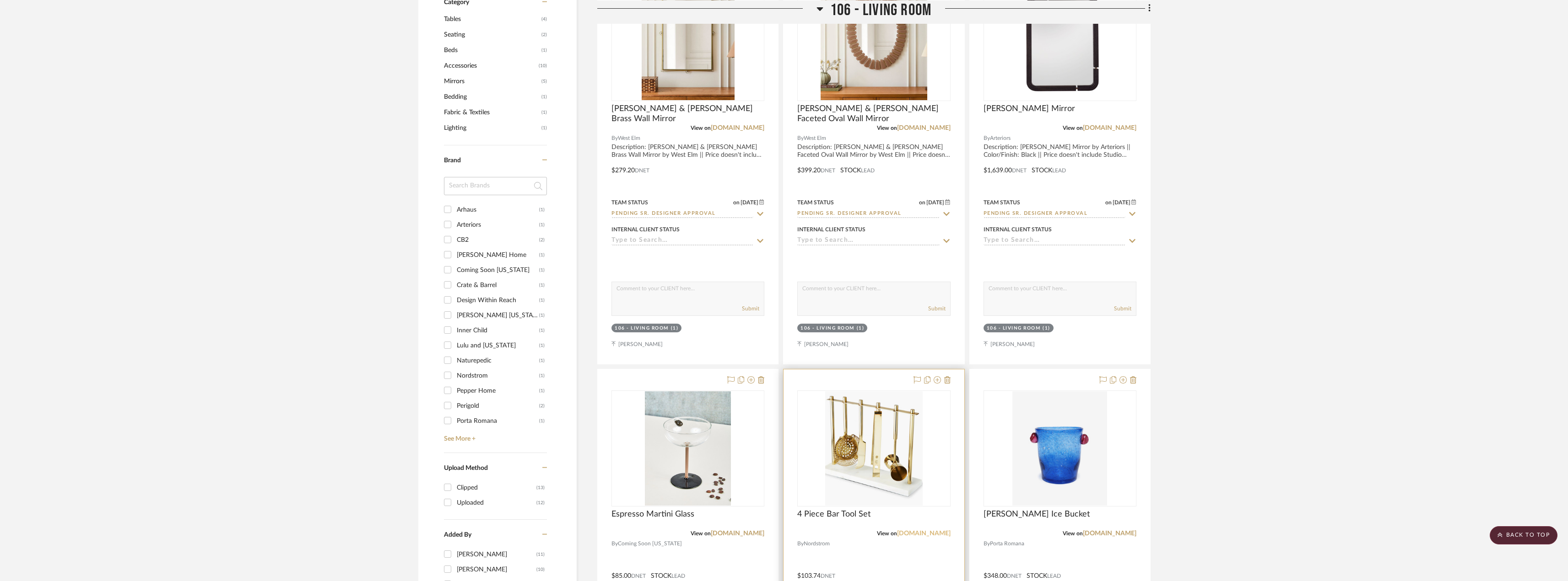
click at [931, 535] on link "[DOMAIN_NAME]" at bounding box center [923, 533] width 53 height 7
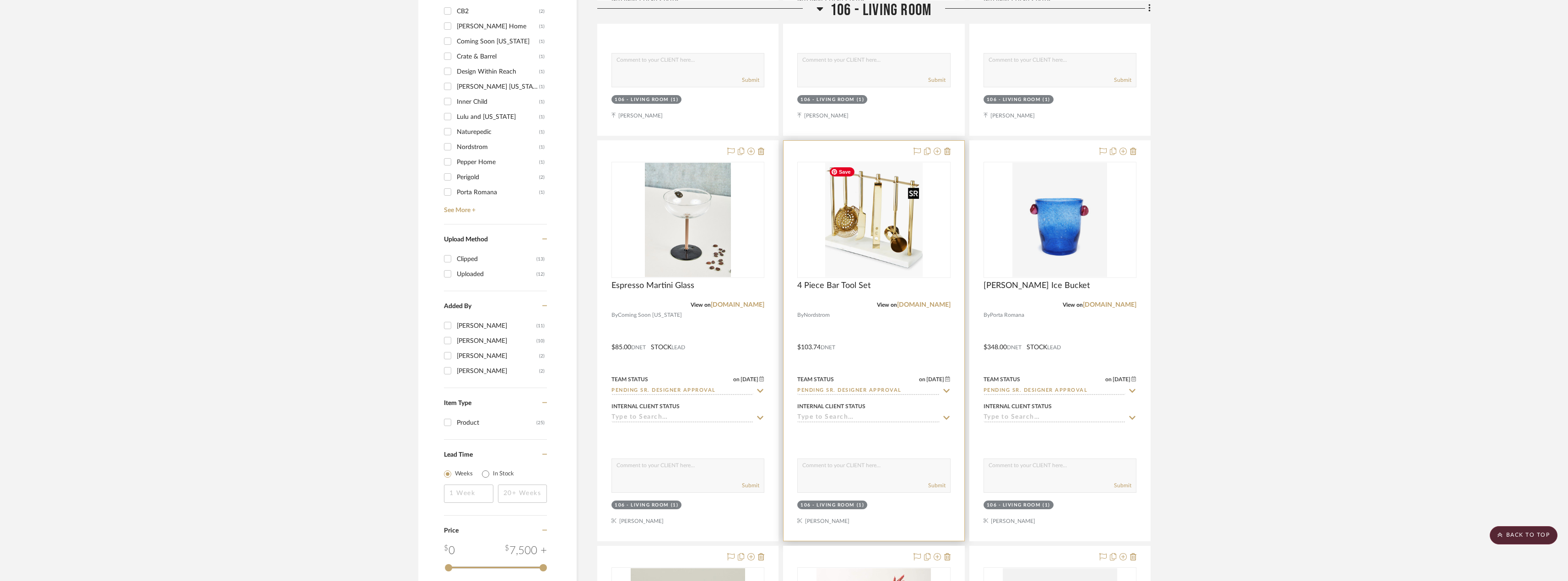
click at [871, 252] on img "0" at bounding box center [874, 220] width 97 height 114
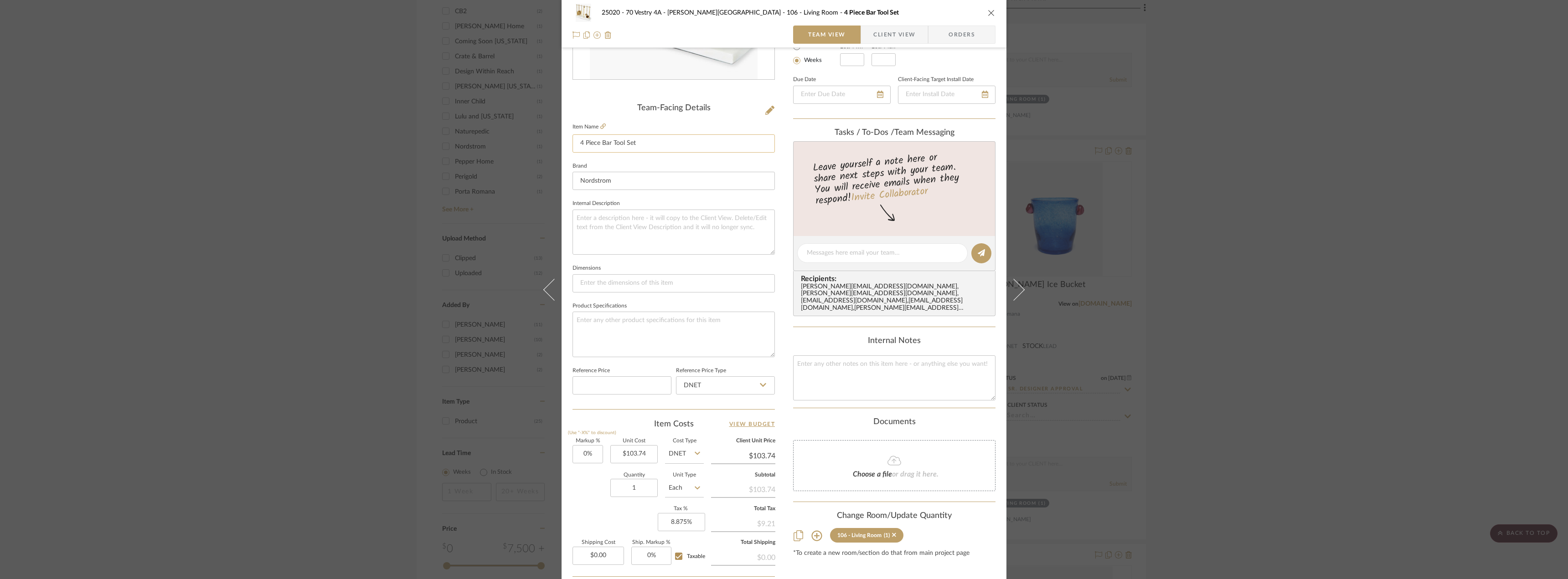
scroll to position [269, 0]
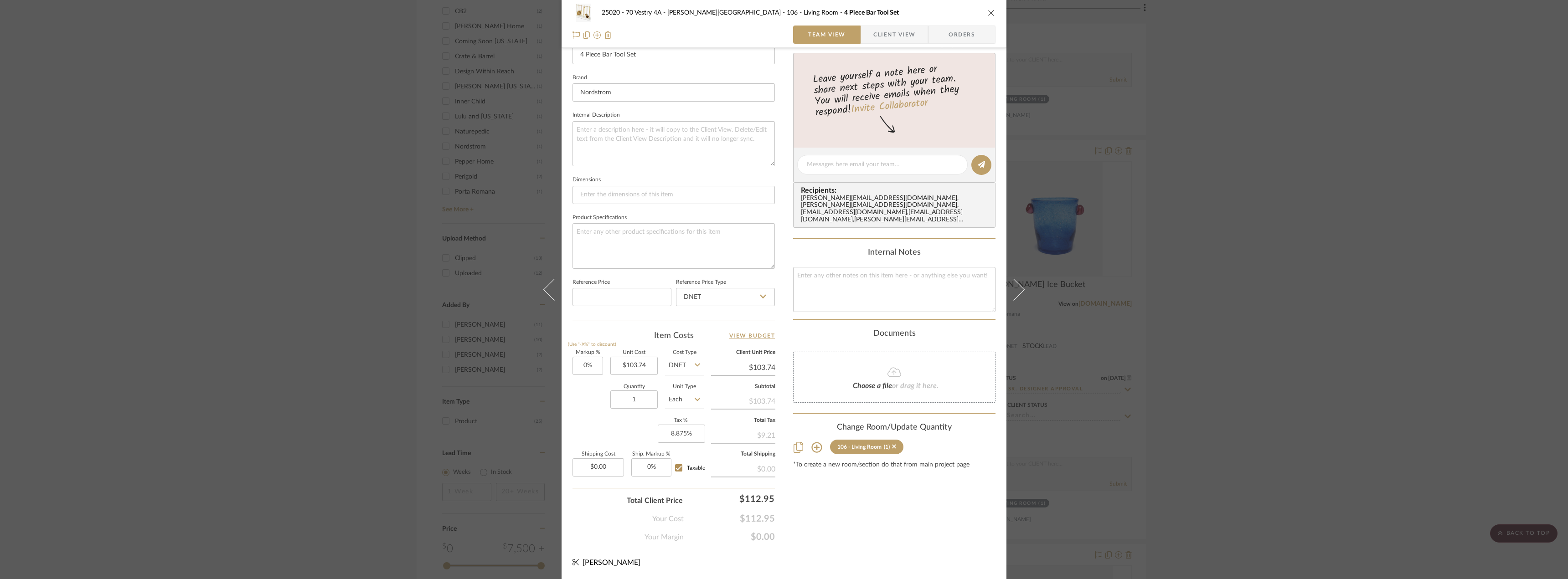
click at [876, 37] on span "Client View" at bounding box center [894, 34] width 42 height 19
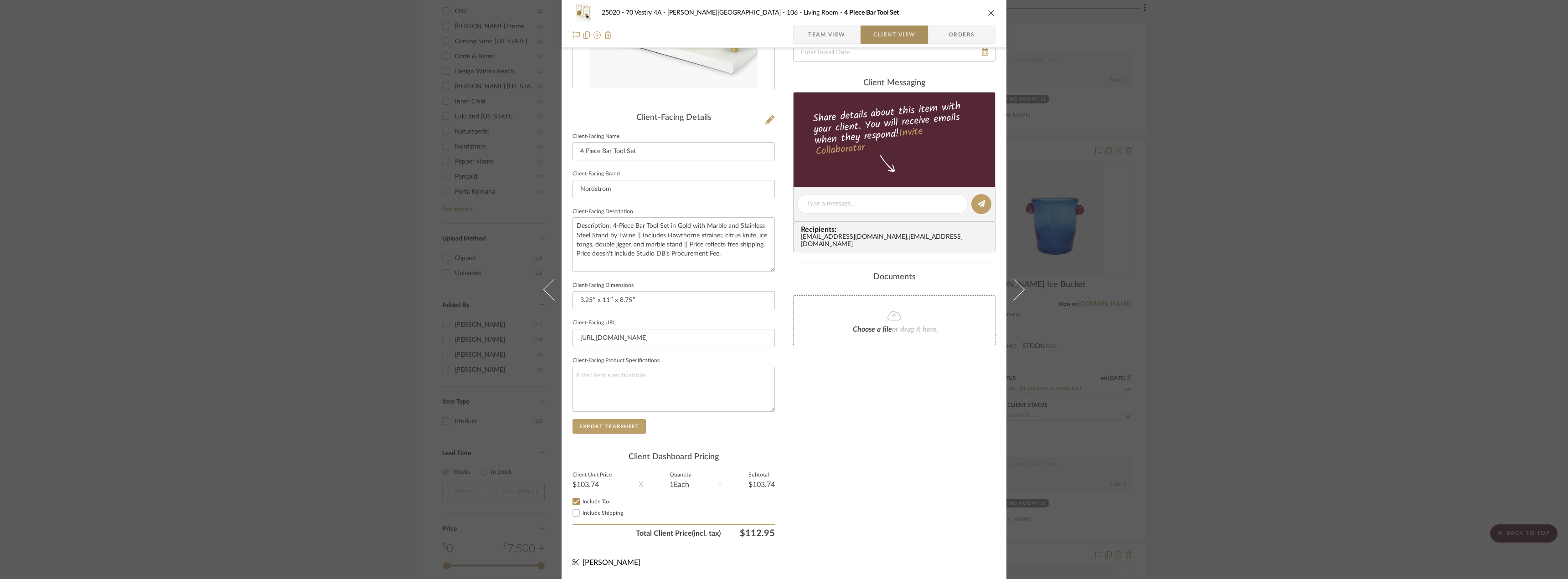
scroll to position [172, 0]
click at [598, 516] on span "Include Shipping" at bounding box center [603, 514] width 41 height 6
click at [582, 516] on input "Include Shipping" at bounding box center [576, 514] width 11 height 11
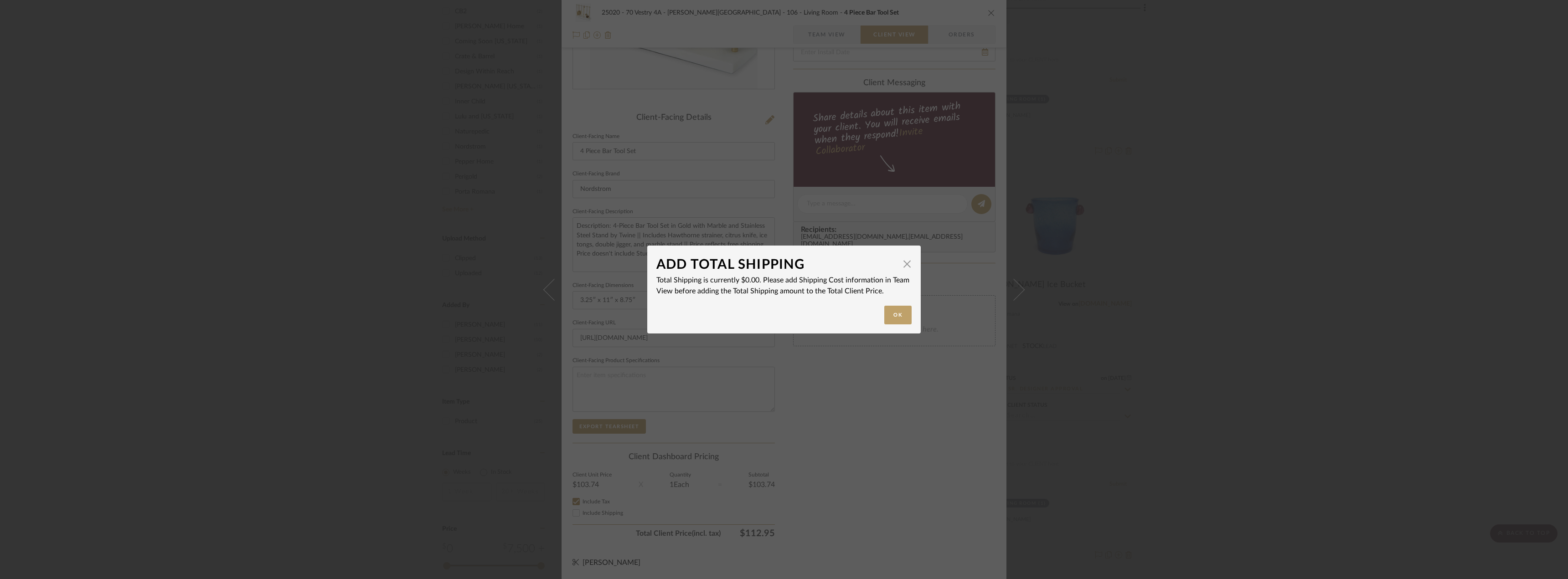
click at [912, 462] on div "ADD TOTAL SHIPPING × Total Shipping is currently $0.00. Please add Shipping Cos…" at bounding box center [784, 289] width 1568 height 579
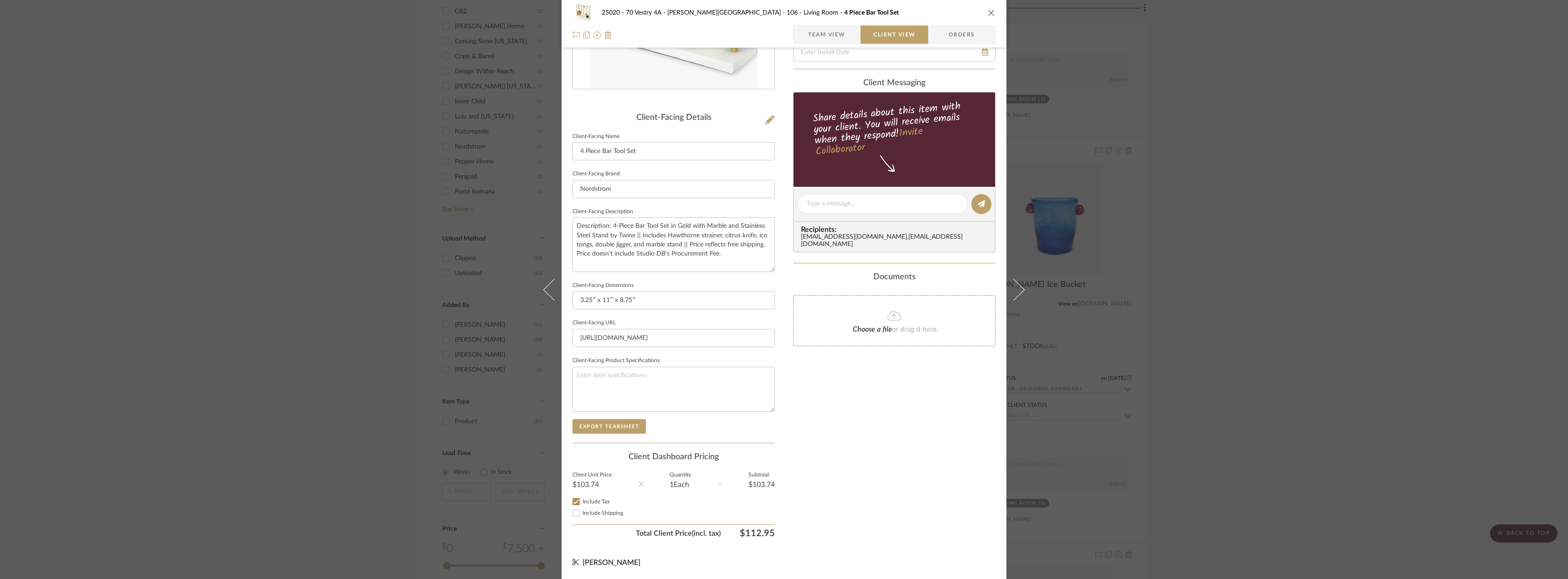
scroll to position [0, 0]
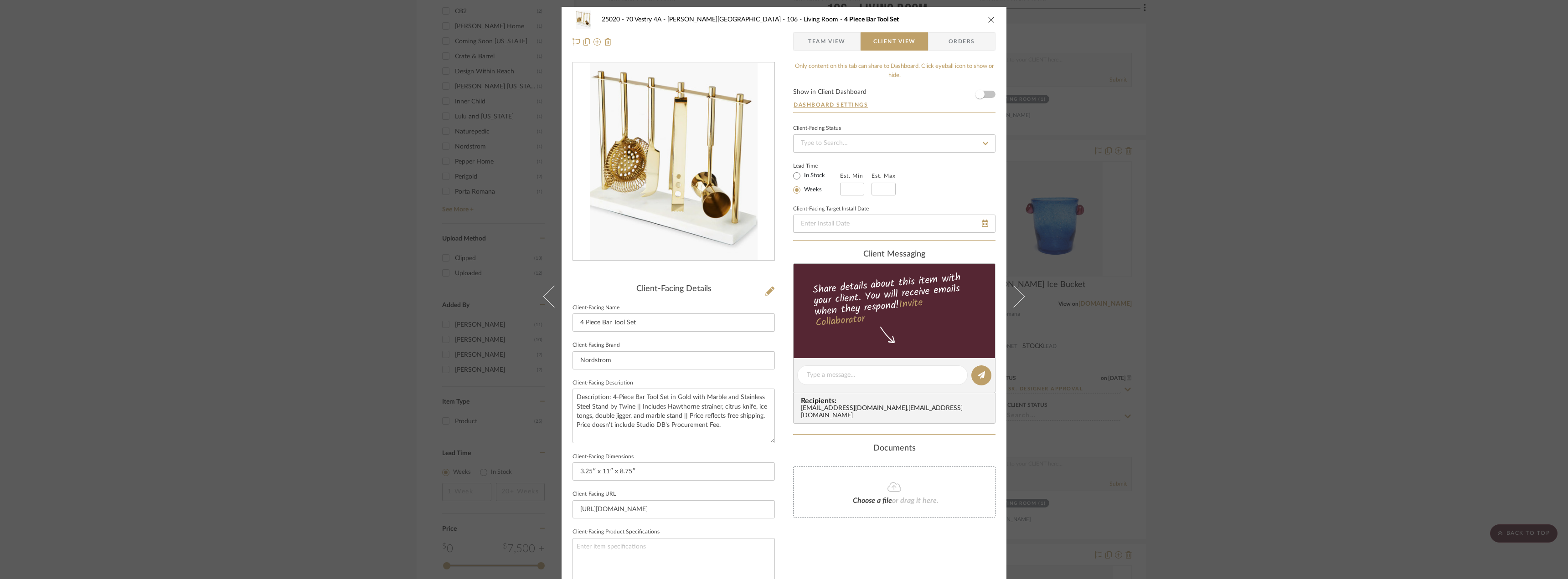
click at [816, 173] on label "In Stock" at bounding box center [814, 175] width 22 height 8
click at [803, 173] on input "In Stock" at bounding box center [797, 176] width 11 height 11
click at [847, 46] on span "Team View" at bounding box center [826, 42] width 66 height 19
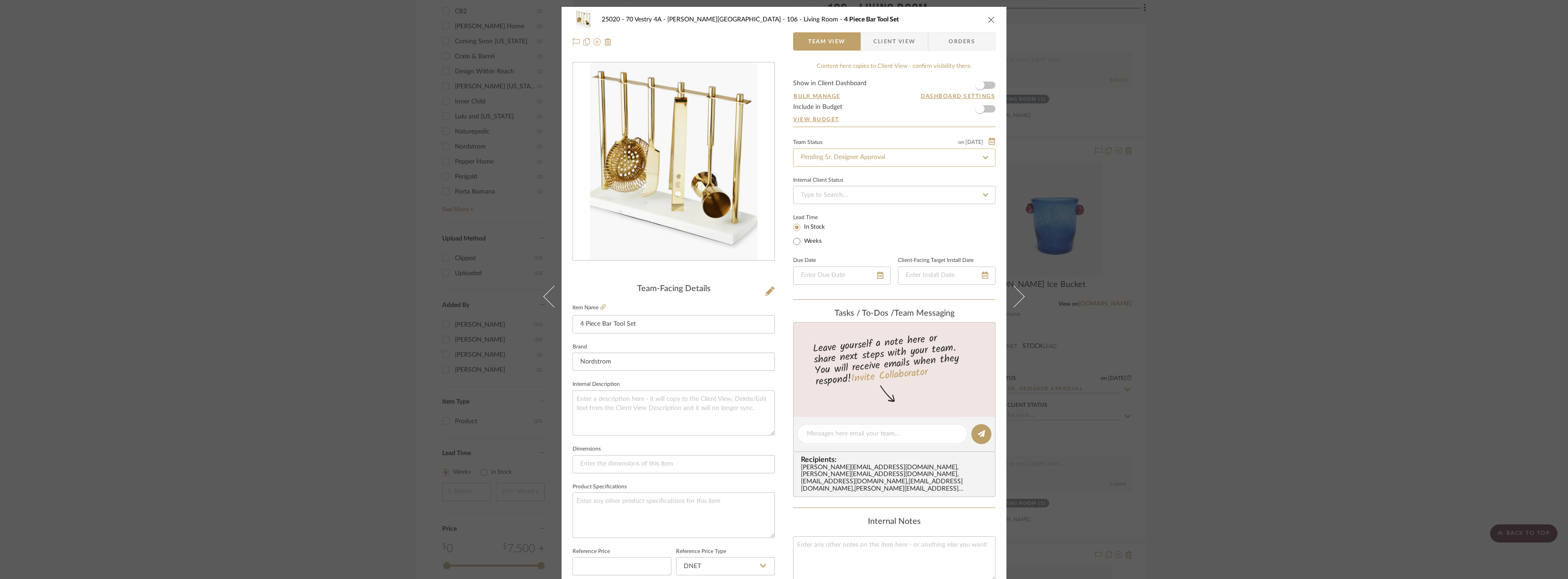
click at [851, 159] on input "Pending Sr. Designer Approval" at bounding box center [894, 158] width 202 height 19
click at [815, 228] on span "Approval Pending" at bounding box center [824, 228] width 49 height 7
click at [980, 83] on span "button" at bounding box center [980, 86] width 9 height 9
click at [879, 21] on button at bounding box center [870, 21] width 35 height 34
click at [895, 39] on span "Client View" at bounding box center [894, 42] width 42 height 19
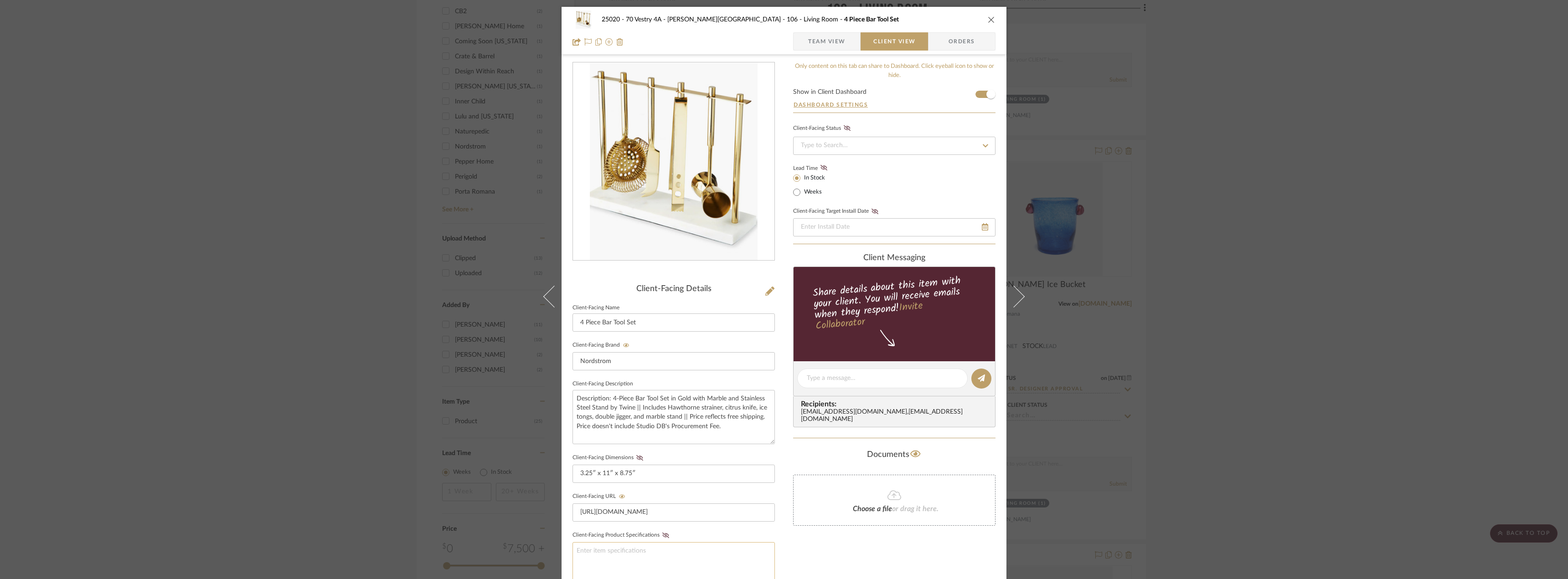
scroll to position [186, 0]
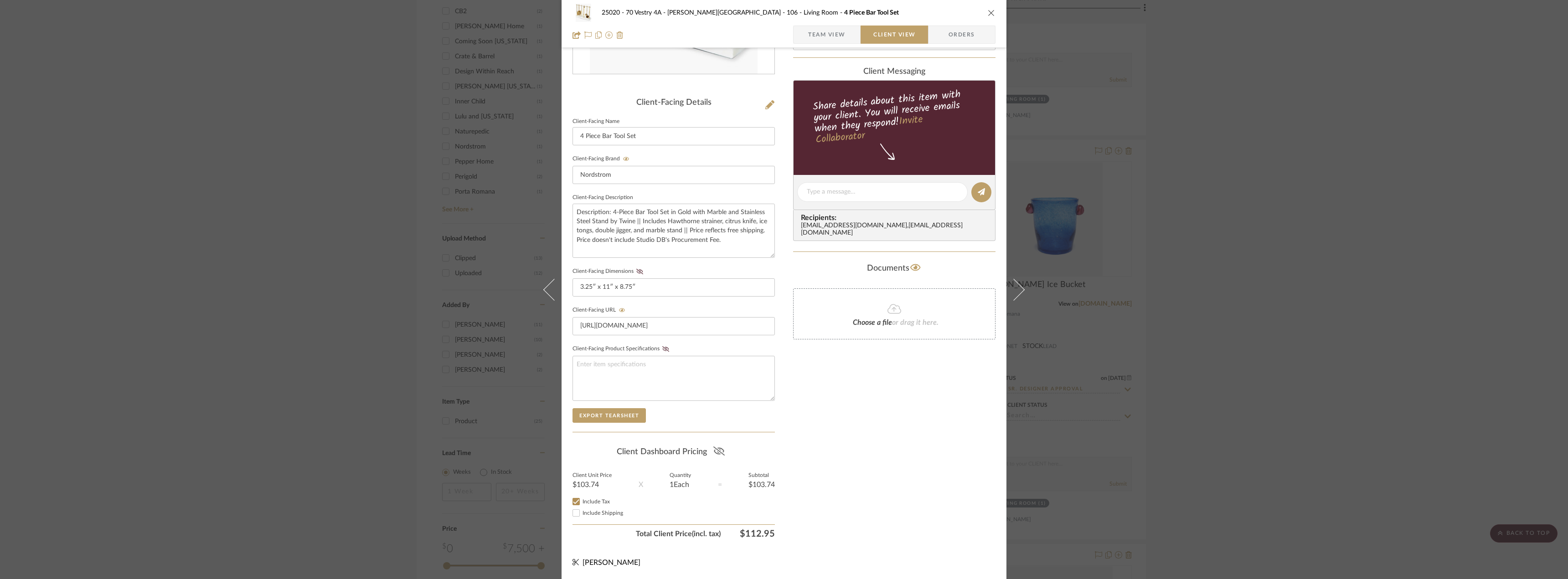
click at [718, 451] on icon at bounding box center [719, 451] width 11 height 9
click at [637, 270] on icon at bounding box center [640, 271] width 7 height 6
click at [858, 463] on div "Only content on this tab can share to Dashboard. Click eyeball icon to show or …" at bounding box center [894, 210] width 202 height 668
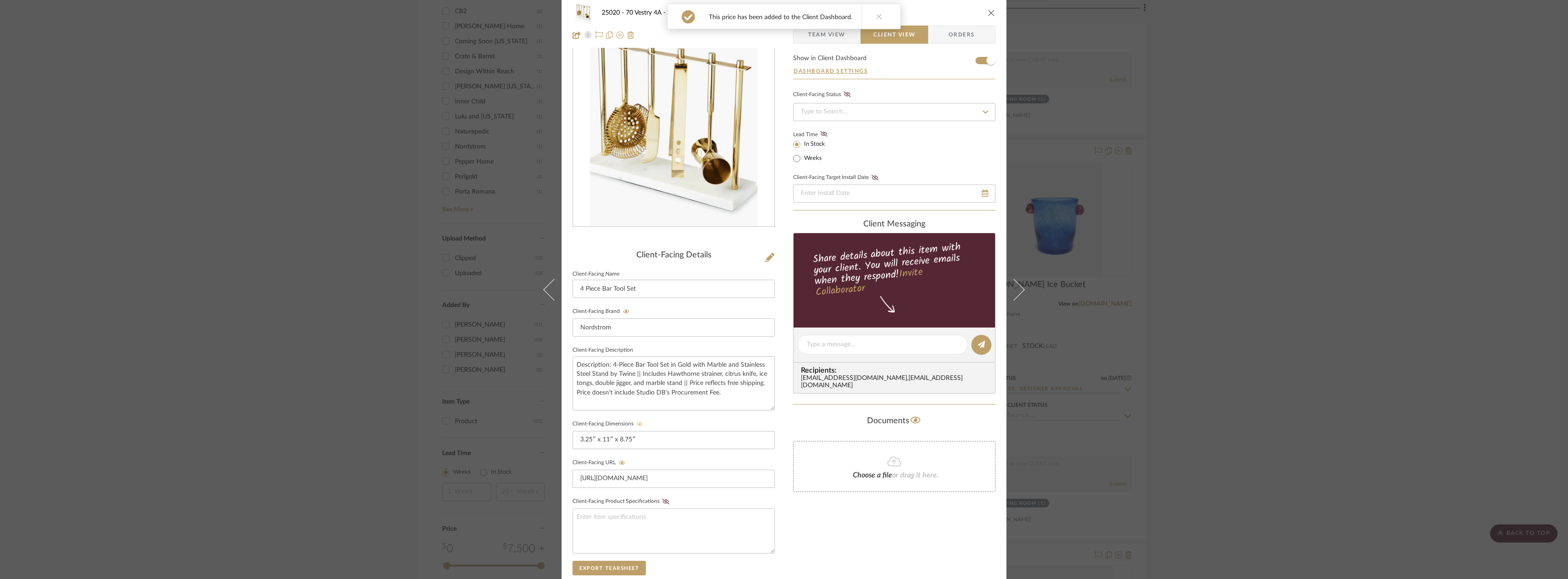
scroll to position [0, 0]
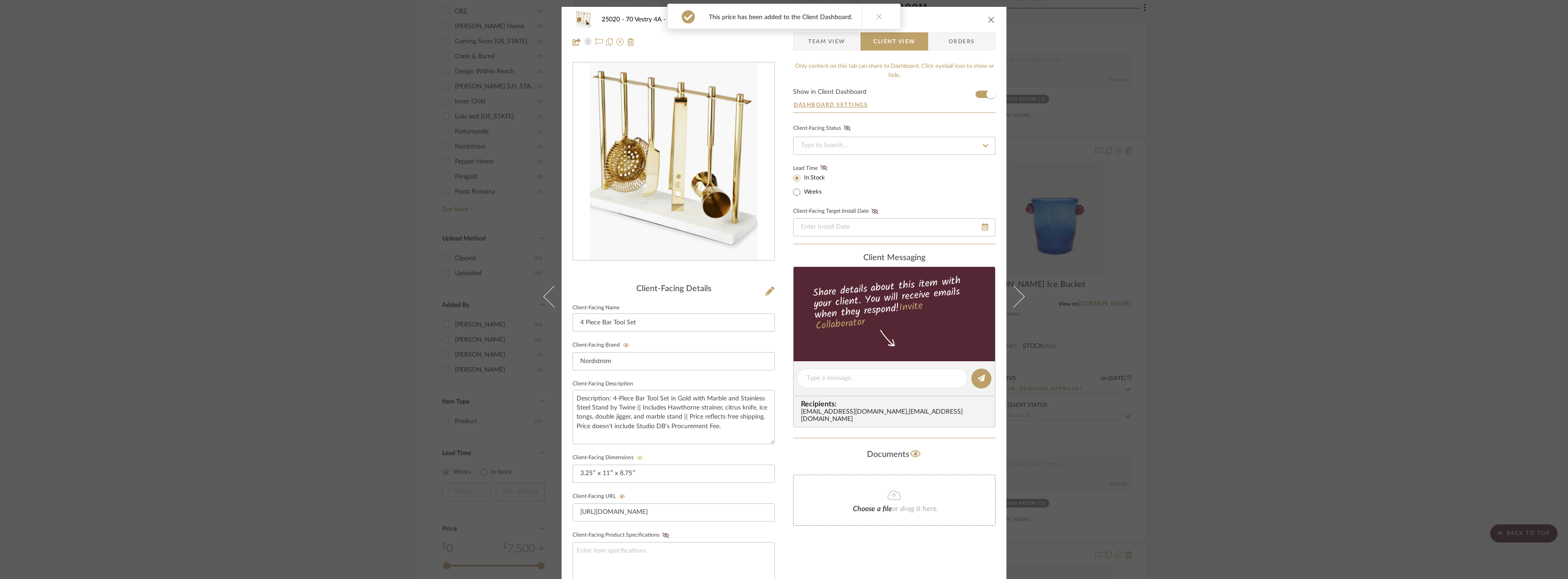
click at [885, 16] on button at bounding box center [879, 16] width 35 height 24
click at [332, 198] on div "25020 - 70 Vestry 4A - Grant-Stanleigh 106 - Living Room 4 Piece Bar Tool Set T…" at bounding box center [784, 289] width 1568 height 579
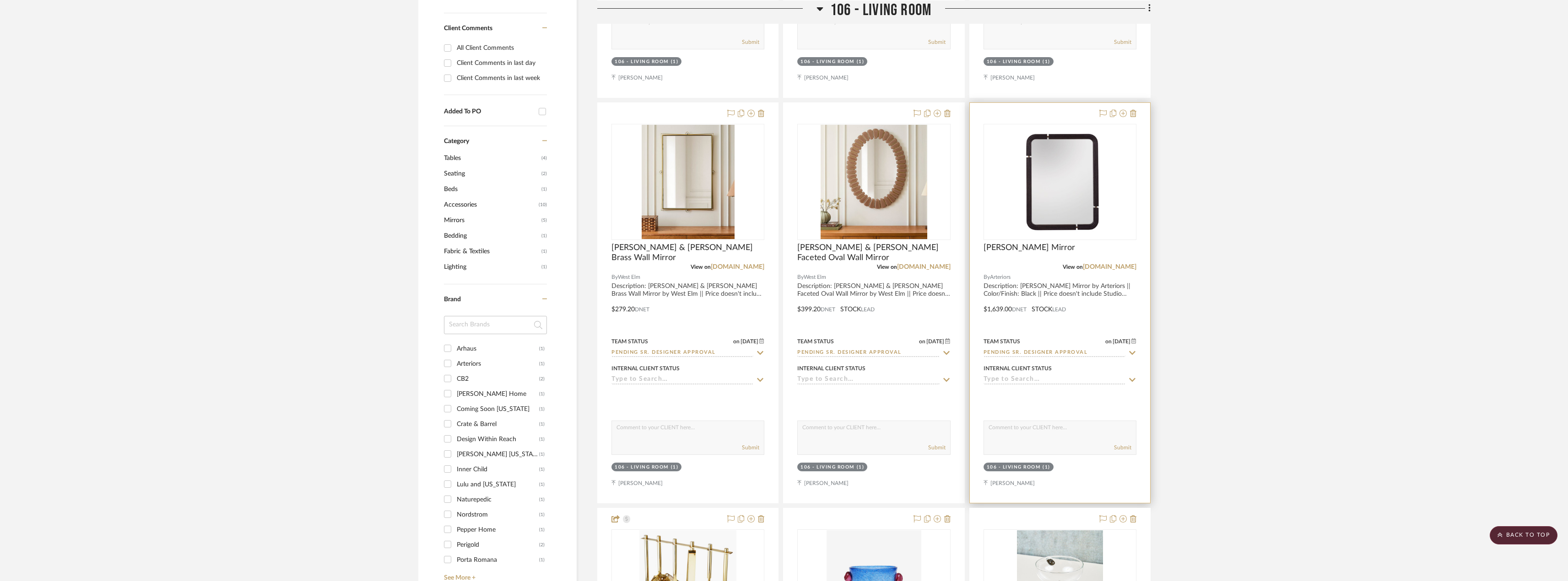
scroll to position [595, 0]
click at [1057, 215] on img "0" at bounding box center [1060, 181] width 99 height 114
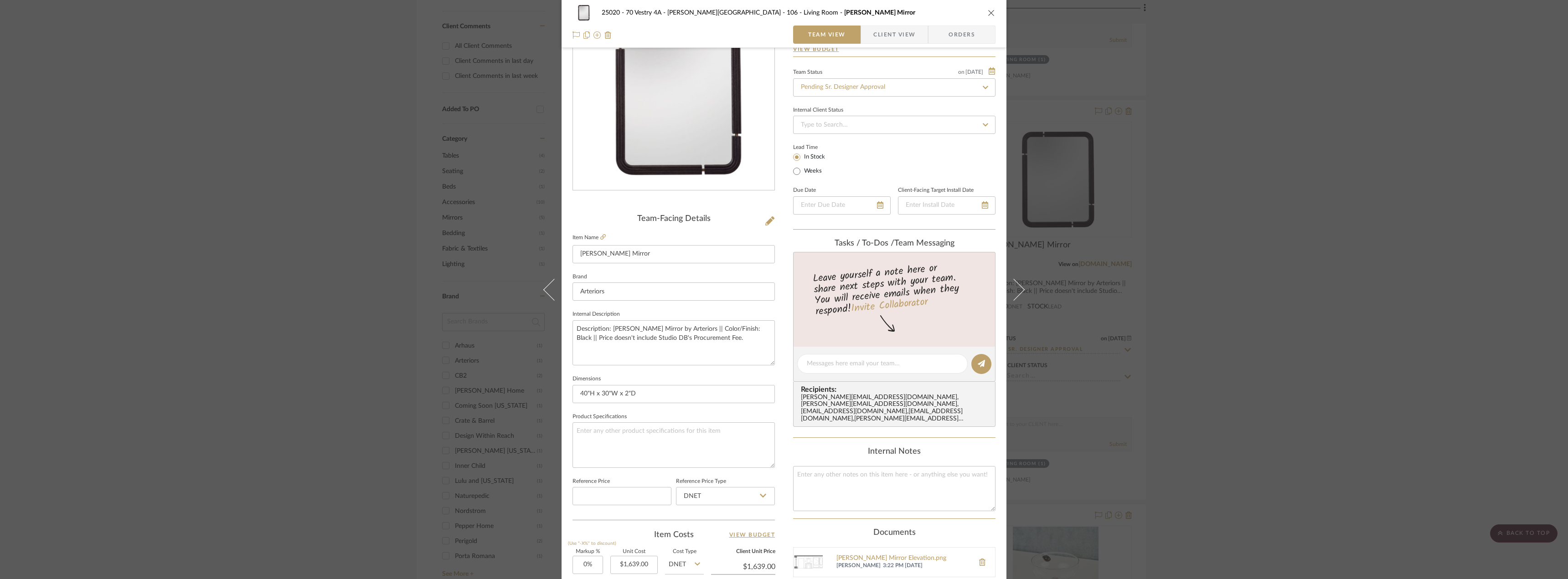
scroll to position [137, 0]
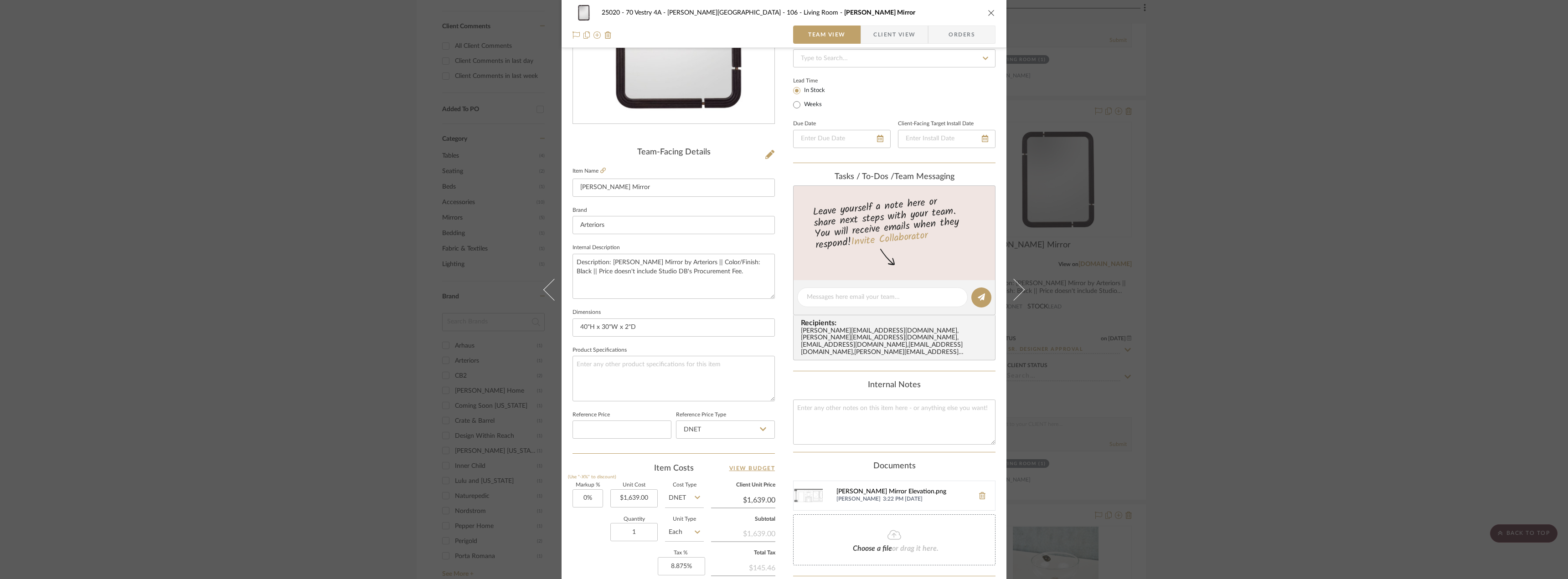
click at [863, 489] on div "Mulholland Mirror Elevation.png" at bounding box center [902, 492] width 133 height 7
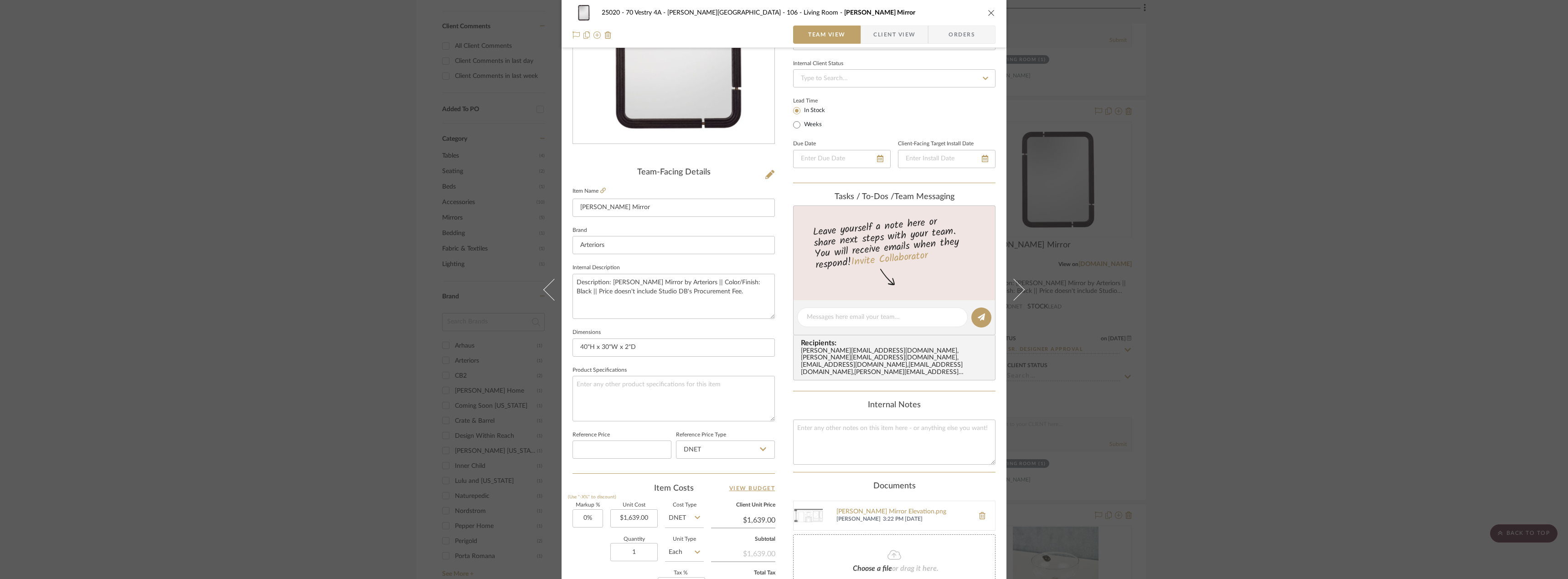
scroll to position [41, 0]
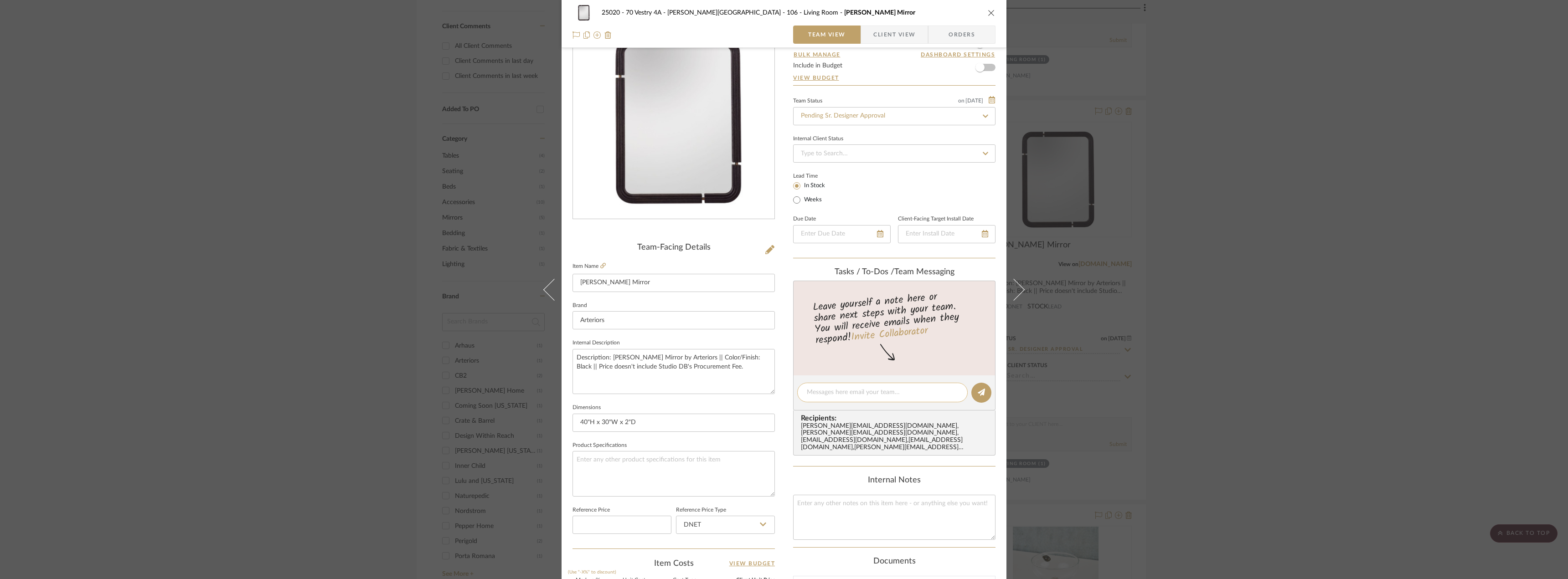
click at [846, 393] on textarea at bounding box center [882, 393] width 151 height 9
click at [880, 392] on textarea "Hi Saamiah, can you try roating this mirror in" at bounding box center [882, 393] width 151 height 9
drag, startPoint x: 880, startPoint y: 392, endPoint x: 875, endPoint y: 391, distance: 5.1
click at [875, 391] on textarea "Hi Saamiah, can you try roating this mirror in" at bounding box center [882, 393] width 151 height 9
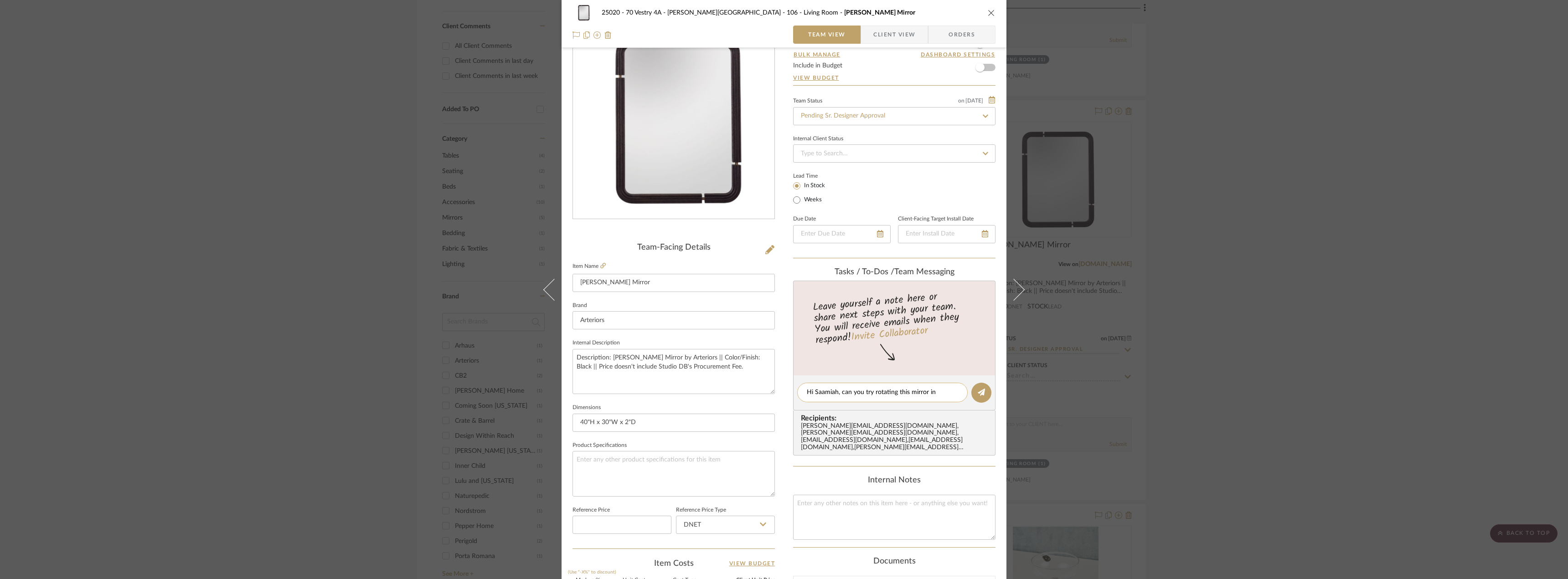
click at [943, 398] on div "Hi Saamiah, can you try rotating this mirror in" at bounding box center [882, 393] width 171 height 20
click at [943, 393] on textarea "Hi Saamiah, can you try rotating this mirror in" at bounding box center [882, 393] width 151 height 9
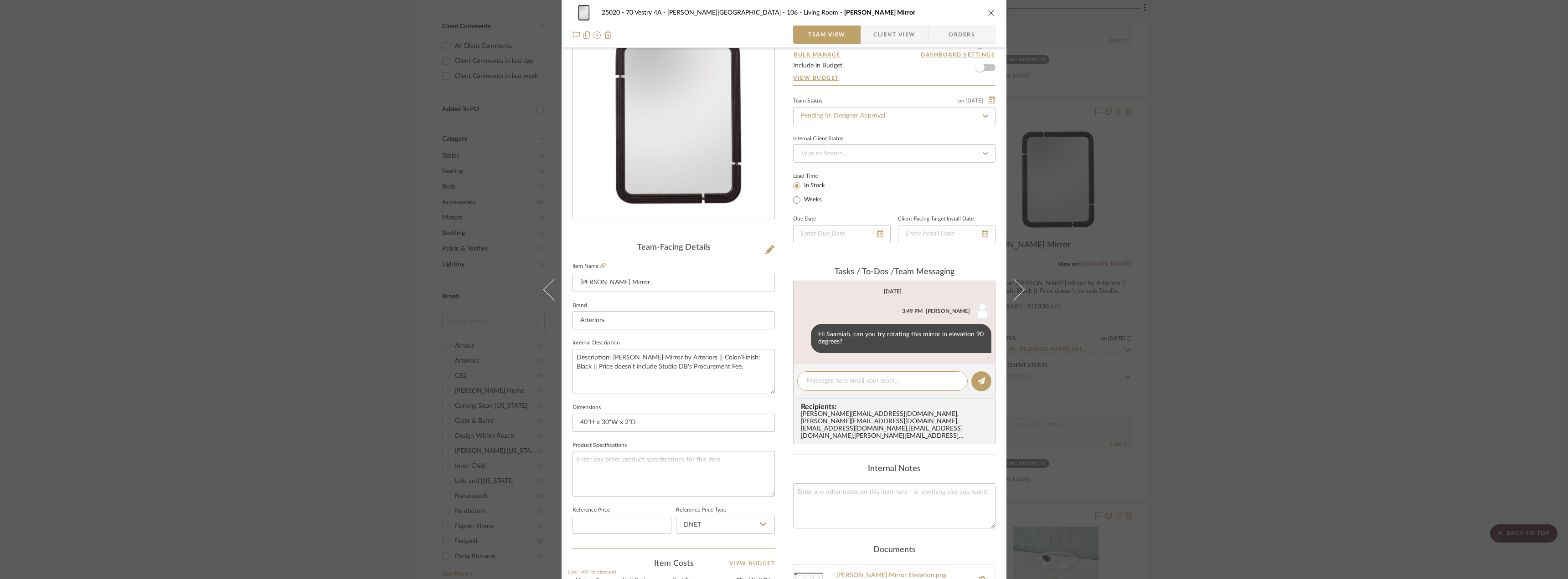
click at [1162, 269] on div "25020 - 70 Vestry 4A - Grant-Stanleigh 106 - Living Room Mulholland Mirror Team…" at bounding box center [784, 289] width 1568 height 579
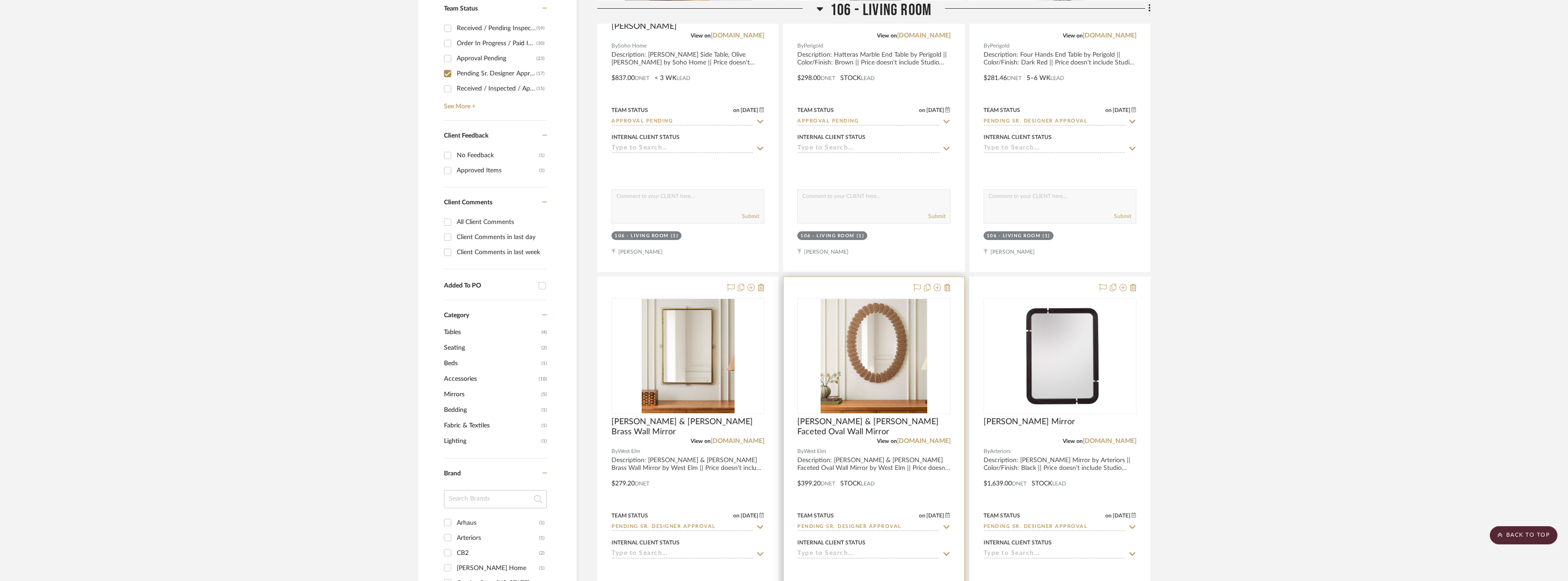
scroll to position [412, 0]
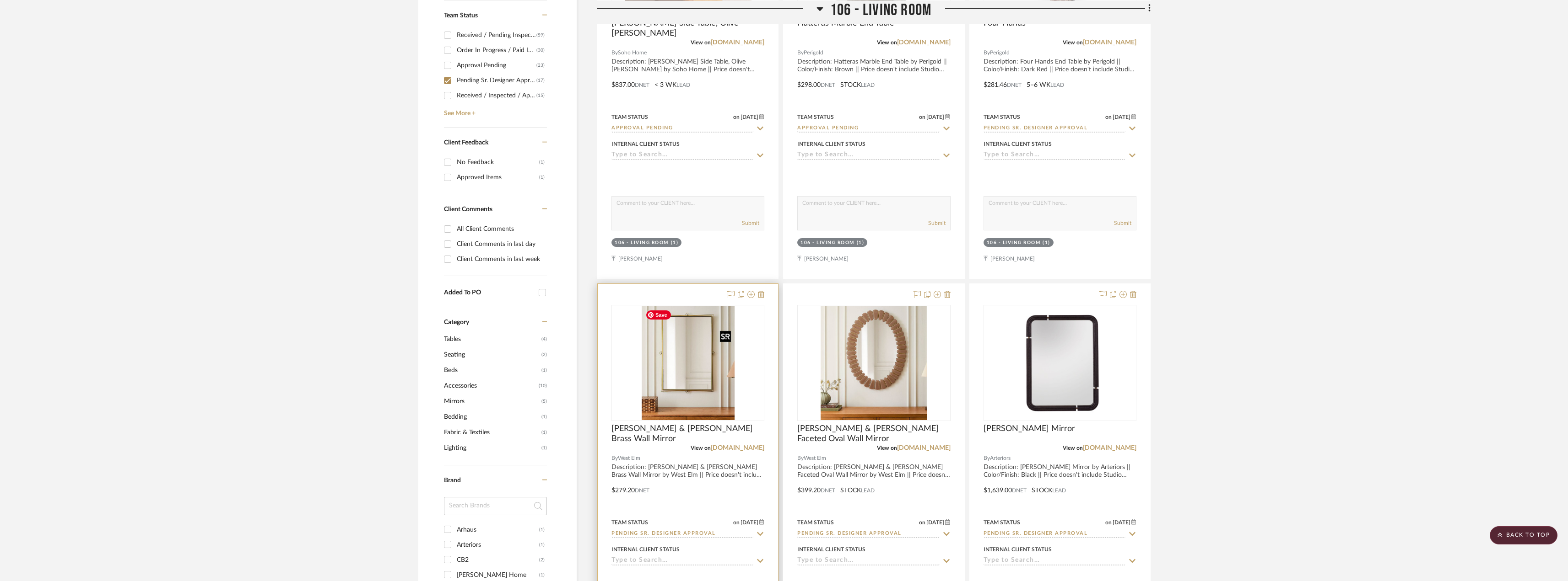
click at [711, 377] on img "0" at bounding box center [688, 363] width 93 height 114
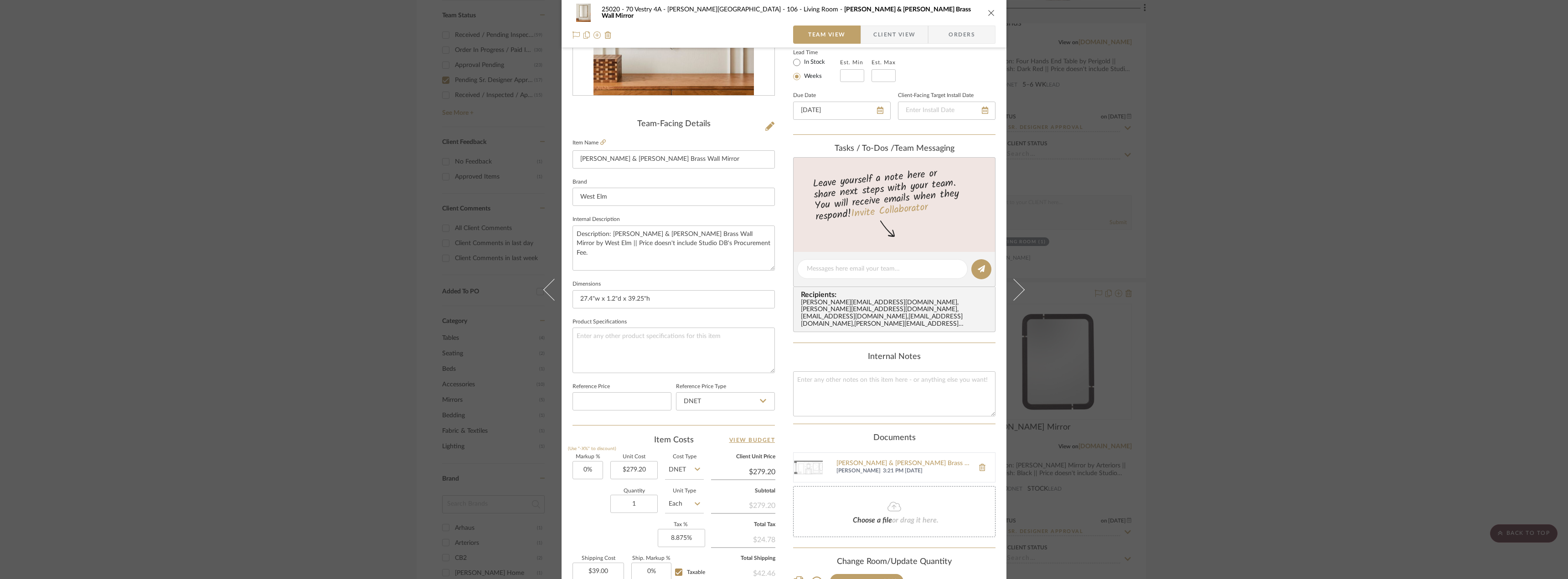
scroll to position [227, 0]
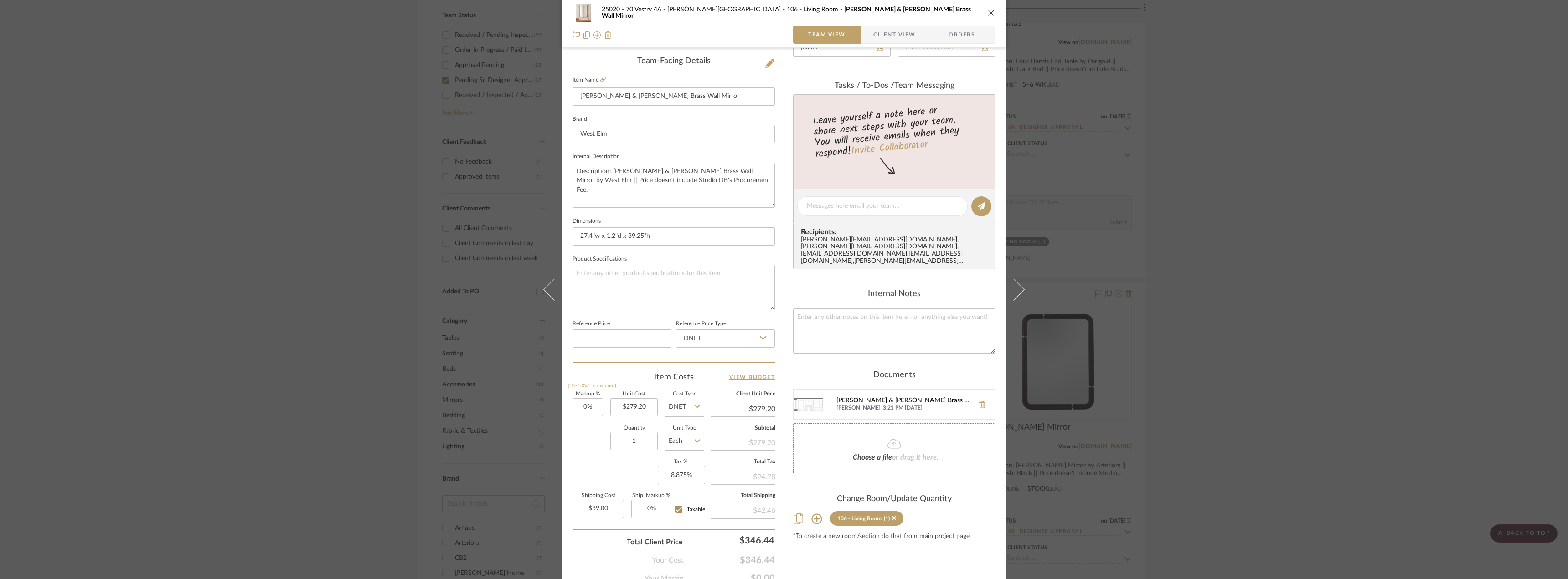
click at [876, 397] on div "Pierce & Ward Brass Wall Mirror Elevation.png" at bounding box center [902, 401] width 133 height 7
click at [1260, 313] on div "25020 - 70 Vestry 4A - Grant-Stanleigh 106 - Living Room Pierce & Ward Brass Wa…" at bounding box center [784, 289] width 1568 height 579
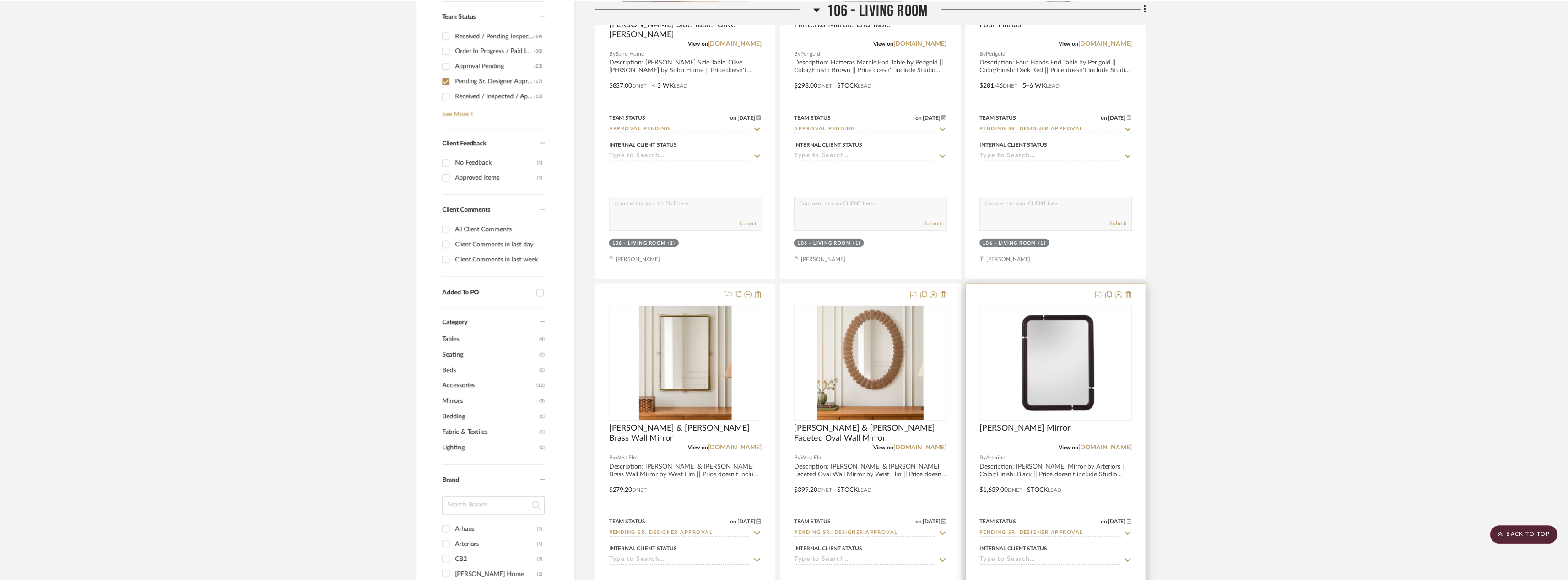
scroll to position [412, 0]
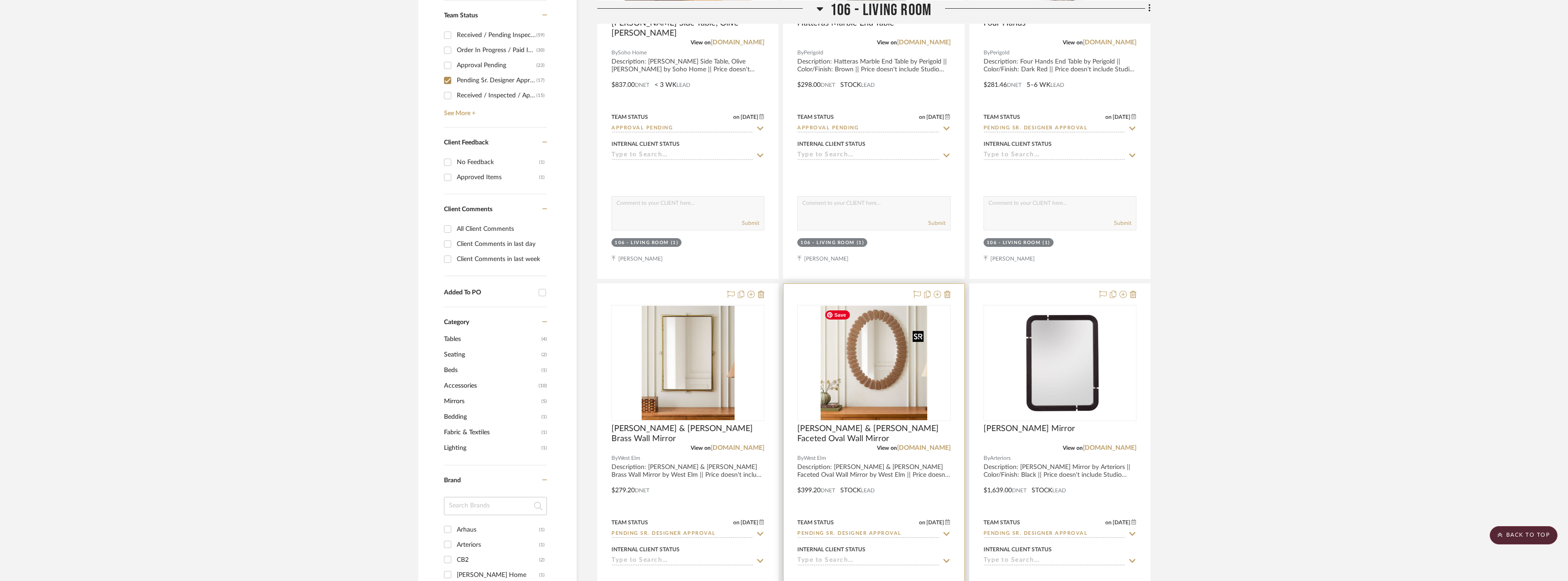
click at [901, 364] on img "0" at bounding box center [874, 363] width 107 height 114
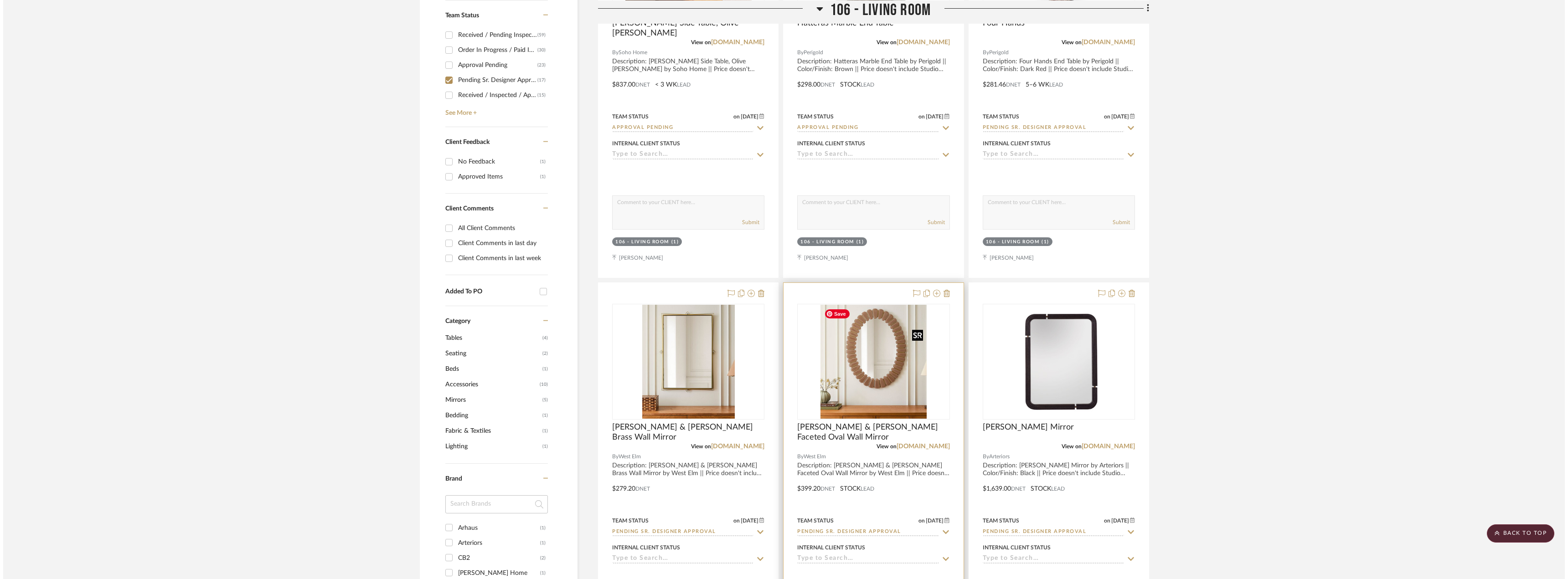
scroll to position [0, 0]
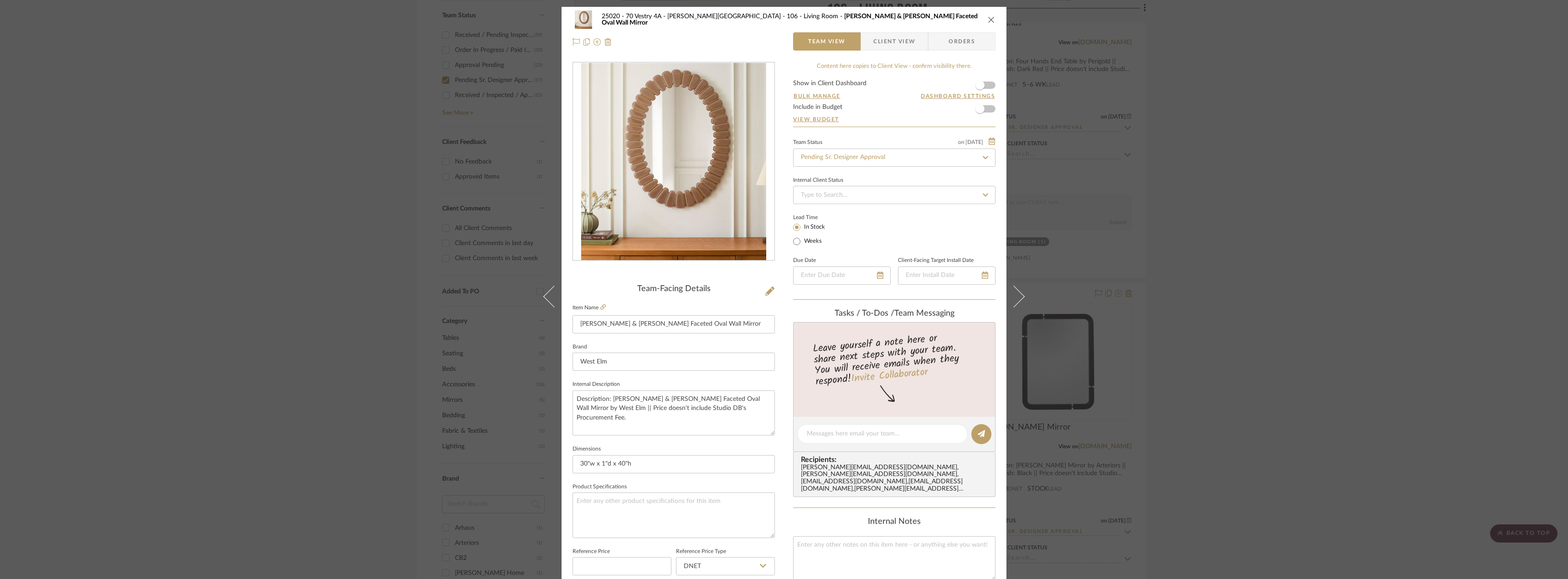
click at [897, 44] on span "Client View" at bounding box center [894, 42] width 42 height 19
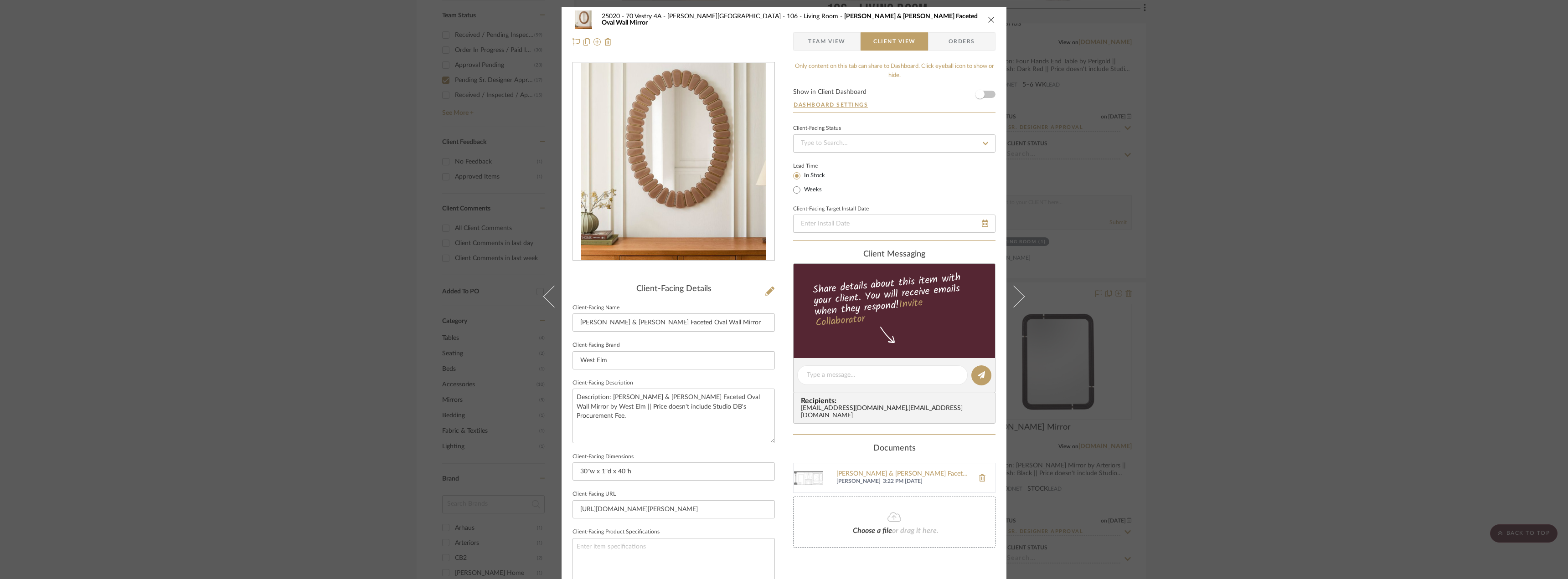
click at [840, 43] on span "Team View" at bounding box center [827, 42] width 37 height 19
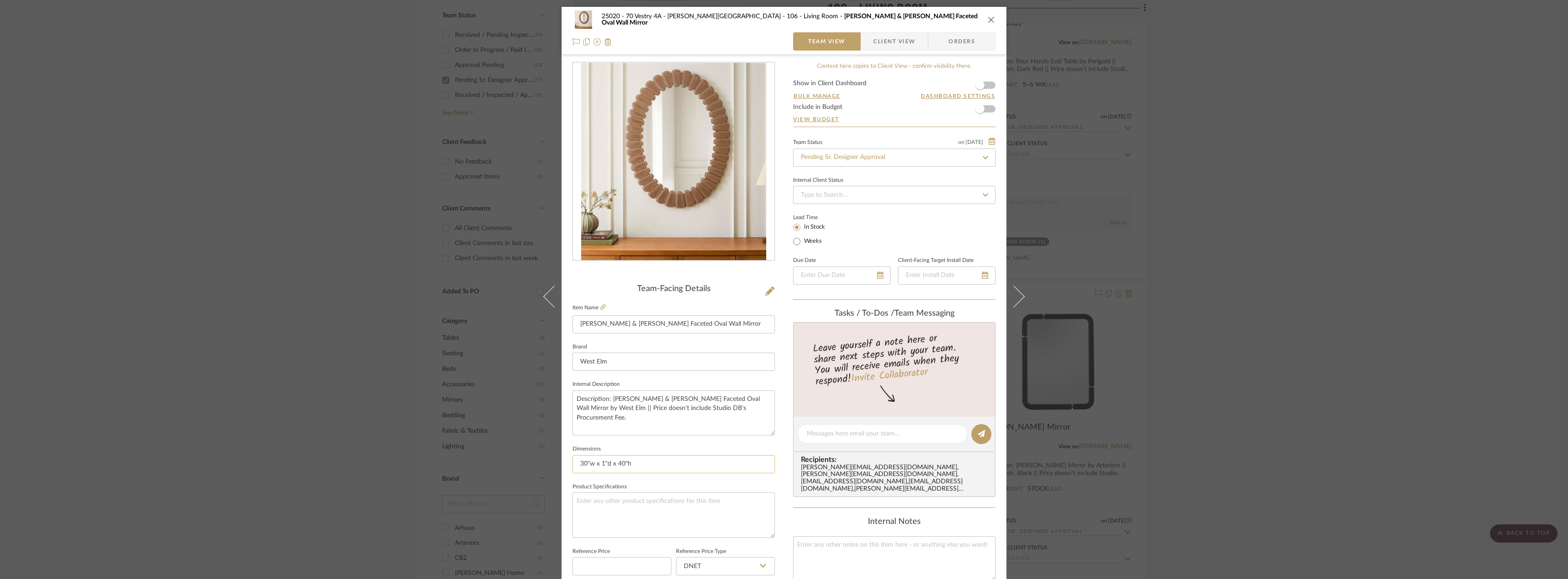
scroll to position [269, 0]
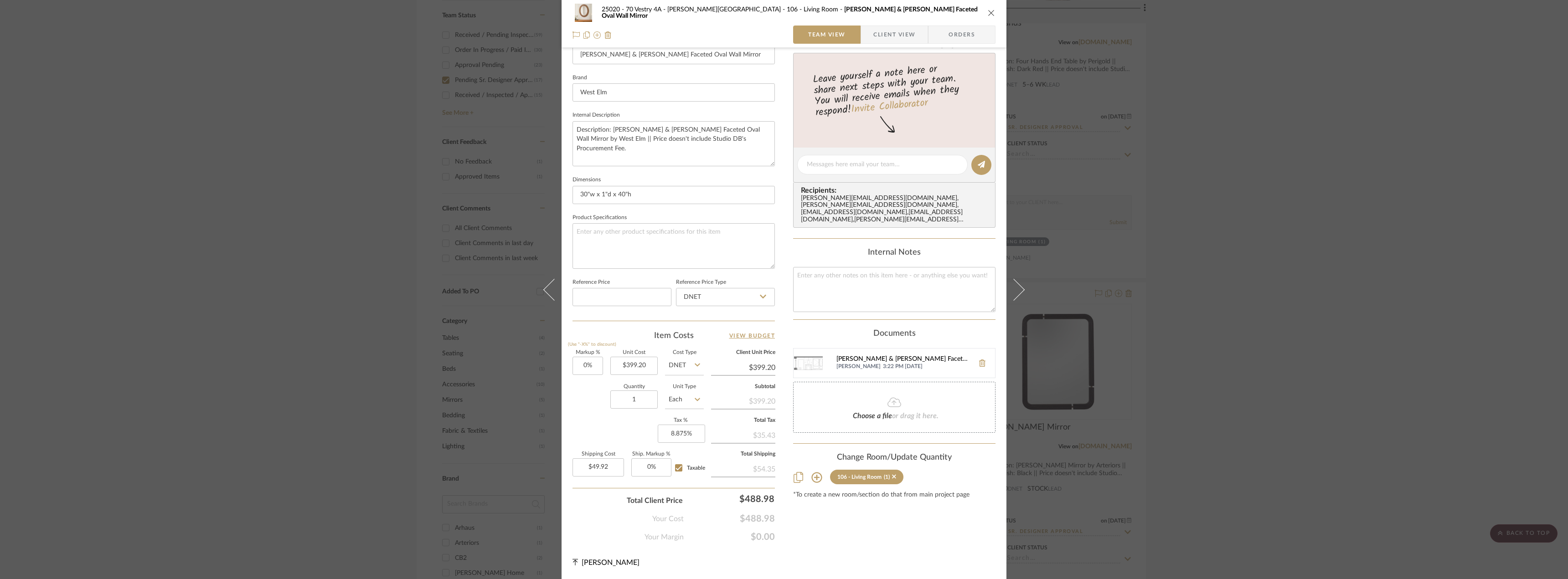
click at [901, 356] on div "Pierce & Ward Faceted Oval Wall Mirror Elevation.png" at bounding box center [902, 360] width 133 height 7
click at [1245, 262] on div "25020 - 70 Vestry 4A - Grant-Stanleigh 106 - Living Room Pierce & Ward Faceted …" at bounding box center [784, 289] width 1568 height 579
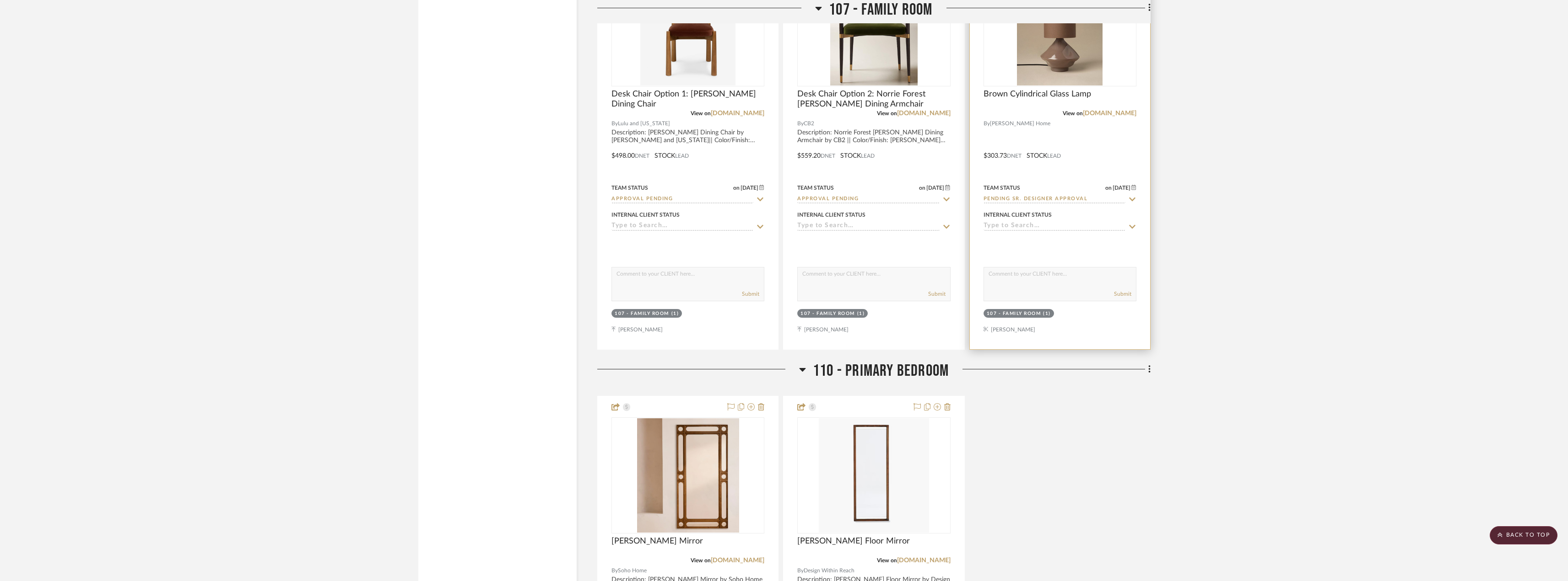
scroll to position [2196, 0]
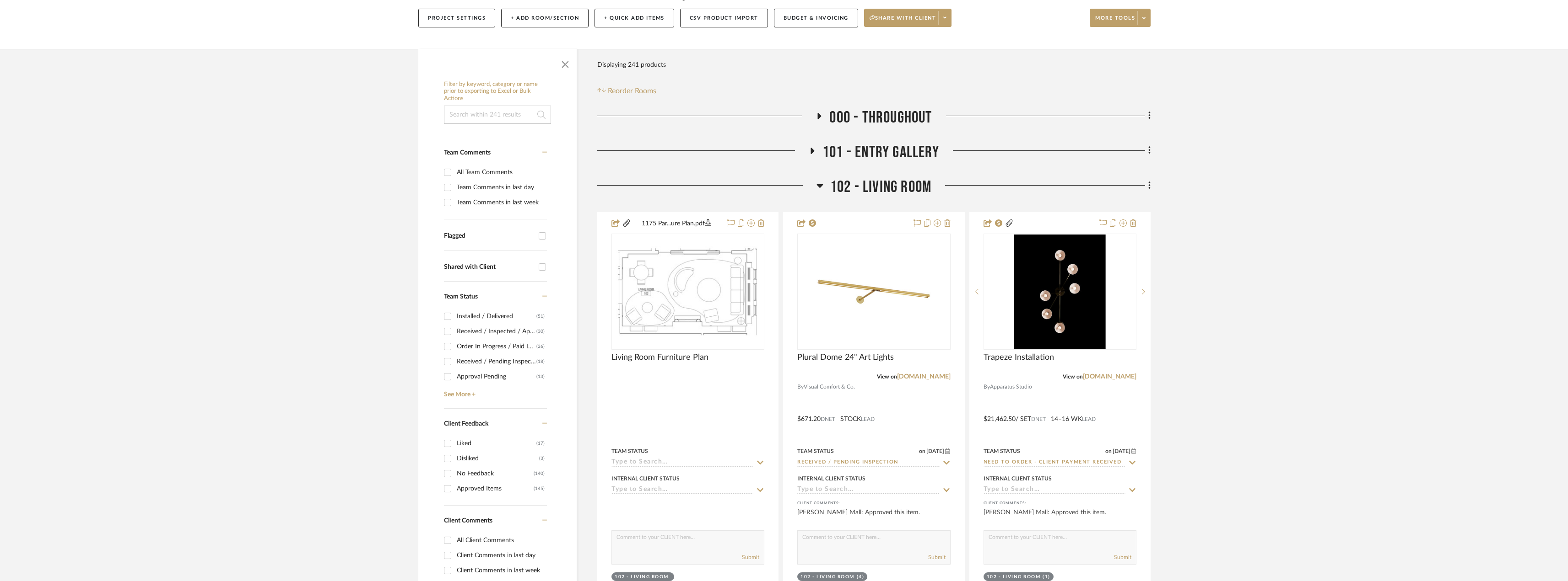
scroll to position [228, 0]
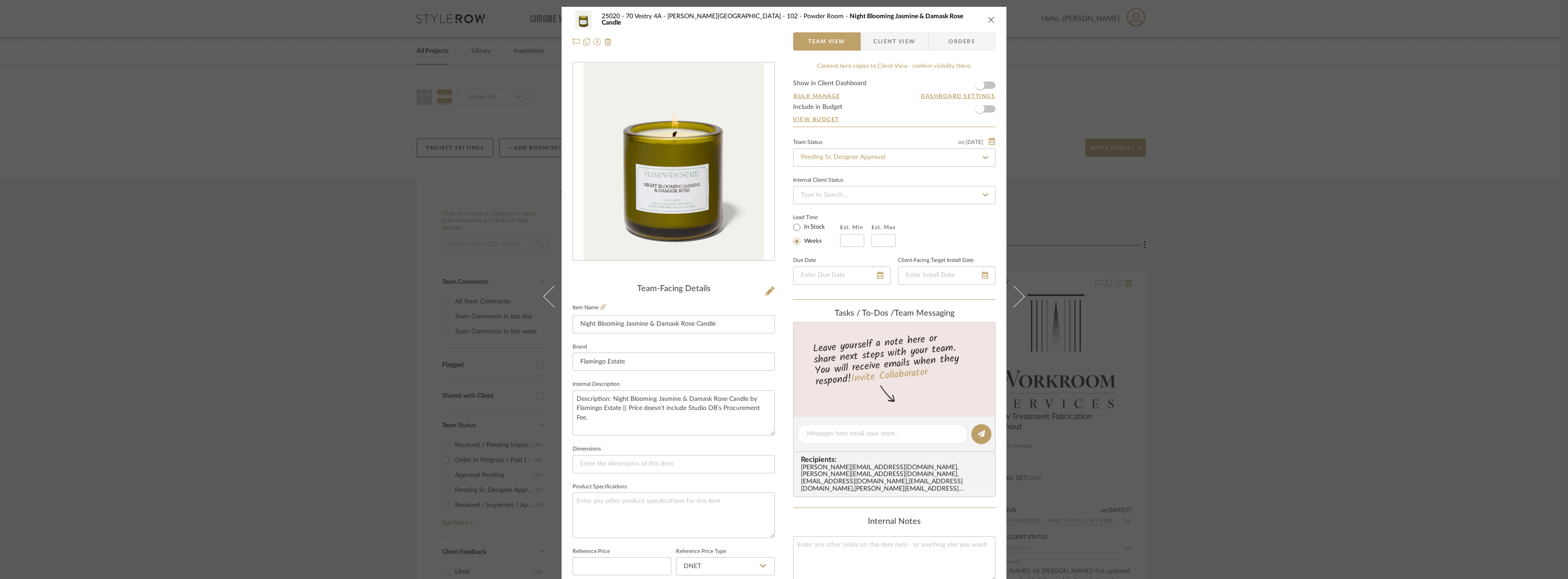
click at [877, 46] on span "Client View" at bounding box center [894, 42] width 42 height 19
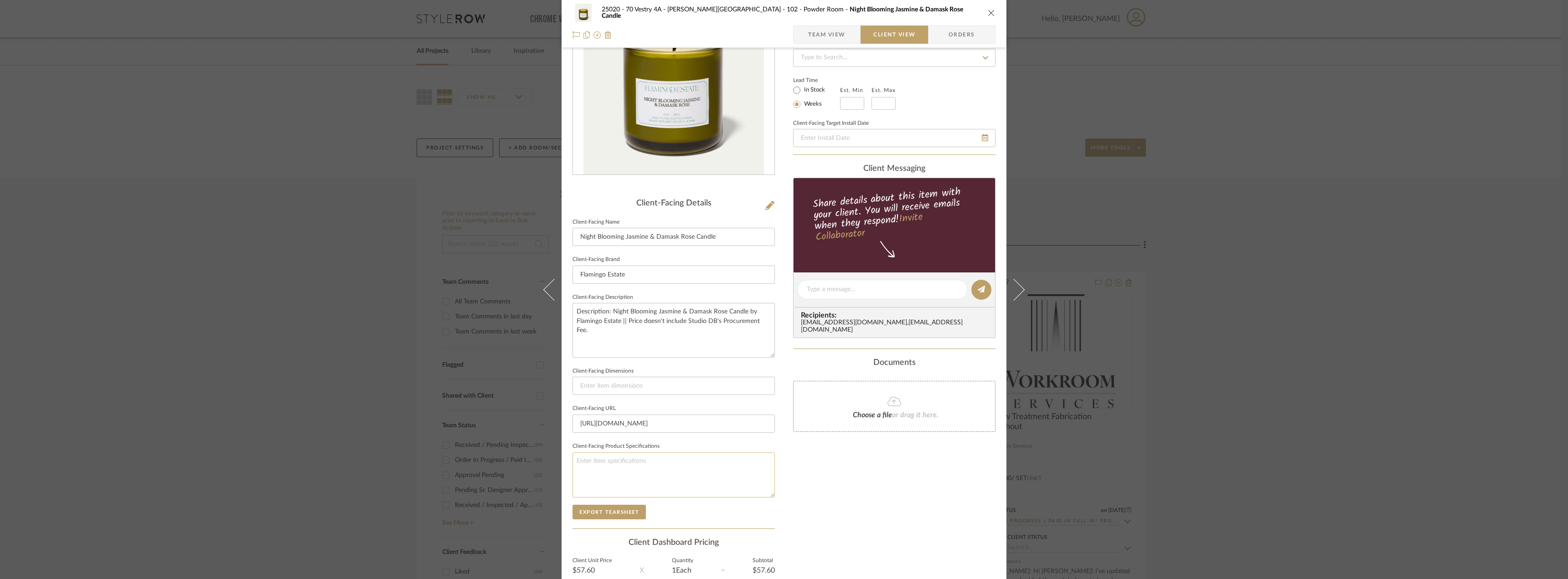
scroll to position [172, 0]
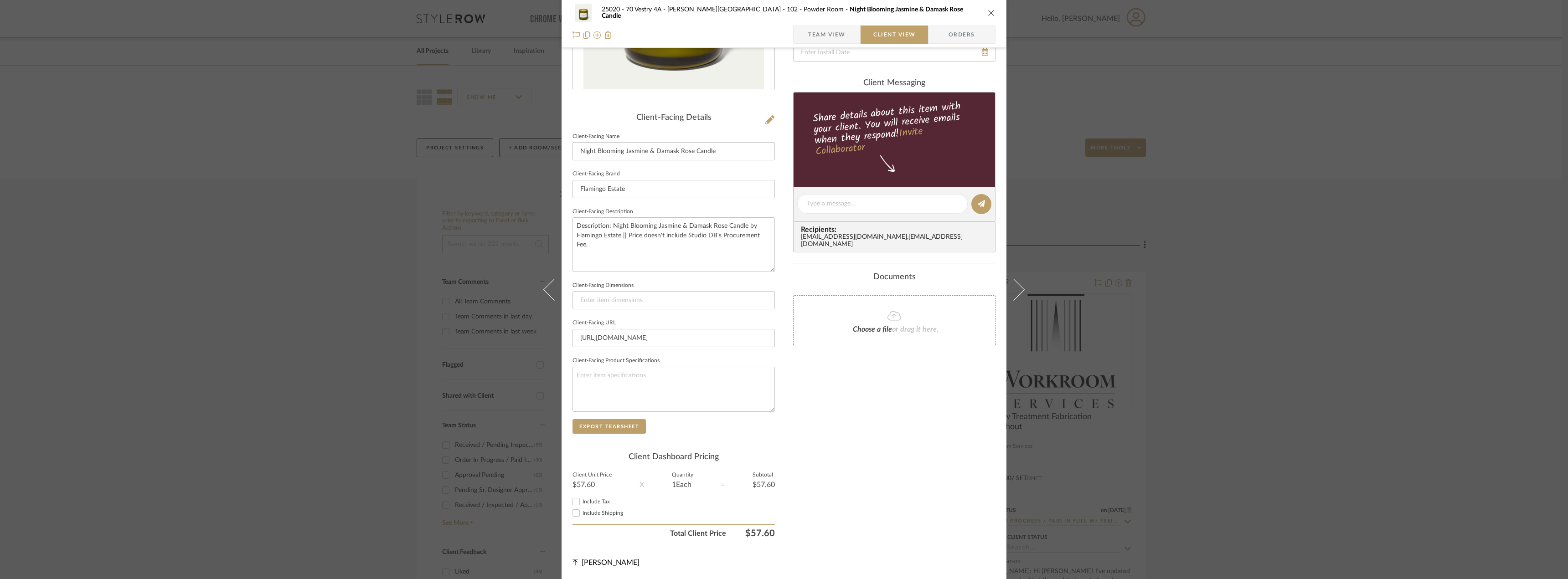
click at [595, 499] on span "Include Tax" at bounding box center [596, 502] width 27 height 6
click at [582, 499] on input "Include Tax" at bounding box center [576, 502] width 11 height 11
checkbox input "true"
click at [596, 515] on span "Include Shipping" at bounding box center [603, 514] width 41 height 6
click at [582, 515] on input "Include Shipping" at bounding box center [576, 514] width 11 height 11
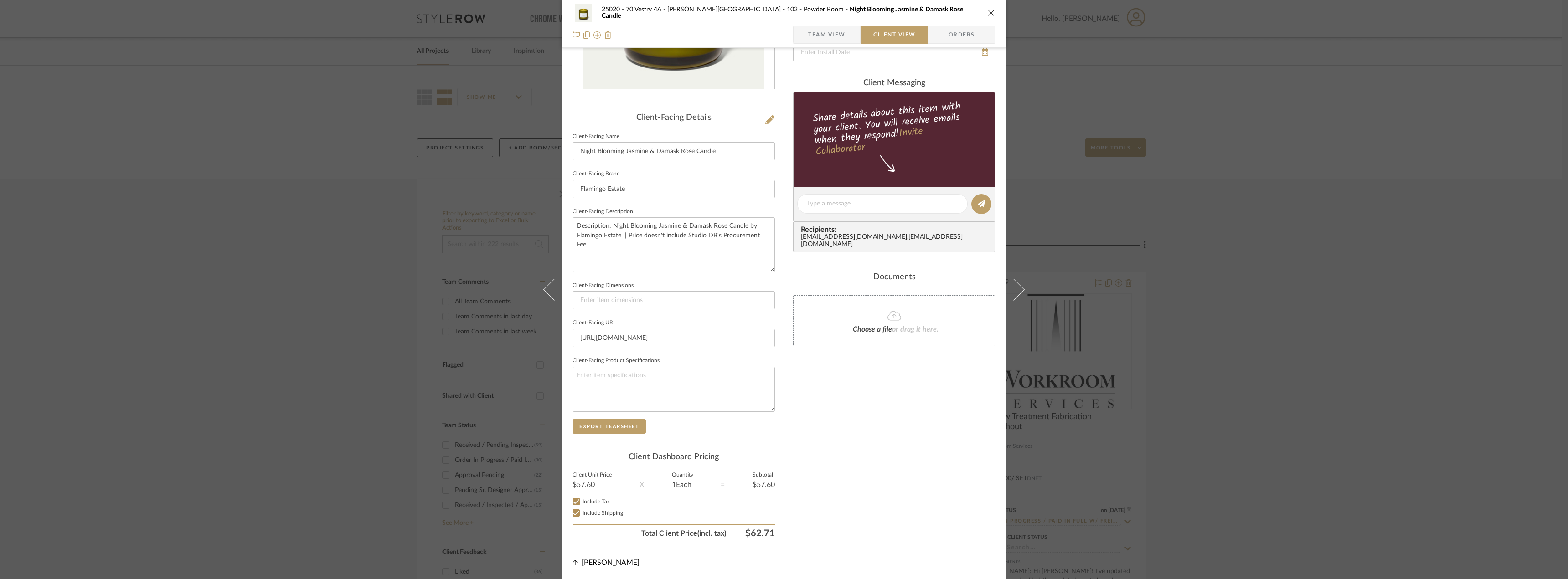
checkbox input "true"
click at [847, 460] on div "Only content on this tab can share to Dashboard. Click eyeball icon to show or …" at bounding box center [894, 217] width 202 height 653
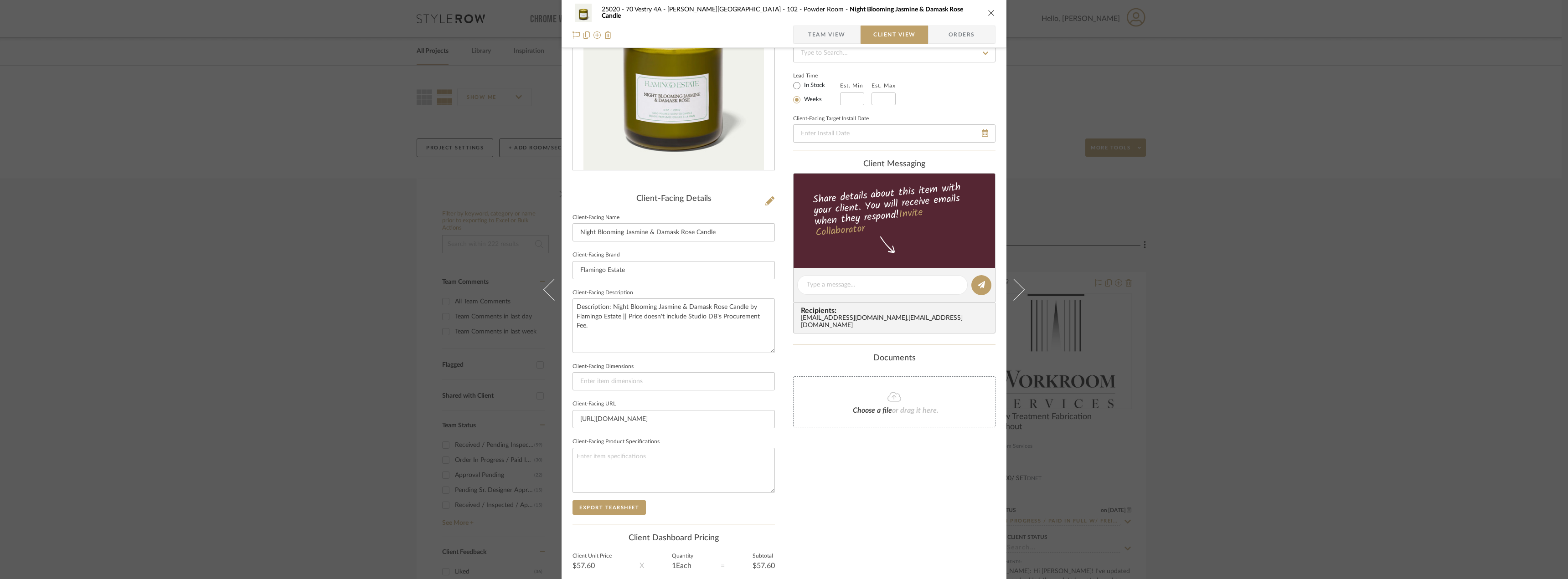
scroll to position [0, 0]
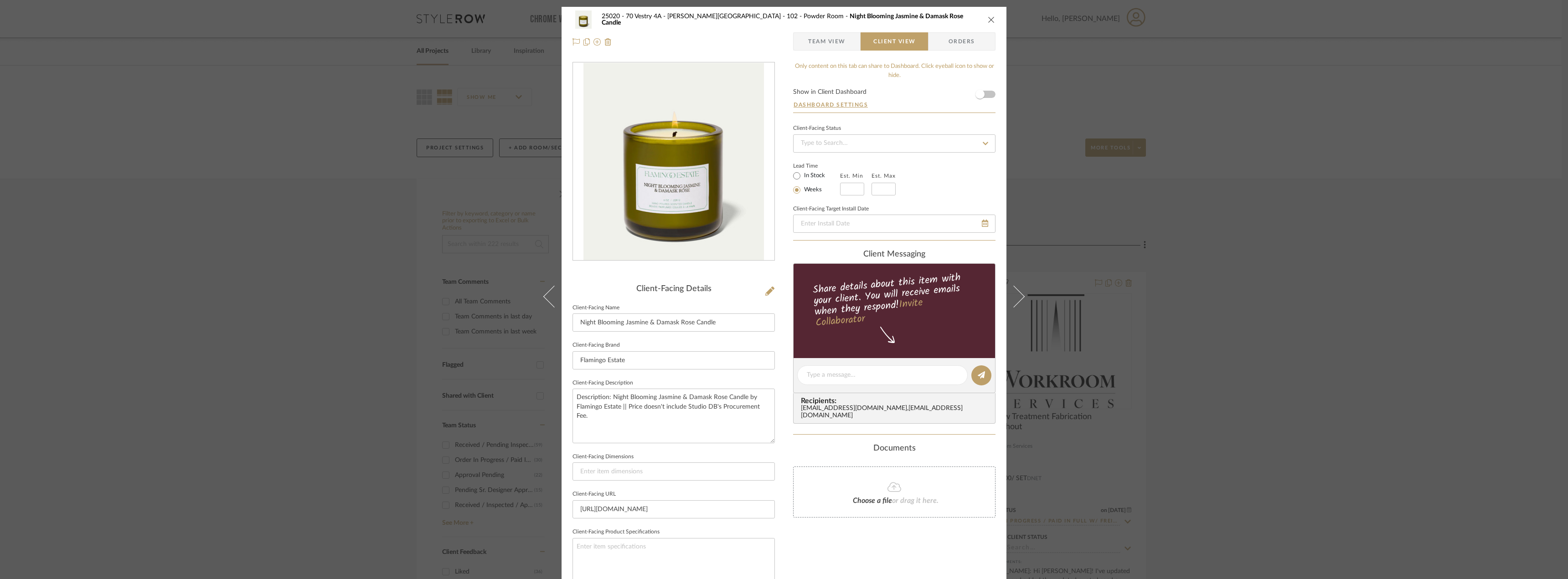
click at [805, 172] on label "In Stock" at bounding box center [814, 175] width 22 height 8
click at [803, 172] on input "In Stock" at bounding box center [797, 176] width 11 height 11
radio input "true"
click at [828, 36] on span "Team View" at bounding box center [827, 42] width 37 height 19
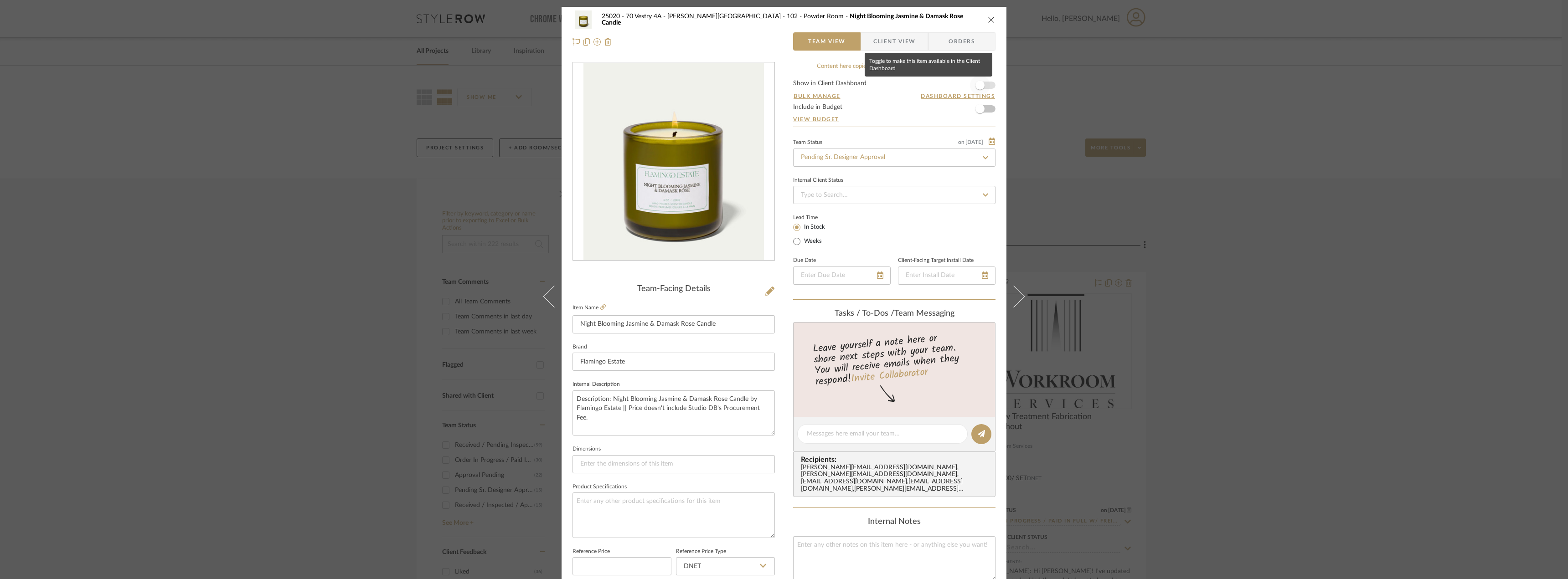
click at [983, 81] on span "button" at bounding box center [981, 86] width 21 height 21
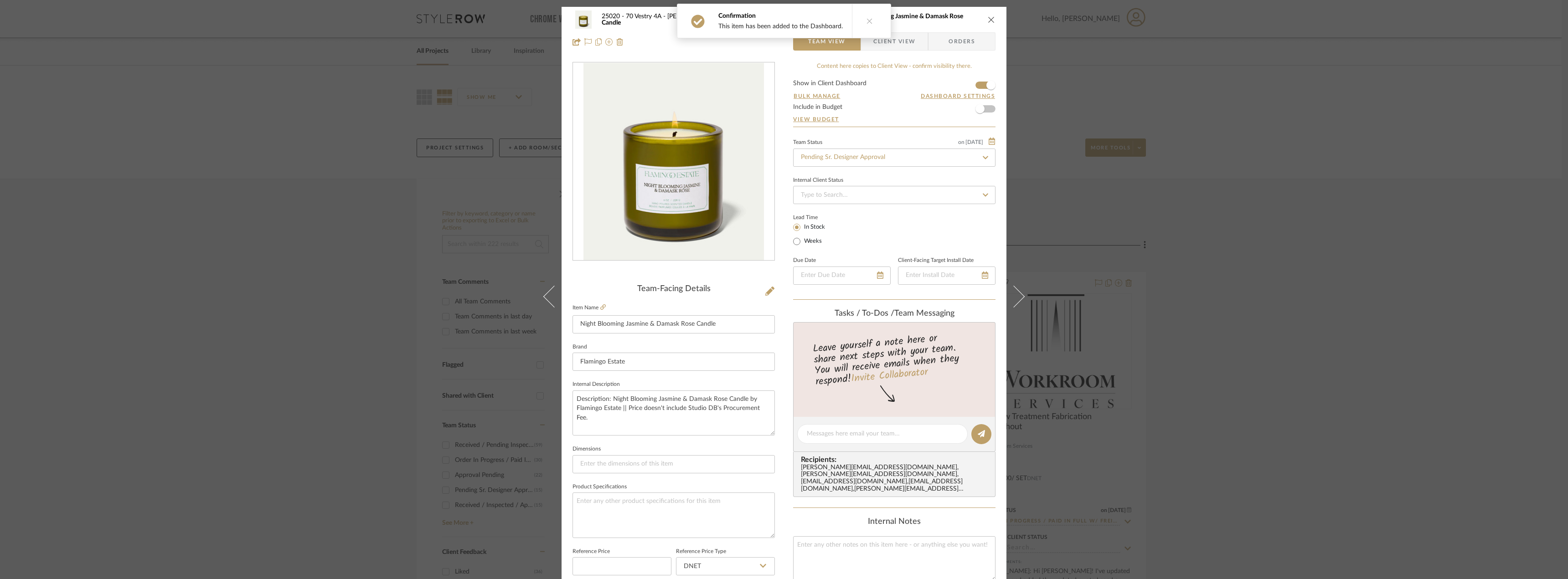
click at [899, 39] on span "Client View" at bounding box center [894, 42] width 42 height 19
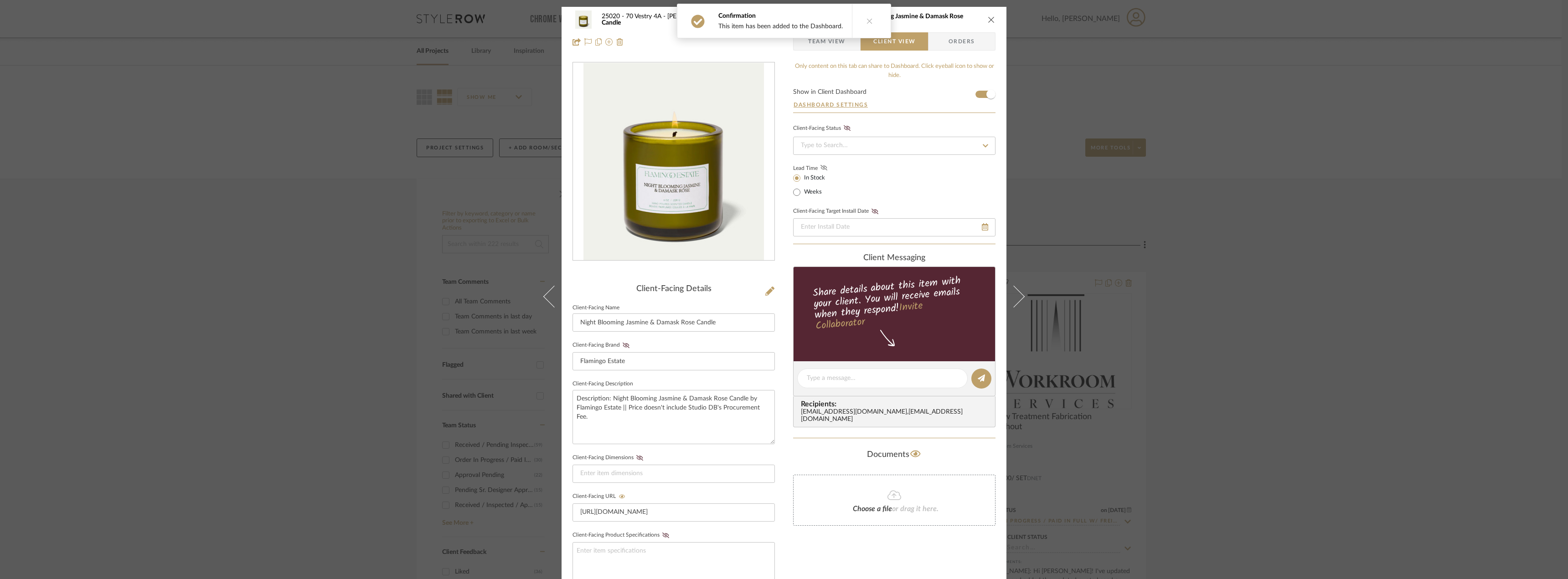
click at [820, 169] on icon at bounding box center [823, 168] width 7 height 6
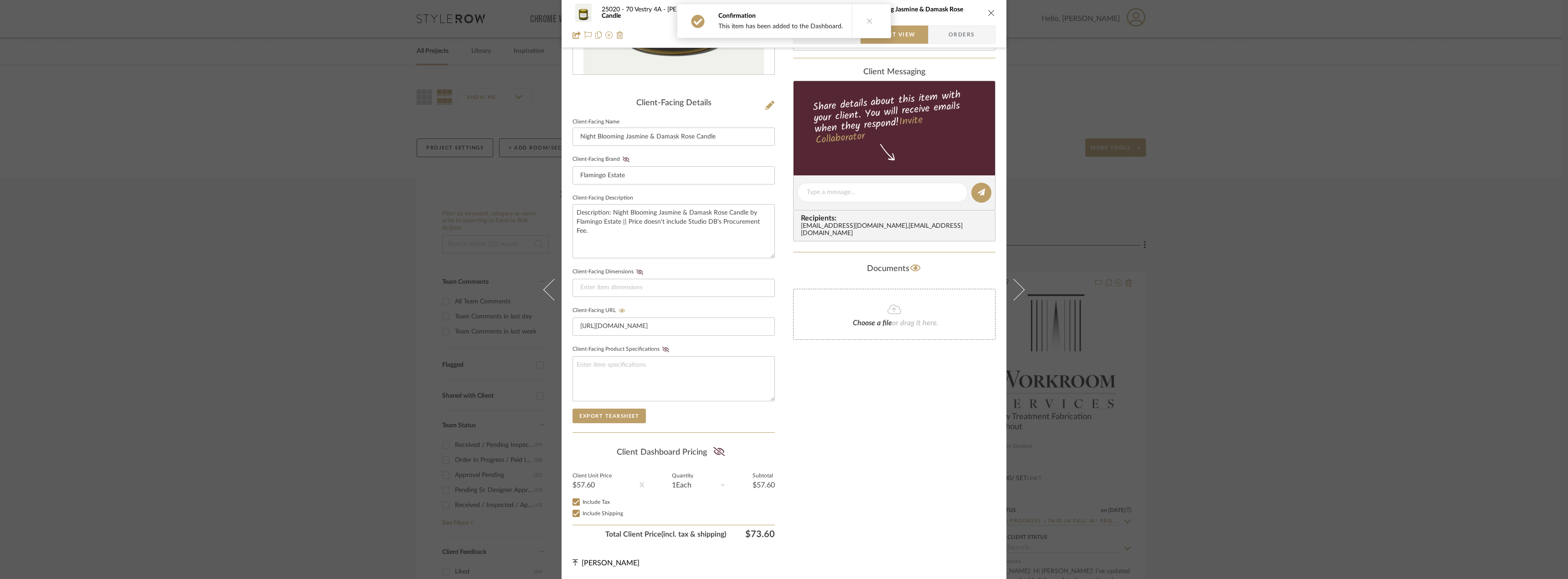
scroll to position [186, 0]
click at [713, 453] on icon at bounding box center [719, 451] width 11 height 9
click at [623, 159] on icon at bounding box center [626, 159] width 7 height 6
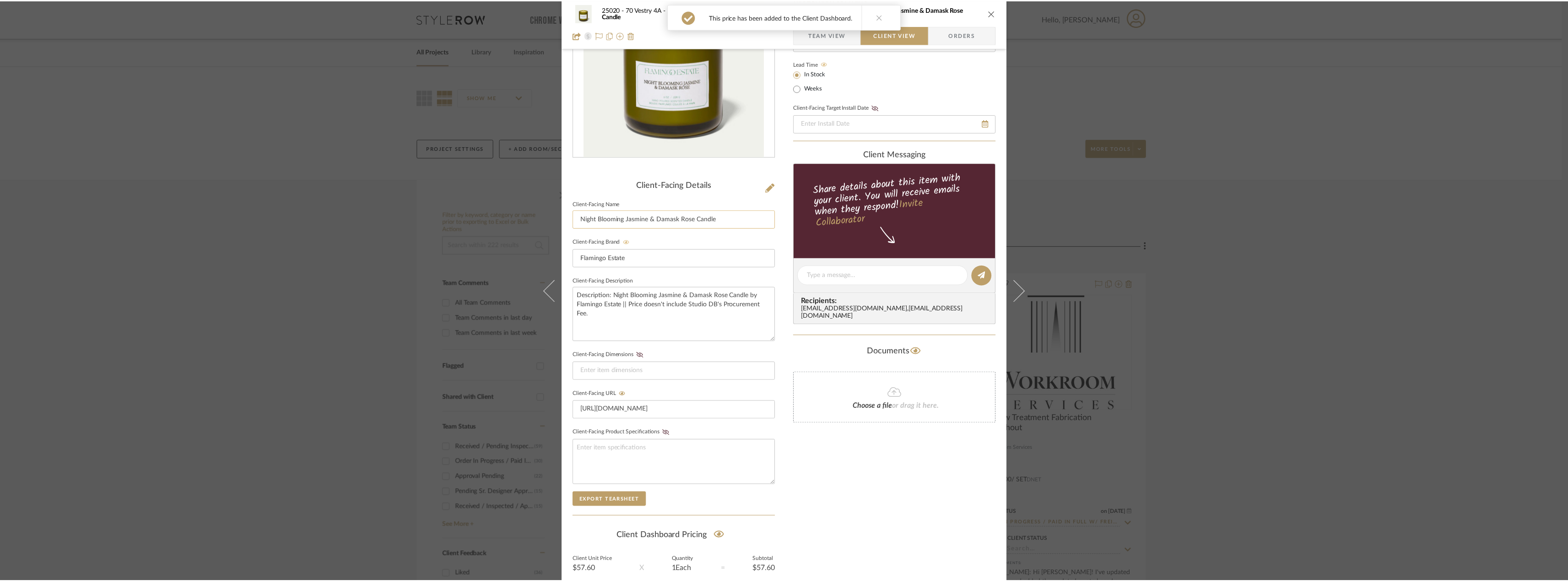
scroll to position [0, 0]
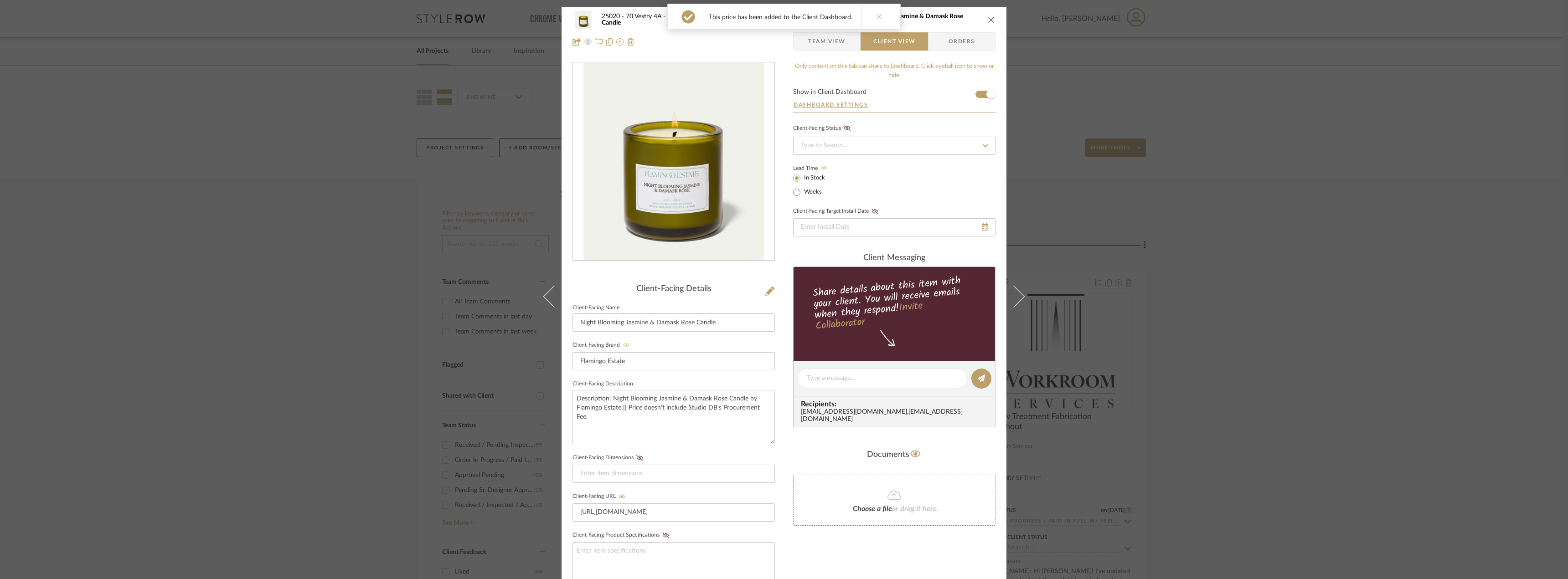
click at [818, 48] on span "Team View" at bounding box center [827, 42] width 37 height 19
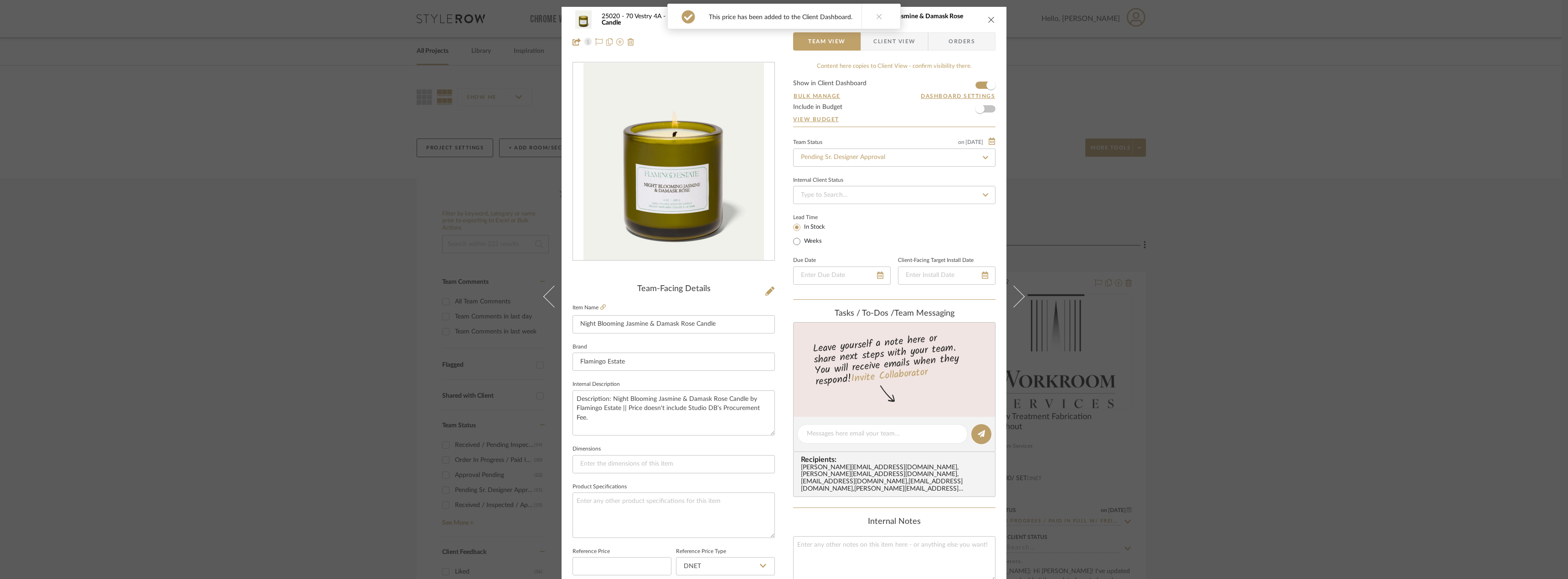
click at [859, 136] on div "Team Status on [DATE] [DATE] Pending Sr. Designer Approval" at bounding box center [894, 151] width 202 height 31
click at [859, 160] on input "Pending Sr. Designer Approval" at bounding box center [894, 158] width 202 height 19
click at [841, 225] on div "Approval Pending" at bounding box center [891, 228] width 201 height 23
type input "Approval Pending"
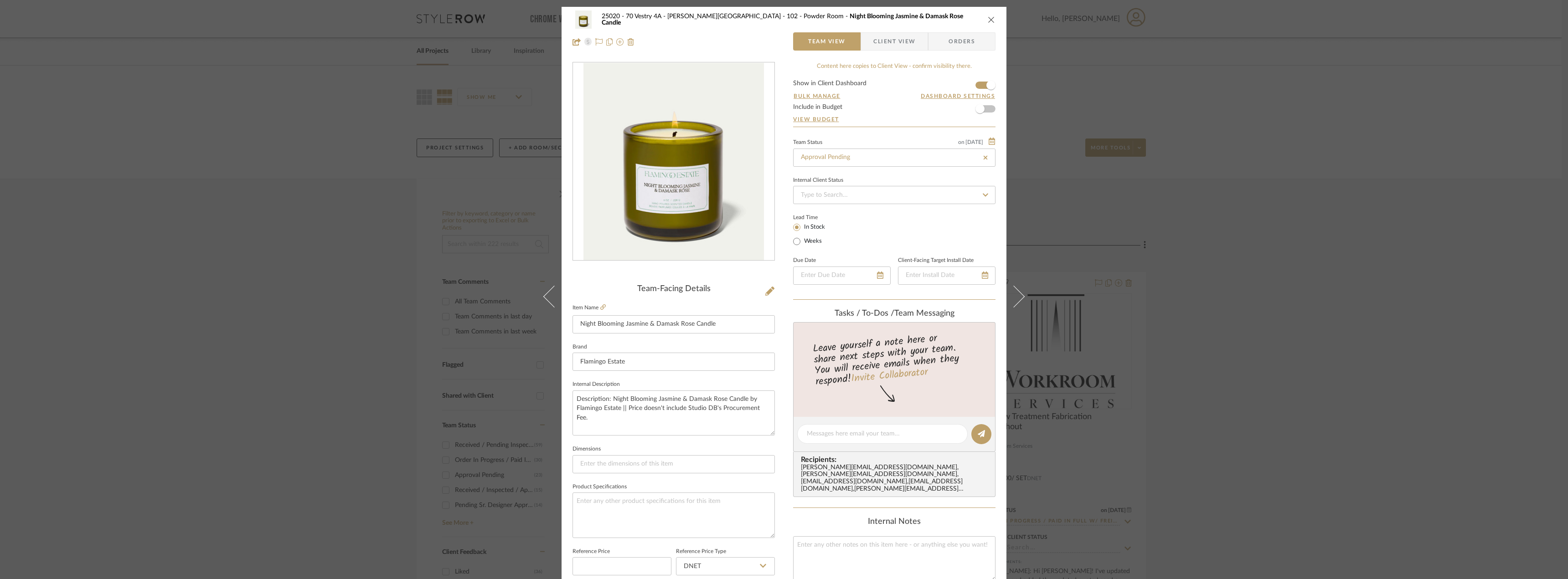
click at [892, 45] on span "Client View" at bounding box center [894, 42] width 42 height 19
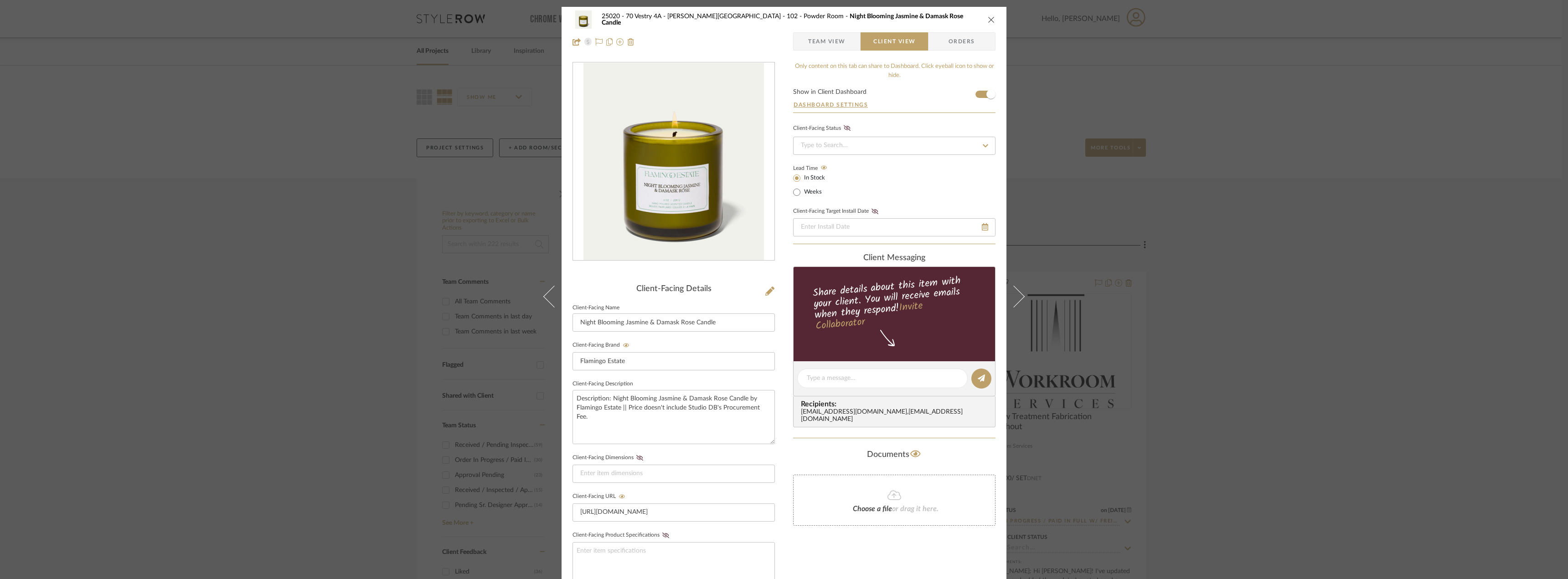
click at [992, 19] on button "close" at bounding box center [991, 20] width 8 height 8
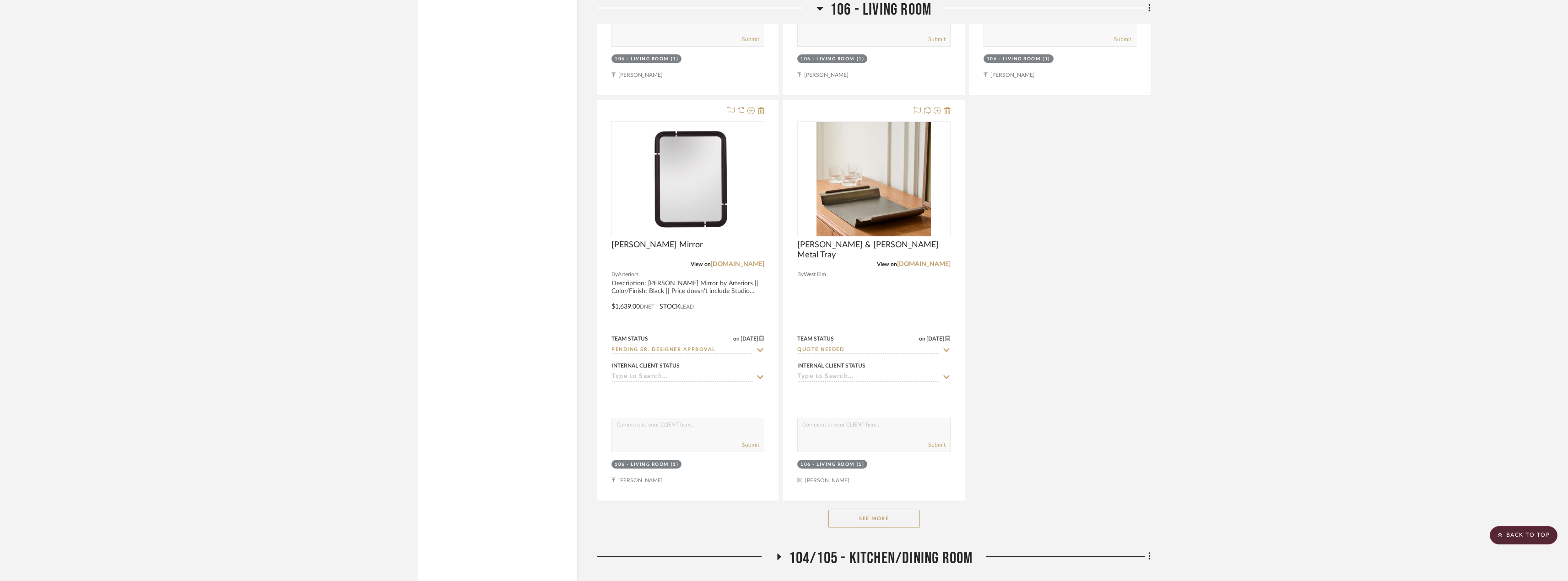
scroll to position [4621, 0]
click at [887, 517] on button "See More" at bounding box center [874, 519] width 92 height 19
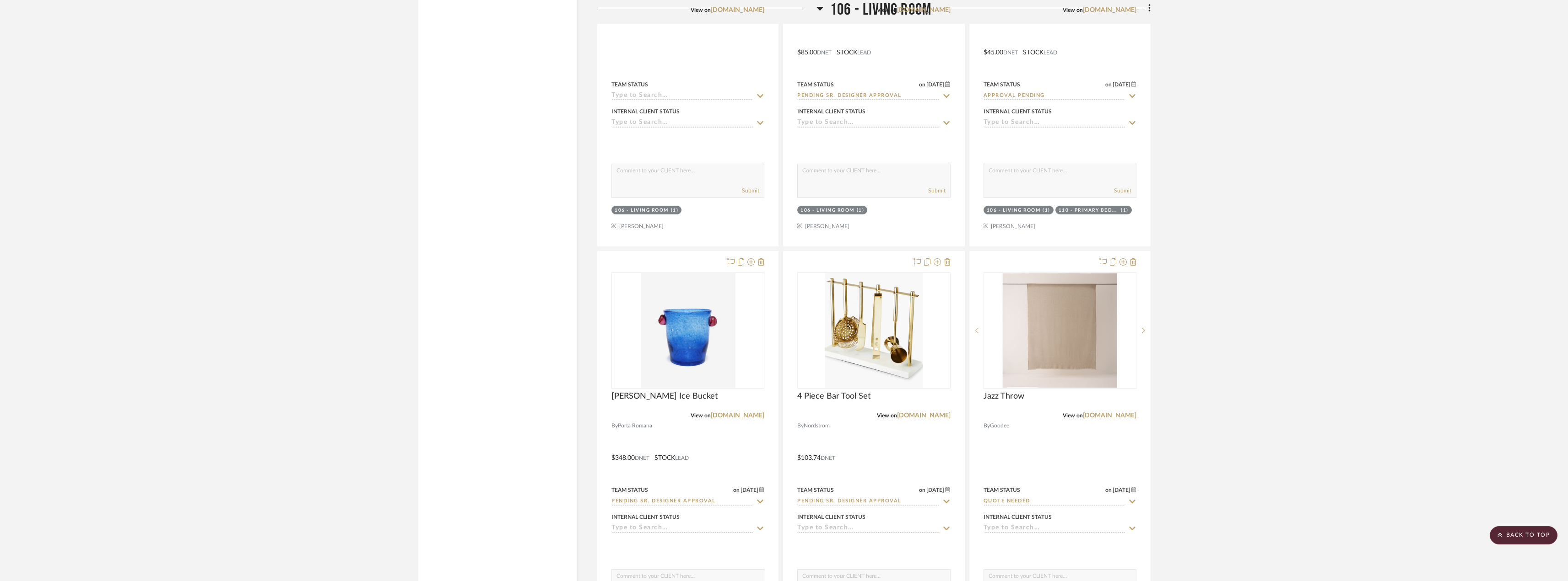
scroll to position [5261, 0]
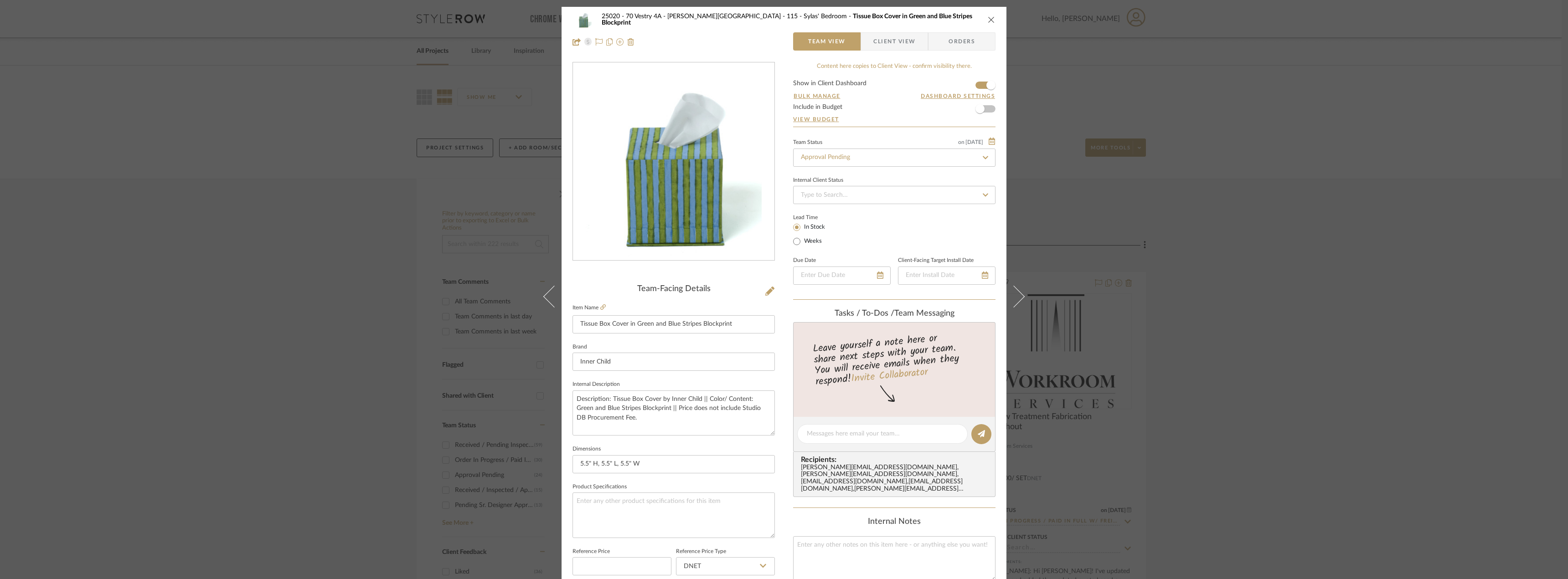
click at [989, 21] on icon "close" at bounding box center [992, 20] width 7 height 7
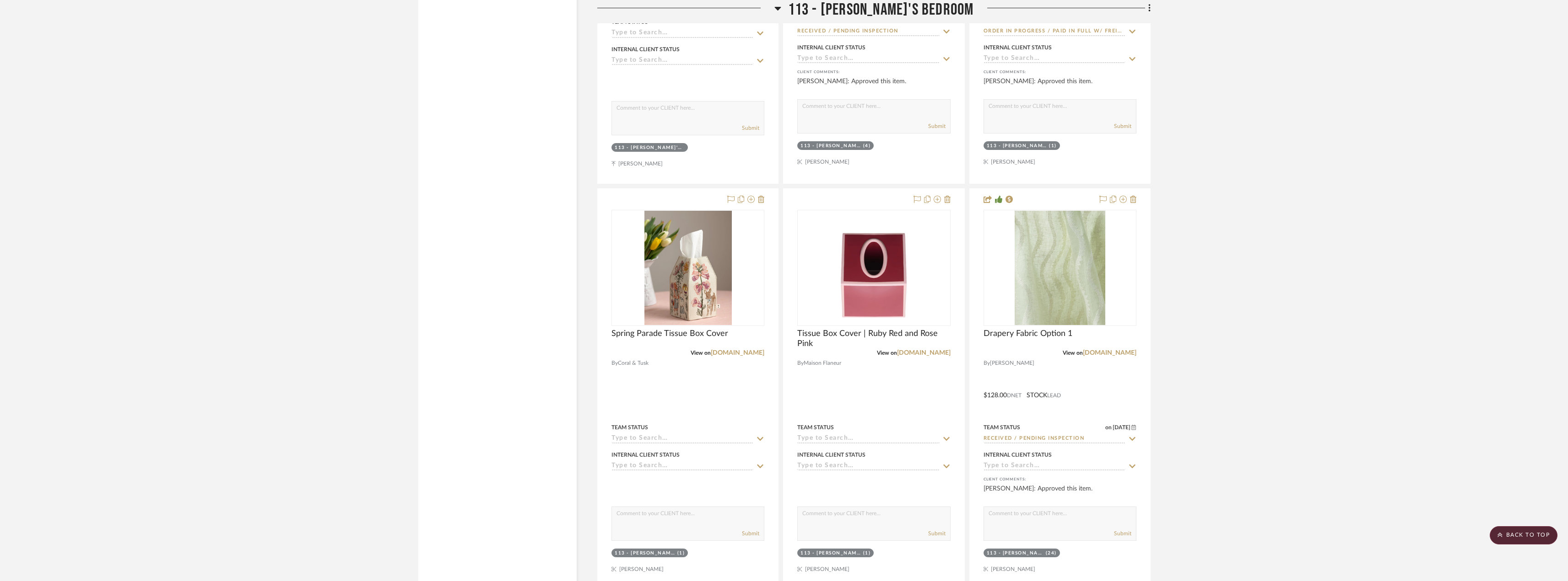
scroll to position [9607, 0]
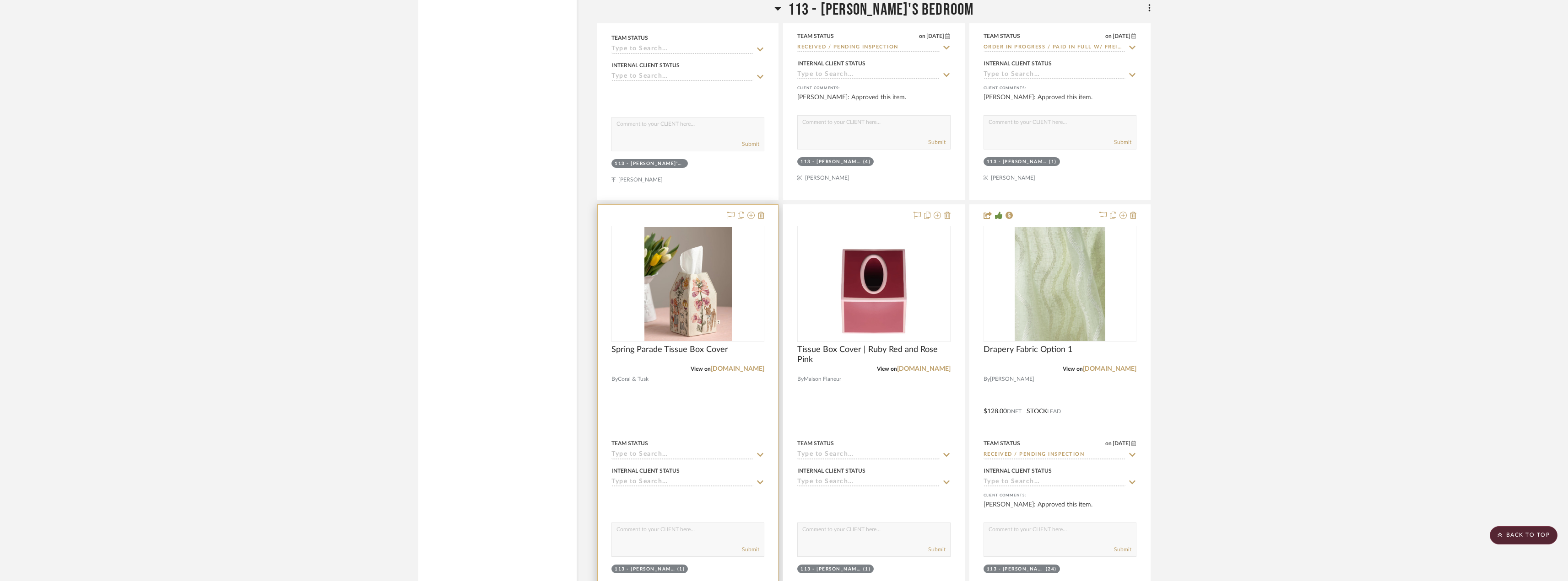
click at [679, 456] on input at bounding box center [682, 455] width 142 height 8
type input "quot"
click at [688, 381] on div "Quote Needed" at bounding box center [688, 379] width 152 height 23
type input "[DATE]"
type input "Quote Needed"
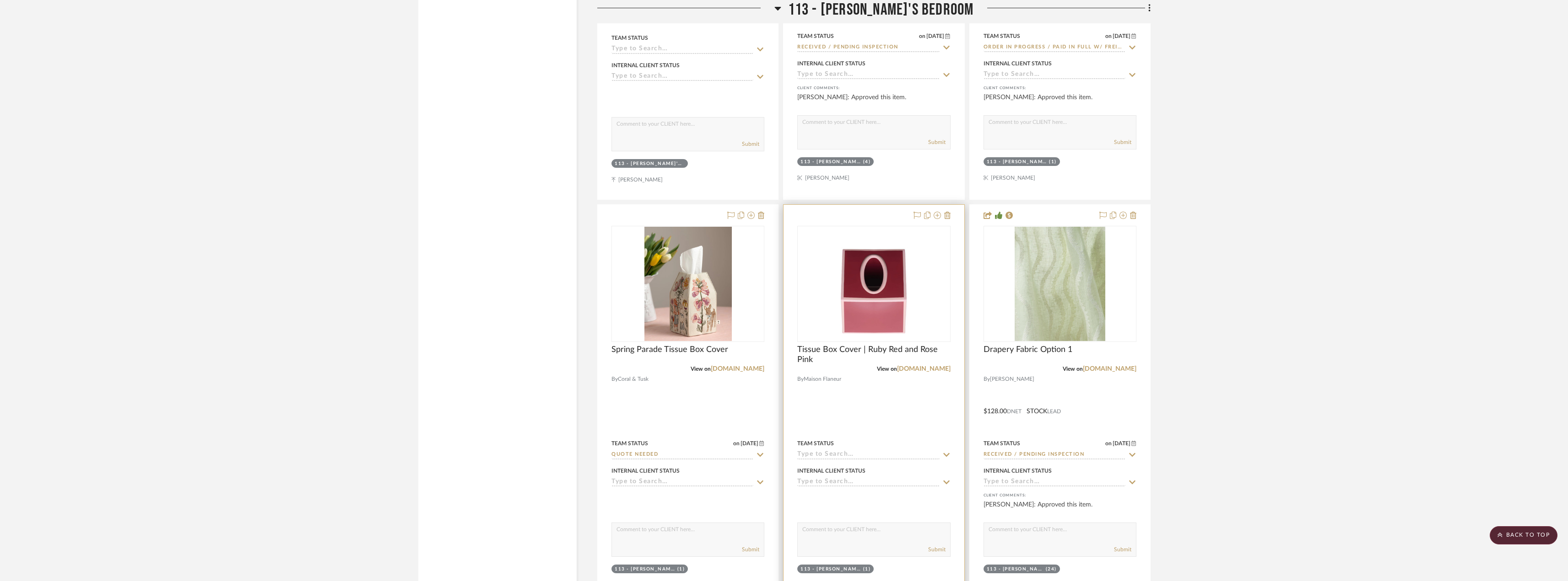
click at [837, 458] on input at bounding box center [869, 455] width 142 height 8
type input "quot"
drag, startPoint x: 835, startPoint y: 379, endPoint x: 843, endPoint y: 378, distance: 8.1
click at [835, 378] on span "Quote Needed" at bounding box center [831, 379] width 50 height 7
type input "[DATE]"
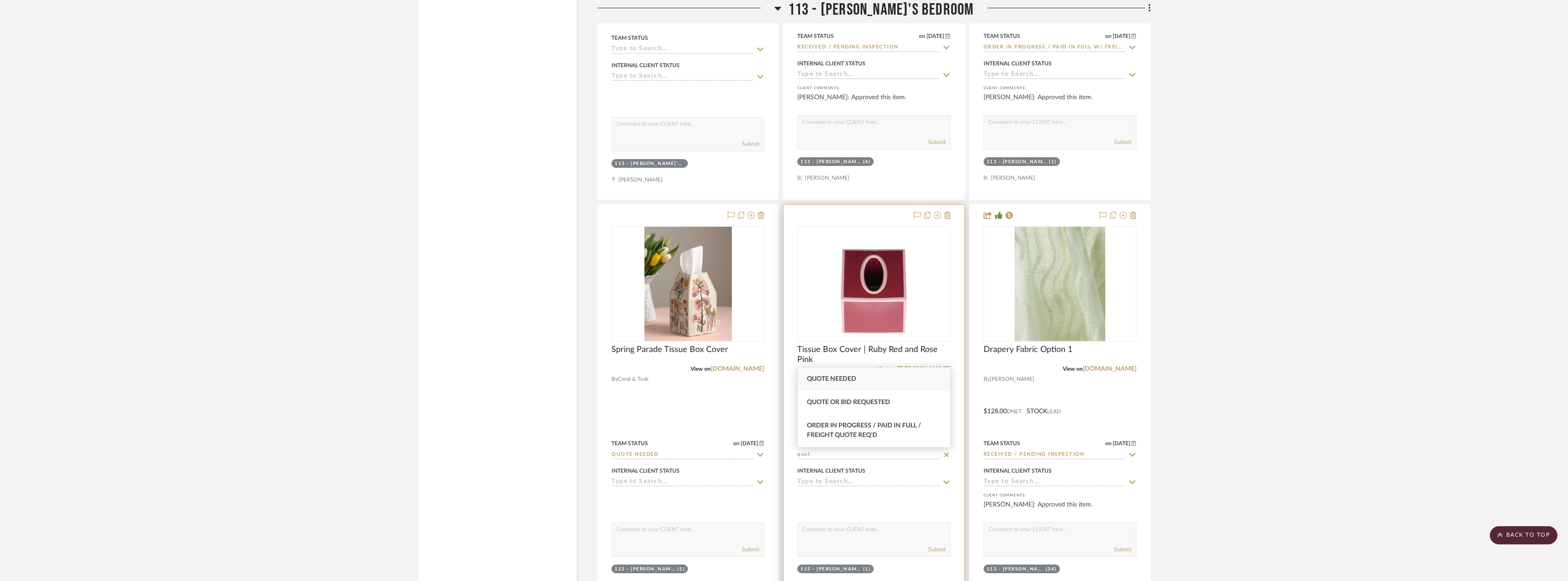
type input "Quote Needed"
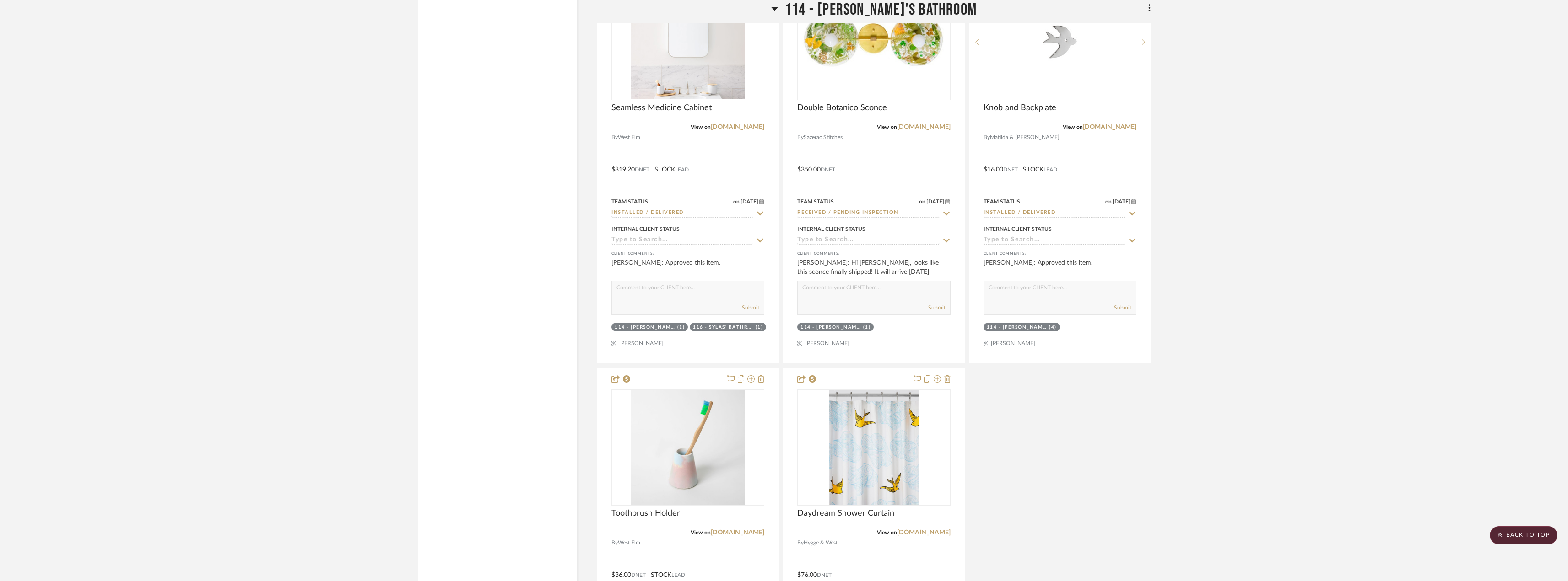
scroll to position [11254, 0]
